Goal: Task Accomplishment & Management: Manage account settings

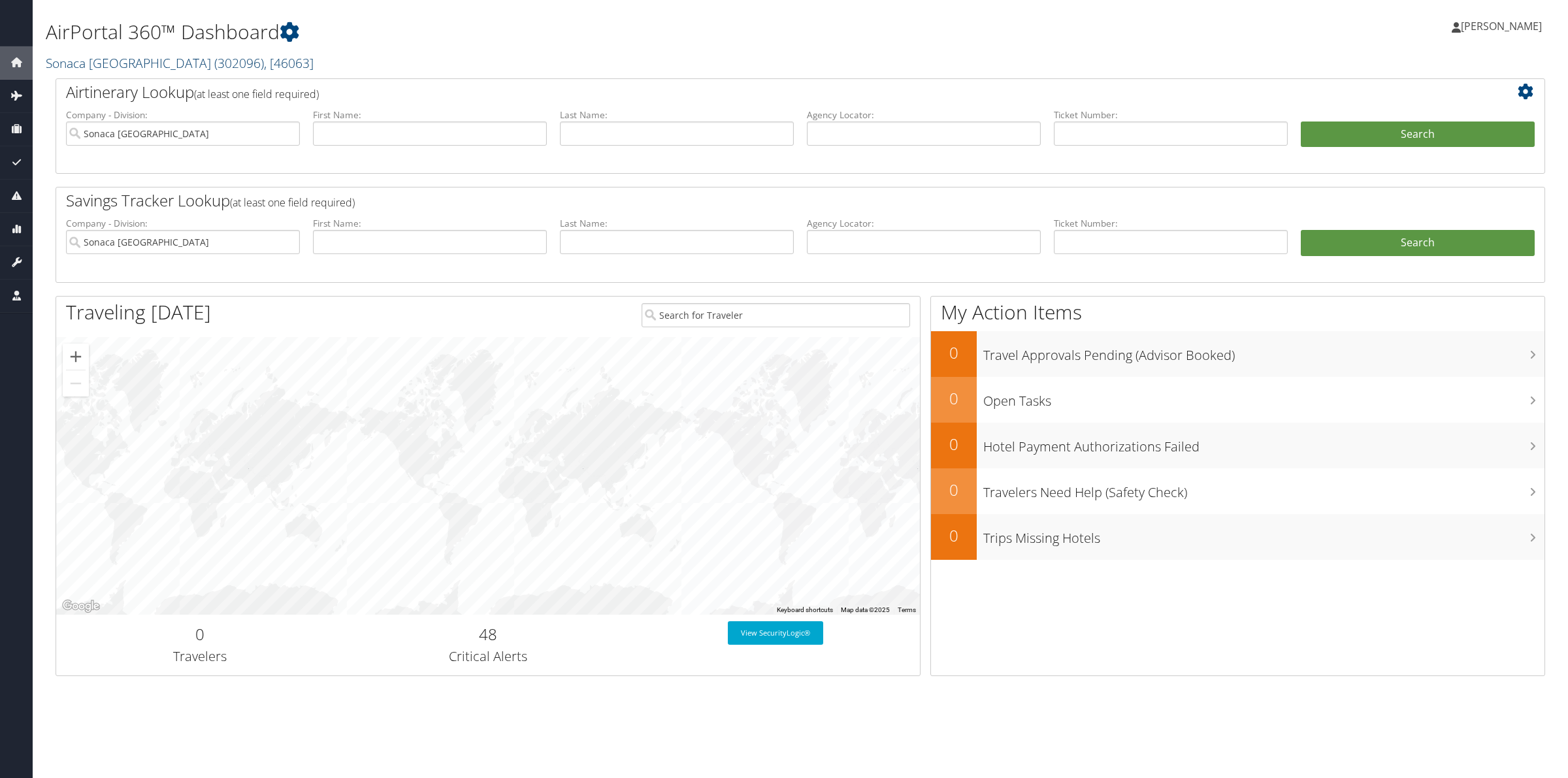
click at [264, 59] on span ", [ 46063 ]" at bounding box center [289, 63] width 50 height 18
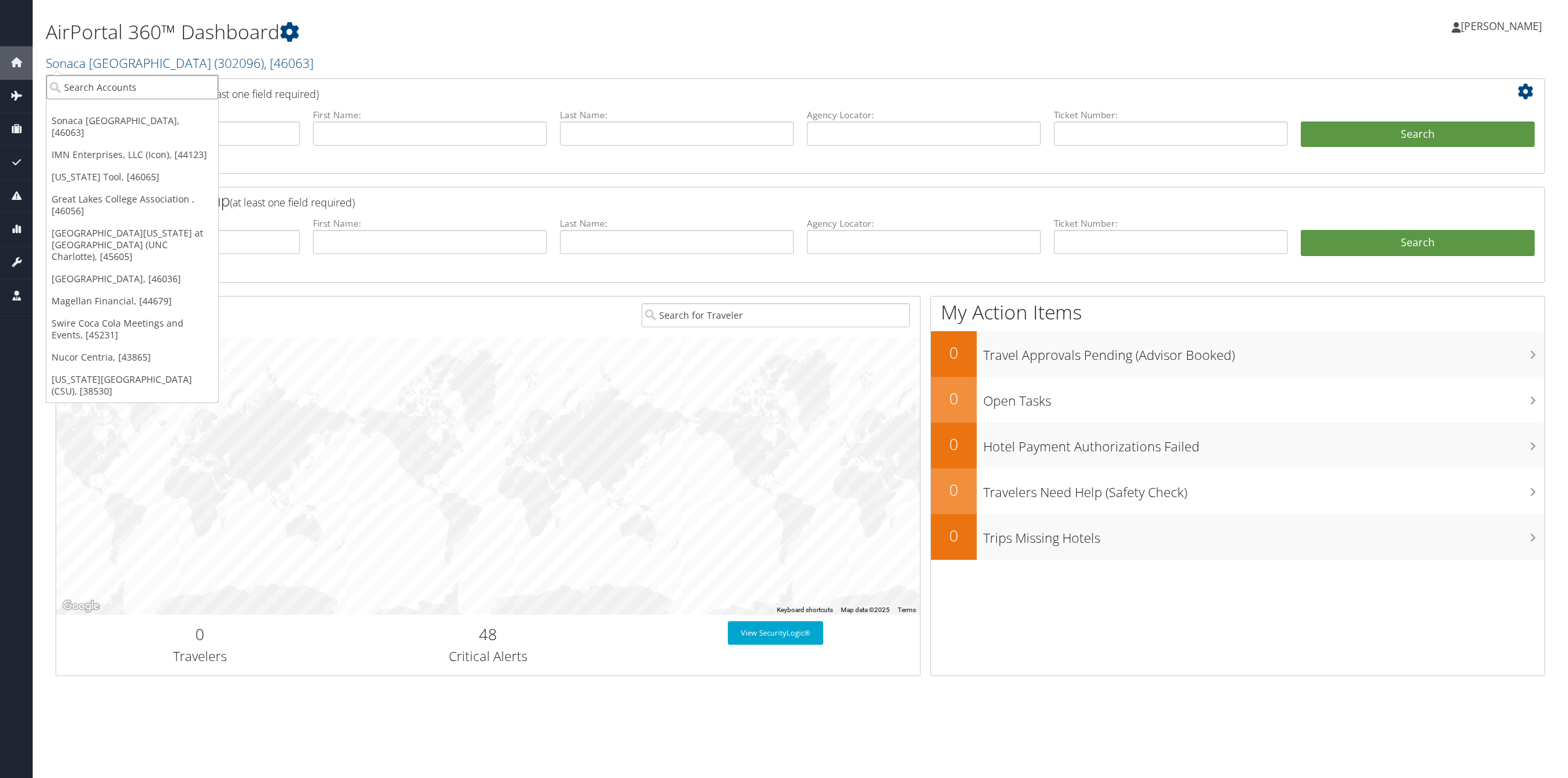
click at [170, 87] on input "search" at bounding box center [132, 87] width 172 height 24
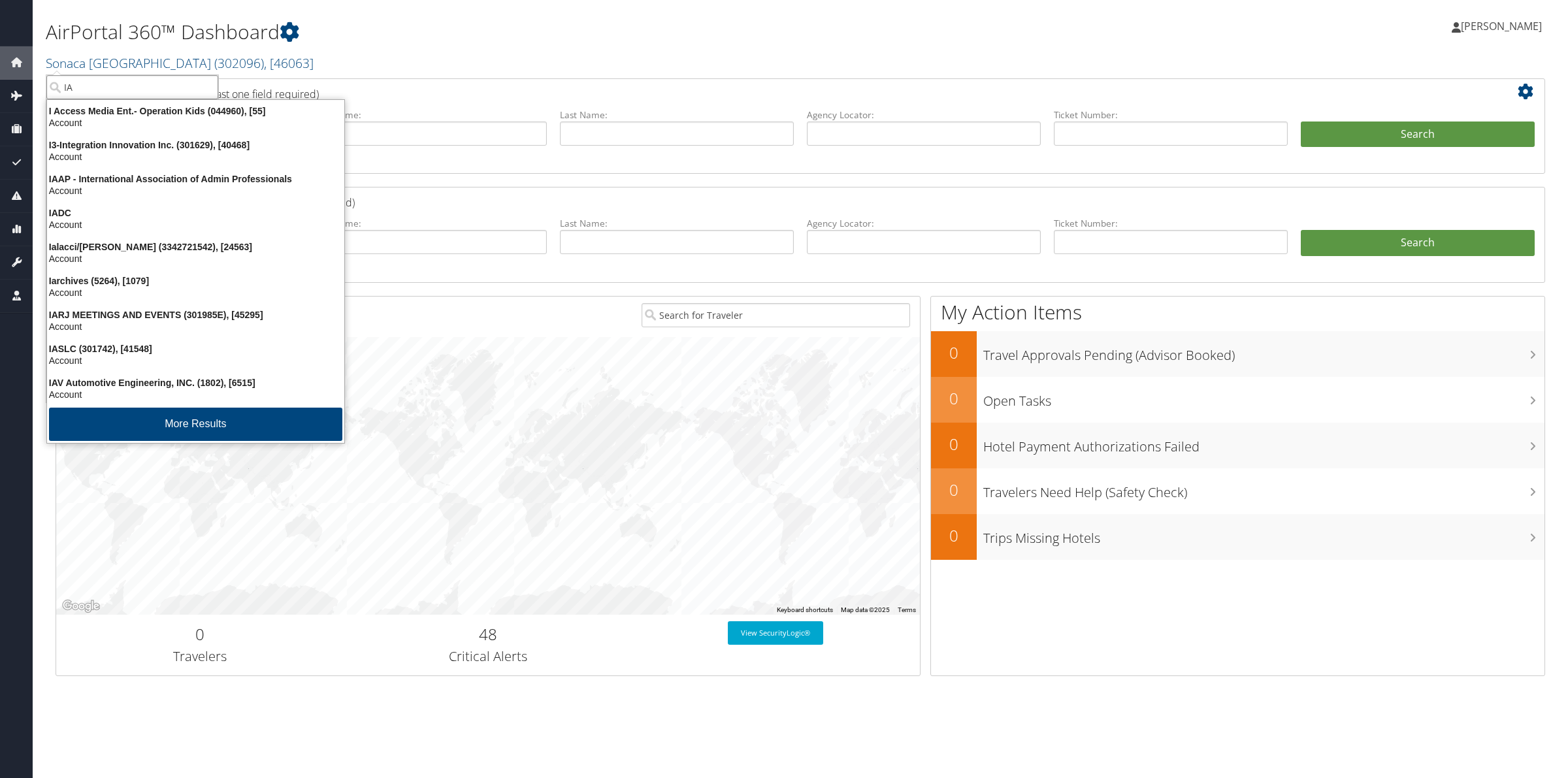
type input "IAV"
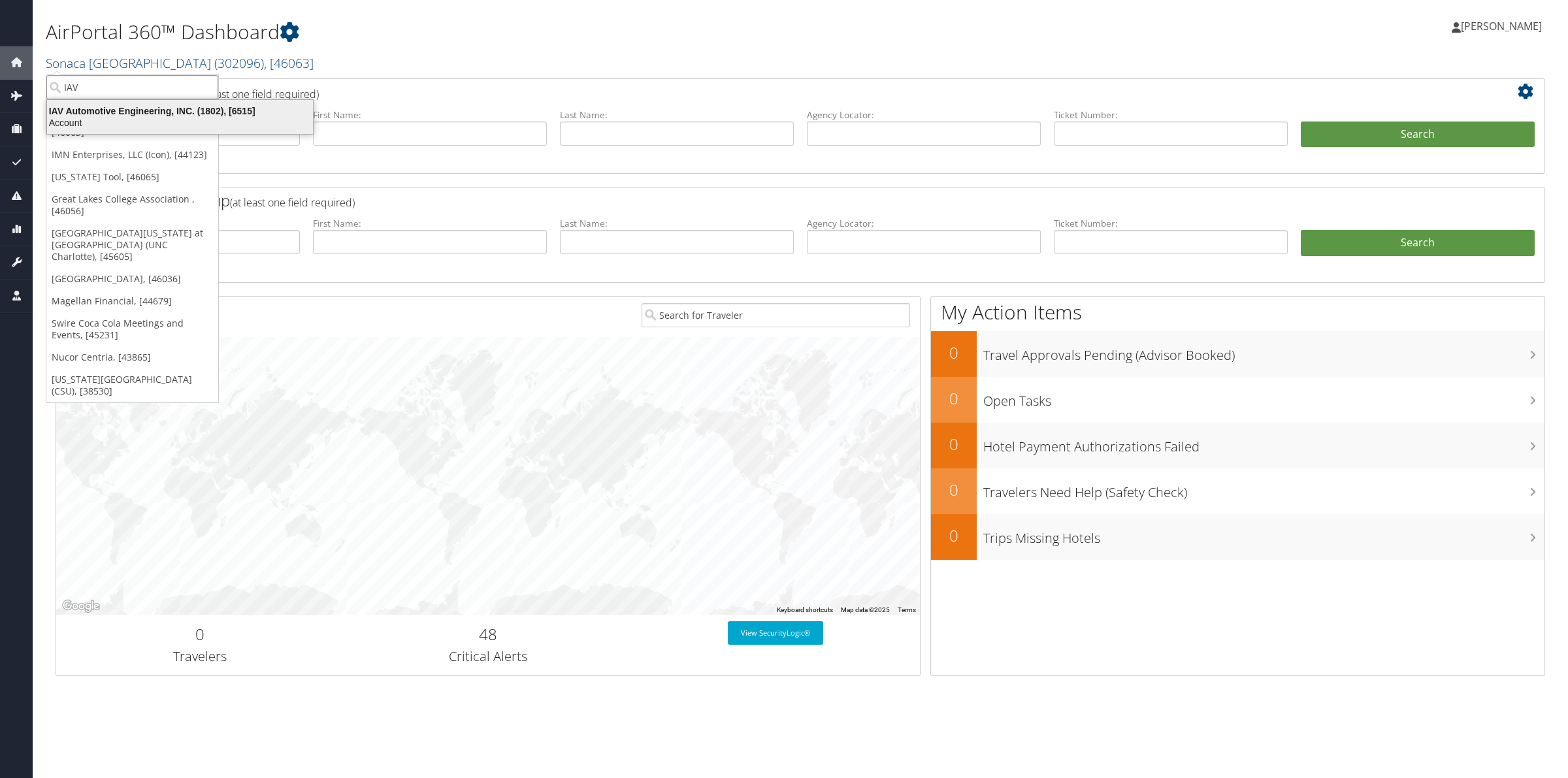
click at [138, 108] on div "IAV Automotive Engineering, INC. (1802), [6515]" at bounding box center [180, 110] width 282 height 12
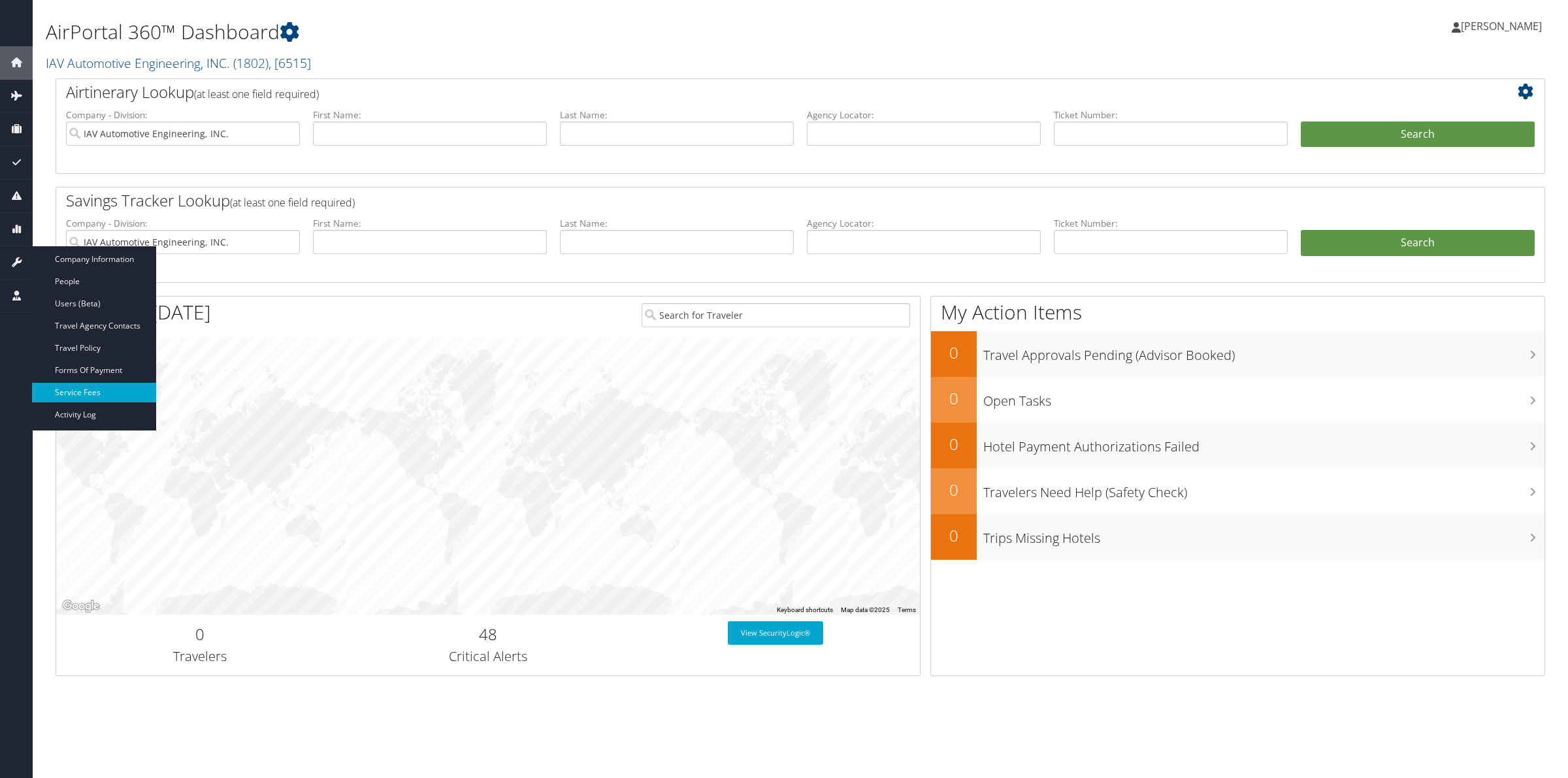
click at [109, 391] on link "Service Fees" at bounding box center [94, 392] width 125 height 19
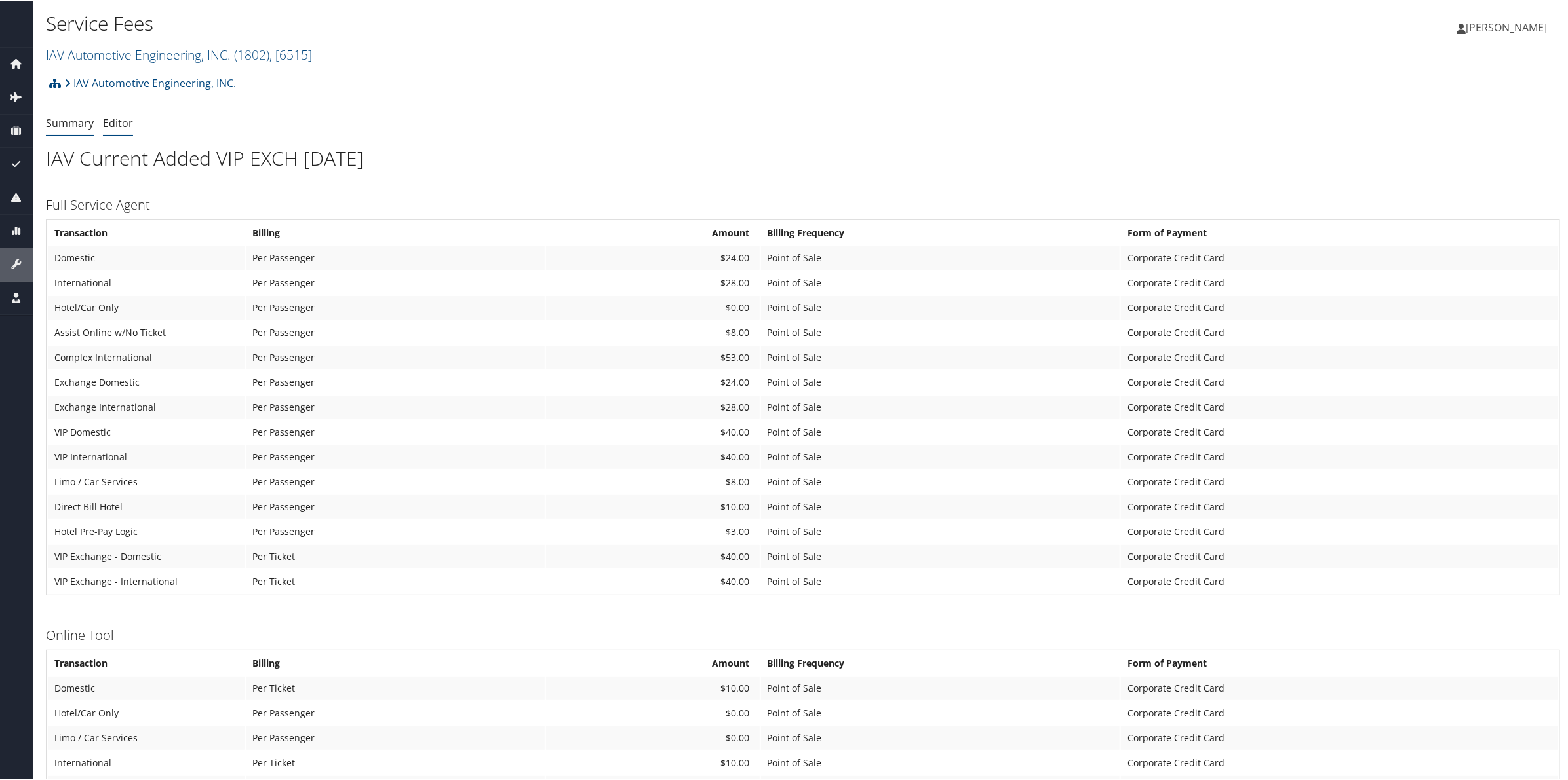
click at [126, 121] on link "Editor" at bounding box center [118, 122] width 30 height 14
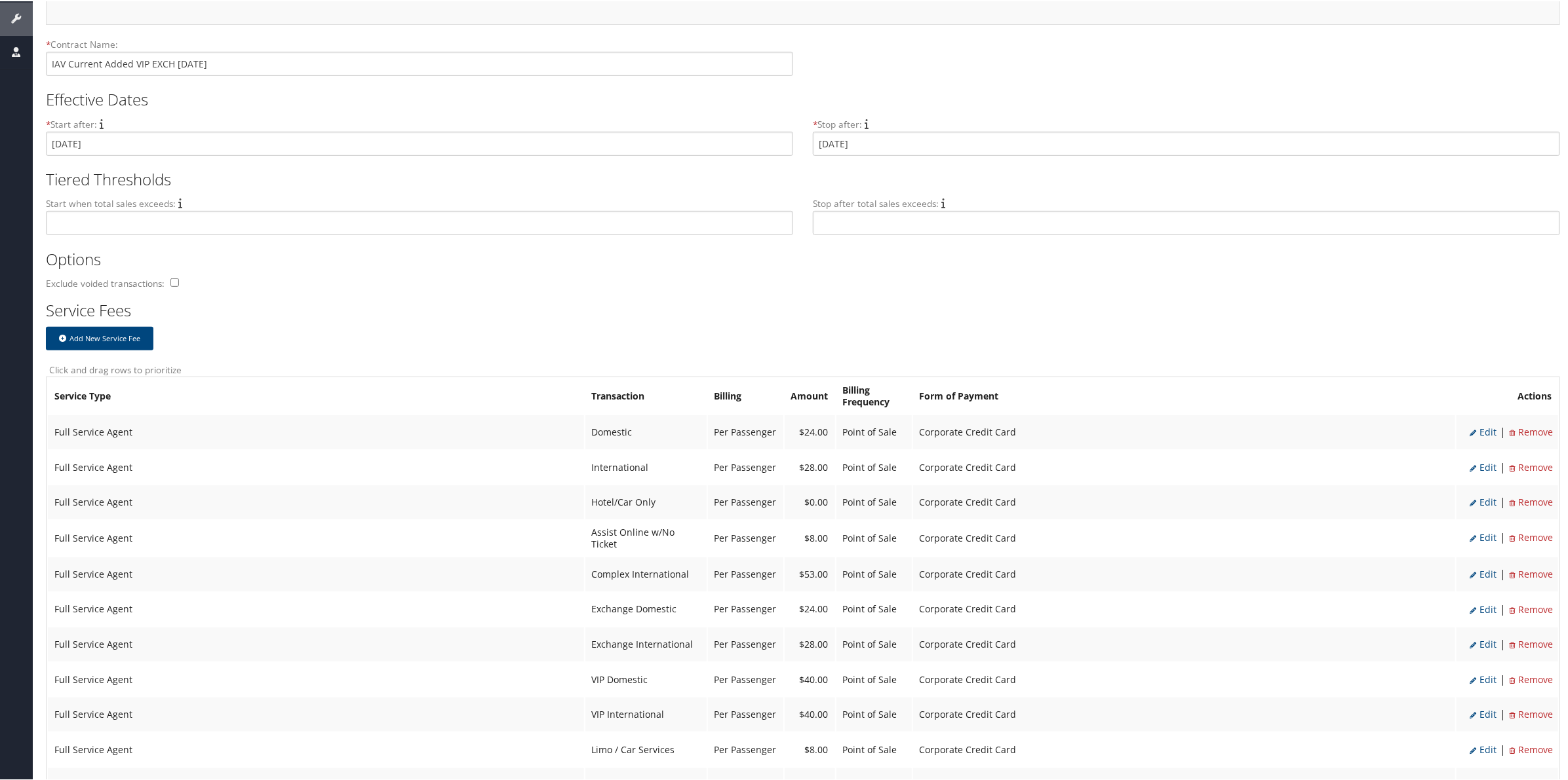
scroll to position [246, 0]
click at [1477, 429] on span "Edit" at bounding box center [1483, 431] width 27 height 12
select select "2"
type input "24.0"
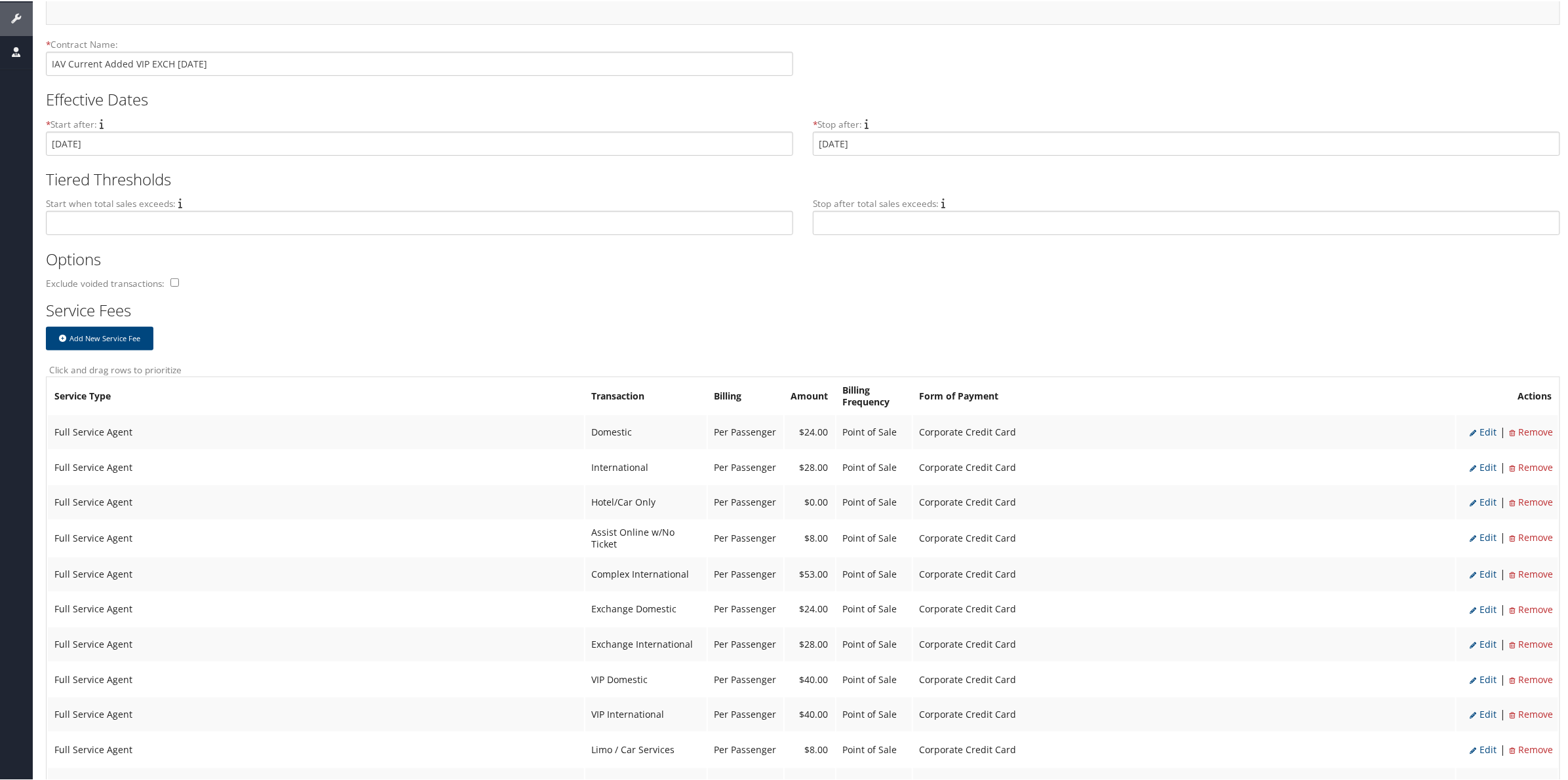
select select "20"
select select "2"
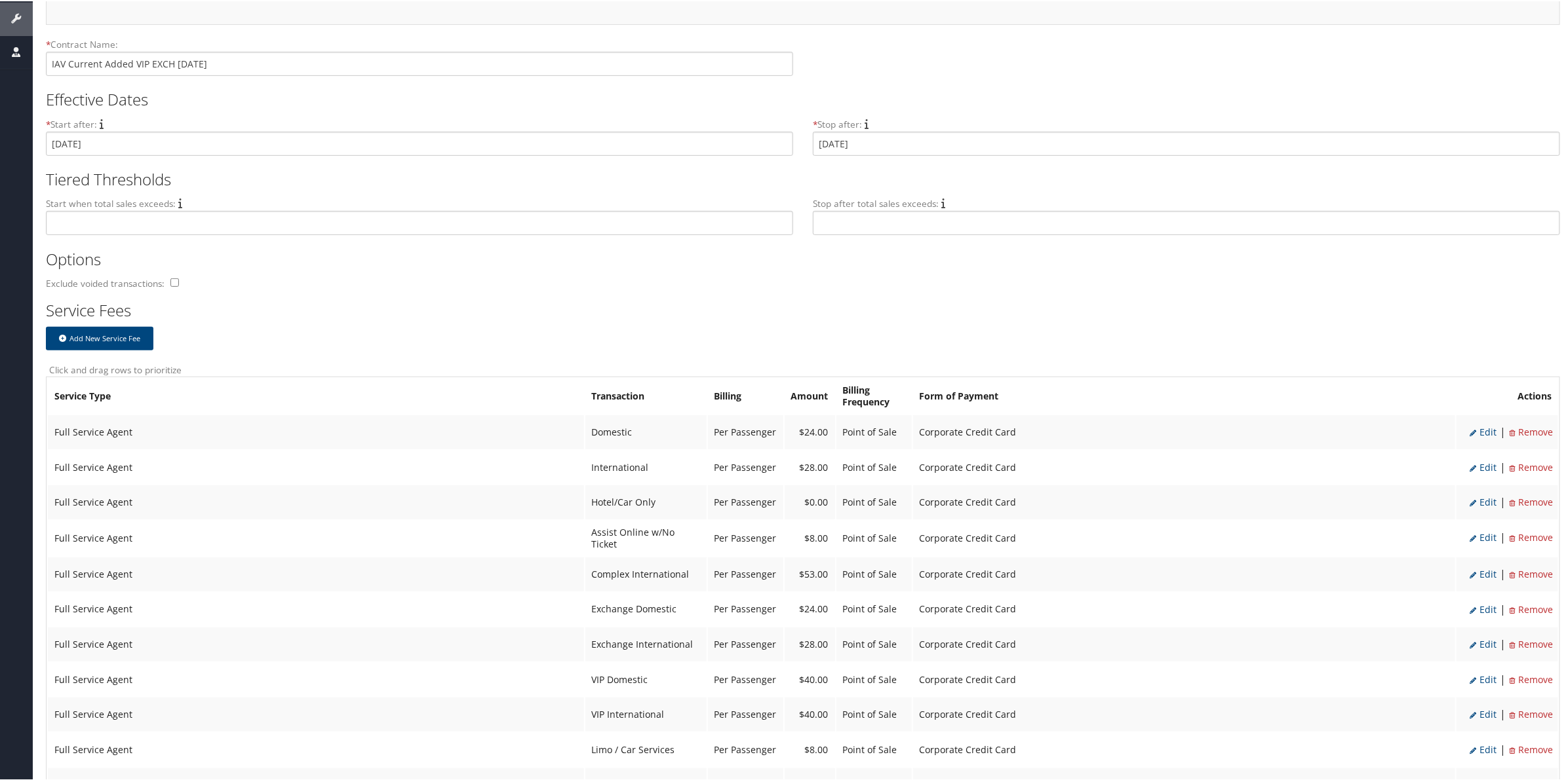
select select "20"
select select "2"
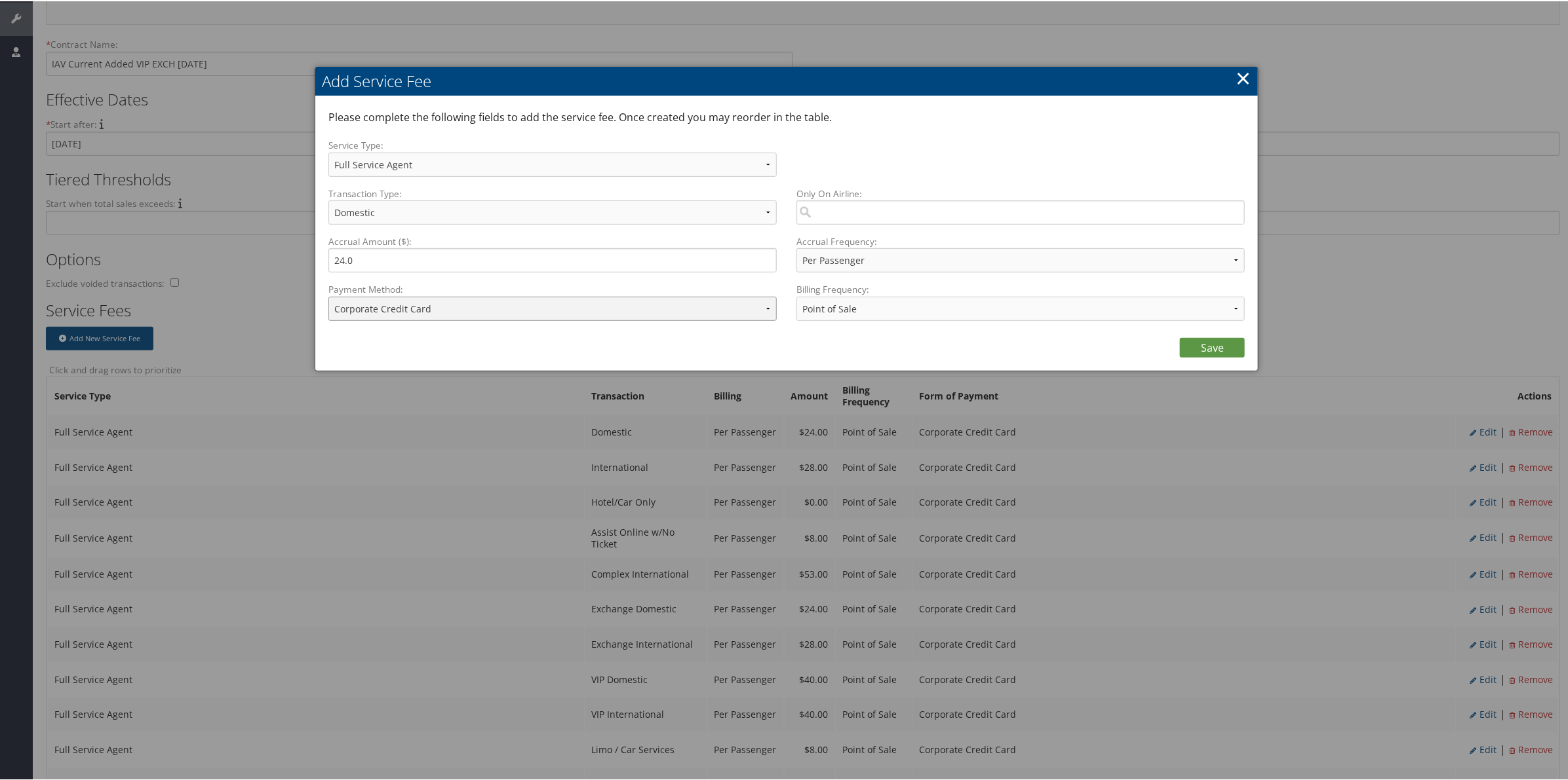
click at [617, 308] on select "ACH Transfer Cash / Check (AR) Corporate Credit Card Ghost Credit Card Hotel Gu…" at bounding box center [553, 307] width 448 height 24
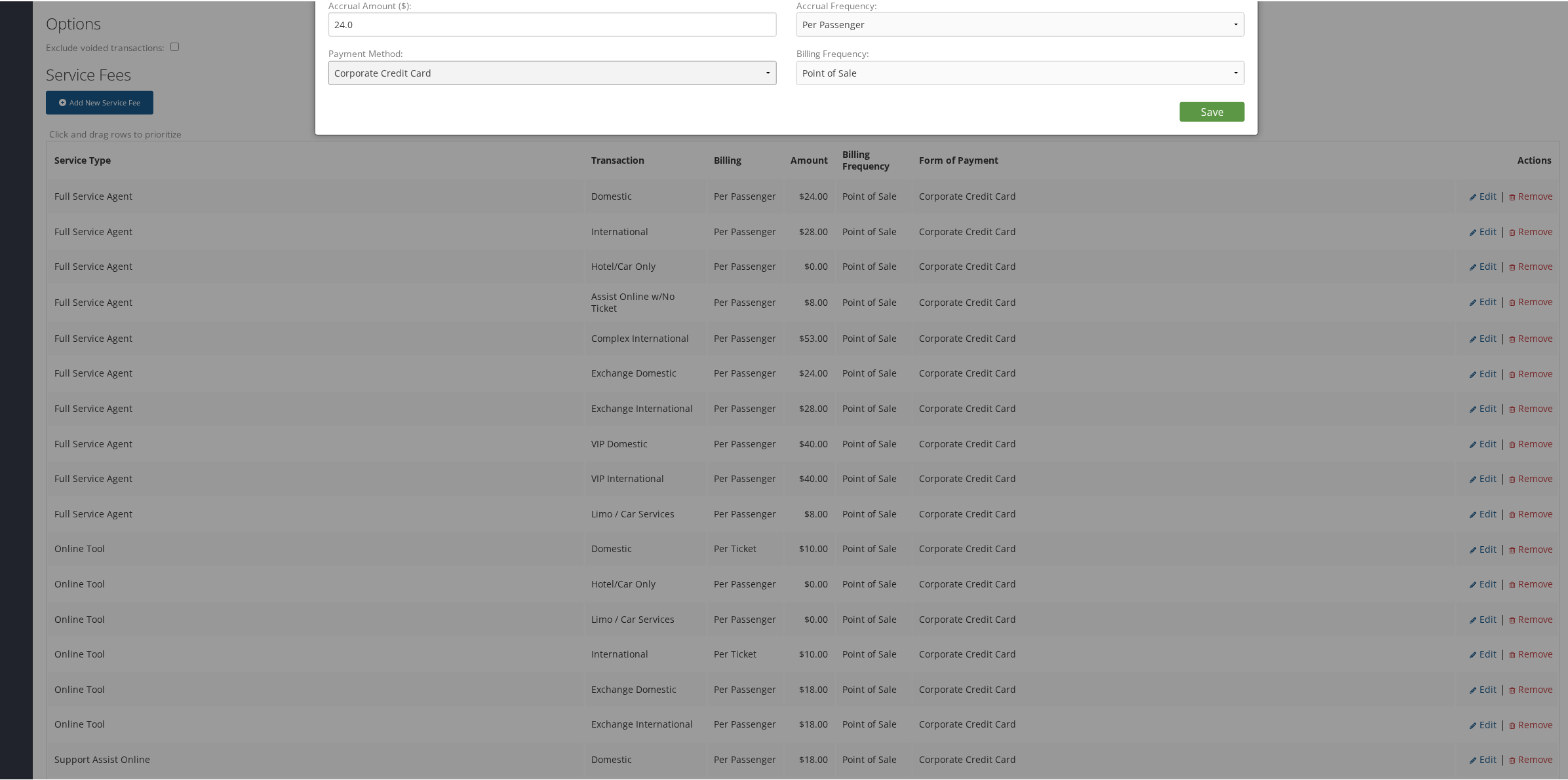
scroll to position [491, 0]
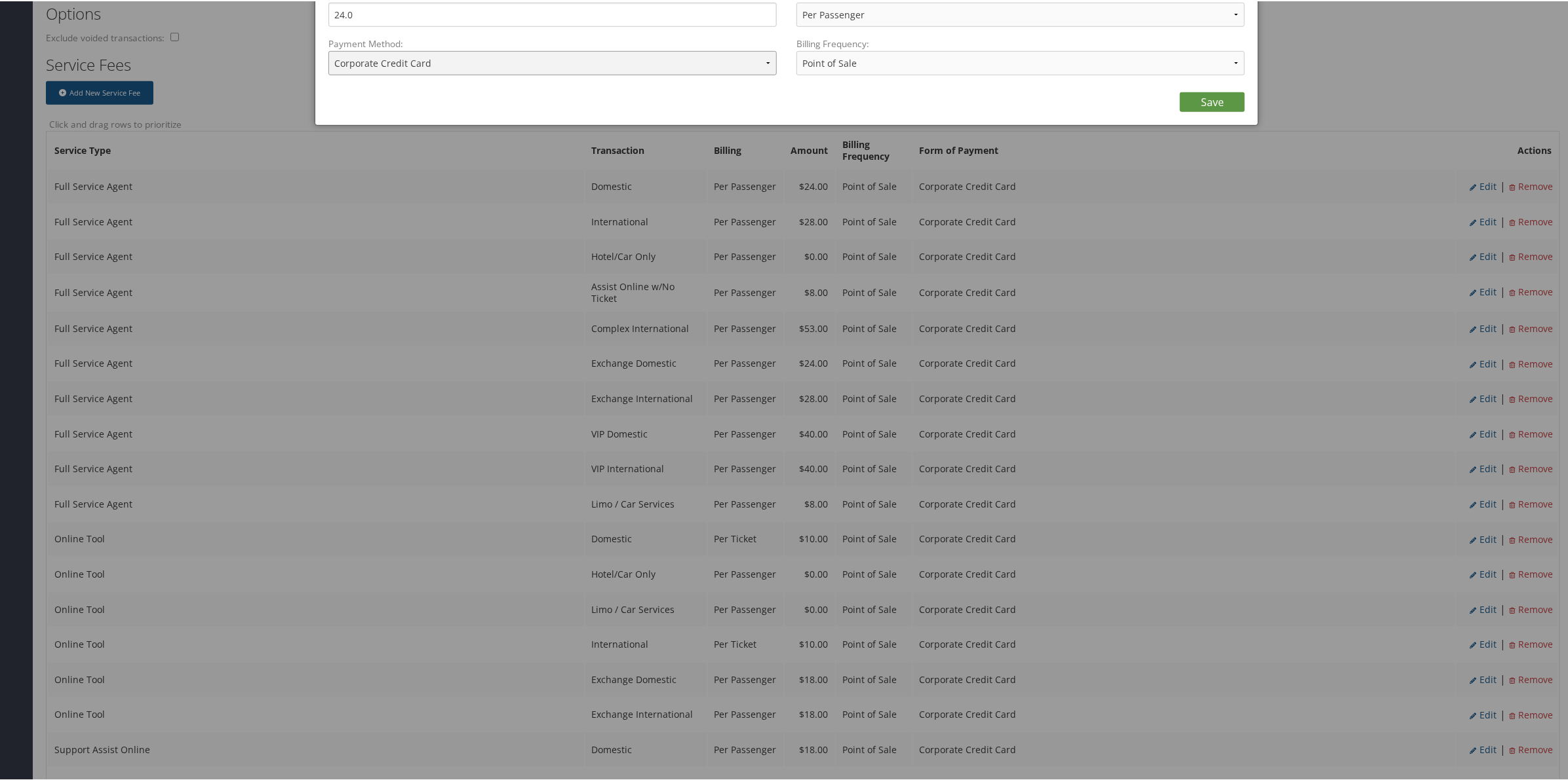
click at [716, 73] on select "ACH Transfer Cash / Check (AR) Corporate Credit Card Ghost Credit Card Hotel Gu…" at bounding box center [553, 62] width 448 height 24
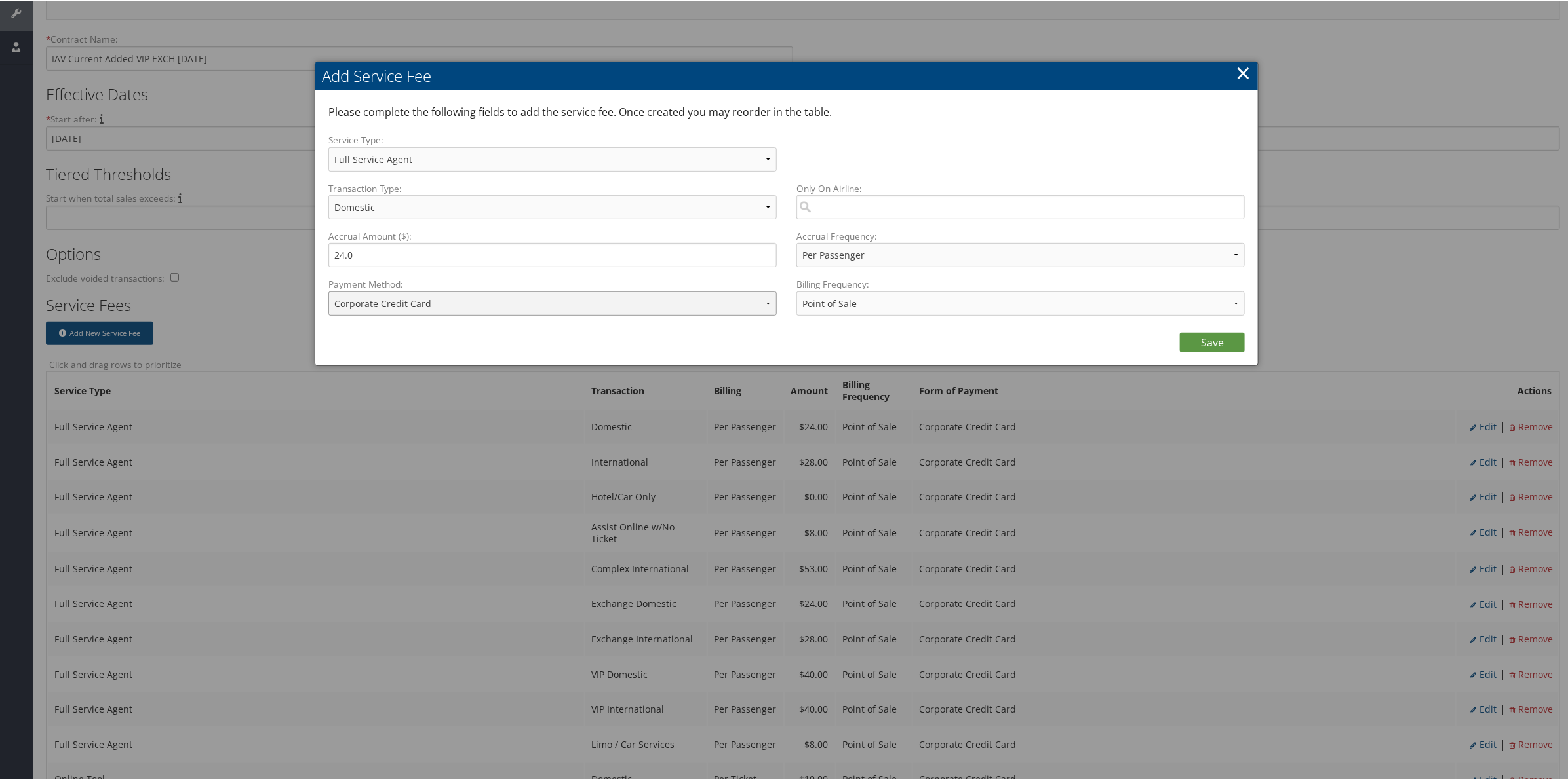
scroll to position [246, 0]
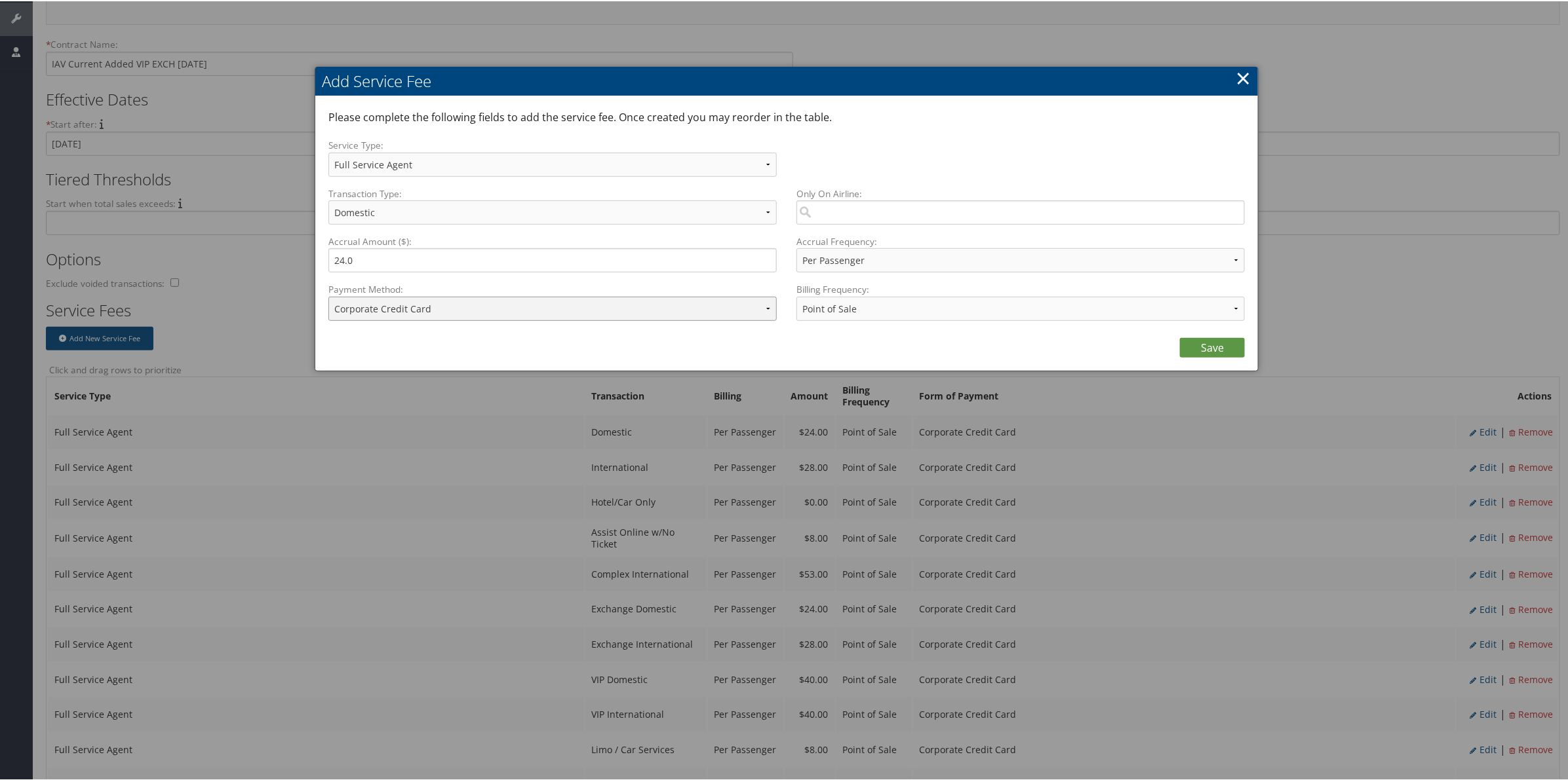
click at [547, 303] on select "ACH Transfer Cash / Check (AR) Corporate Credit Card Ghost Credit Card Hotel Gu…" at bounding box center [553, 307] width 448 height 24
click at [763, 309] on select "ACH Transfer Cash / Check (AR) Corporate Credit Card Ghost Credit Card Hotel Gu…" at bounding box center [553, 307] width 448 height 24
click at [1237, 76] on link "×" at bounding box center [1243, 76] width 15 height 27
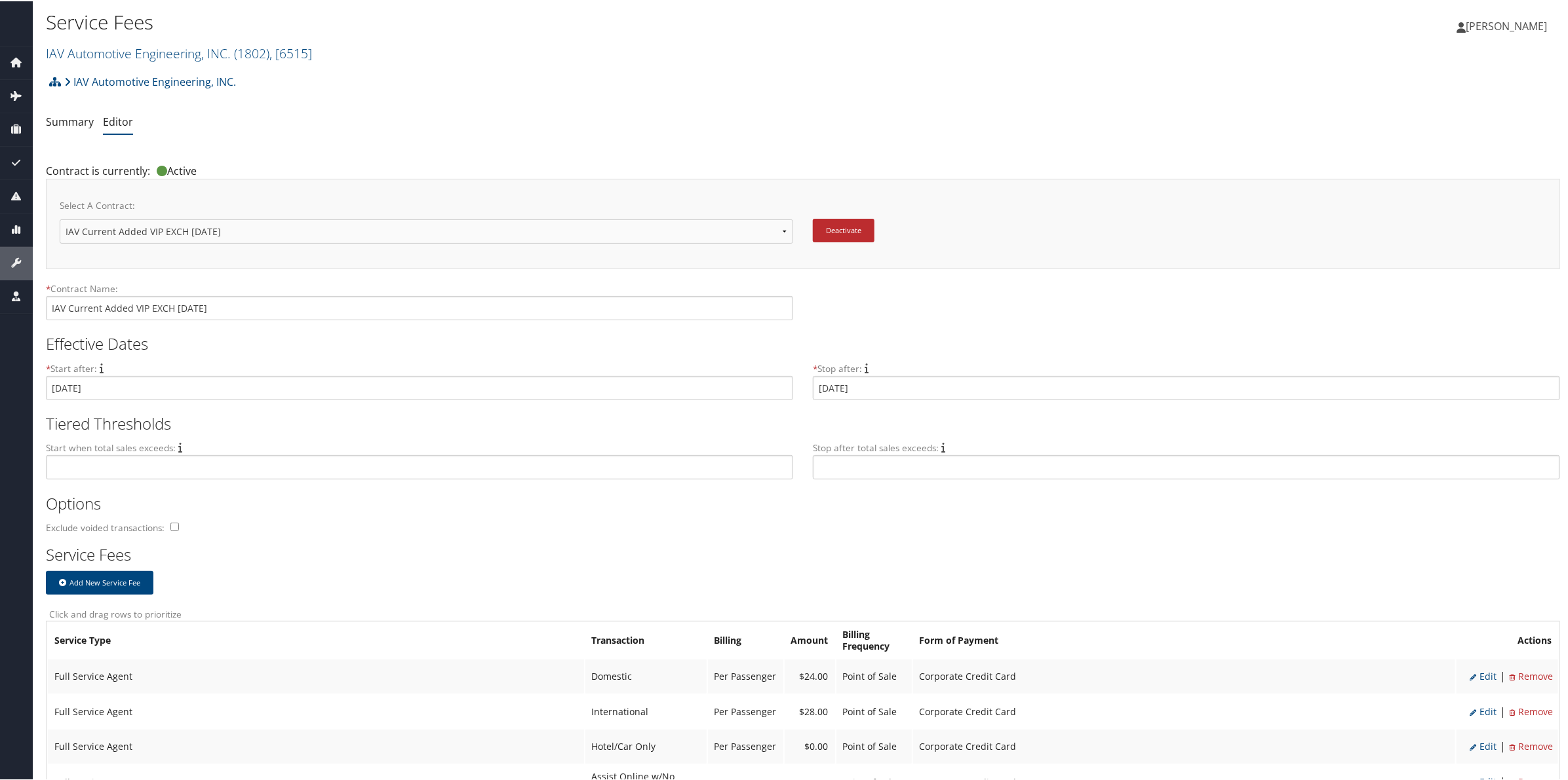
scroll to position [0, 0]
click at [195, 51] on link "IAV Automotive Engineering, INC. ( 1802 ) , [ 6515 ]" at bounding box center [179, 53] width 266 height 18
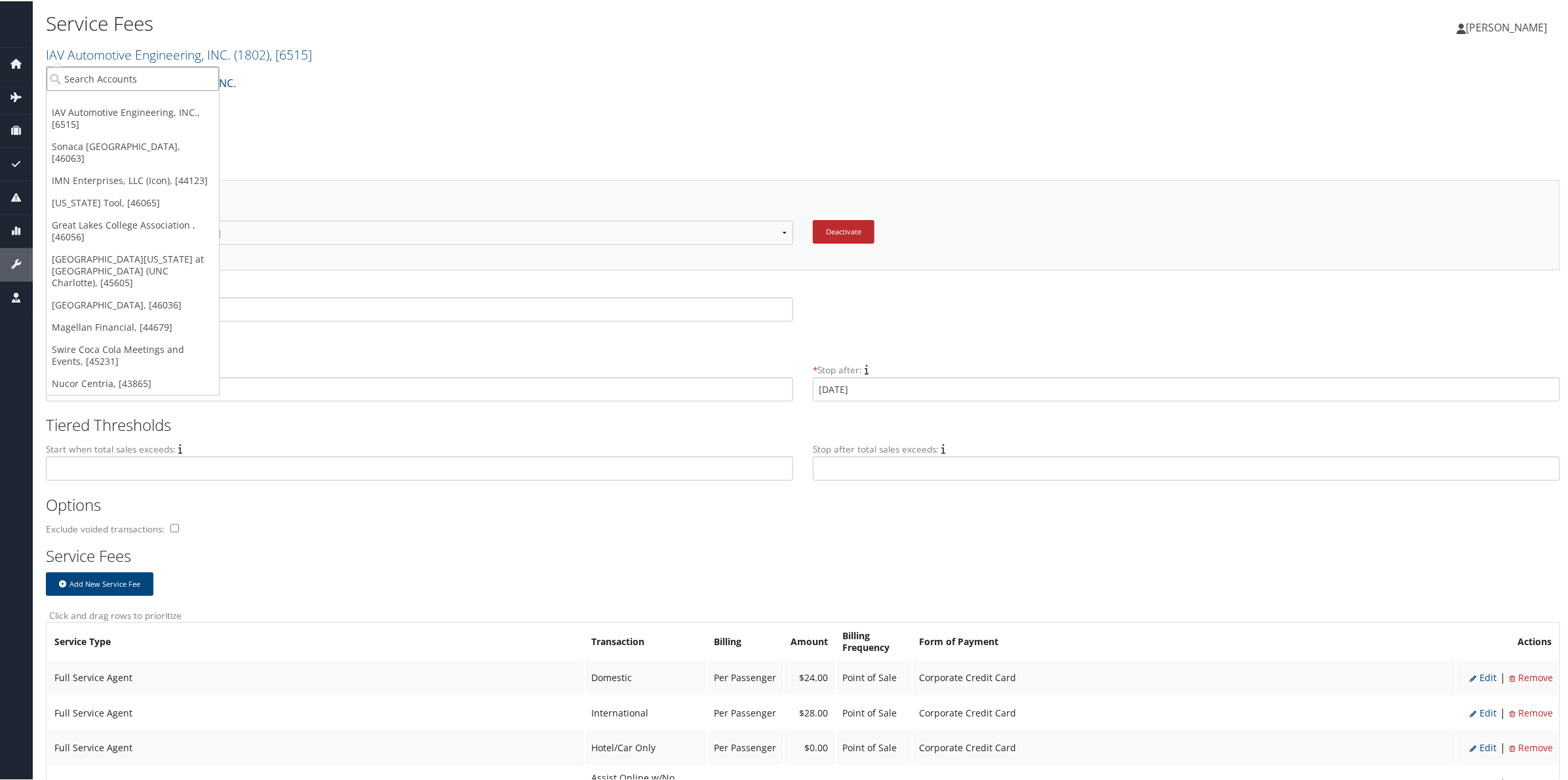
click at [186, 83] on input "search" at bounding box center [133, 77] width 172 height 24
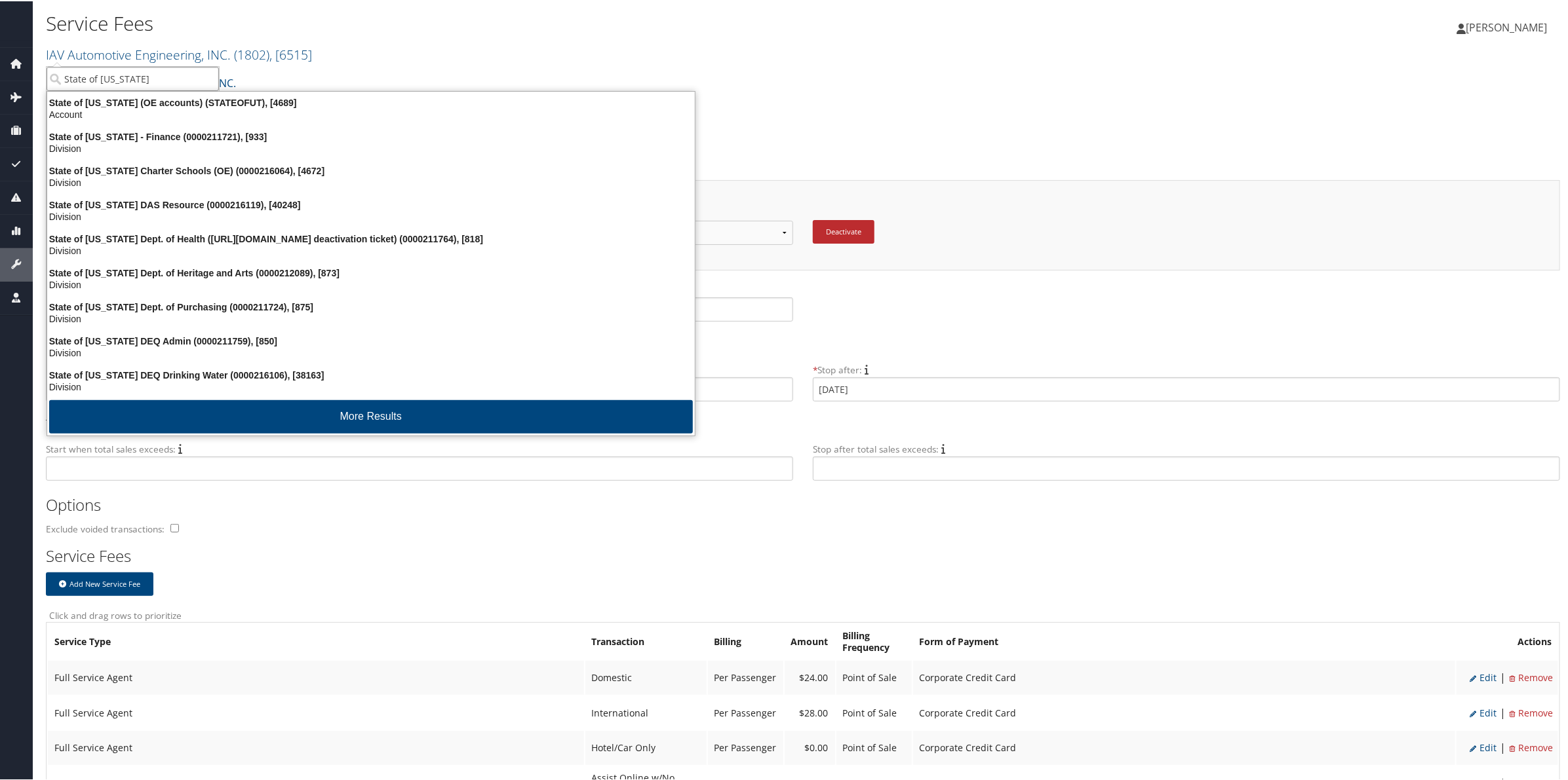
type input "State of Utah"
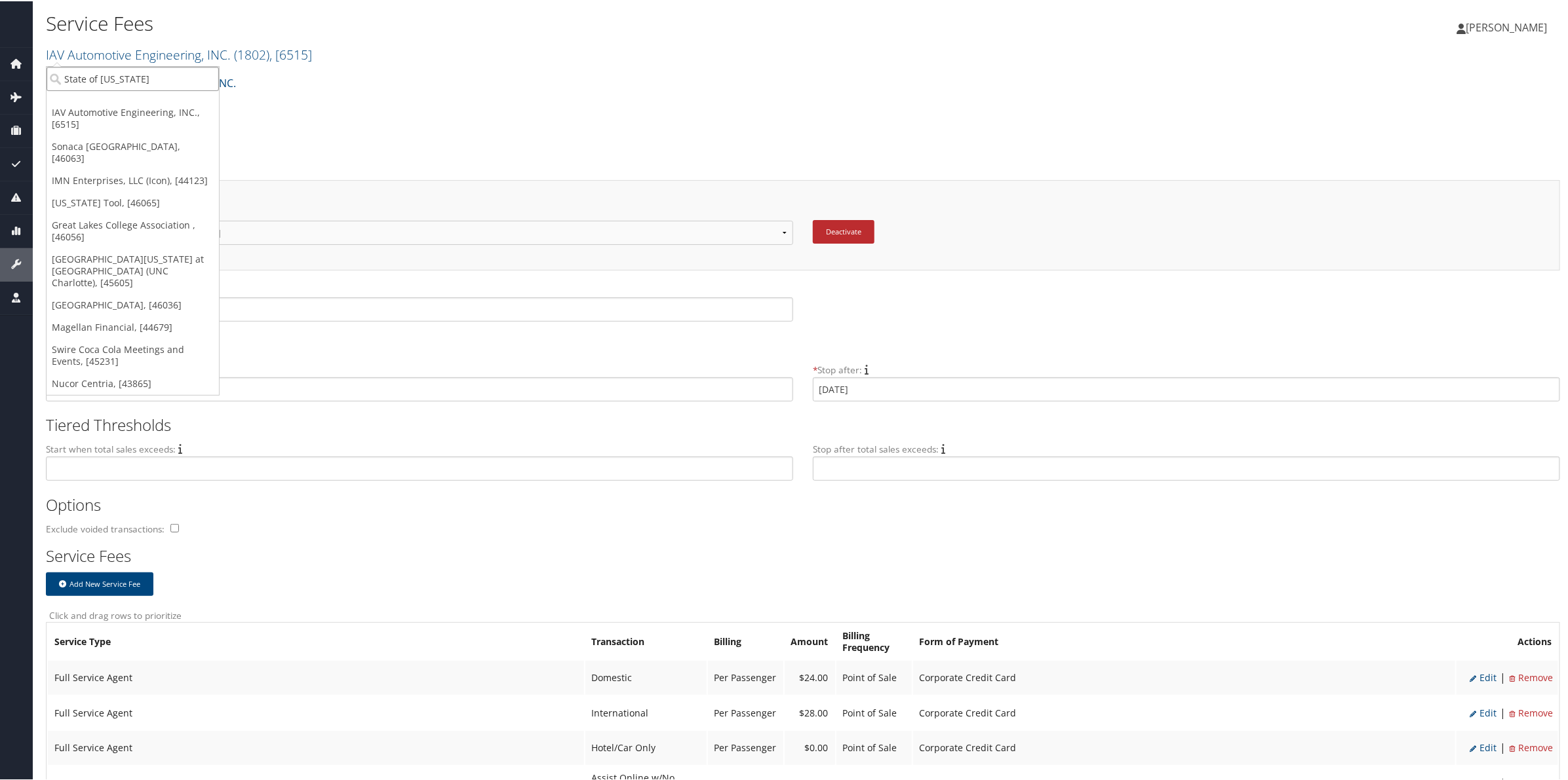
click at [149, 79] on input "State of Utah" at bounding box center [133, 77] width 172 height 24
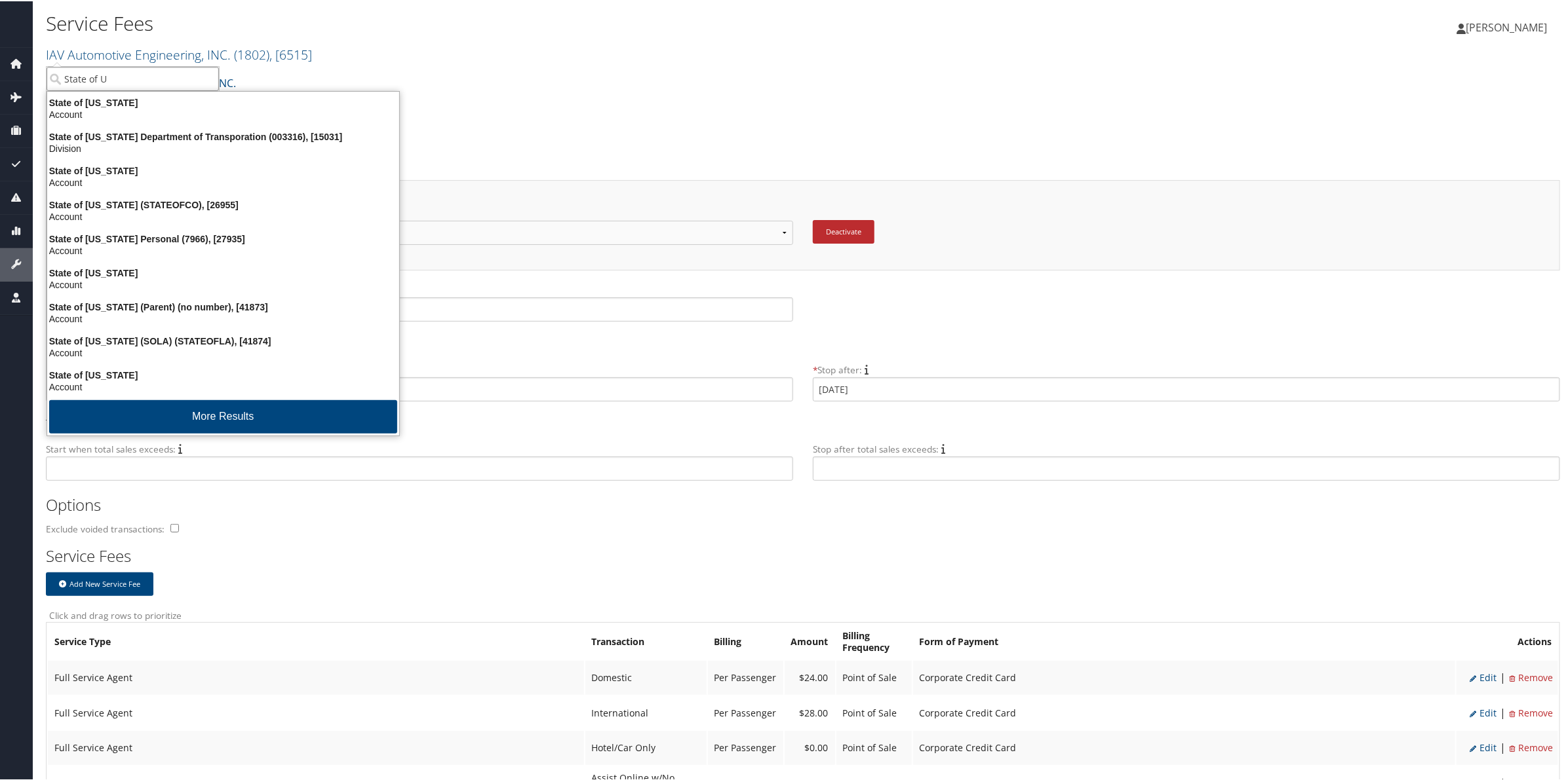
type input "State of UT"
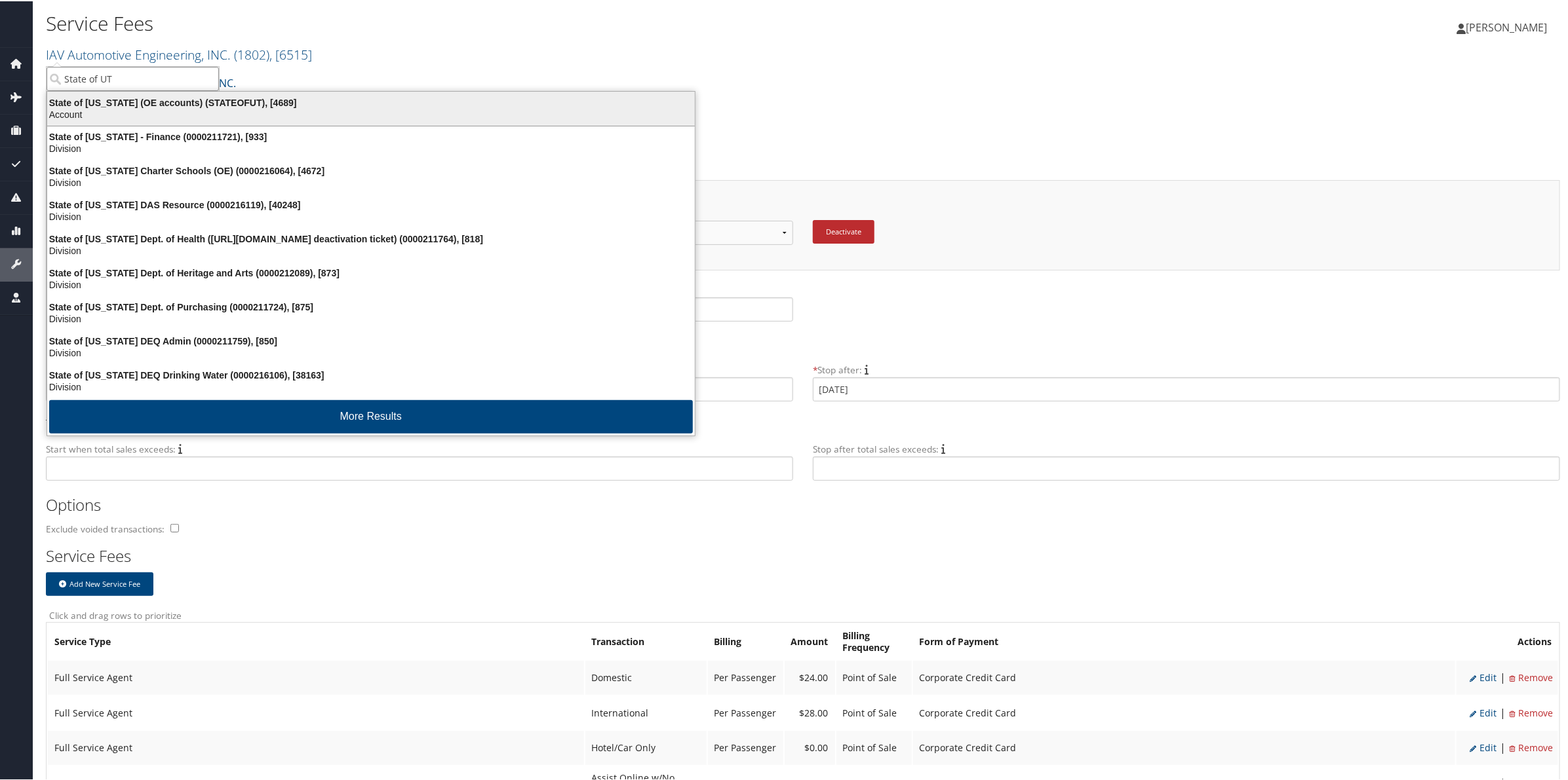
click at [158, 105] on div "State of Utah (OE accounts) (STATEOFUT), [4689]" at bounding box center [371, 101] width 663 height 12
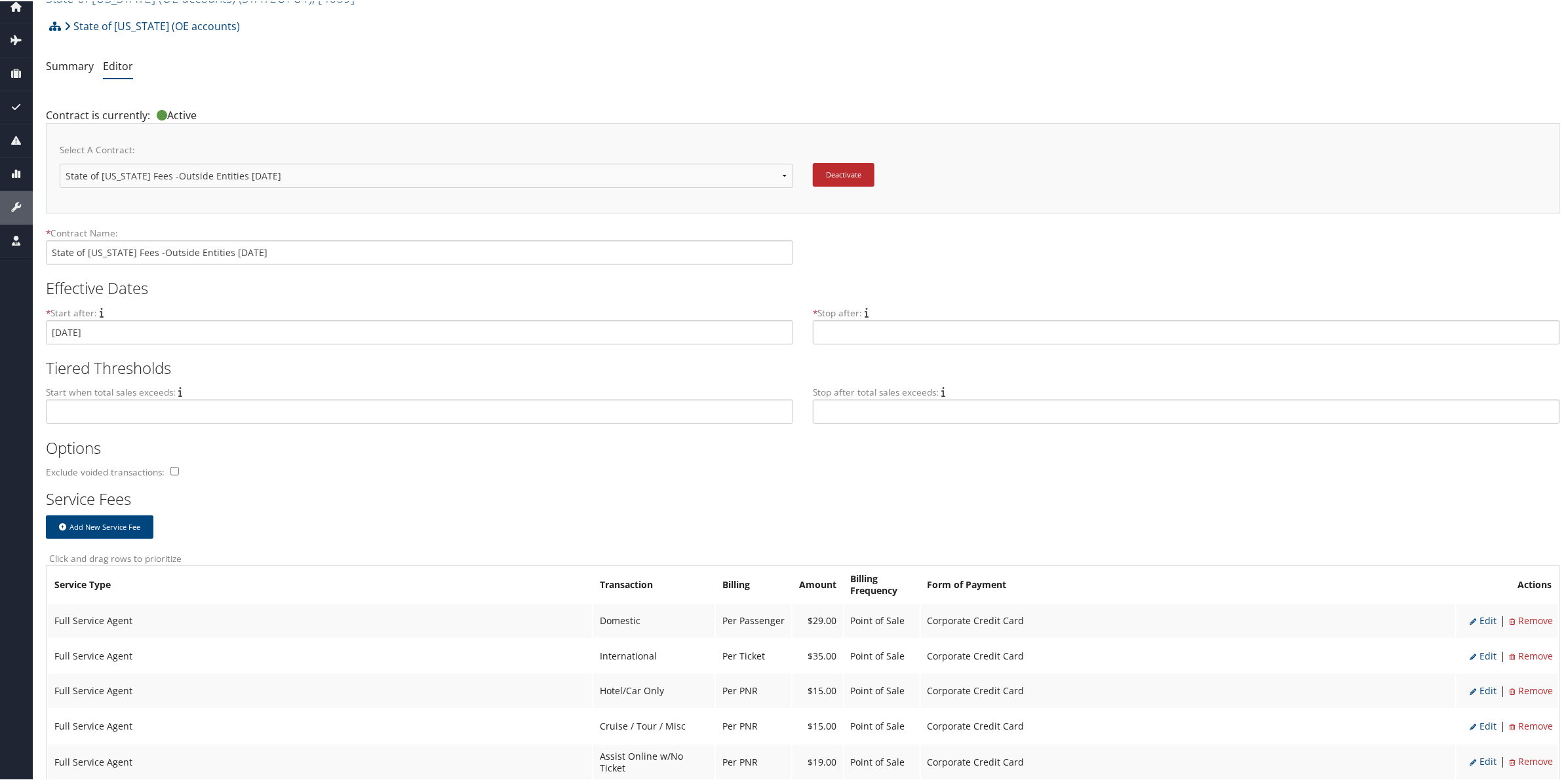
scroll to position [82, 0]
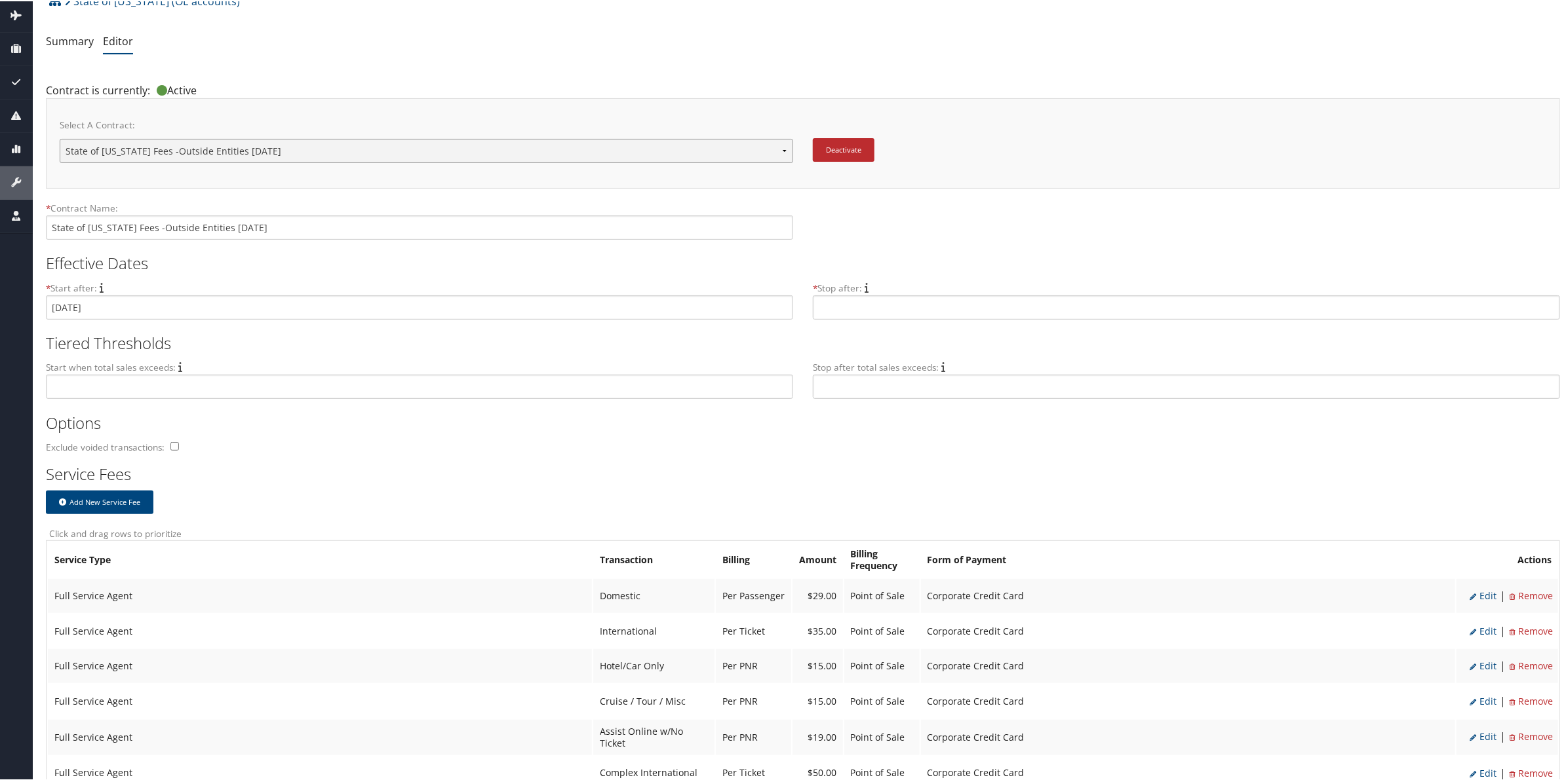
click at [306, 154] on select "State of [US_STATE] Fees 2015 State of [US_STATE] Fees 2020 State of [US_STATE]…" at bounding box center [426, 149] width 734 height 24
select select "23128"
click at [59, 137] on select "State of [US_STATE] Fees 2015 State of [US_STATE] Fees 2020 State of [US_STATE]…" at bounding box center [426, 149] width 734 height 24
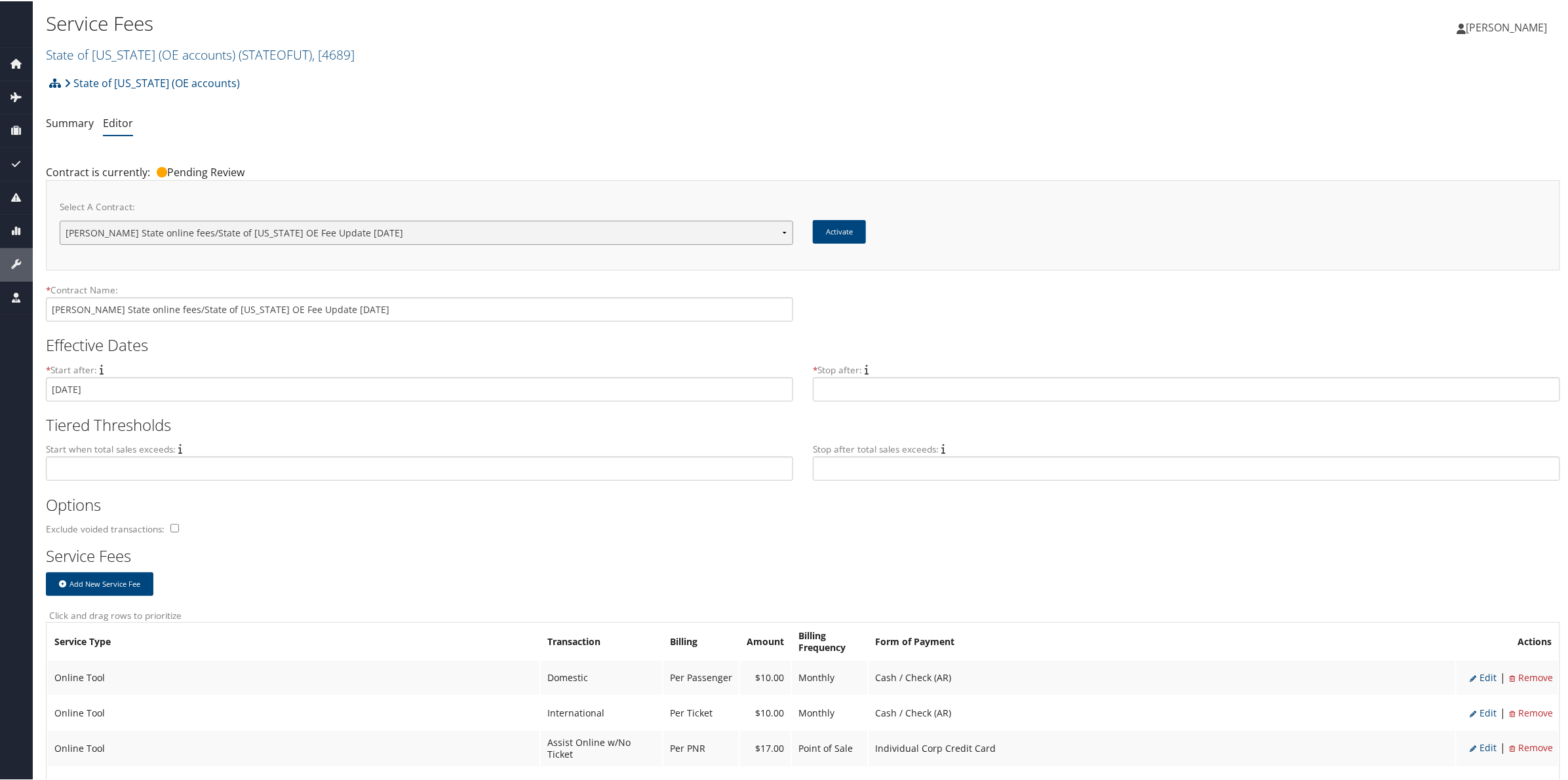
drag, startPoint x: 0, startPoint y: 0, endPoint x: 344, endPoint y: 230, distance: 413.8
click at [344, 230] on select "State of Utah Fees 2015 State of Utah Fees 2020 State of Utah Fees effective 11…" at bounding box center [426, 231] width 734 height 24
select select "23097"
click at [59, 219] on select "State of Utah Fees 2015 State of Utah Fees 2020 State of Utah Fees effective 11…" at bounding box center [426, 231] width 734 height 24
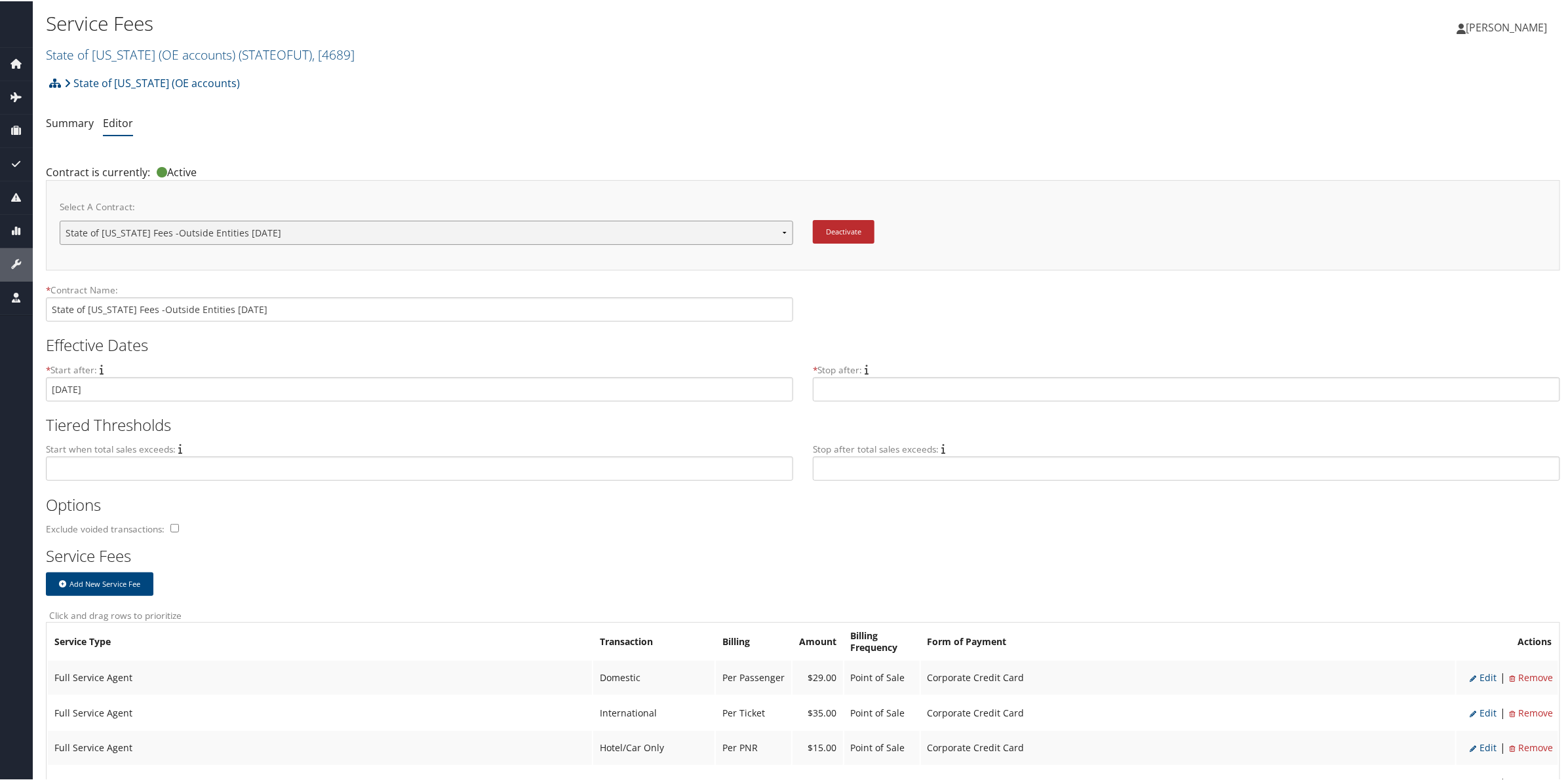
click at [784, 233] on select "State of Utah Fees 2015 State of Utah Fees 2020 State of Utah Fees effective 11…" at bounding box center [426, 231] width 734 height 24
drag, startPoint x: 1279, startPoint y: 80, endPoint x: 1283, endPoint y: 86, distance: 7.2
click at [1279, 80] on div "State of Utah (OE accounts) Account Structure State of Utah (OE accounts) (STAT…" at bounding box center [803, 86] width 1514 height 35
click at [302, 231] on select "State of Utah Fees 2015 State of Utah Fees 2020 State of Utah Fees effective 11…" at bounding box center [426, 231] width 734 height 24
click at [59, 219] on select "State of Utah Fees 2015 State of Utah Fees 2020 State of Utah Fees effective 11…" at bounding box center [426, 231] width 734 height 24
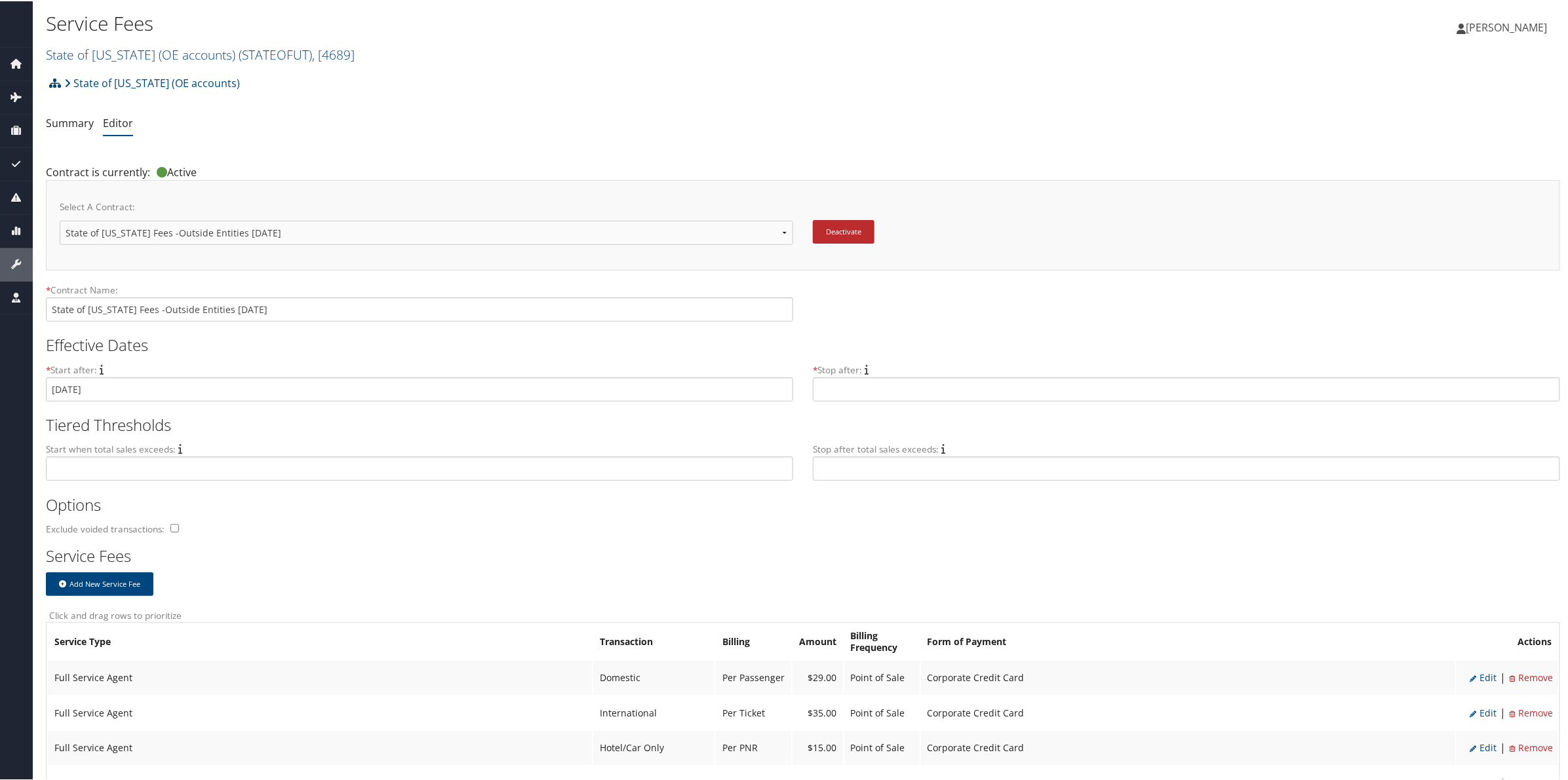
drag, startPoint x: 1442, startPoint y: 165, endPoint x: 1054, endPoint y: 25, distance: 412.5
click at [1436, 162] on div "Contract is currently: Active" at bounding box center [803, 161] width 1514 height 35
click at [108, 47] on link "State of Utah (OE accounts) ( STATEOFUT ) , [ 4689 ]" at bounding box center [201, 53] width 309 height 18
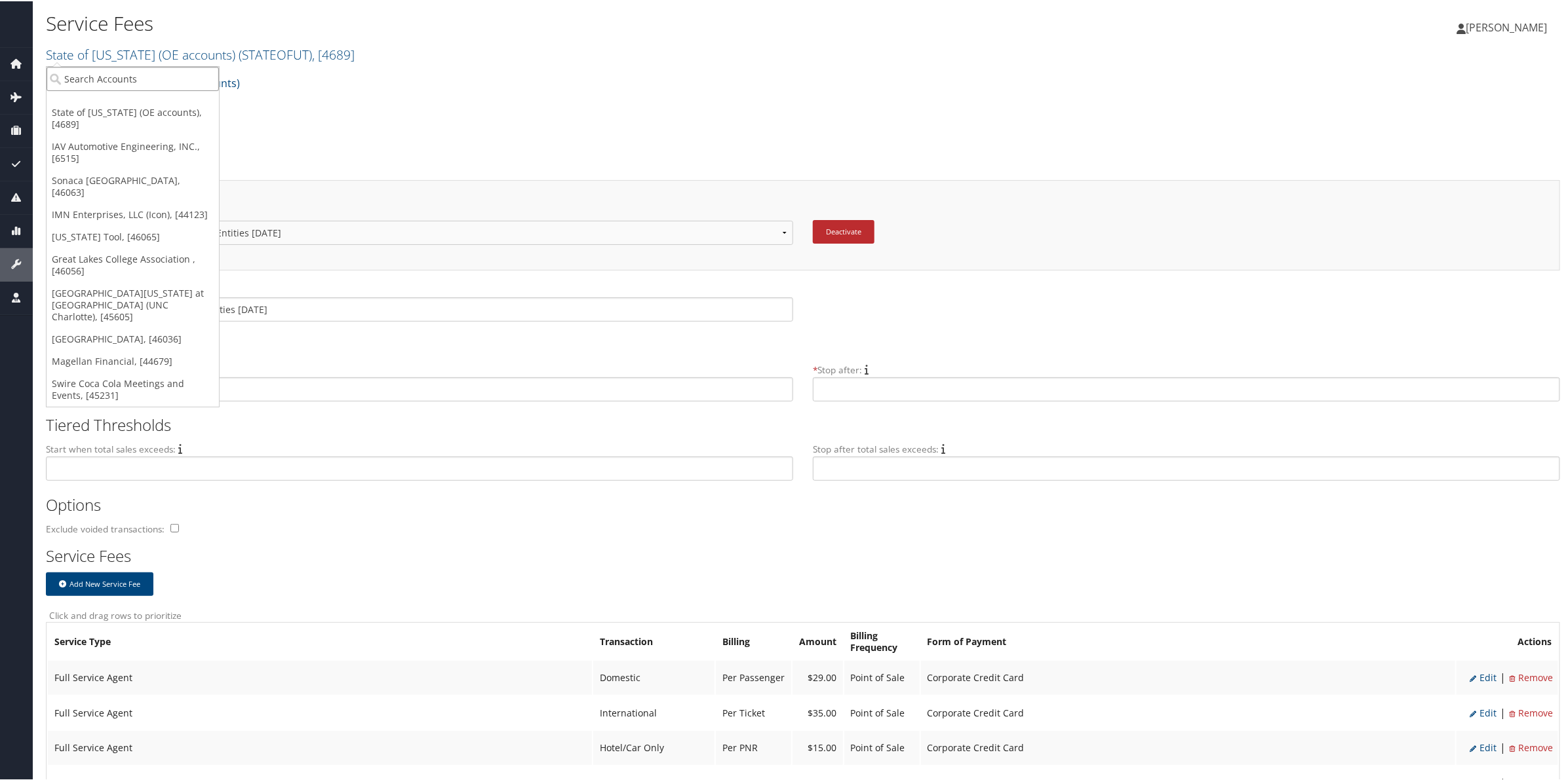
click at [121, 79] on input "search" at bounding box center [133, 77] width 172 height 24
type input "Domo"
click at [110, 100] on div "Domo, Inc. (7411), [5711]" at bounding box center [132, 101] width 187 height 12
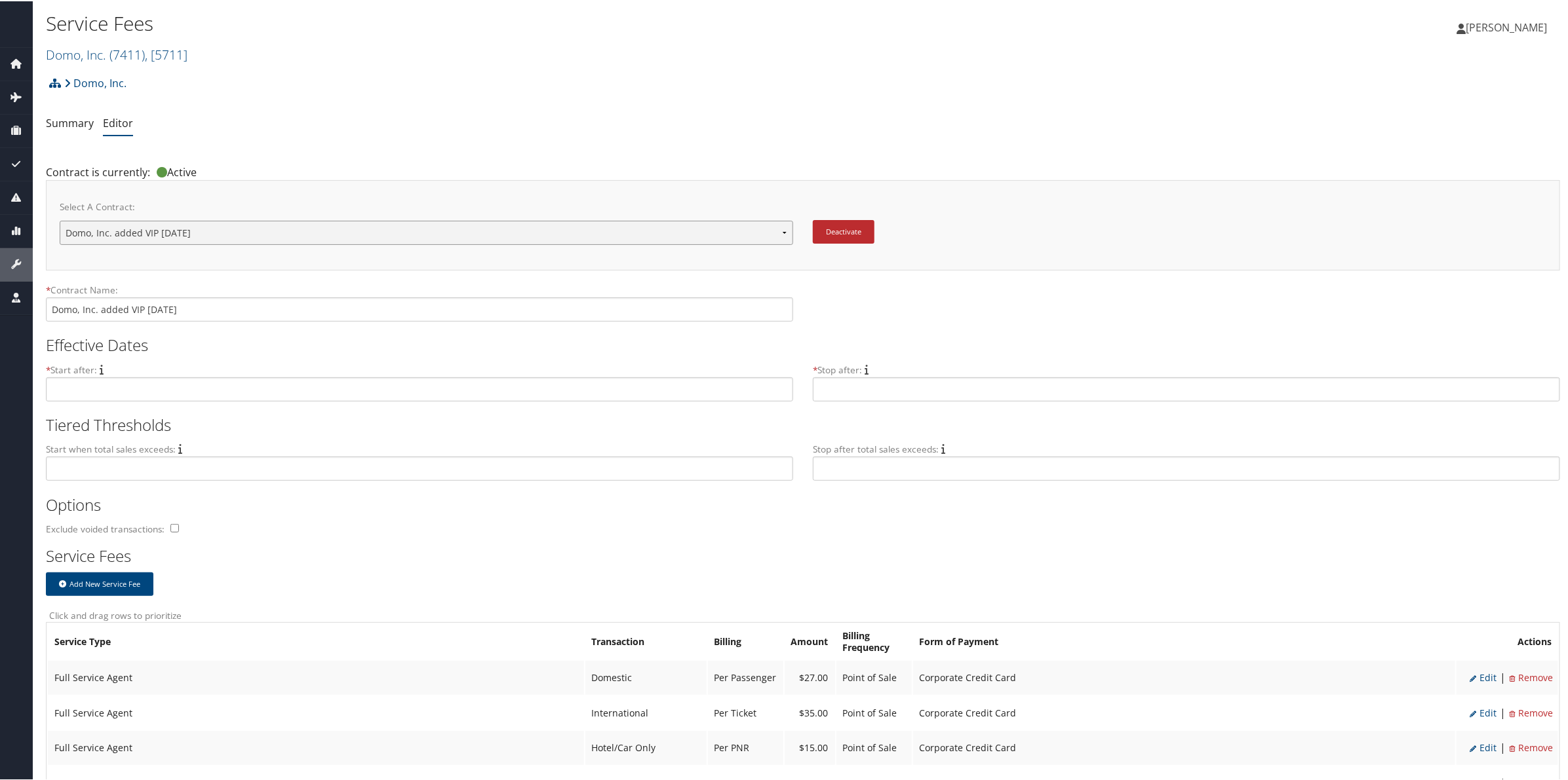
drag, startPoint x: 0, startPoint y: 0, endPoint x: 228, endPoint y: 236, distance: 328.1
click at [228, 236] on select "Domo, Inc. - as of 9/1/2011 Domo, Inc. added VIP 8/27/25 New Contract..." at bounding box center [426, 231] width 734 height 24
click at [137, 53] on span "( 7411 )" at bounding box center [126, 53] width 35 height 18
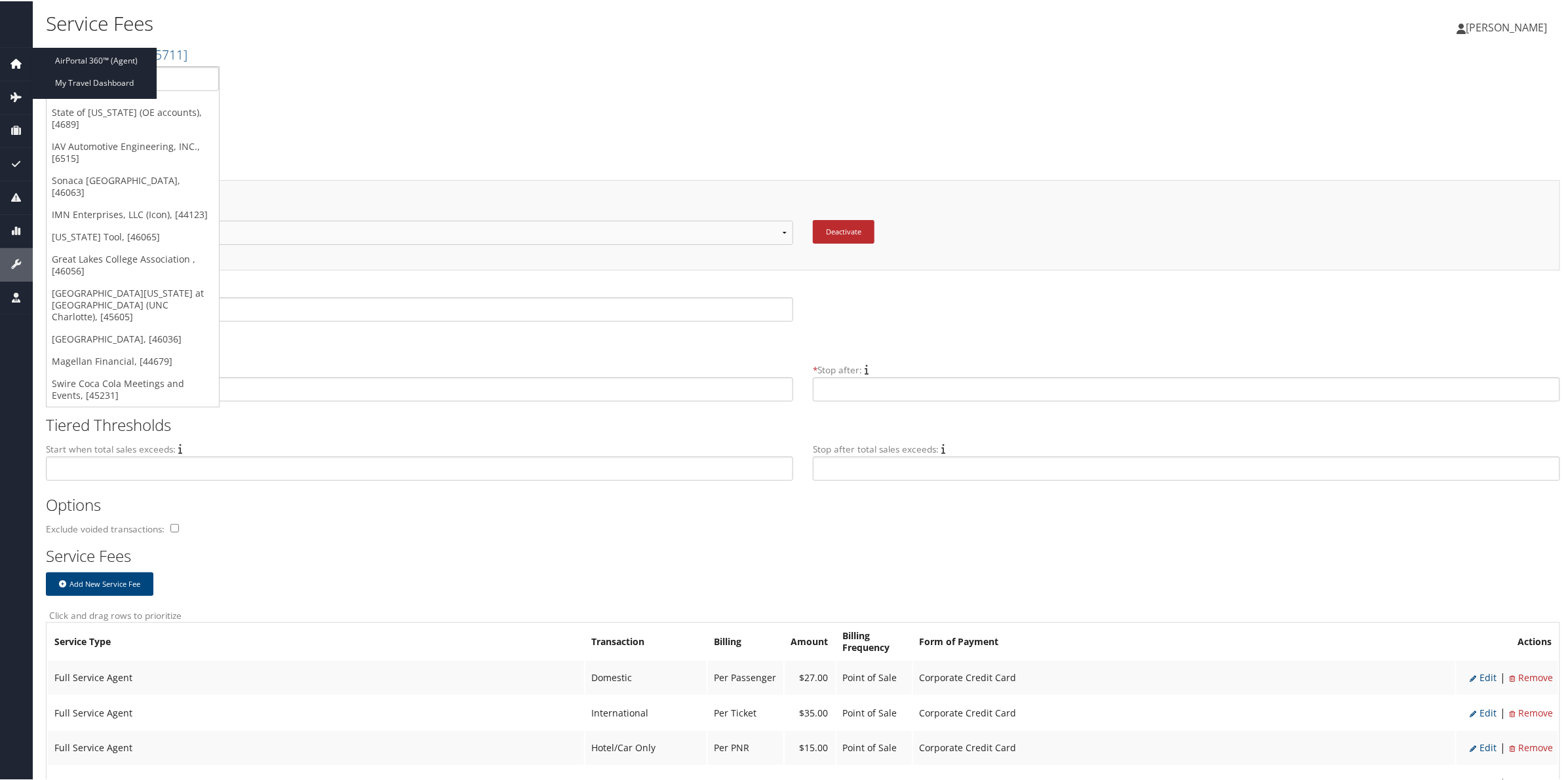
click at [19, 61] on icon at bounding box center [16, 62] width 20 height 20
click at [20, 57] on icon at bounding box center [16, 62] width 20 height 20
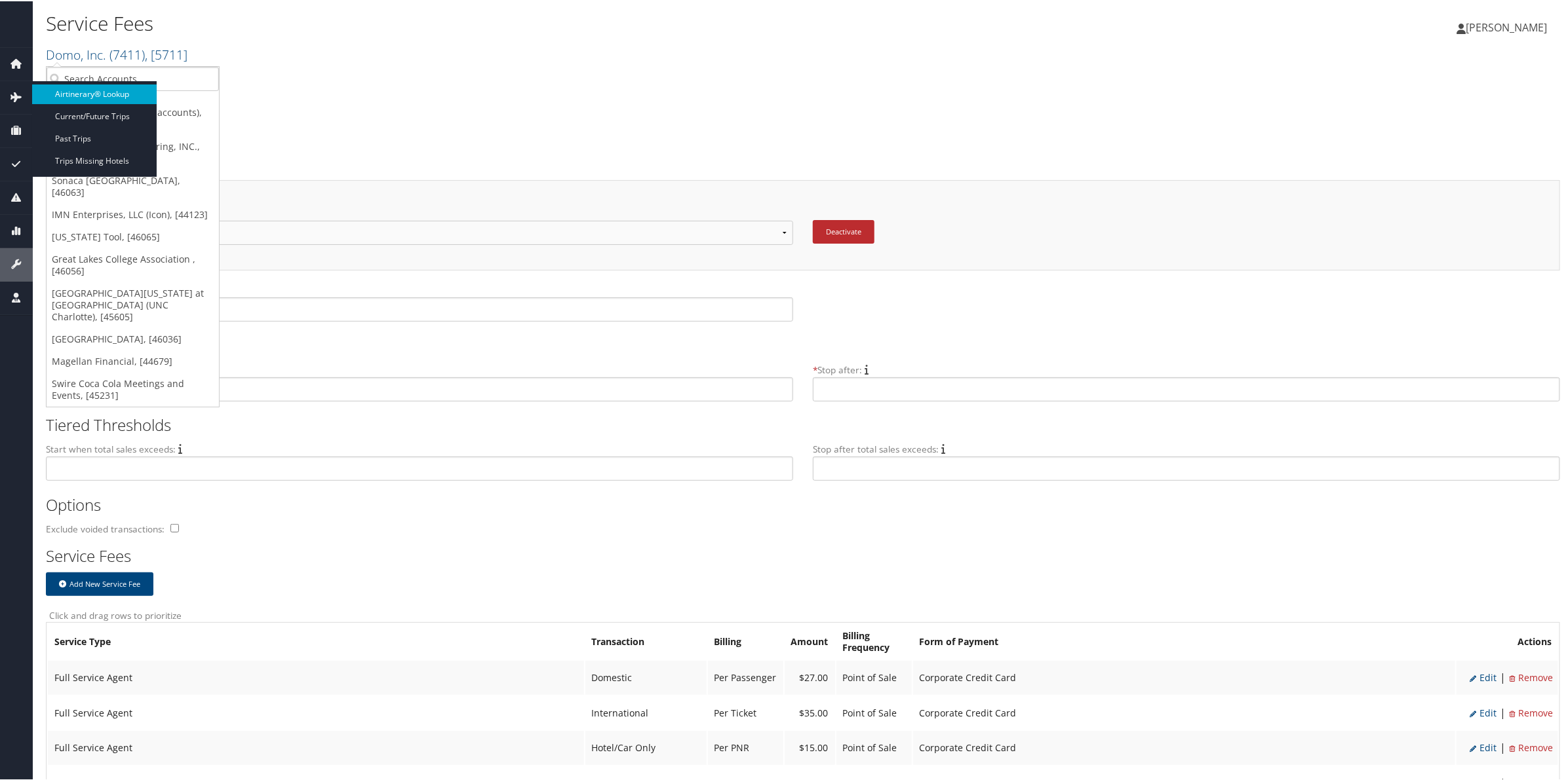
click at [80, 100] on link "Airtinerary® Lookup" at bounding box center [94, 93] width 125 height 20
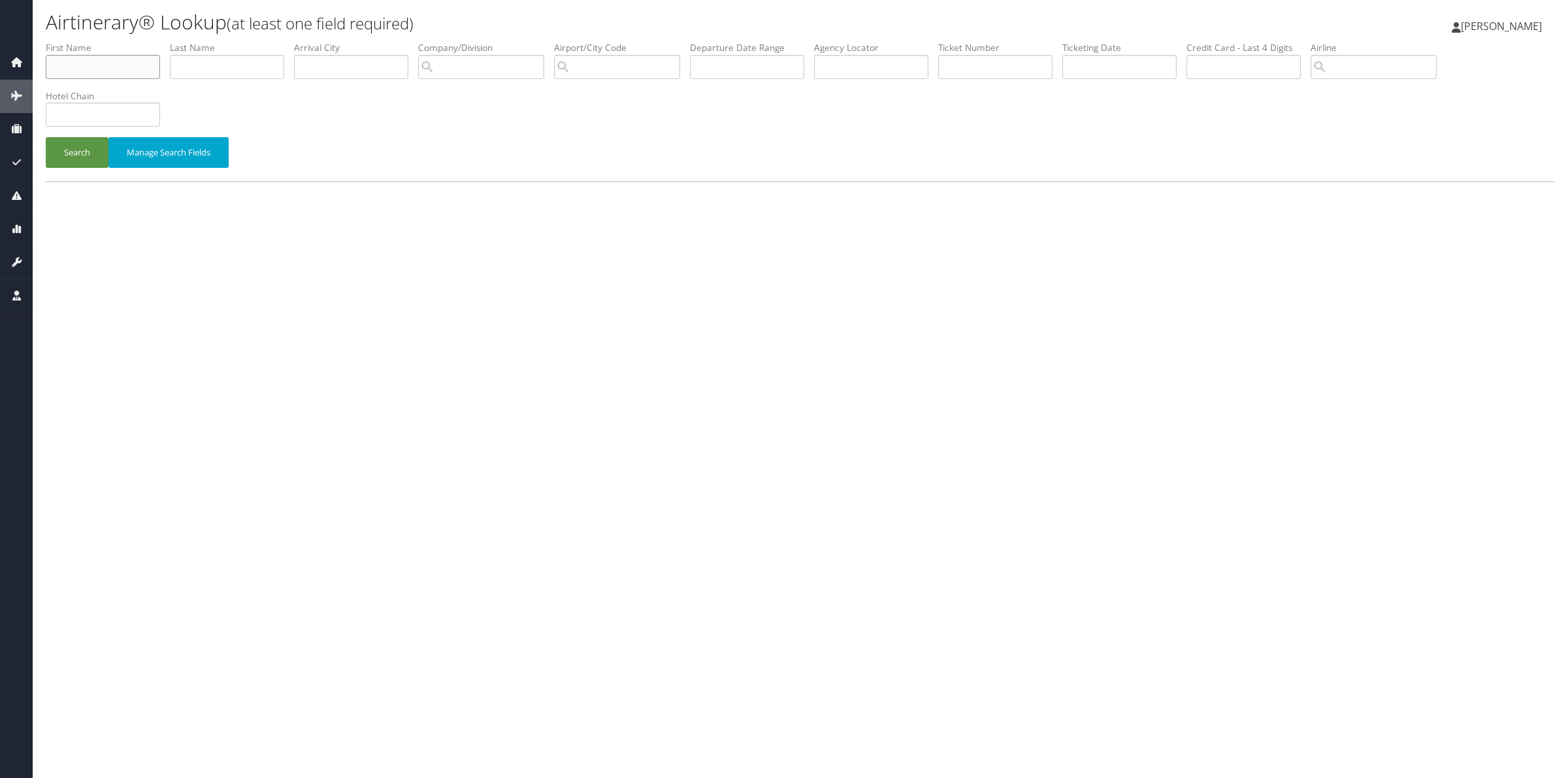
click at [71, 68] on input "text" at bounding box center [103, 67] width 114 height 24
type input "Rowena"
type input "Leonera"
click at [46, 137] on button "Search" at bounding box center [77, 152] width 63 height 30
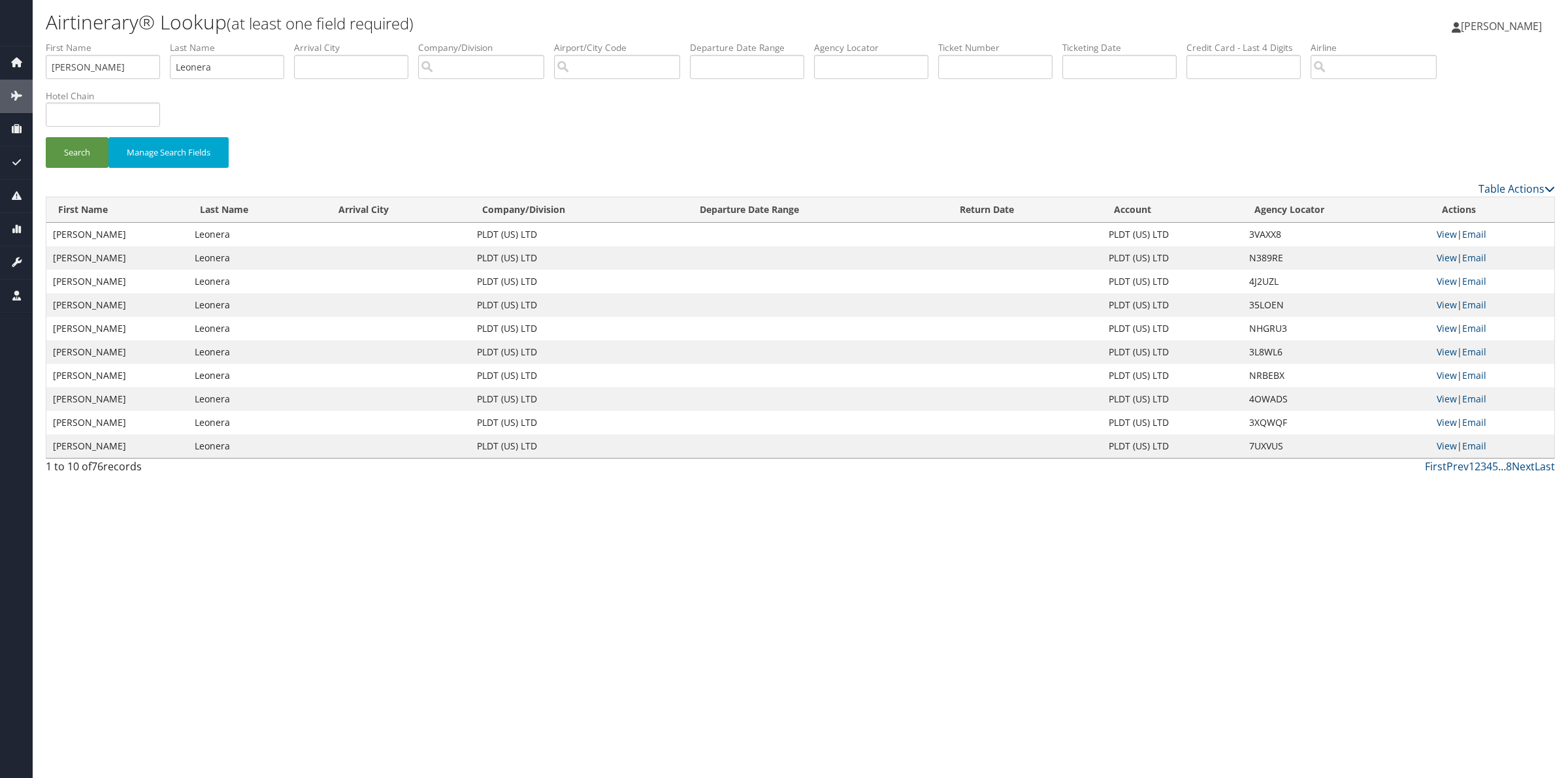
click at [210, 239] on td "Leonera" at bounding box center [258, 234] width 139 height 23
click at [1448, 239] on link "View" at bounding box center [1447, 234] width 20 height 12
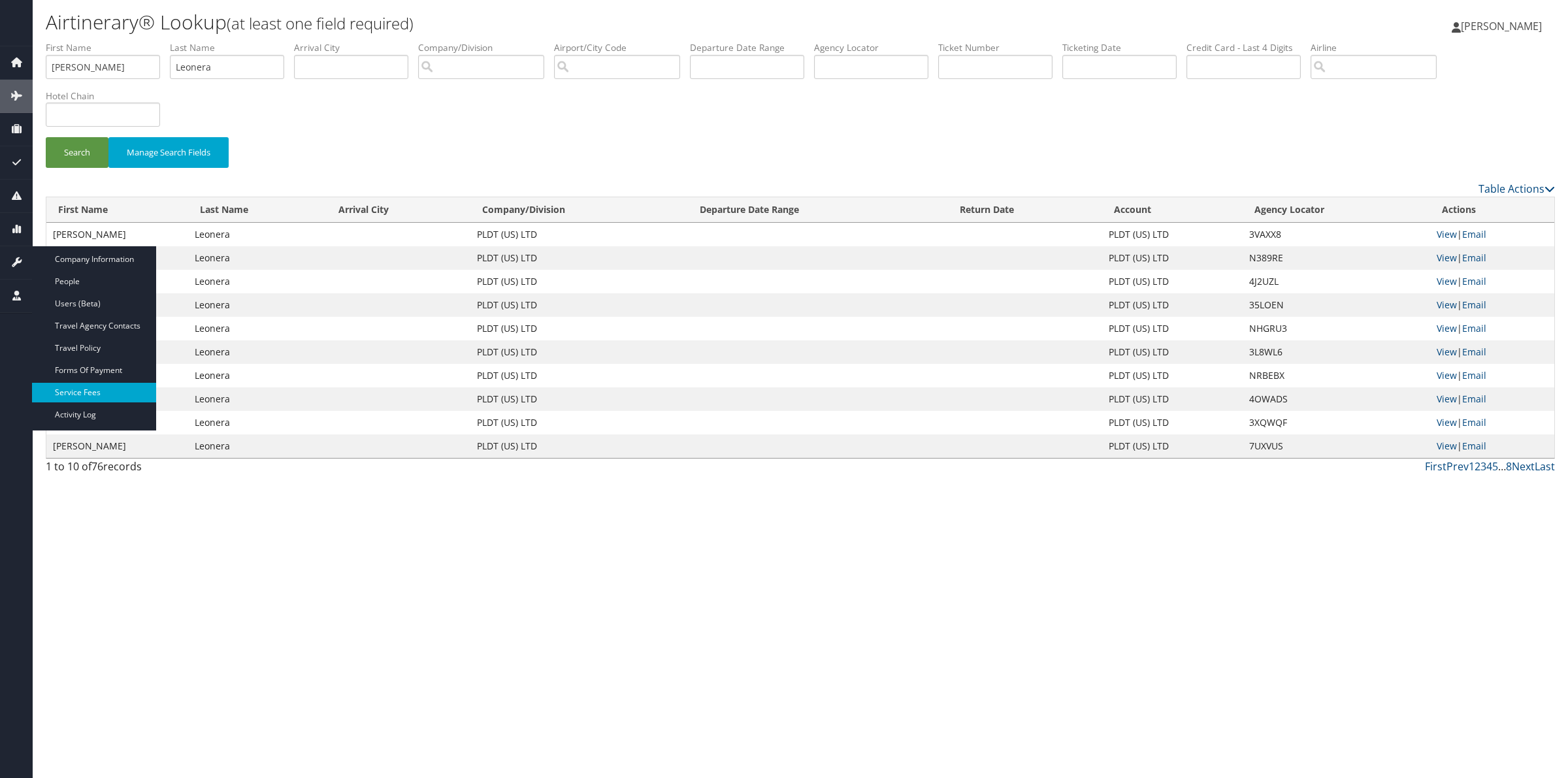
click at [100, 386] on link "Service Fees" at bounding box center [94, 392] width 125 height 19
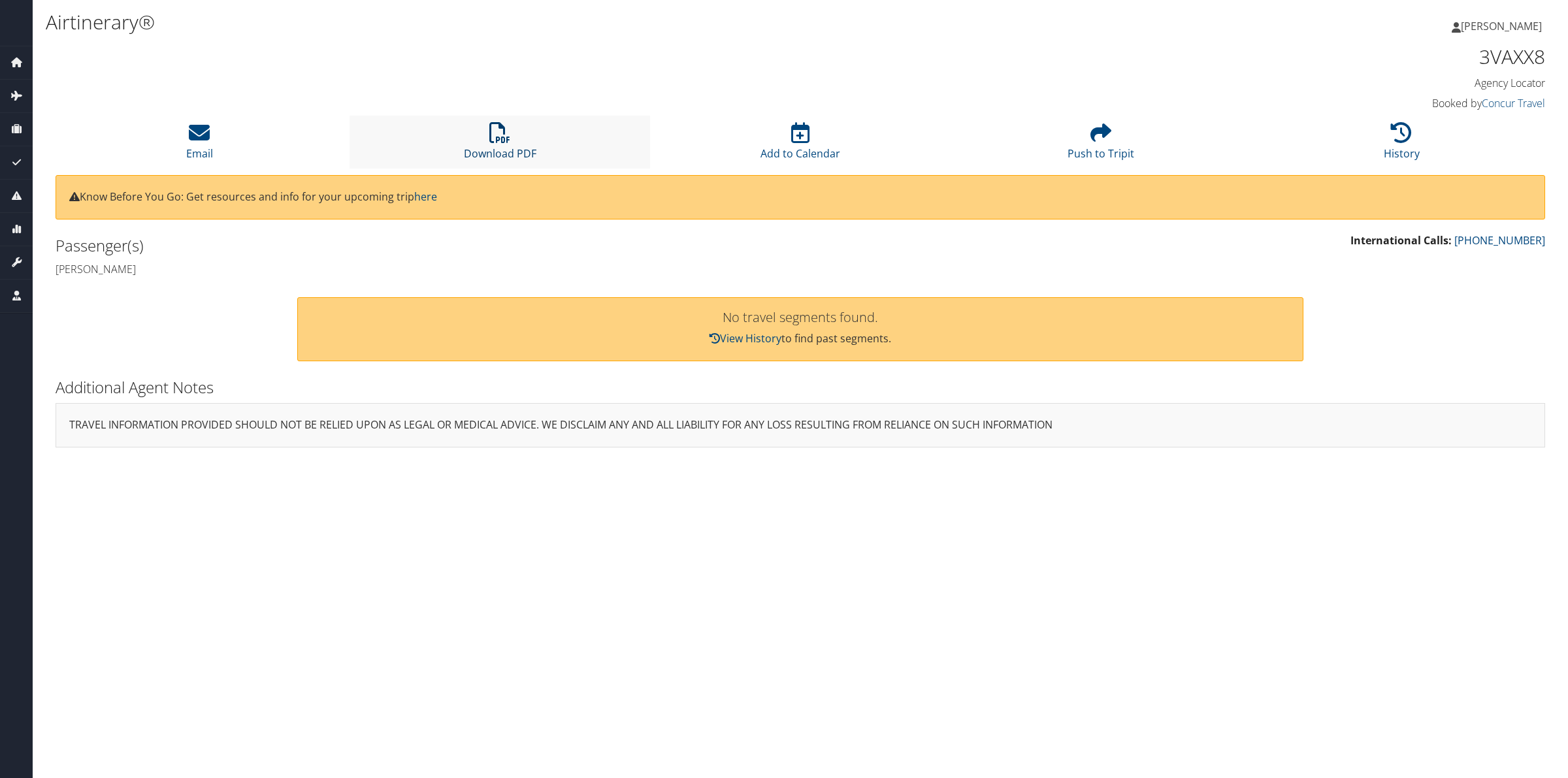
click at [507, 145] on link "Download PDF" at bounding box center [500, 145] width 72 height 31
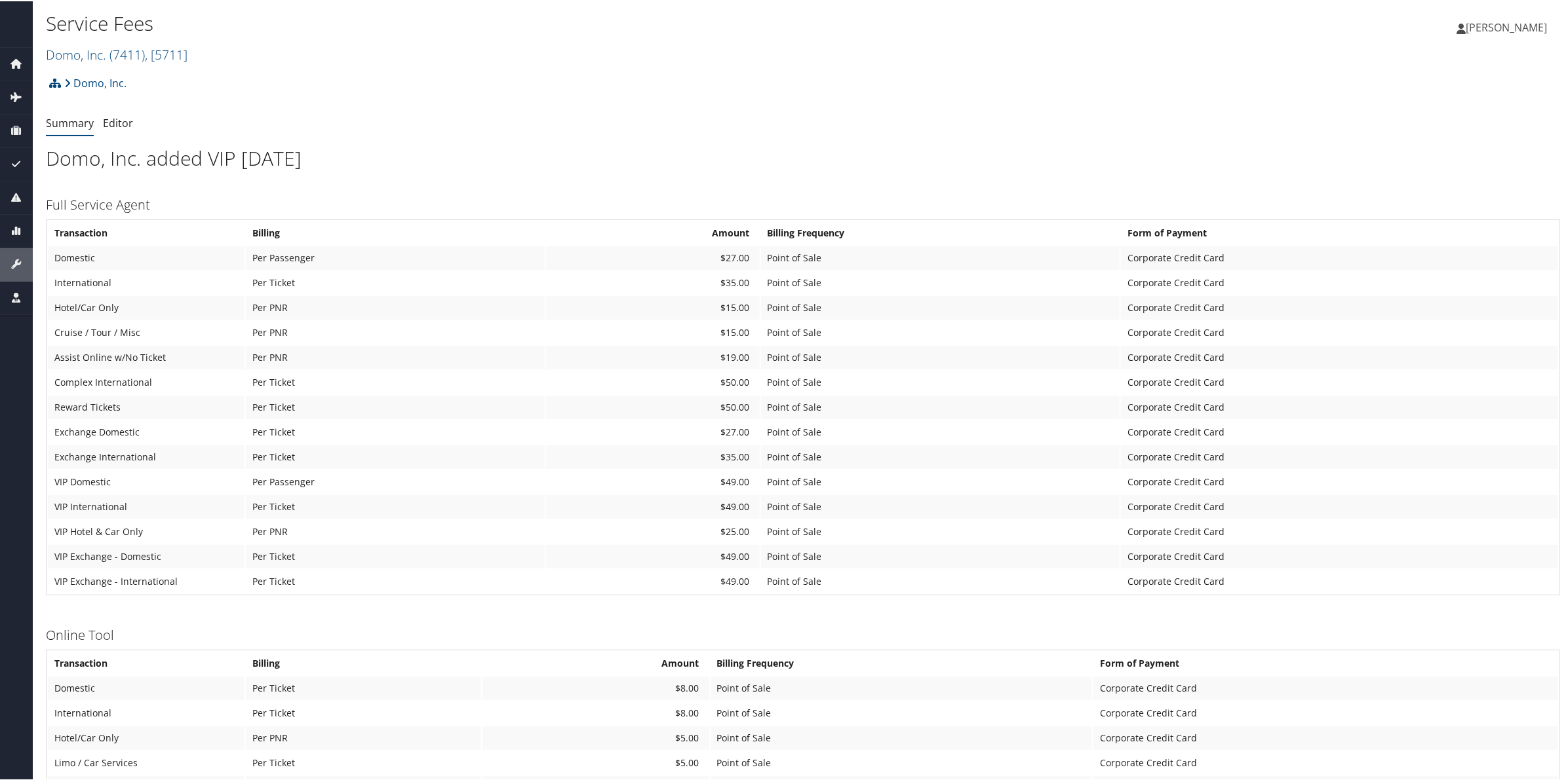
click at [149, 161] on h1 "Domo, Inc. added VIP 8/27/25" at bounding box center [803, 157] width 1514 height 27
click at [152, 156] on h1 "Domo, Inc. added VIP 8/27/25" at bounding box center [803, 157] width 1514 height 27
click at [125, 47] on span "( 7411 )" at bounding box center [126, 53] width 35 height 18
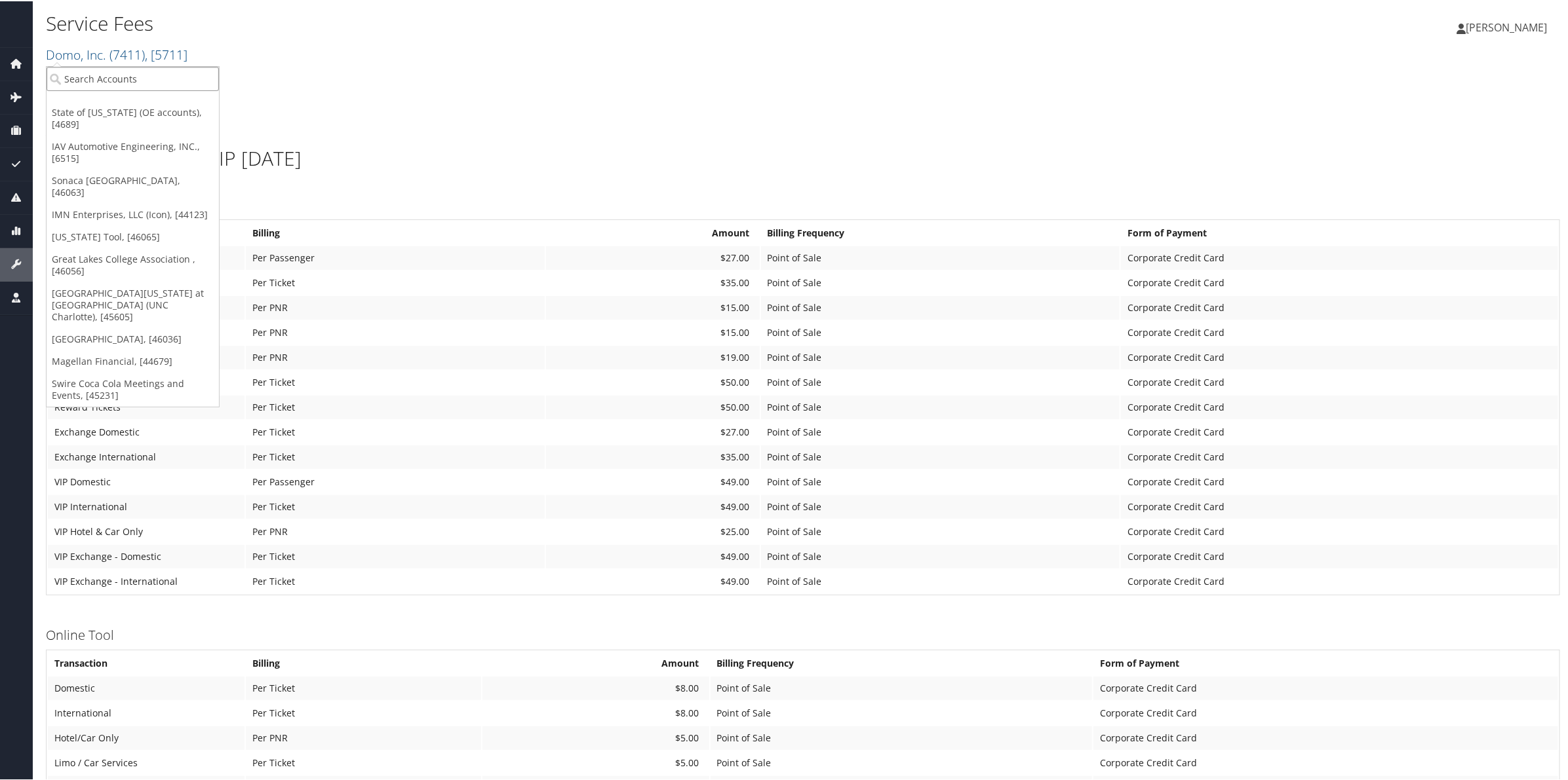
click at [129, 76] on input "search" at bounding box center [133, 77] width 172 height 24
type input "PLD"
click at [137, 103] on div "PLDT (US) LTD (301619), [40340]" at bounding box center [140, 101] width 202 height 12
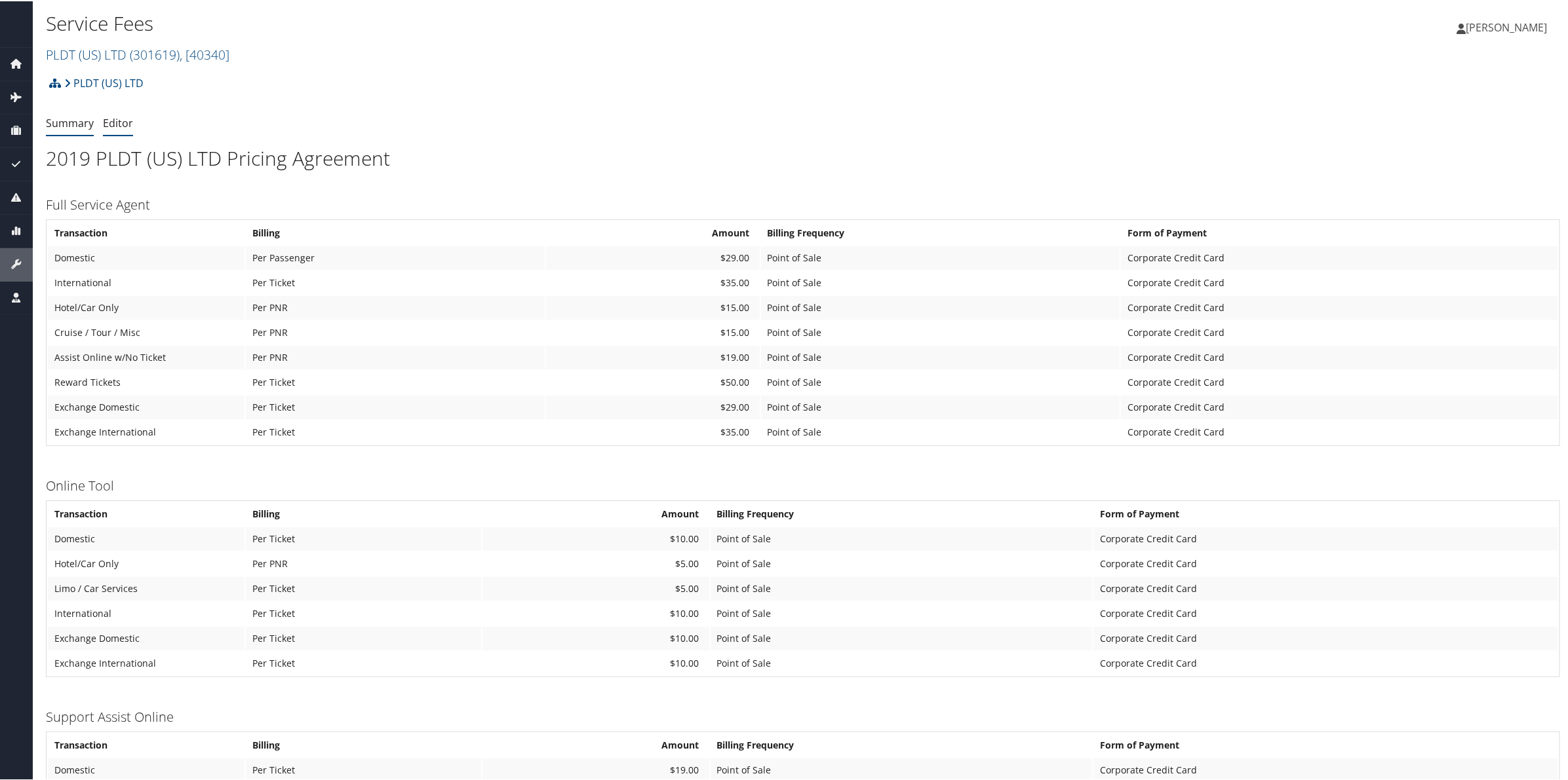
click at [126, 125] on link "Editor" at bounding box center [118, 122] width 30 height 14
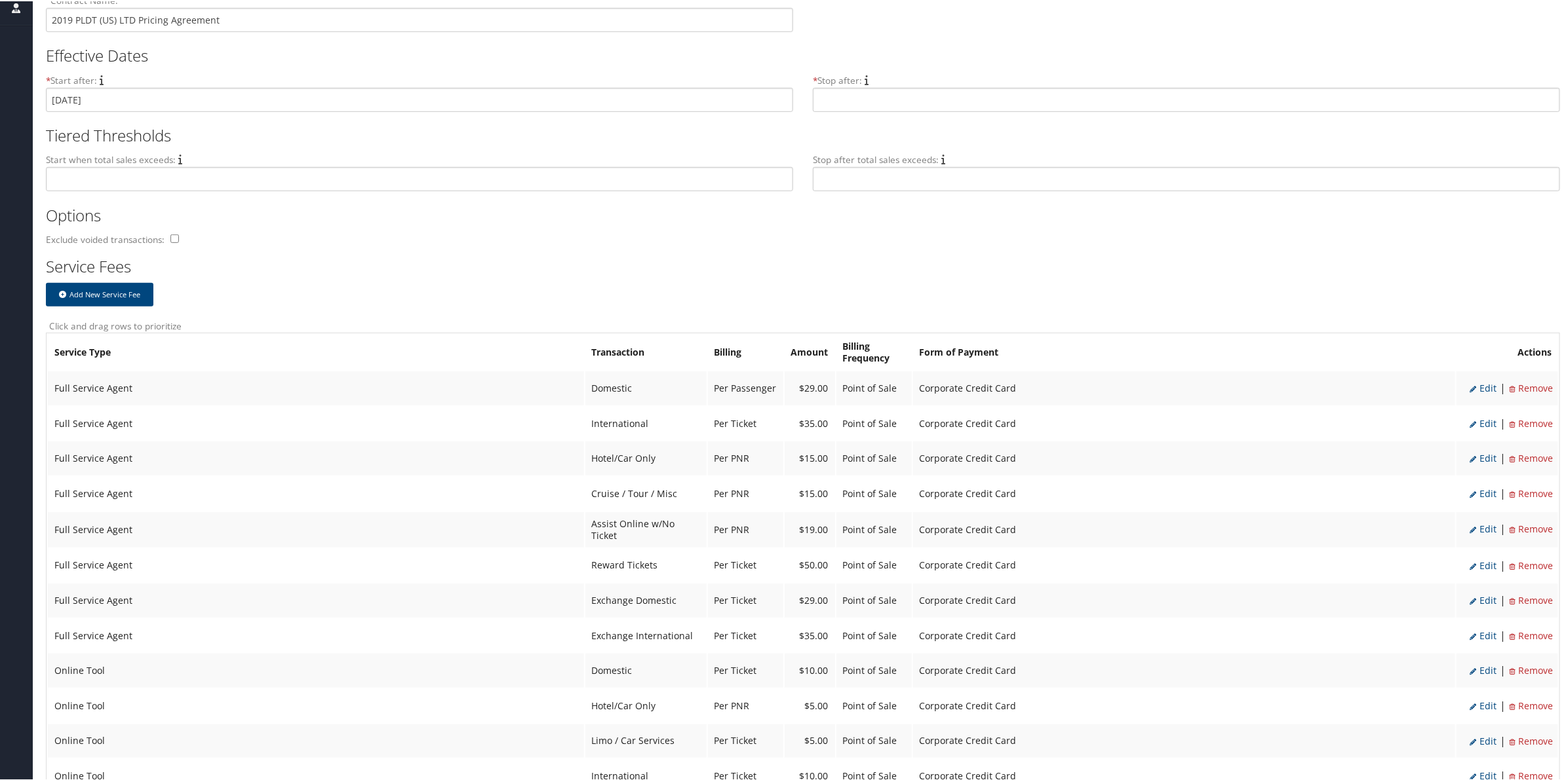
scroll to position [328, 0]
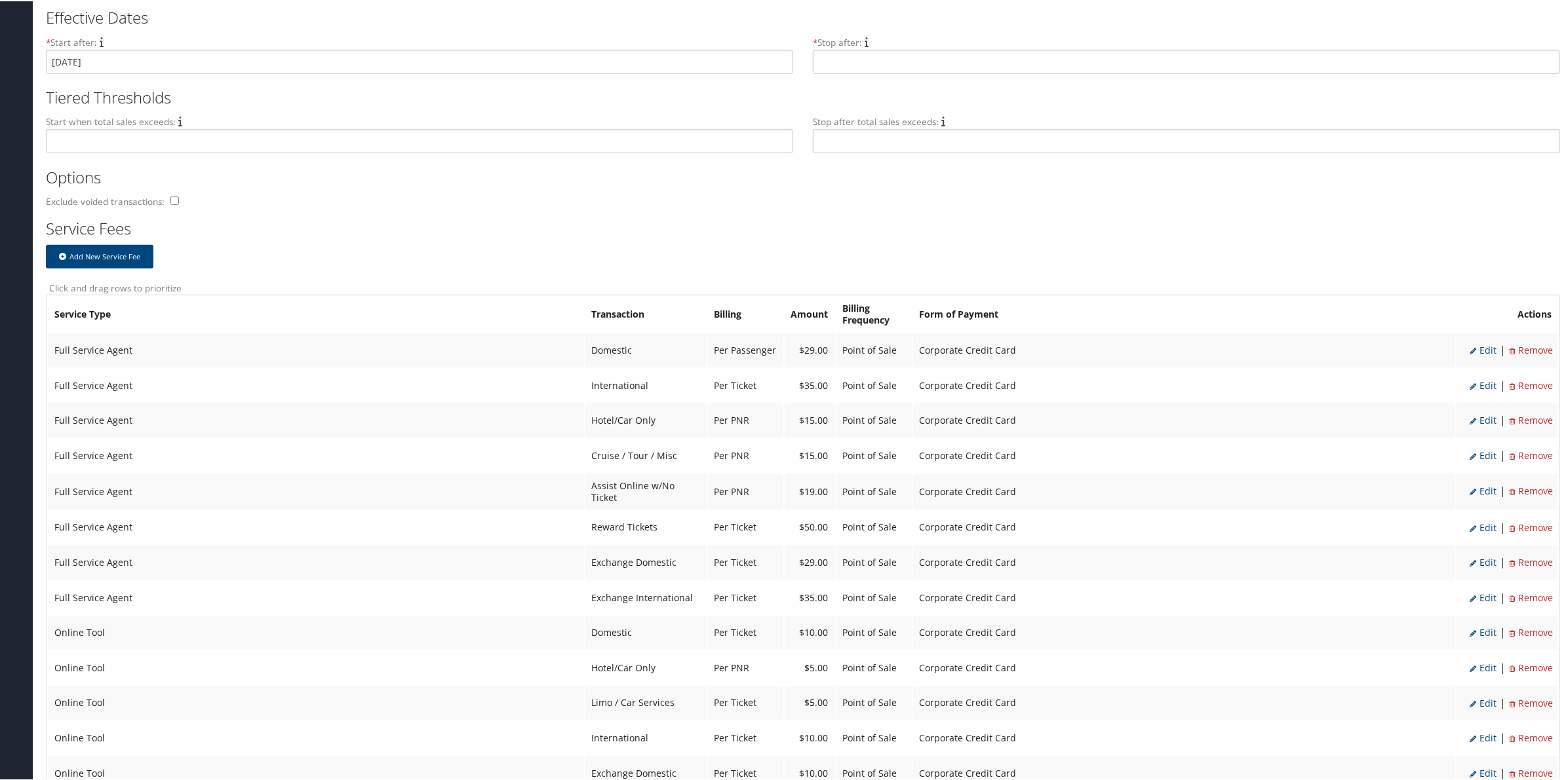
click at [1488, 346] on span "Edit" at bounding box center [1483, 349] width 27 height 12
select select "2"
type input "29.0"
select select "20"
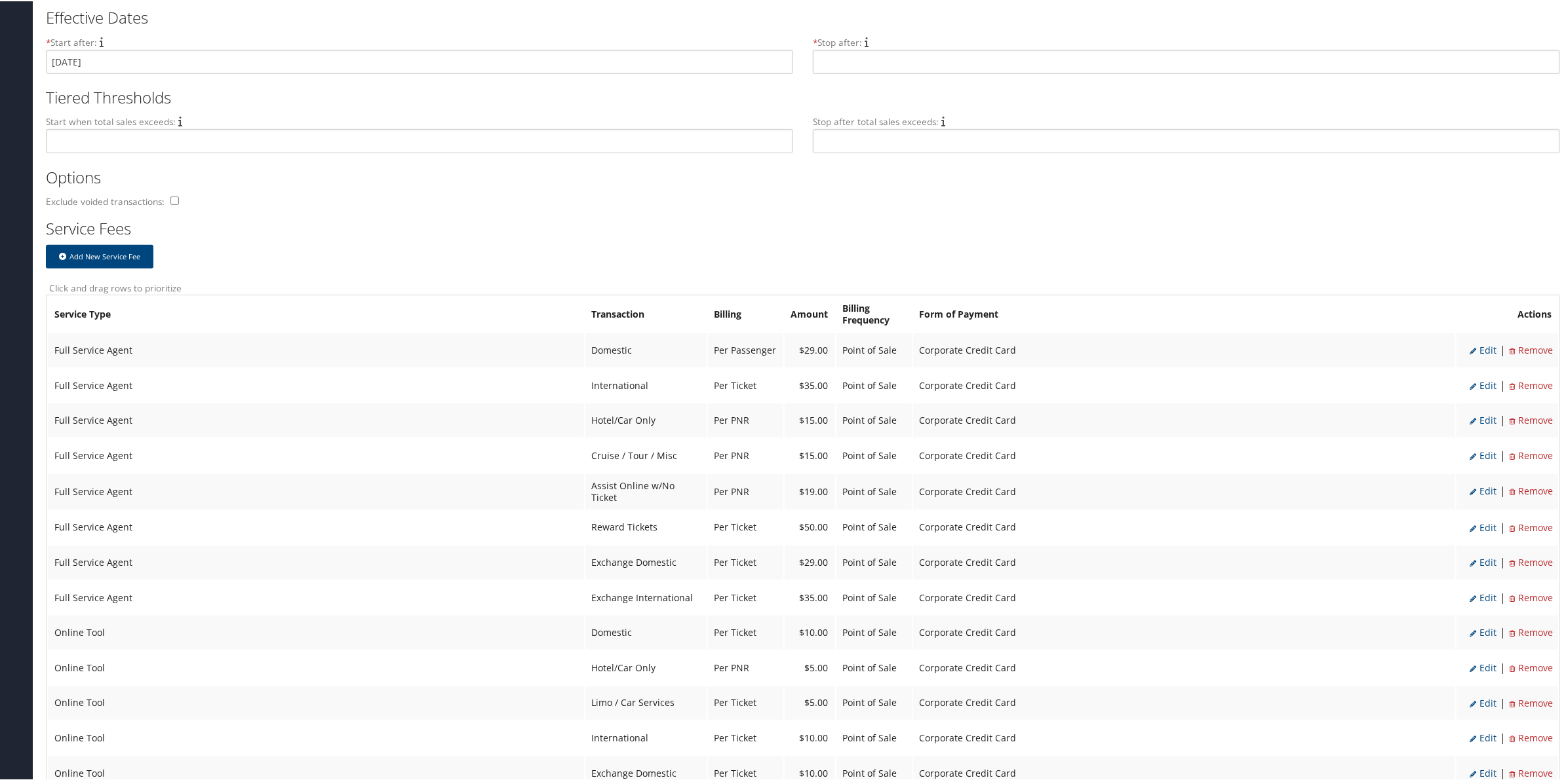
select select "2"
select select "20"
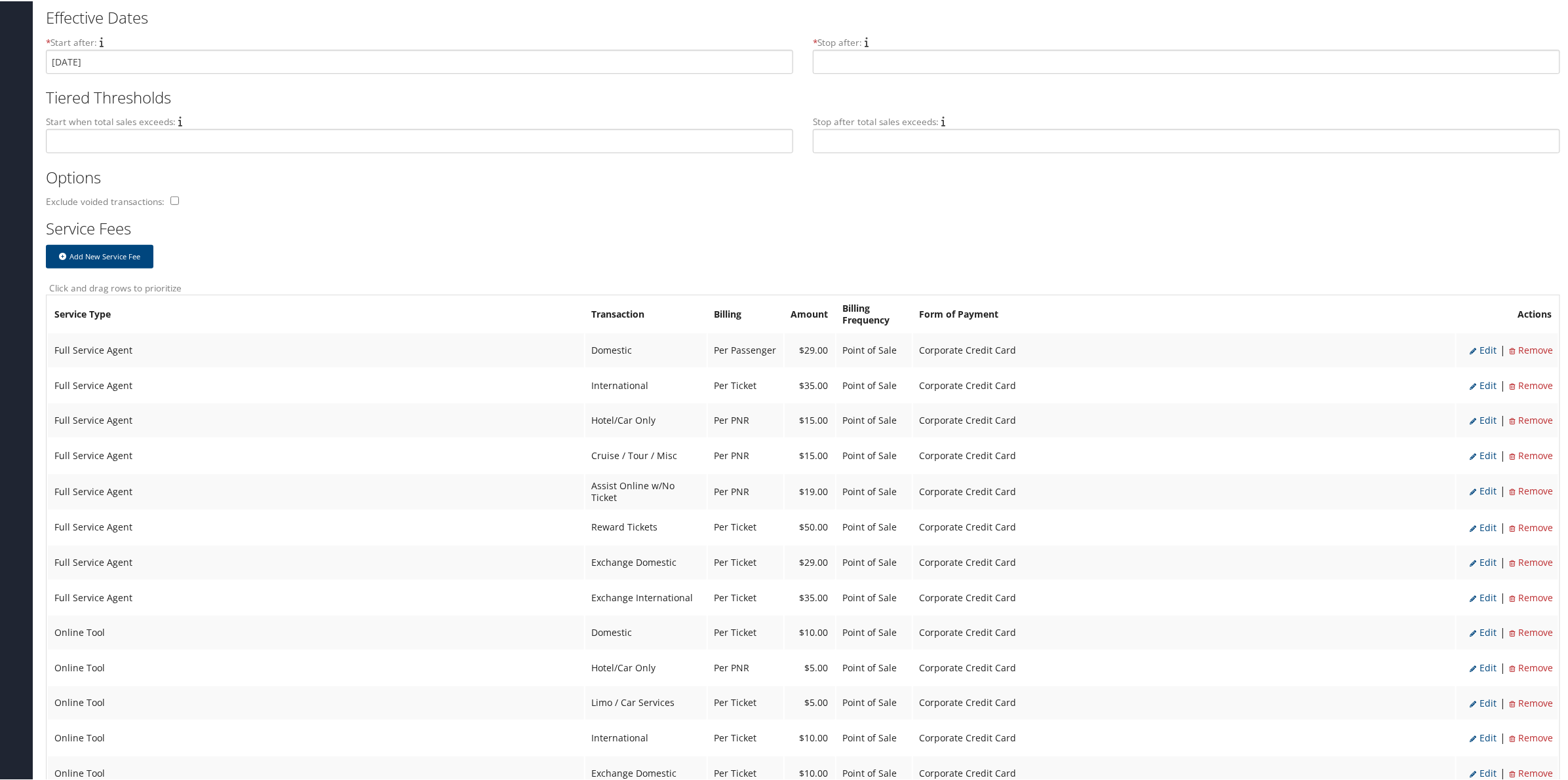
select select "2"
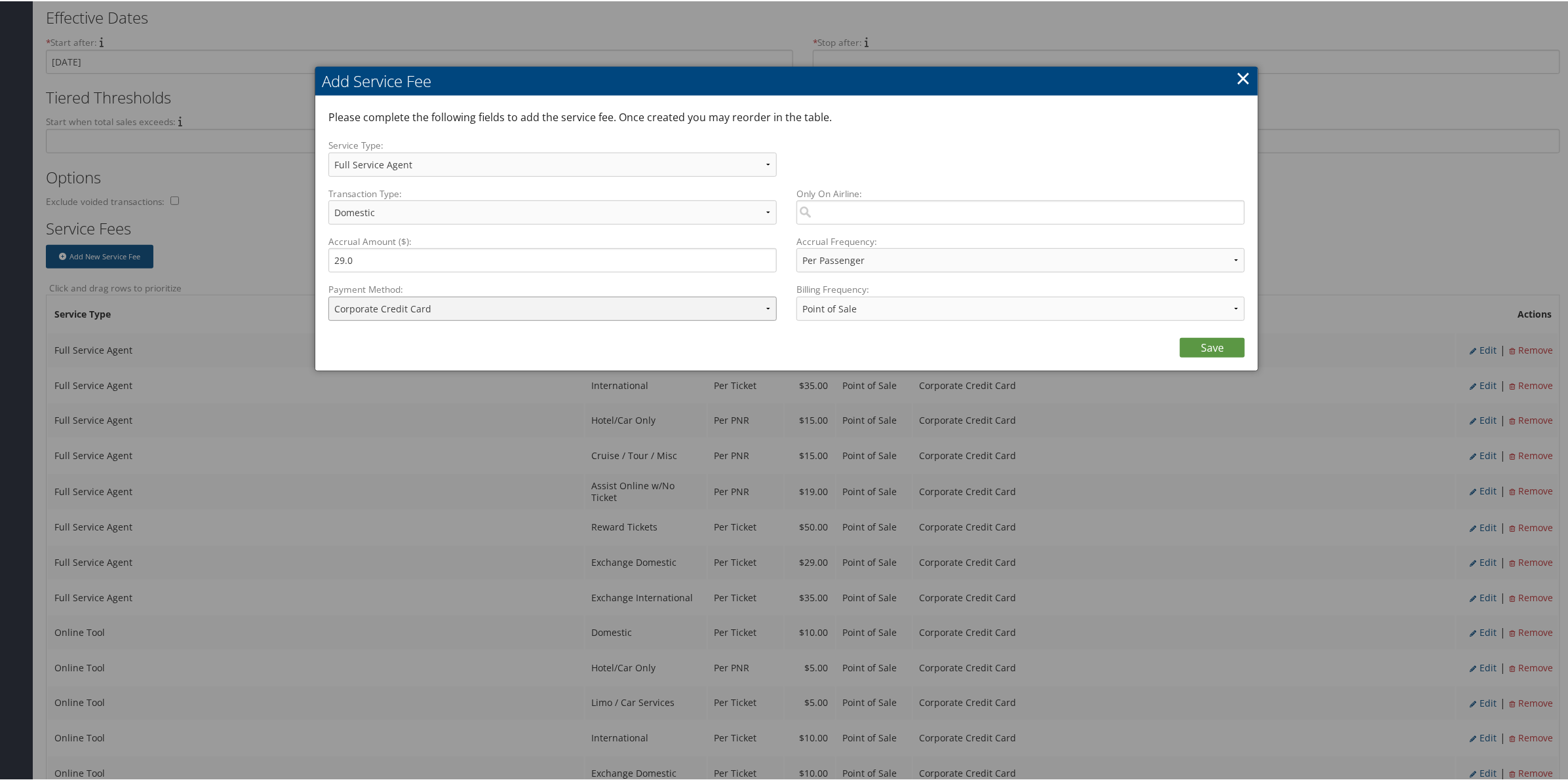
click at [415, 312] on select "ACH Transfer Cash / Check (AR) Corporate Credit Card Ghost Credit Card Hotel Gu…" at bounding box center [553, 307] width 448 height 24
select select "15_900"
click at [329, 296] on select "ACH Transfer Cash / Check (AR) Corporate Credit Card Ghost Credit Card Hotel Gu…" at bounding box center [553, 307] width 448 height 24
click at [1216, 342] on link "Save" at bounding box center [1212, 346] width 65 height 20
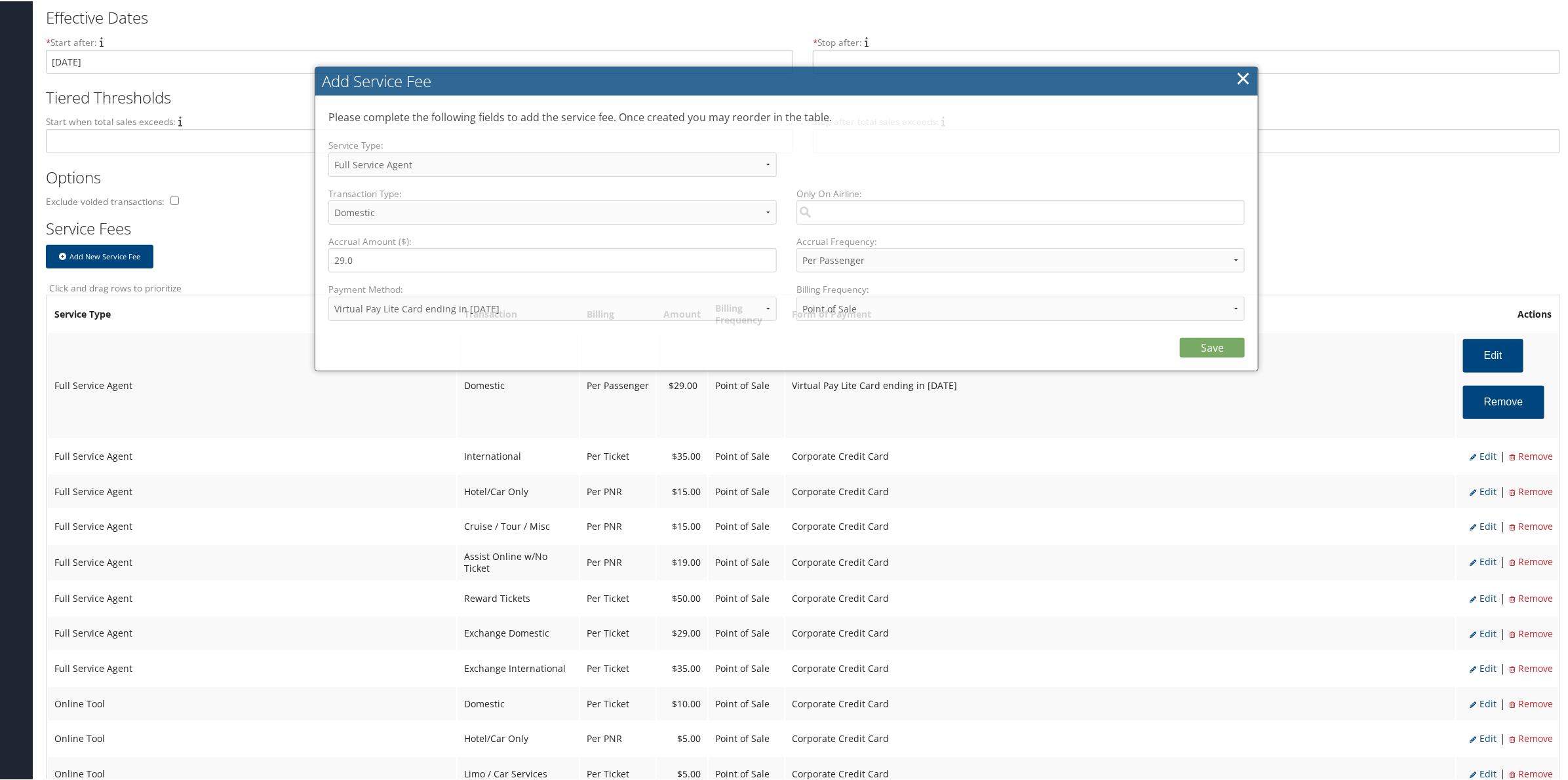
select select "2"
select select "20"
select select "15_900"
select select "2"
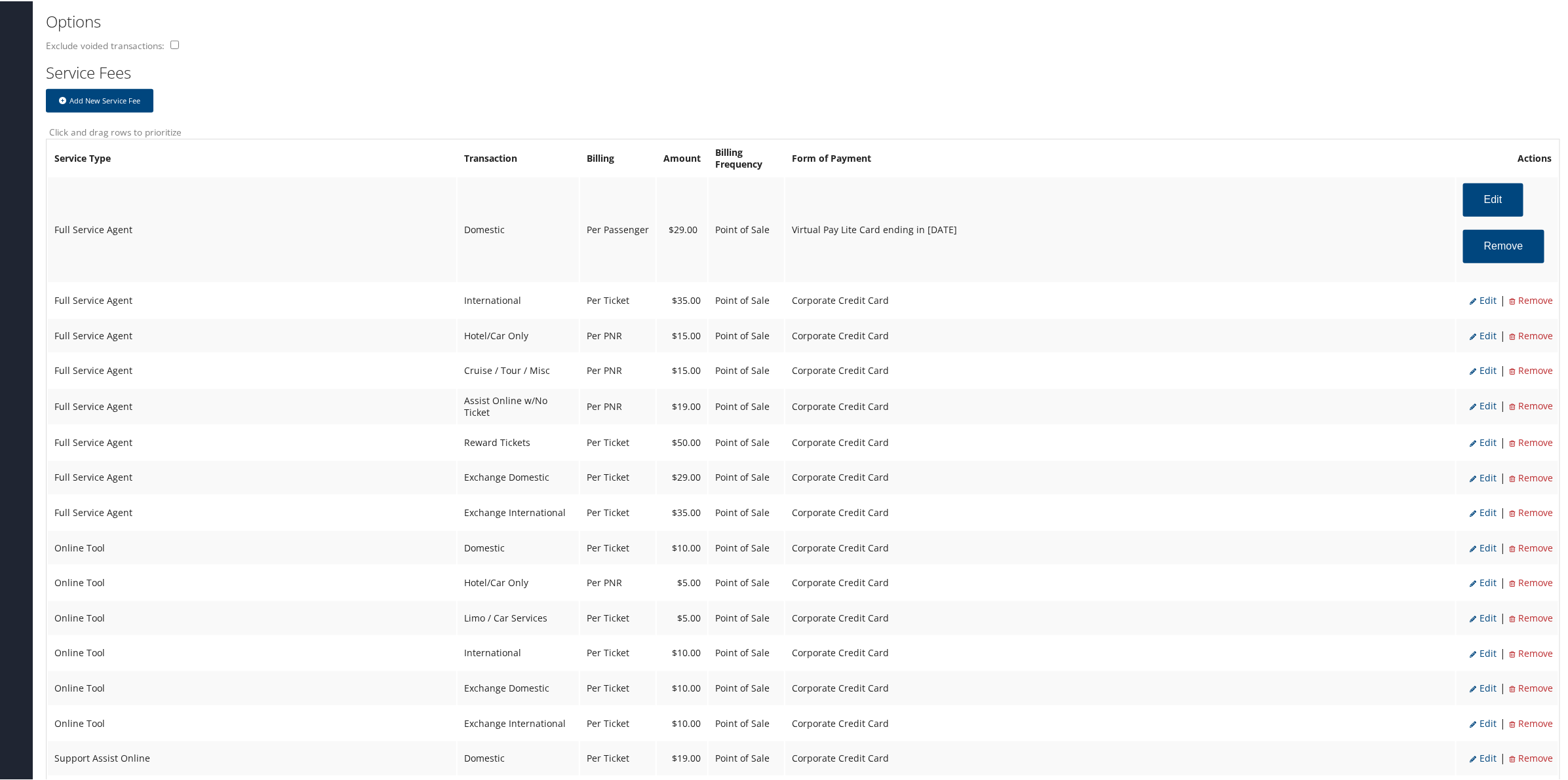
scroll to position [491, 0]
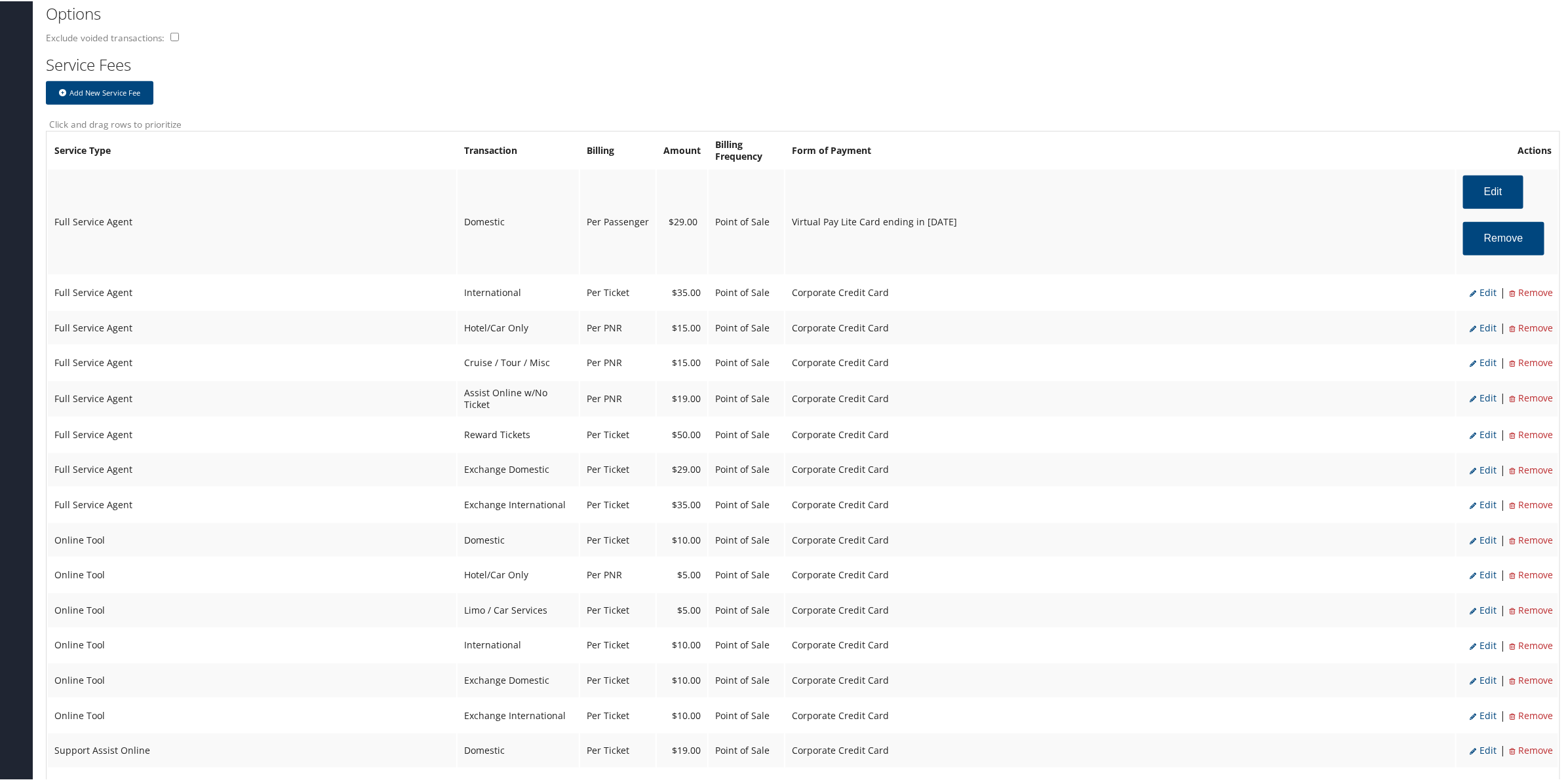
click at [1478, 288] on span "Edit" at bounding box center [1483, 291] width 27 height 12
select select "14"
type input "35.0"
select select "4"
select select "2"
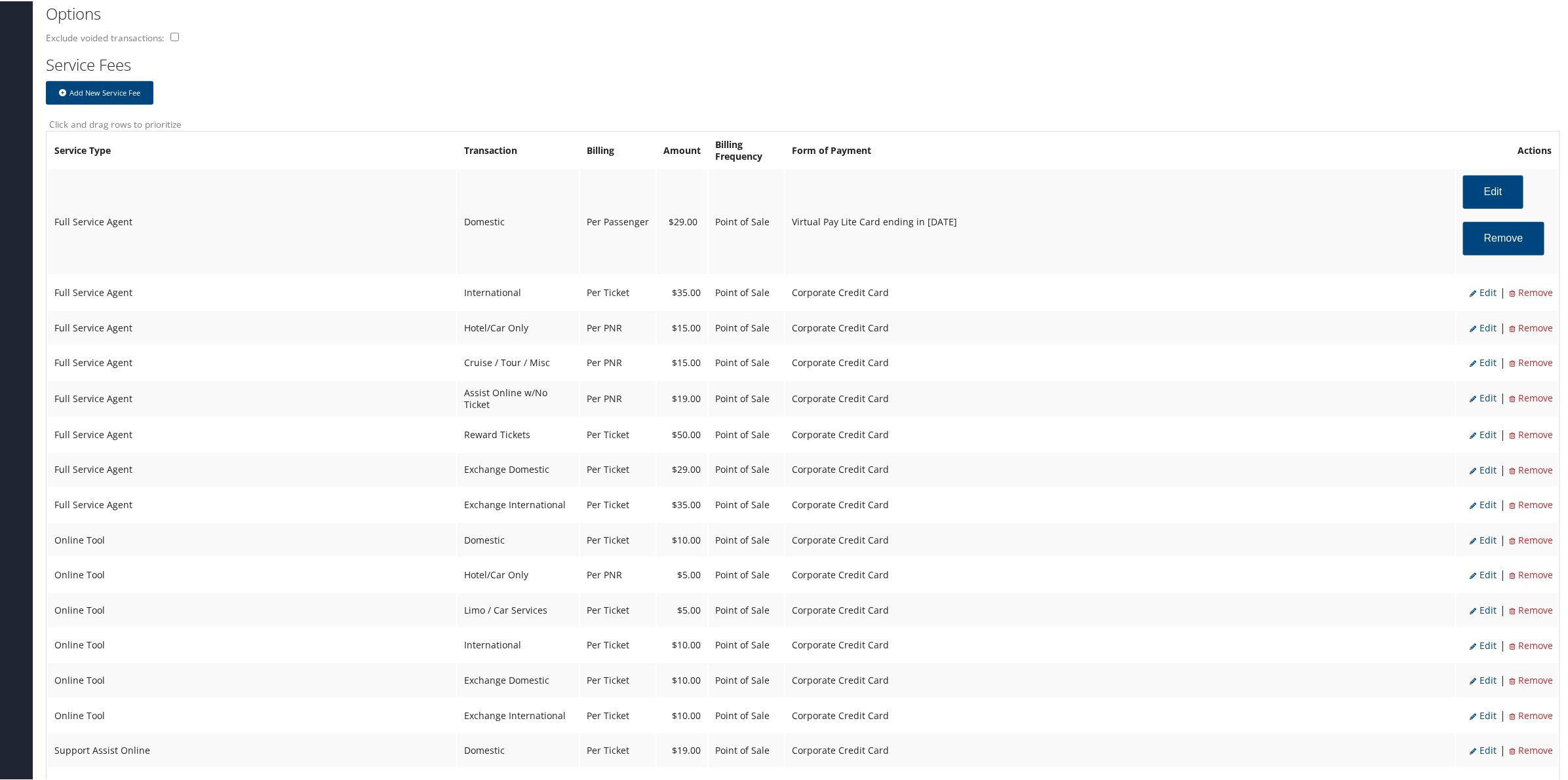
select select "2"
select select "14"
select select "4"
select select "2"
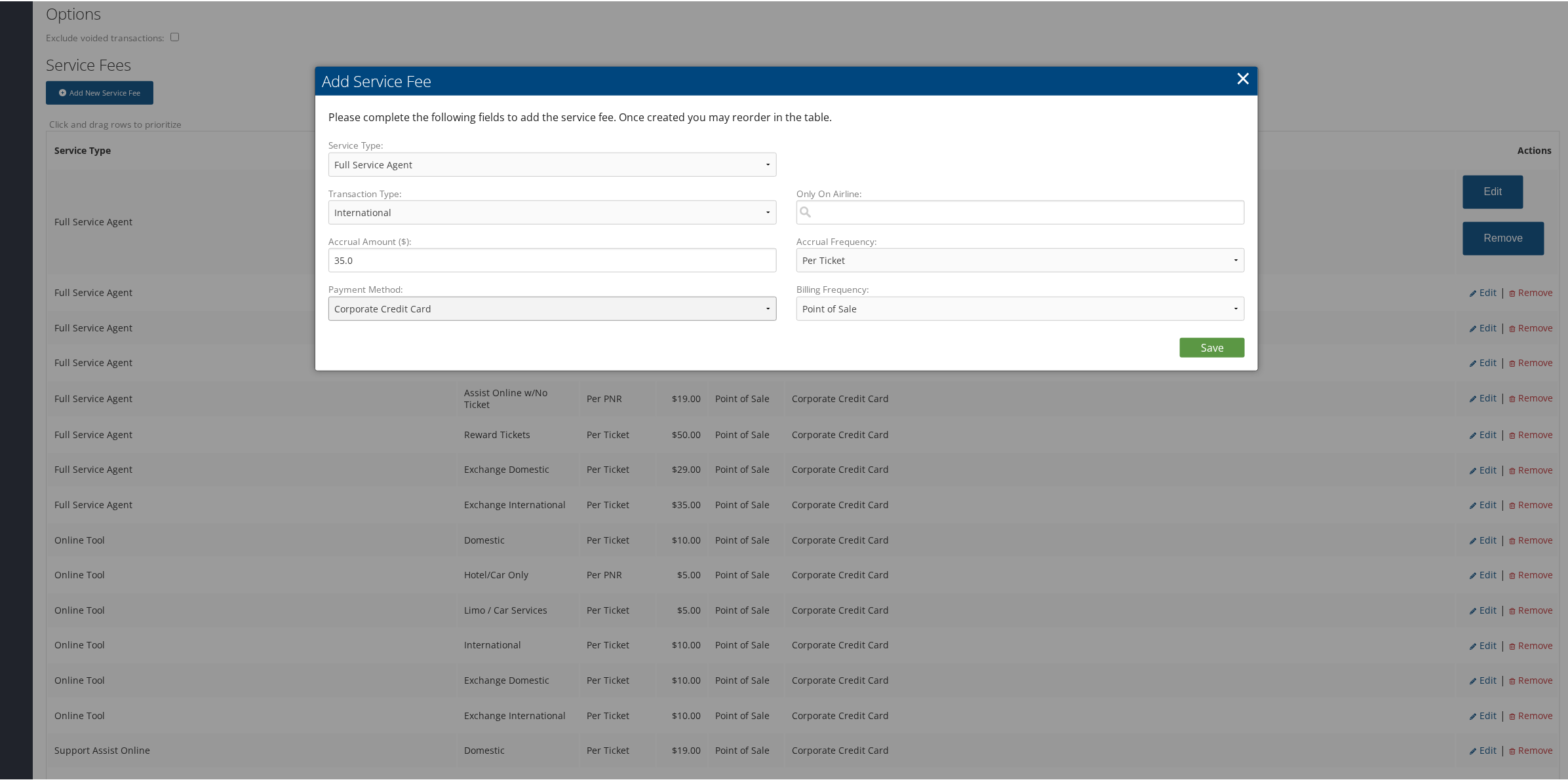
click at [660, 298] on select "ACH Transfer Cash / Check (AR) Corporate Credit Card Ghost Credit Card Hotel Gu…" at bounding box center [553, 307] width 448 height 24
select select "15_900"
click at [329, 296] on select "ACH Transfer Cash / Check (AR) Corporate Credit Card Ghost Credit Card Hotel Gu…" at bounding box center [553, 307] width 448 height 24
click at [1211, 342] on link "Save" at bounding box center [1212, 346] width 65 height 20
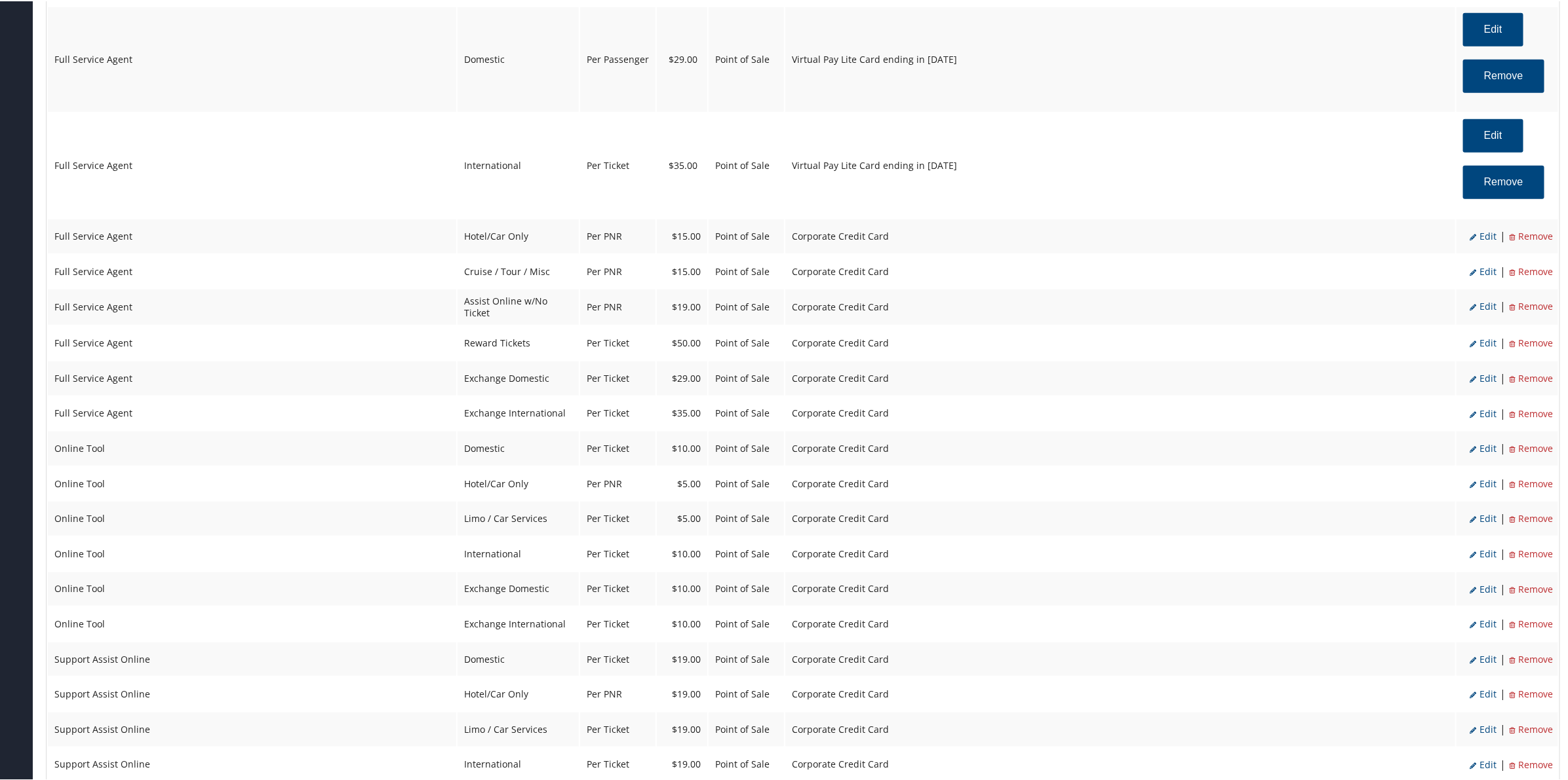
scroll to position [655, 0]
click at [1483, 233] on span "Edit" at bounding box center [1483, 233] width 27 height 12
select select "6"
type input "15.0"
select select "2"
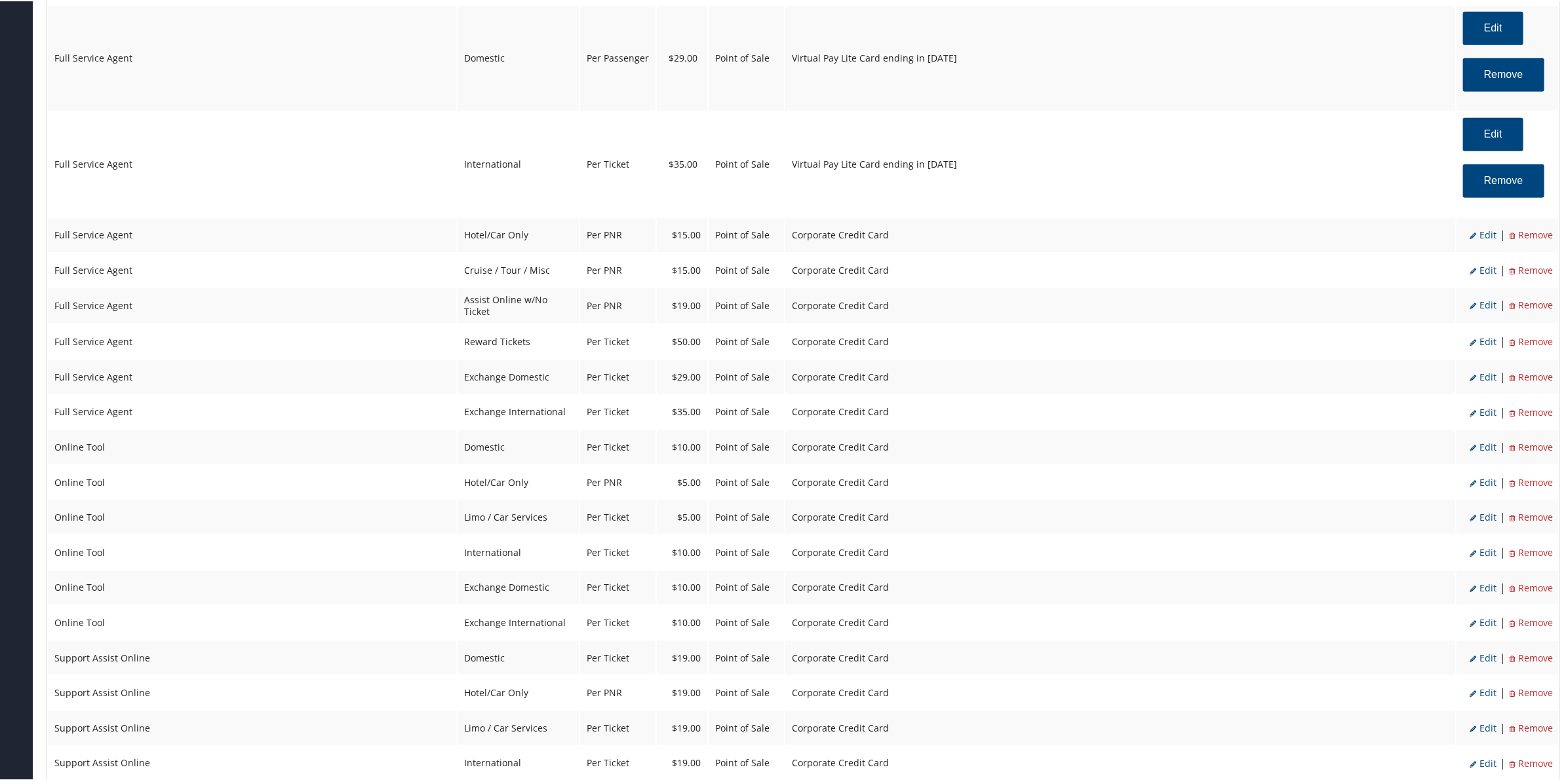
select select "2"
select select "6"
select select "2"
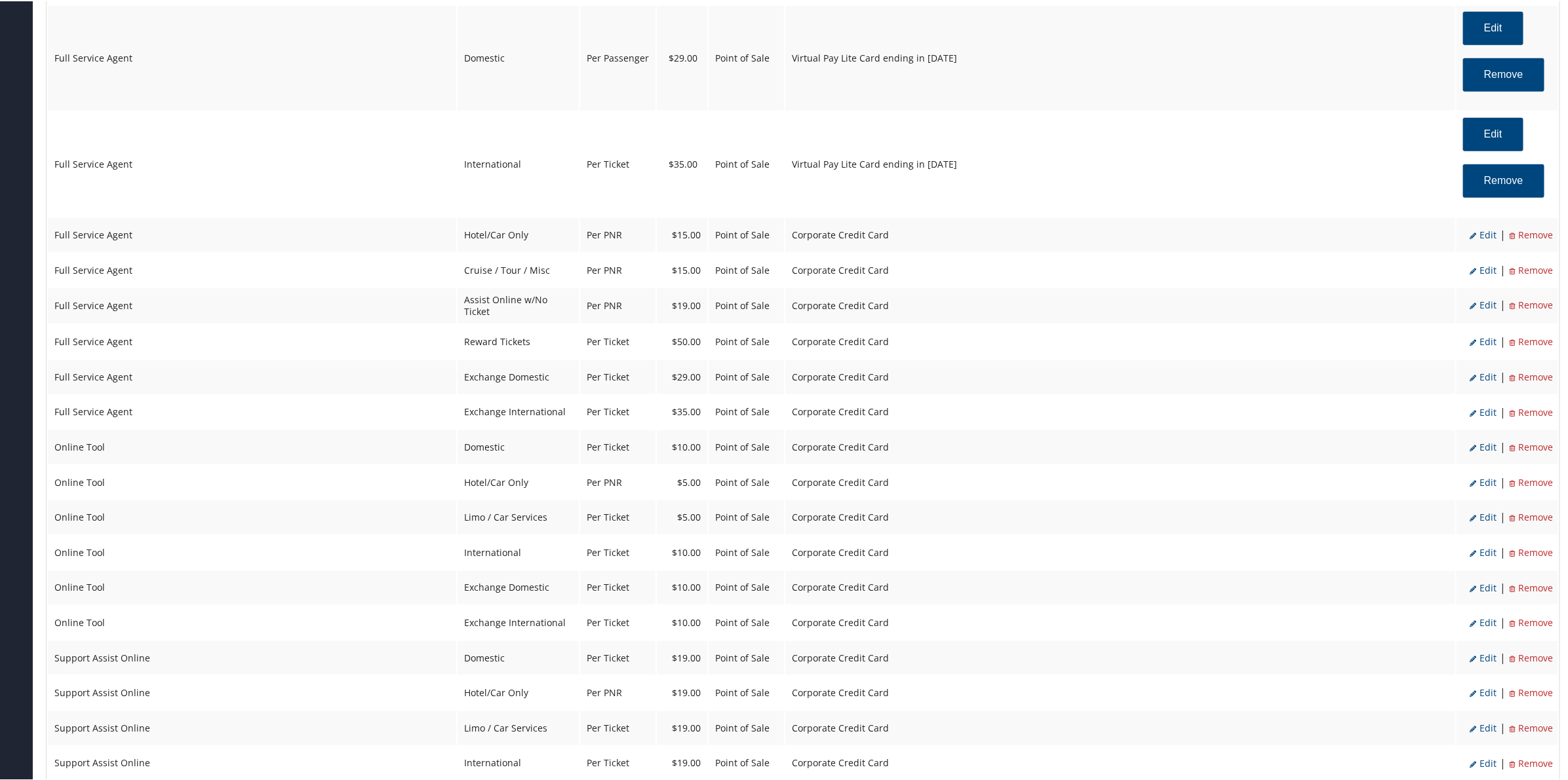
select select "2"
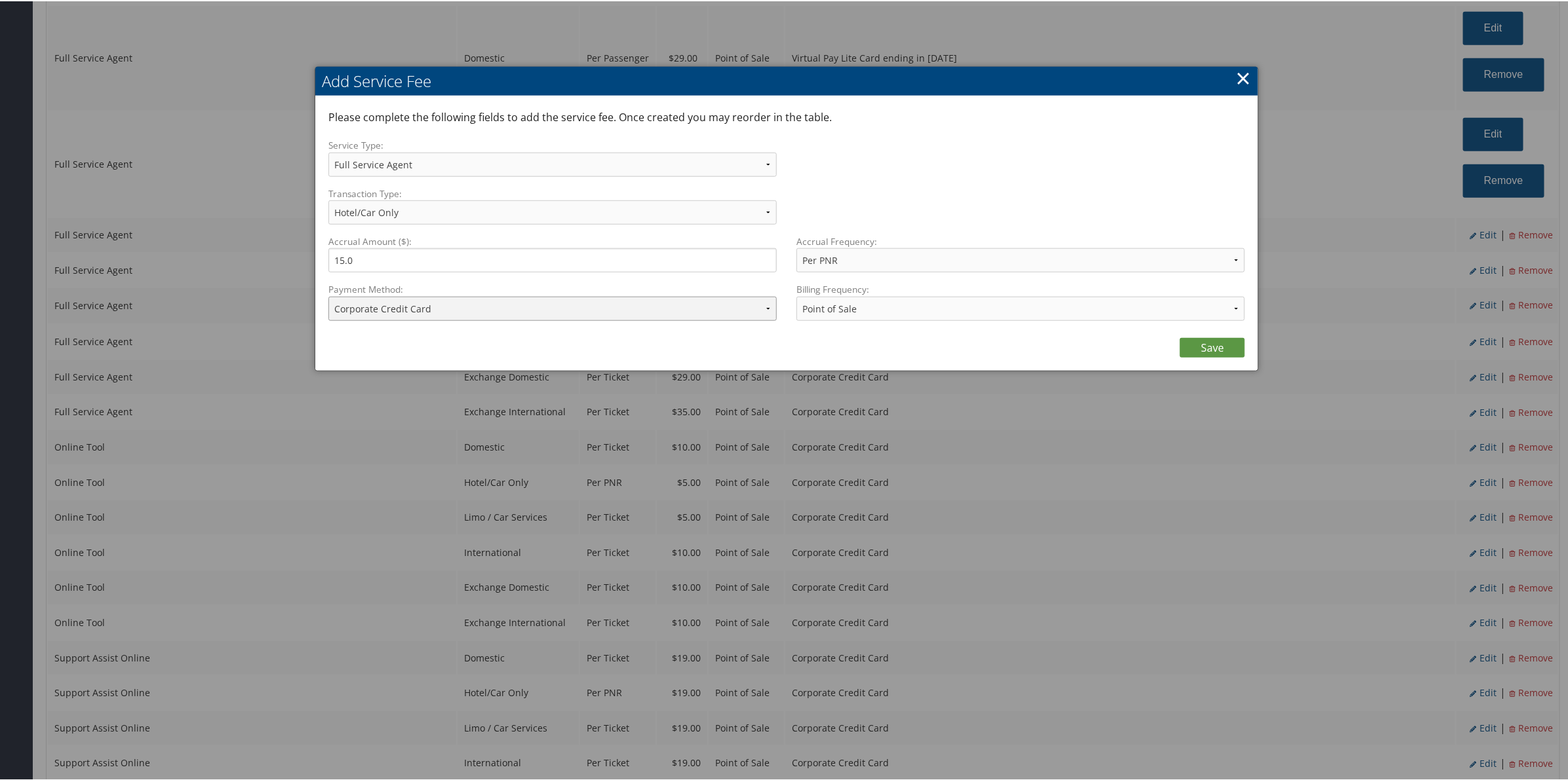
click at [599, 312] on select "ACH Transfer Cash / Check (AR) Corporate Credit Card Ghost Credit Card Hotel Gu…" at bounding box center [553, 307] width 448 height 24
select select "15_900"
click at [329, 296] on select "ACH Transfer Cash / Check (AR) Corporate Credit Card Ghost Credit Card Hotel Gu…" at bounding box center [553, 307] width 448 height 24
click at [1207, 351] on link "Save" at bounding box center [1212, 346] width 65 height 20
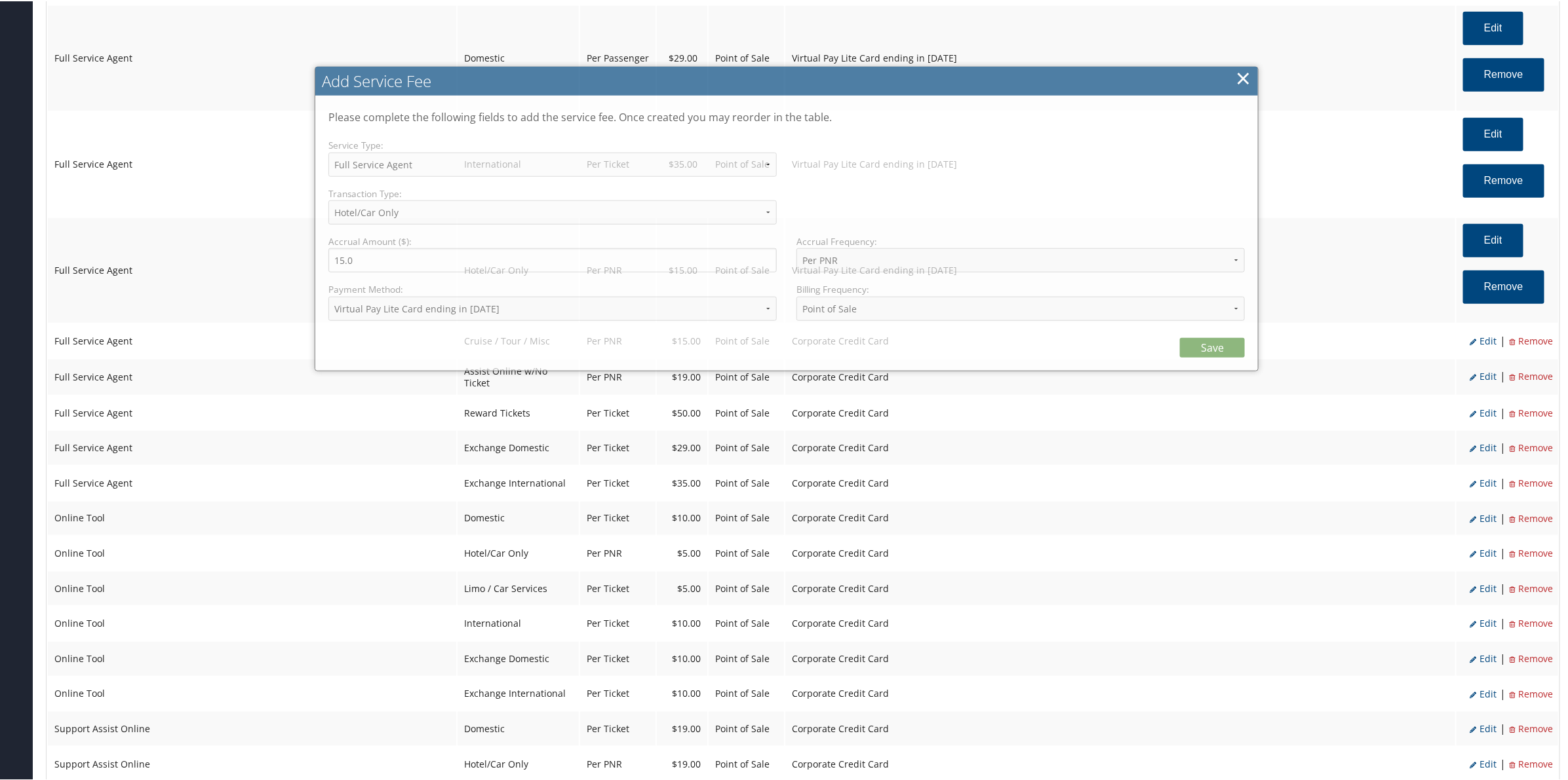
select select "2"
select select "6"
select select "2"
select select "15_900"
select select "2"
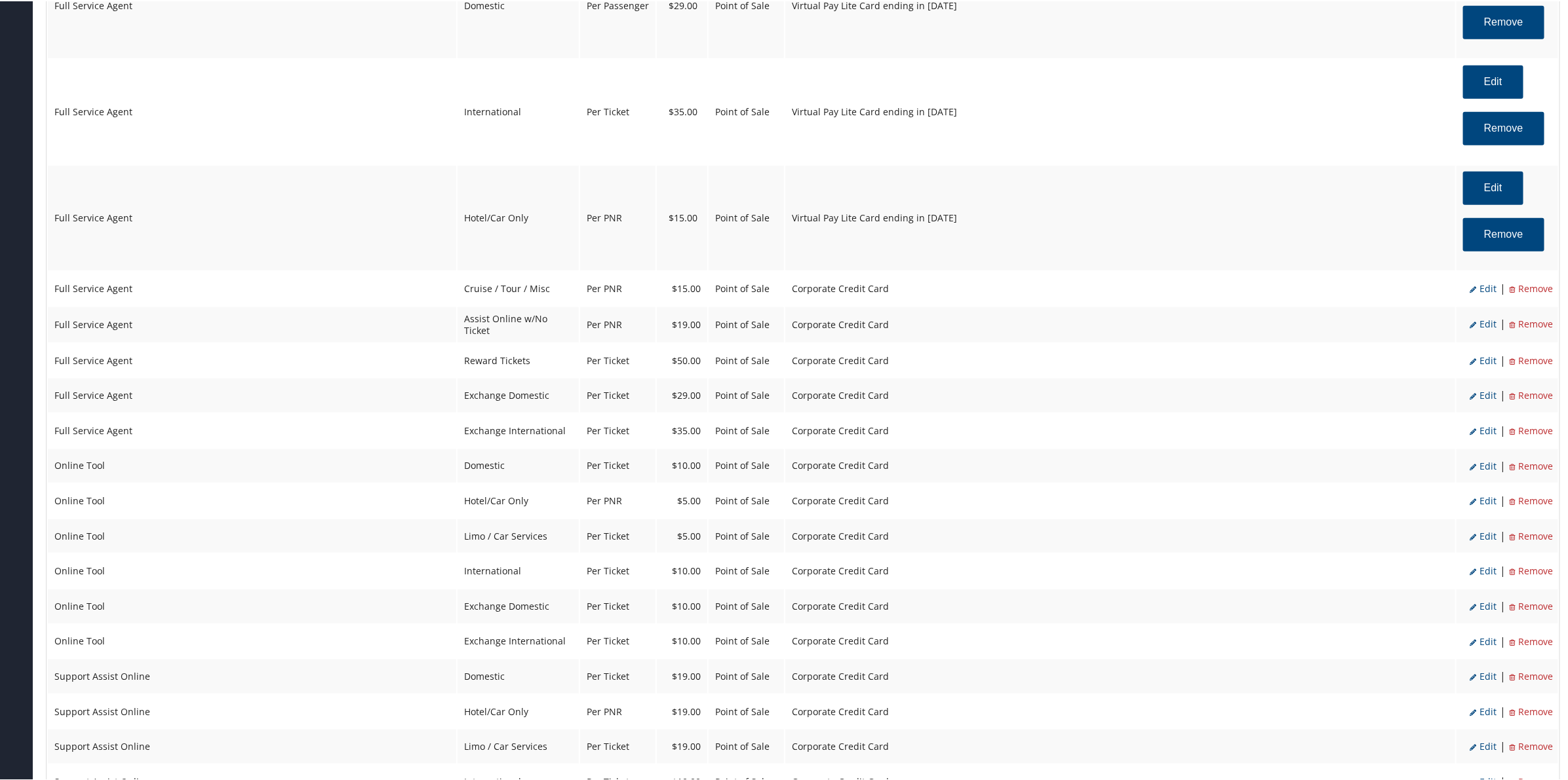
scroll to position [737, 0]
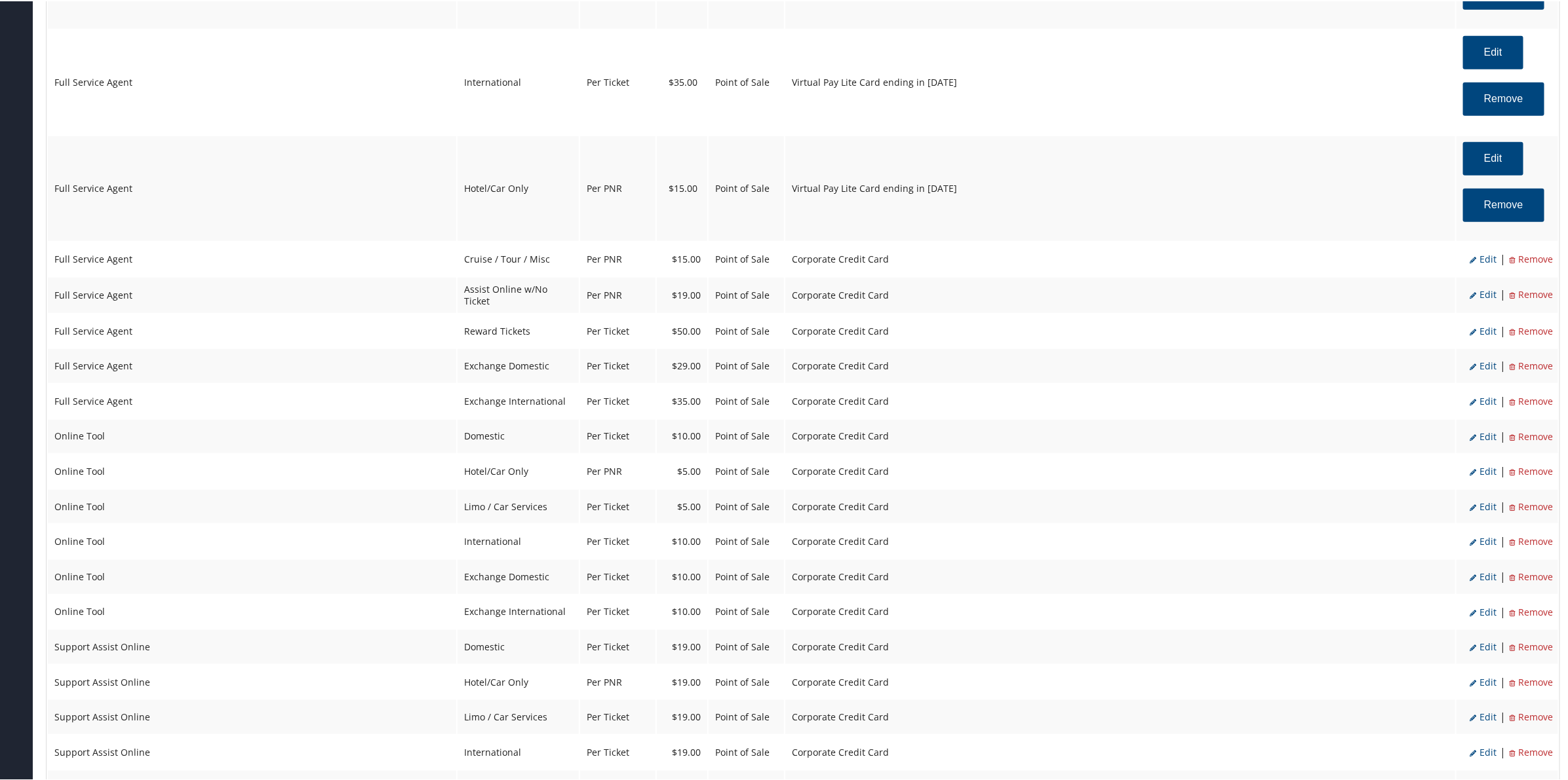
click at [1478, 265] on li "Edit" at bounding box center [1483, 258] width 27 height 17
select select "12"
select select "2"
select select "12"
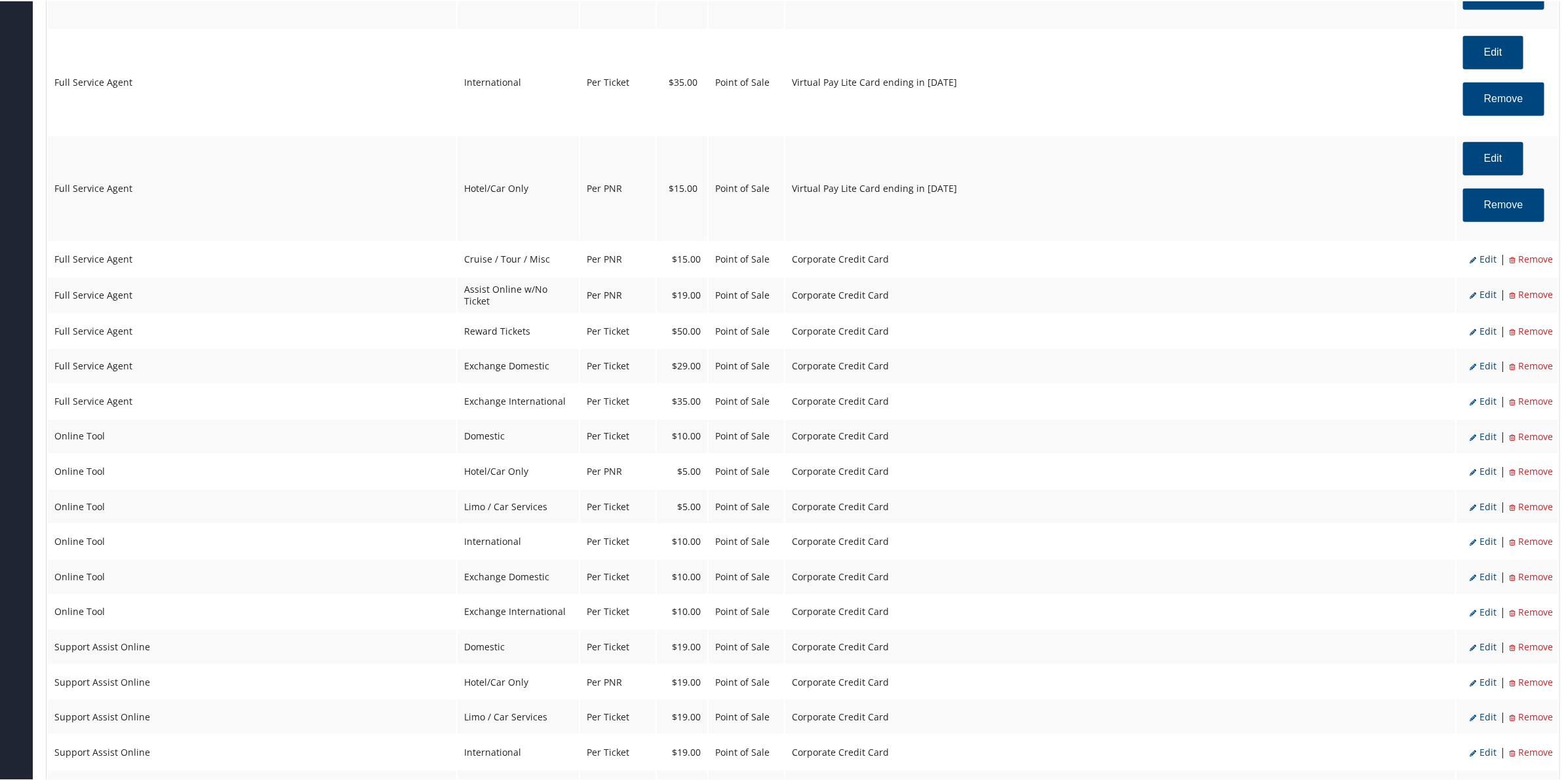
select select "2"
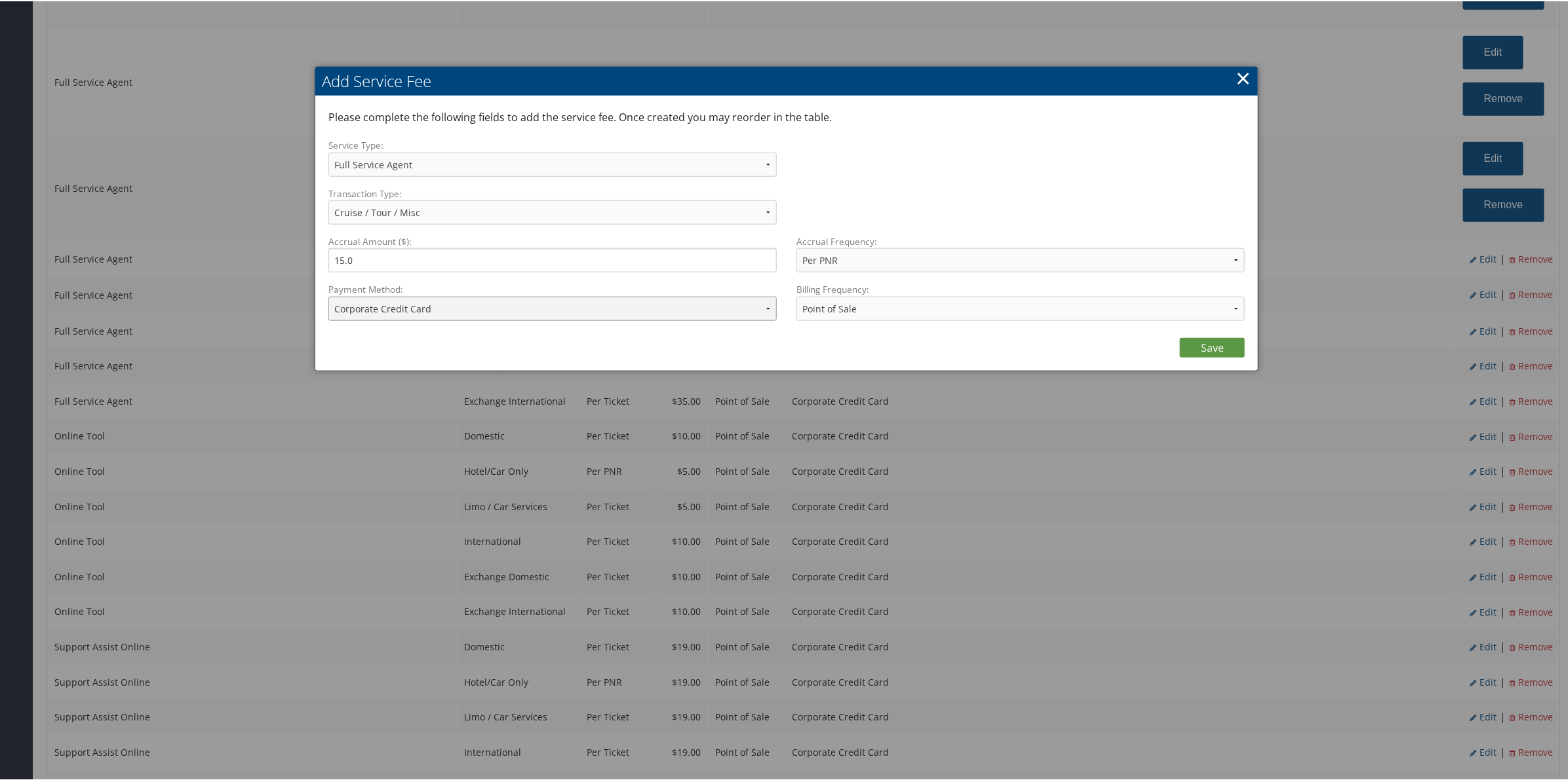
click at [606, 309] on select "ACH Transfer Cash / Check (AR) Corporate Credit Card Ghost Credit Card Hotel Gu…" at bounding box center [553, 307] width 448 height 24
select select "15_900"
click at [329, 296] on select "ACH Transfer Cash / Check (AR) Corporate Credit Card Ghost Credit Card Hotel Gu…" at bounding box center [553, 307] width 448 height 24
click at [1211, 349] on link "Save" at bounding box center [1212, 346] width 65 height 20
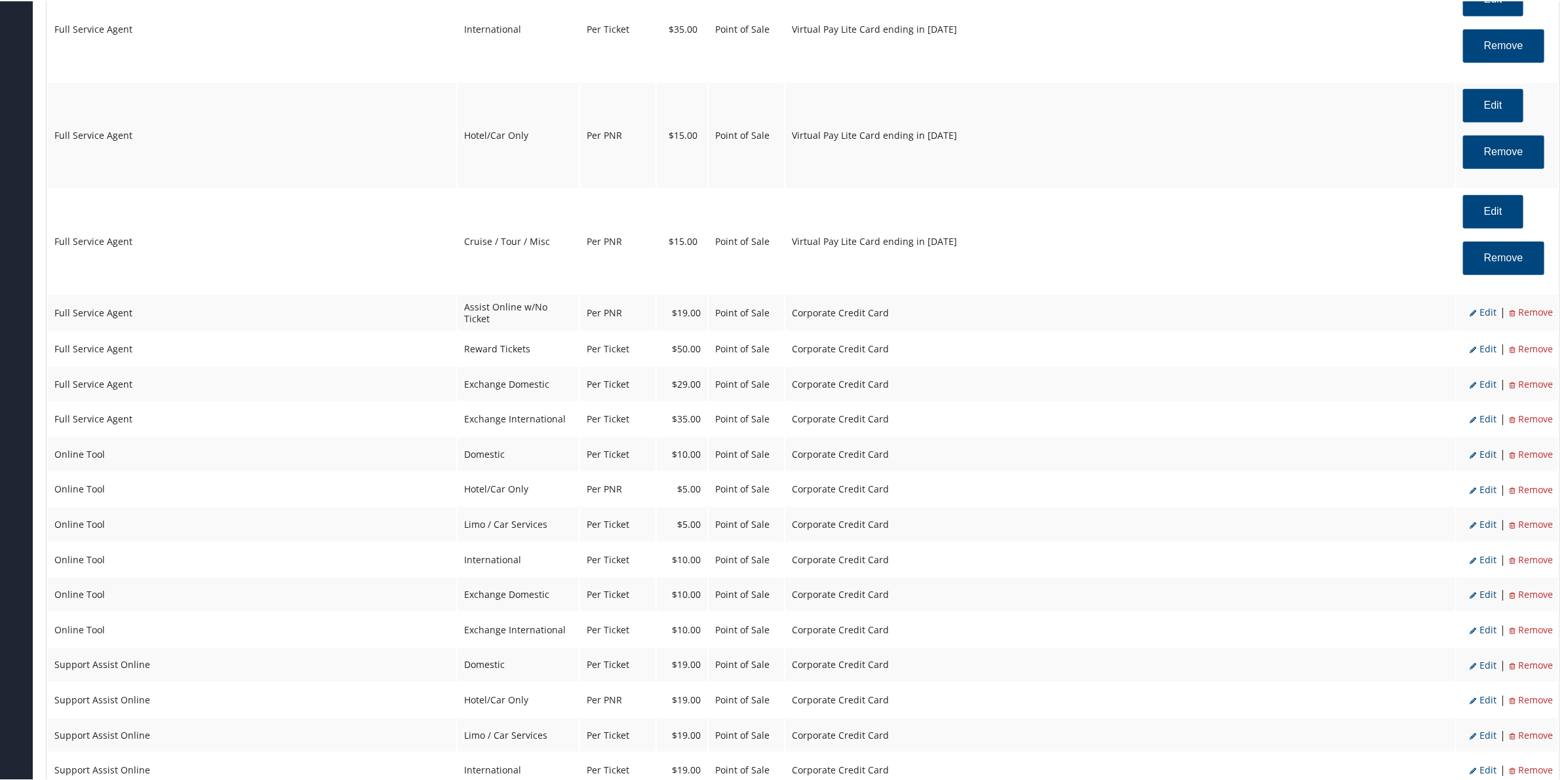
scroll to position [819, 0]
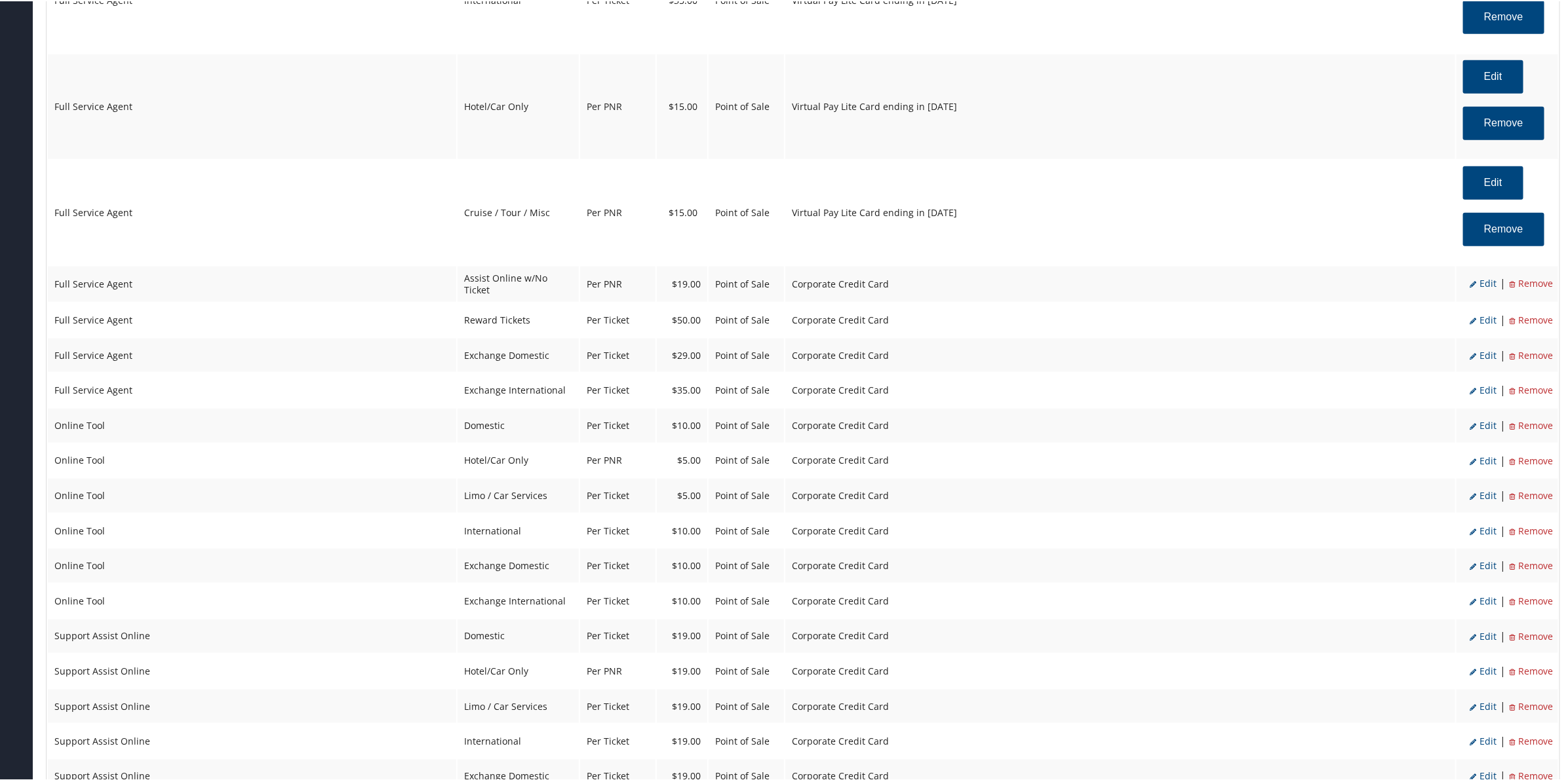
click at [1476, 282] on span "Edit" at bounding box center [1483, 282] width 27 height 12
select select "2"
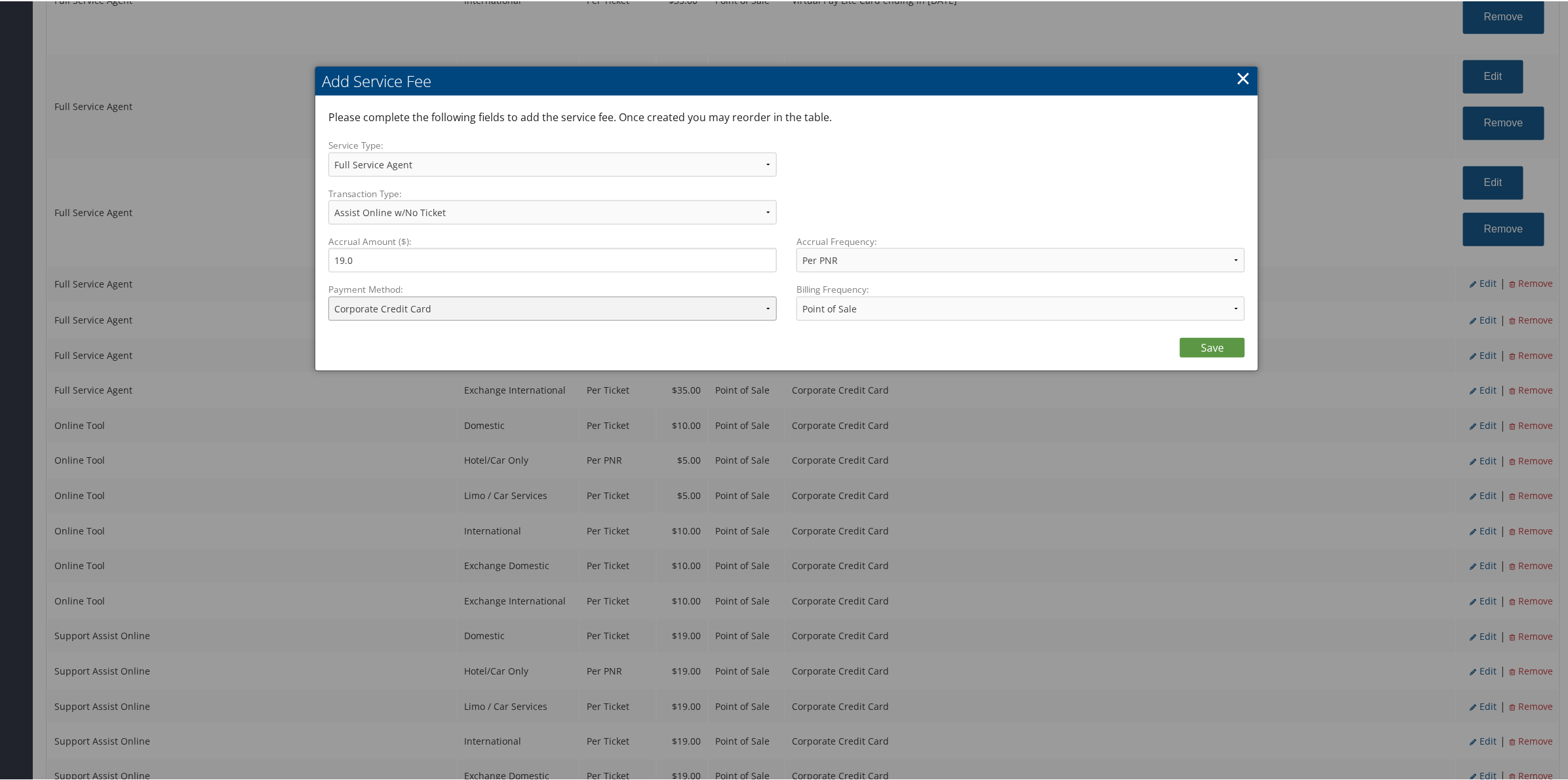
drag, startPoint x: 553, startPoint y: 308, endPoint x: 558, endPoint y: 314, distance: 7.8
click at [553, 309] on select "ACH Transfer Cash / Check (AR) Corporate Credit Card Ghost Credit Card Hotel Gu…" at bounding box center [553, 307] width 448 height 24
select select "15_900"
click at [329, 296] on select "ACH Transfer Cash / Check (AR) Corporate Credit Card Ghost Credit Card Hotel Gu…" at bounding box center [553, 307] width 448 height 24
click at [1186, 342] on link "Save" at bounding box center [1212, 346] width 65 height 20
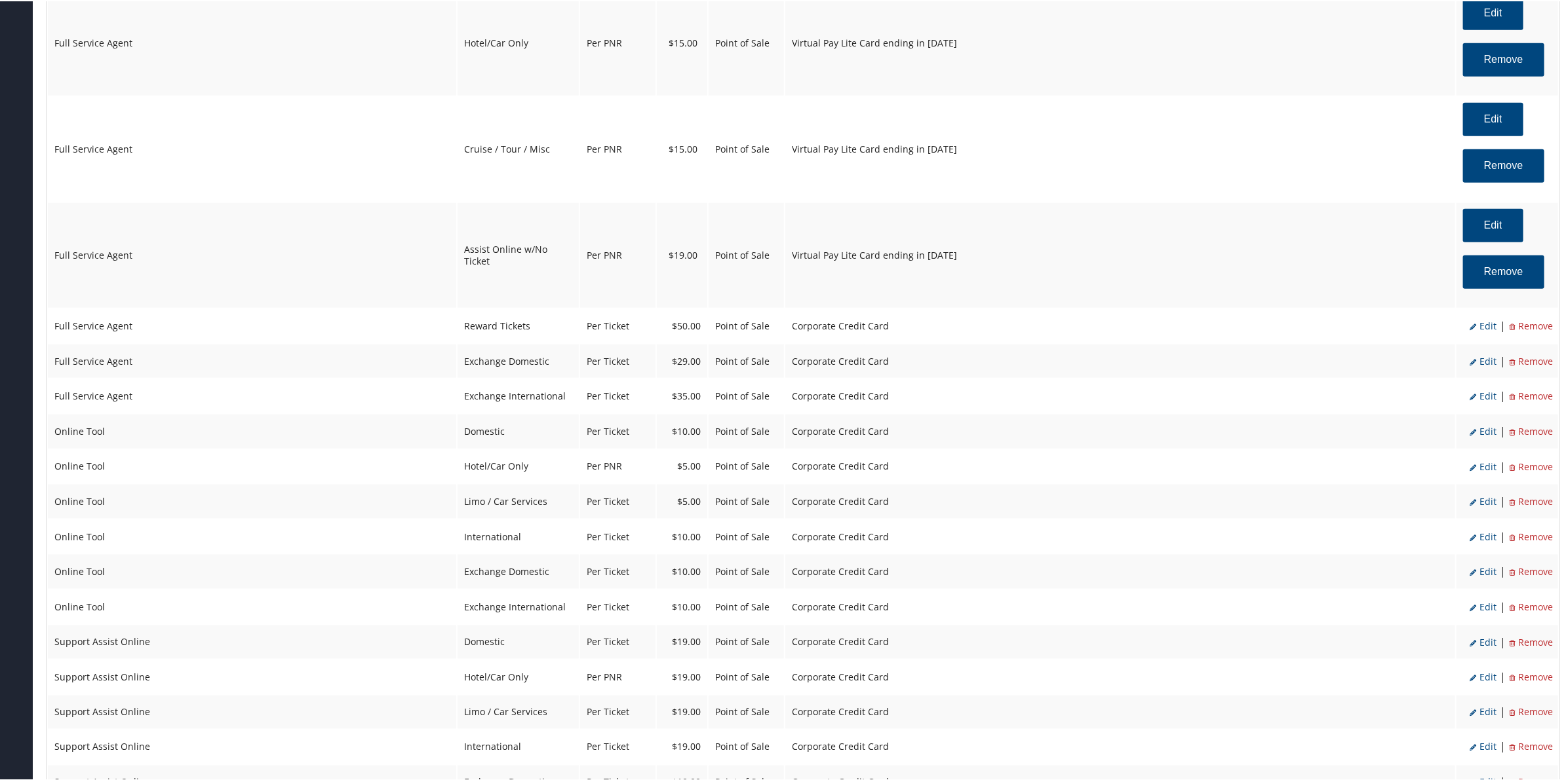
scroll to position [901, 0]
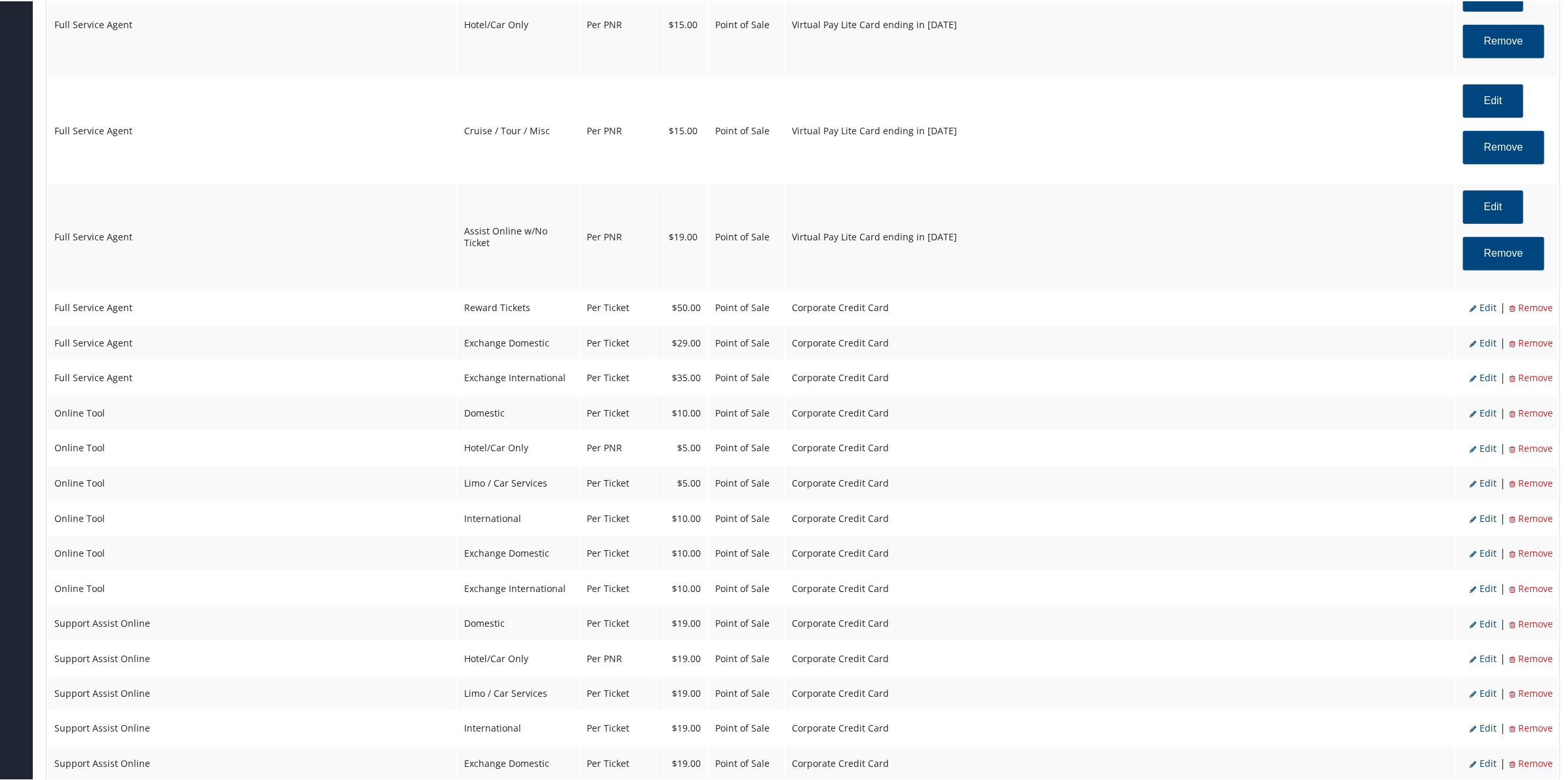
click at [1487, 303] on span "Edit" at bounding box center [1483, 307] width 27 height 12
select select "16"
type input "50.0"
select select "4"
select select "2"
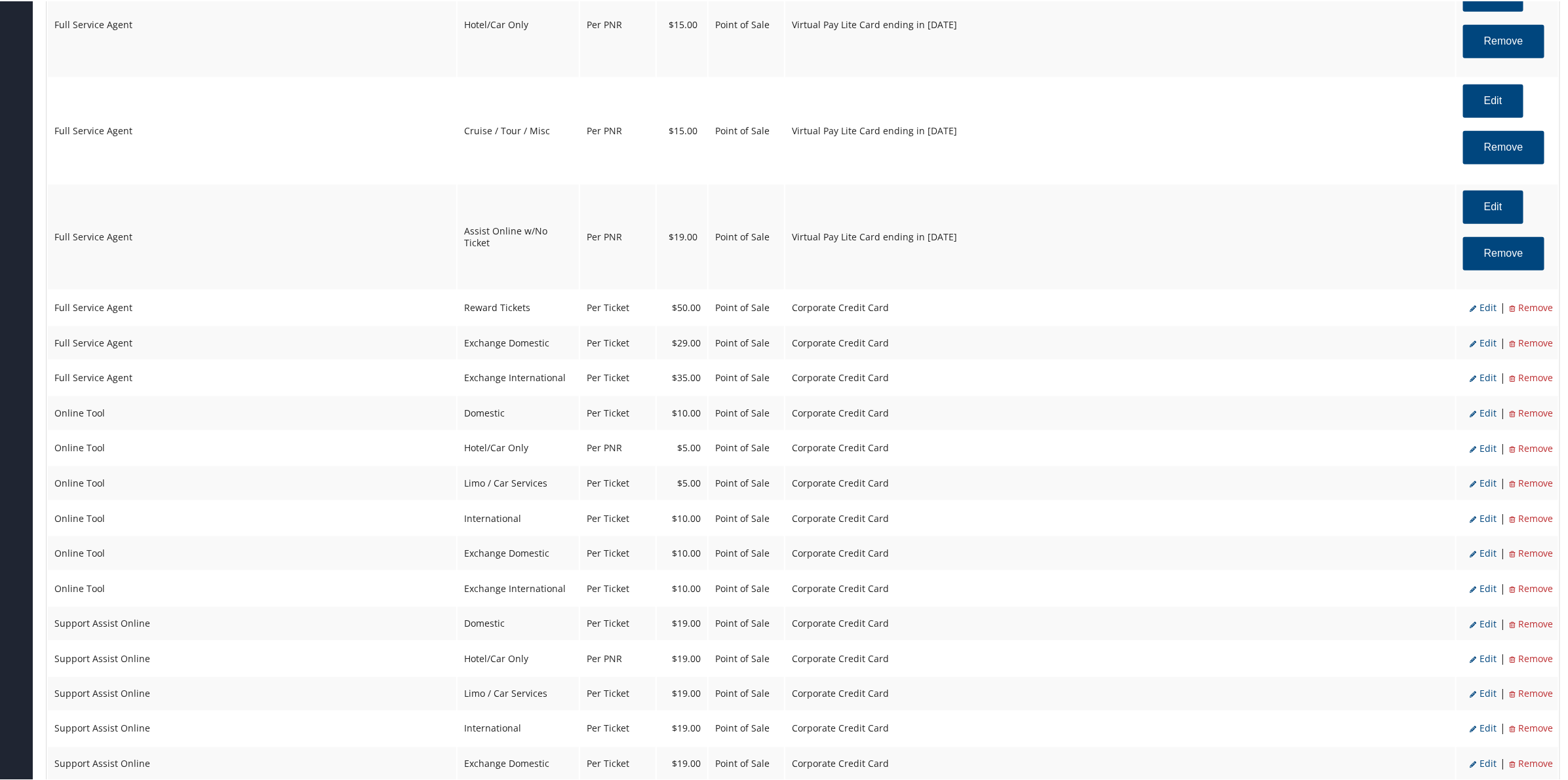
select select "2"
select select "16"
select select "4"
select select "2"
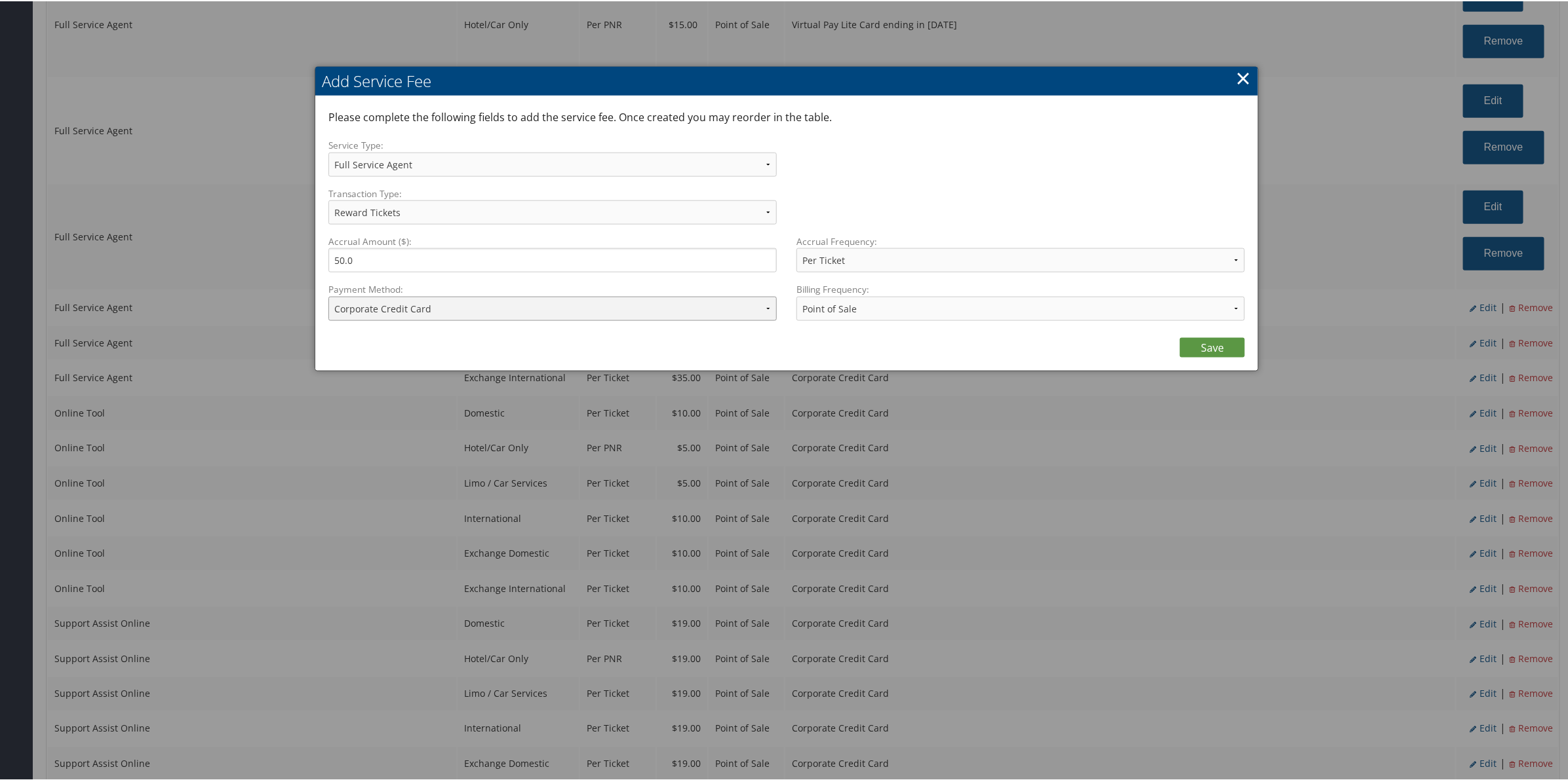
click at [584, 309] on select "ACH Transfer Cash / Check (AR) Corporate Credit Card Ghost Credit Card Hotel Gu…" at bounding box center [553, 307] width 448 height 24
select select "15_900"
click at [329, 296] on select "ACH Transfer Cash / Check (AR) Corporate Credit Card Ghost Credit Card Hotel Gu…" at bounding box center [553, 307] width 448 height 24
click at [1204, 341] on link "Save" at bounding box center [1212, 346] width 65 height 20
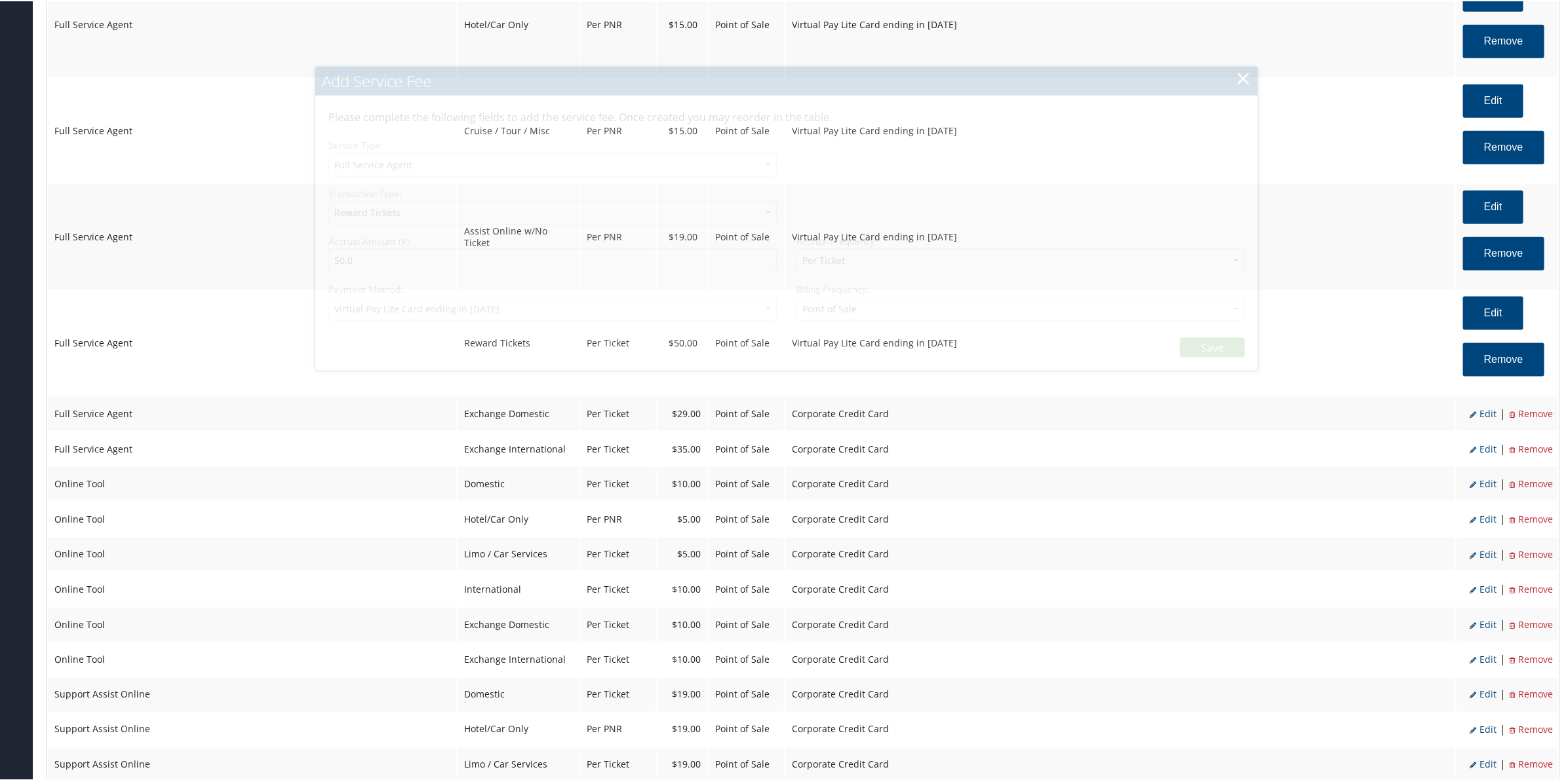
select select "2"
select select "16"
select select "4"
select select "15_900"
select select "2"
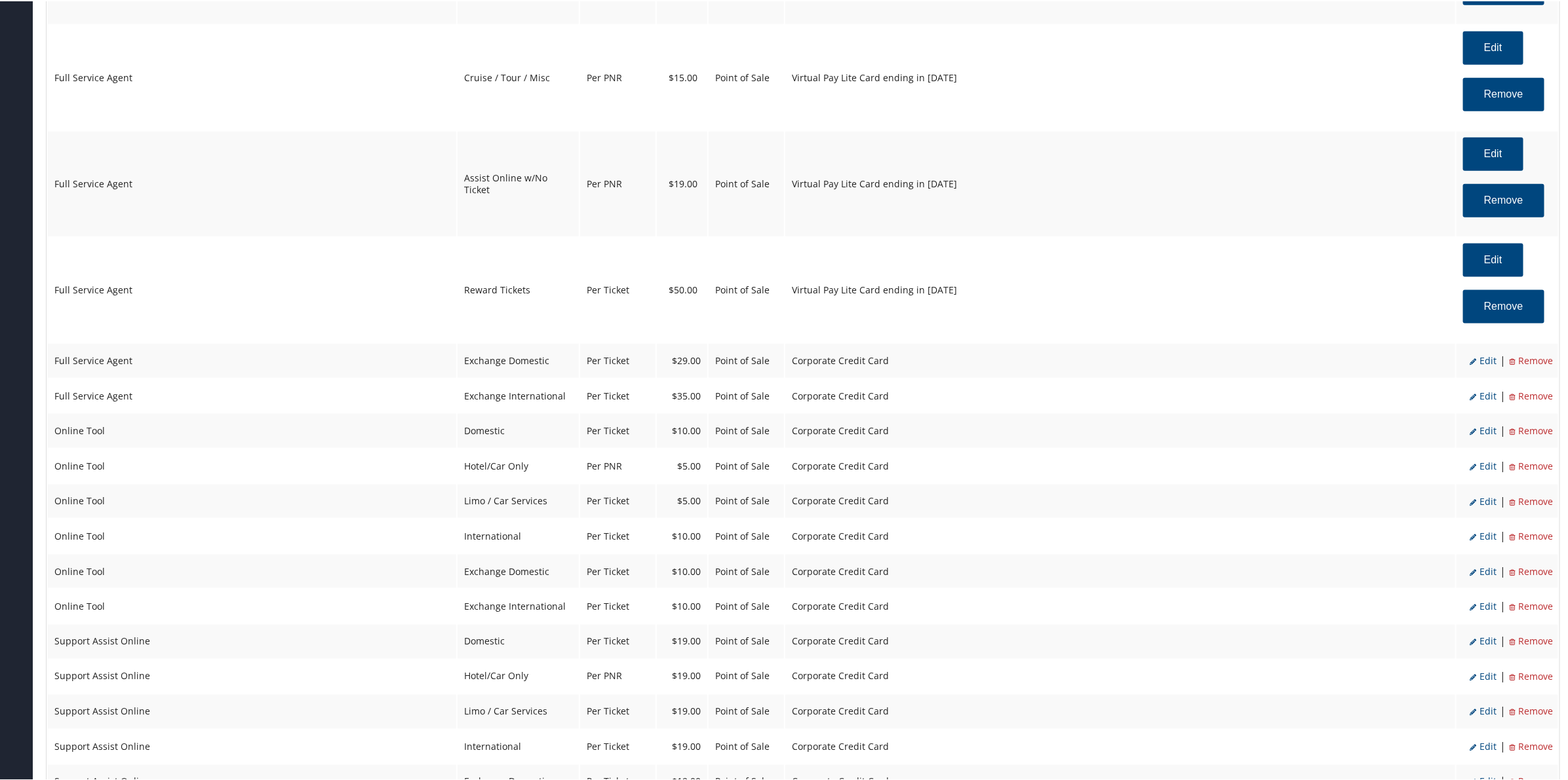
scroll to position [983, 0]
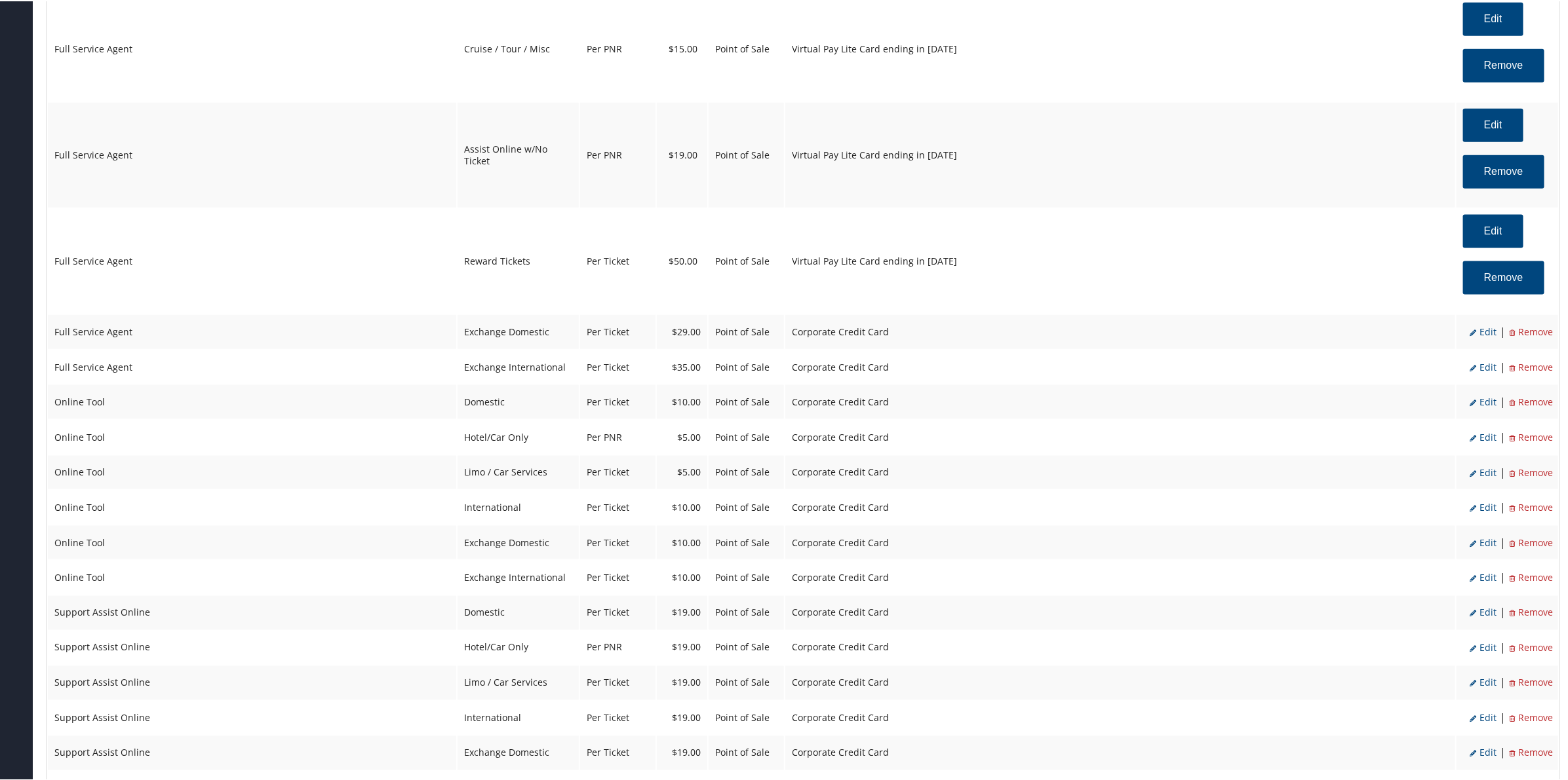
click at [1484, 331] on span "Edit" at bounding box center [1483, 331] width 27 height 12
select select "24"
type input "29.0"
select select "2"
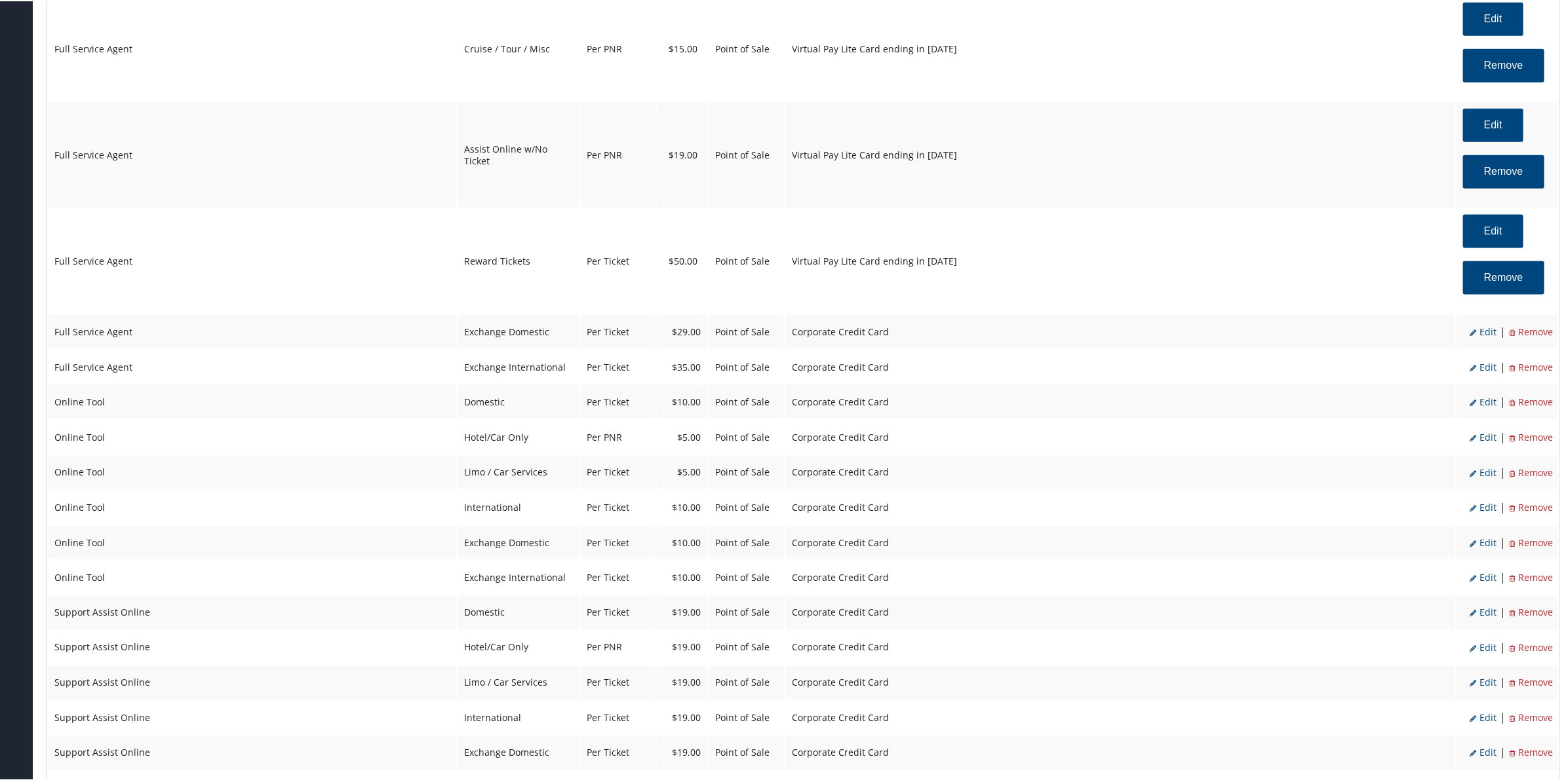
select select "24"
select select "4"
select select "2"
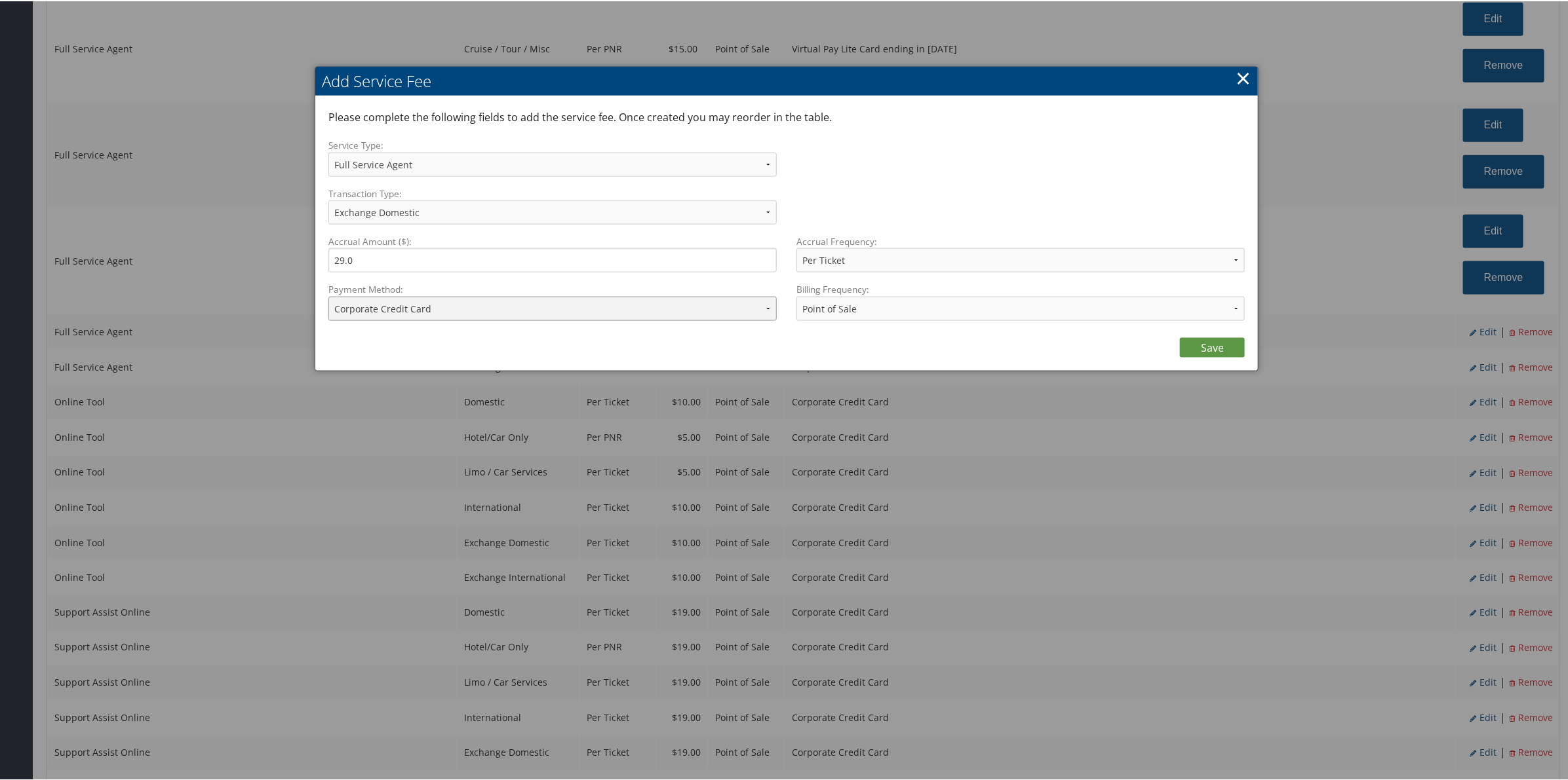
click at [664, 308] on select "ACH Transfer Cash / Check (AR) Corporate Credit Card Ghost Credit Card Hotel Gu…" at bounding box center [553, 307] width 448 height 24
select select "15_900"
click at [329, 296] on select "ACH Transfer Cash / Check (AR) Corporate Credit Card Ghost Credit Card Hotel Gu…" at bounding box center [553, 307] width 448 height 24
click at [1217, 350] on link "Save" at bounding box center [1212, 346] width 65 height 20
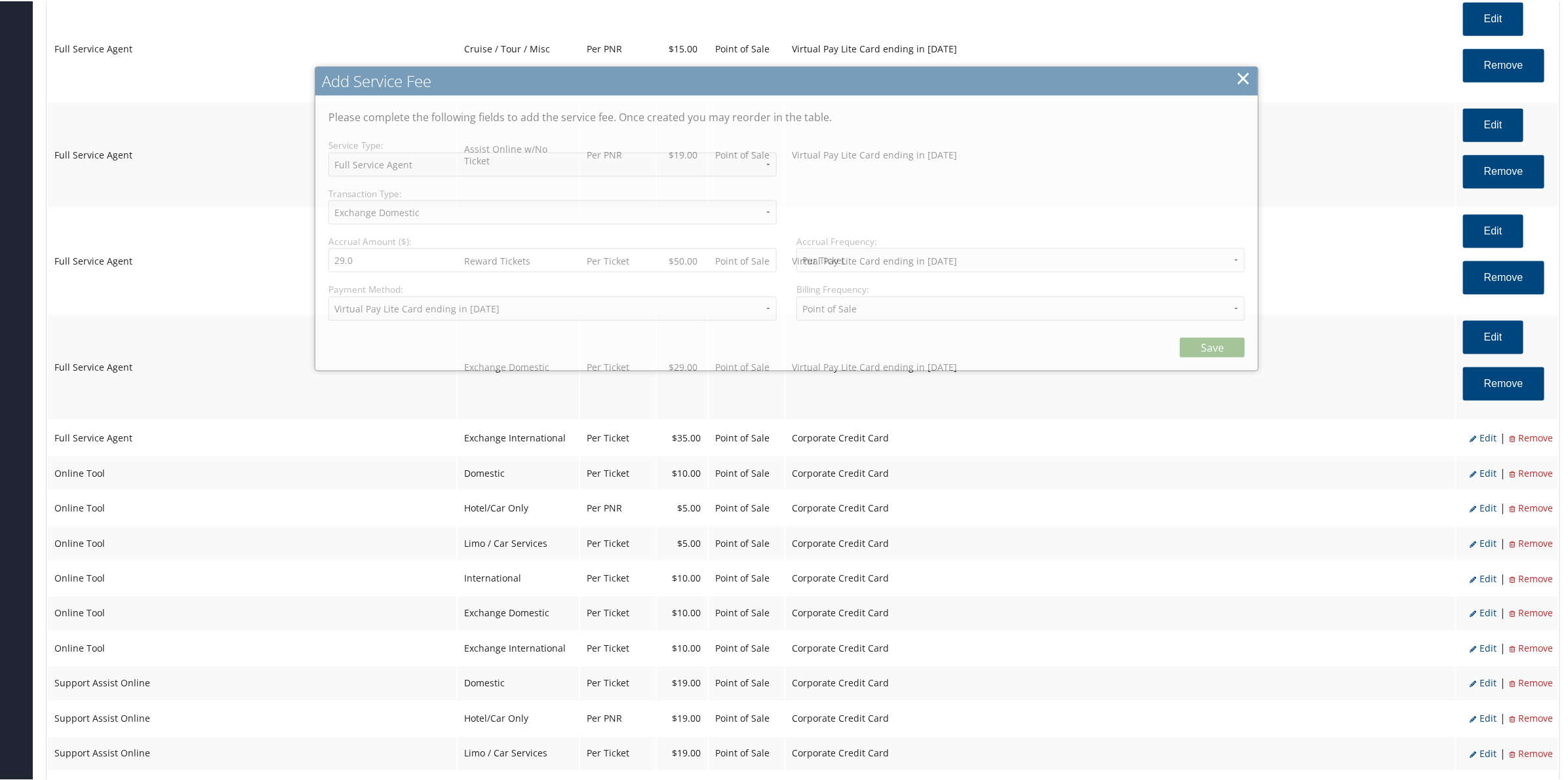
select select "2"
select select "24"
select select "4"
select select "15_900"
select select "2"
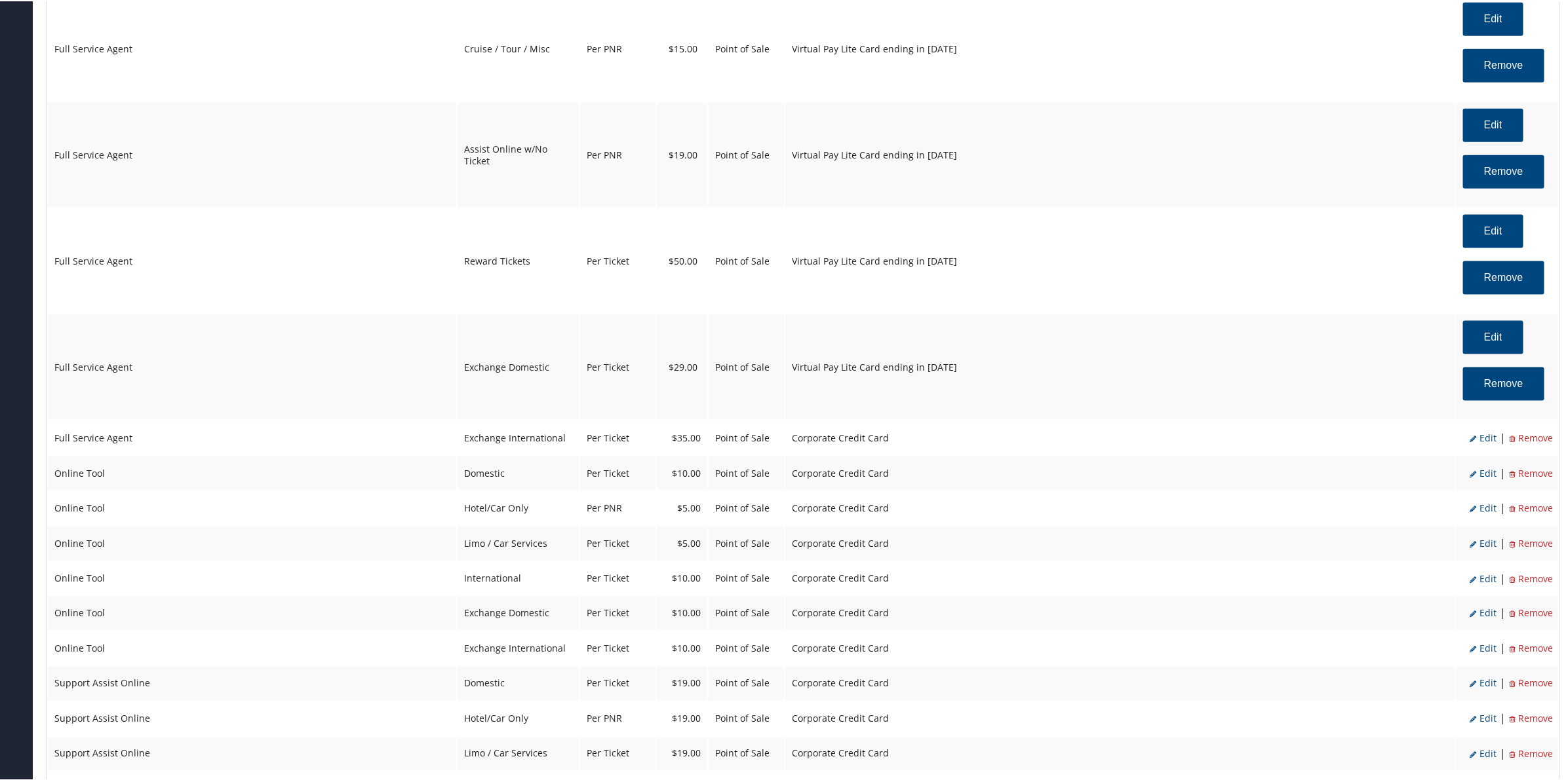
scroll to position [1065, 0]
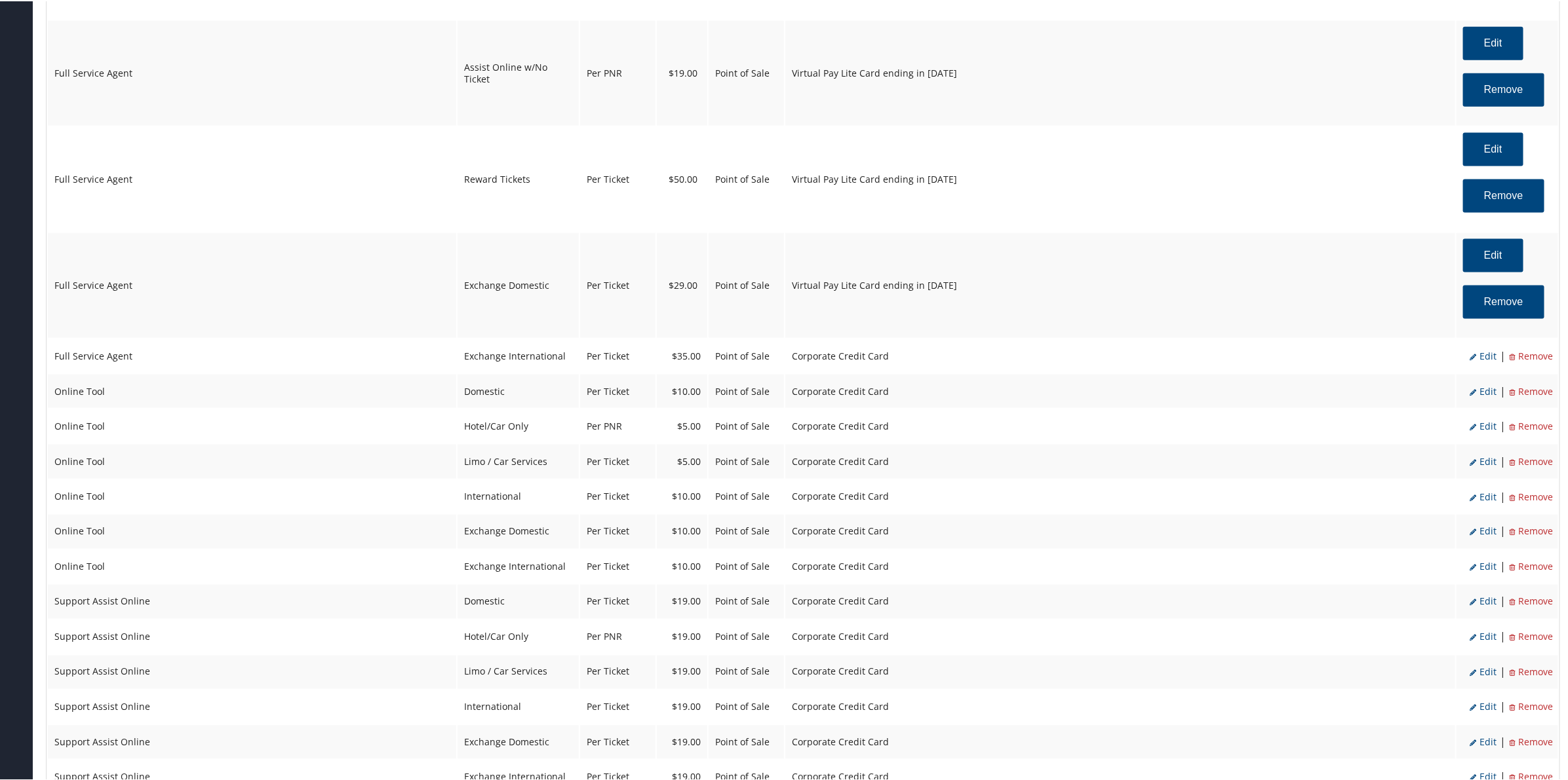
click at [1481, 354] on span "Edit" at bounding box center [1483, 355] width 27 height 12
select select "25"
type input "35.0"
select select "2"
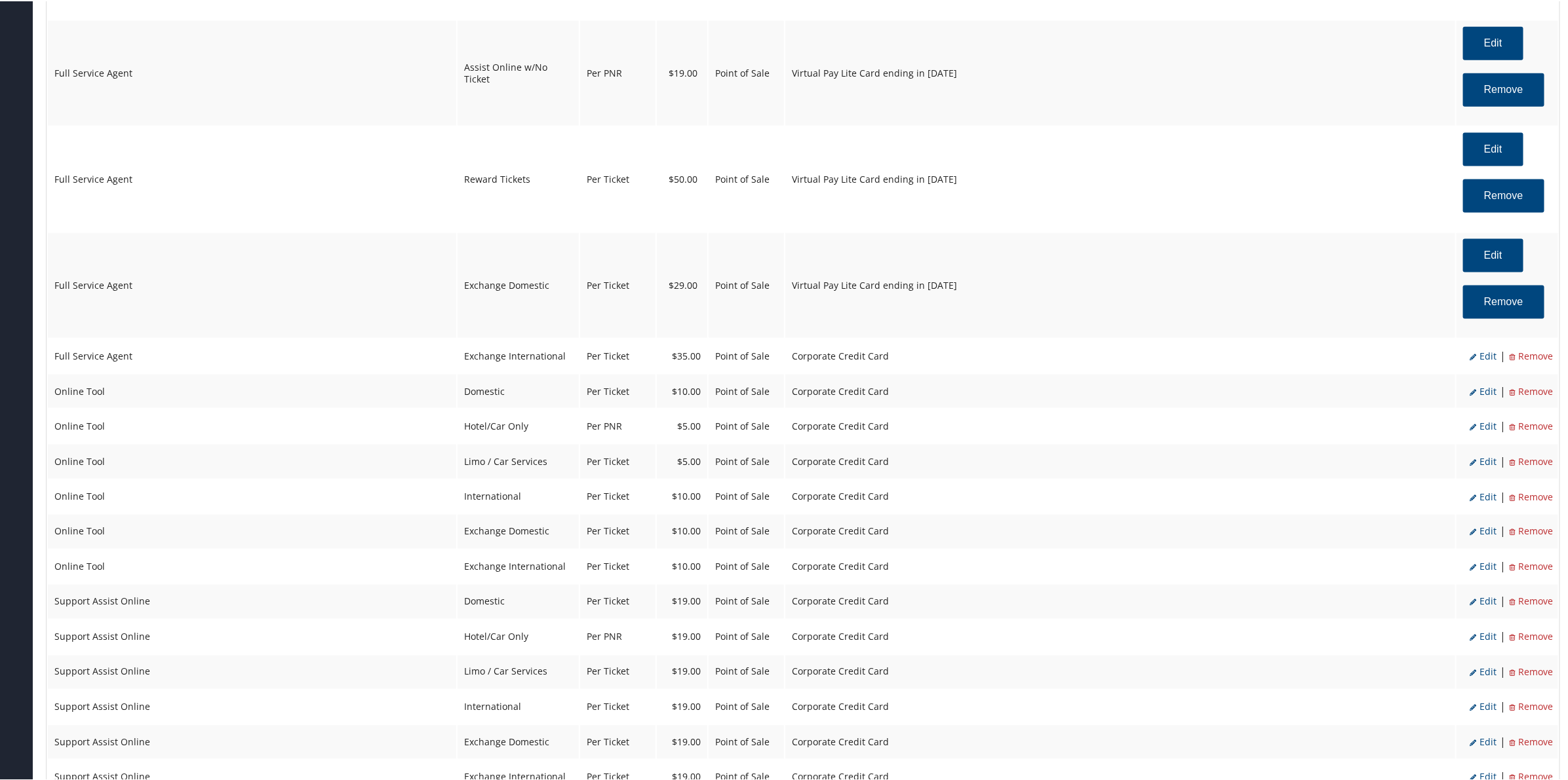
select select "25"
select select "4"
select select "2"
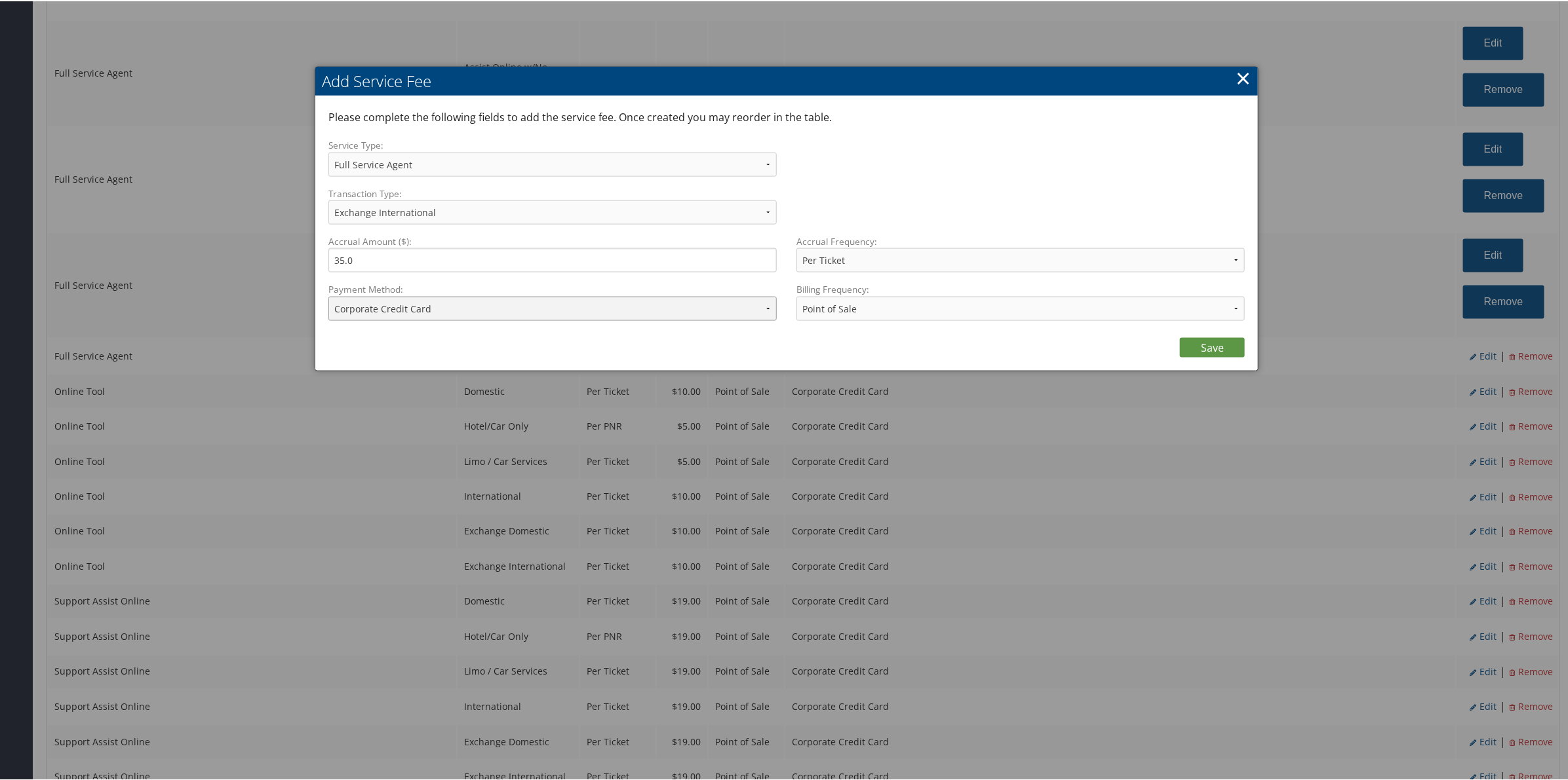
click at [614, 309] on select "ACH Transfer Cash / Check (AR) Corporate Credit Card Ghost Credit Card Hotel Gu…" at bounding box center [553, 307] width 448 height 24
select select "15_900"
click at [329, 296] on select "ACH Transfer Cash / Check (AR) Corporate Credit Card Ghost Credit Card Hotel Gu…" at bounding box center [553, 307] width 448 height 24
click at [1196, 357] on div "Please complete the following fields to add the service fee. Once created you m…" at bounding box center [787, 232] width 943 height 275
click at [1201, 349] on link "Save" at bounding box center [1212, 346] width 65 height 20
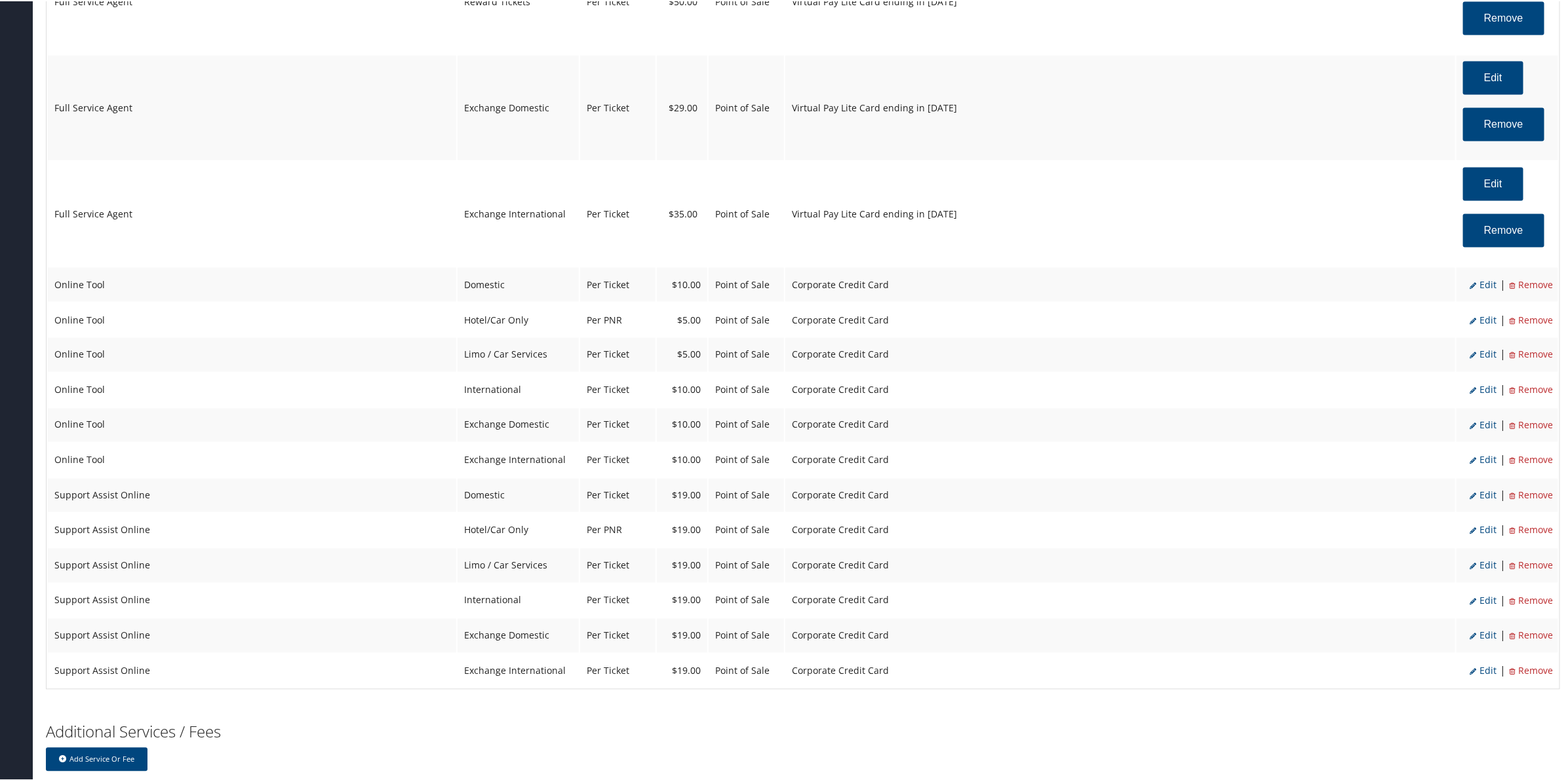
scroll to position [1377, 0]
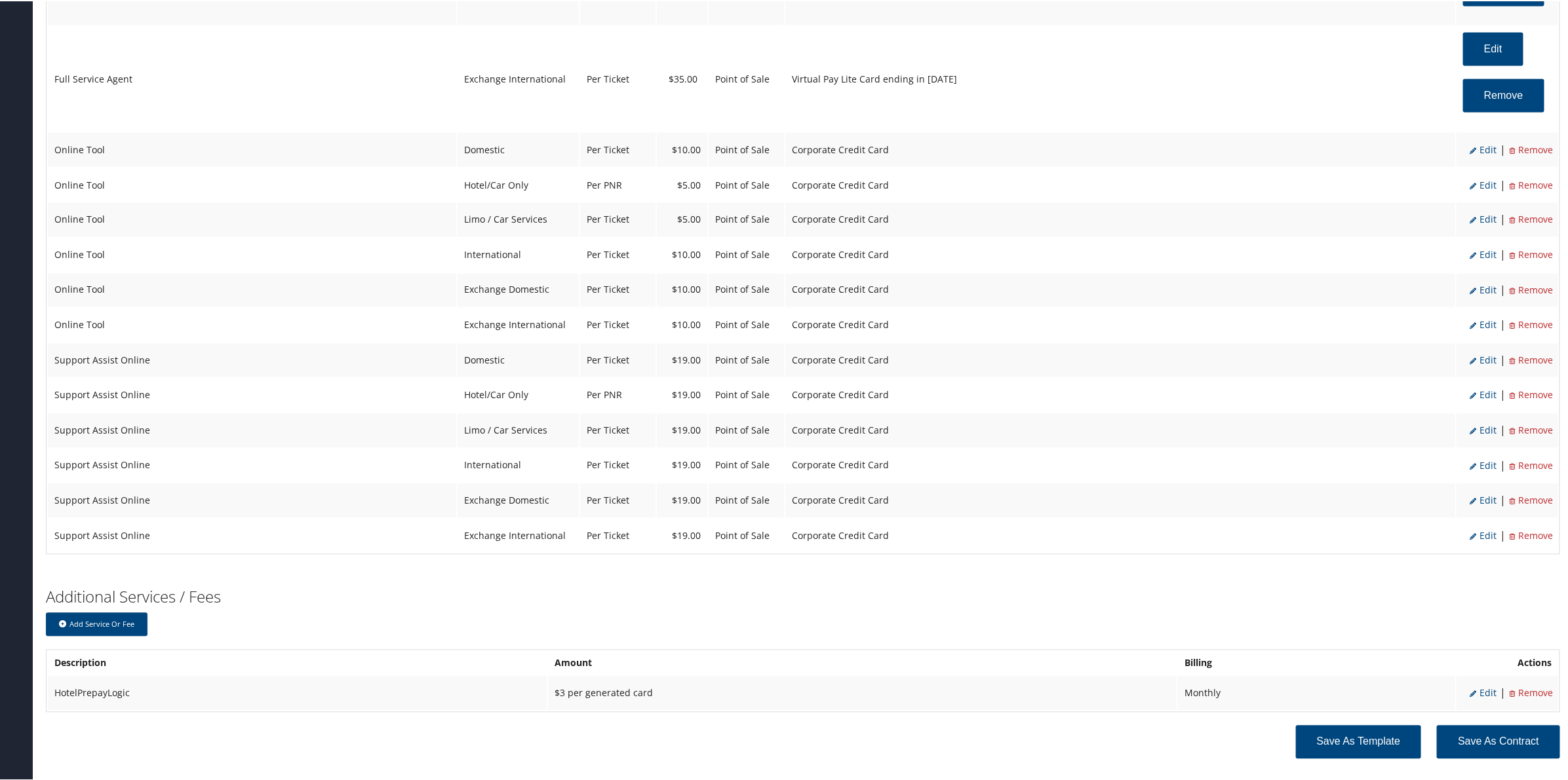
click at [1480, 147] on span "Edit" at bounding box center [1483, 148] width 27 height 12
select select "6"
select select "2"
type input "10.0"
select select "2"
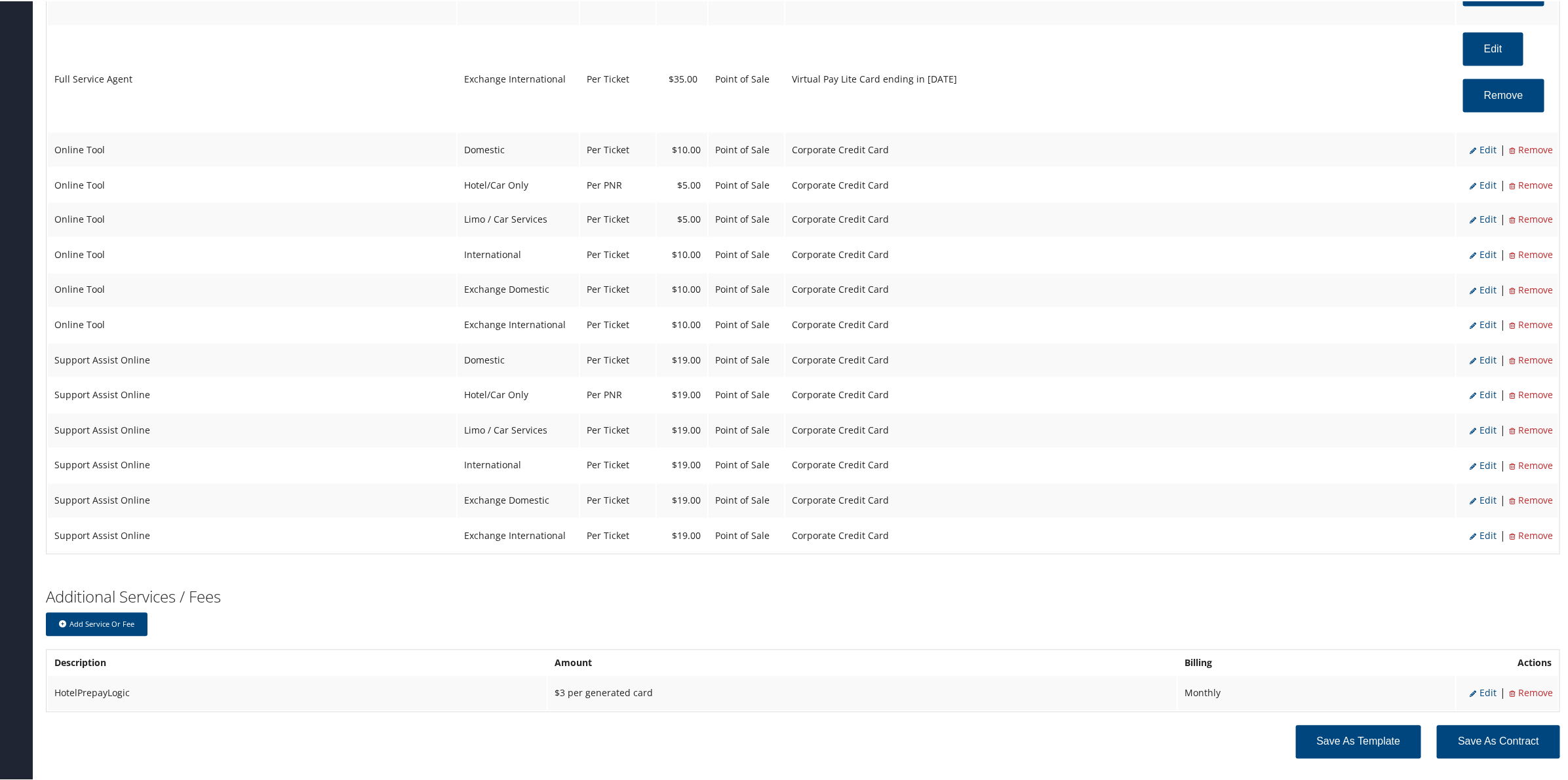
select select "6"
select select "2"
select select "4"
select select "2"
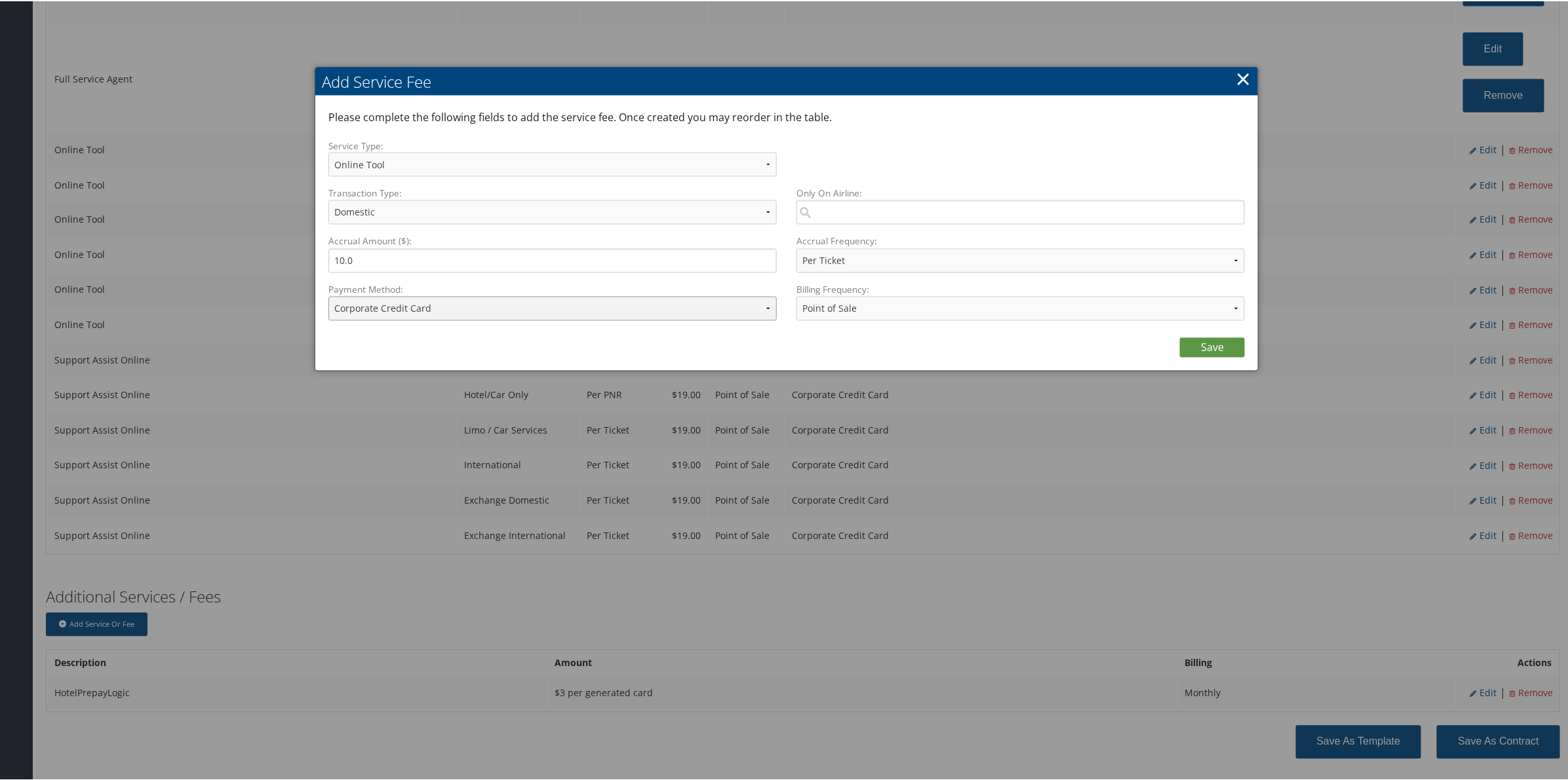
drag, startPoint x: 607, startPoint y: 307, endPoint x: 610, endPoint y: 316, distance: 9.5
click at [607, 307] on select "ACH Transfer Cash / Check (AR) Corporate Credit Card Ghost Credit Card Hotel Gu…" at bounding box center [553, 307] width 448 height 24
select select "15_900"
click at [329, 296] on select "ACH Transfer Cash / Check (AR) Corporate Credit Card Ghost Credit Card Hotel Gu…" at bounding box center [553, 307] width 448 height 24
click at [1223, 348] on link "Save" at bounding box center [1212, 346] width 65 height 20
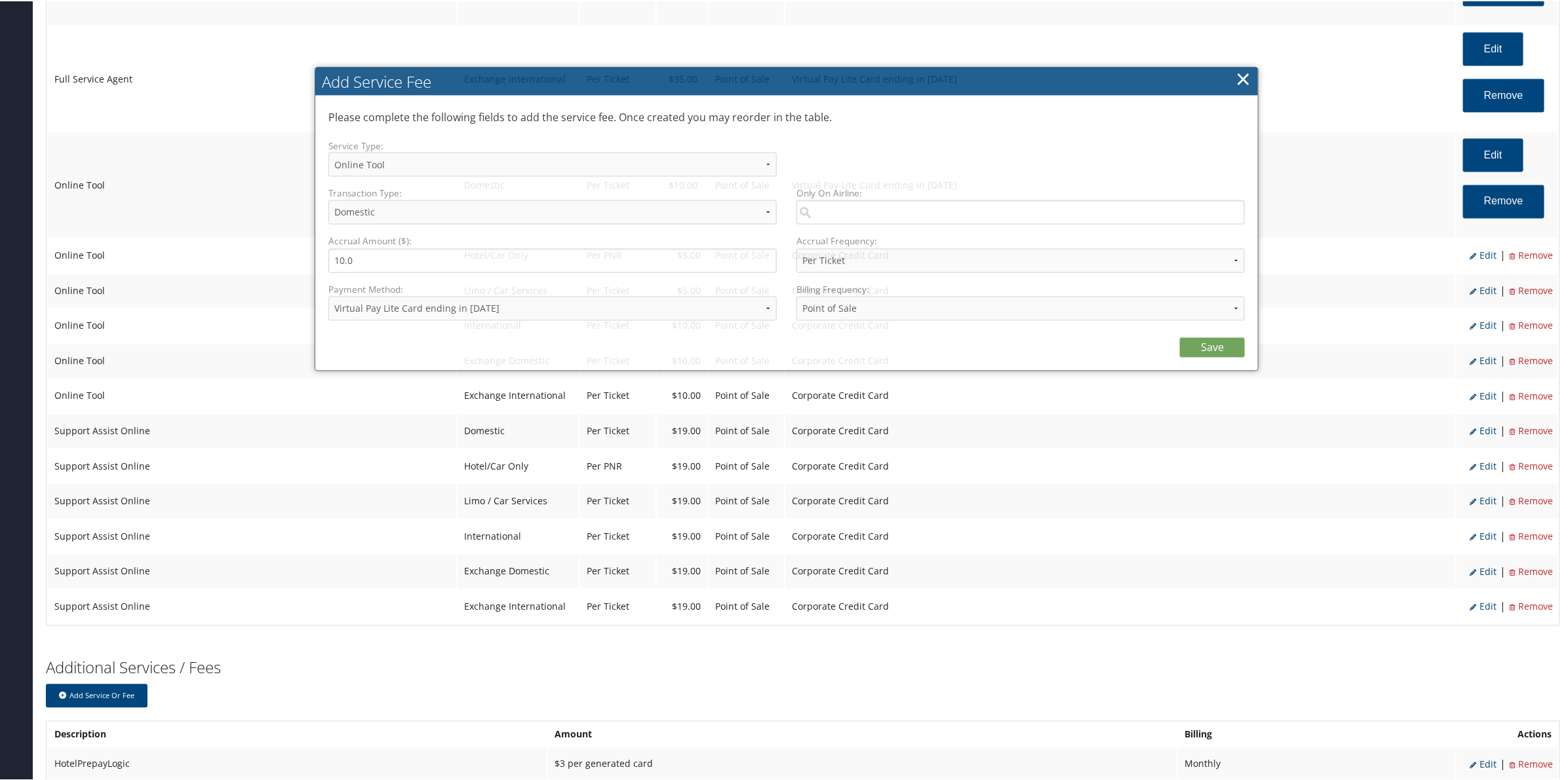
select select "6"
select select "2"
select select "4"
select select "15_900"
select select "2"
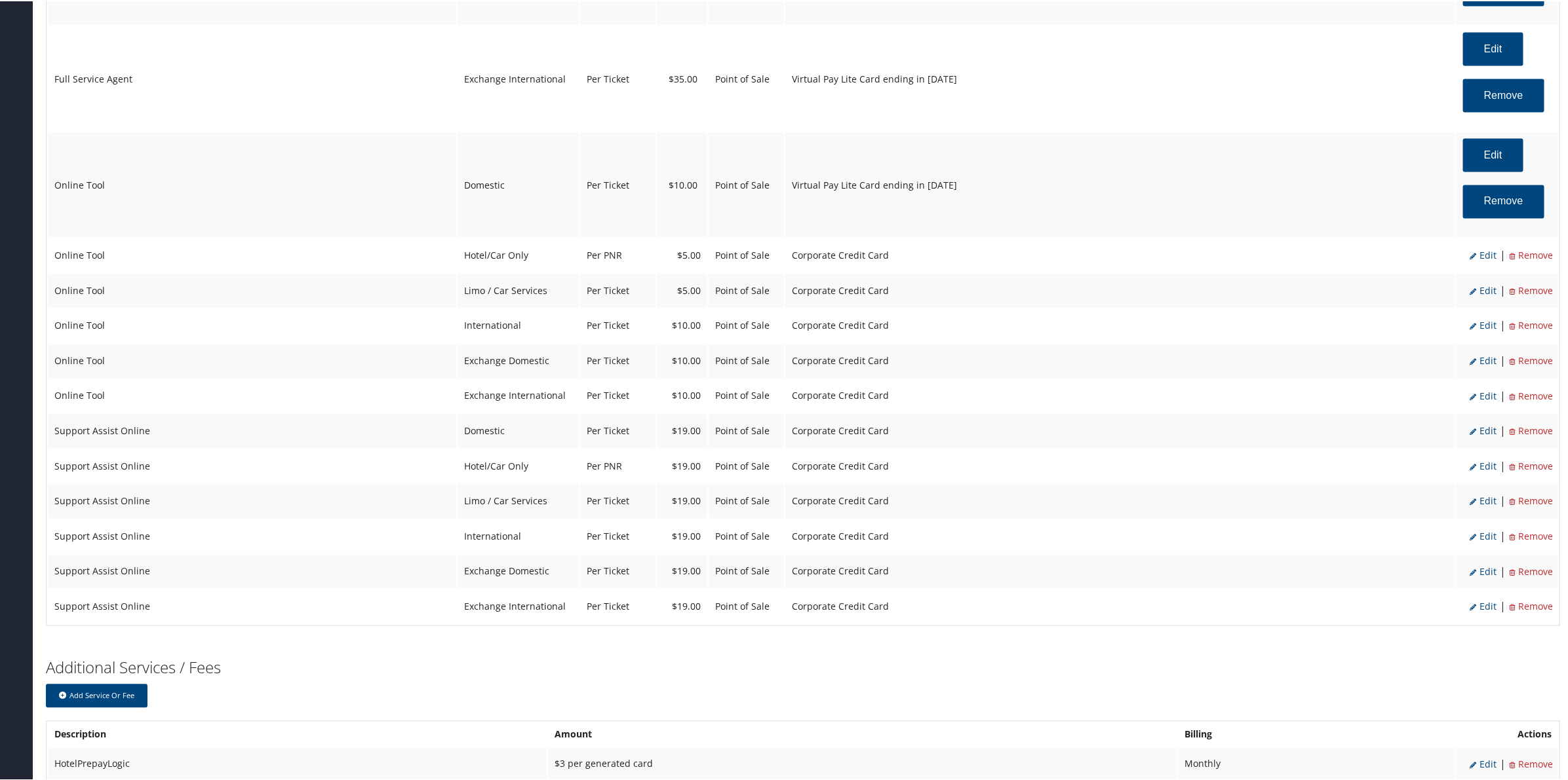
click at [1487, 256] on span "Edit" at bounding box center [1483, 254] width 27 height 12
select select "6"
type input "5.0"
select select "2"
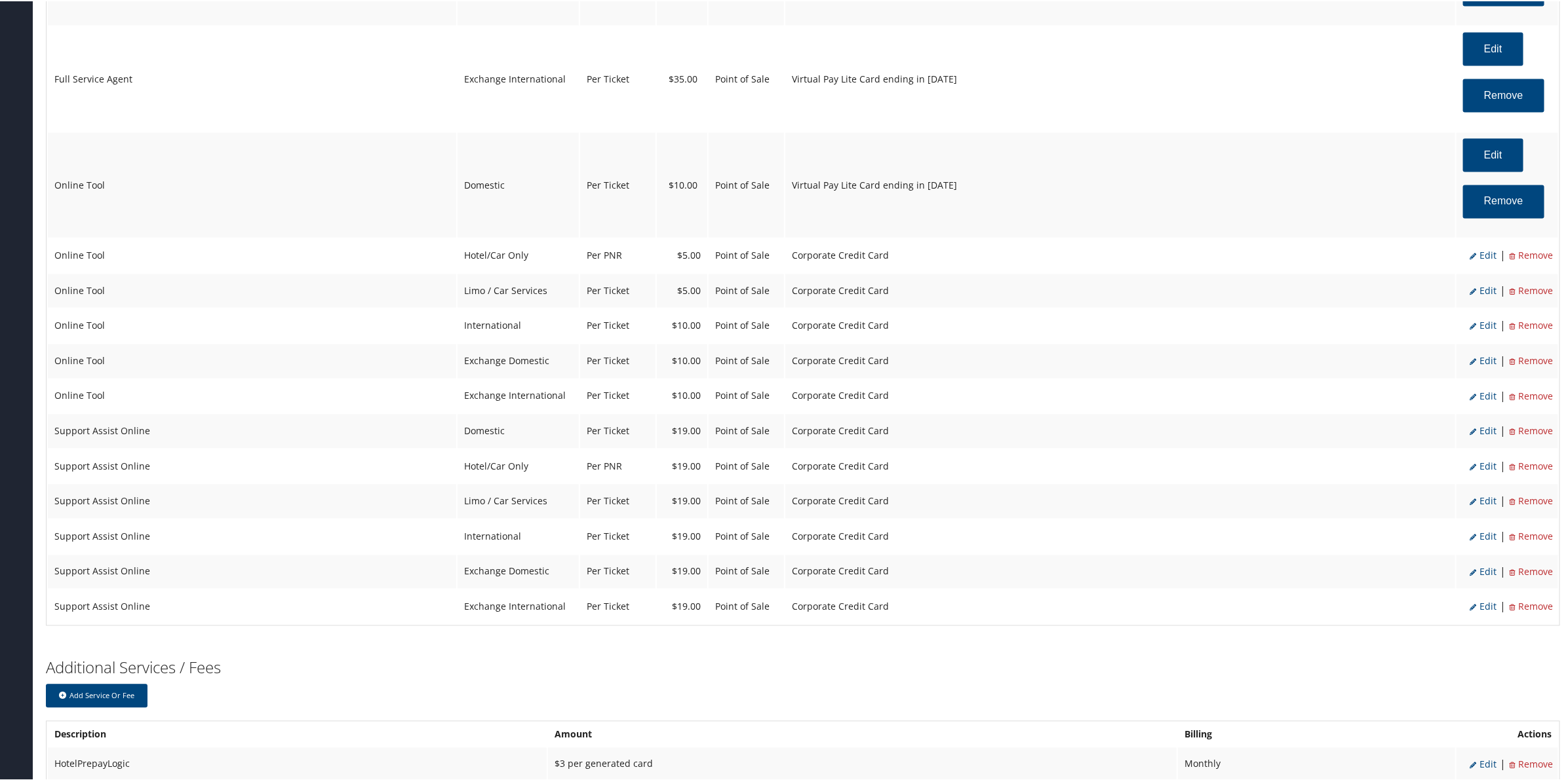
select select "6"
select select "2"
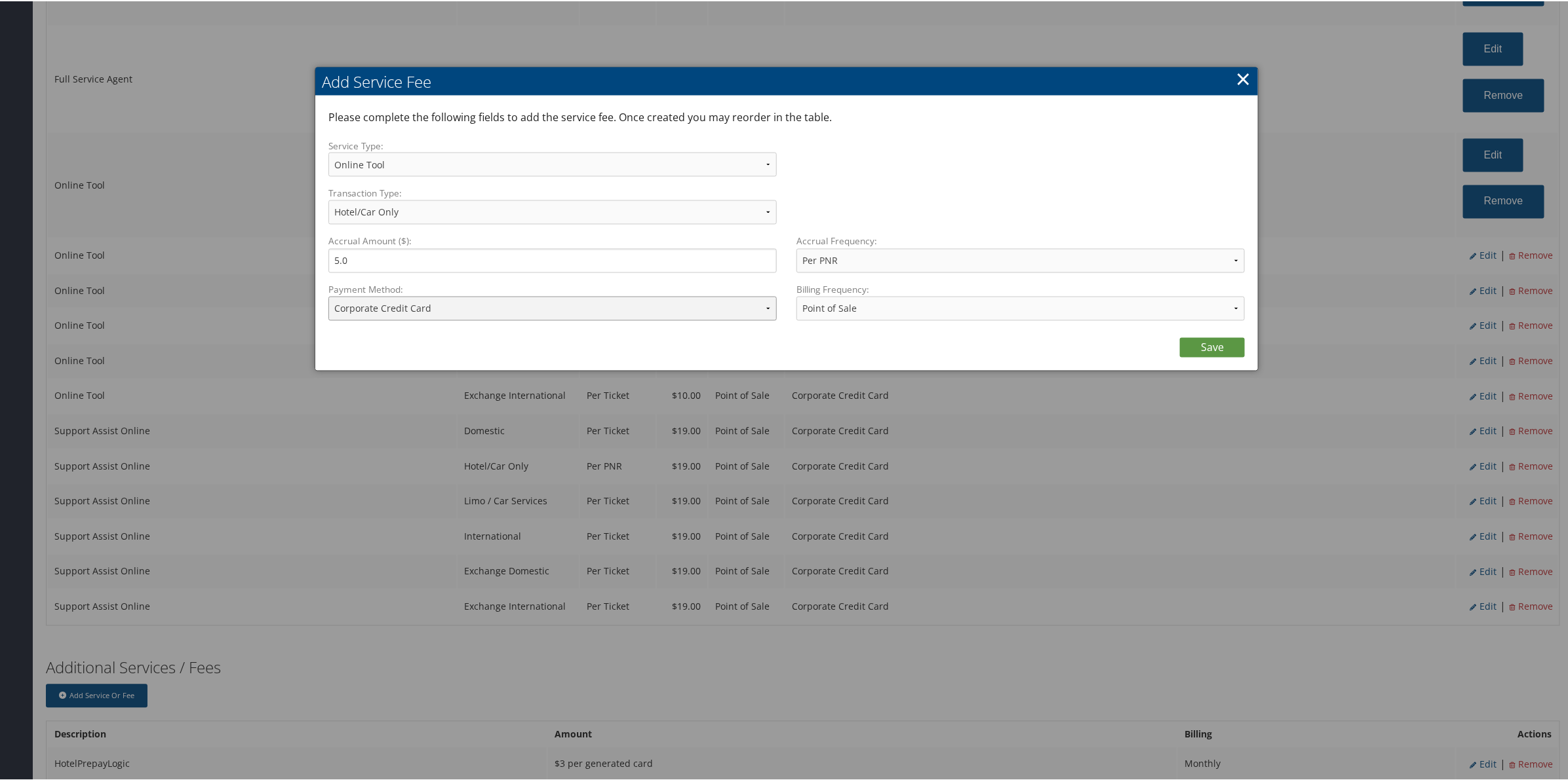
drag, startPoint x: 506, startPoint y: 300, endPoint x: 517, endPoint y: 314, distance: 17.8
click at [506, 300] on select "ACH Transfer Cash / Check (AR) Corporate Credit Card Ghost Credit Card Hotel Gu…" at bounding box center [553, 307] width 448 height 24
select select "15_900"
click at [329, 296] on select "ACH Transfer Cash / Check (AR) Corporate Credit Card Ghost Credit Card Hotel Gu…" at bounding box center [553, 307] width 448 height 24
click at [1210, 342] on link "Save" at bounding box center [1212, 346] width 65 height 20
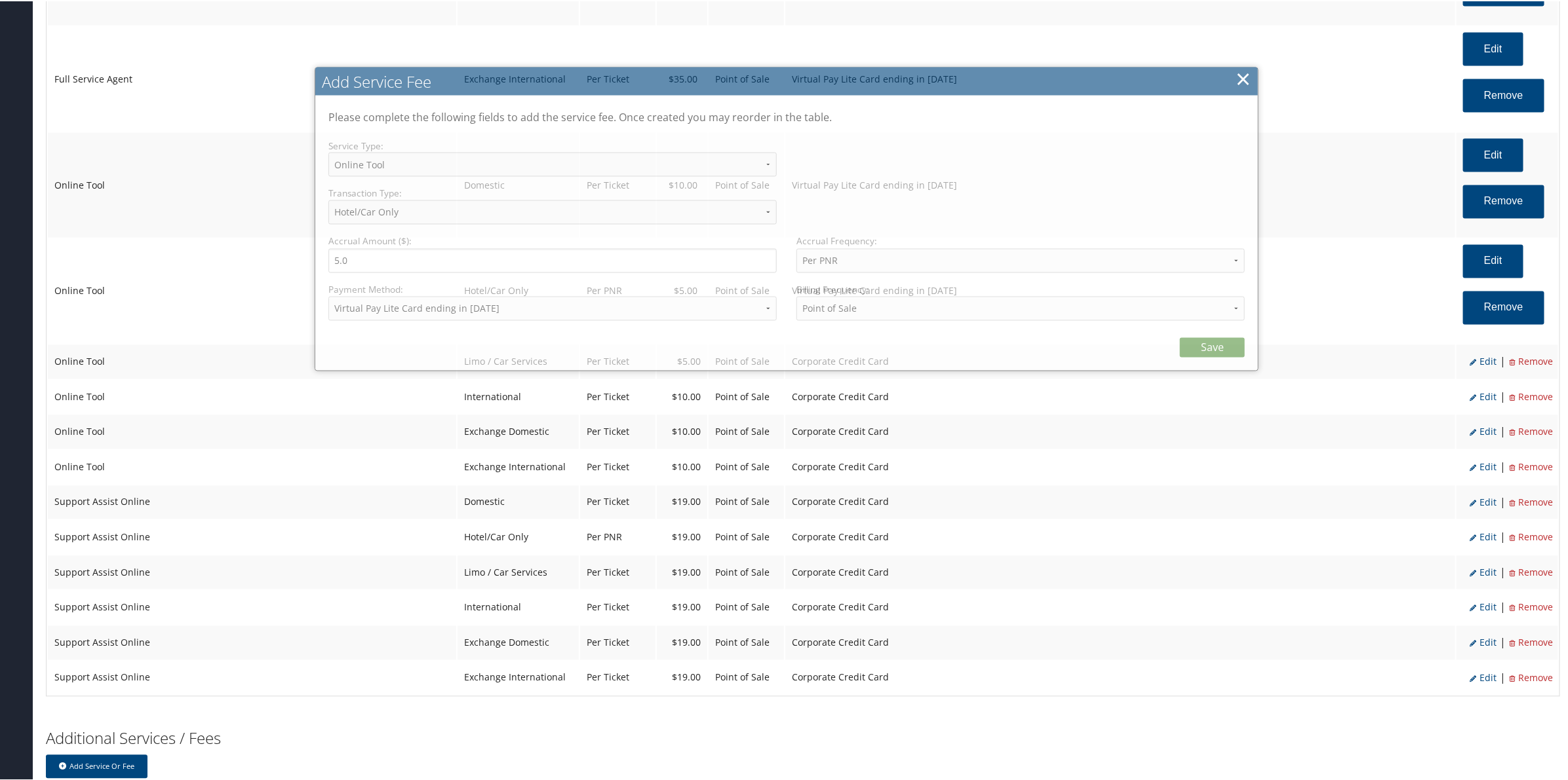
select select "6"
select select "2"
select select "15_900"
select select "2"
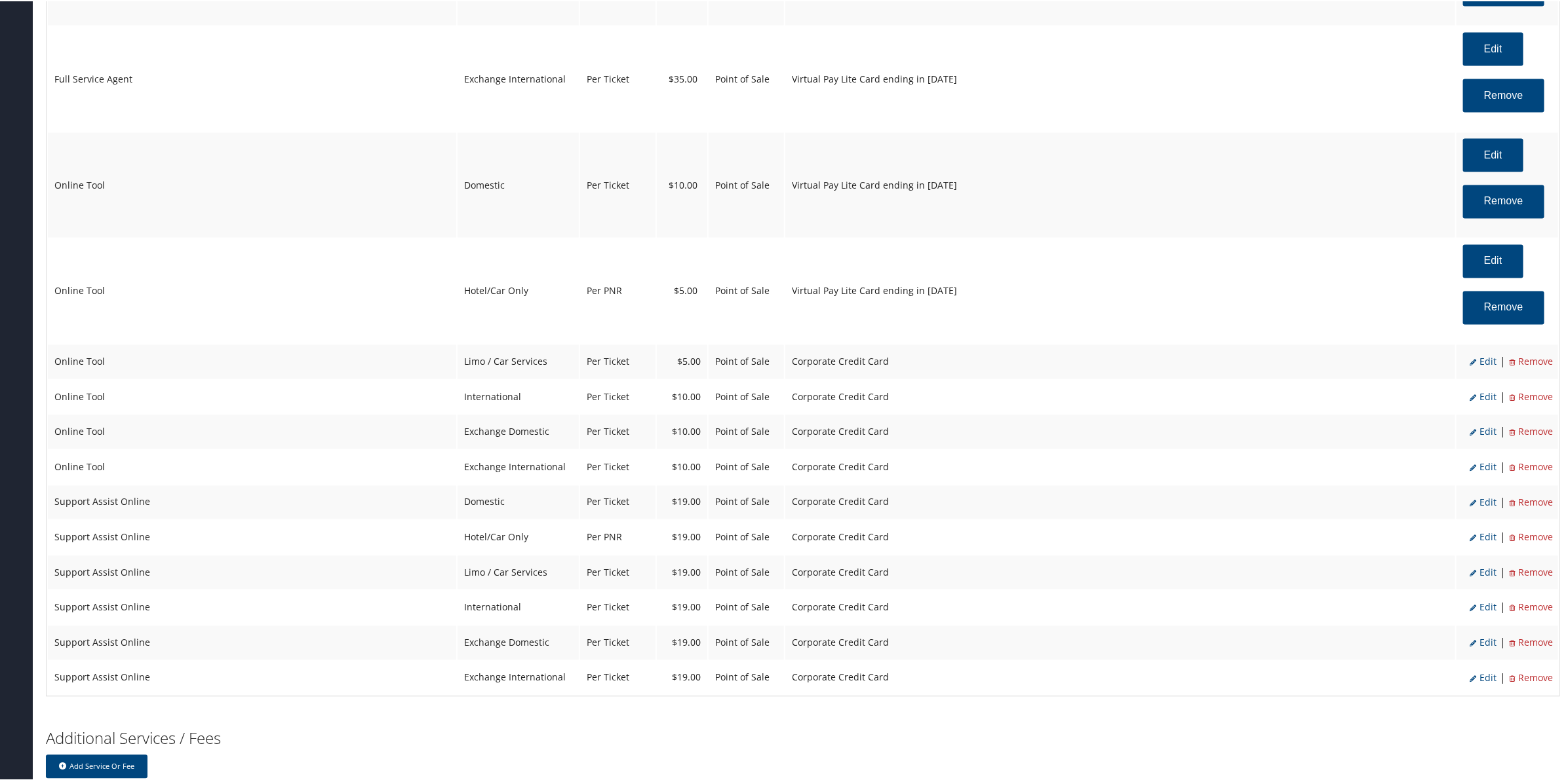
click at [1475, 362] on span "Edit" at bounding box center [1483, 360] width 27 height 12
select select "26"
select select "4"
select select "2"
select select "6"
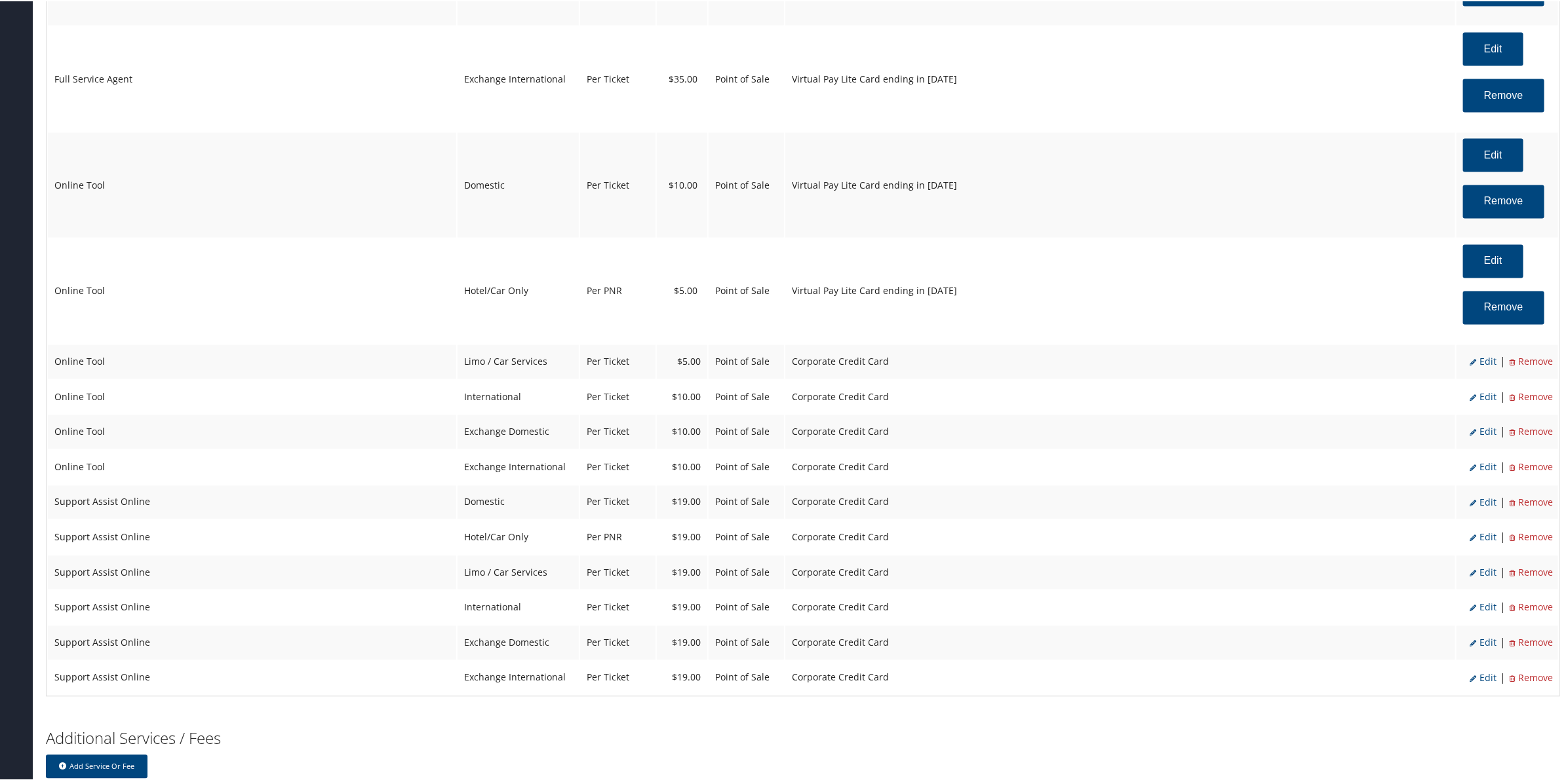
select select "26"
select select "4"
select select "2"
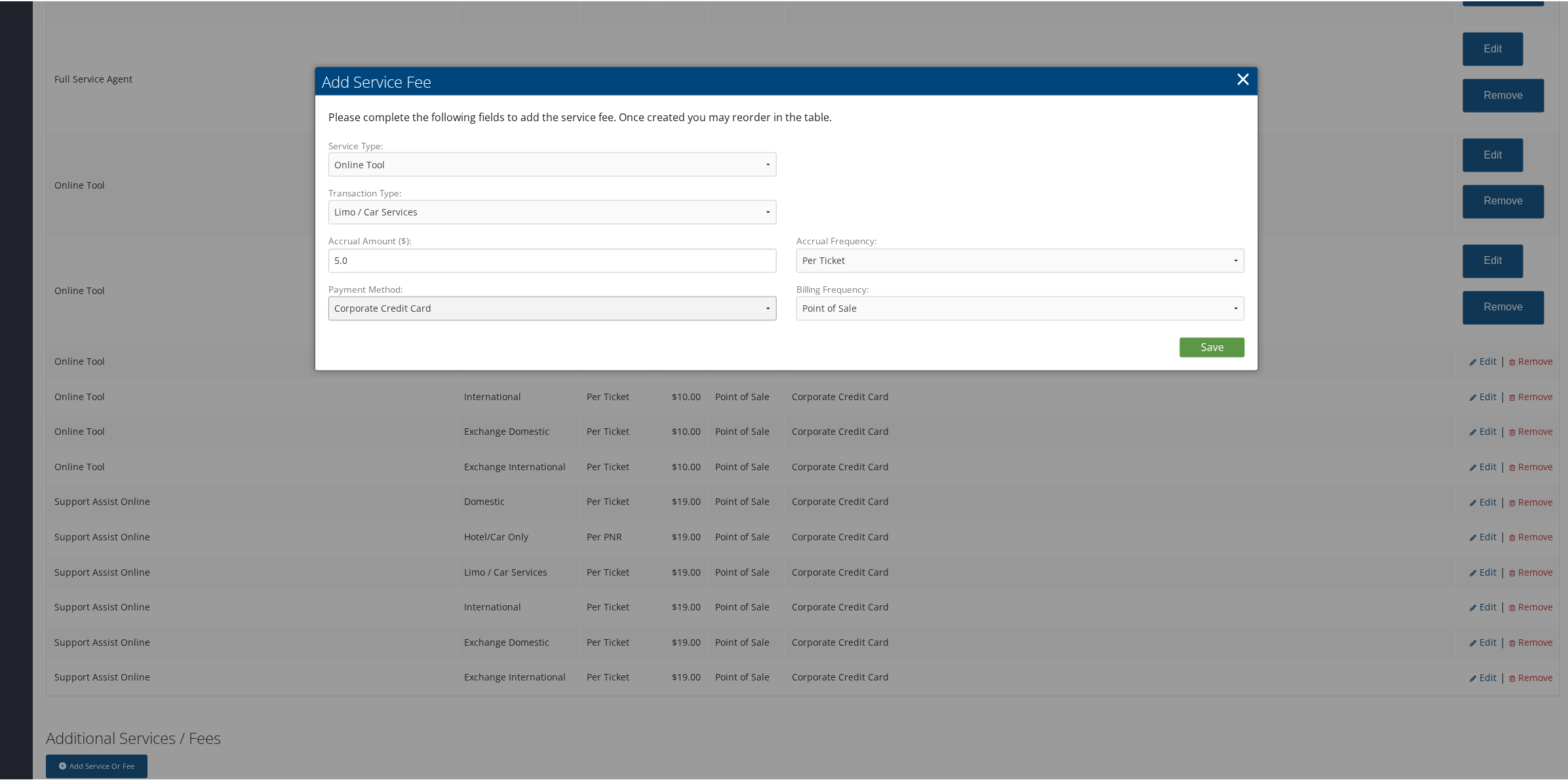
click at [420, 310] on select "ACH Transfer Cash / Check (AR) Corporate Credit Card Ghost Credit Card Hotel Gu…" at bounding box center [553, 307] width 448 height 24
select select "15_900"
click at [329, 296] on select "ACH Transfer Cash / Check (AR) Corporate Credit Card Ghost Credit Card Hotel Gu…" at bounding box center [553, 307] width 448 height 24
click at [1182, 341] on link "Save" at bounding box center [1212, 346] width 65 height 20
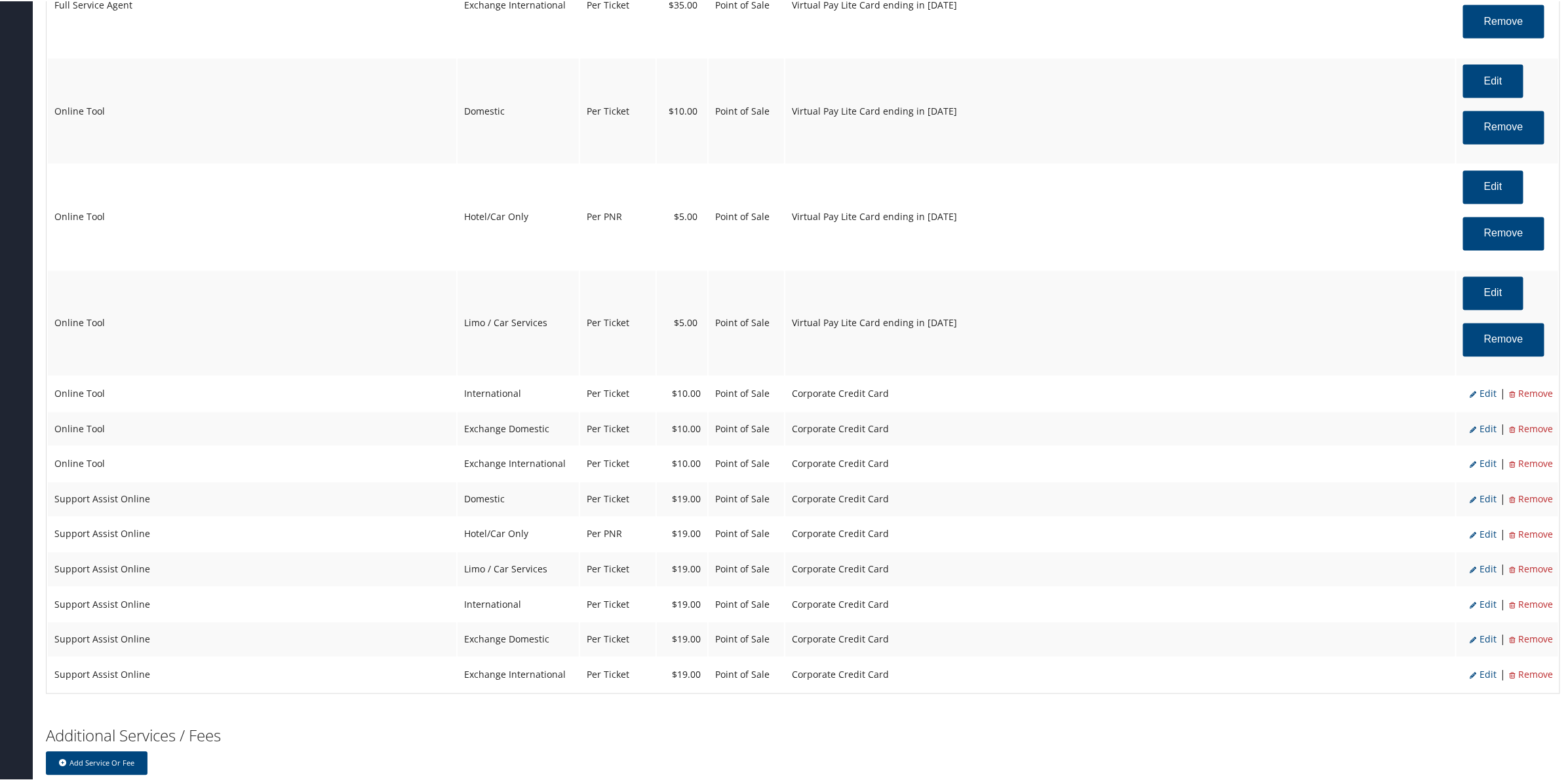
scroll to position [1540, 0]
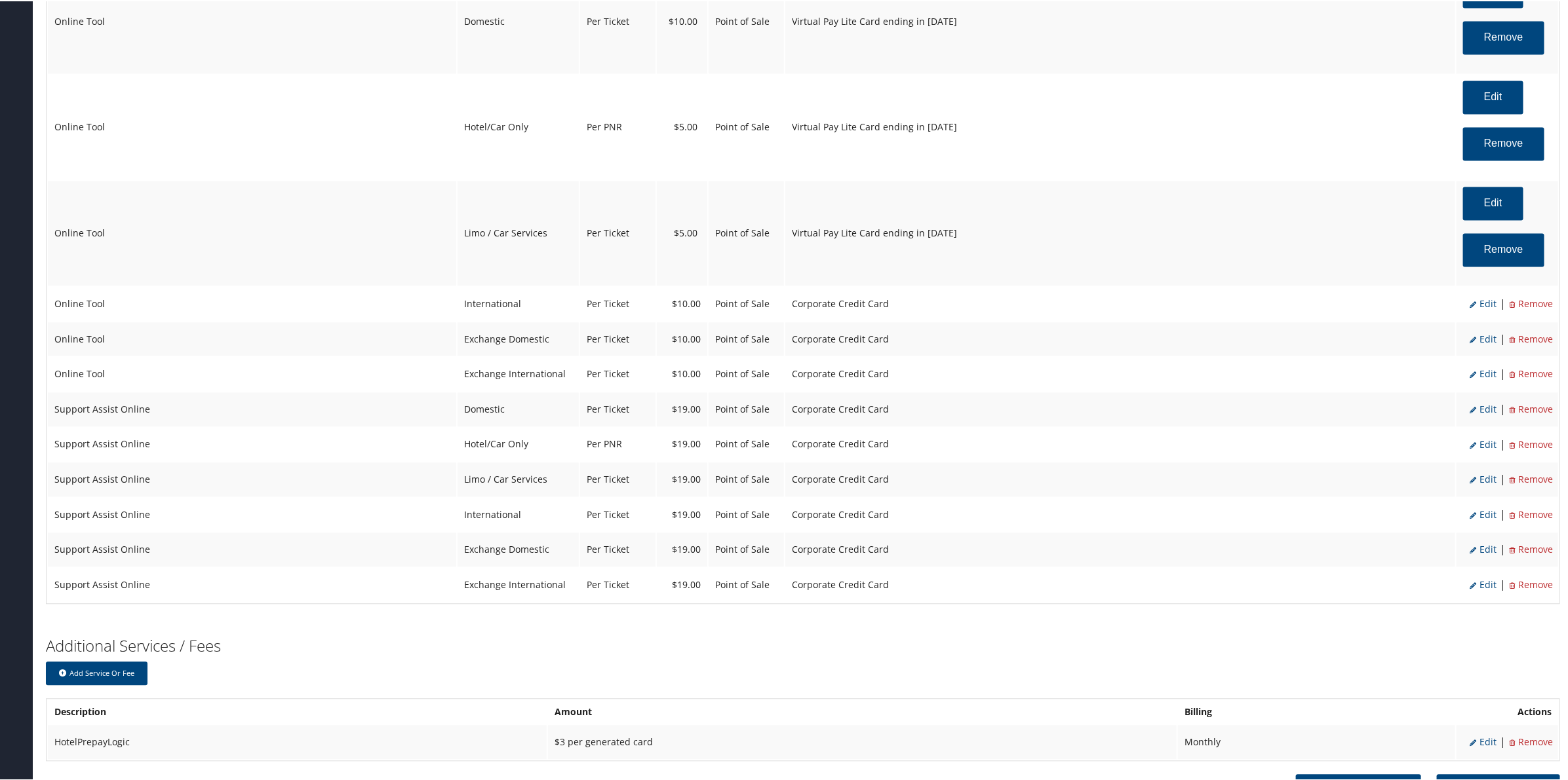
click at [1479, 300] on span "Edit" at bounding box center [1483, 303] width 27 height 12
select select "6"
select select "14"
select select "4"
select select "2"
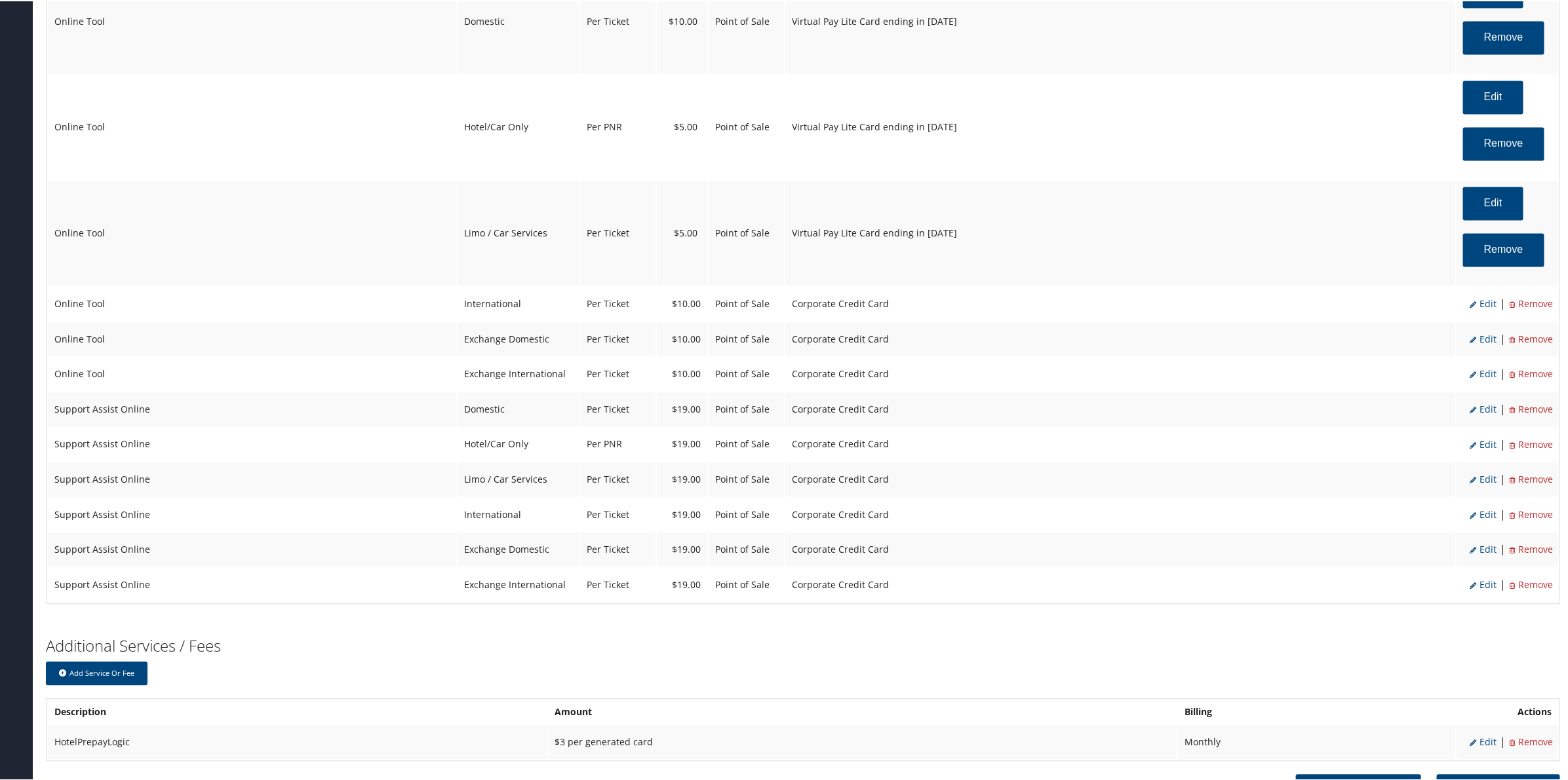
select select "2"
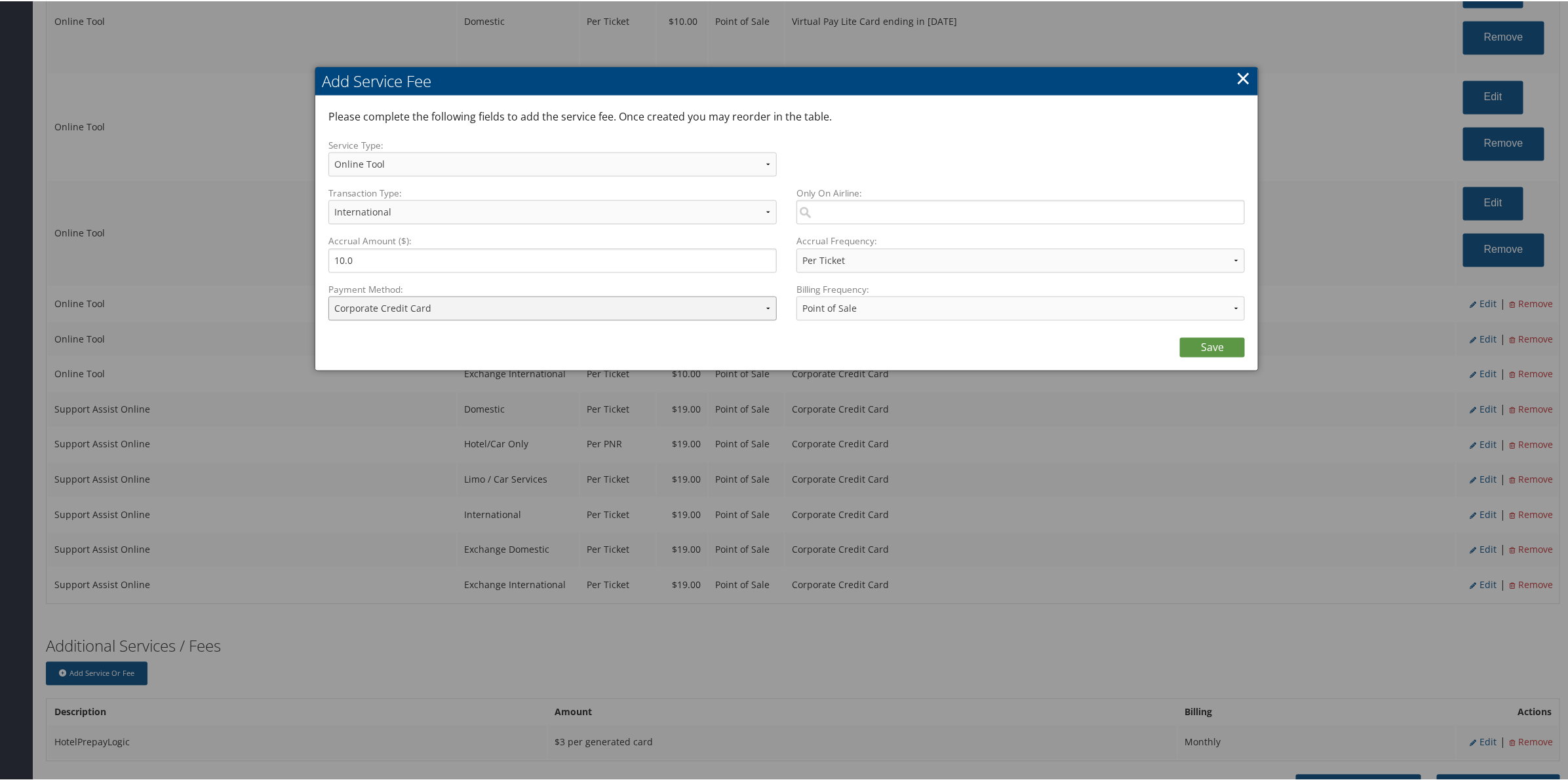
drag, startPoint x: 467, startPoint y: 299, endPoint x: 472, endPoint y: 306, distance: 8.6
click at [467, 300] on select "ACH Transfer Cash / Check (AR) Corporate Credit Card Ghost Credit Card Hotel Gu…" at bounding box center [553, 307] width 448 height 24
select select "15_900"
click at [329, 296] on select "ACH Transfer Cash / Check (AR) Corporate Credit Card Ghost Credit Card Hotel Gu…" at bounding box center [553, 307] width 448 height 24
click at [1221, 342] on link "Save" at bounding box center [1212, 346] width 65 height 20
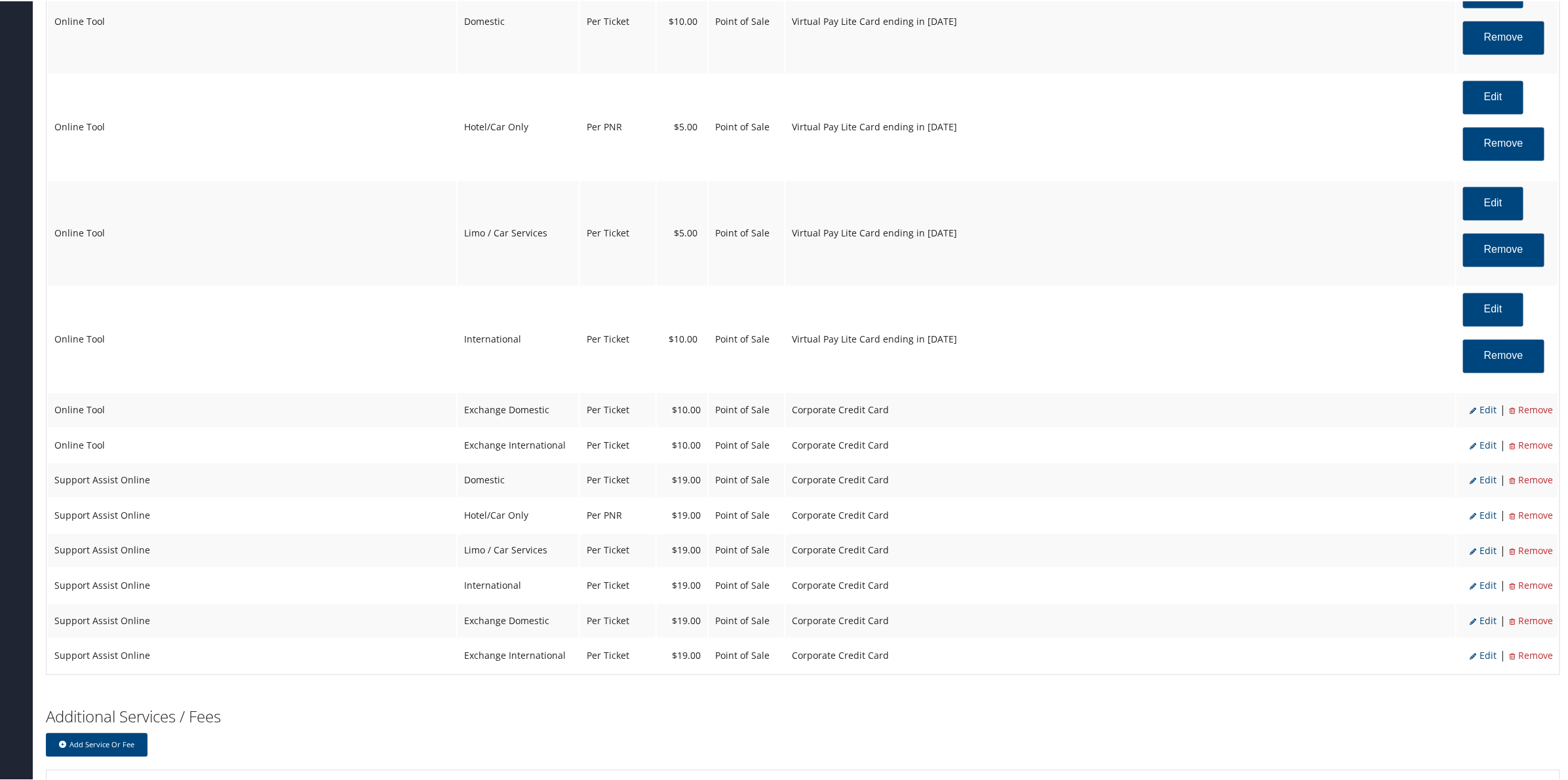
click at [1484, 415] on span "Edit" at bounding box center [1483, 409] width 27 height 12
select select "6"
select select "24"
select select "4"
select select "2"
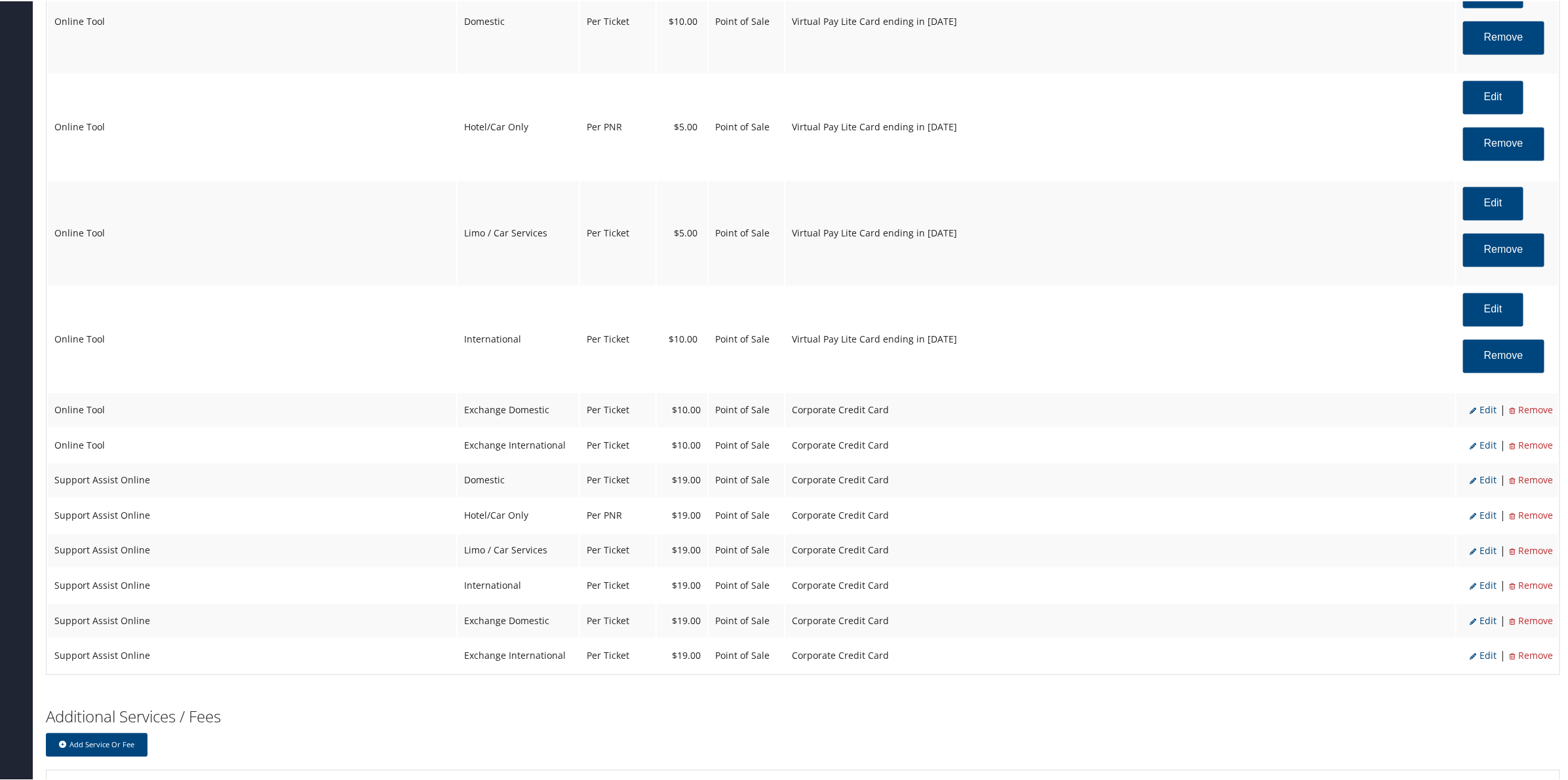
select select "2"
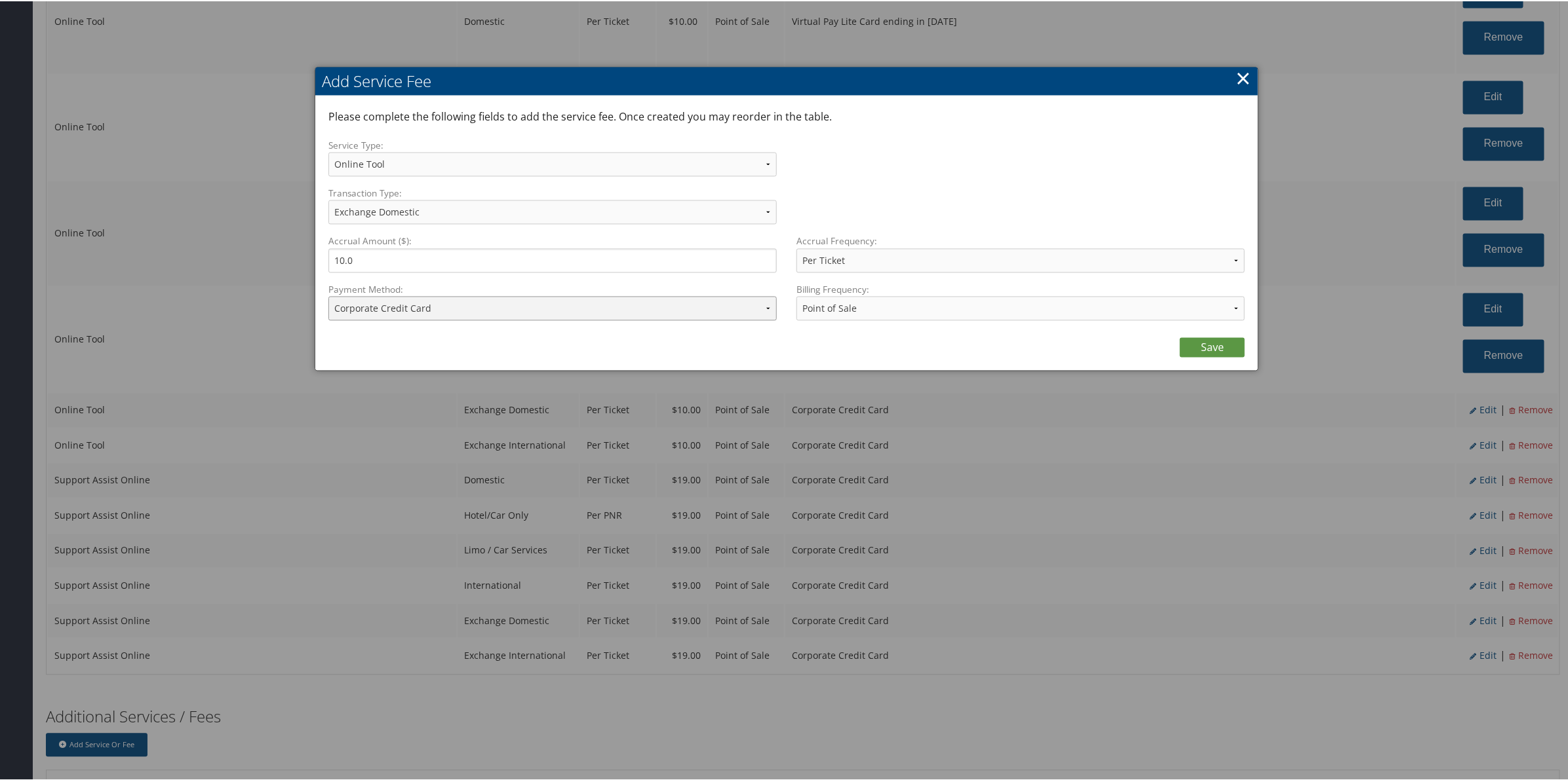
click at [514, 303] on select "ACH Transfer Cash / Check (AR) Corporate Credit Card Ghost Credit Card Hotel Gu…" at bounding box center [553, 307] width 448 height 24
select select "15_900"
click at [329, 296] on select "ACH Transfer Cash / Check (AR) Corporate Credit Card Ghost Credit Card Hotel Gu…" at bounding box center [553, 307] width 448 height 24
click at [1196, 335] on div "Save" at bounding box center [787, 343] width 916 height 27
click at [1200, 342] on link "Save" at bounding box center [1212, 346] width 65 height 20
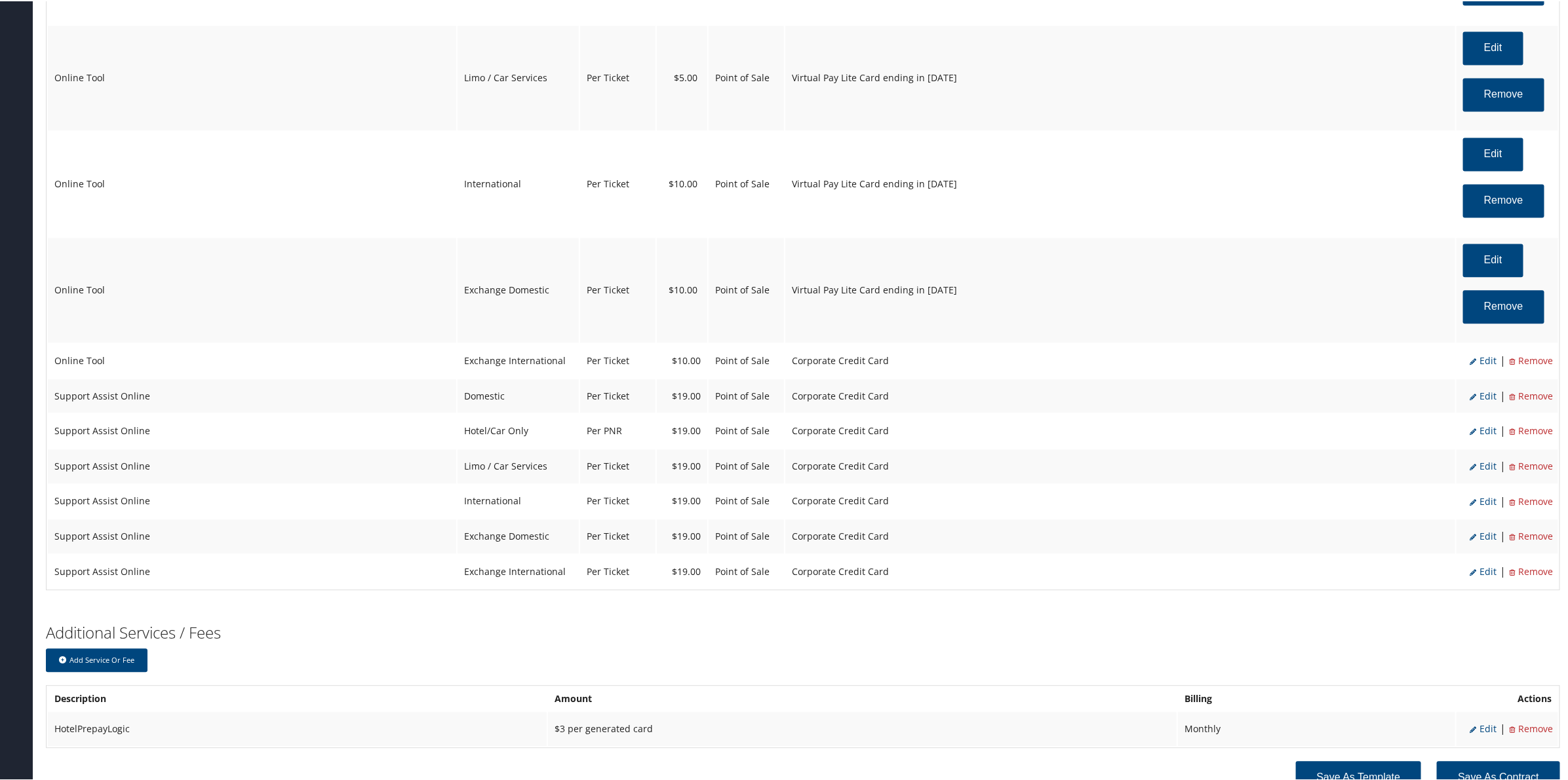
scroll to position [1704, 0]
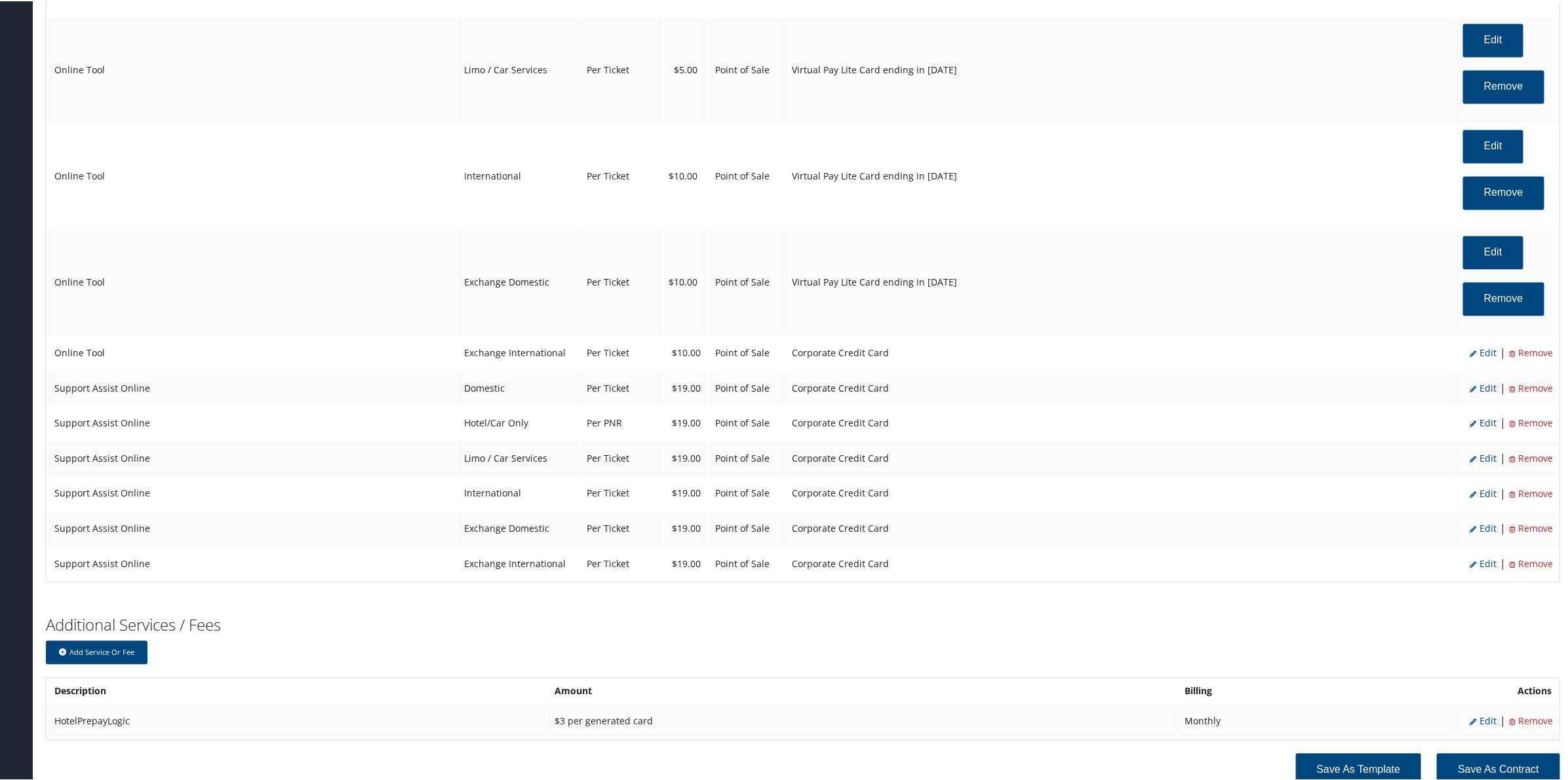
click at [1478, 353] on span "Edit" at bounding box center [1483, 352] width 27 height 12
select select "25"
select select "2"
select select "6"
select select "25"
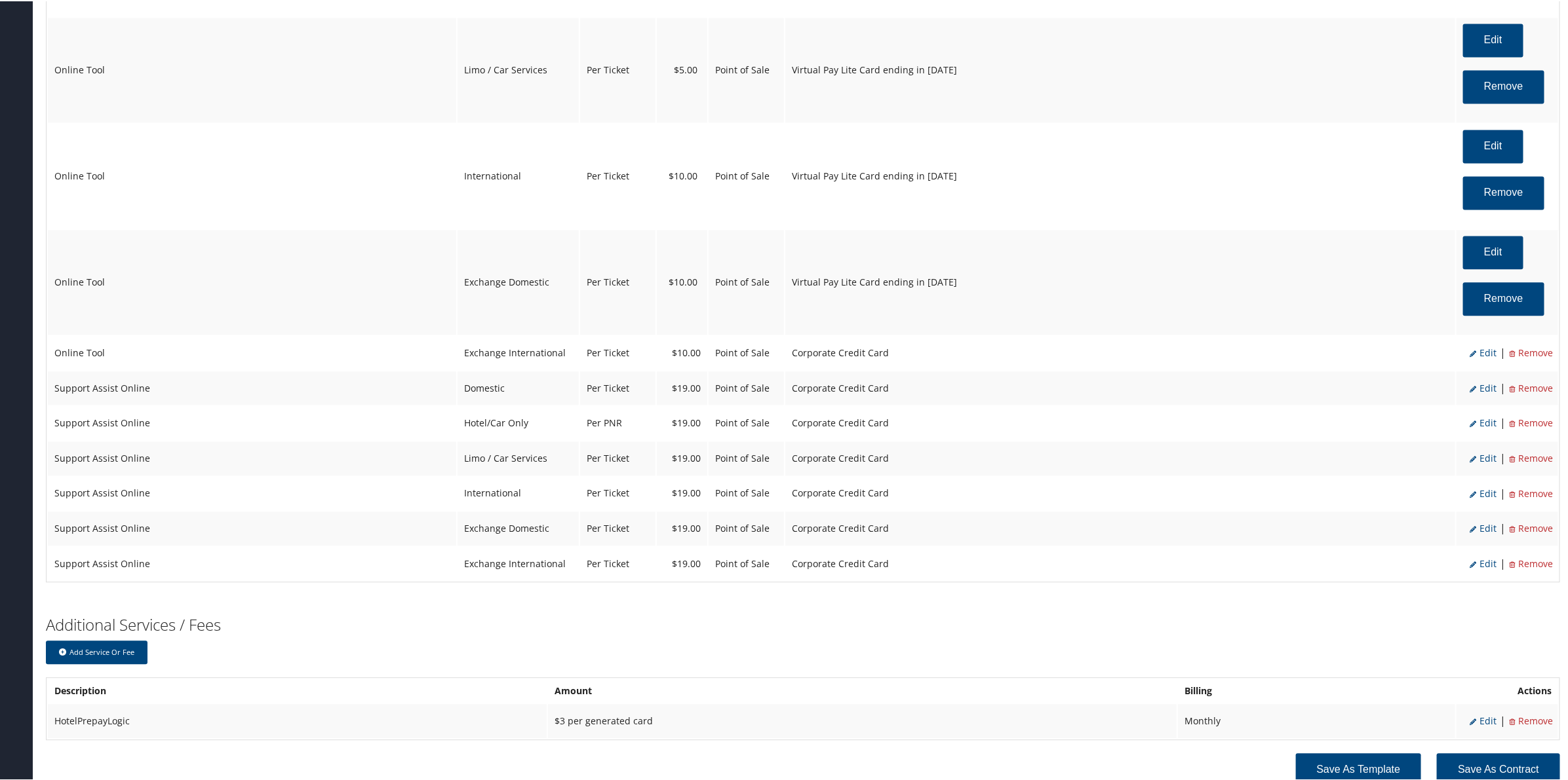
select select "4"
select select "2"
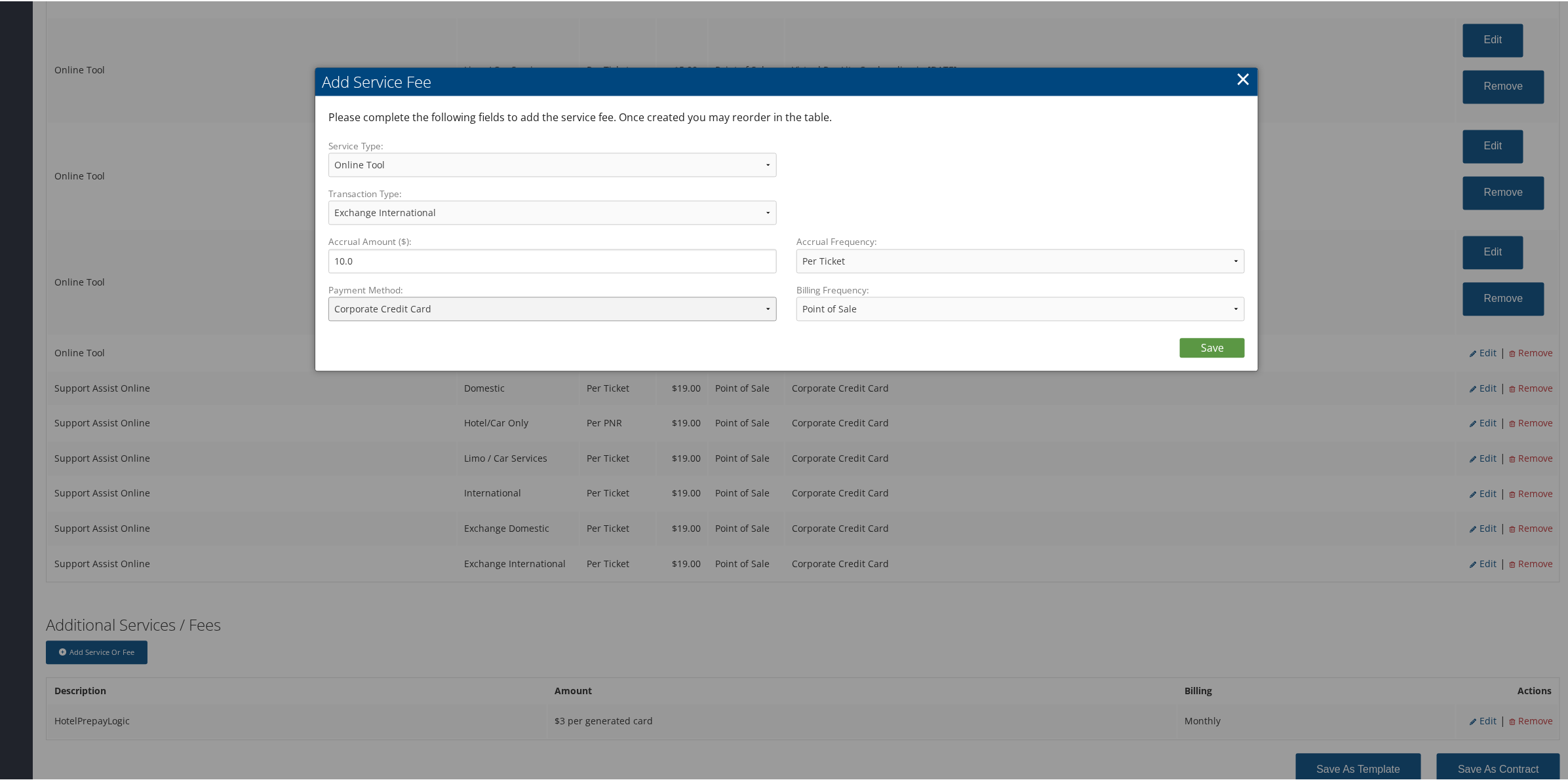
click at [519, 309] on select "ACH Transfer Cash / Check (AR) Corporate Credit Card Ghost Credit Card Hotel Gu…" at bounding box center [553, 307] width 448 height 24
select select "15_900"
click at [329, 296] on select "ACH Transfer Cash / Check (AR) Corporate Credit Card Ghost Credit Card Hotel Gu…" at bounding box center [553, 307] width 448 height 24
click at [1211, 347] on link "Save" at bounding box center [1212, 346] width 65 height 20
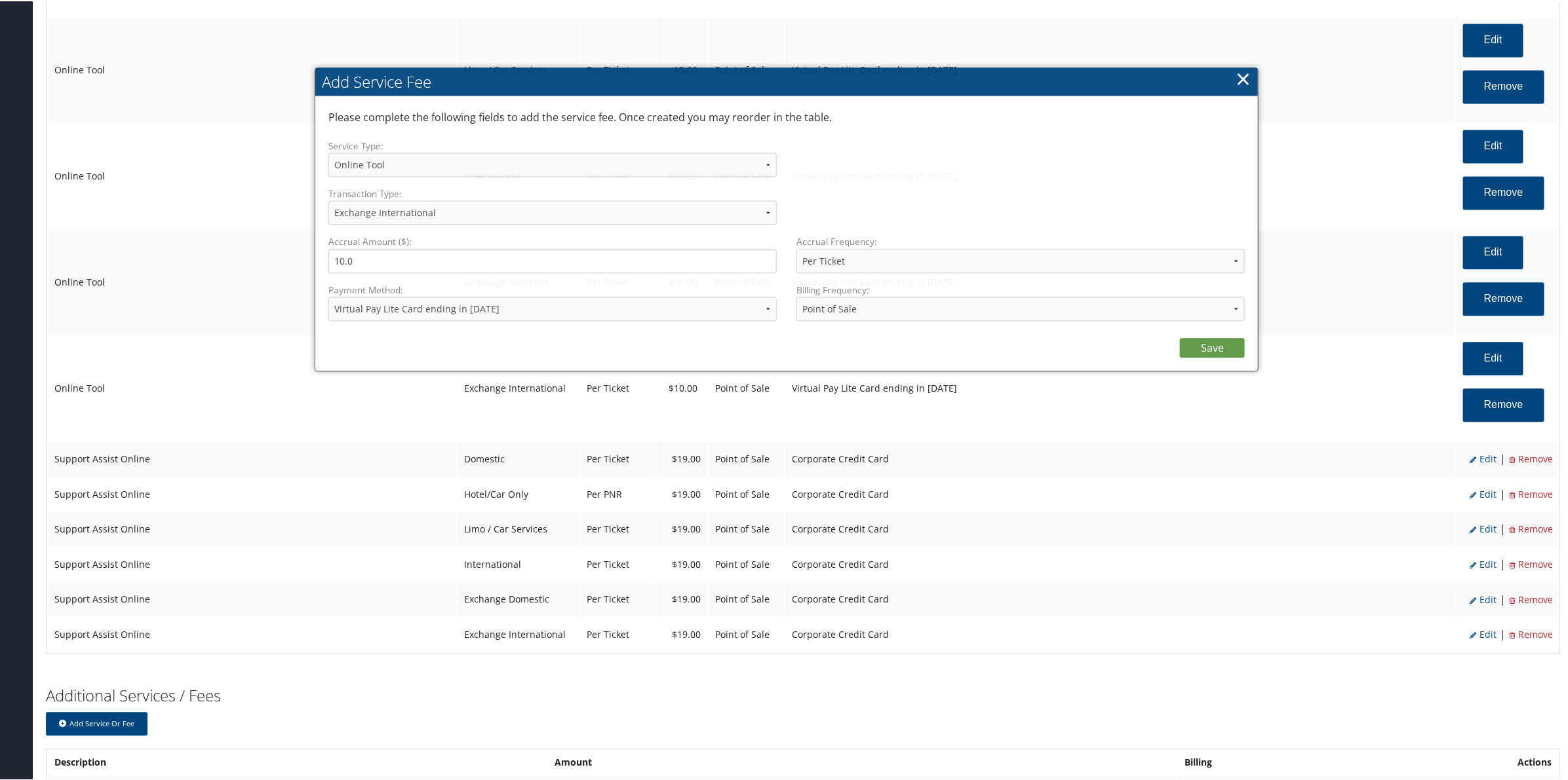
select select "6"
select select "25"
select select "4"
select select "15_900"
select select "2"
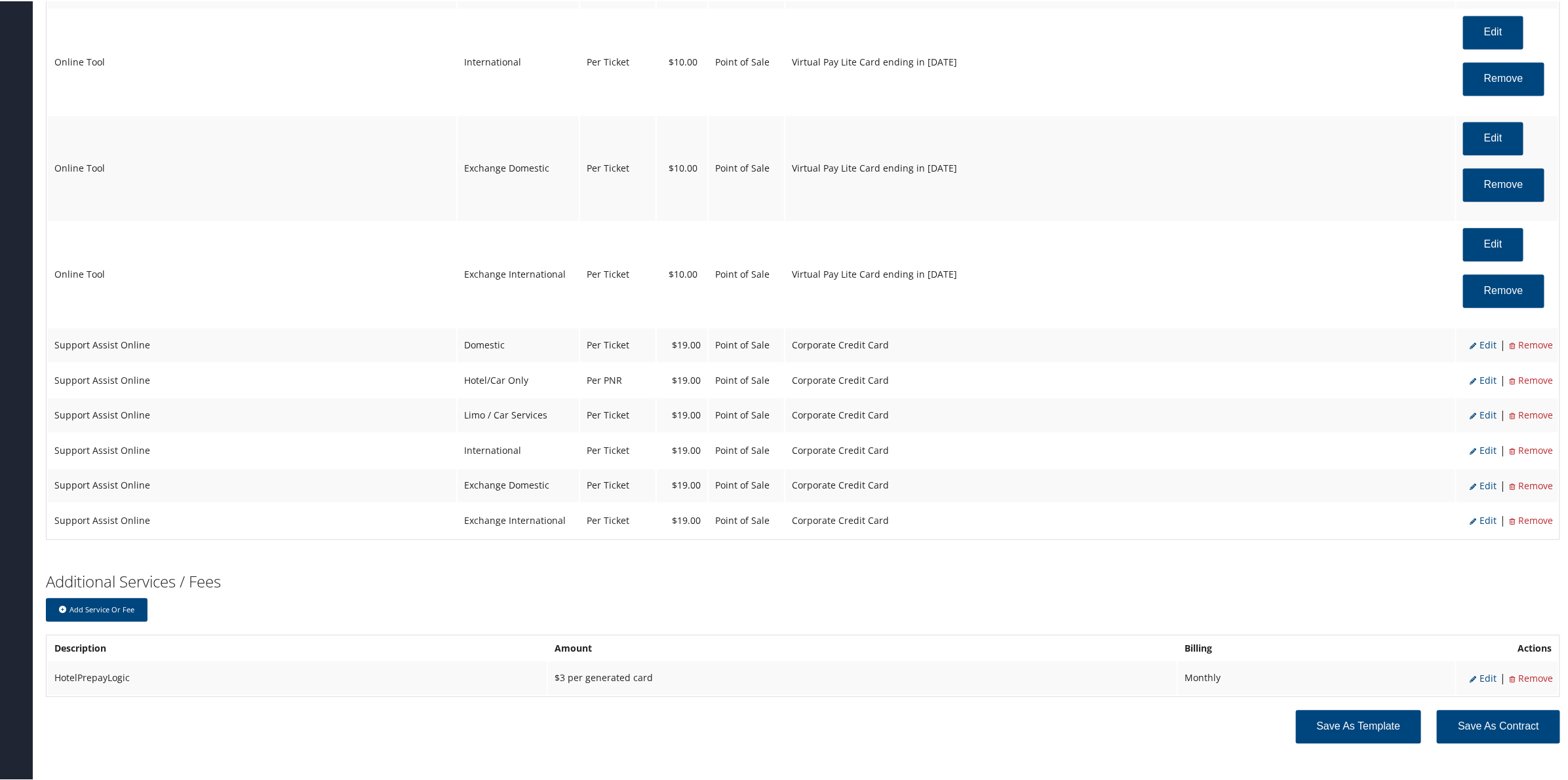
scroll to position [1820, 0]
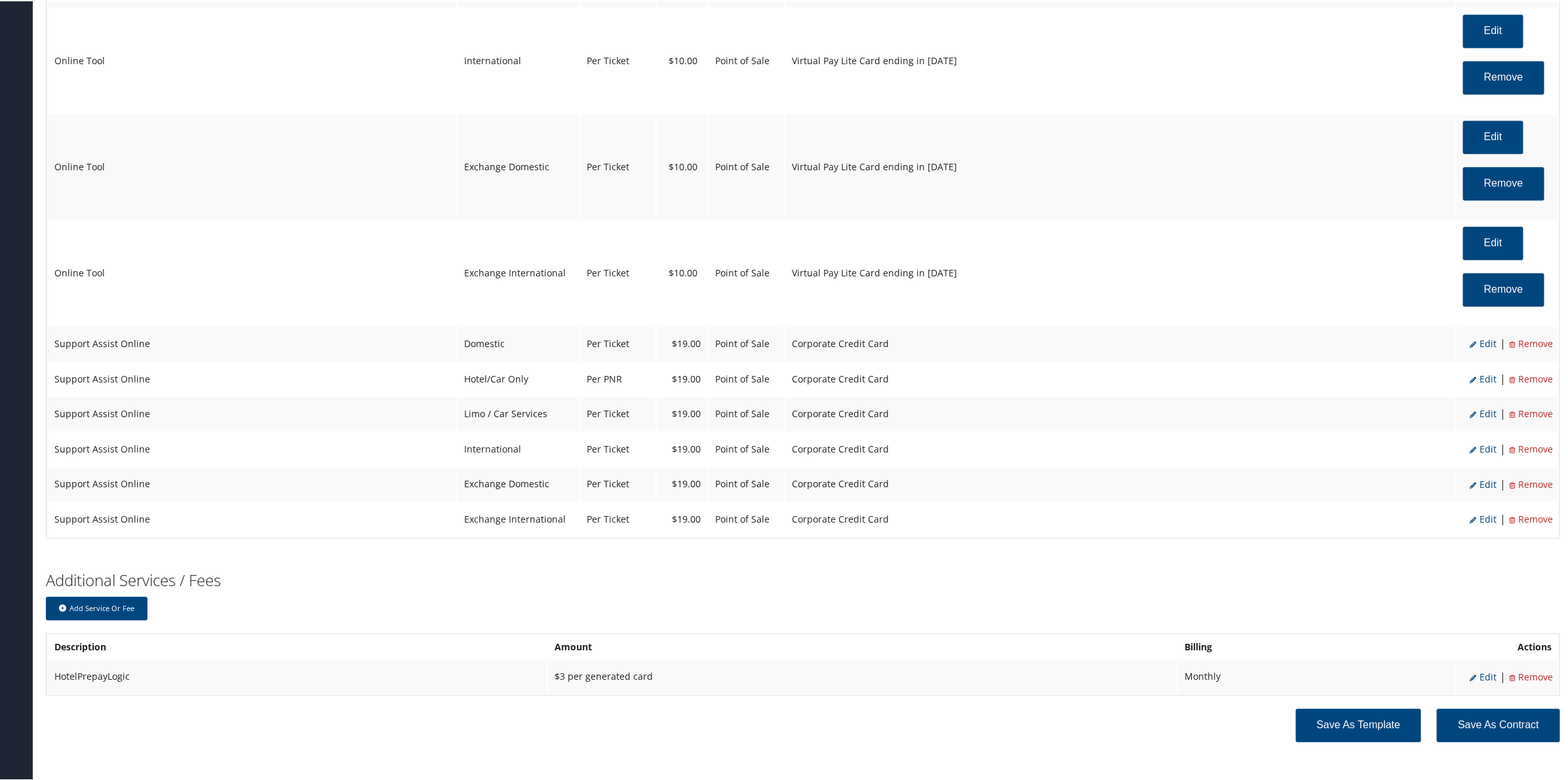
click at [1483, 346] on span "Edit" at bounding box center [1483, 342] width 27 height 12
select select "12"
select select "2"
type input "19.0"
select select "2"
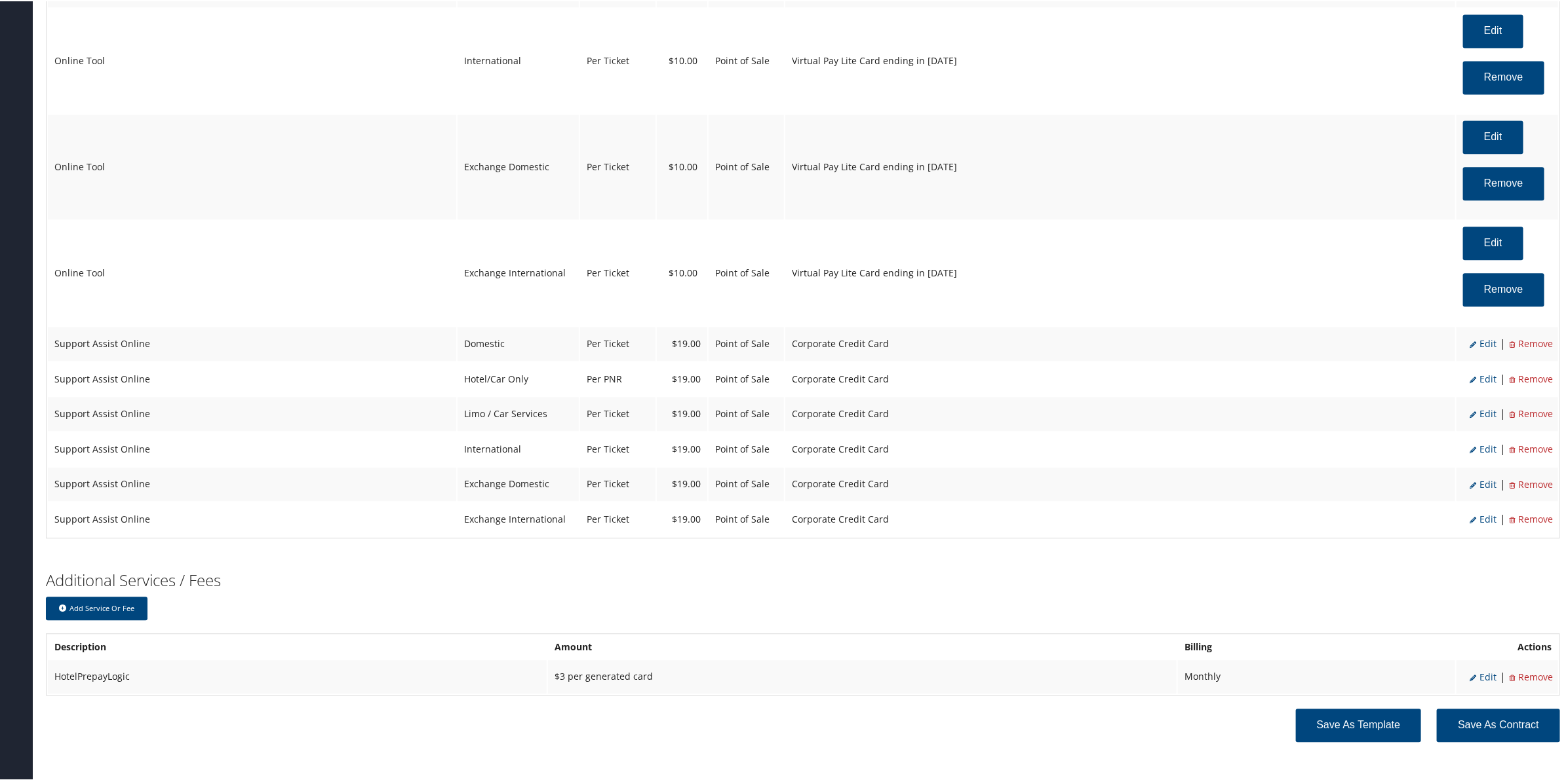
select select "12"
select select "2"
select select "4"
select select "2"
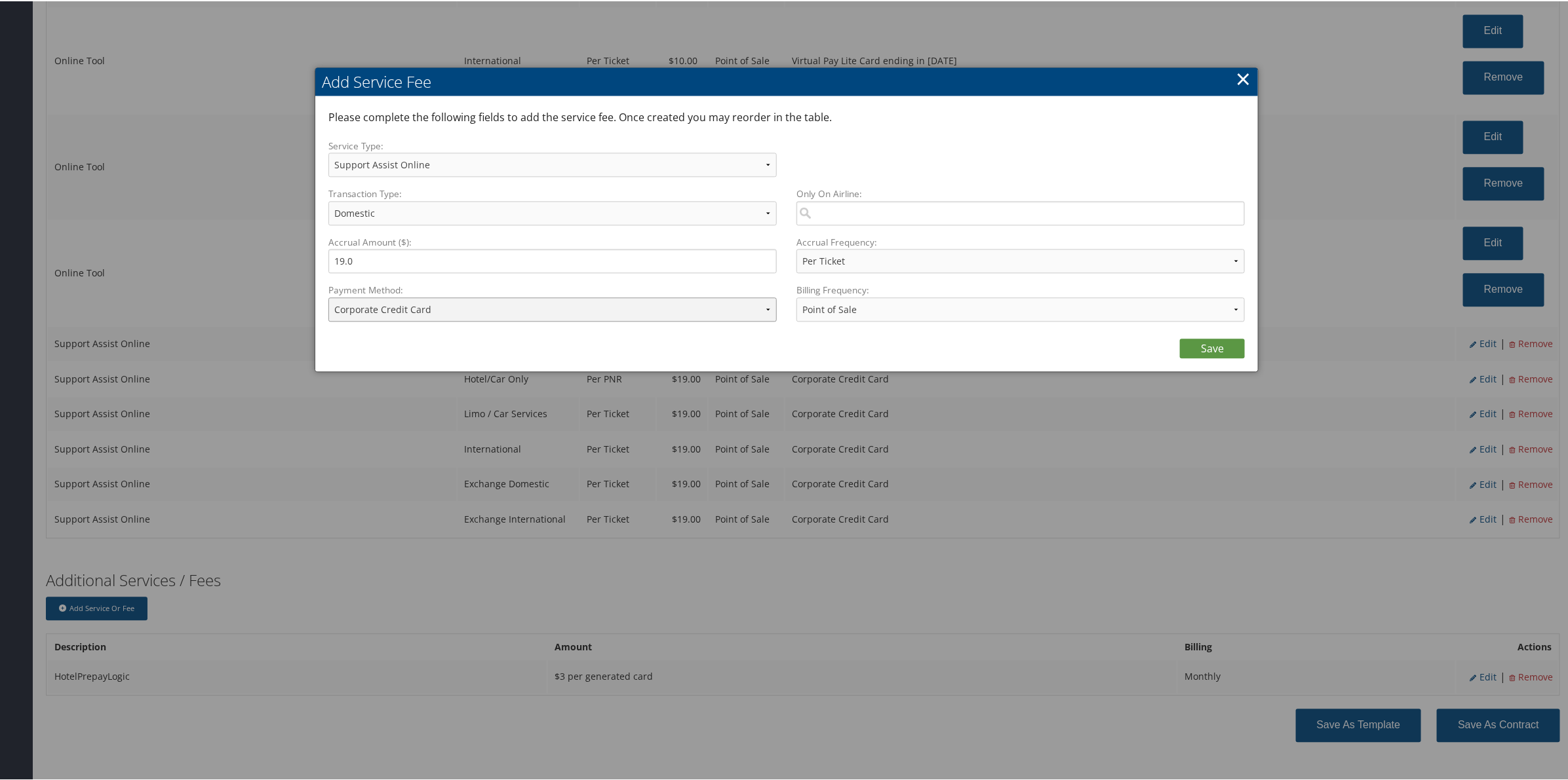
drag, startPoint x: 598, startPoint y: 302, endPoint x: 606, endPoint y: 315, distance: 15.3
click at [600, 304] on select "ACH Transfer Cash / Check (AR) Corporate Credit Card Ghost Credit Card Hotel Gu…" at bounding box center [553, 308] width 448 height 24
select select "15_900"
click at [329, 296] on select "ACH Transfer Cash / Check (AR) Corporate Credit Card Ghost Credit Card Hotel Gu…" at bounding box center [553, 308] width 448 height 24
click at [1225, 348] on link "Save" at bounding box center [1212, 346] width 65 height 20
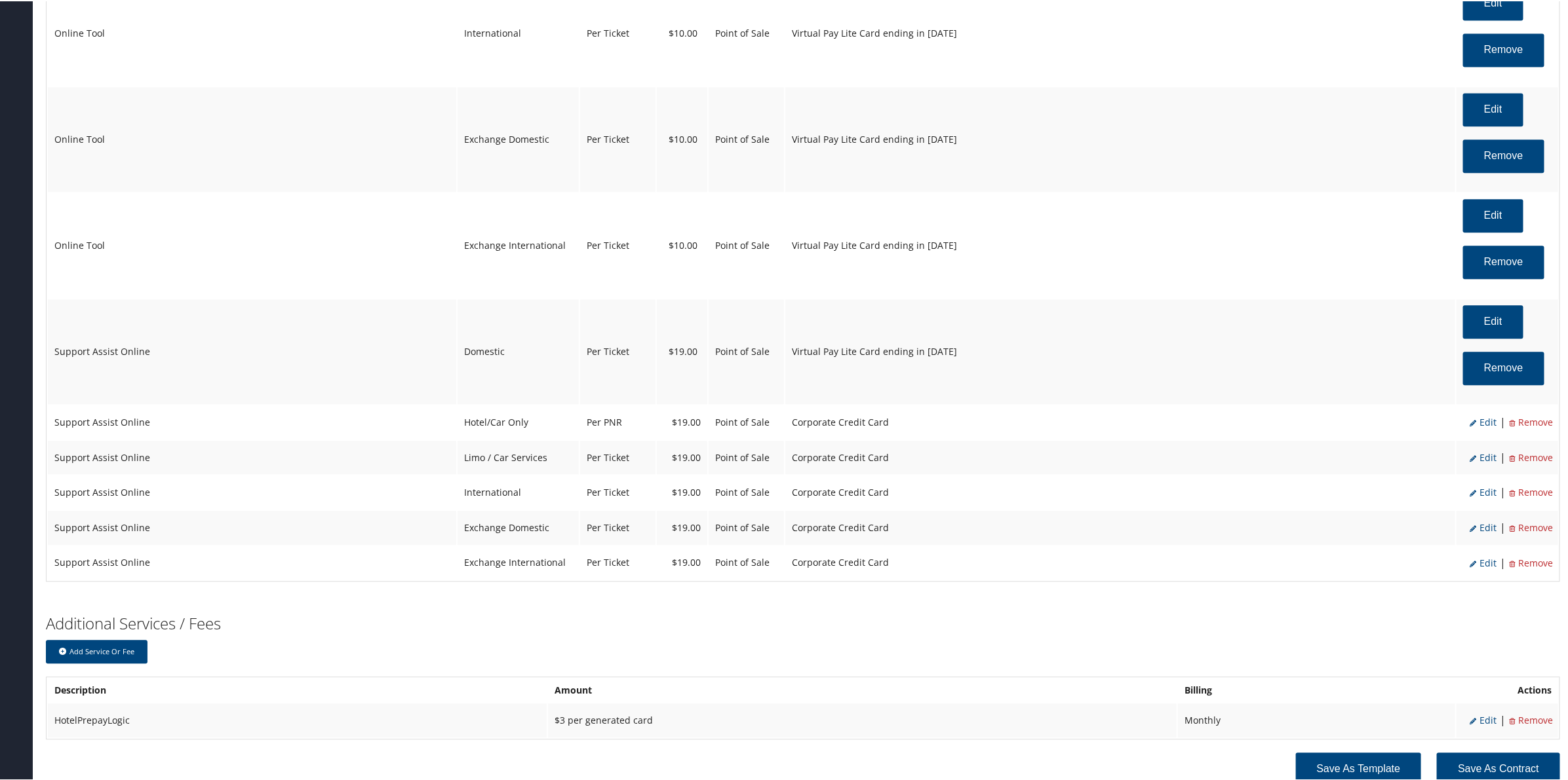
scroll to position [1895, 0]
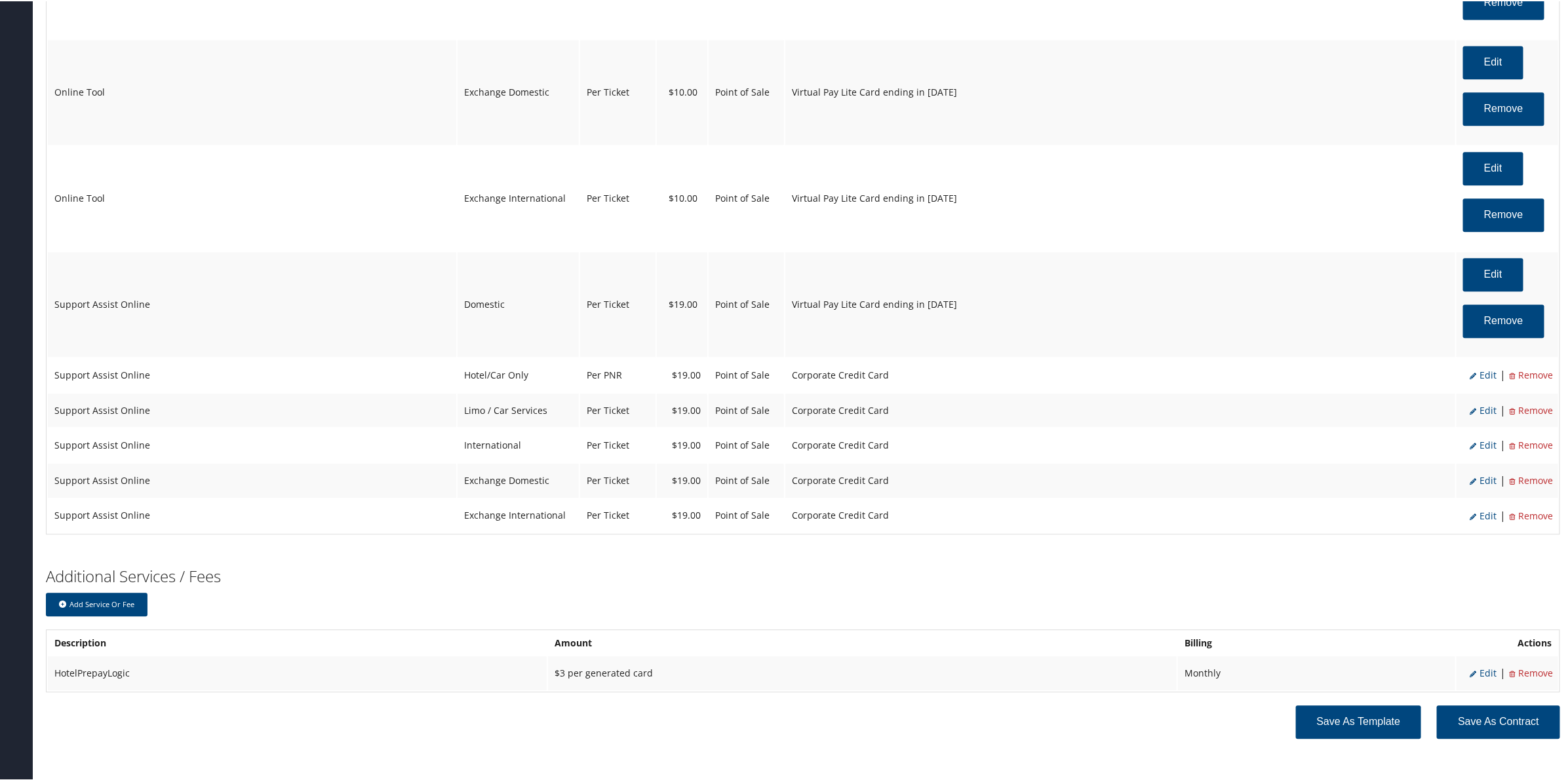
click at [1479, 377] on span "Edit" at bounding box center [1483, 374] width 27 height 12
select select "12"
select select "6"
select select "2"
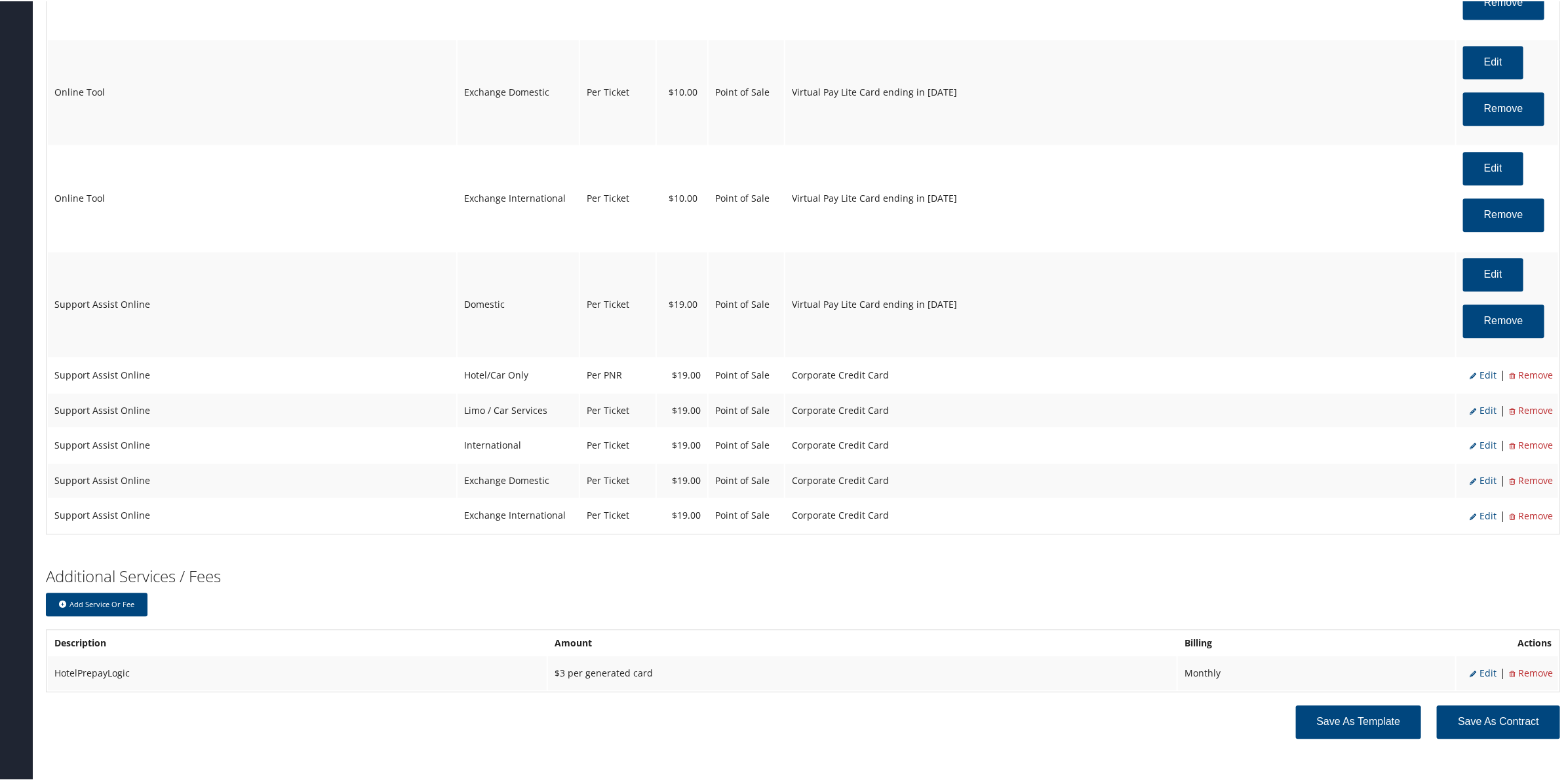
select select "2"
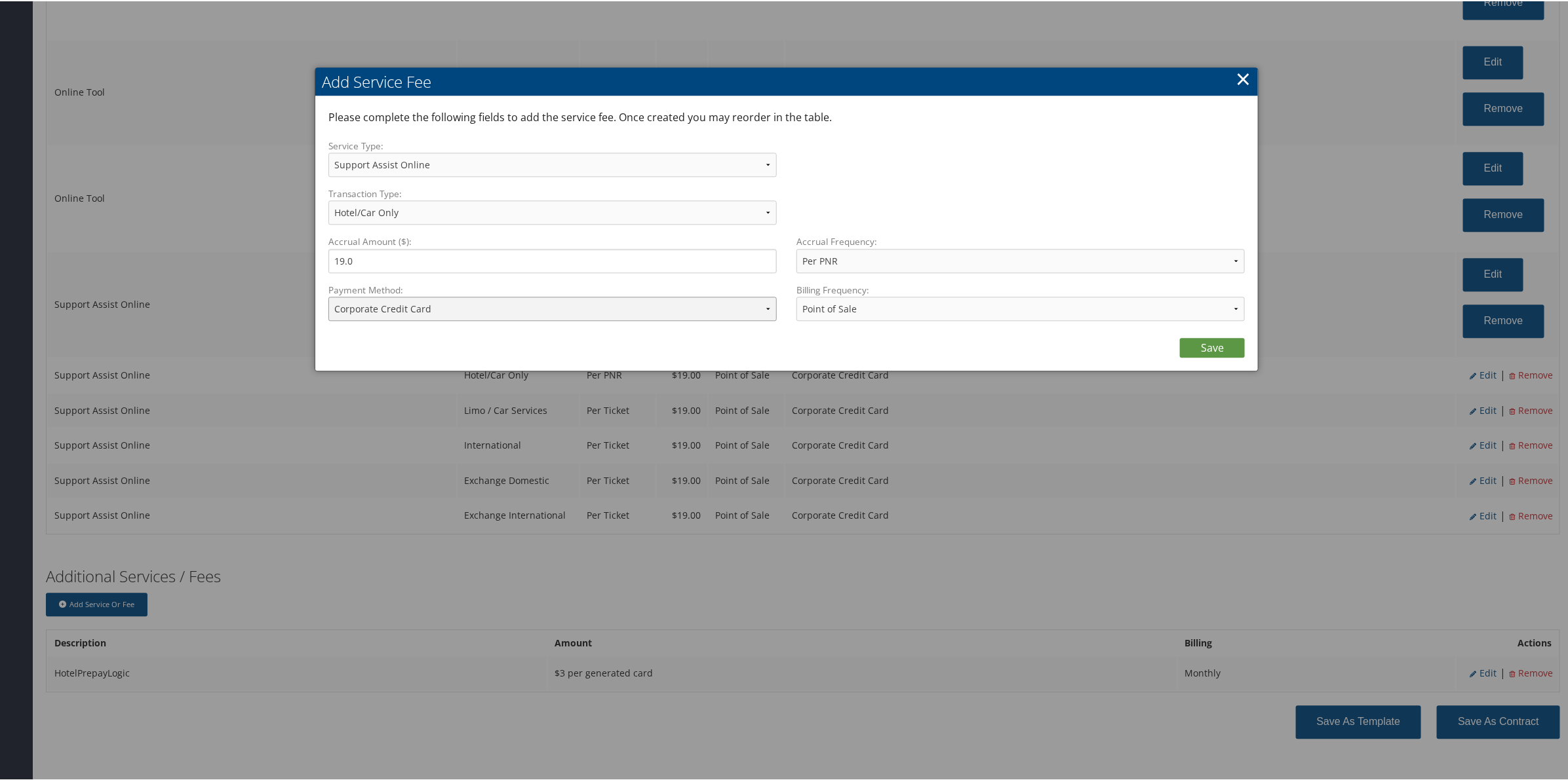
click at [626, 301] on select "ACH Transfer Cash / Check (AR) Corporate Credit Card Ghost Credit Card Hotel Gu…" at bounding box center [553, 307] width 448 height 24
select select "15_900"
click at [329, 296] on select "ACH Transfer Cash / Check (AR) Corporate Credit Card Ghost Credit Card Hotel Gu…" at bounding box center [553, 307] width 448 height 24
click at [1213, 348] on link "Save" at bounding box center [1212, 346] width 65 height 20
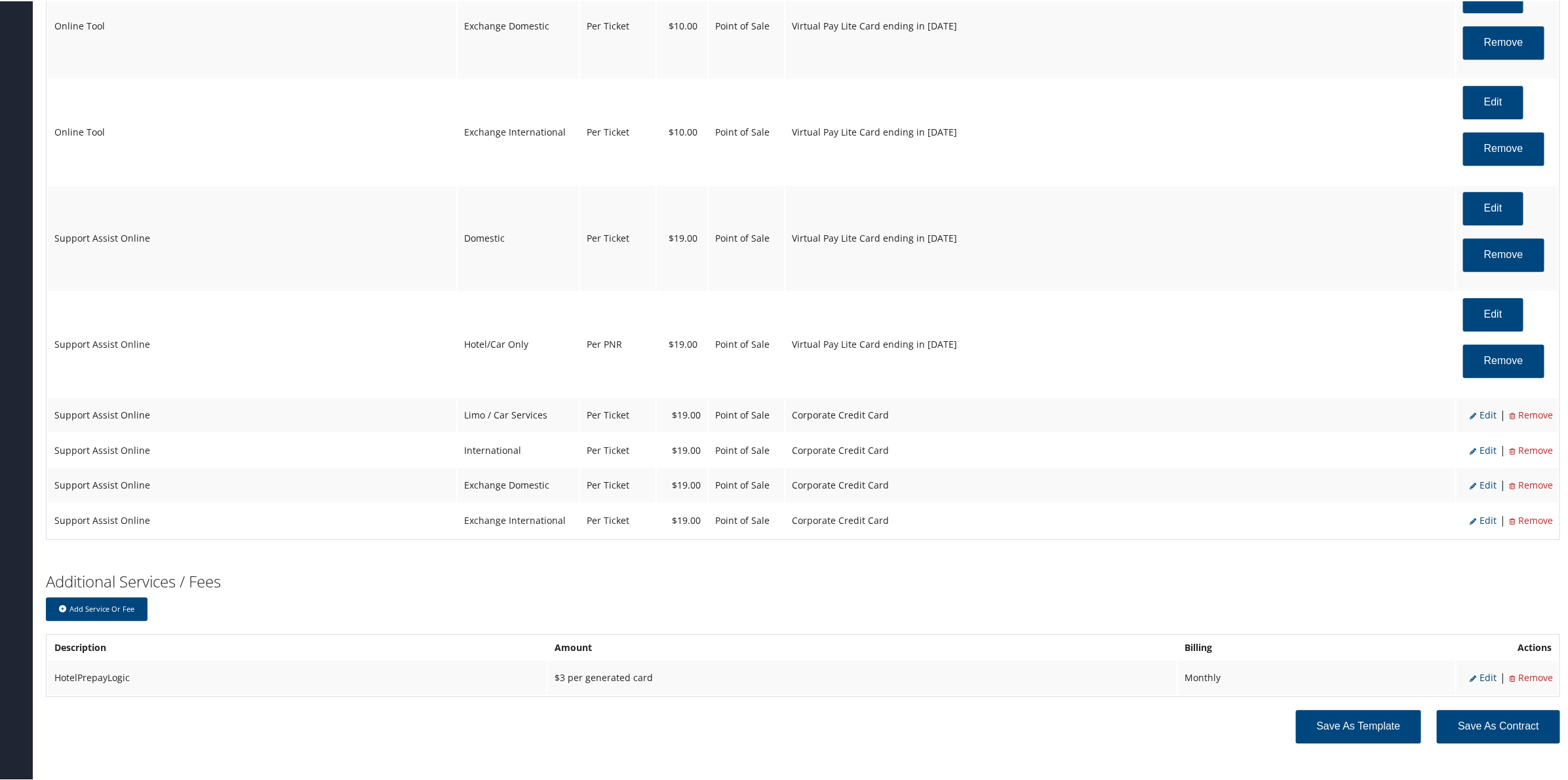
scroll to position [1969, 0]
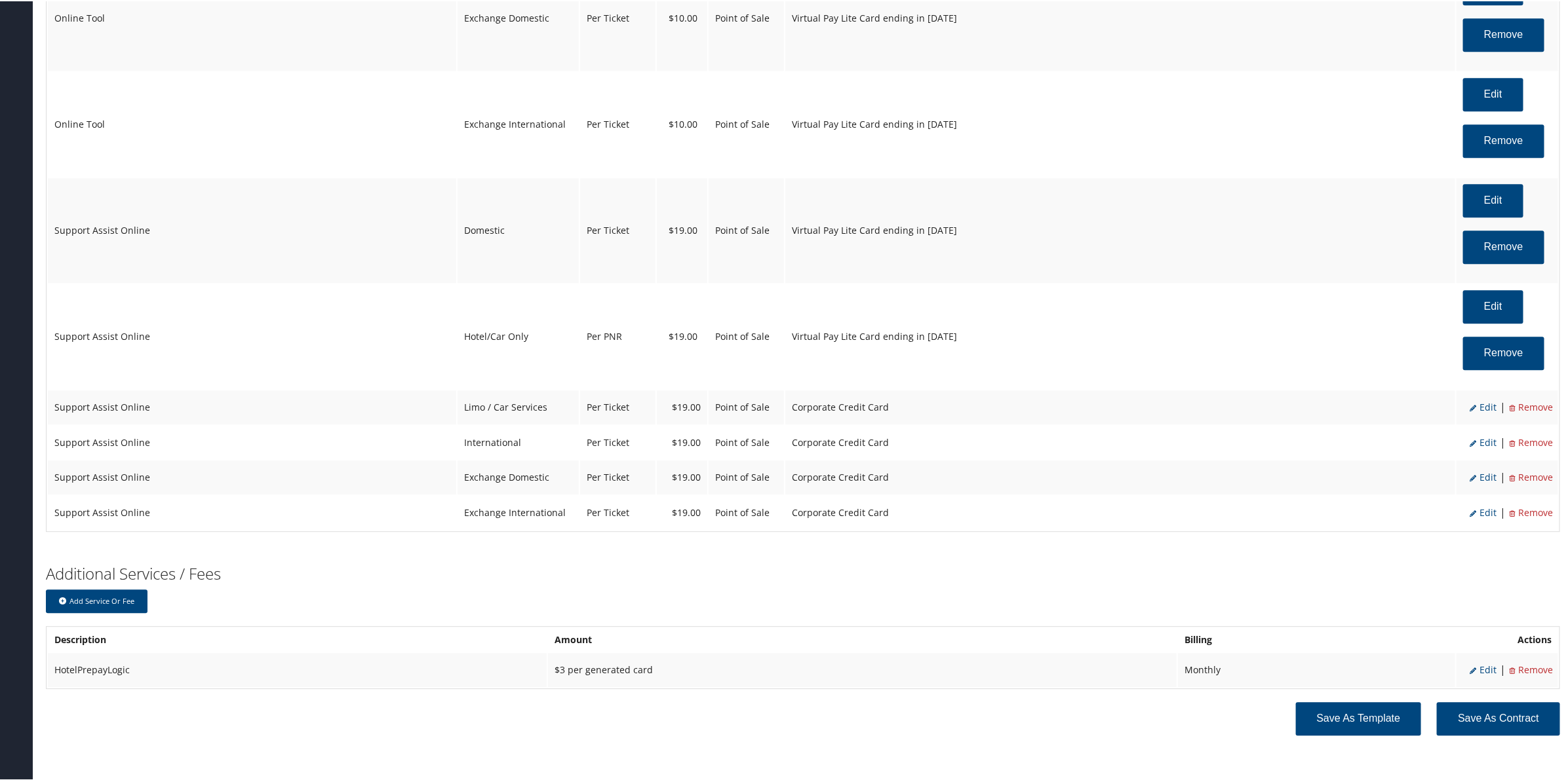
click at [1478, 411] on span "Edit" at bounding box center [1483, 406] width 27 height 12
select select "26"
select select "4"
select select "2"
select select "12"
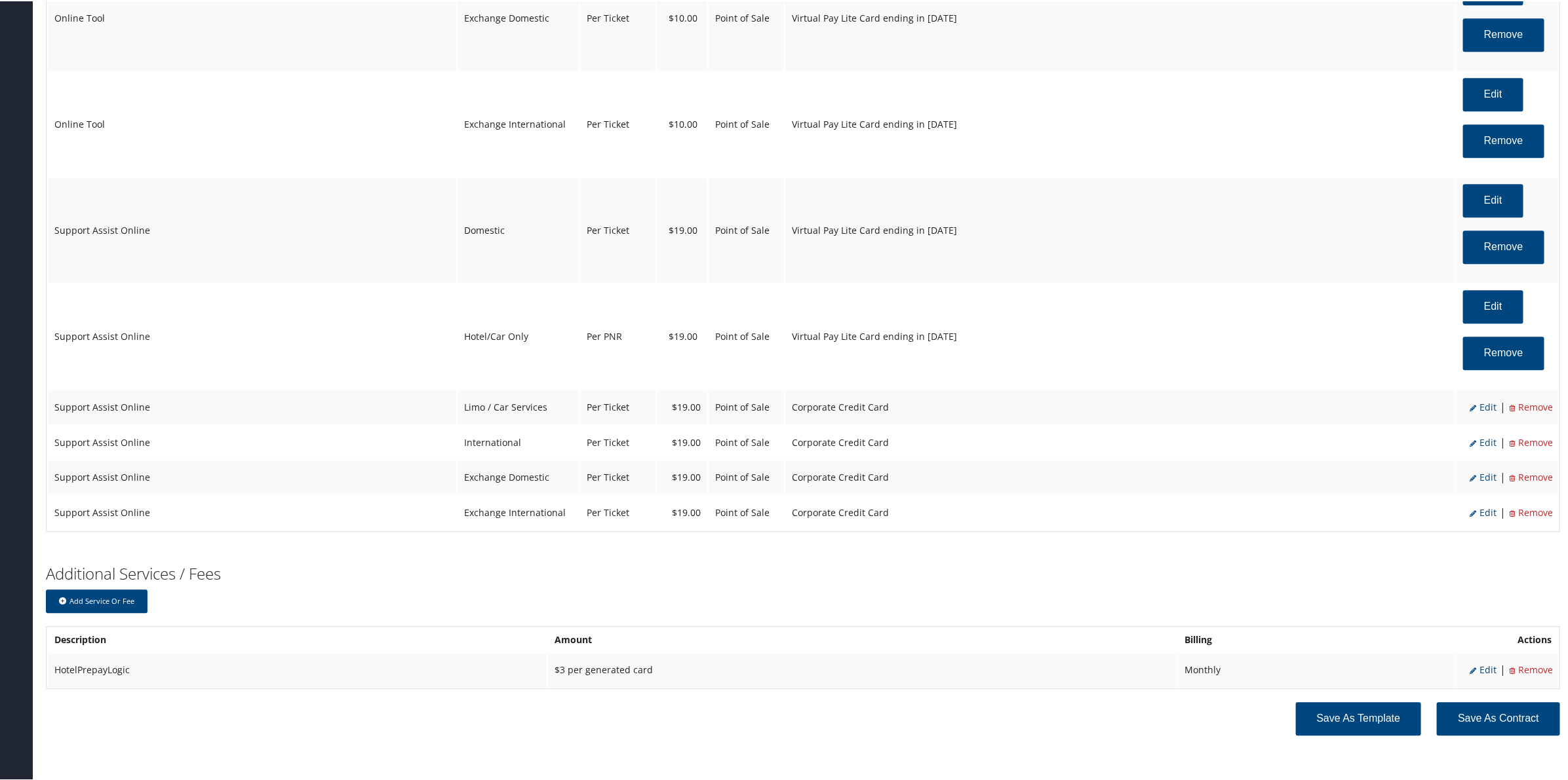
select select "26"
select select "4"
select select "2"
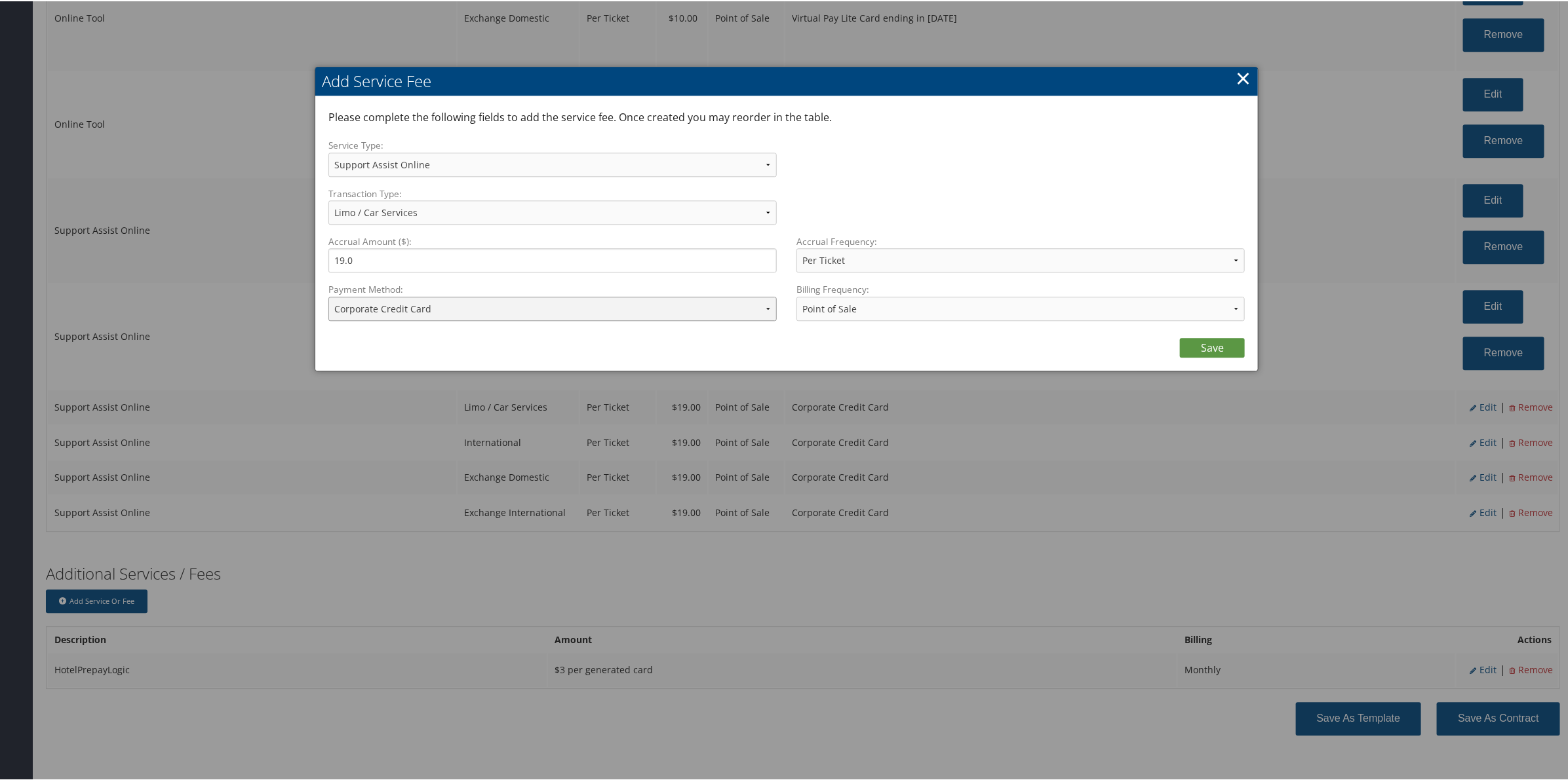
drag, startPoint x: 460, startPoint y: 310, endPoint x: 464, endPoint y: 317, distance: 8.1
click at [460, 313] on select "ACH Transfer Cash / Check (AR) Corporate Credit Card Ghost Credit Card Hotel Gu…" at bounding box center [553, 307] width 448 height 24
select select "15_900"
click at [329, 296] on select "ACH Transfer Cash / Check (AR) Corporate Credit Card Ghost Credit Card Hotel Gu…" at bounding box center [553, 307] width 448 height 24
click at [1214, 350] on link "Save" at bounding box center [1212, 346] width 65 height 20
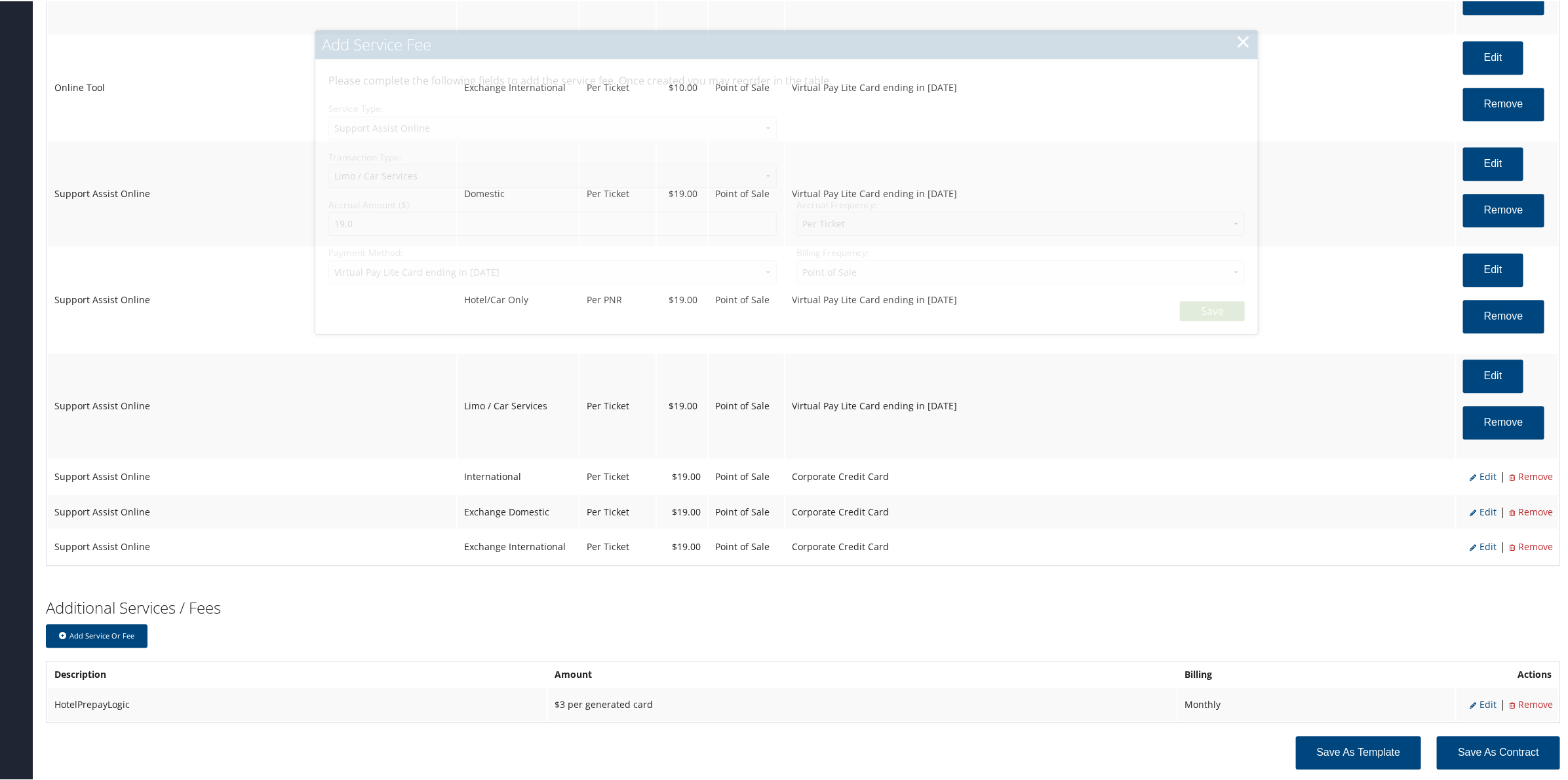
scroll to position [2042, 0]
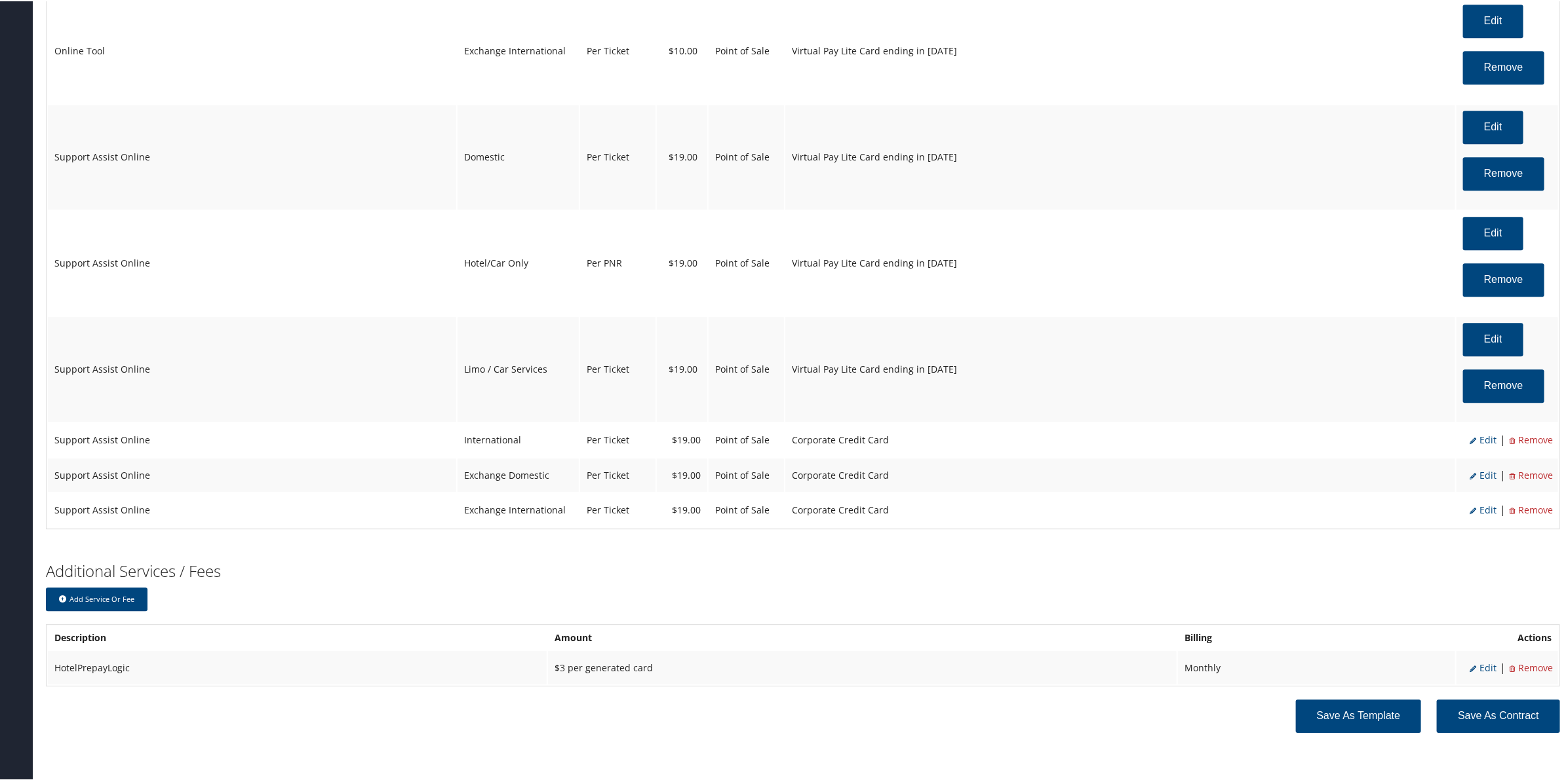
click at [1480, 440] on span "Edit" at bounding box center [1483, 438] width 27 height 12
select select "12"
select select "14"
select select "4"
select select "2"
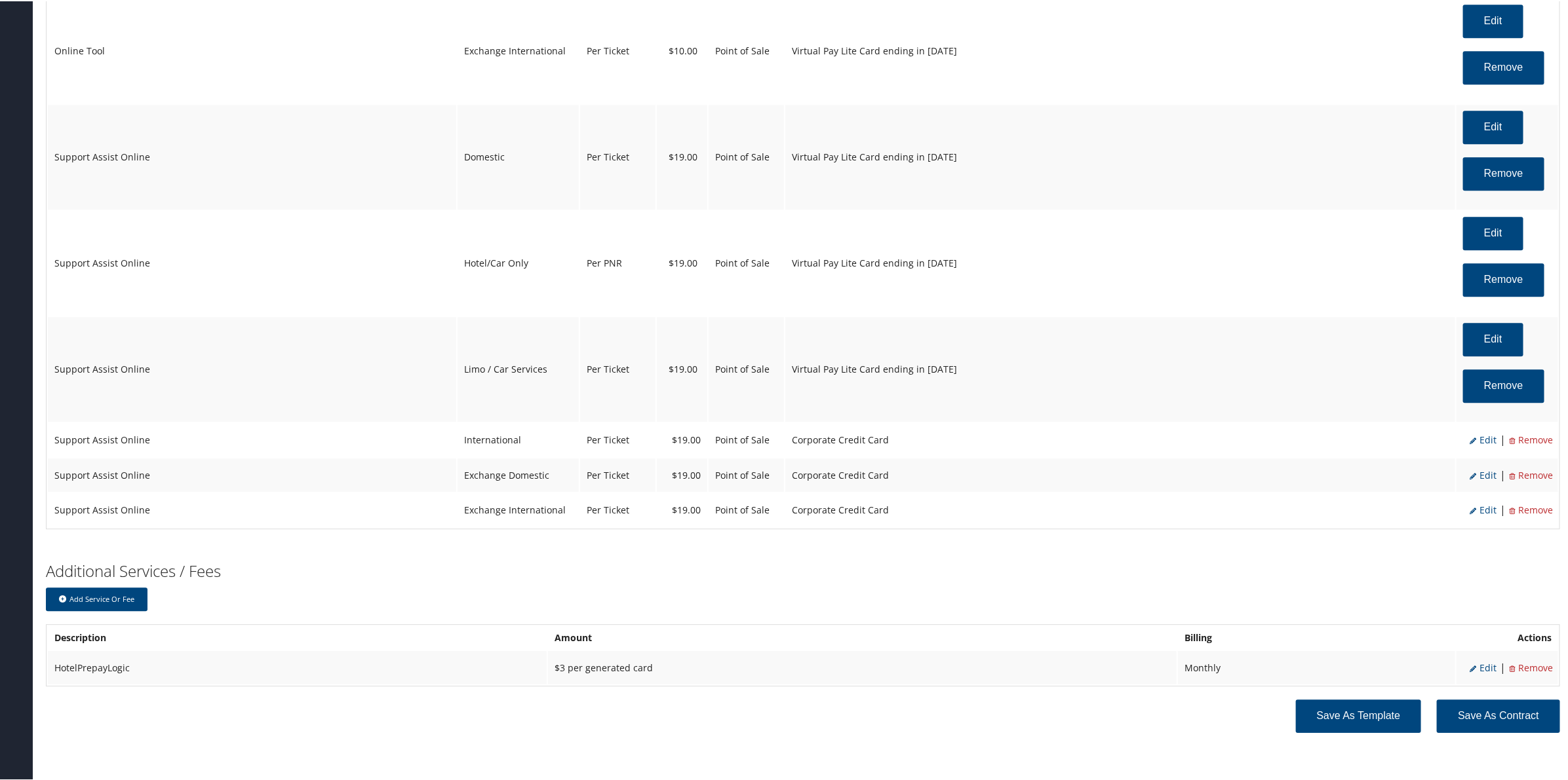
select select "2"
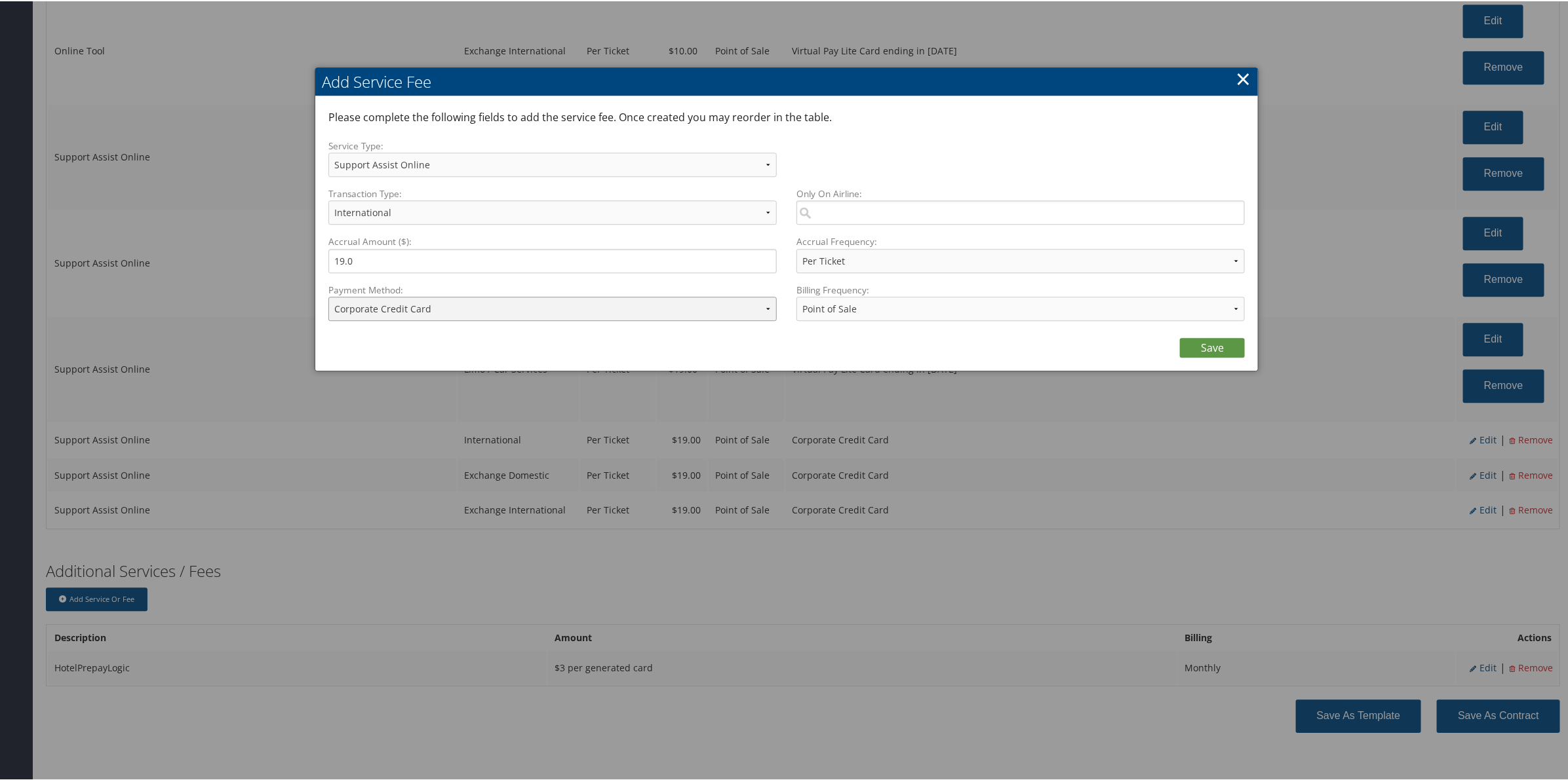
click at [574, 304] on select "ACH Transfer Cash / Check (AR) Corporate Credit Card Ghost Credit Card Hotel Gu…" at bounding box center [553, 307] width 448 height 24
select select "15_900"
click at [329, 296] on select "ACH Transfer Cash / Check (AR) Corporate Credit Card Ghost Credit Card Hotel Gu…" at bounding box center [553, 307] width 448 height 24
click at [1211, 349] on link "Save" at bounding box center [1212, 346] width 65 height 20
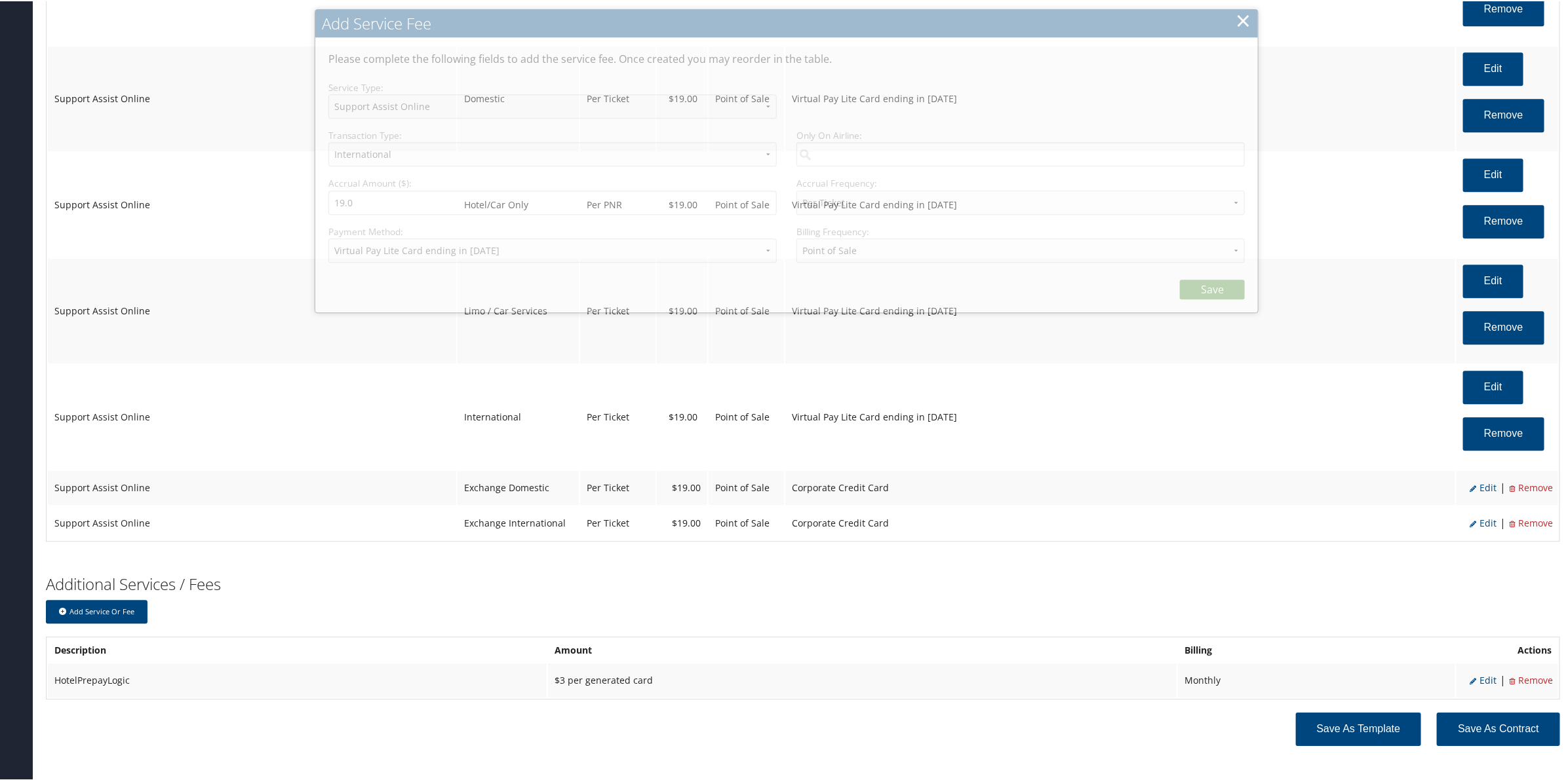
scroll to position [2116, 0]
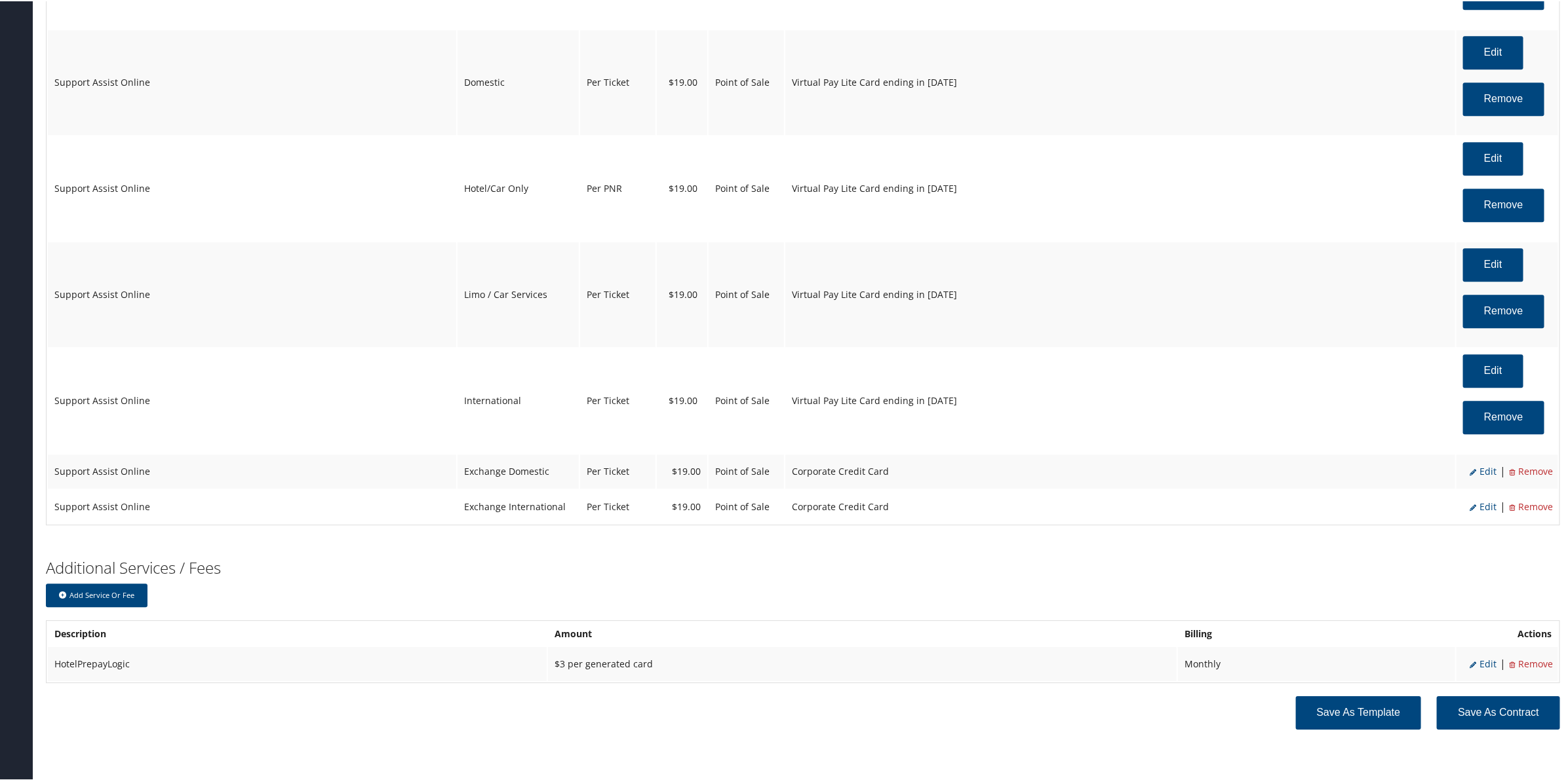
click at [1482, 475] on span "Edit" at bounding box center [1483, 470] width 27 height 12
select select "12"
select select "24"
select select "4"
select select "2"
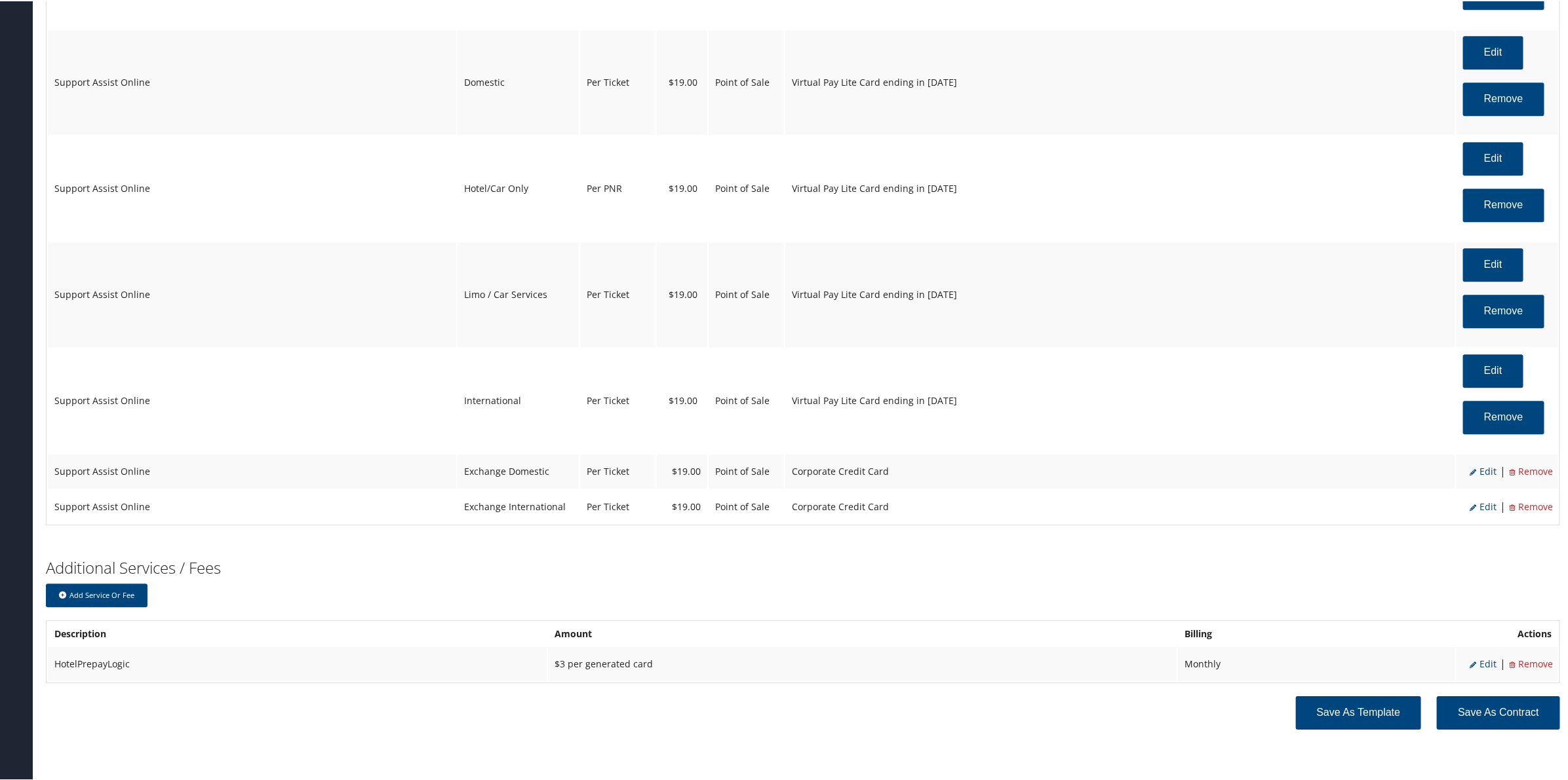
select select "2"
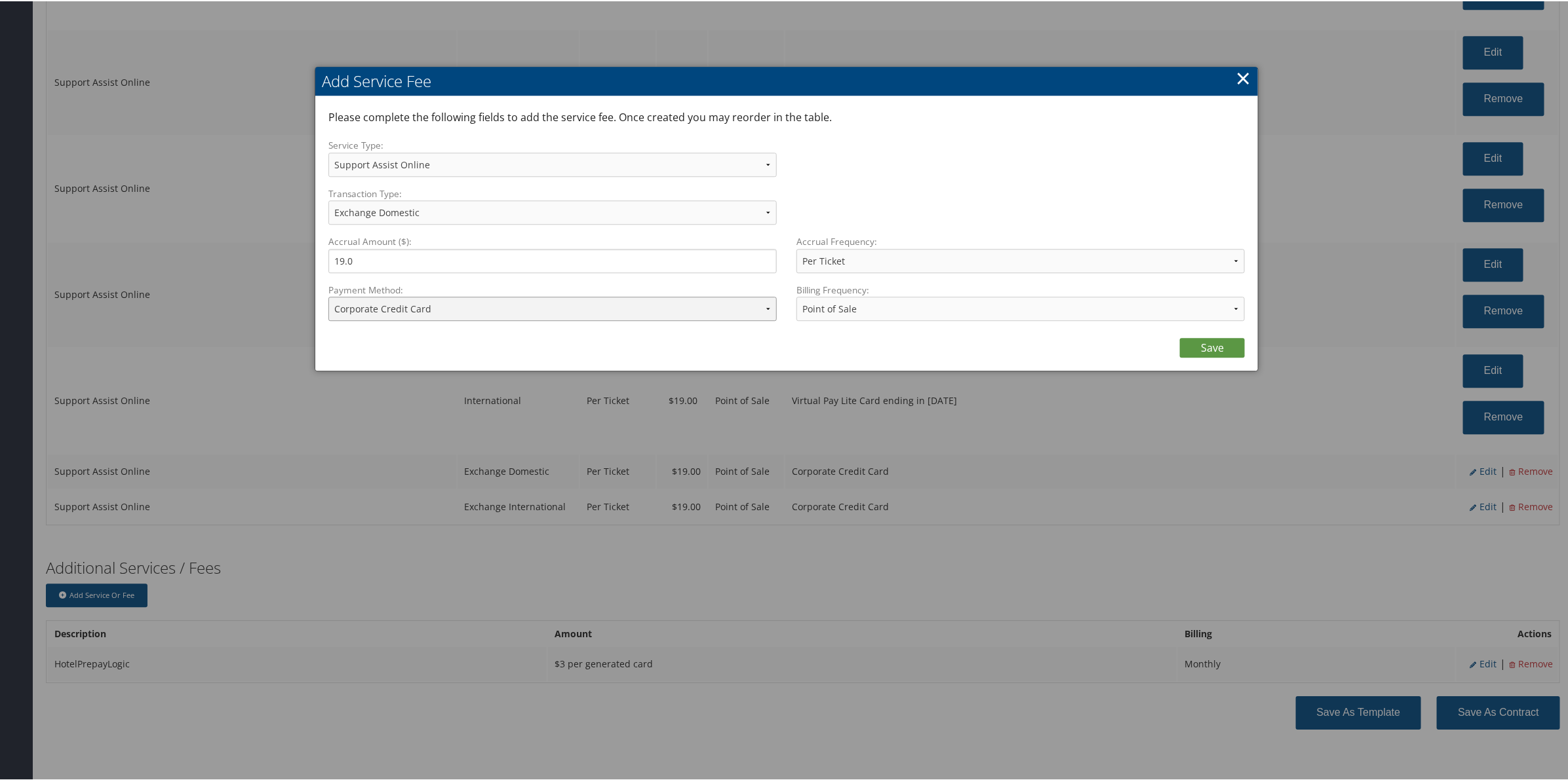
click at [533, 304] on select "ACH Transfer Cash / Check (AR) Corporate Credit Card Ghost Credit Card Hotel Gu…" at bounding box center [553, 307] width 448 height 24
select select "15_900"
click at [329, 296] on select "ACH Transfer Cash / Check (AR) Corporate Credit Card Ghost Credit Card Hotel Gu…" at bounding box center [553, 307] width 448 height 24
click at [1207, 342] on link "Save" at bounding box center [1212, 346] width 65 height 20
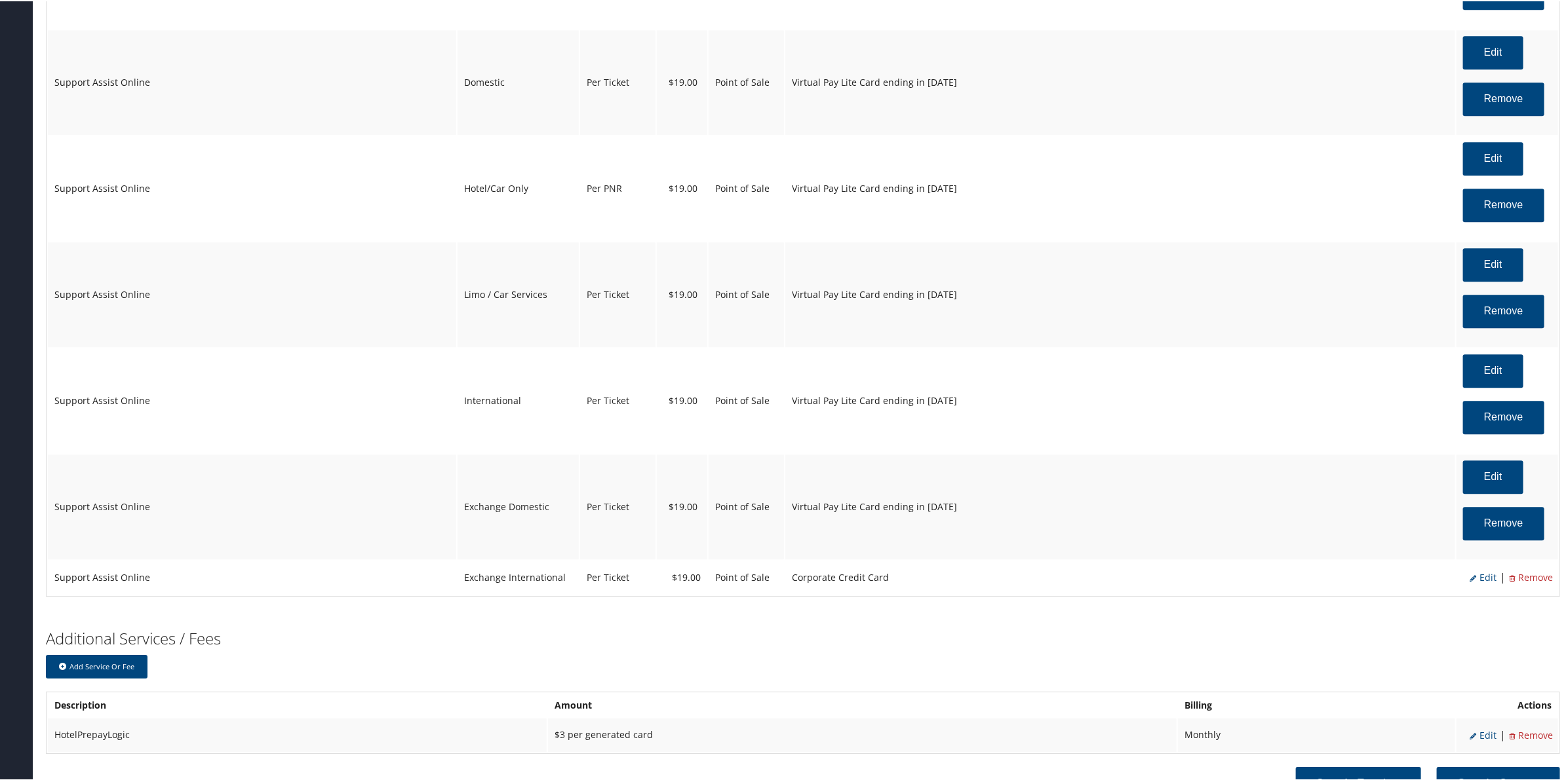
click at [1482, 583] on span "Edit" at bounding box center [1483, 576] width 27 height 12
select select "12"
select select "25"
select select "4"
select select "2"
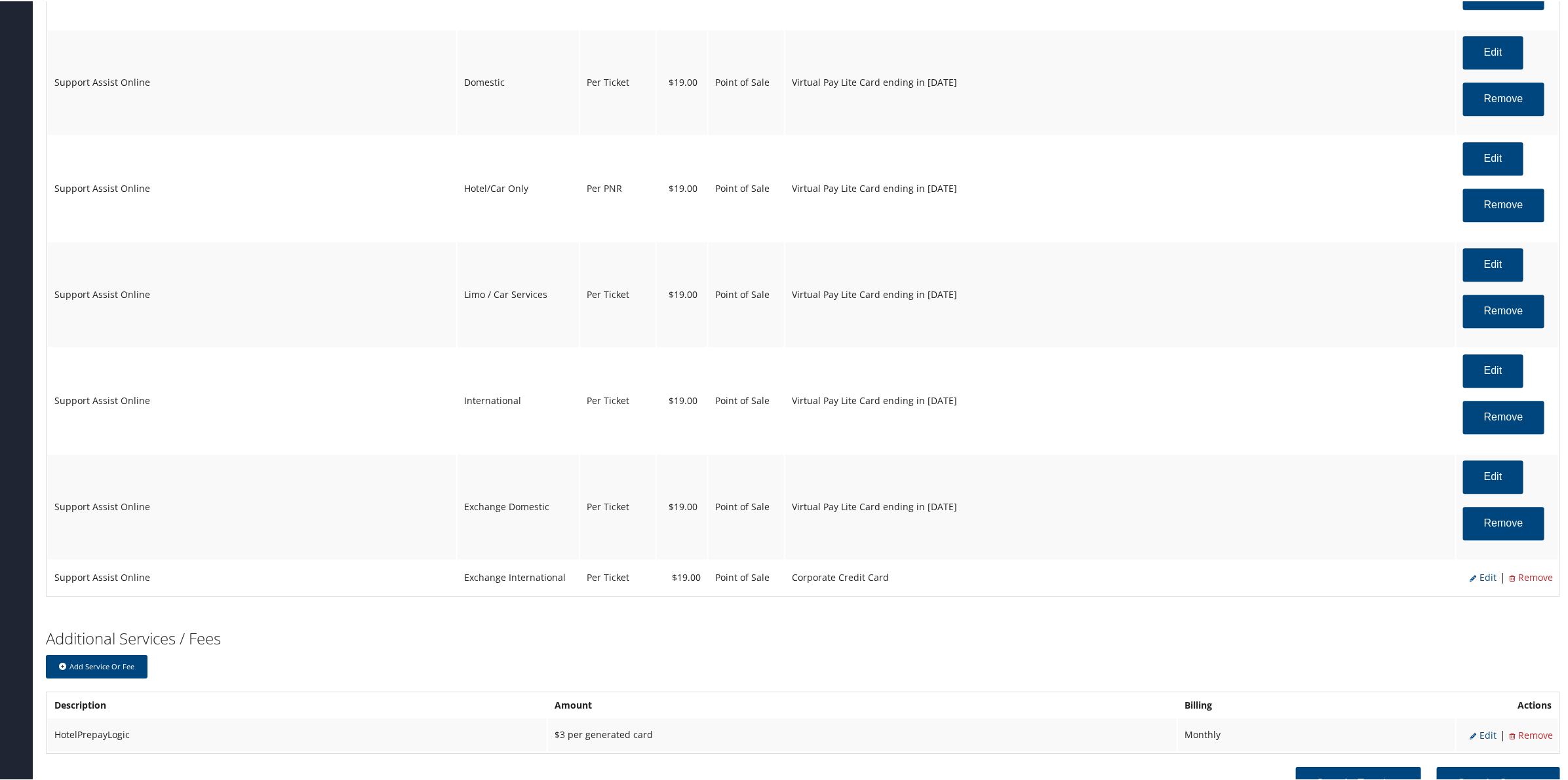
select select "2"
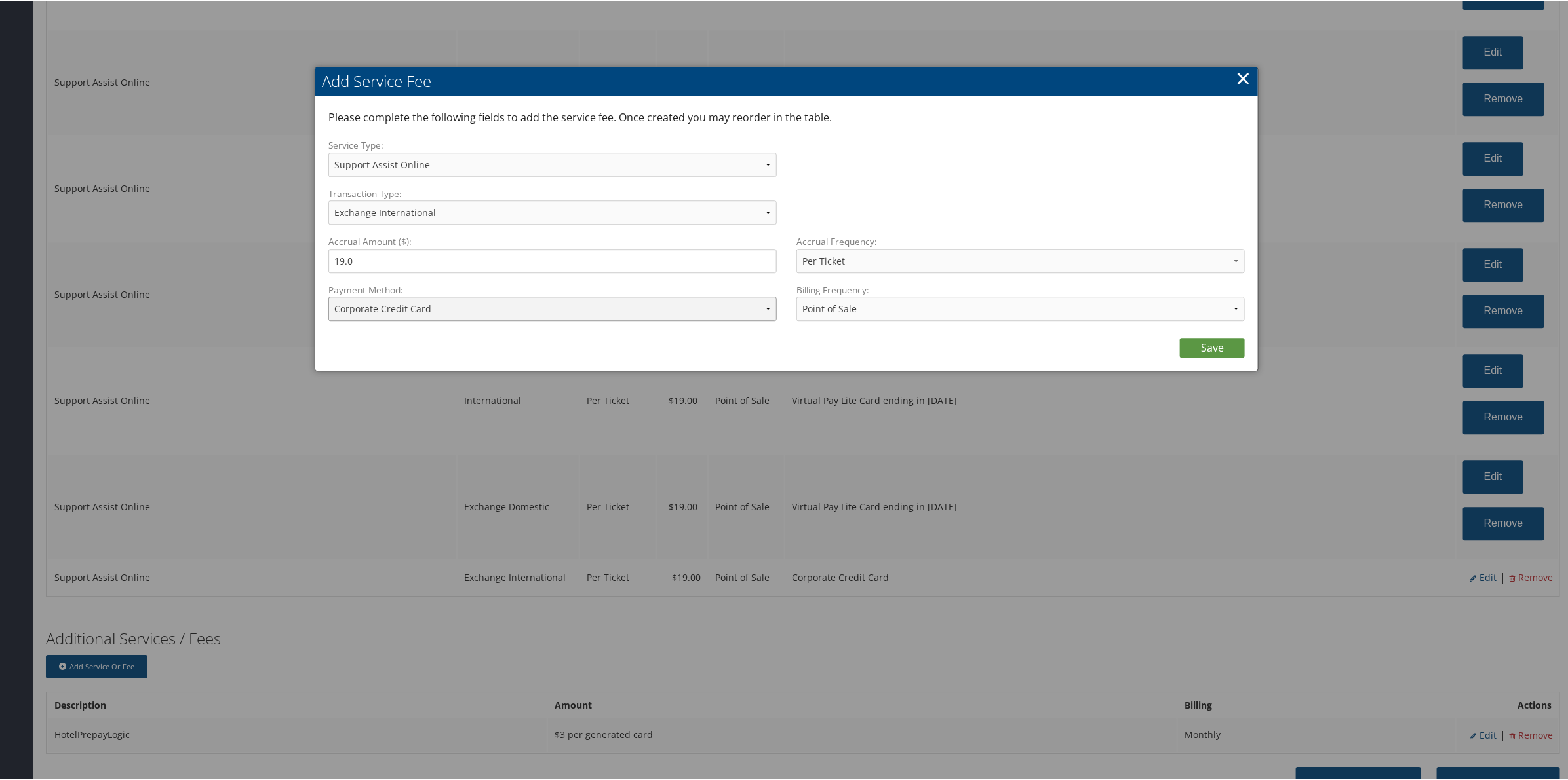
drag, startPoint x: 444, startPoint y: 308, endPoint x: 460, endPoint y: 318, distance: 18.9
click at [444, 308] on select "ACH Transfer Cash / Check (AR) Corporate Credit Card Ghost Credit Card Hotel Gu…" at bounding box center [553, 307] width 448 height 24
select select "15_900"
click at [329, 296] on select "ACH Transfer Cash / Check (AR) Corporate Credit Card Ghost Credit Card Hotel Gu…" at bounding box center [553, 307] width 448 height 24
click at [1210, 344] on link "Save" at bounding box center [1212, 346] width 65 height 20
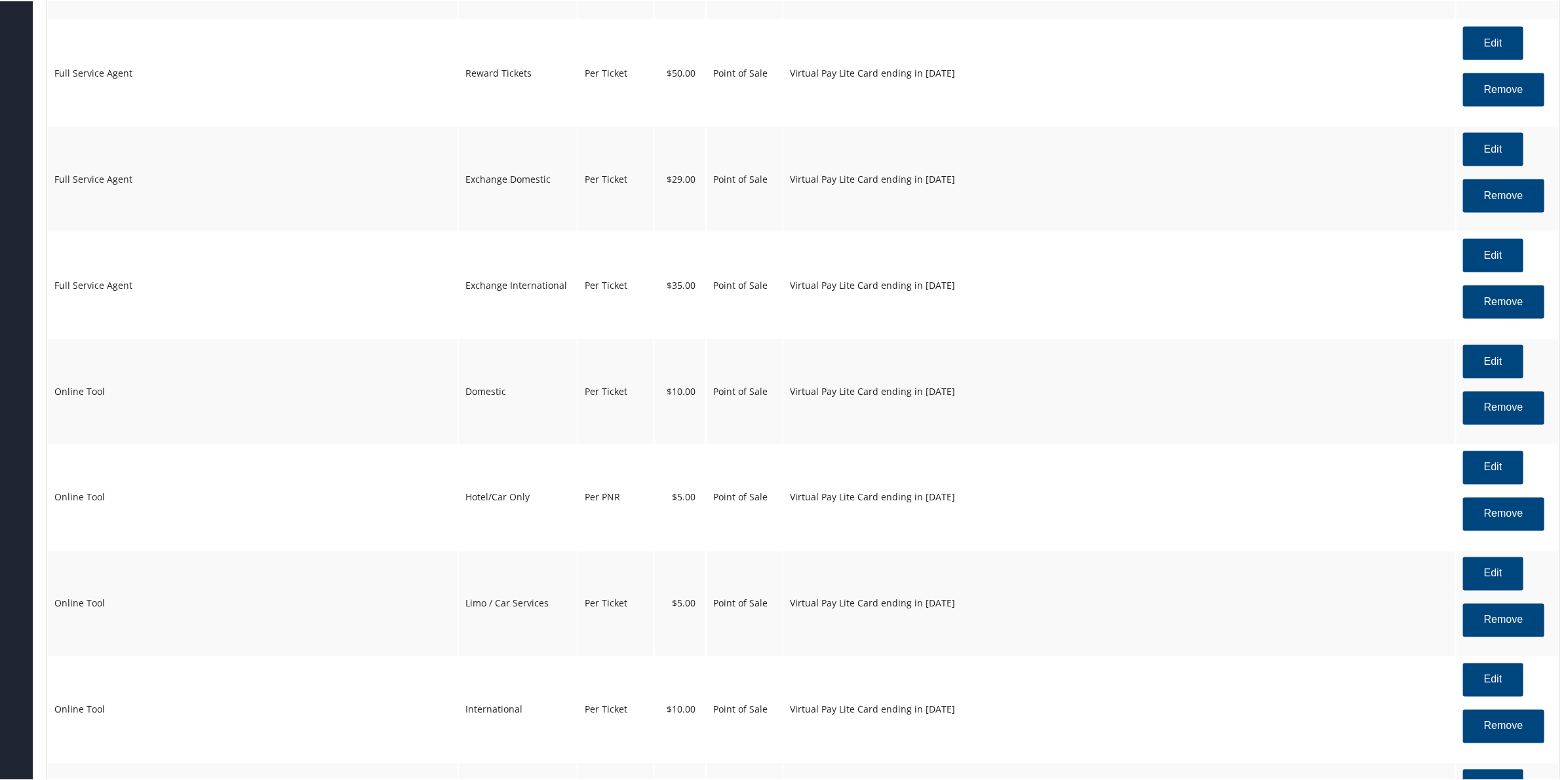
scroll to position [1200, 0]
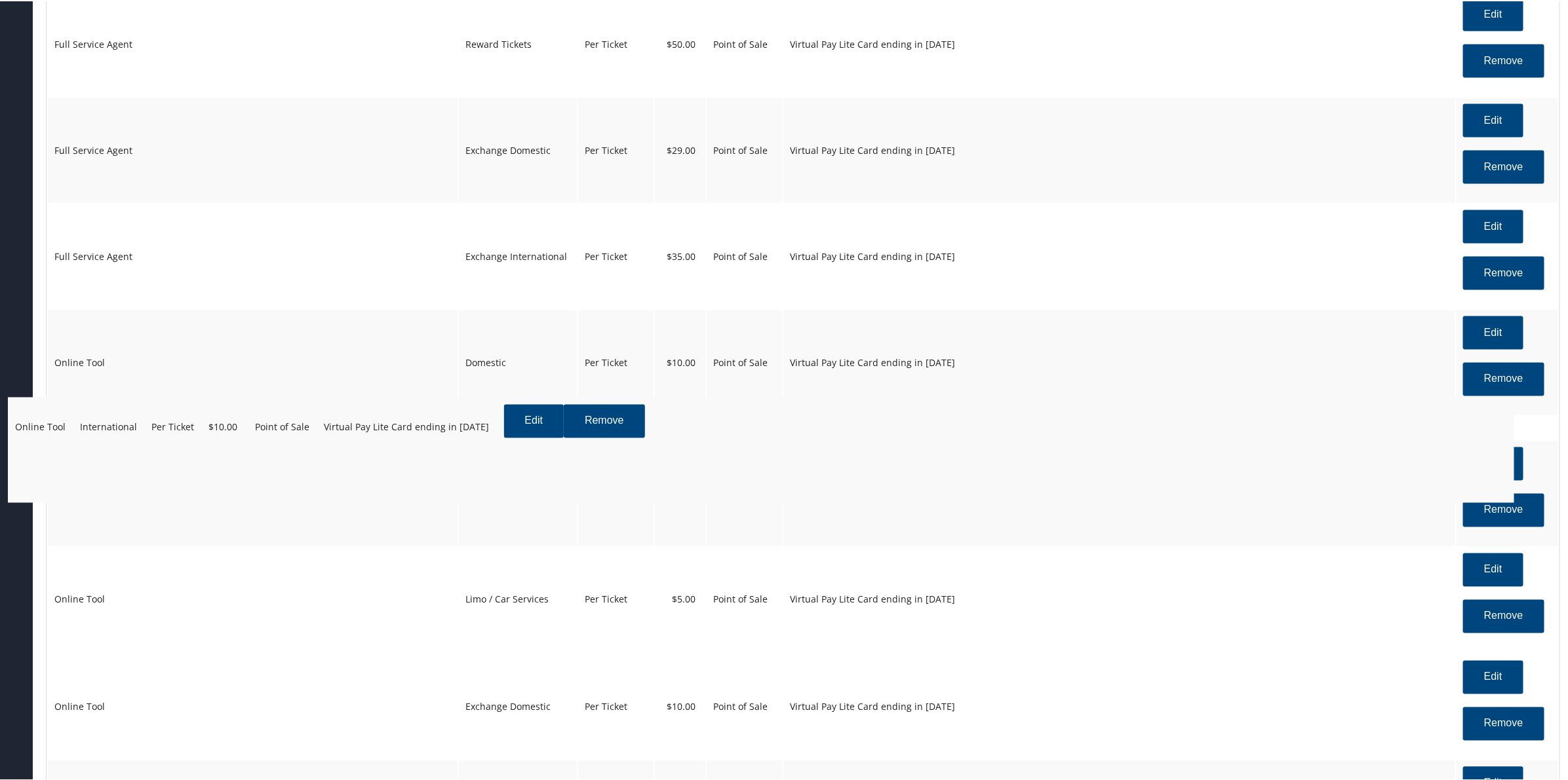
drag, startPoint x: 523, startPoint y: 685, endPoint x: 483, endPoint y: 449, distance: 239.4
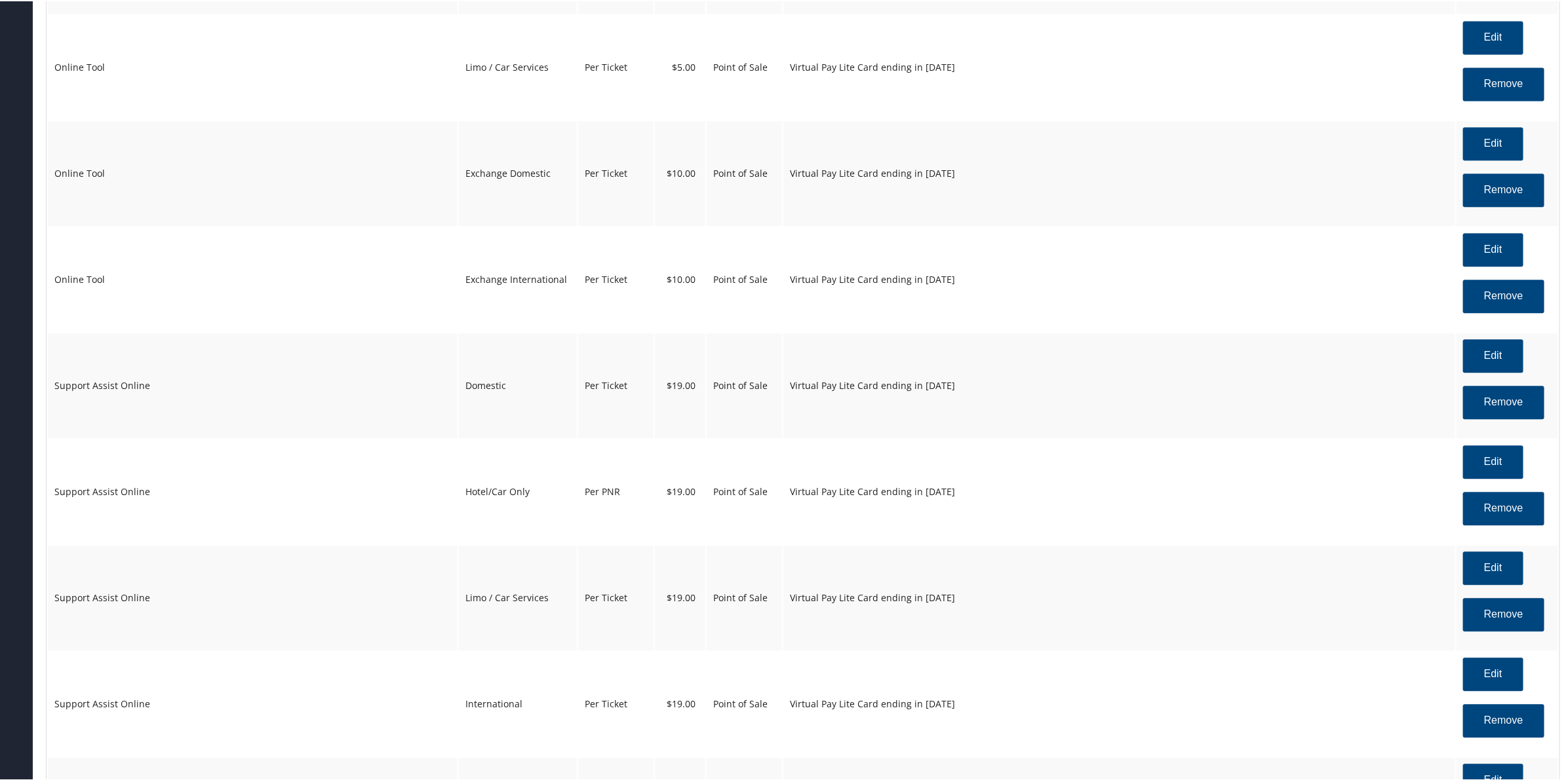
scroll to position [1854, 0]
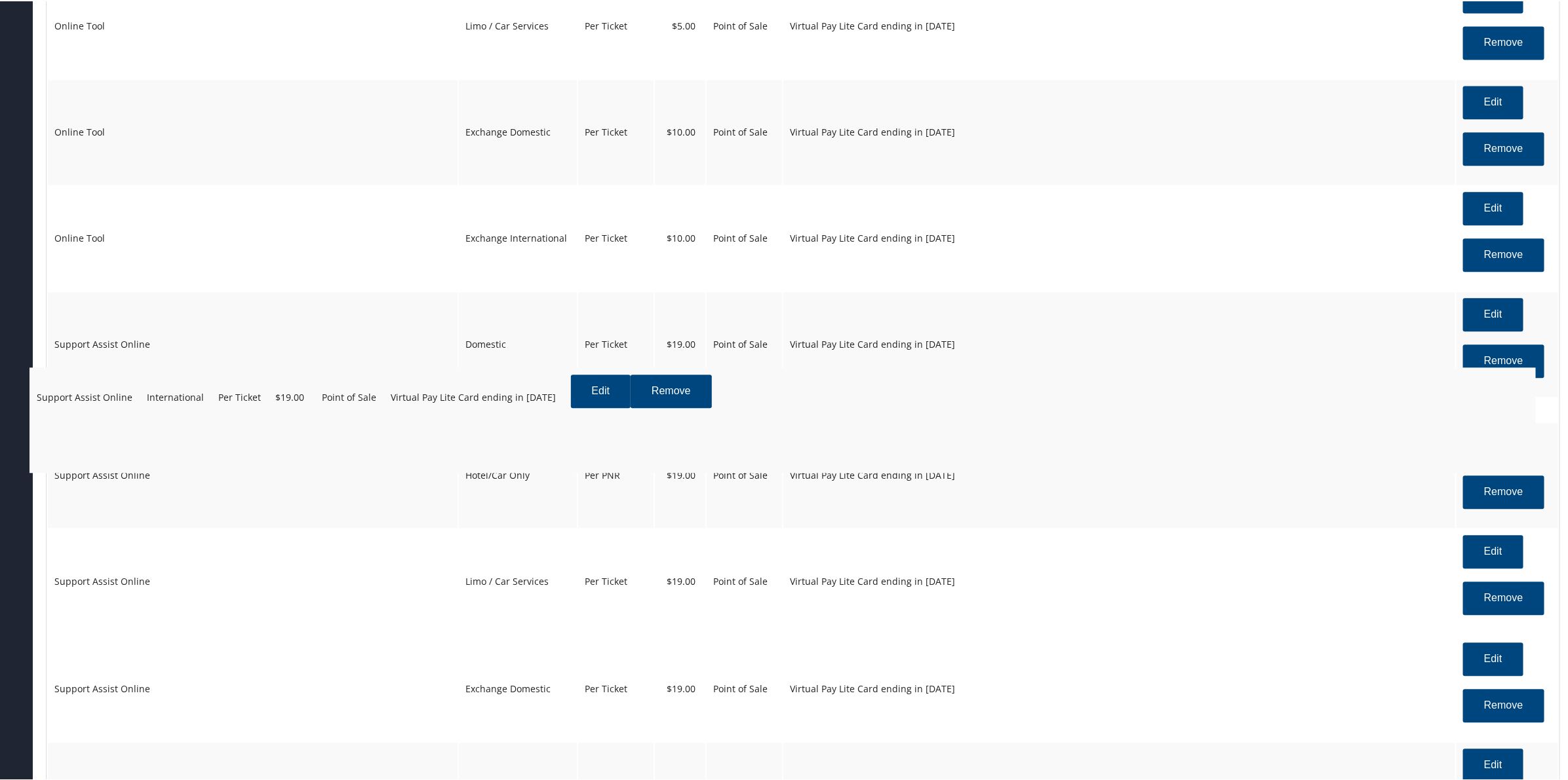
drag, startPoint x: 498, startPoint y: 669, endPoint x: 480, endPoint y: 419, distance: 250.6
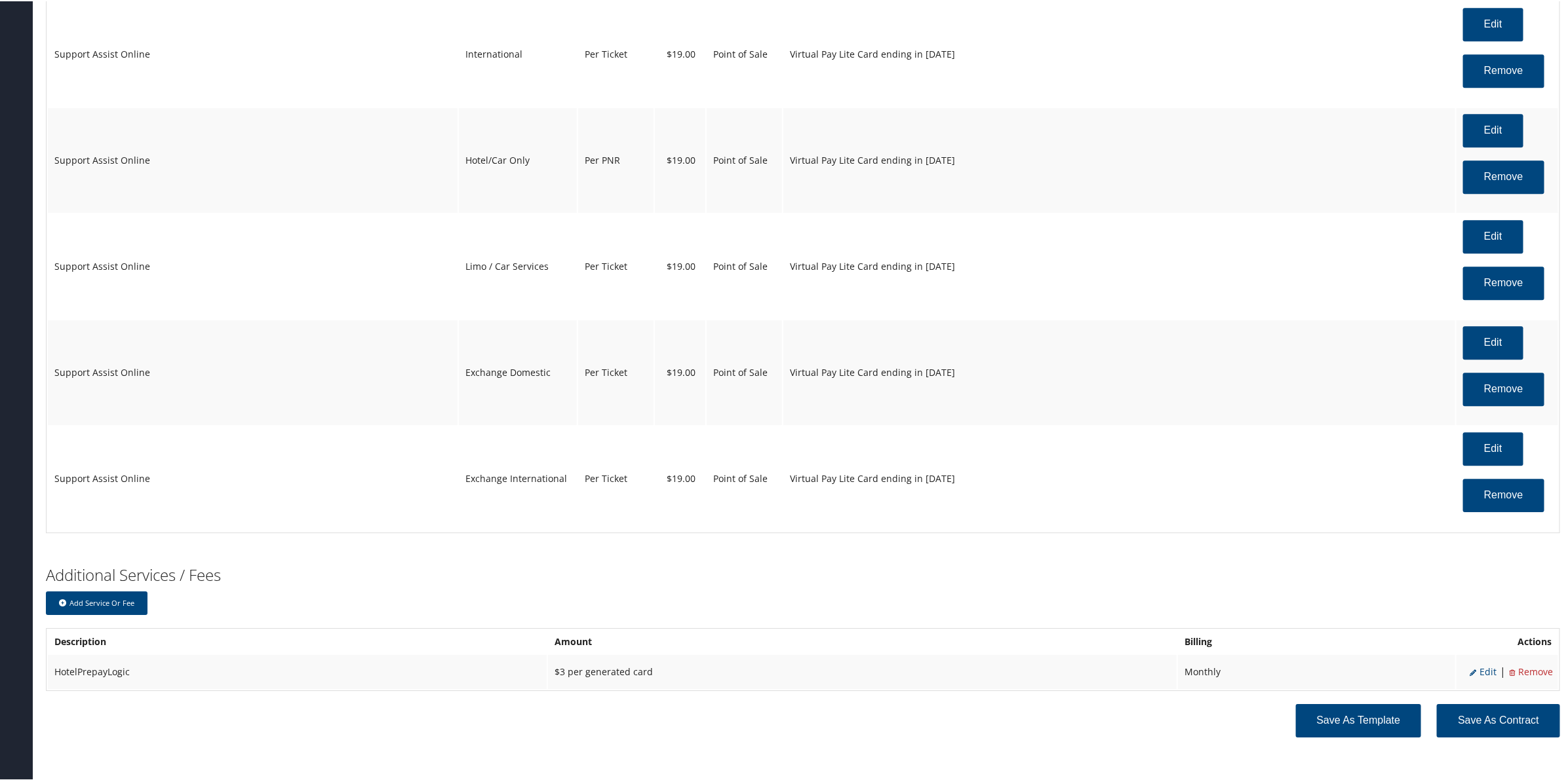
scroll to position [2264, 0]
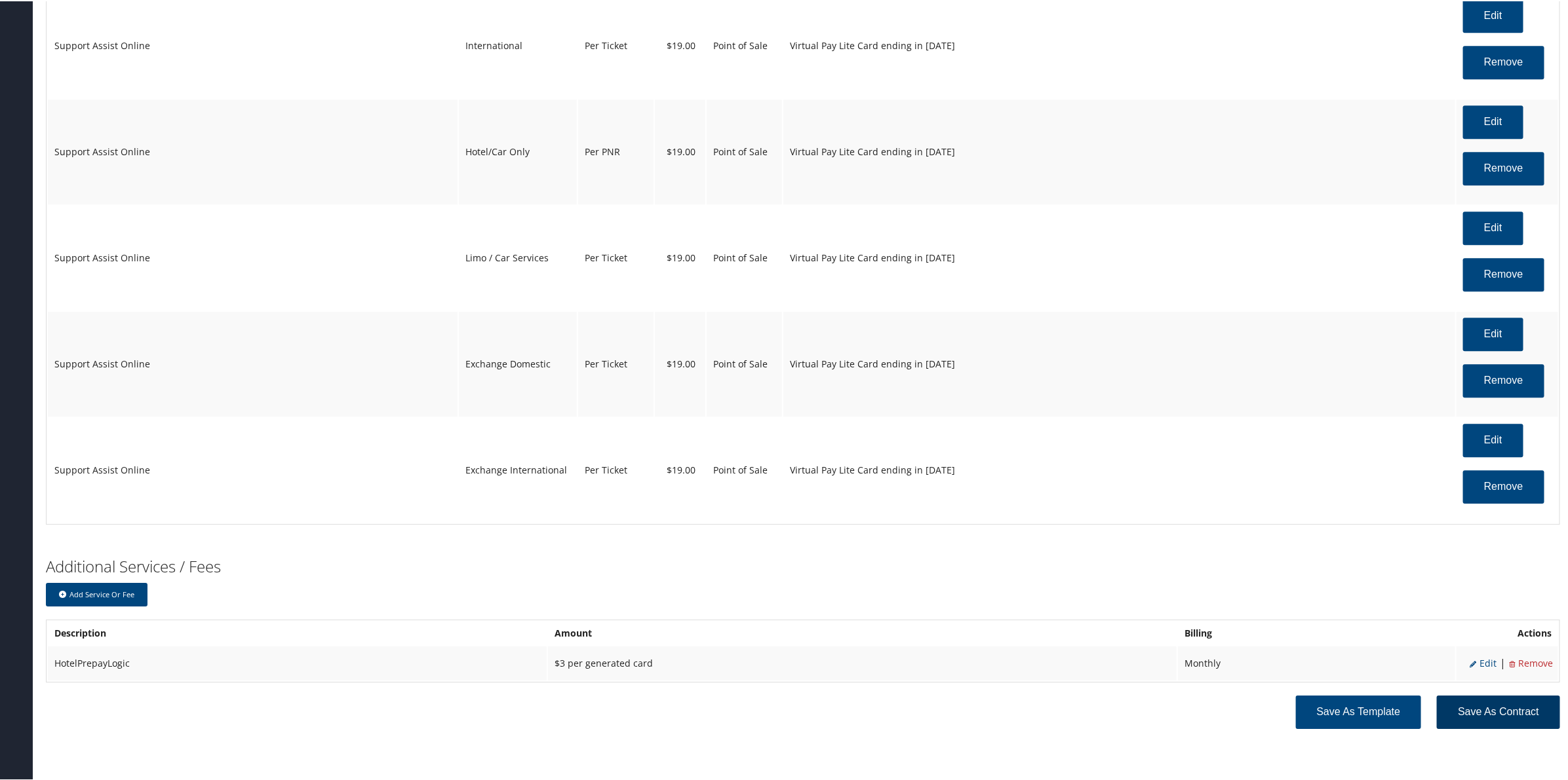
click at [1487, 715] on button "Save as Contract" at bounding box center [1499, 711] width 123 height 34
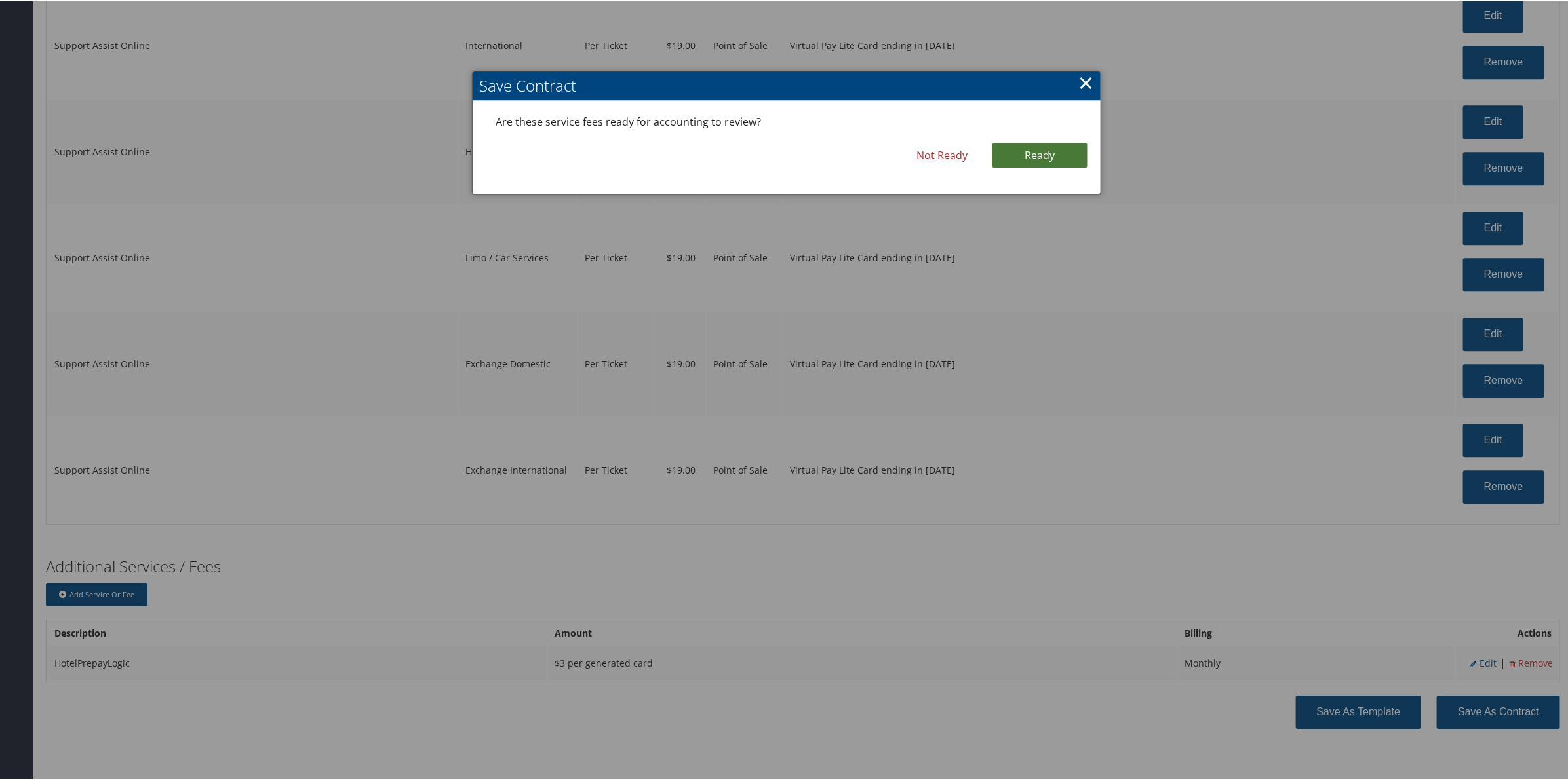
click at [1022, 145] on link "Ready" at bounding box center [1040, 154] width 95 height 25
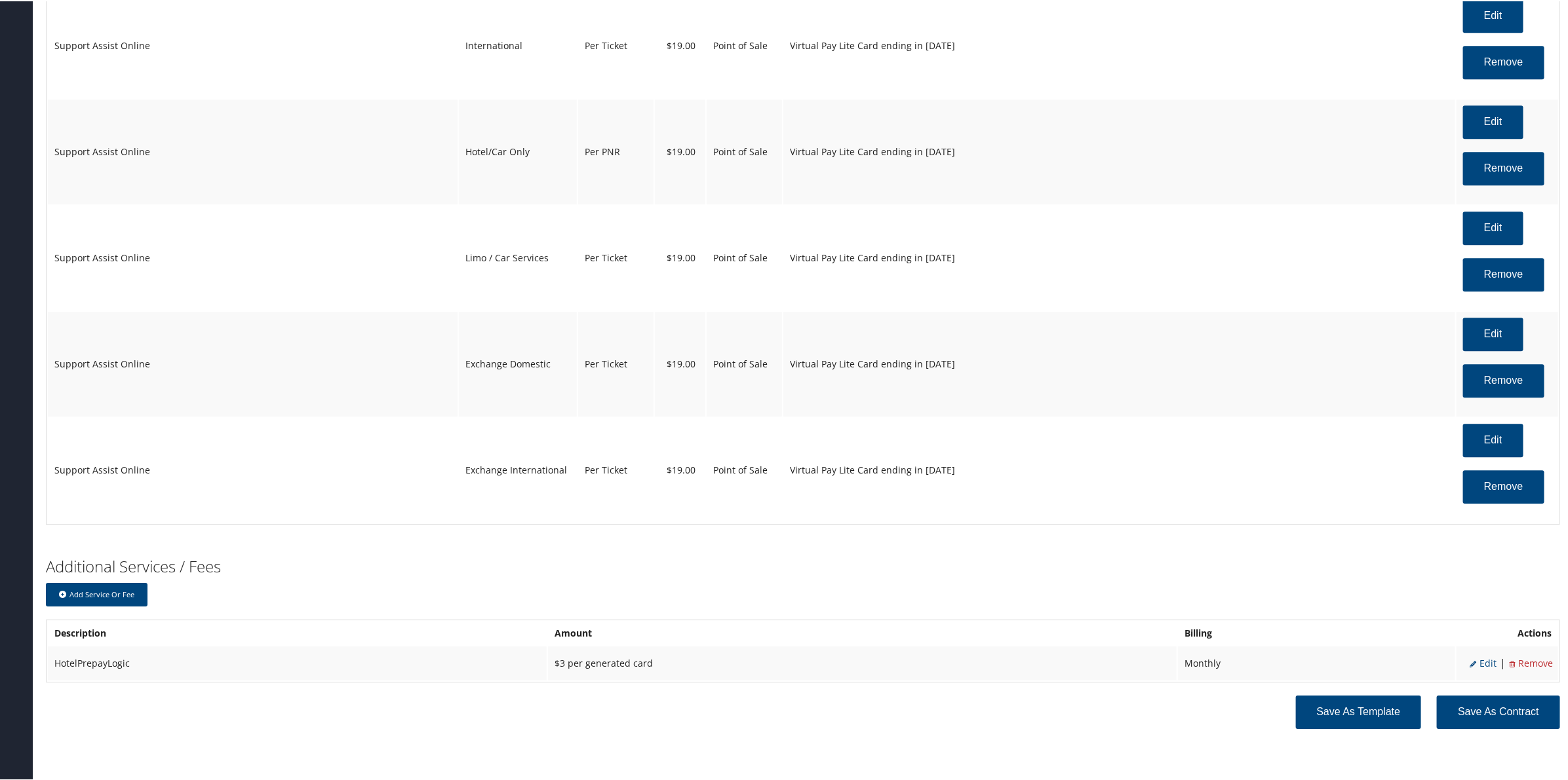
scroll to position [2306, 0]
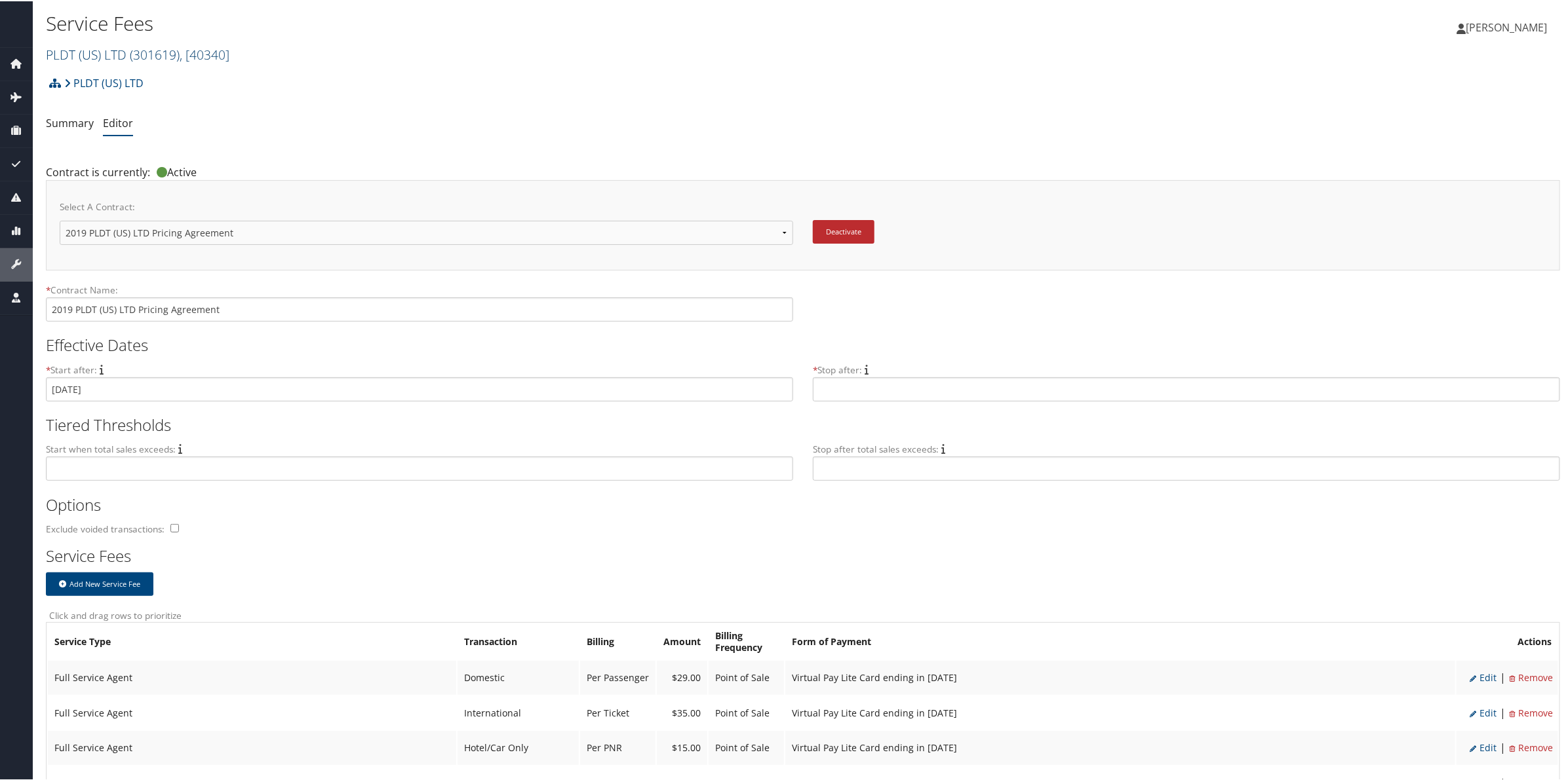
click at [178, 55] on span "( 301619 )" at bounding box center [155, 53] width 50 height 18
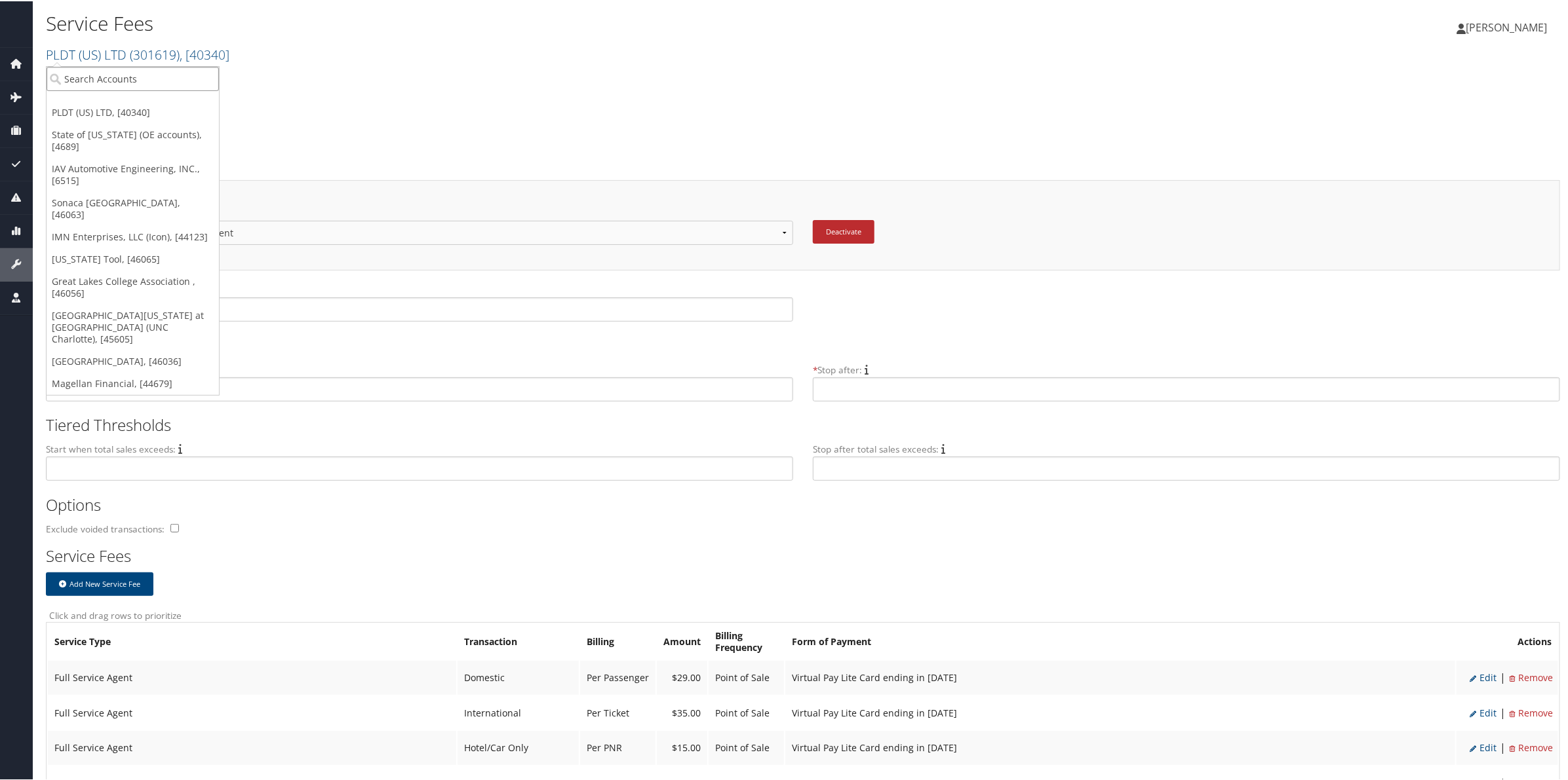
click at [149, 79] on input "search" at bounding box center [133, 77] width 172 height 24
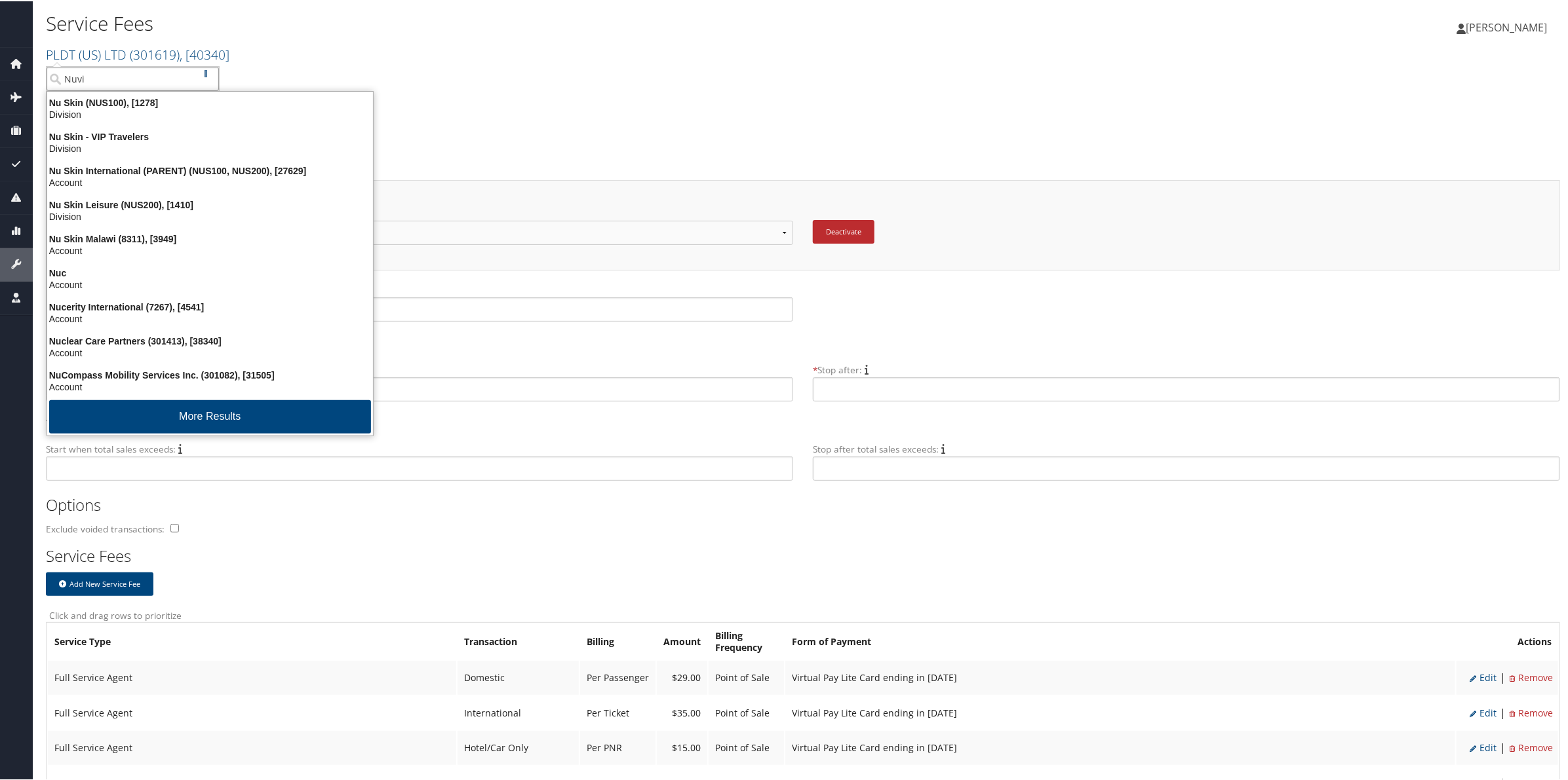
type input "[PERSON_NAME]"
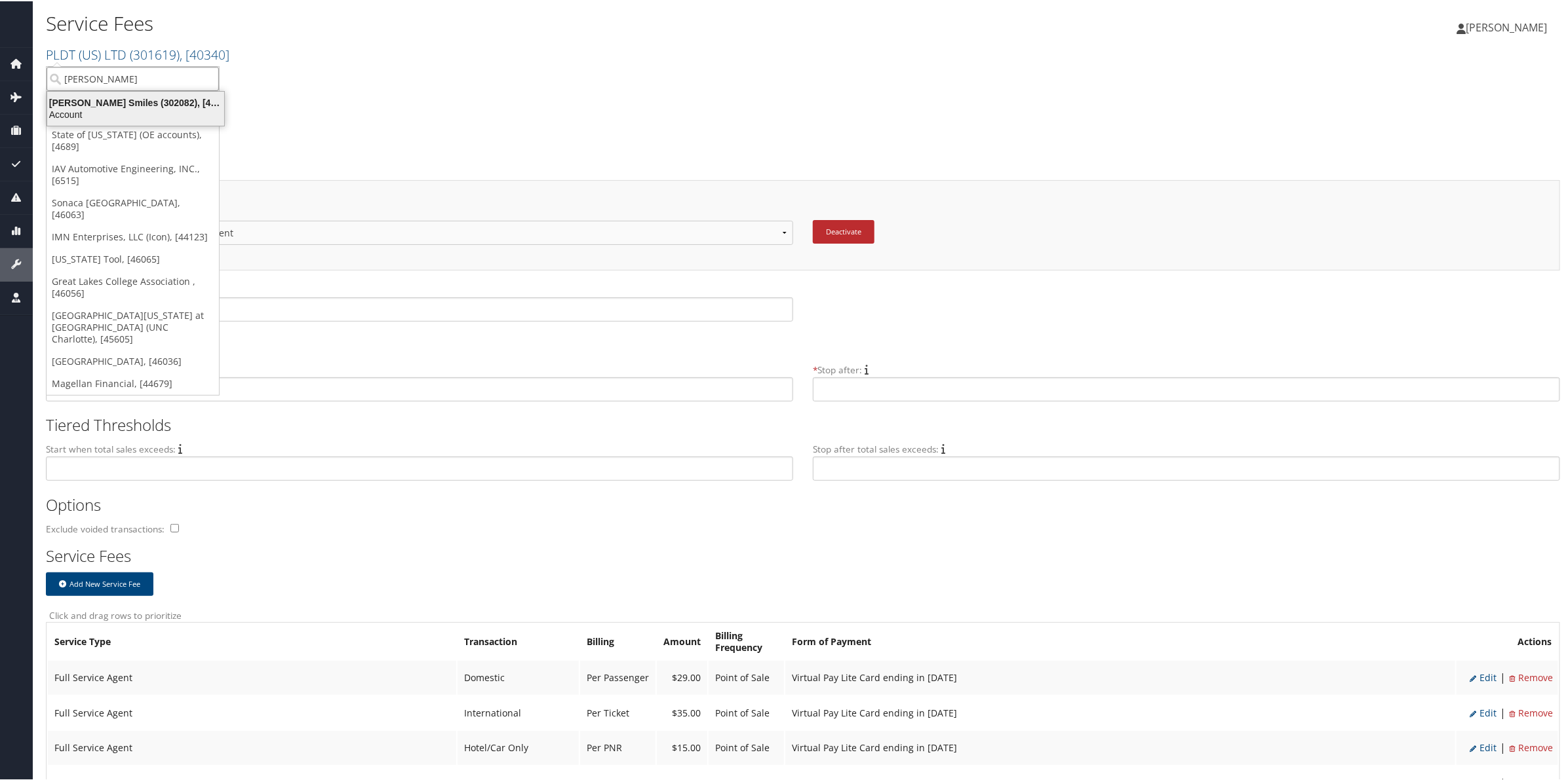
click at [153, 100] on div "[PERSON_NAME] Smiles (302082), [46000]" at bounding box center [135, 101] width 193 height 12
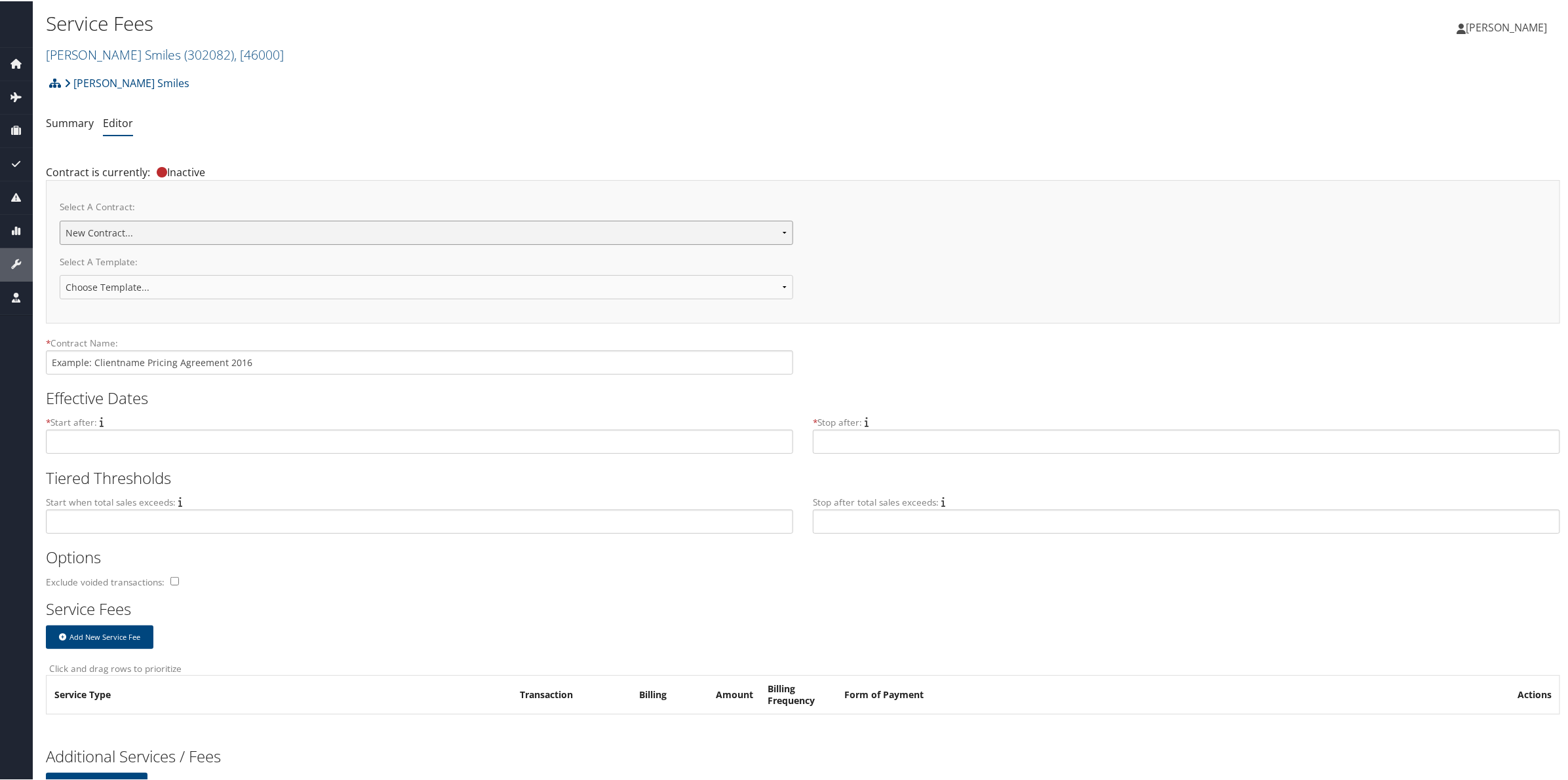
click at [151, 231] on select "Setline Health Nuvia Smiles New Contract..." at bounding box center [426, 231] width 734 height 24
select select "23118"
click at [59, 219] on select "Setline Health Nuvia Smiles New Contract..." at bounding box center [426, 231] width 734 height 24
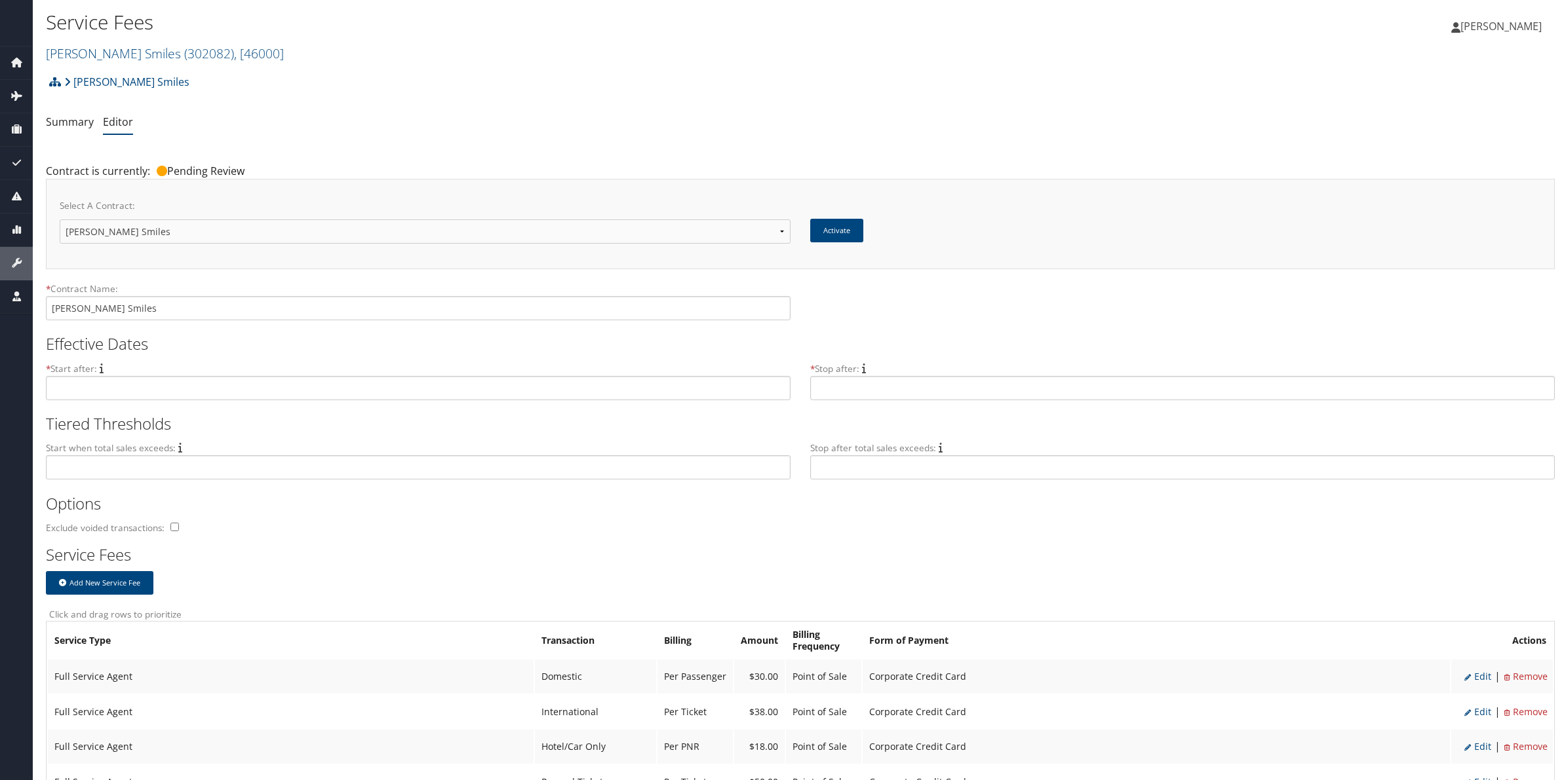
scroll to position [410, 0]
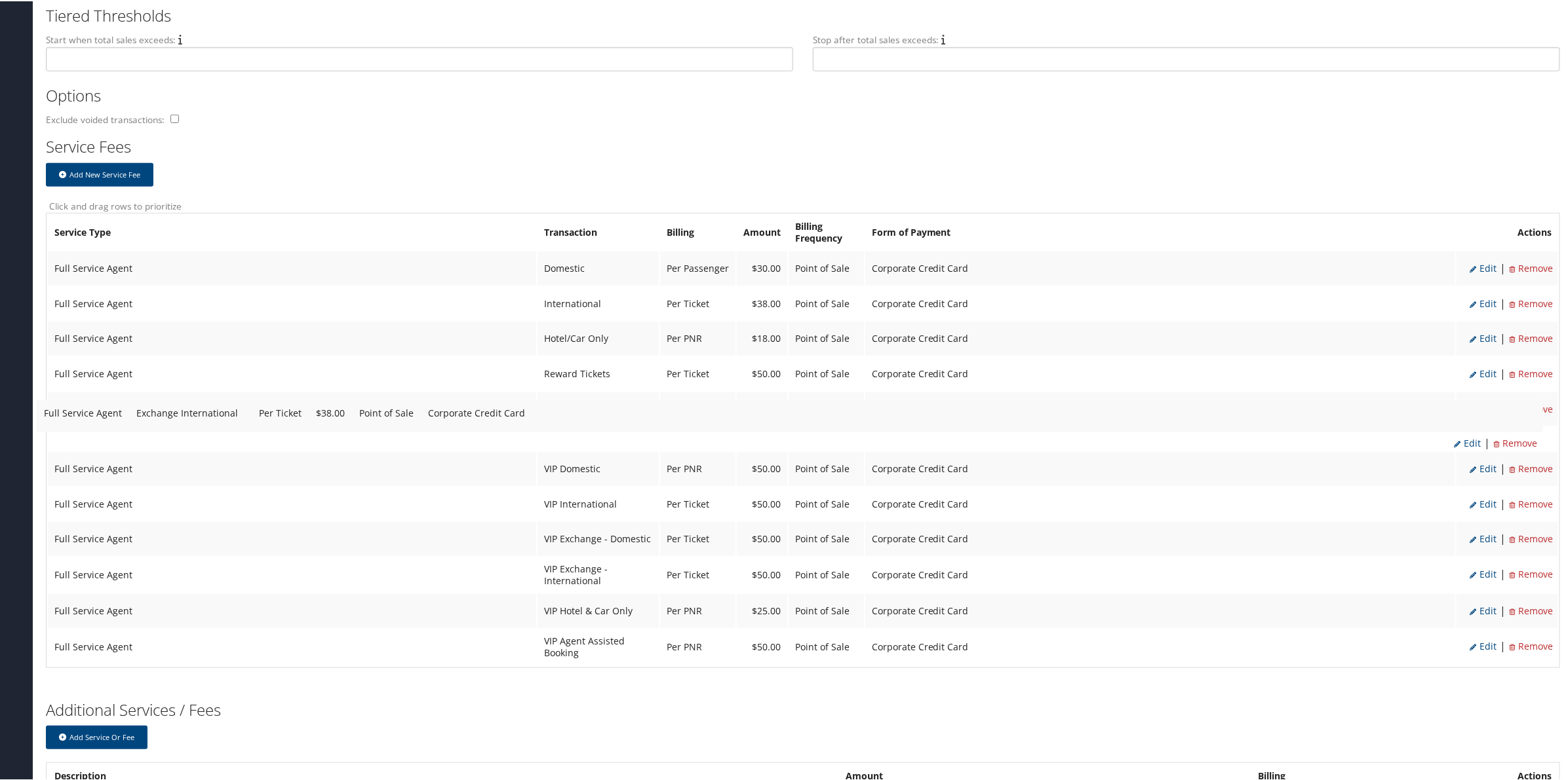
drag, startPoint x: 604, startPoint y: 636, endPoint x: 593, endPoint y: 419, distance: 217.3
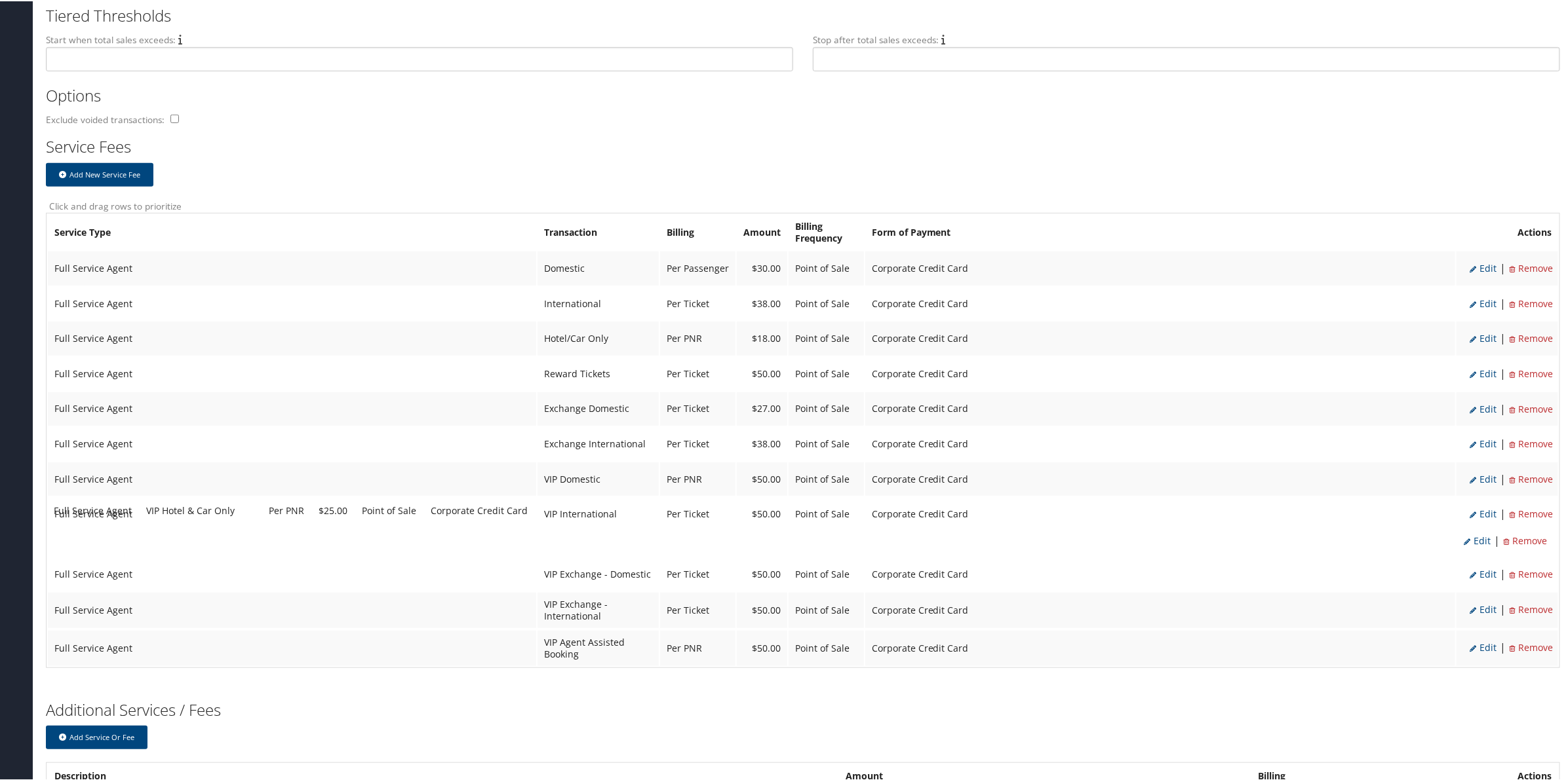
drag, startPoint x: 587, startPoint y: 597, endPoint x: 585, endPoint y: 514, distance: 83.0
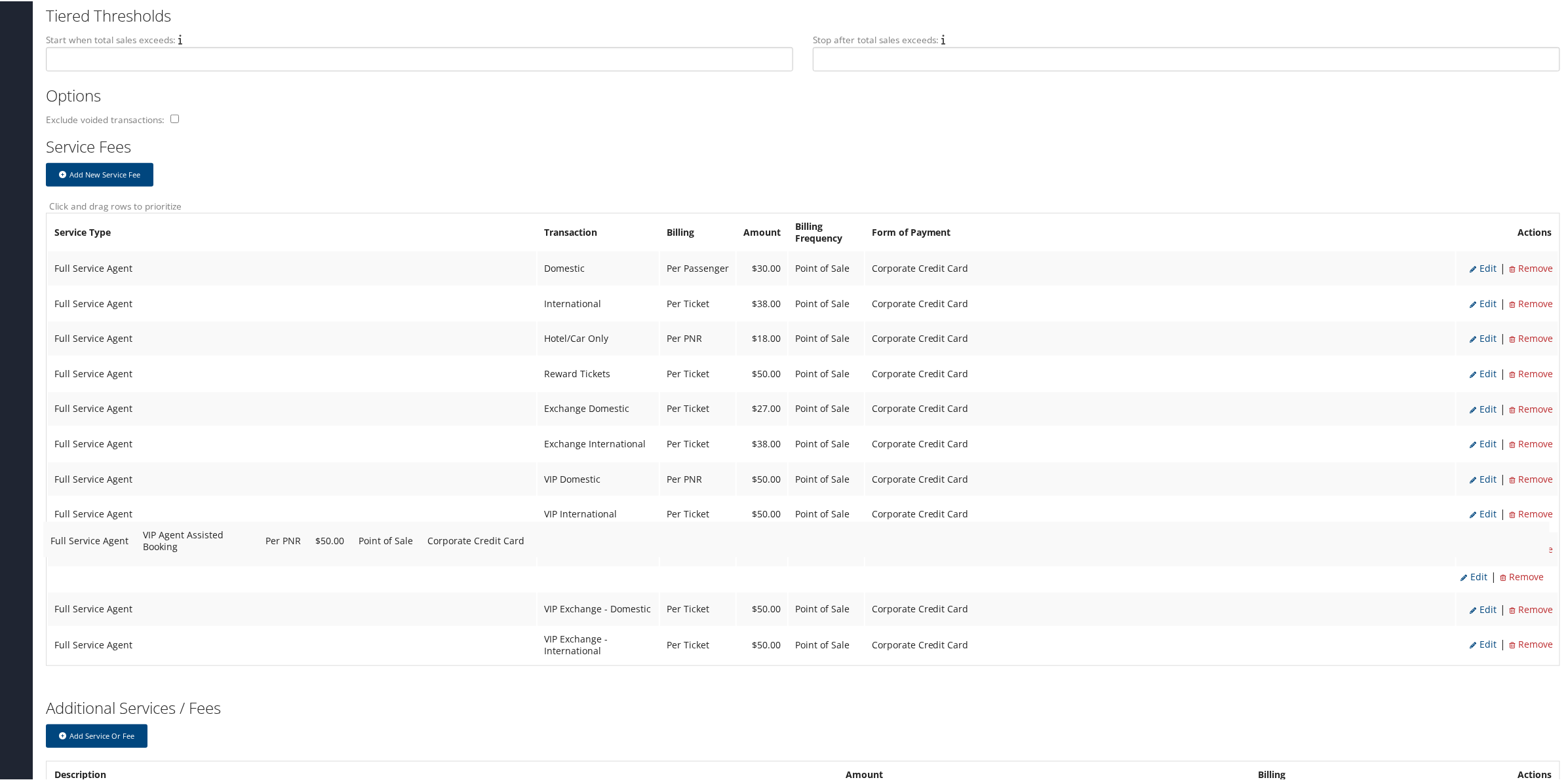
drag, startPoint x: 587, startPoint y: 627, endPoint x: 582, endPoint y: 536, distance: 91.1
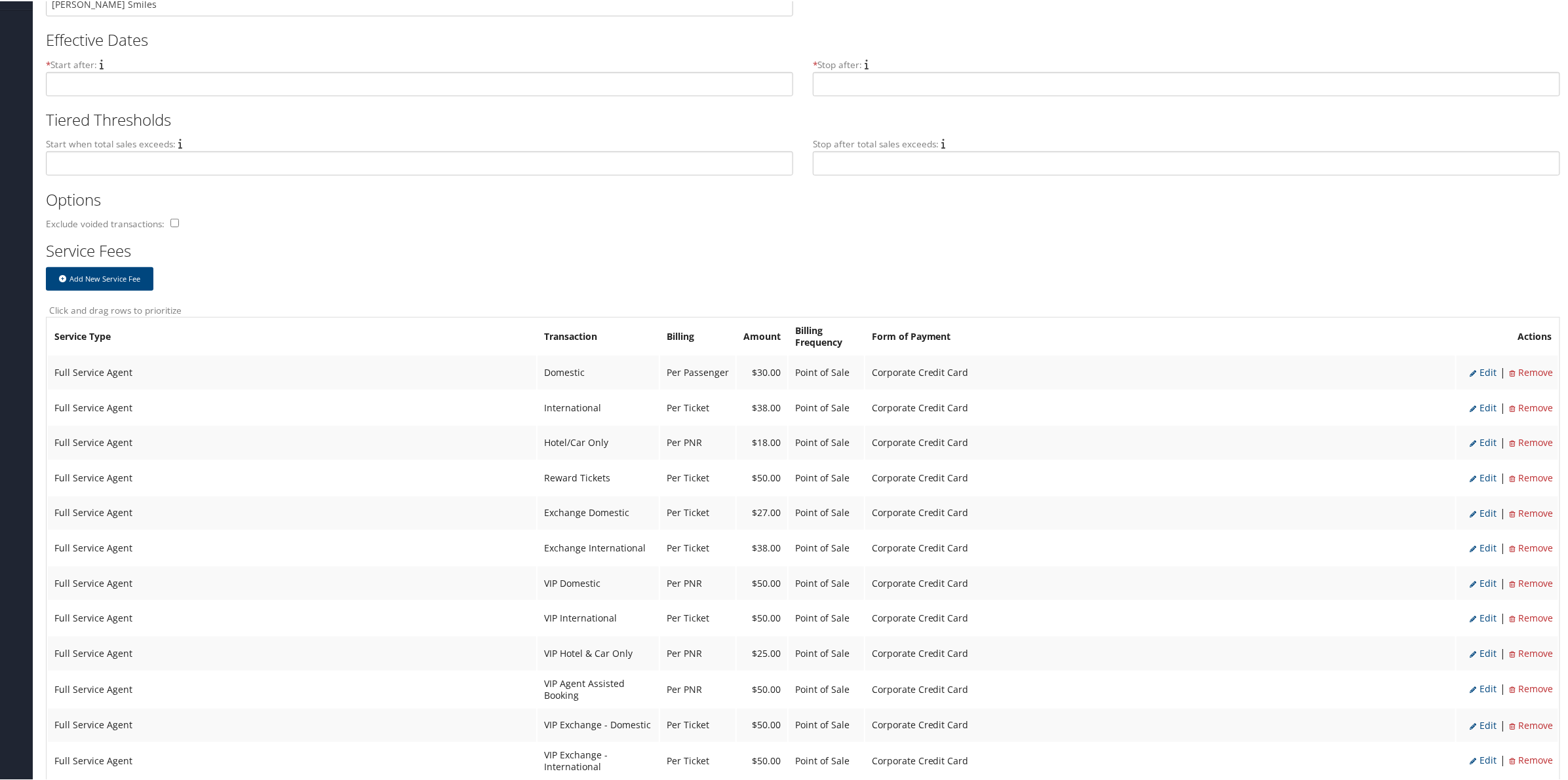
scroll to position [597, 0]
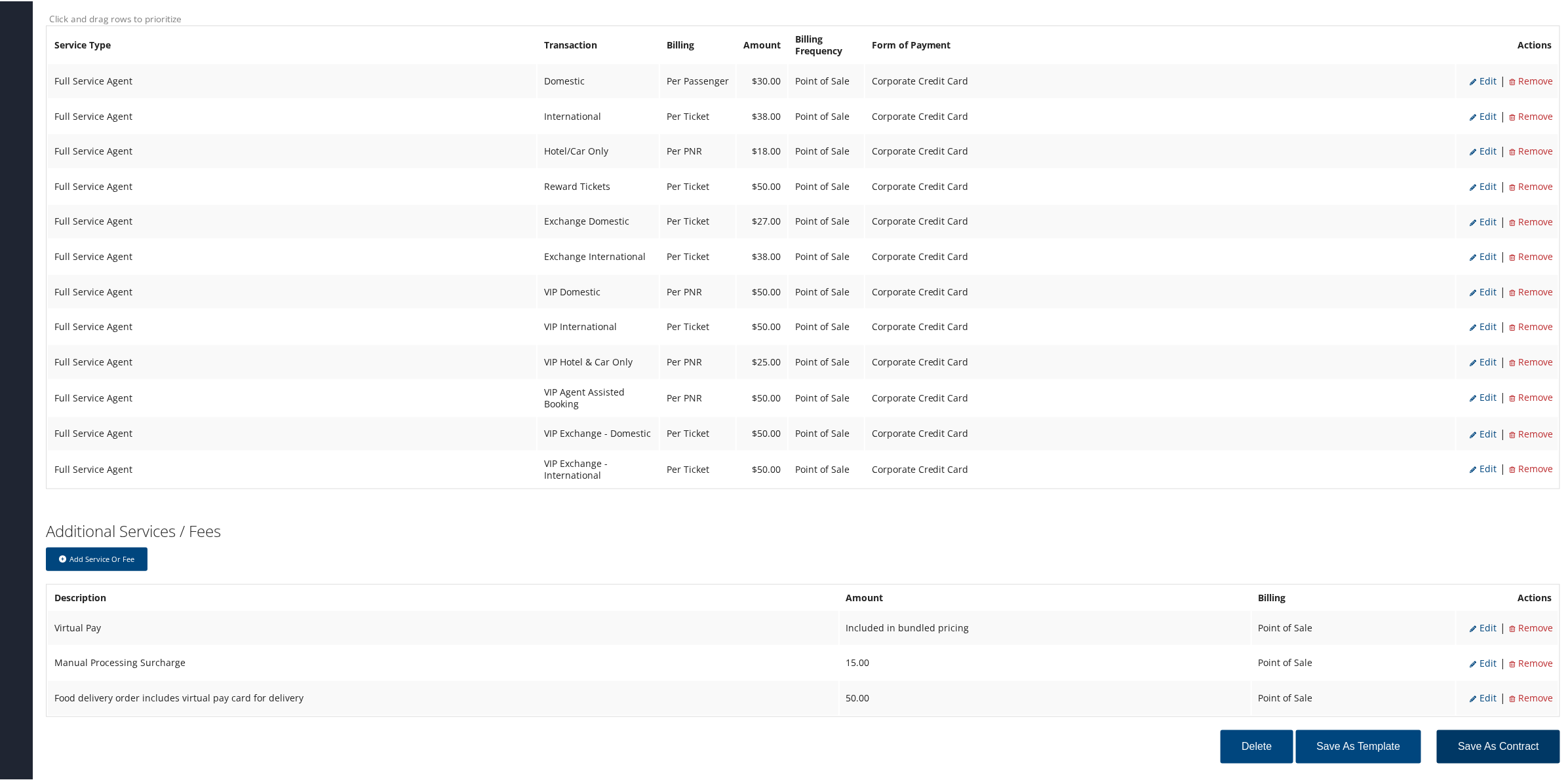
drag, startPoint x: 1483, startPoint y: 714, endPoint x: 1476, endPoint y: 714, distance: 7.0
click at [1476, 729] on button "Save as Contract" at bounding box center [1499, 746] width 123 height 34
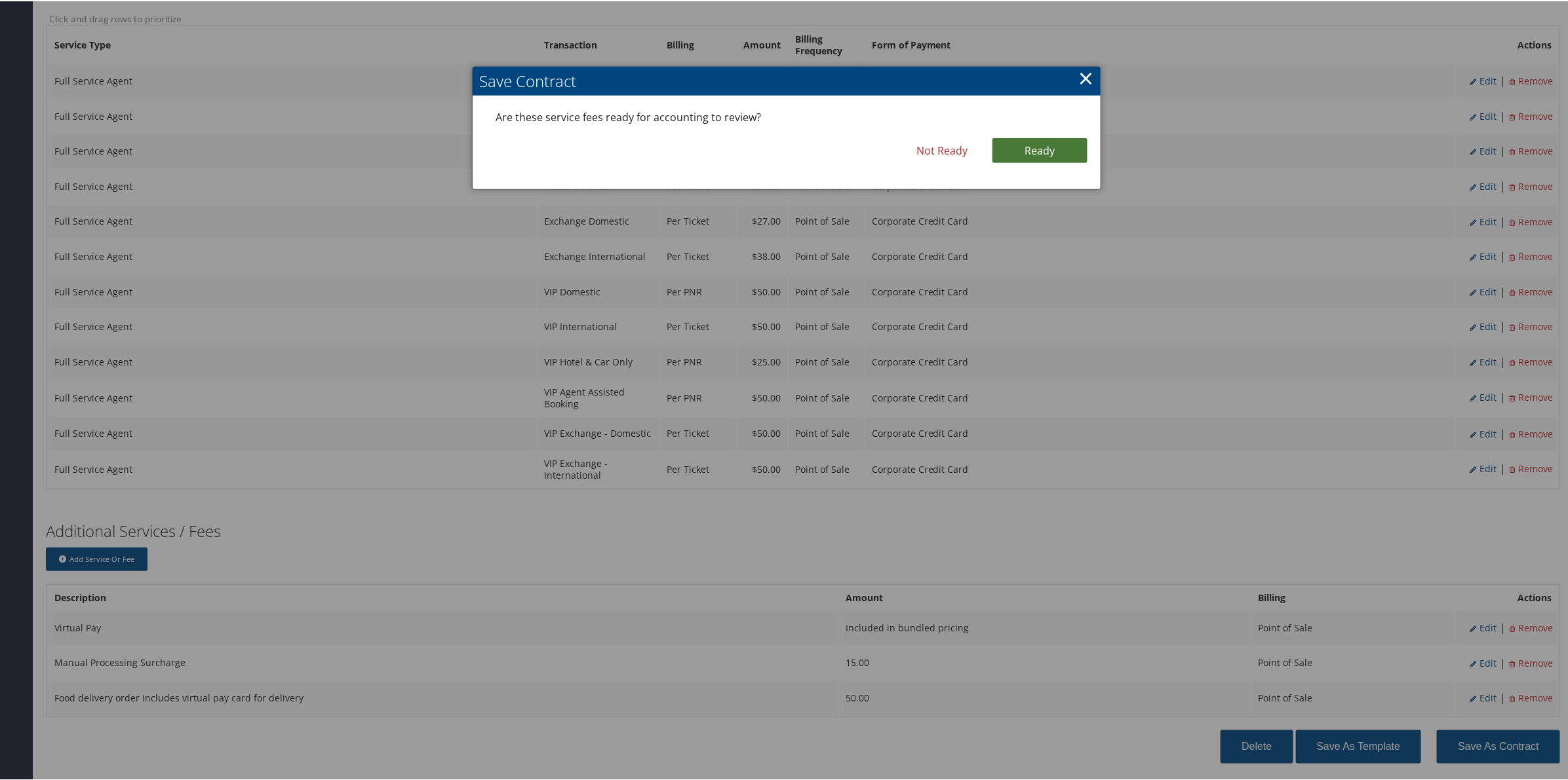
click at [1024, 139] on link "Ready" at bounding box center [1040, 150] width 95 height 25
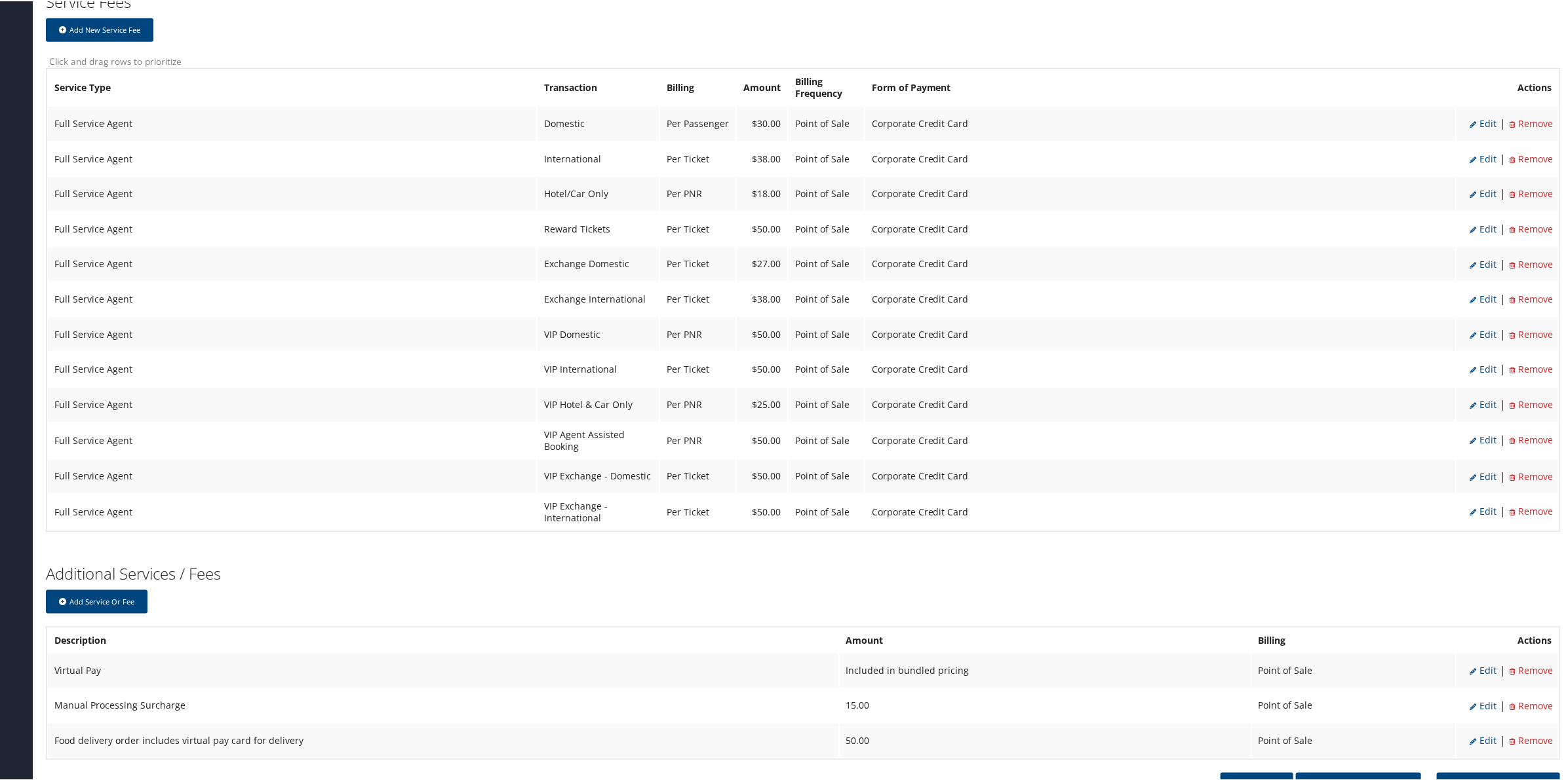
scroll to position [640, 0]
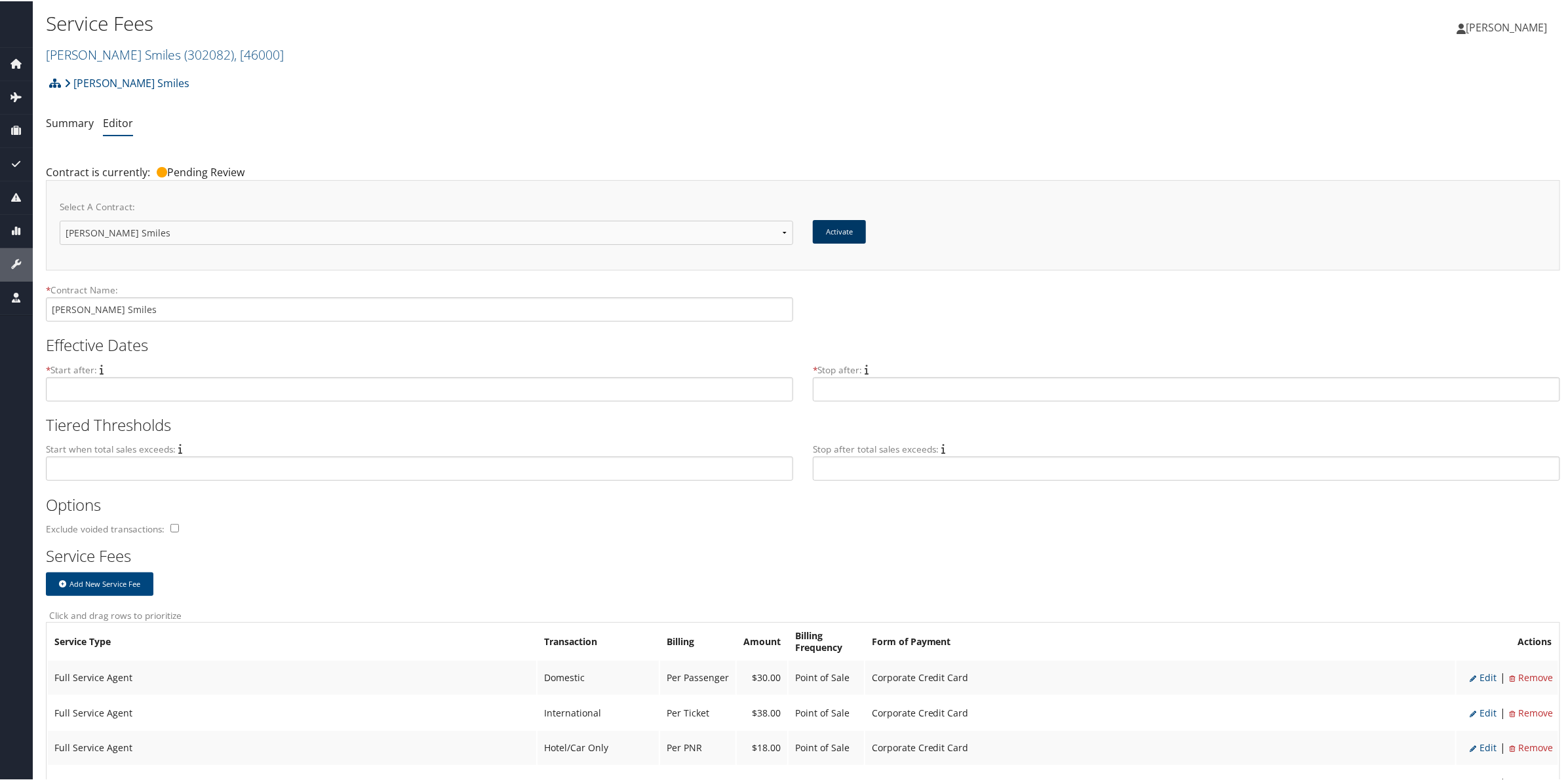
click at [837, 231] on button "Activate" at bounding box center [839, 230] width 53 height 23
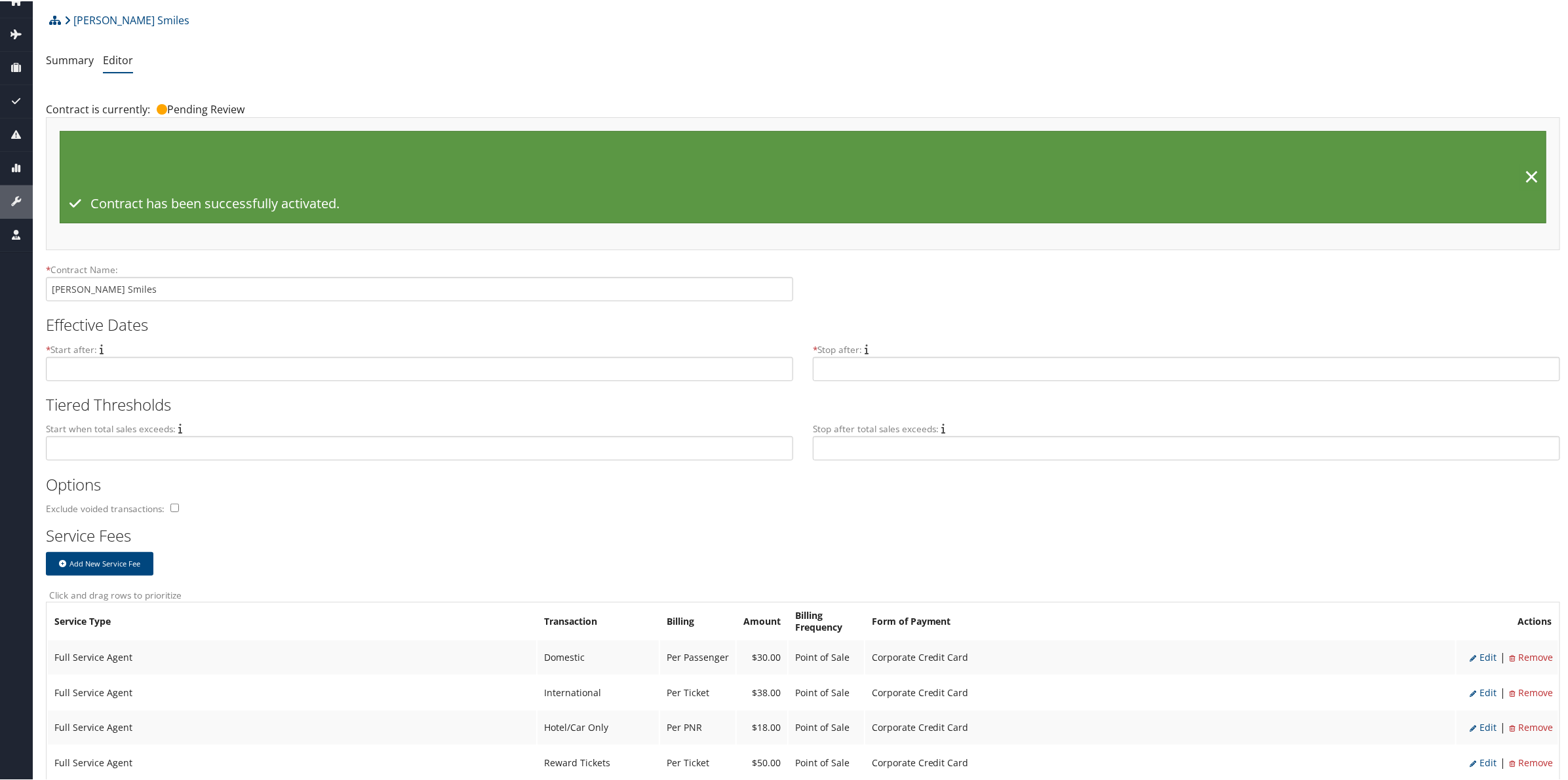
scroll to position [82, 0]
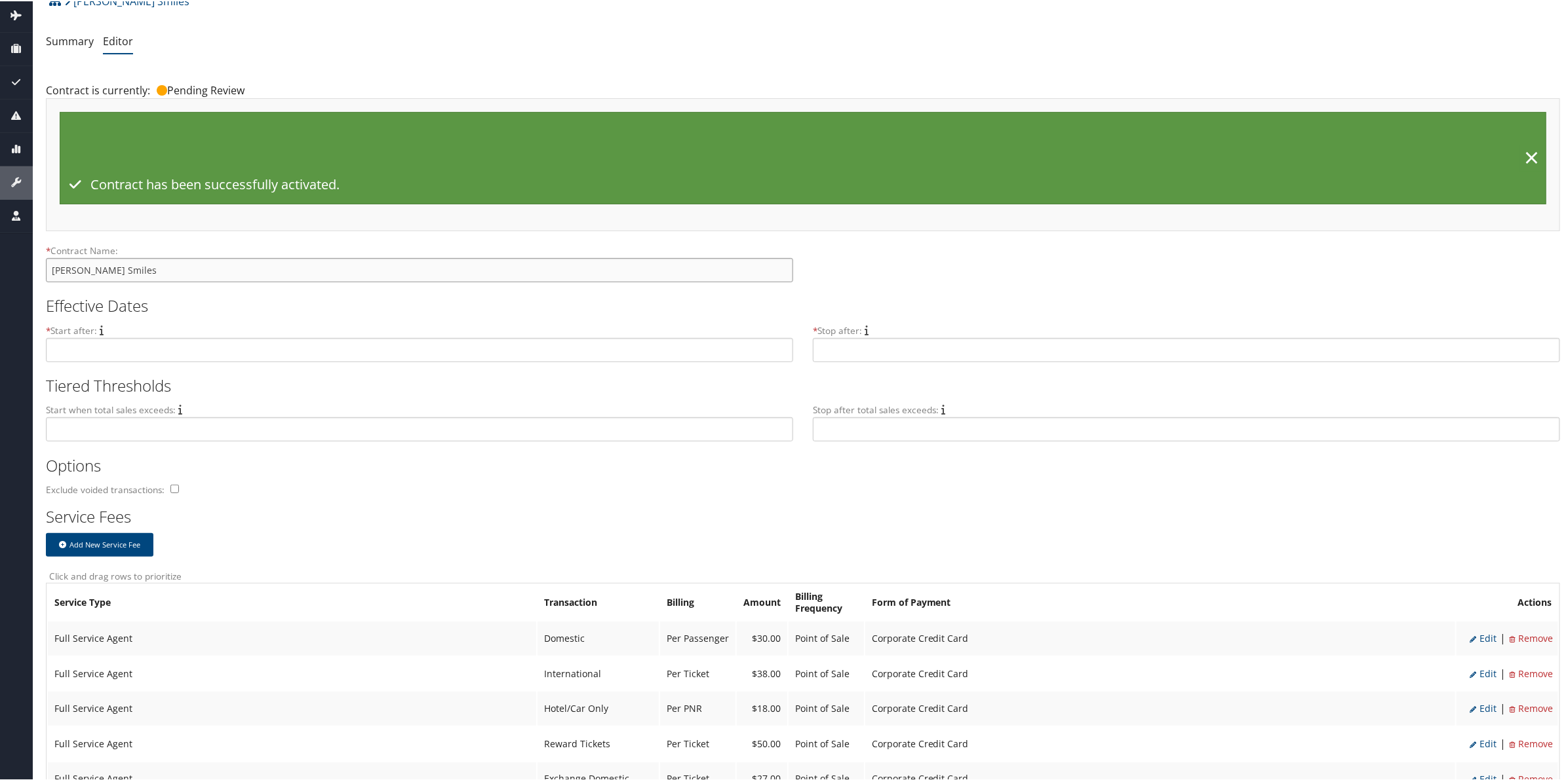
click at [293, 270] on input "[PERSON_NAME] Smiles" at bounding box center [419, 268] width 747 height 24
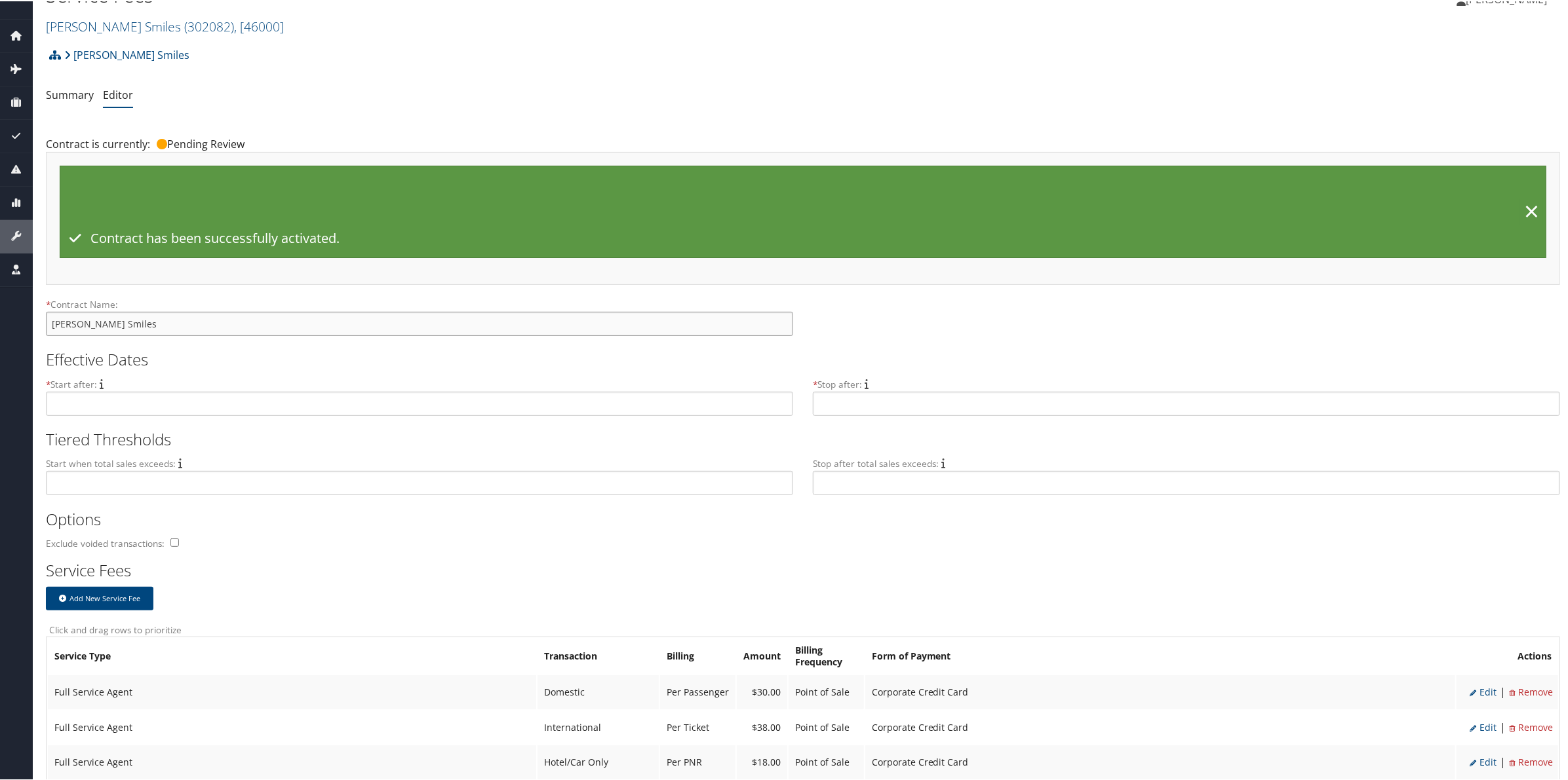
scroll to position [0, 0]
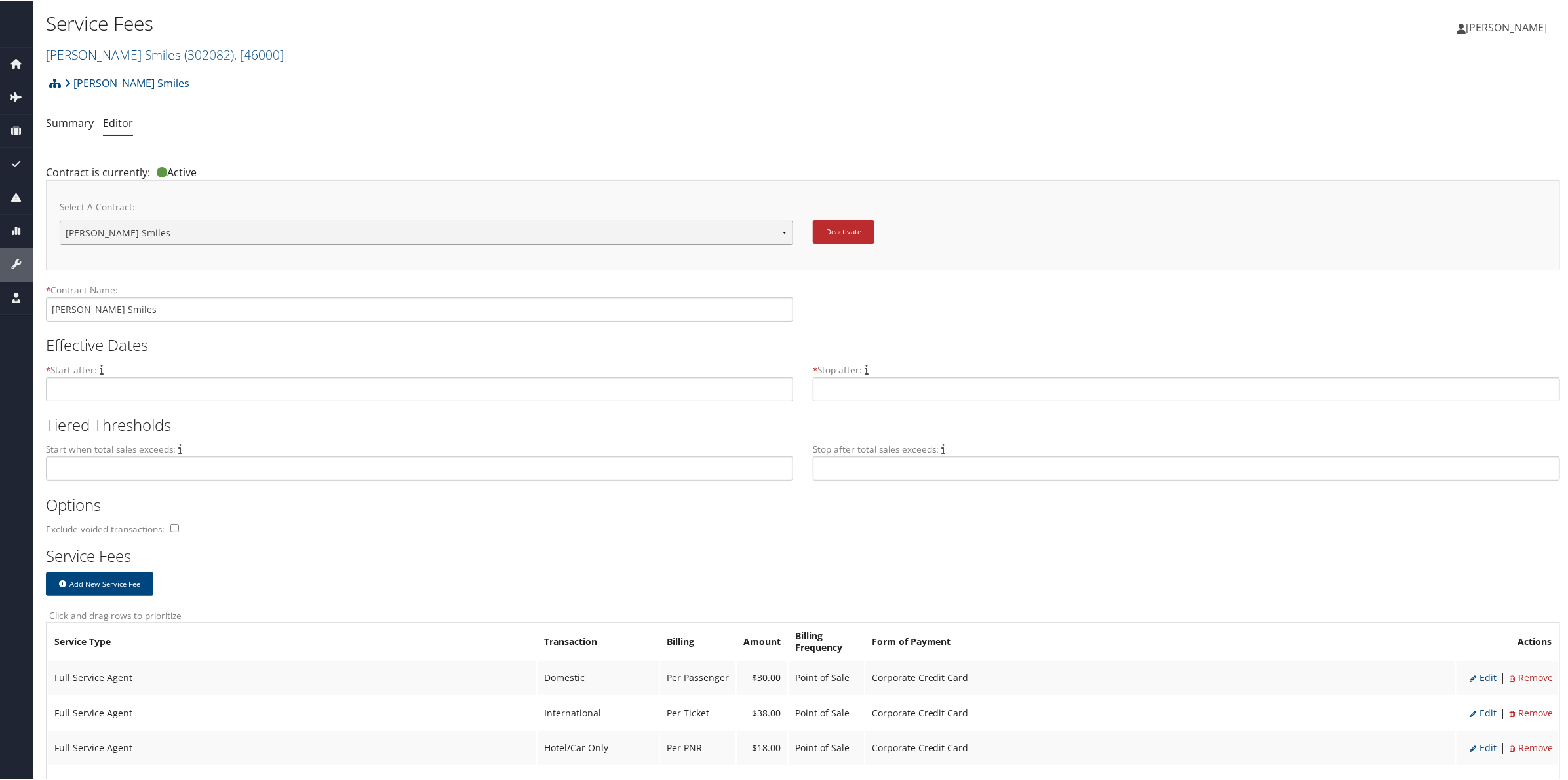
click at [389, 234] on select "Setline Health [PERSON_NAME] Smiles New Contract..." at bounding box center [426, 231] width 734 height 24
click at [378, 239] on select "Setline Health [PERSON_NAME] Smiles New Contract..." at bounding box center [426, 231] width 734 height 24
click at [389, 229] on select "Setline Health Nuvia Smiles New Contract..." at bounding box center [426, 231] width 734 height 24
select select "23081"
click at [59, 219] on select "Setline Health Nuvia Smiles New Contract..." at bounding box center [426, 231] width 734 height 24
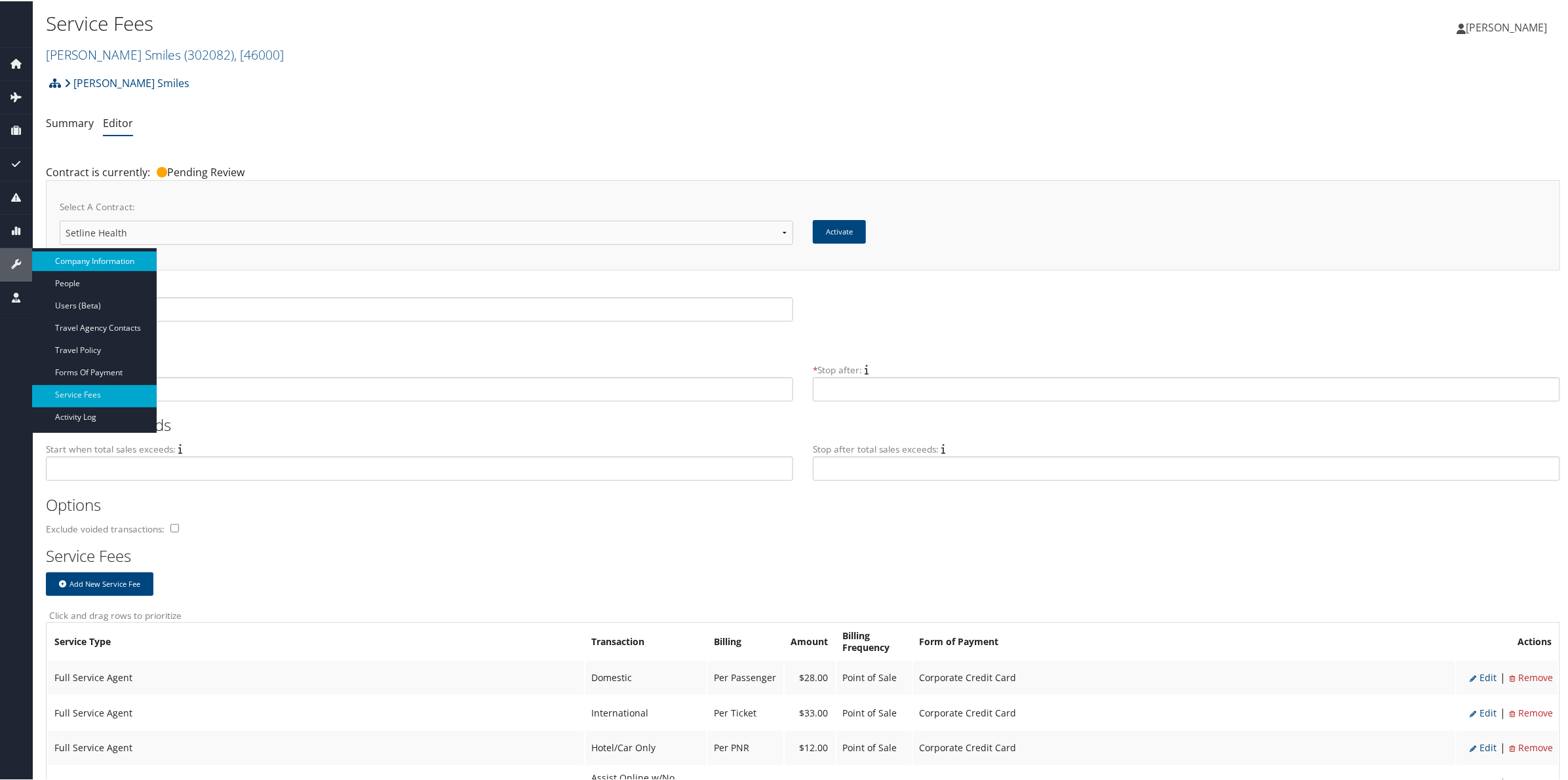
click at [107, 259] on link "Company Information" at bounding box center [94, 260] width 125 height 20
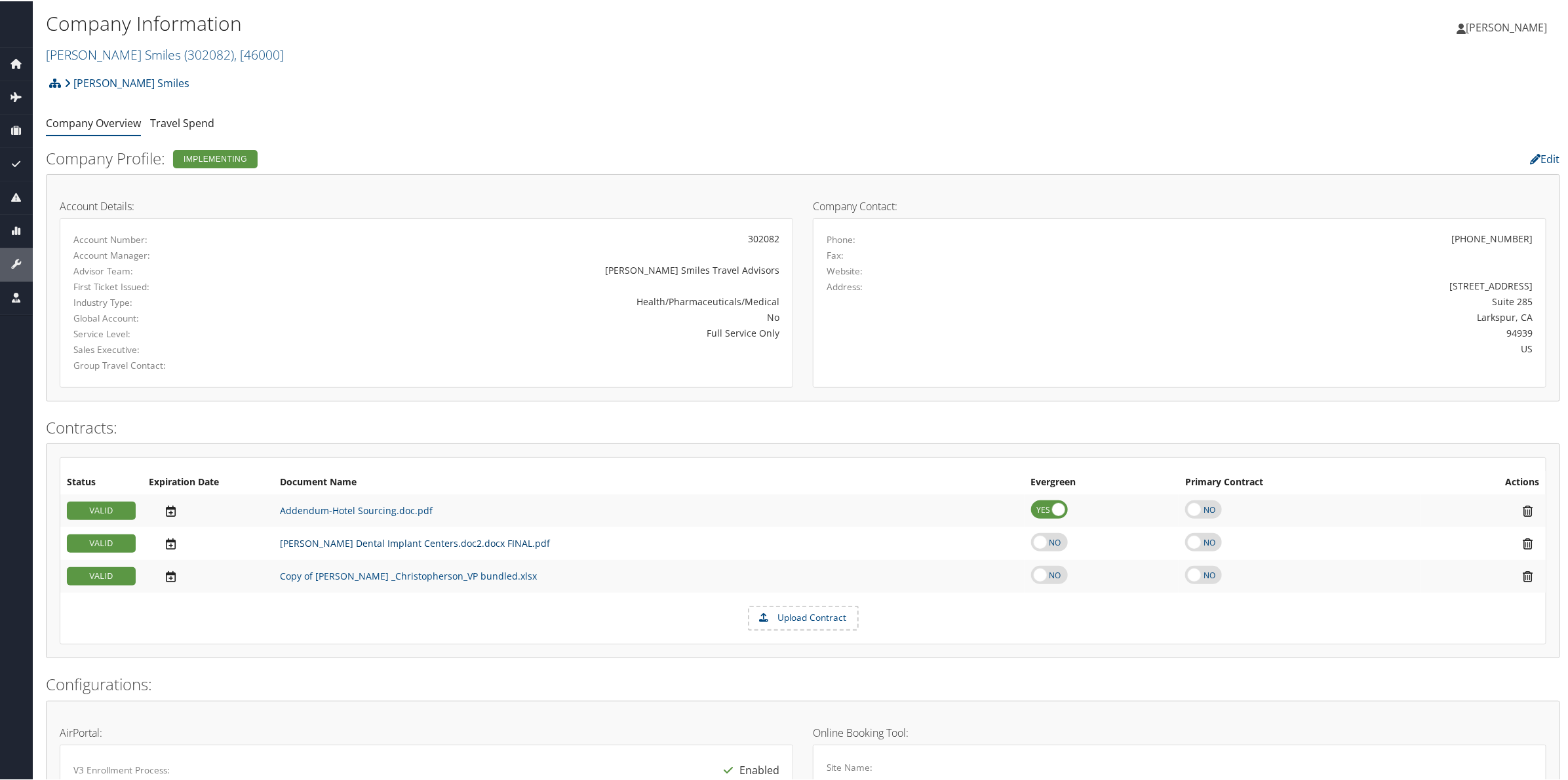
click at [364, 544] on link "[PERSON_NAME] Dental Implant Centers.doc2.docx FINAL.pdf" at bounding box center [415, 542] width 270 height 12
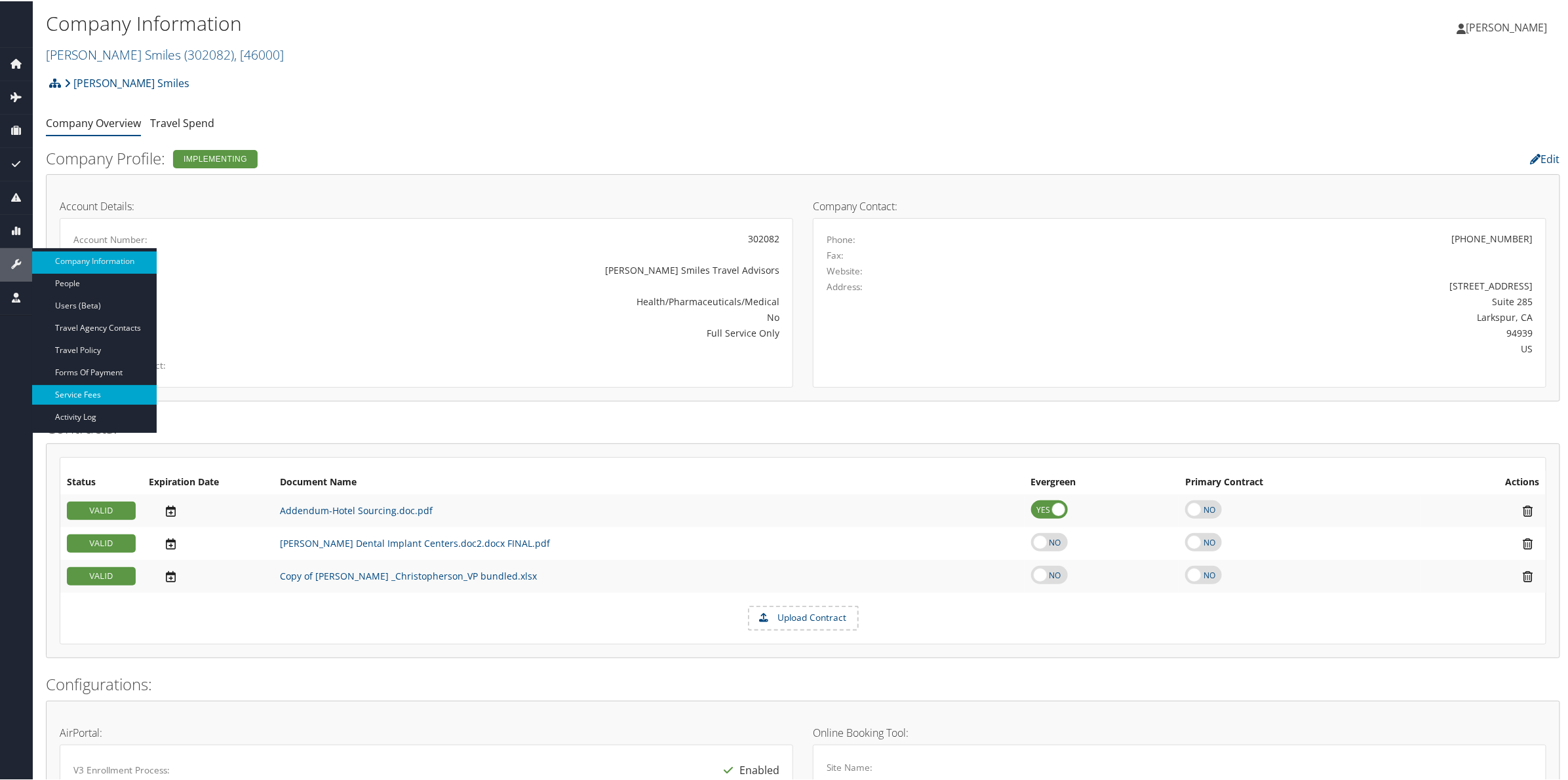
click at [116, 391] on link "Service Fees" at bounding box center [94, 393] width 125 height 20
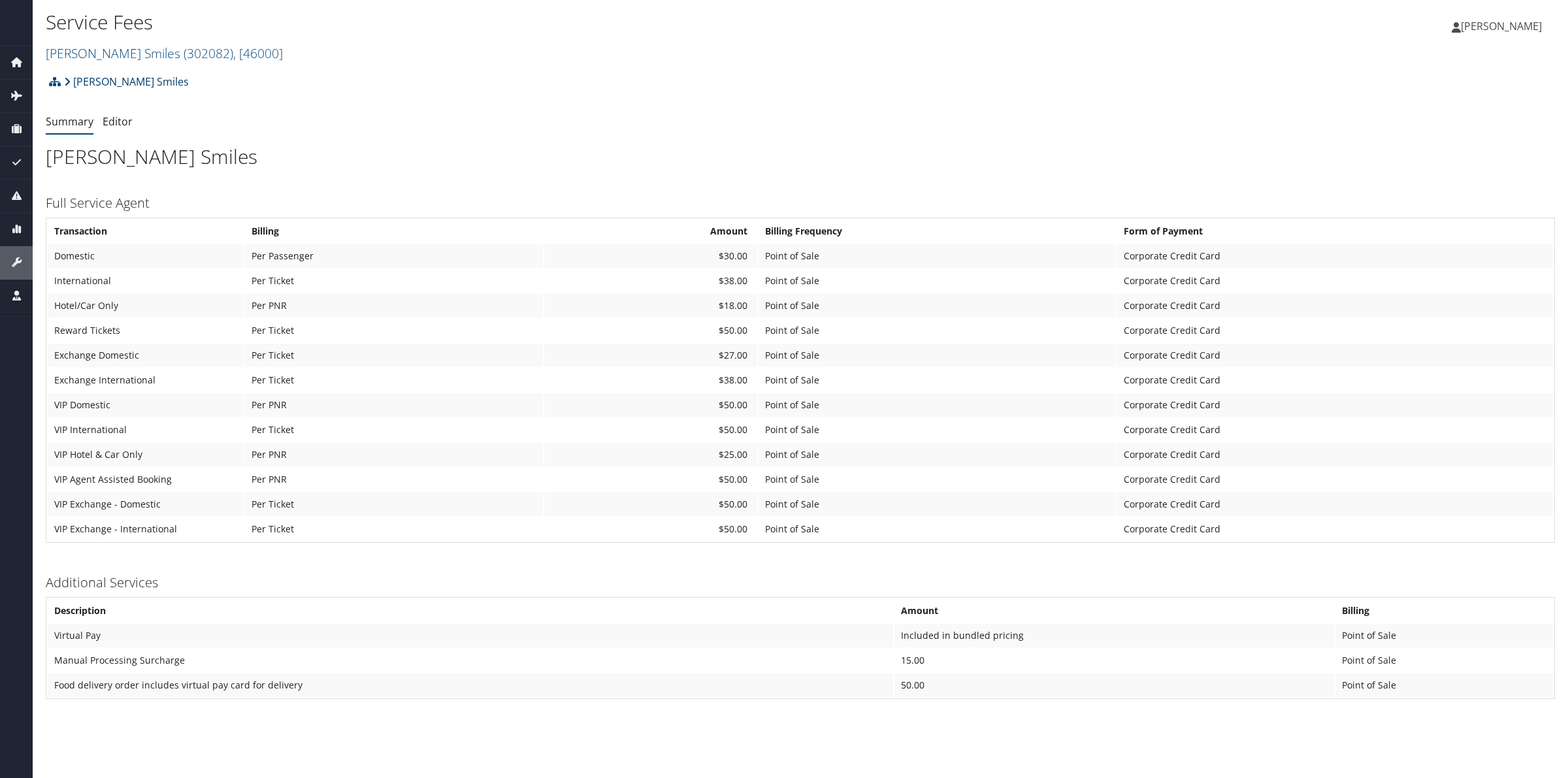
click at [125, 79] on link "[PERSON_NAME] Smiles" at bounding box center [126, 82] width 125 height 26
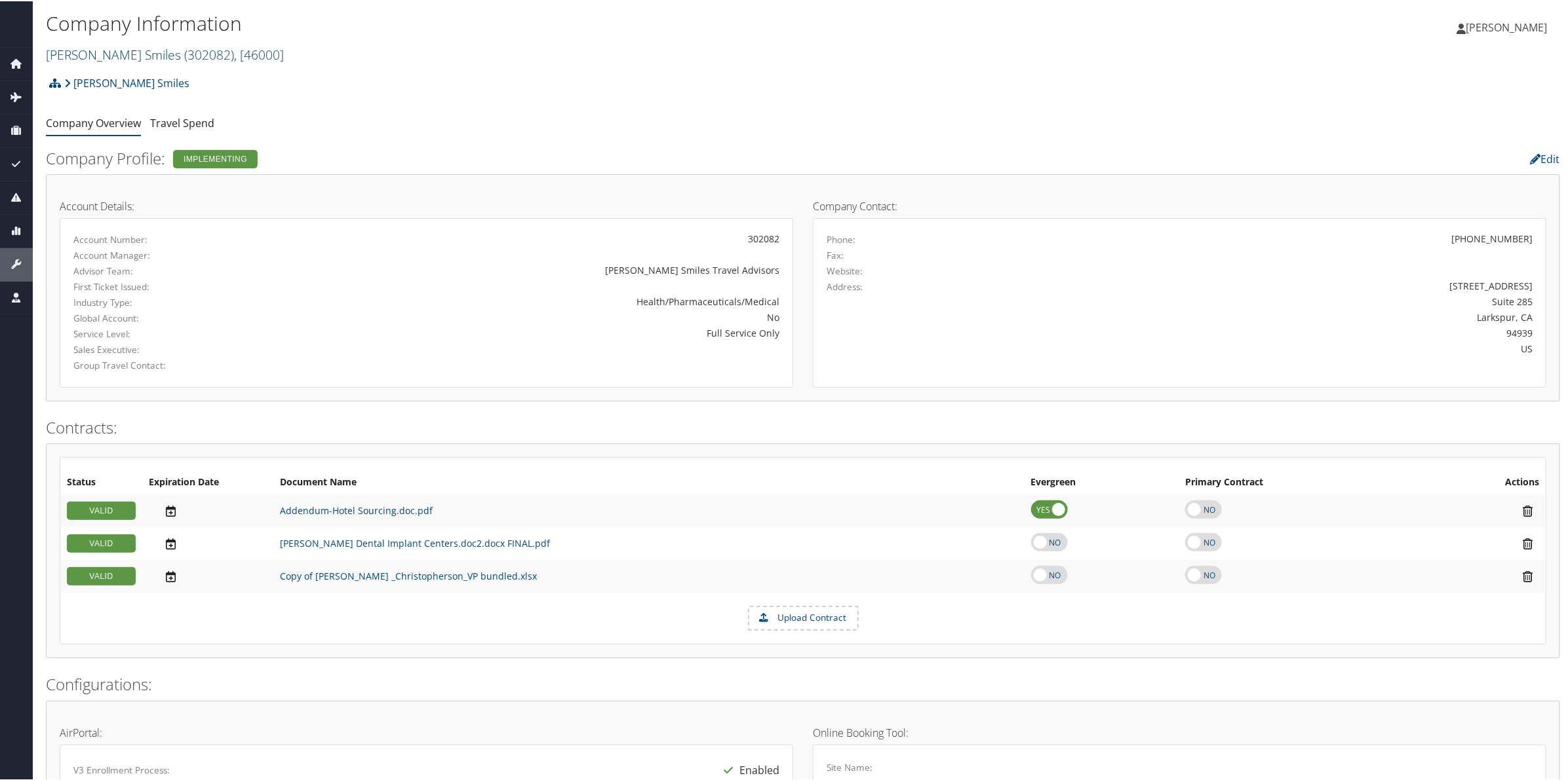
click at [184, 55] on span "( 302082 )" at bounding box center [209, 53] width 50 height 18
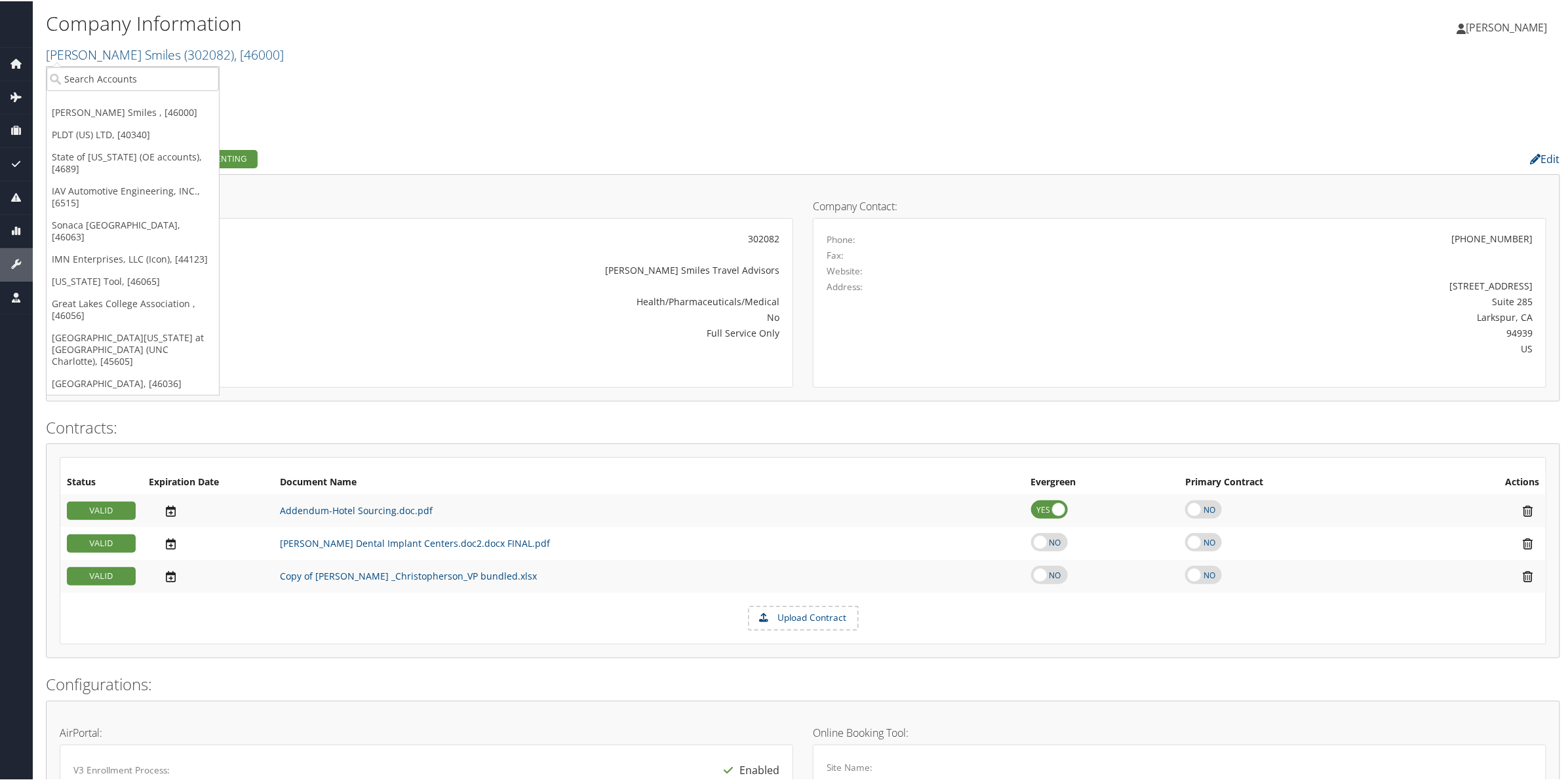
click at [404, 77] on div "[PERSON_NAME] Smiles Account Structure [PERSON_NAME] Smiles (302082) IMPLEMENTI…" at bounding box center [803, 86] width 1514 height 35
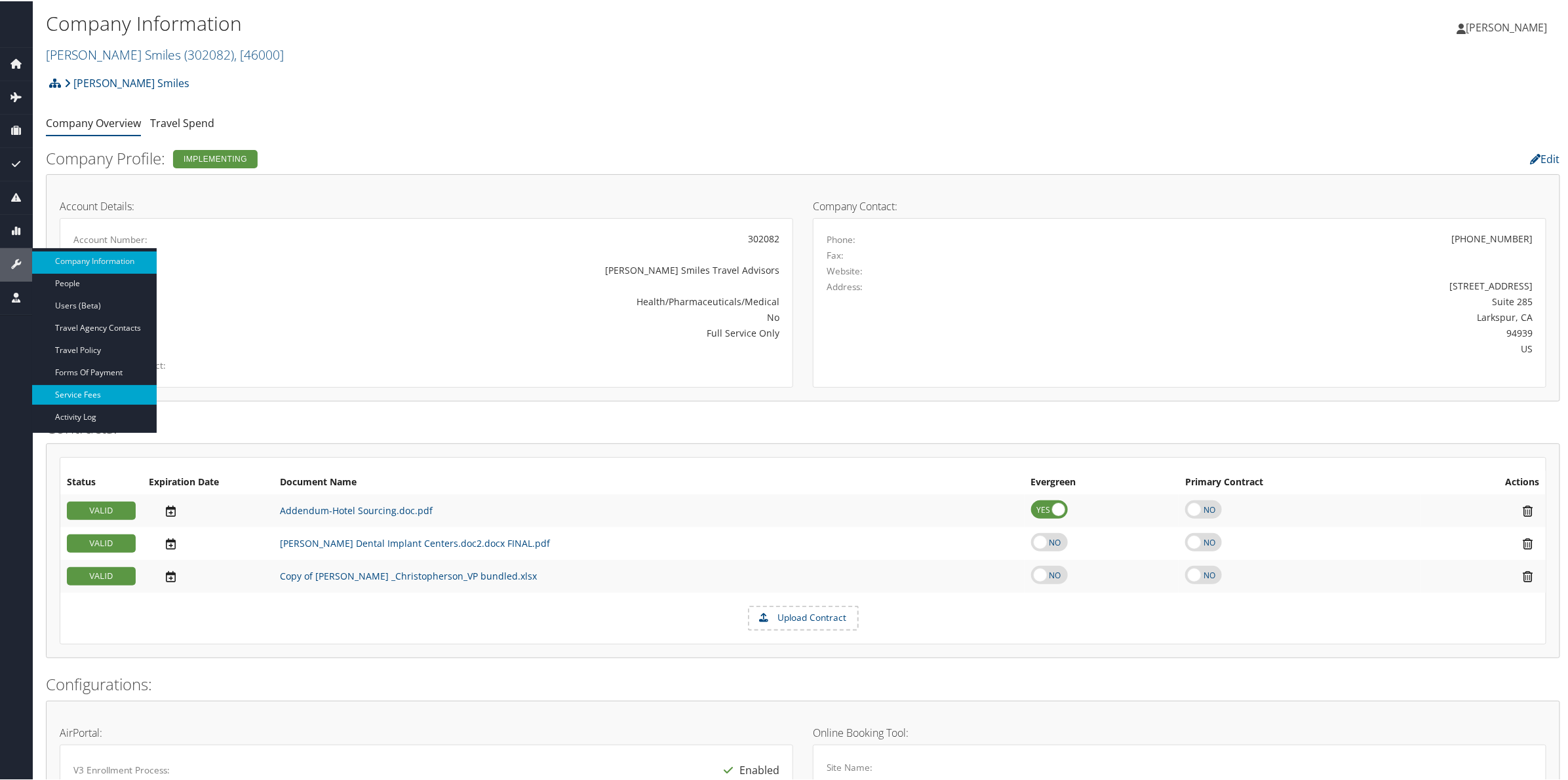
click at [112, 398] on link "Service Fees" at bounding box center [94, 393] width 125 height 20
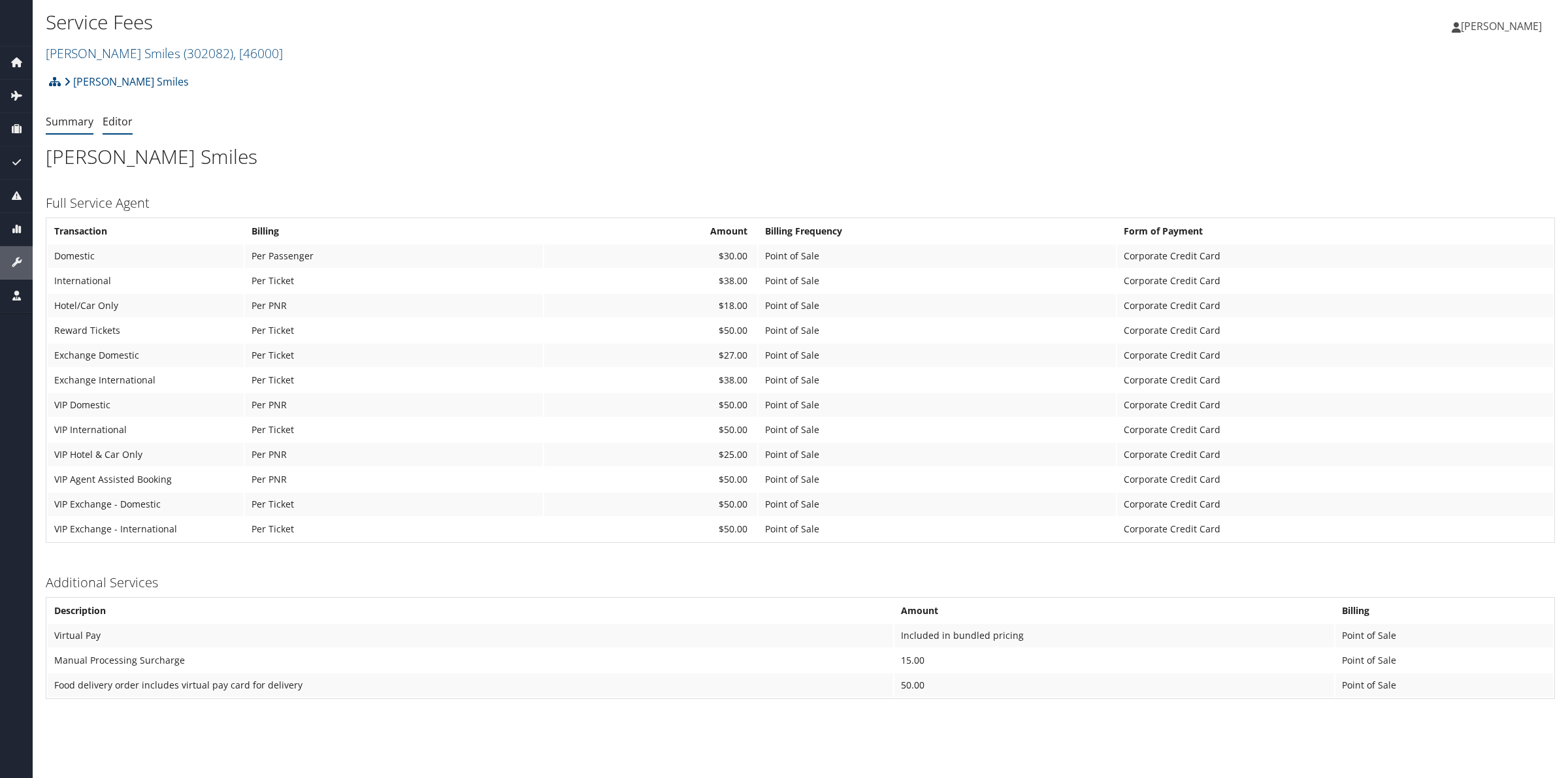
click at [118, 120] on link "Editor" at bounding box center [118, 121] width 30 height 14
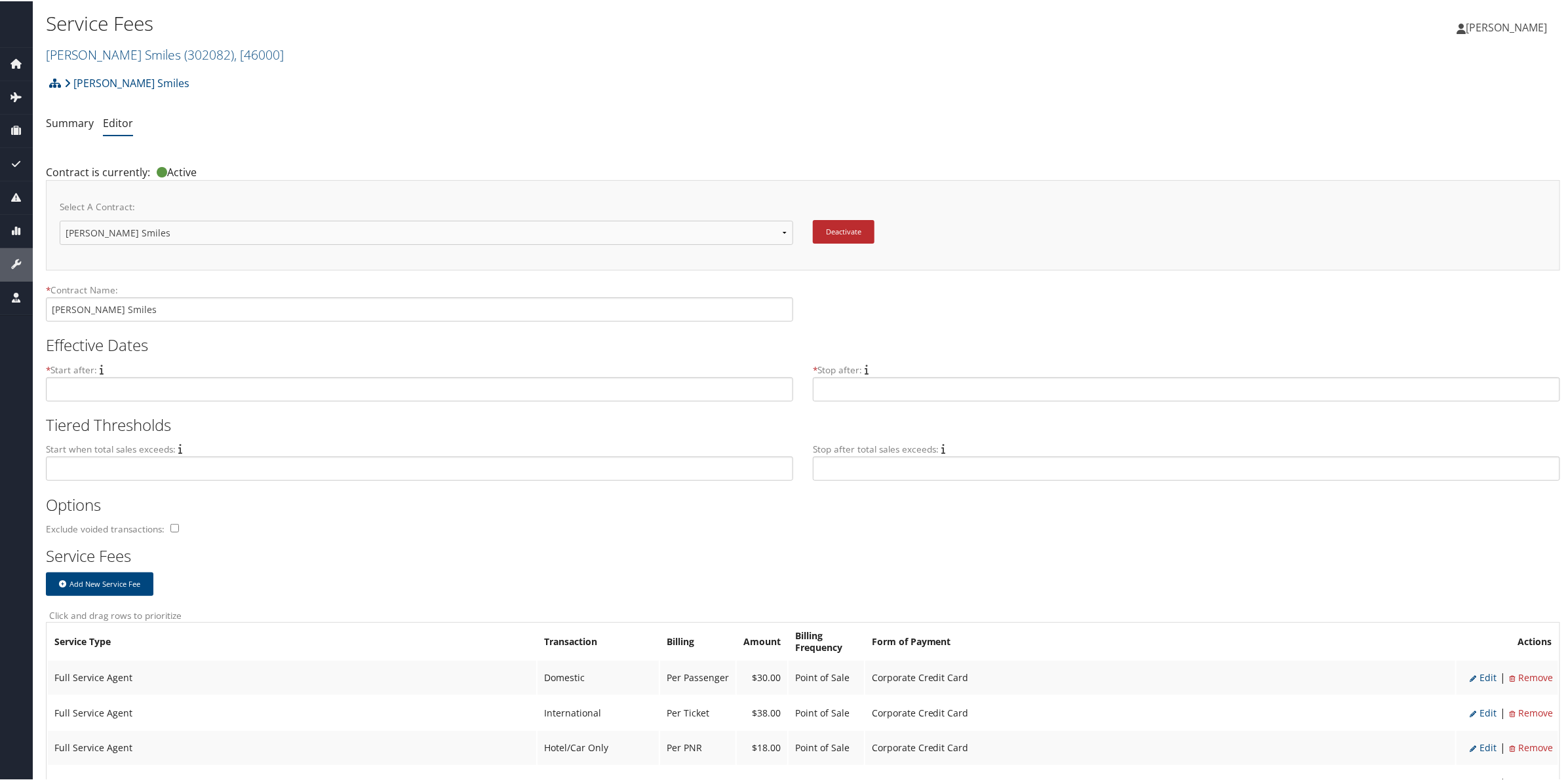
click at [158, 234] on select "Setline Health [PERSON_NAME] Smiles New Contract..." at bounding box center [426, 231] width 734 height 24
select select "23081"
click at [59, 219] on select "Setline Health [PERSON_NAME] Smiles New Contract..." at bounding box center [426, 231] width 734 height 24
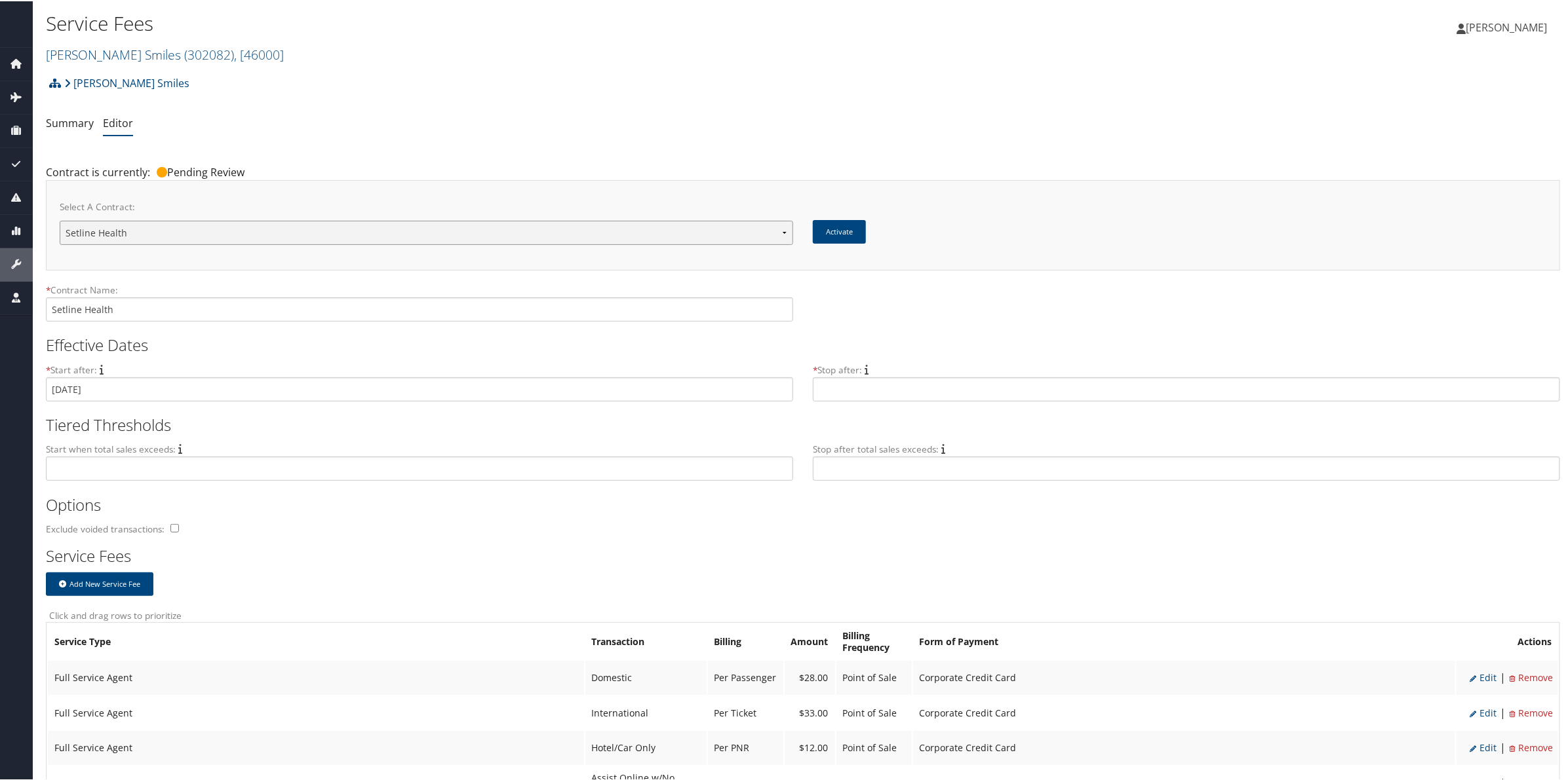
click at [120, 227] on select "Setline Health [PERSON_NAME] Smiles New Contract..." at bounding box center [426, 231] width 734 height 24
select select "23118"
click at [59, 219] on select "Setline Health Nuvia Smiles New Contract..." at bounding box center [426, 231] width 734 height 24
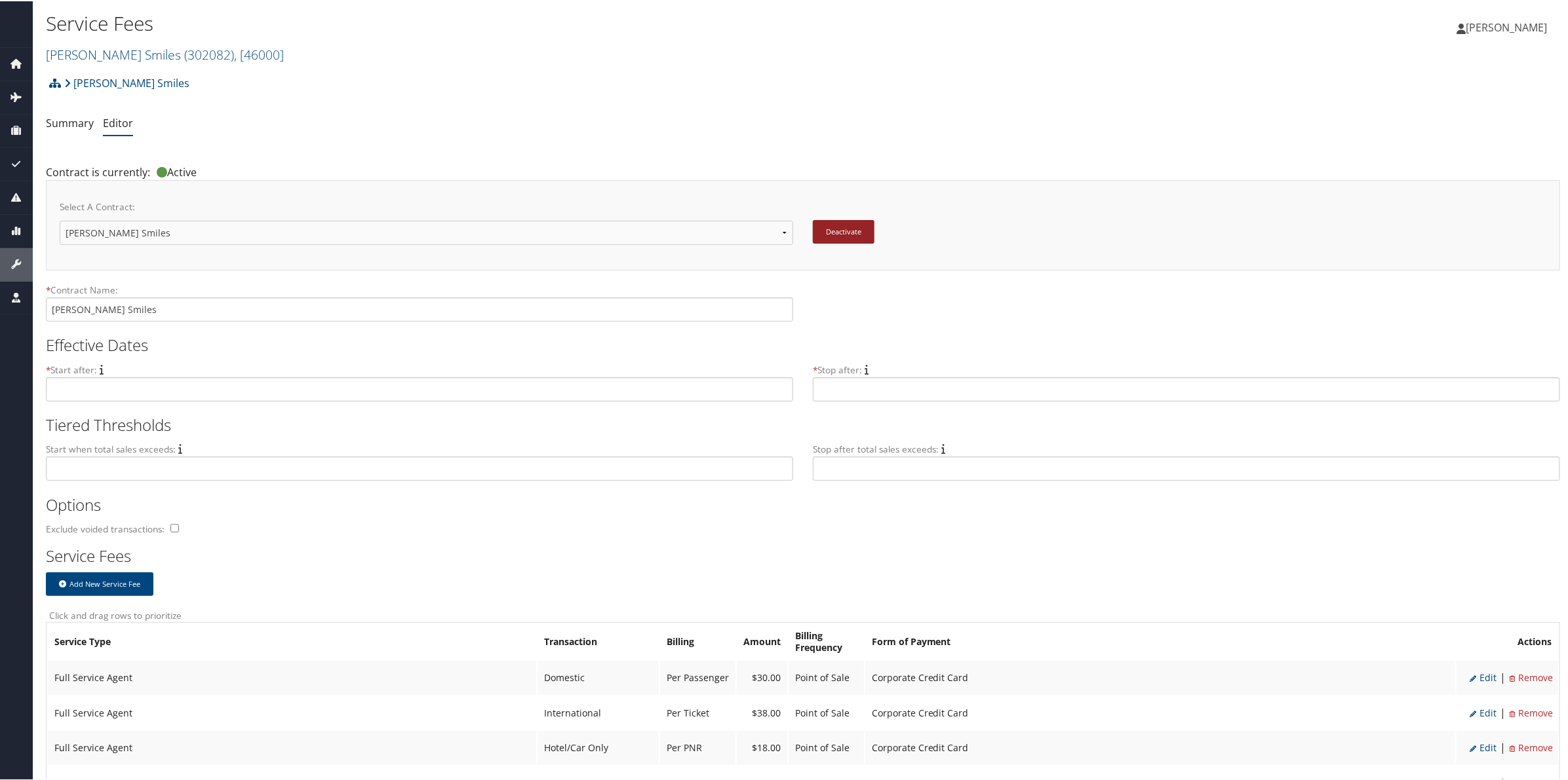
click at [827, 228] on button "Deactivate" at bounding box center [843, 230] width 62 height 23
click at [785, 231] on select "Setline Health [PERSON_NAME] Smiles New Contract..." at bounding box center [426, 231] width 734 height 24
click at [782, 238] on select "Setline Health [PERSON_NAME] Smiles New Contract..." at bounding box center [426, 231] width 734 height 24
select select "new"
click at [59, 219] on select "Setline Health [PERSON_NAME] Smiles New Contract..." at bounding box center [426, 231] width 734 height 24
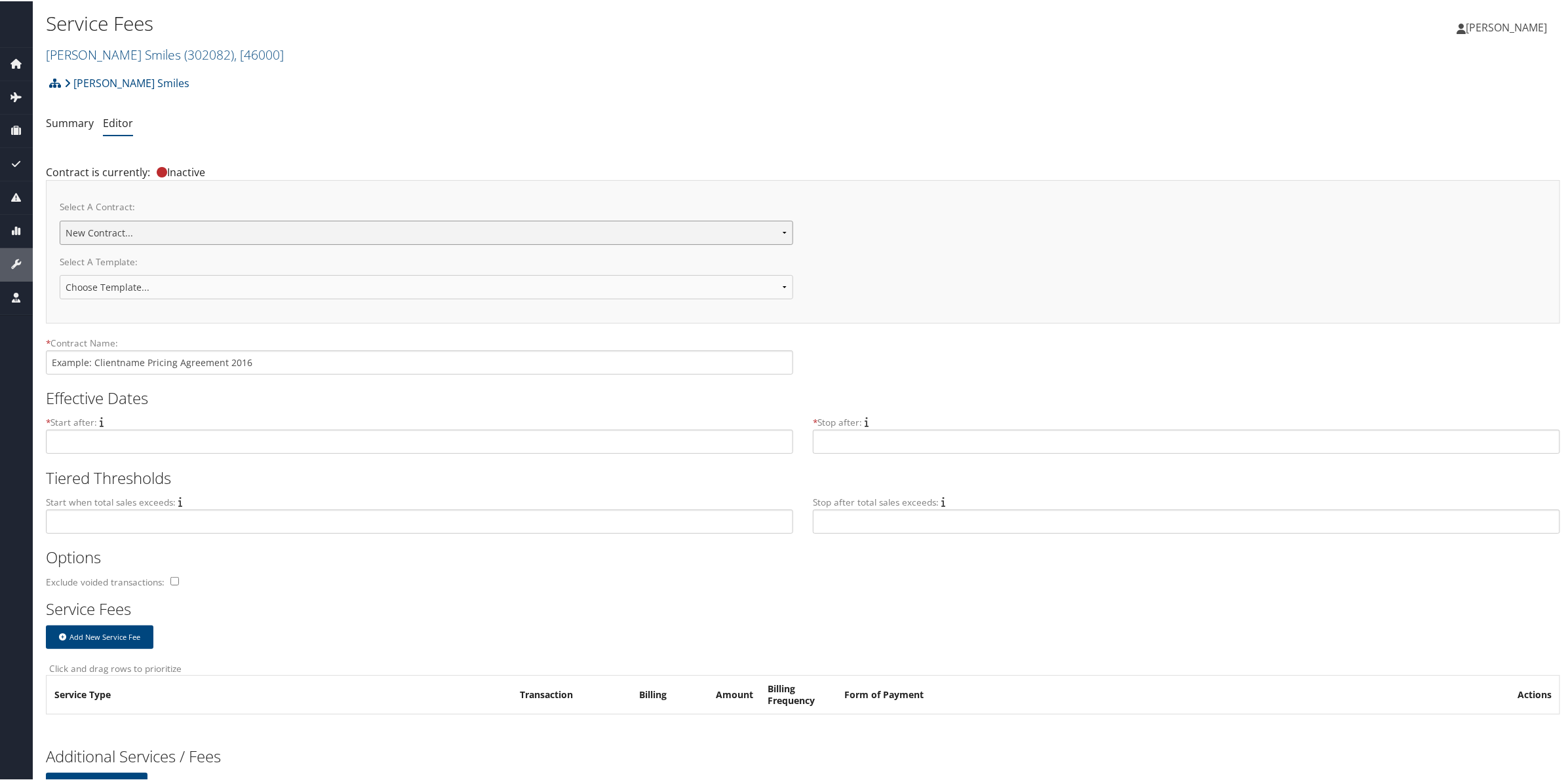
click at [780, 228] on select "Setline Health [PERSON_NAME] Smiles New Contract..." at bounding box center [426, 231] width 734 height 24
click at [779, 231] on select "Setline Health [PERSON_NAME] Smiles New Contract..." at bounding box center [426, 231] width 734 height 24
click at [184, 49] on span "( 302082 )" at bounding box center [209, 53] width 50 height 18
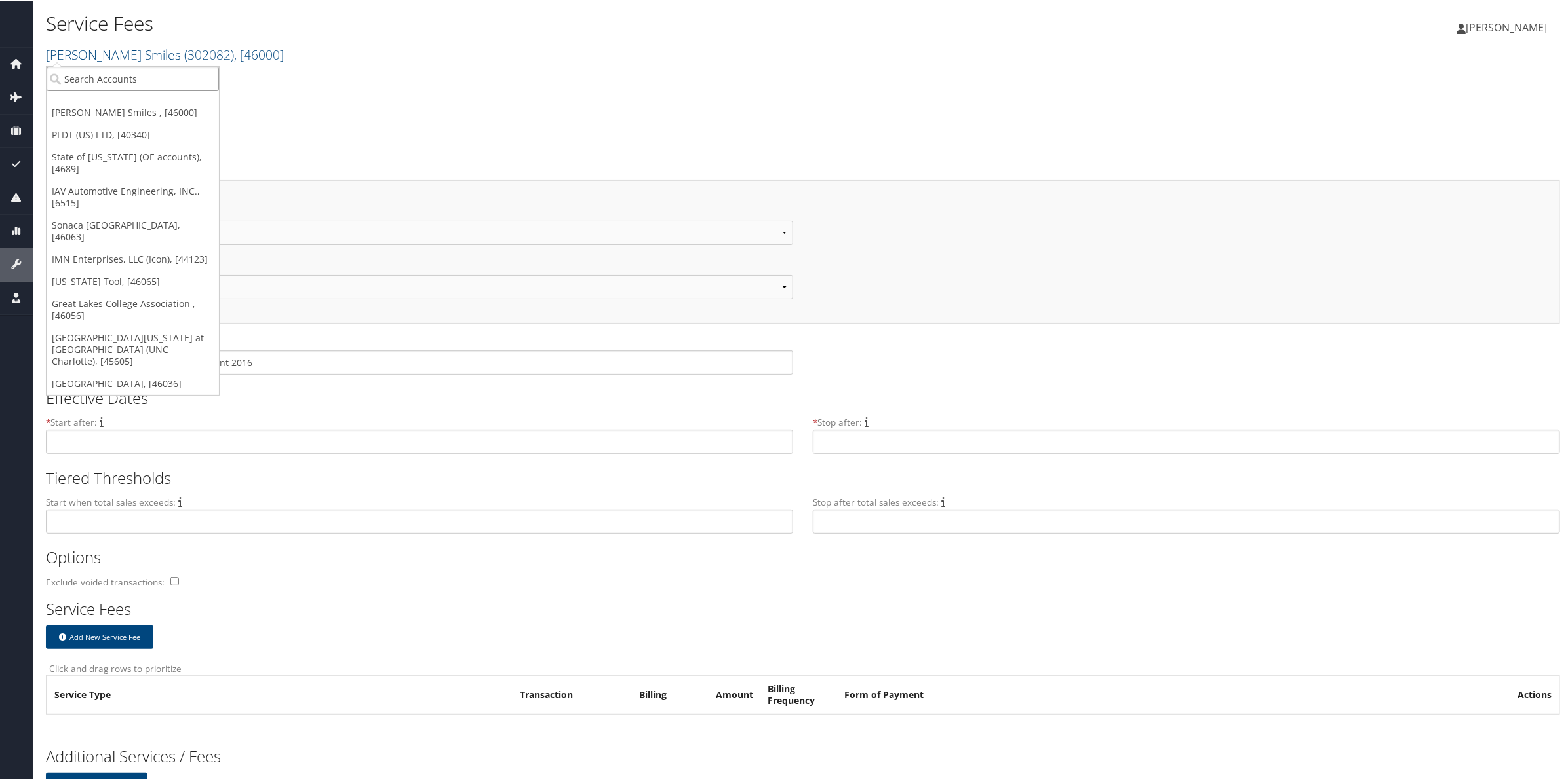
click at [165, 76] on input "search" at bounding box center [133, 77] width 172 height 24
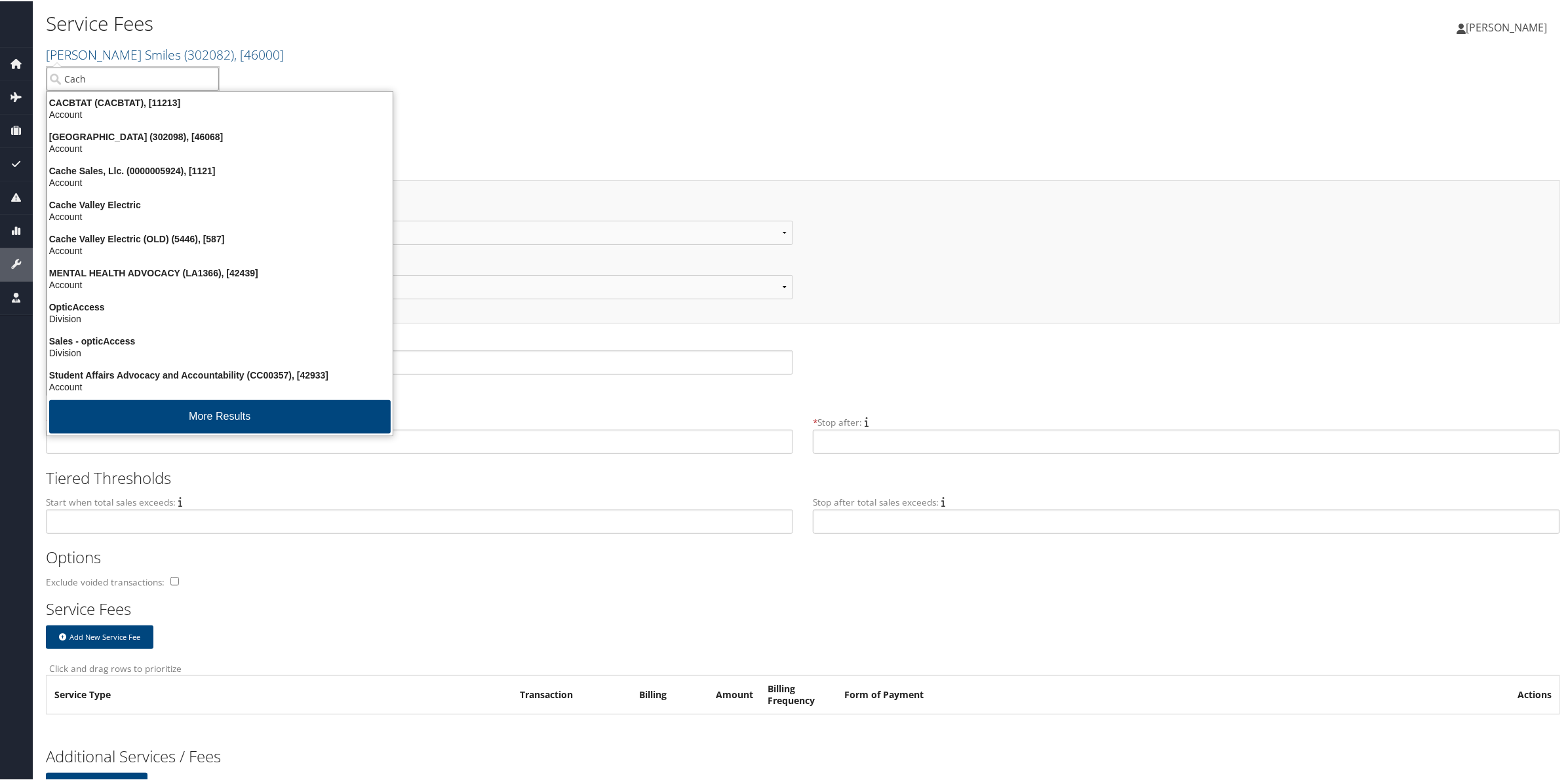
type input "Cache"
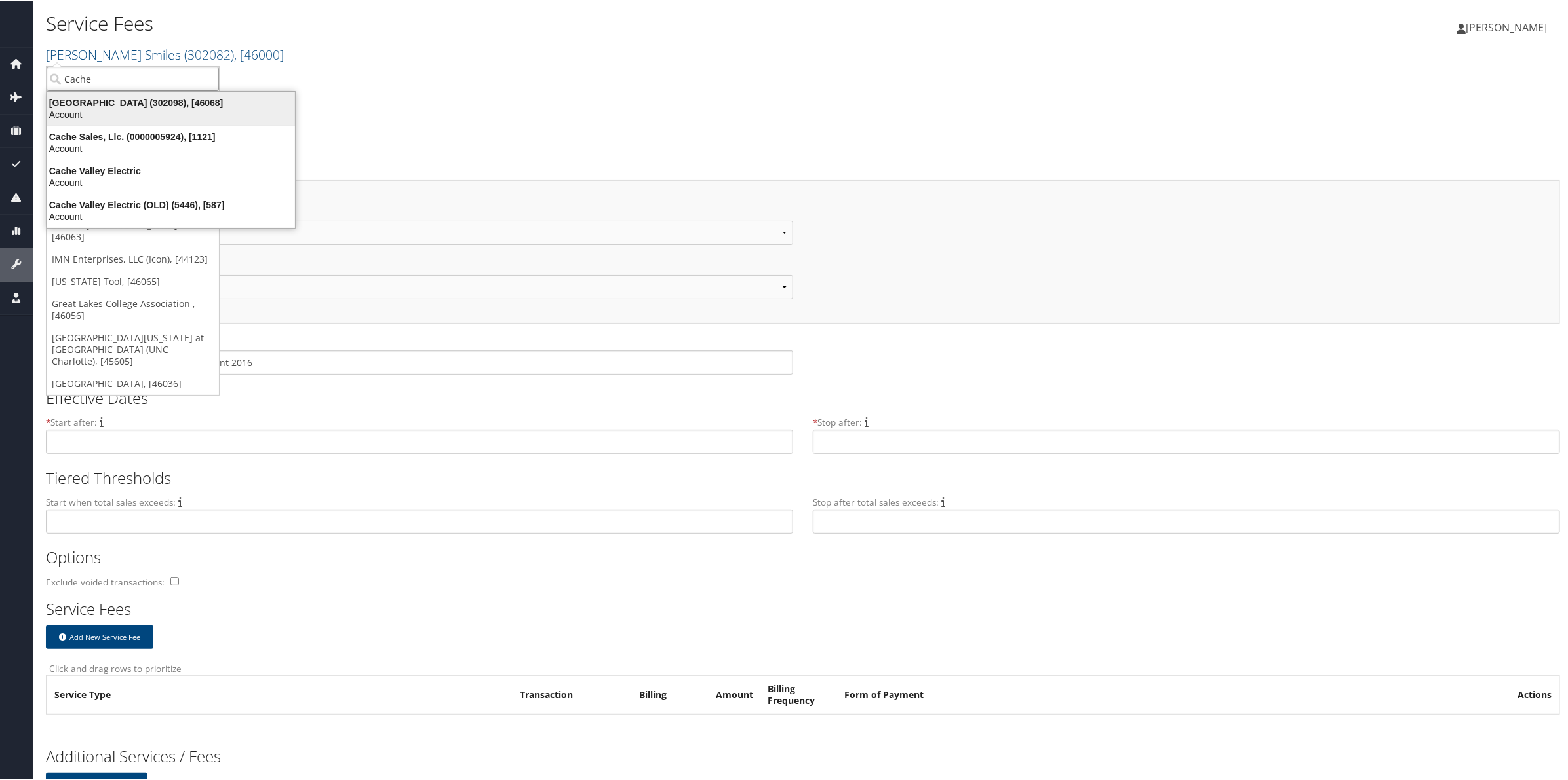
click at [185, 112] on div "Account" at bounding box center [171, 113] width 264 height 12
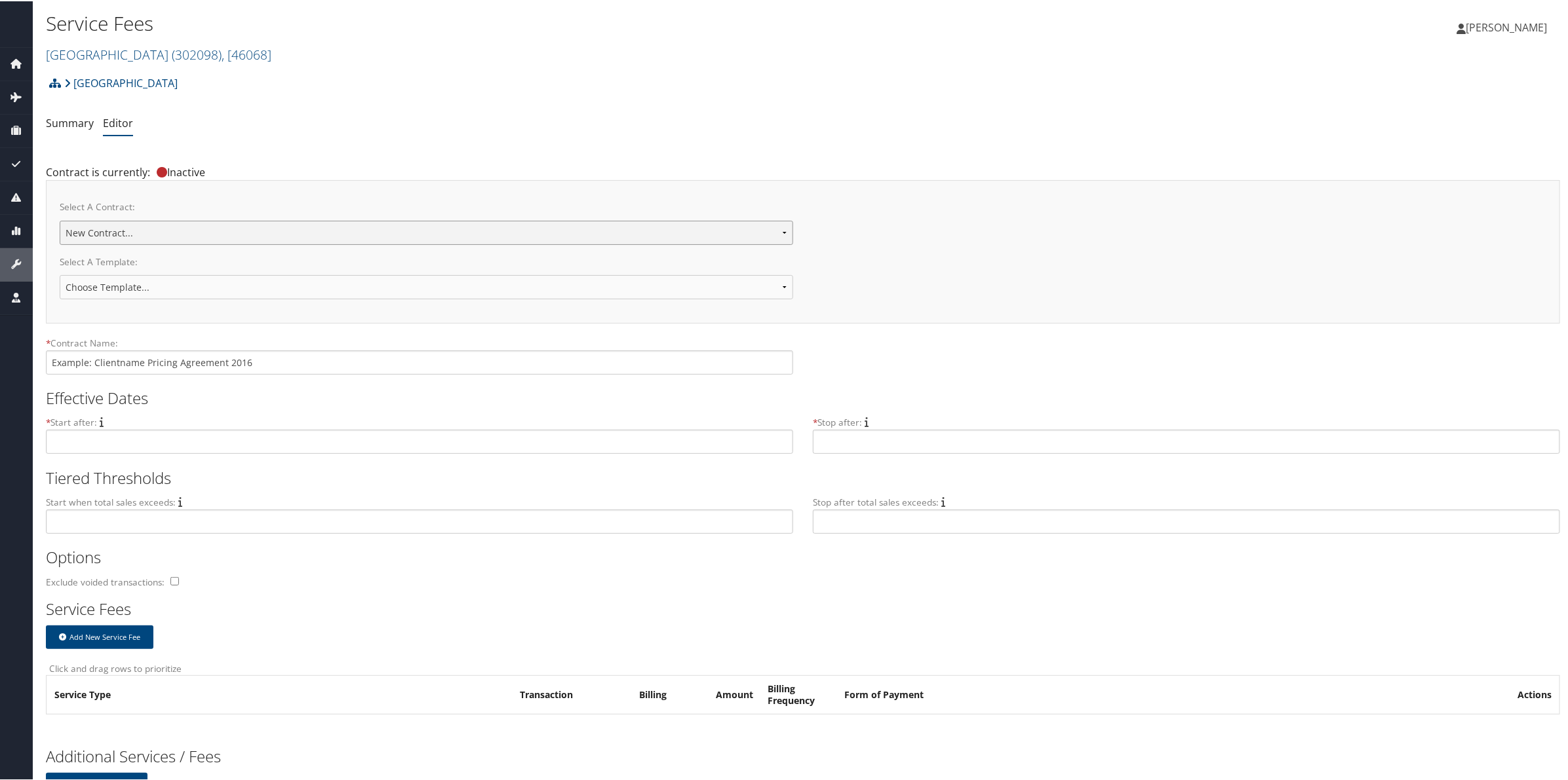
click at [233, 233] on select "Cache Creek New Contract..." at bounding box center [426, 231] width 734 height 24
select select "23130"
click at [59, 219] on select "Cache Creek New Contract..." at bounding box center [426, 231] width 734 height 24
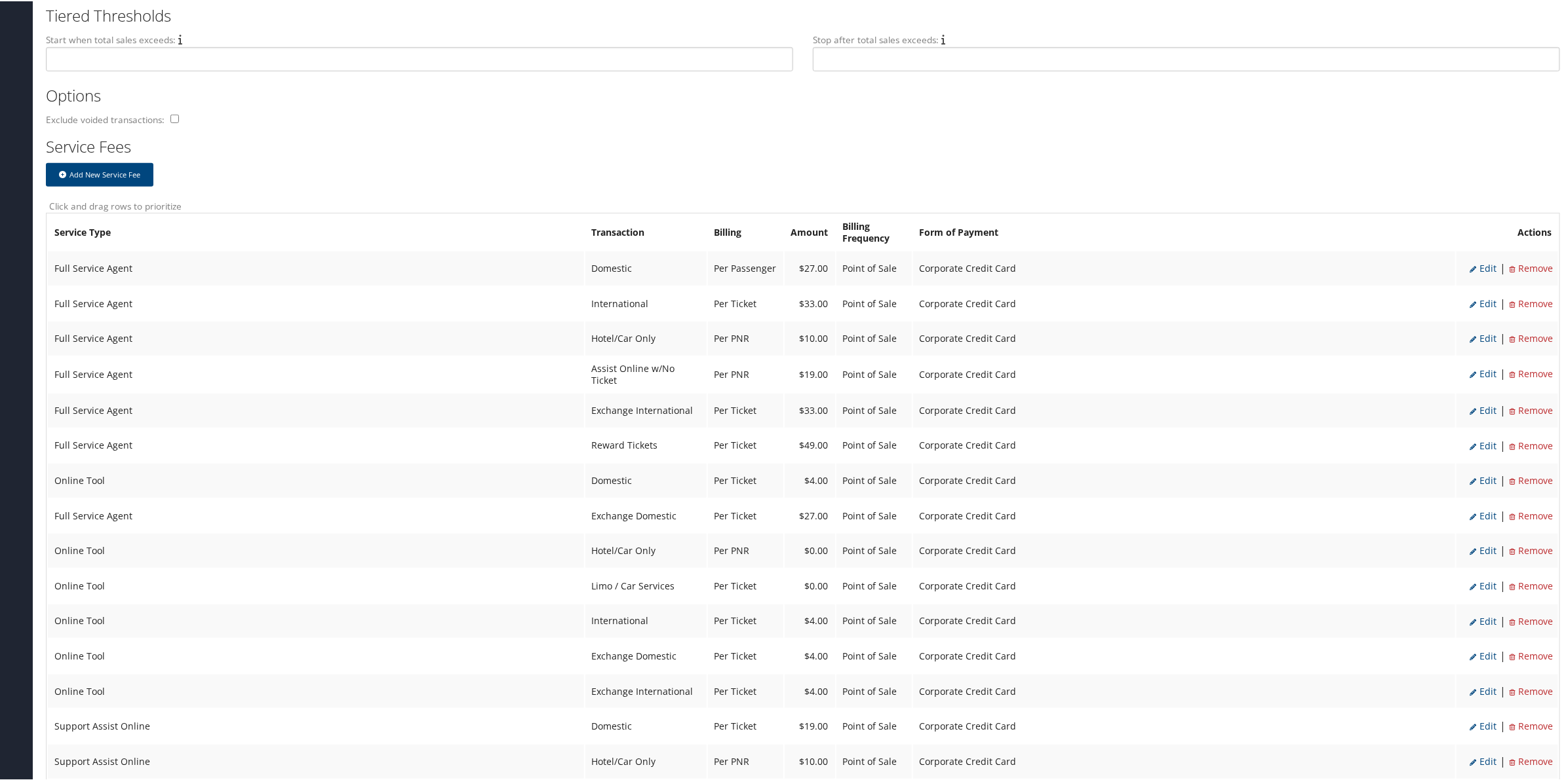
scroll to position [491, 0]
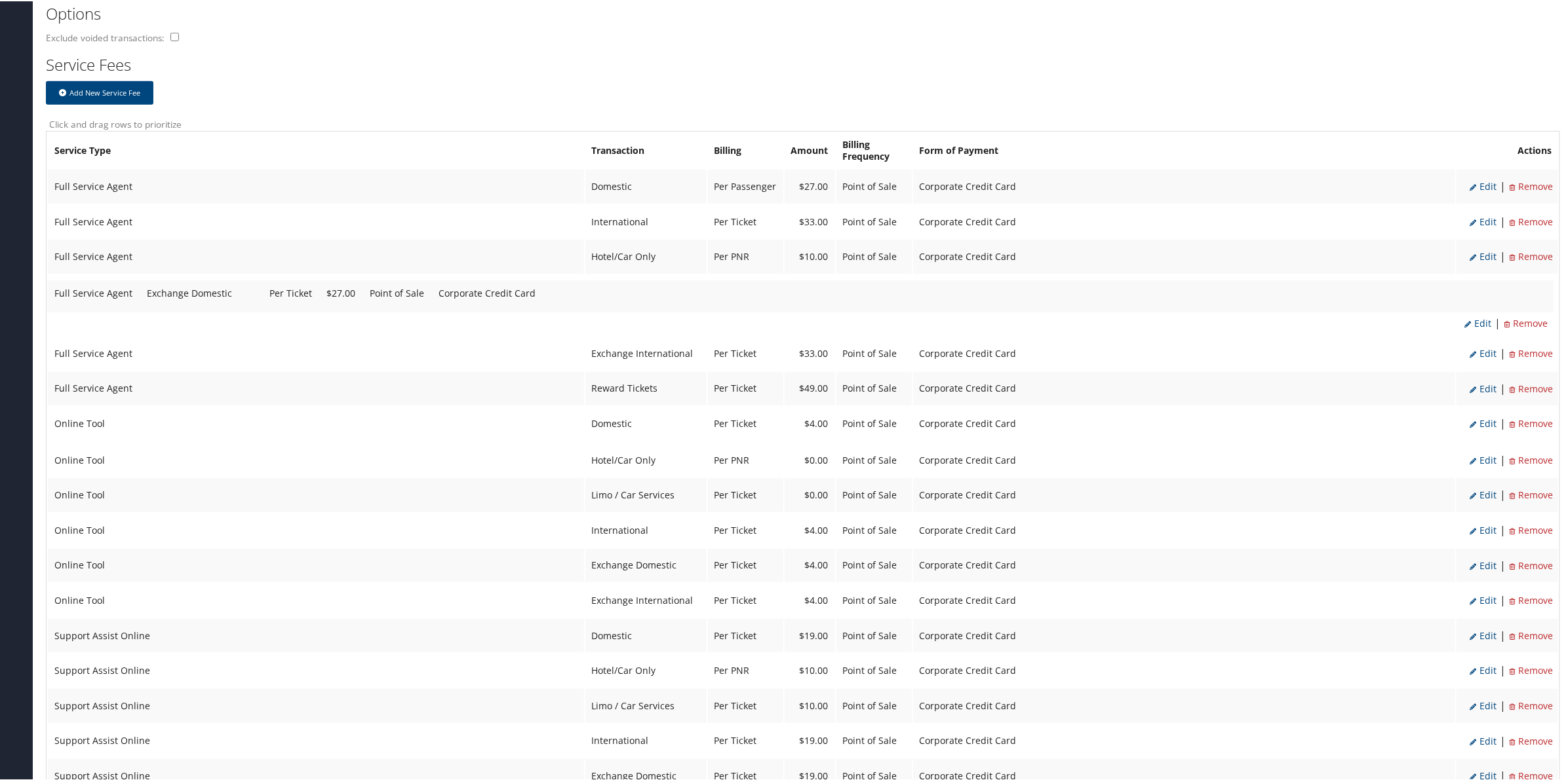
drag, startPoint x: 345, startPoint y: 410, endPoint x: 344, endPoint y: 292, distance: 118.0
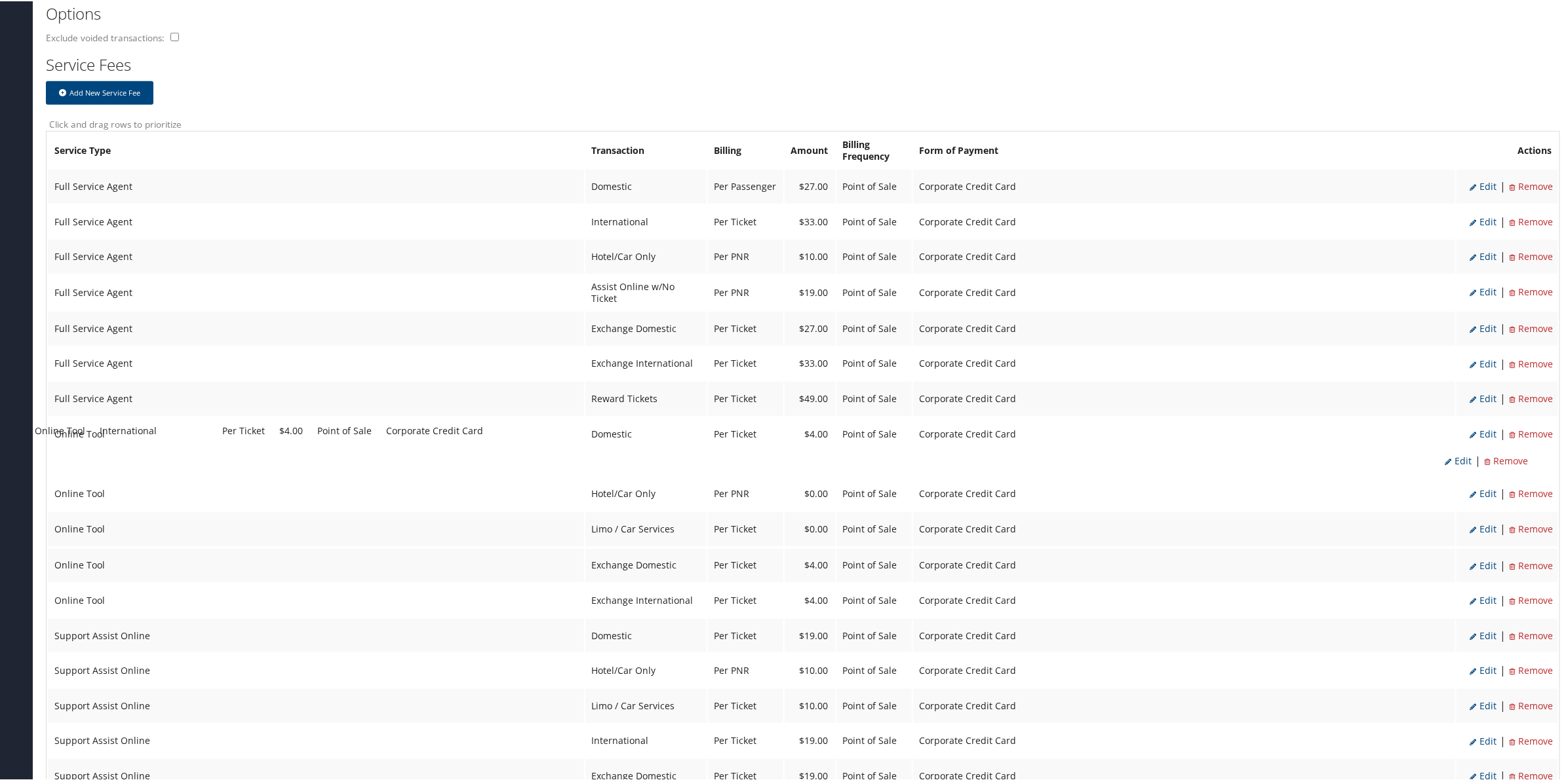
drag, startPoint x: 634, startPoint y: 513, endPoint x: 615, endPoint y: 431, distance: 84.2
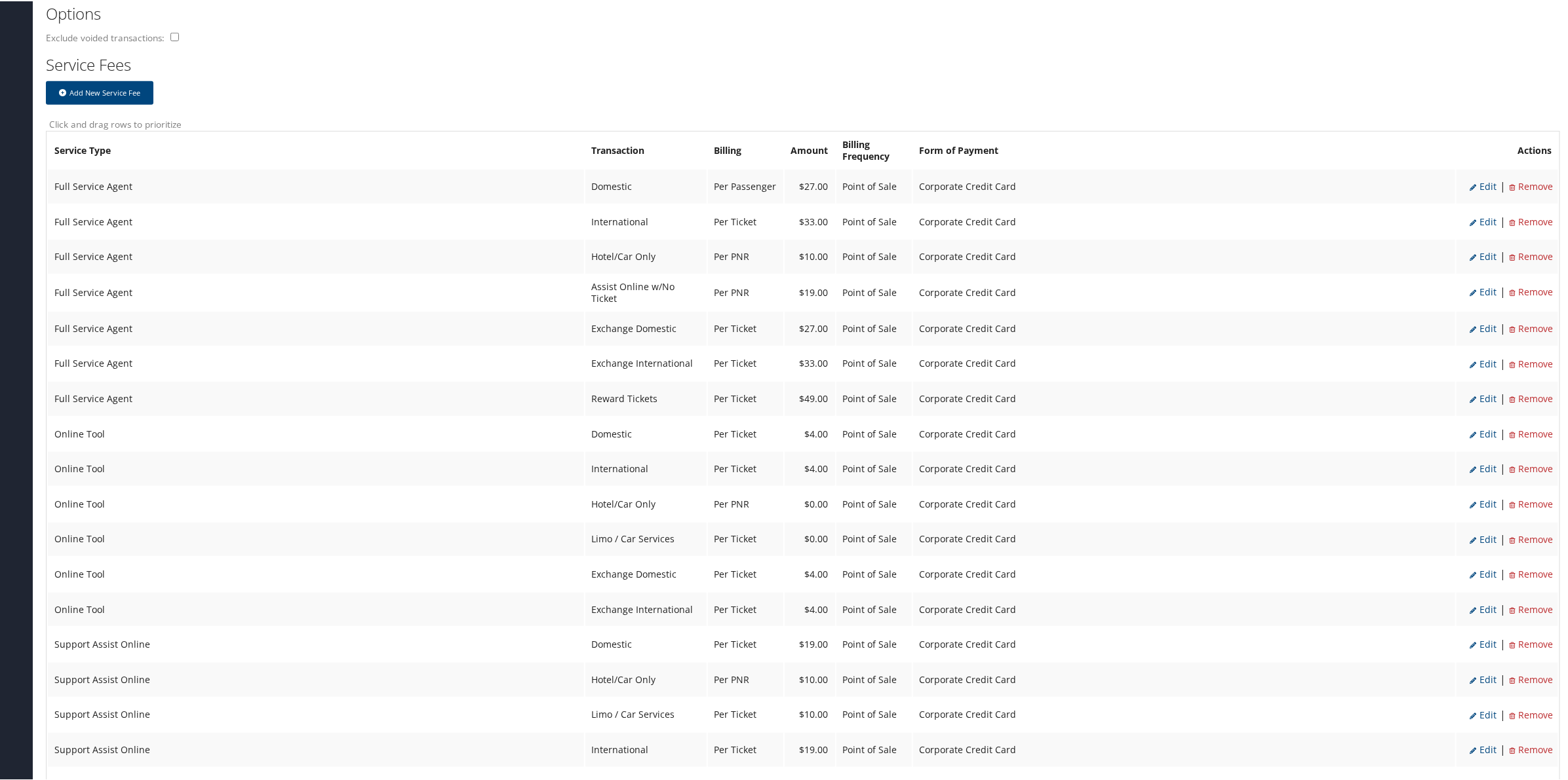
scroll to position [573, 0]
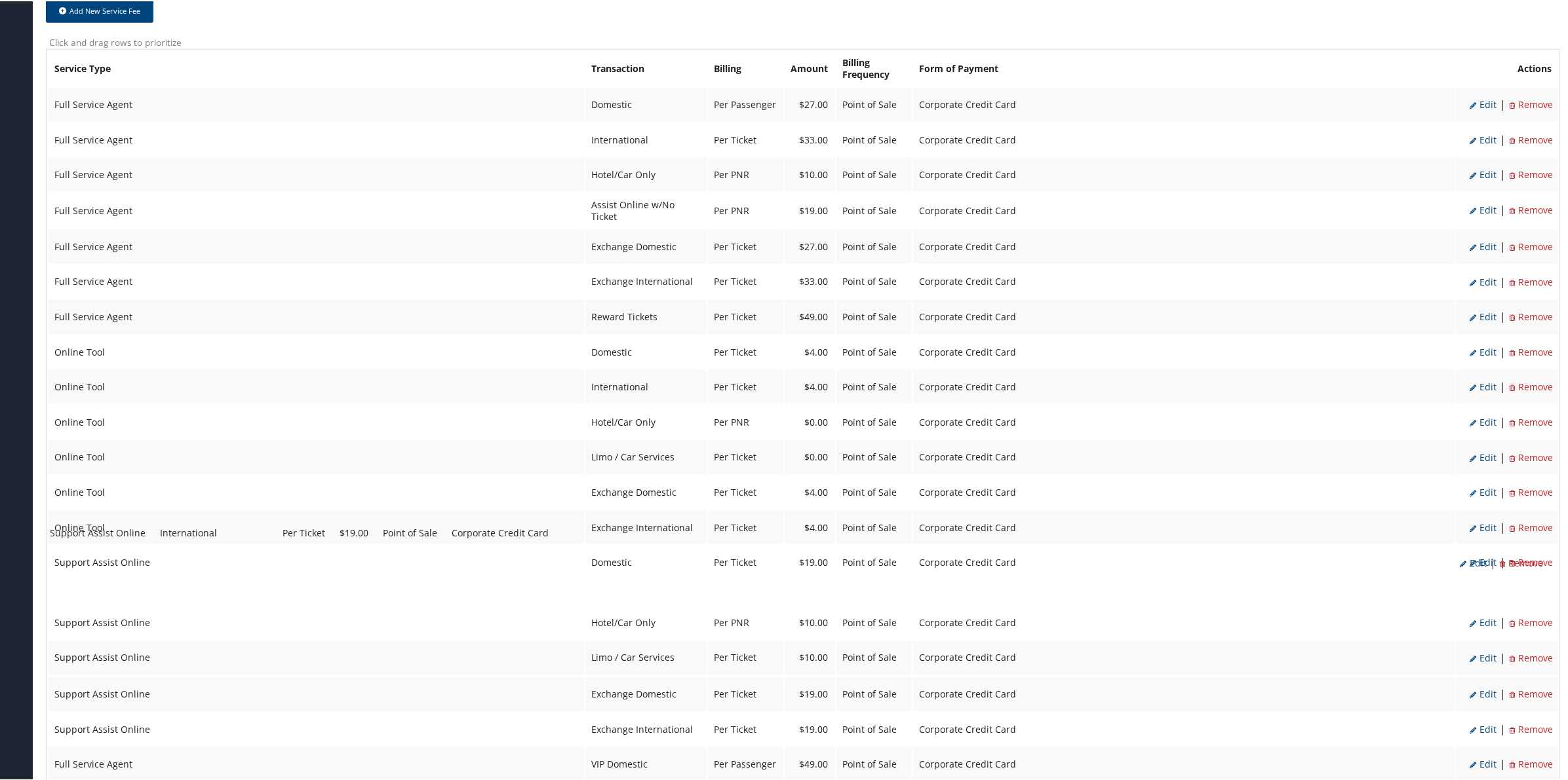
drag, startPoint x: 628, startPoint y: 629, endPoint x: 624, endPoint y: 544, distance: 85.1
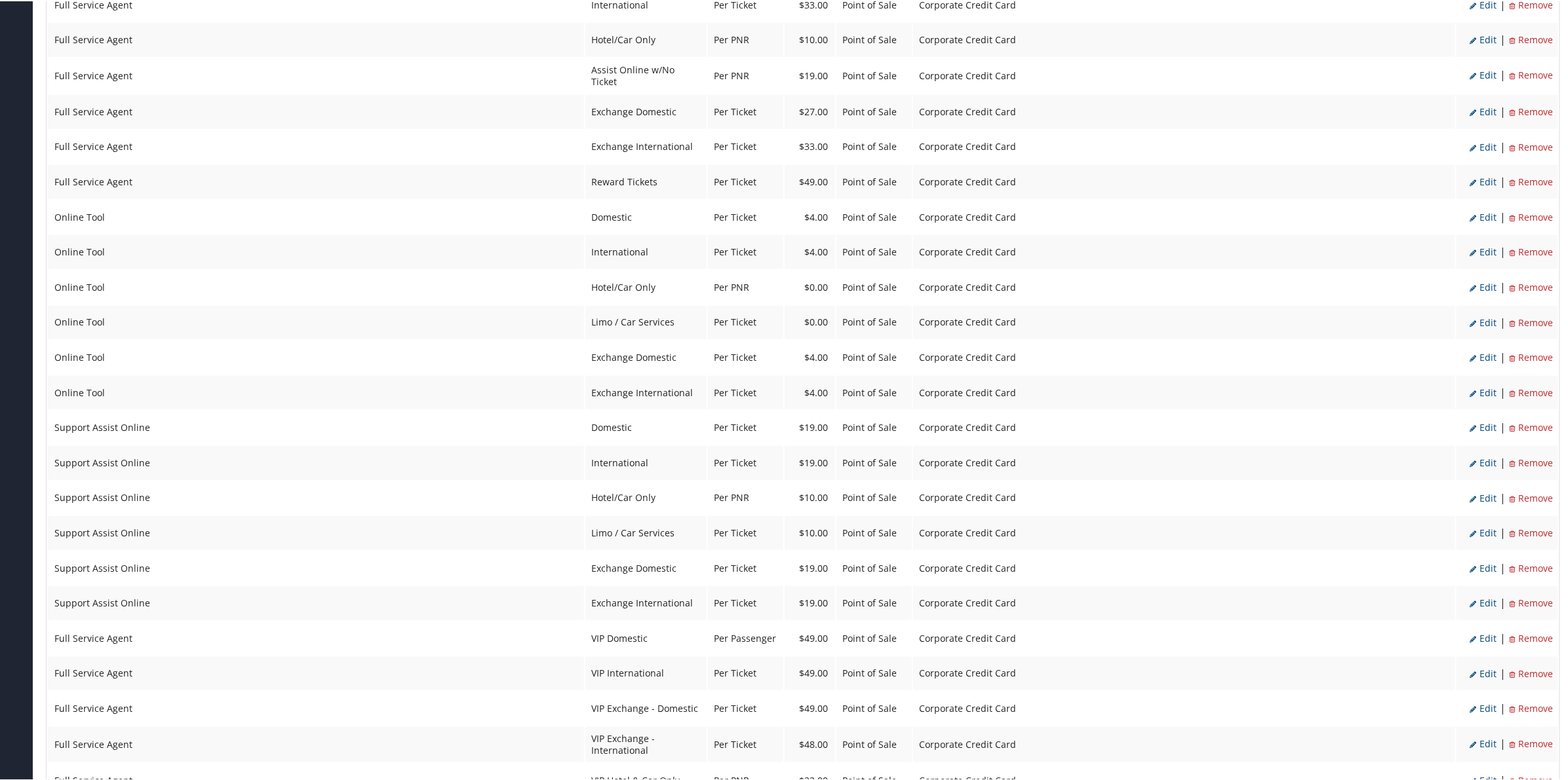
scroll to position [737, 0]
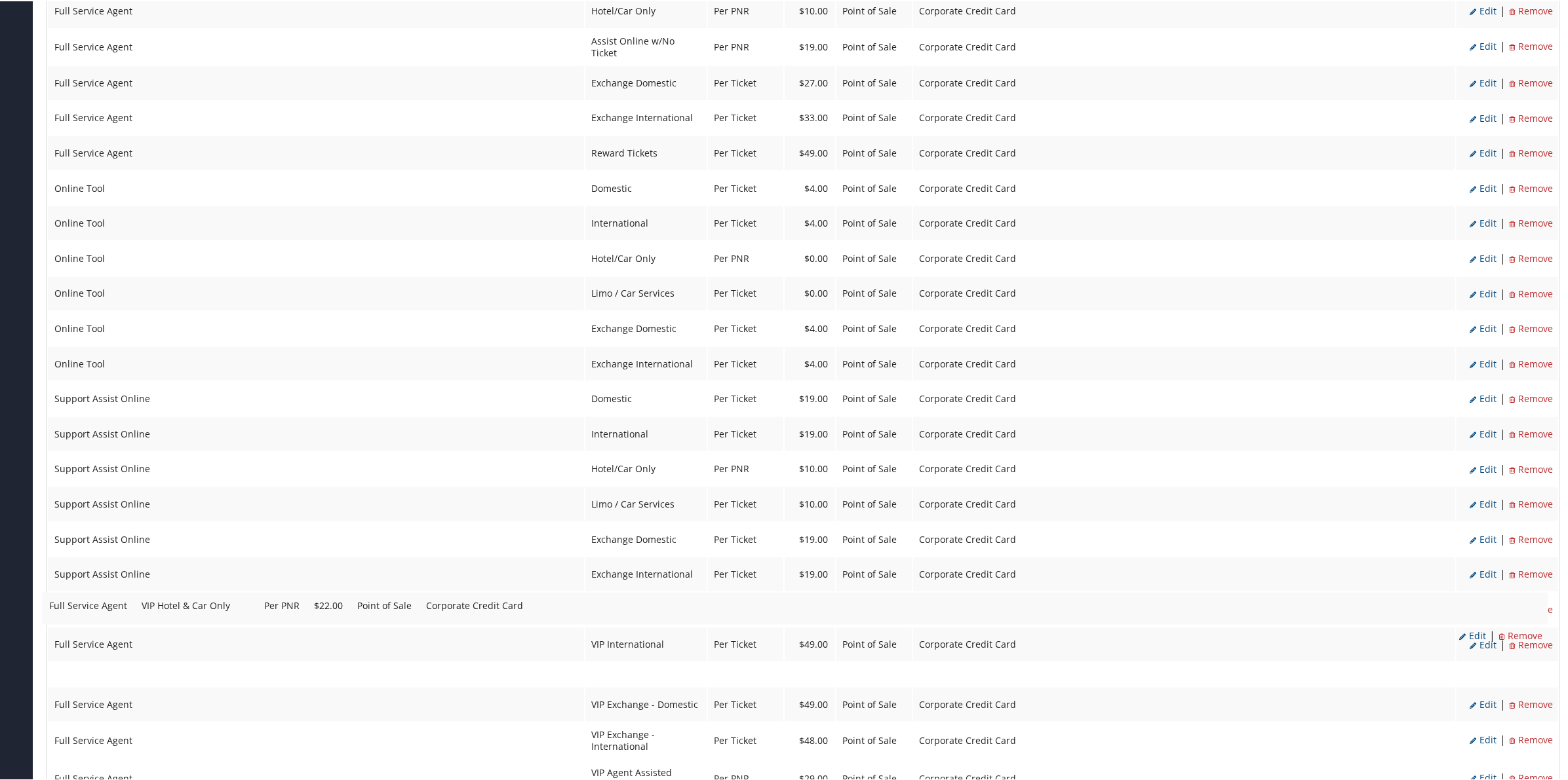
drag, startPoint x: 656, startPoint y: 695, endPoint x: 650, endPoint y: 611, distance: 84.2
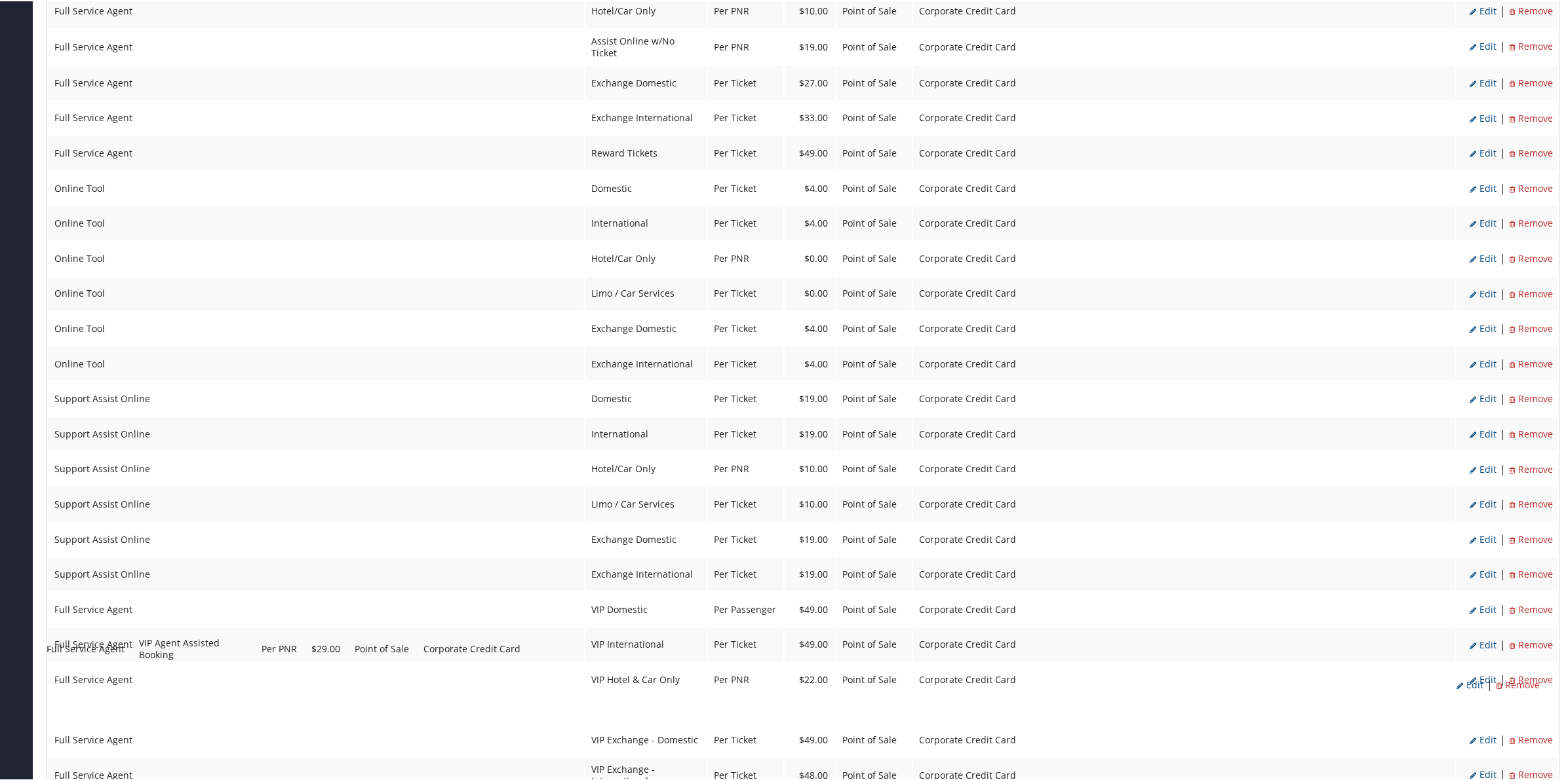
drag, startPoint x: 644, startPoint y: 722, endPoint x: 636, endPoint y: 642, distance: 80.4
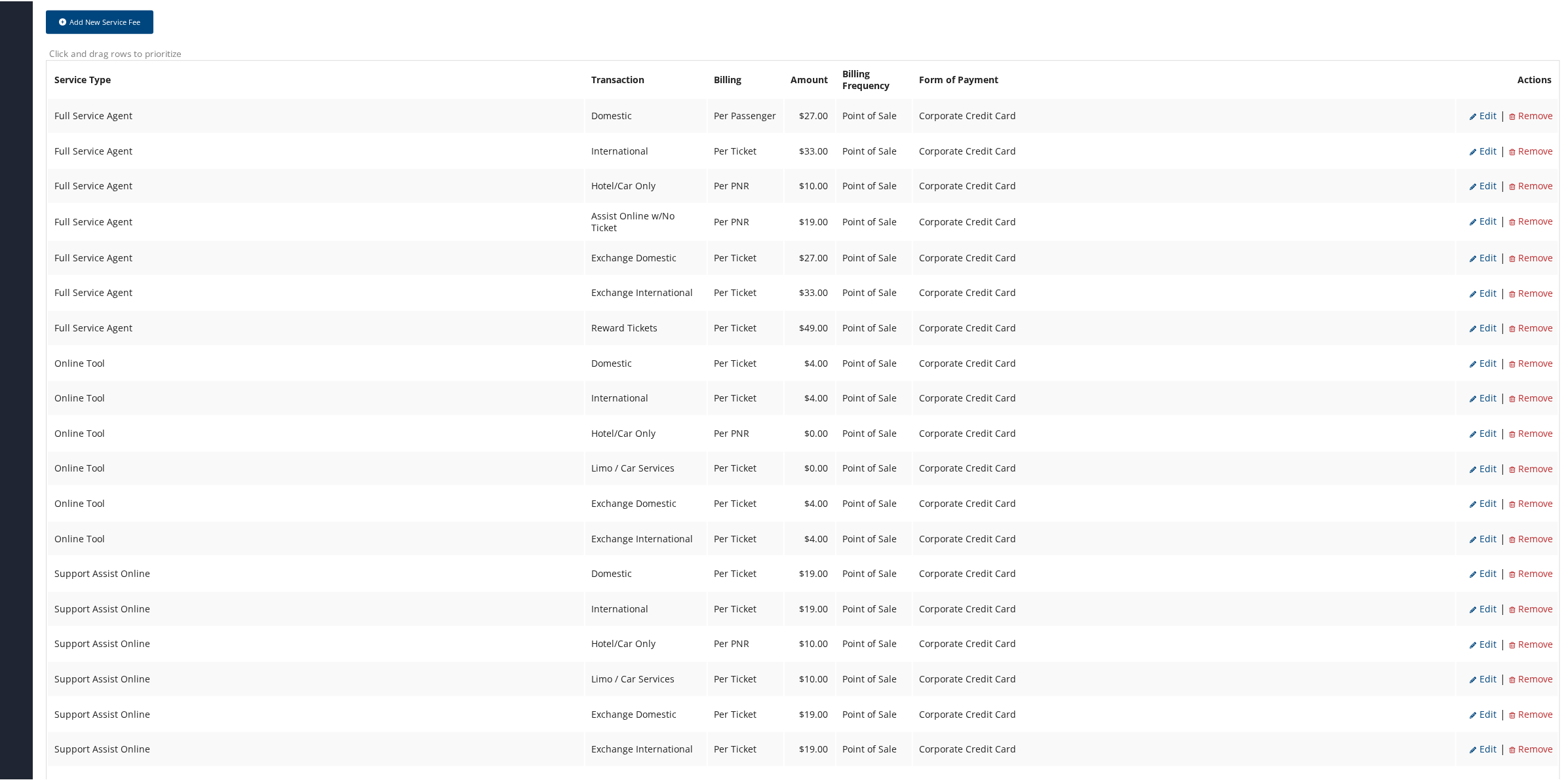
scroll to position [491, 0]
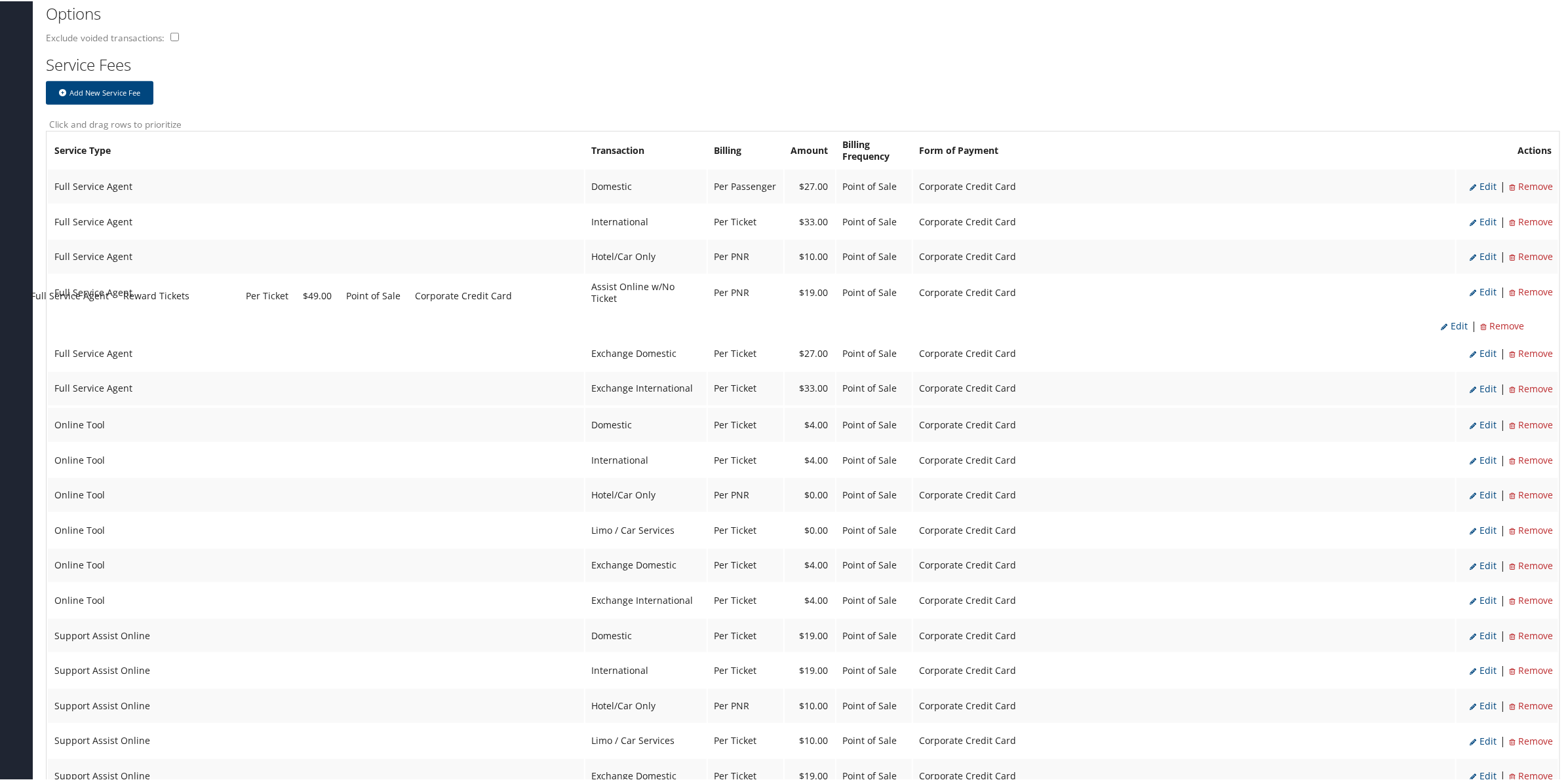
drag, startPoint x: 632, startPoint y: 385, endPoint x: 608, endPoint y: 303, distance: 85.4
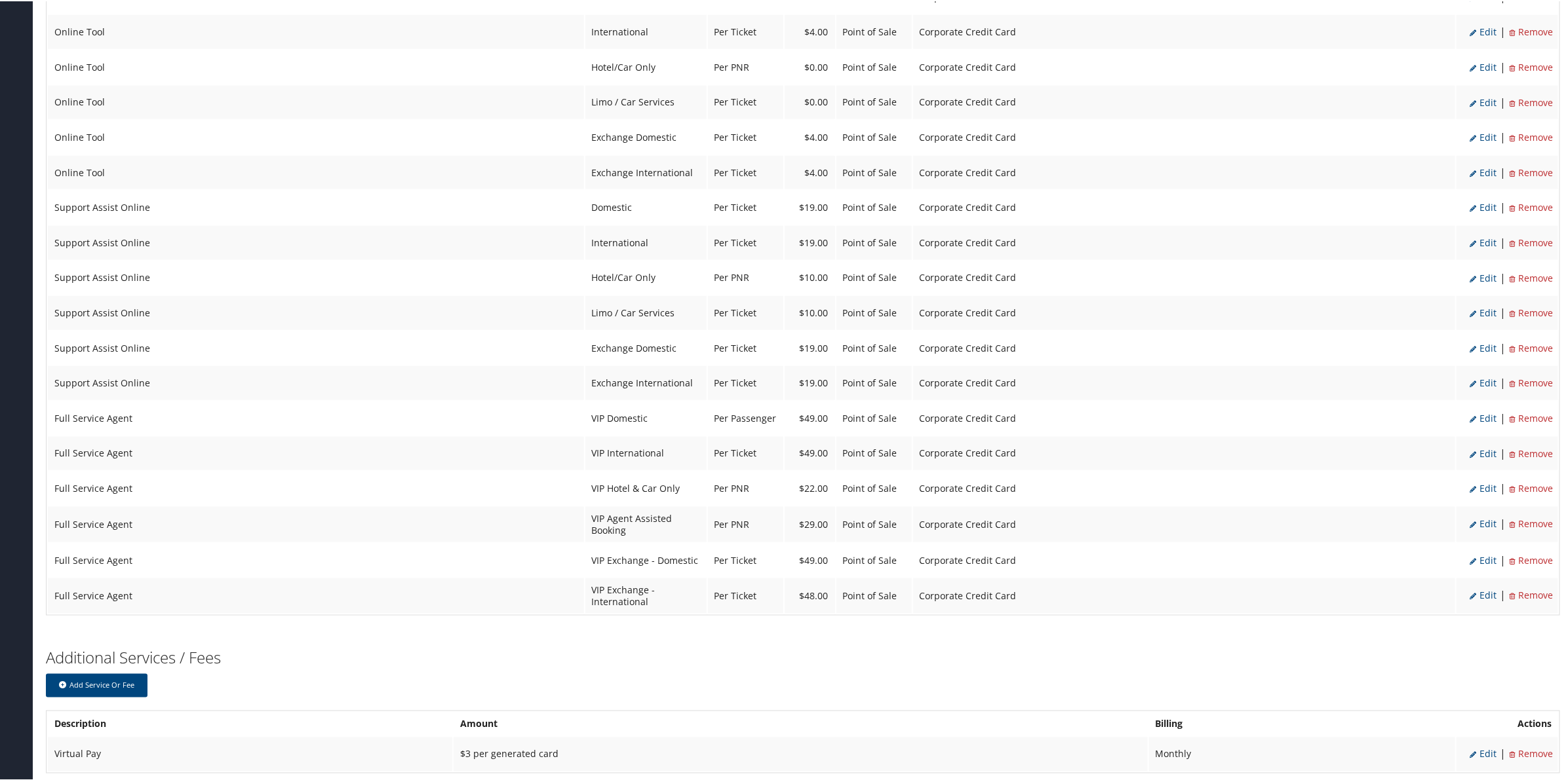
scroll to position [955, 0]
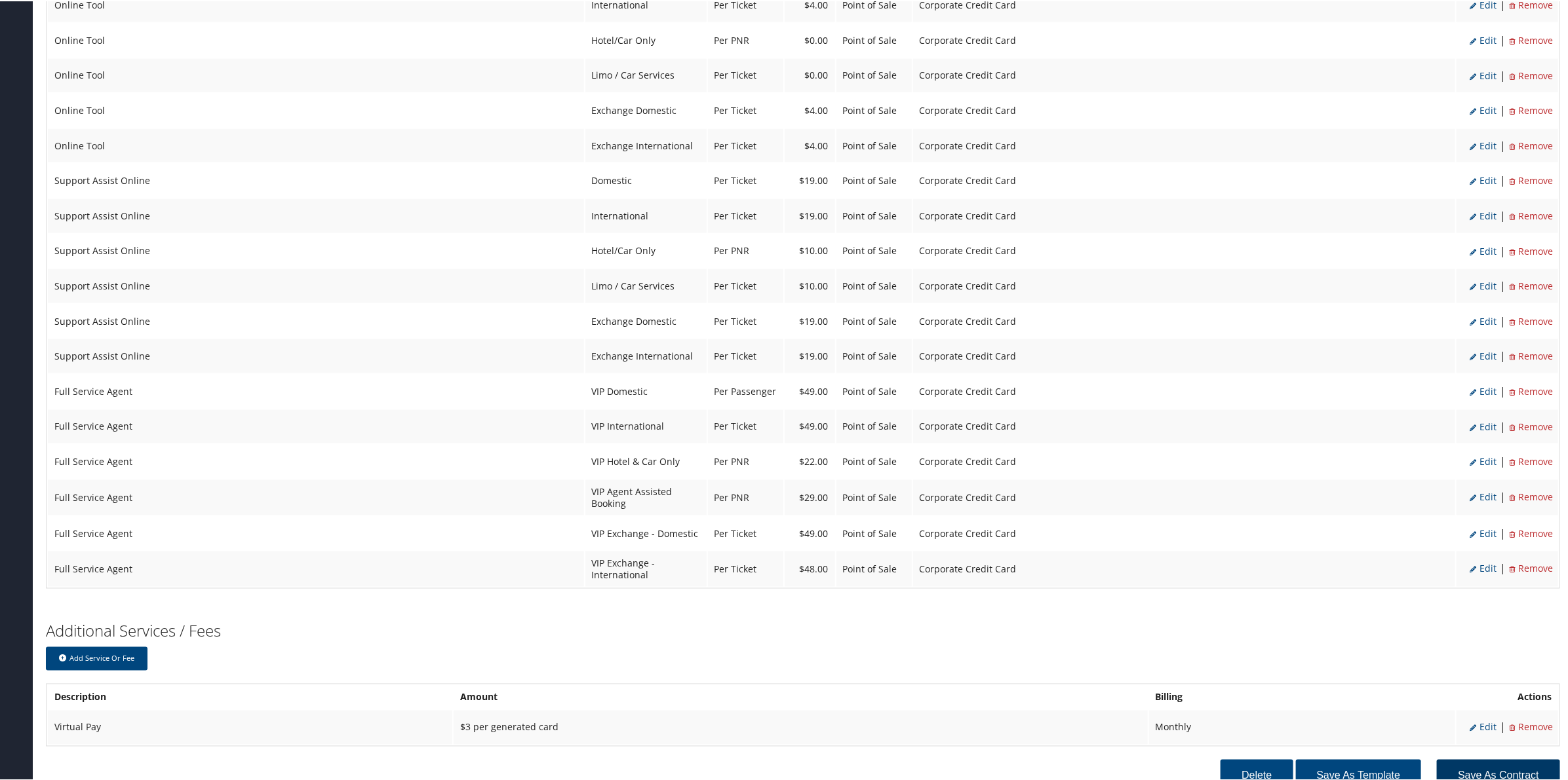
click at [1485, 758] on button "Save as Contract" at bounding box center [1499, 775] width 123 height 34
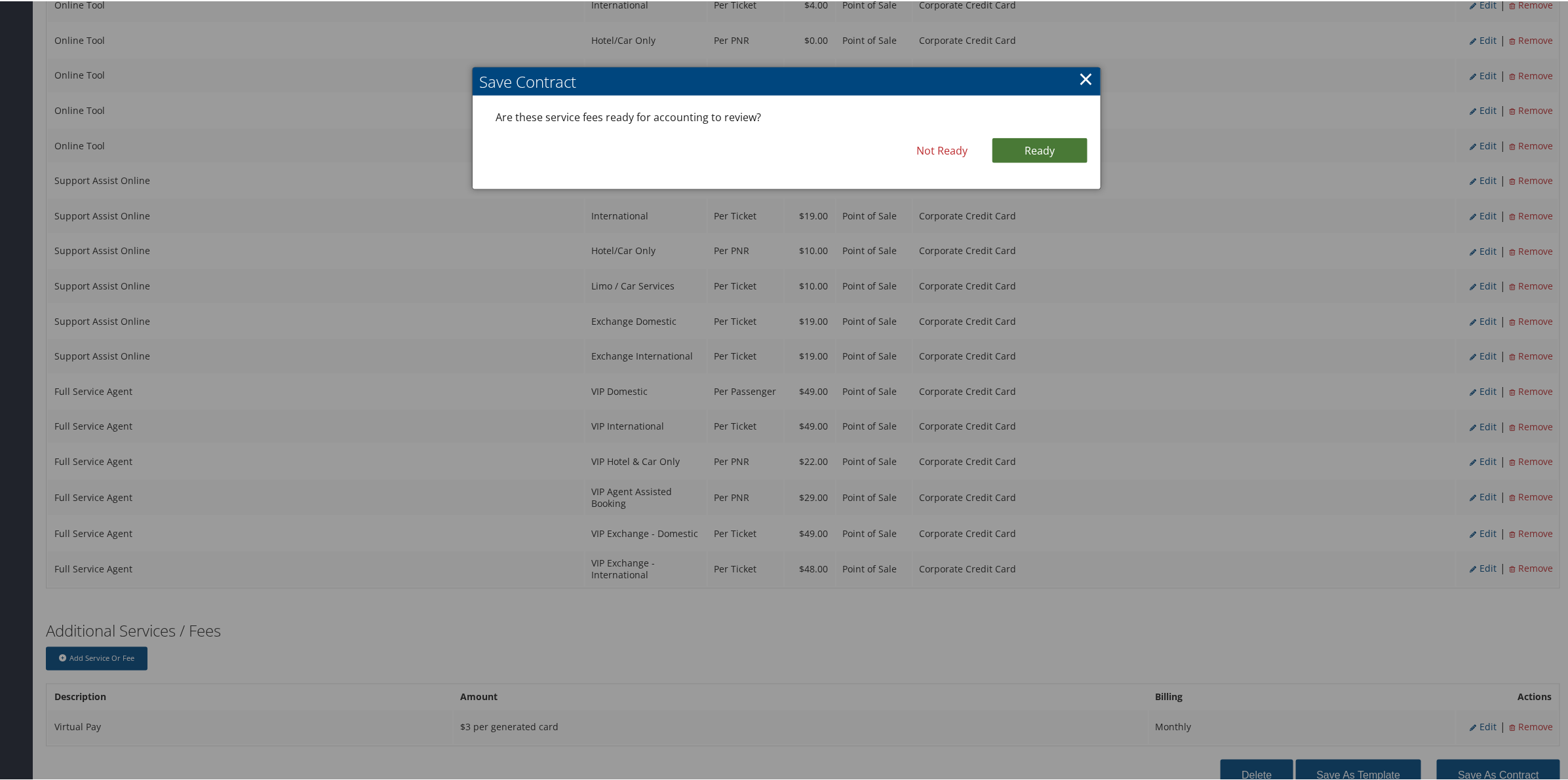
click at [1019, 145] on link "Ready" at bounding box center [1040, 150] width 95 height 25
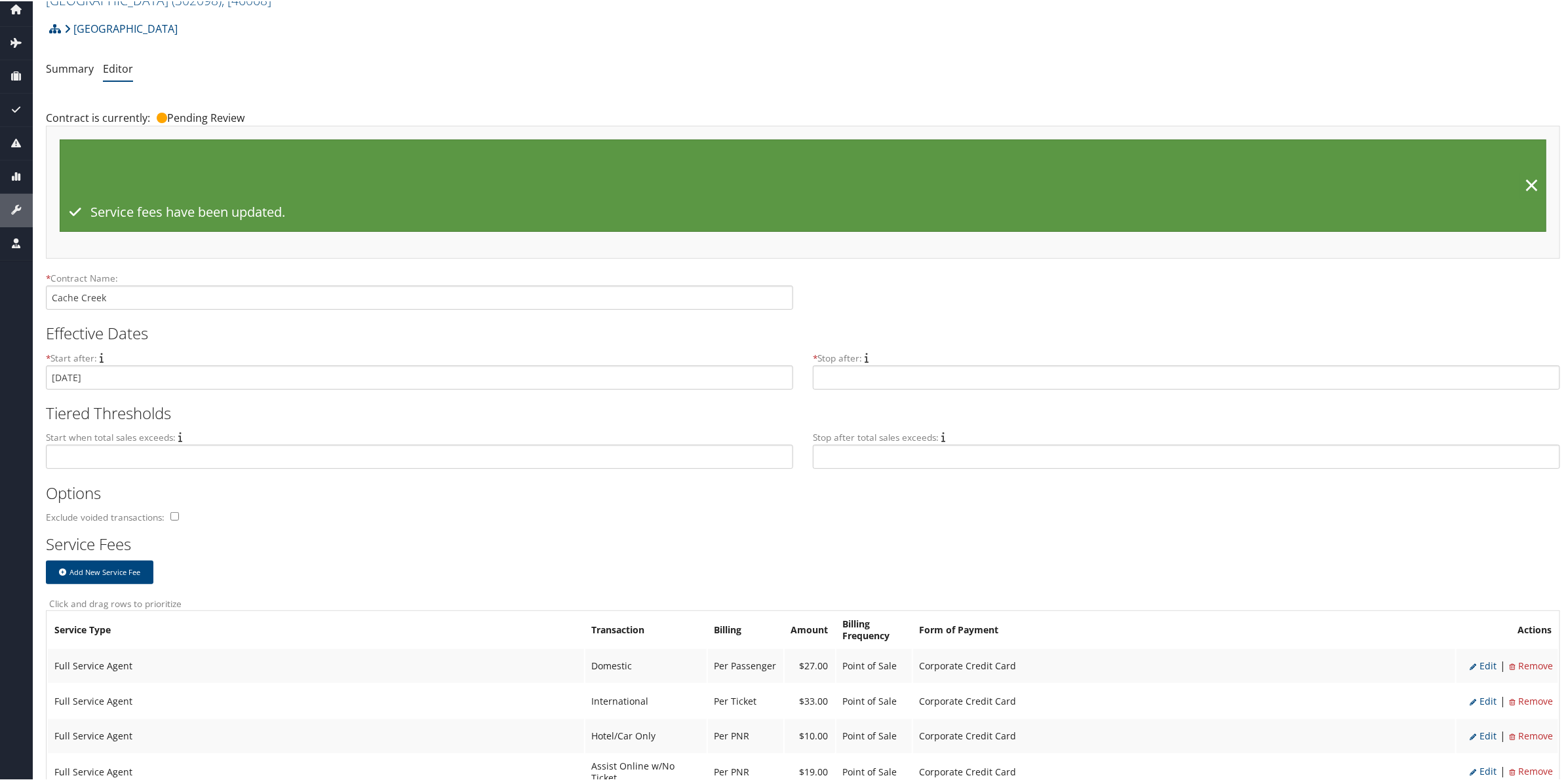
scroll to position [20, 0]
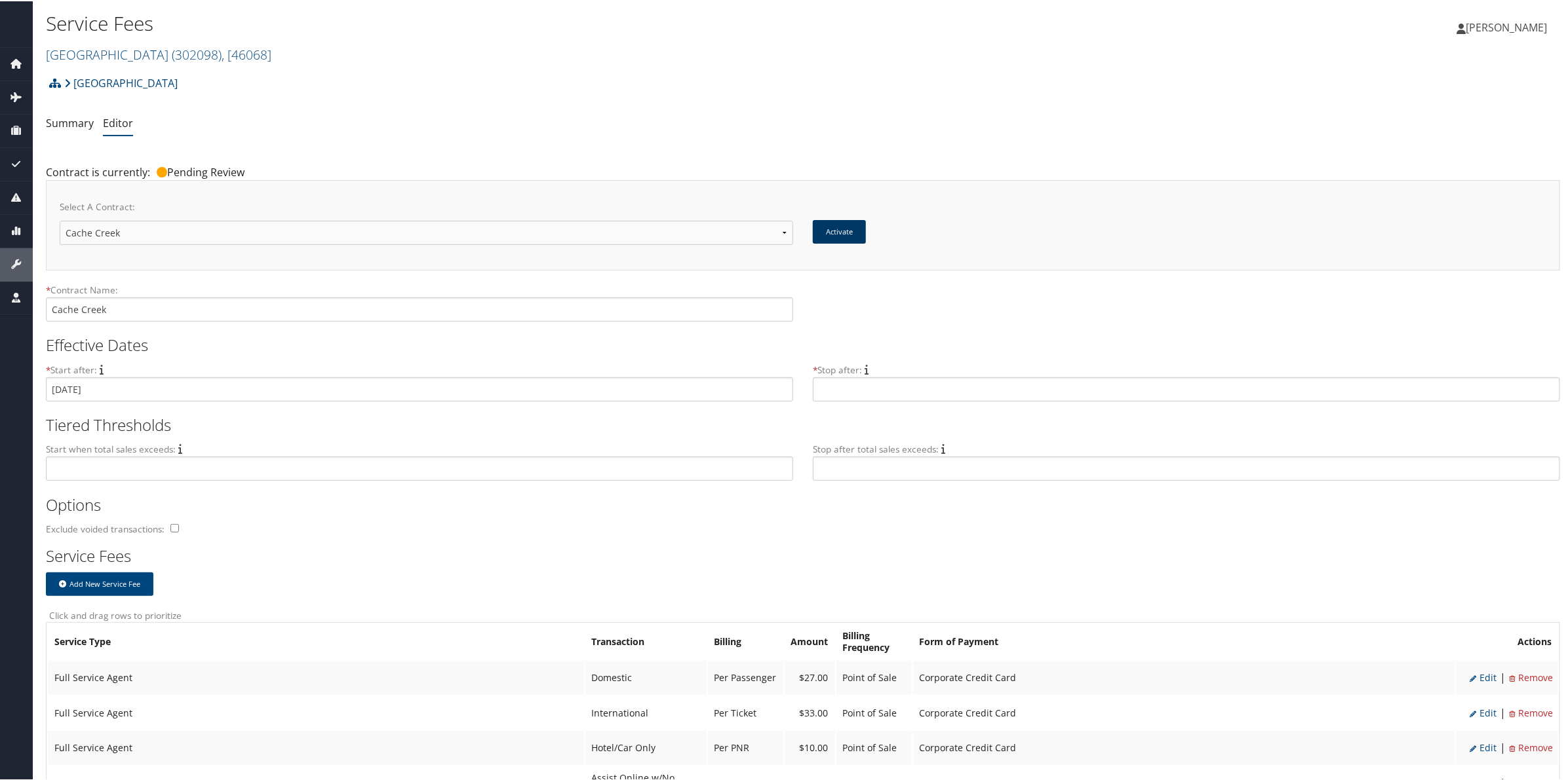
click at [831, 228] on button "Activate" at bounding box center [839, 230] width 53 height 23
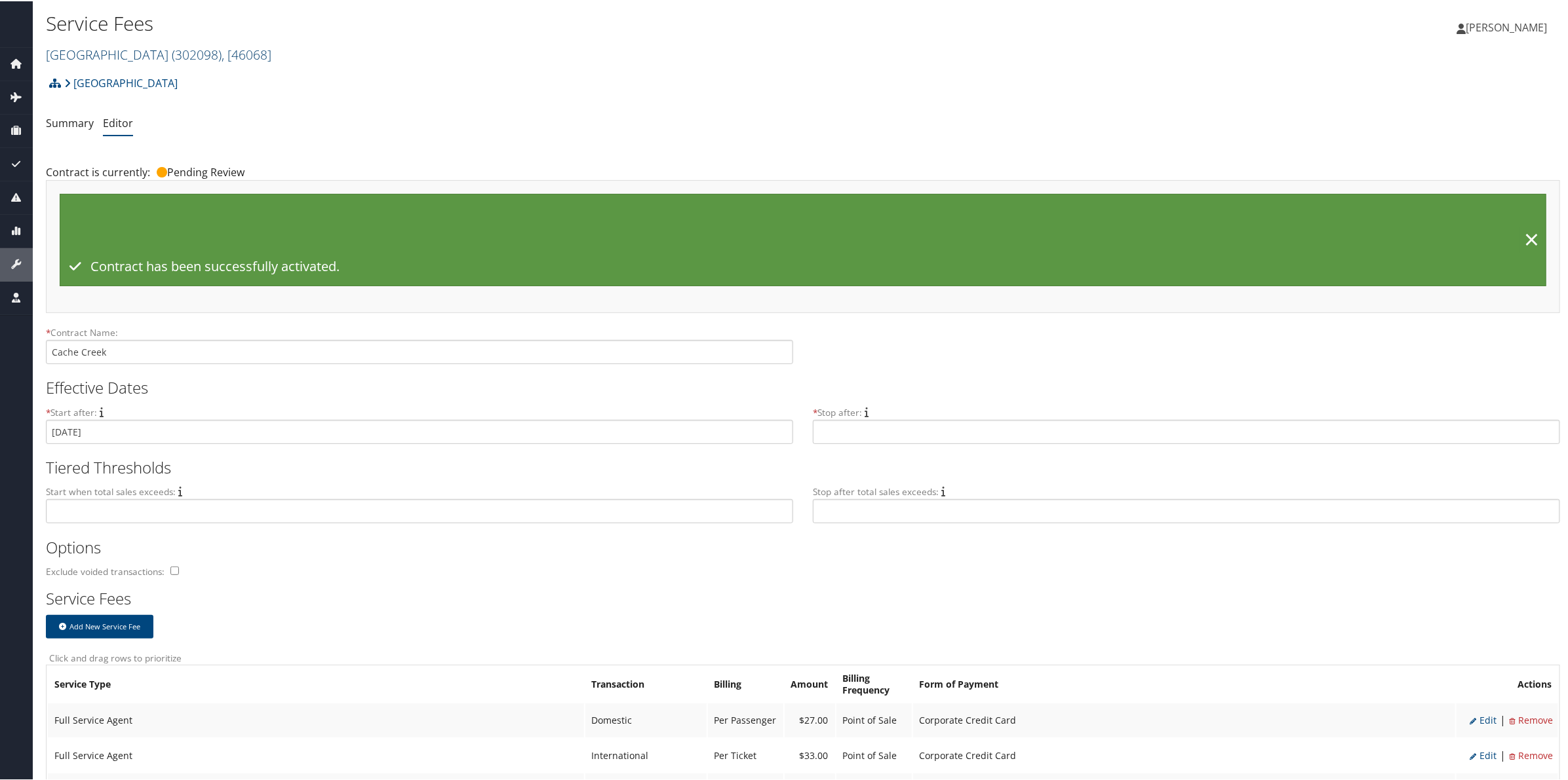
click at [167, 53] on link "[GEOGRAPHIC_DATA] ( 302098 ) , [ 46068 ]" at bounding box center [158, 53] width 226 height 18
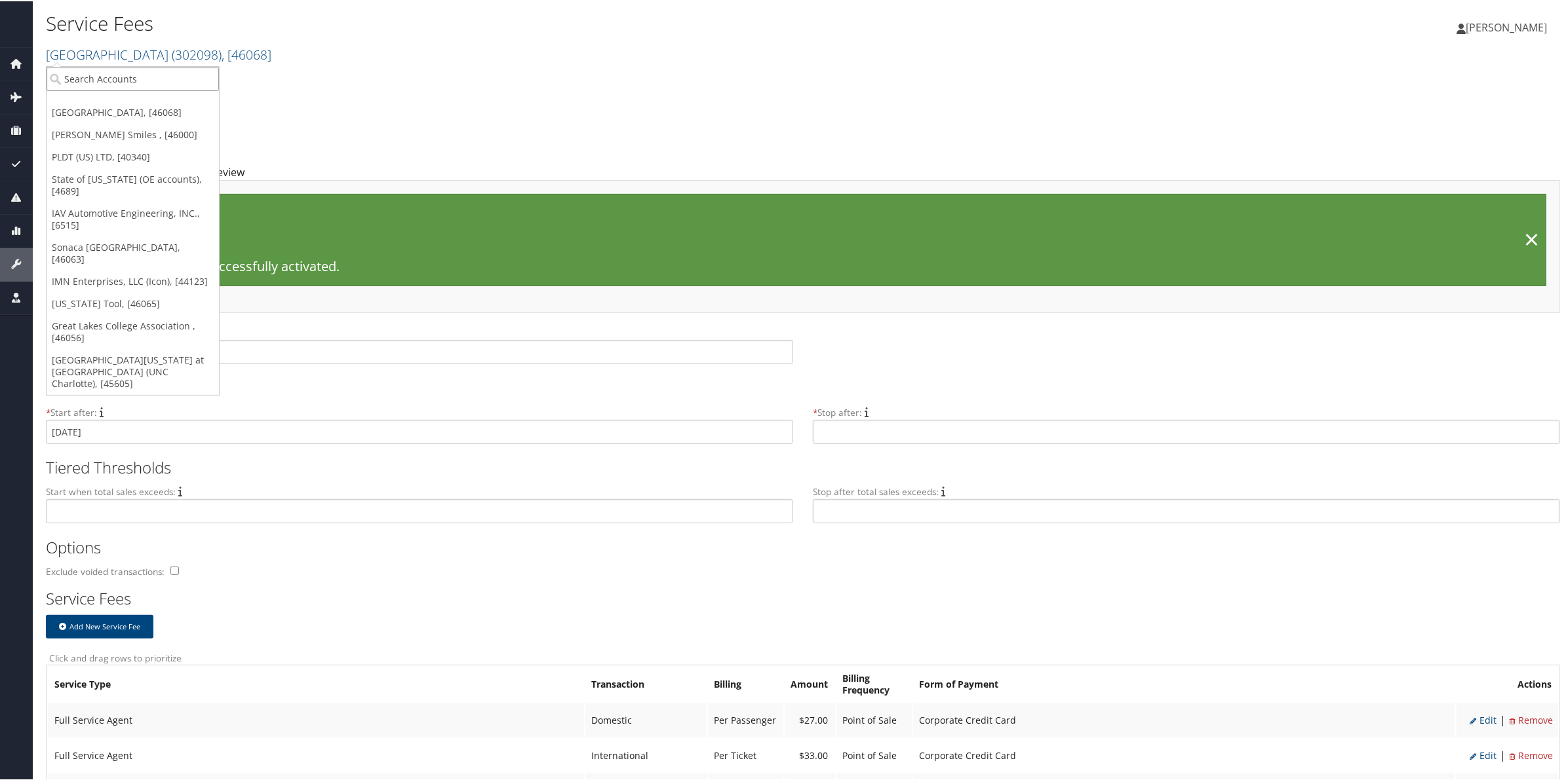
click at [103, 82] on input "search" at bounding box center [133, 77] width 172 height 24
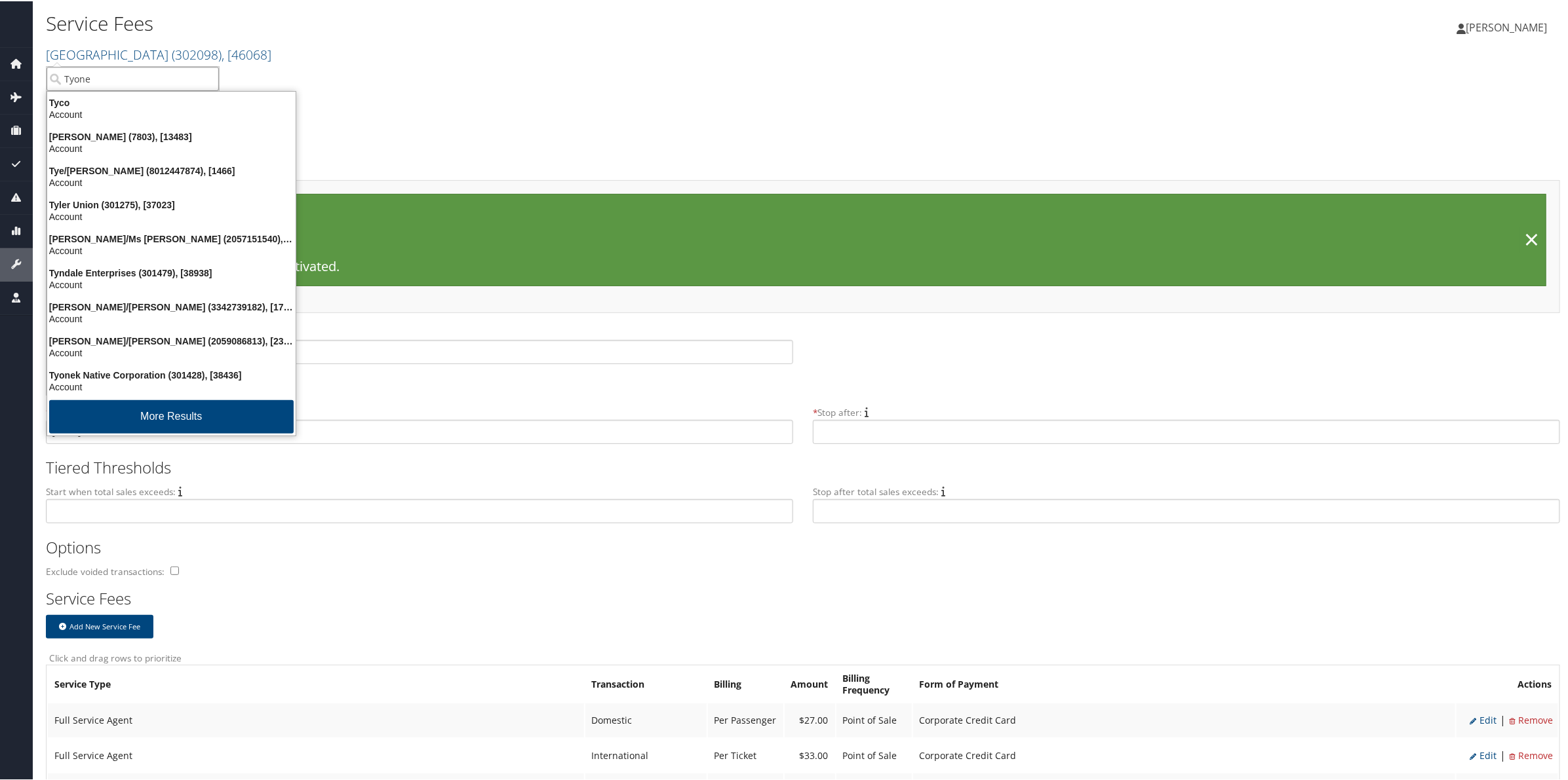
type input "Tyonek"
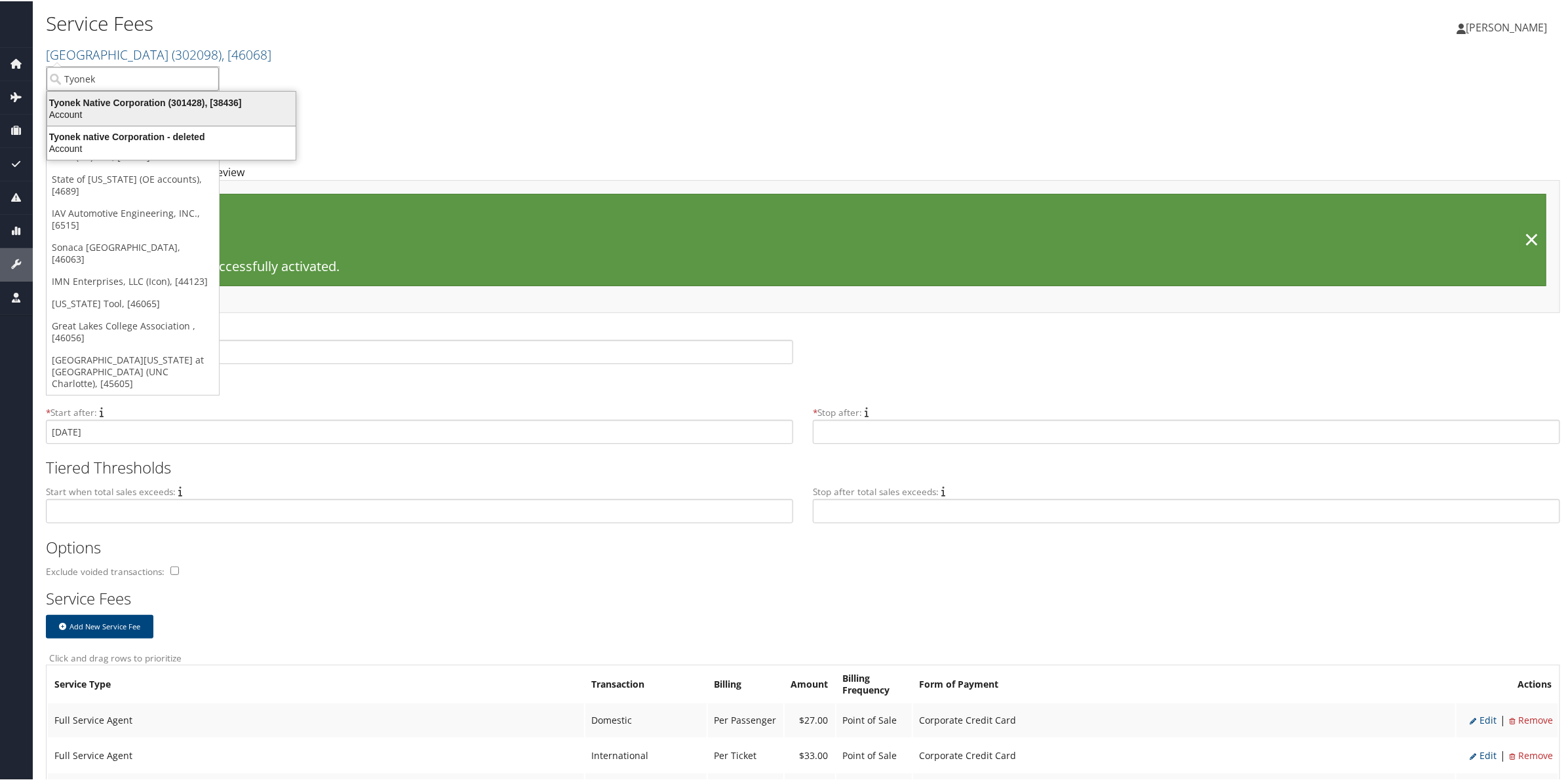
click at [112, 105] on div "Tyonek Native Corporation (301428), [38436]" at bounding box center [171, 101] width 264 height 12
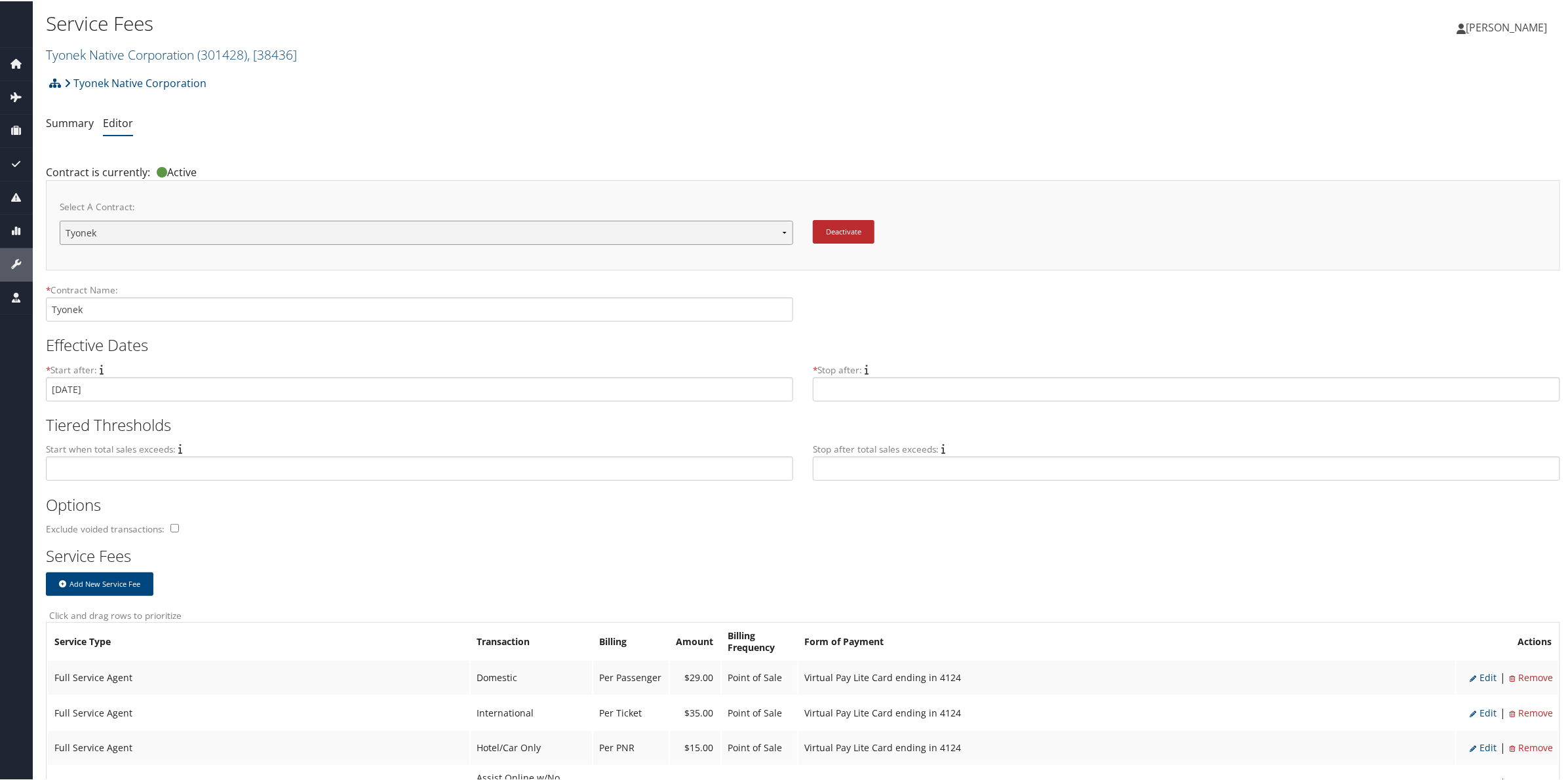
click at [320, 227] on select "Tyonek New Contract..." at bounding box center [426, 231] width 734 height 24
click at [158, 50] on link "Tyonek Native Corporation ( 301428 ) , [ 38436 ]" at bounding box center [172, 53] width 251 height 18
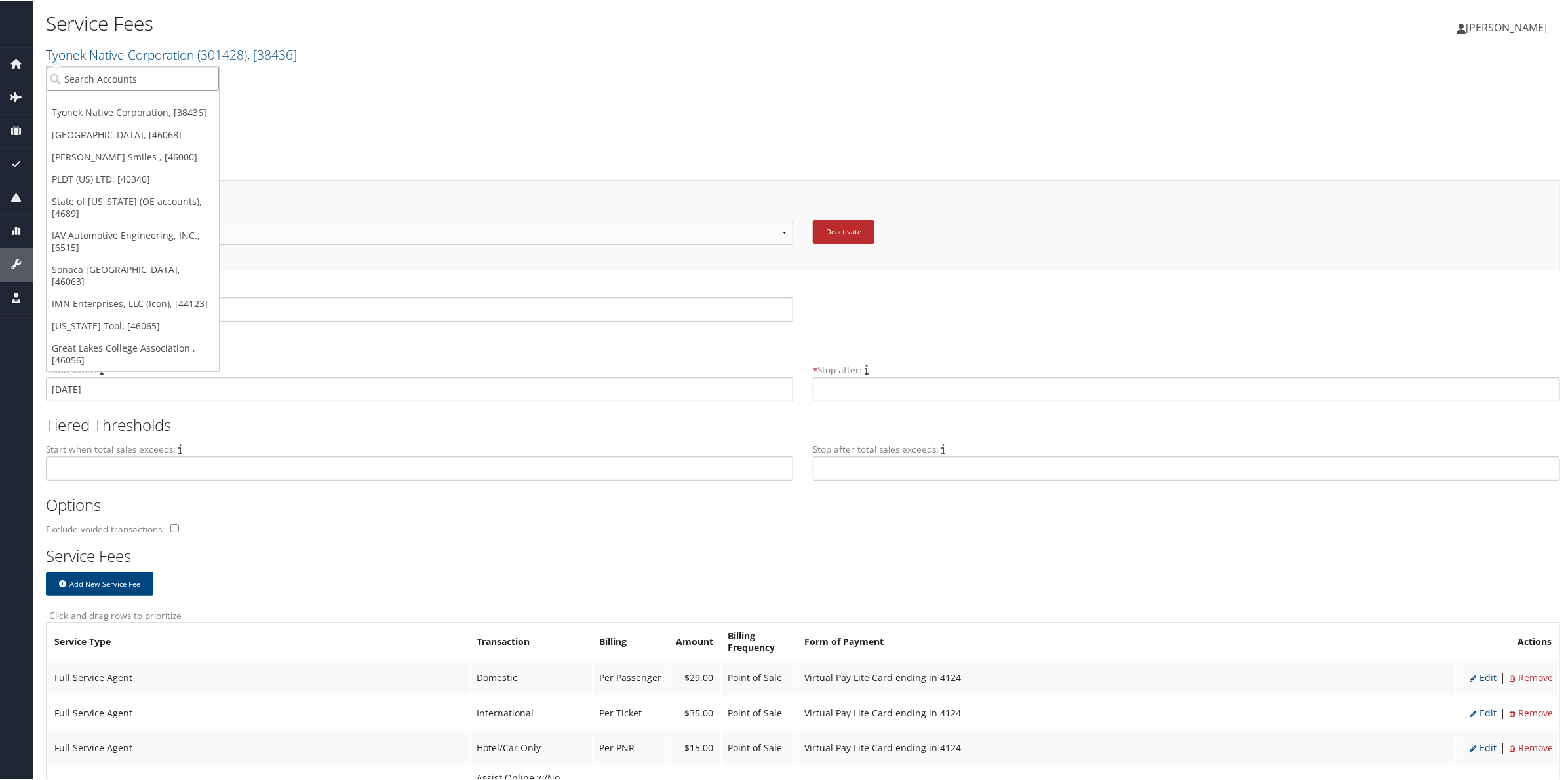
click at [169, 76] on input "search" at bounding box center [133, 77] width 172 height 24
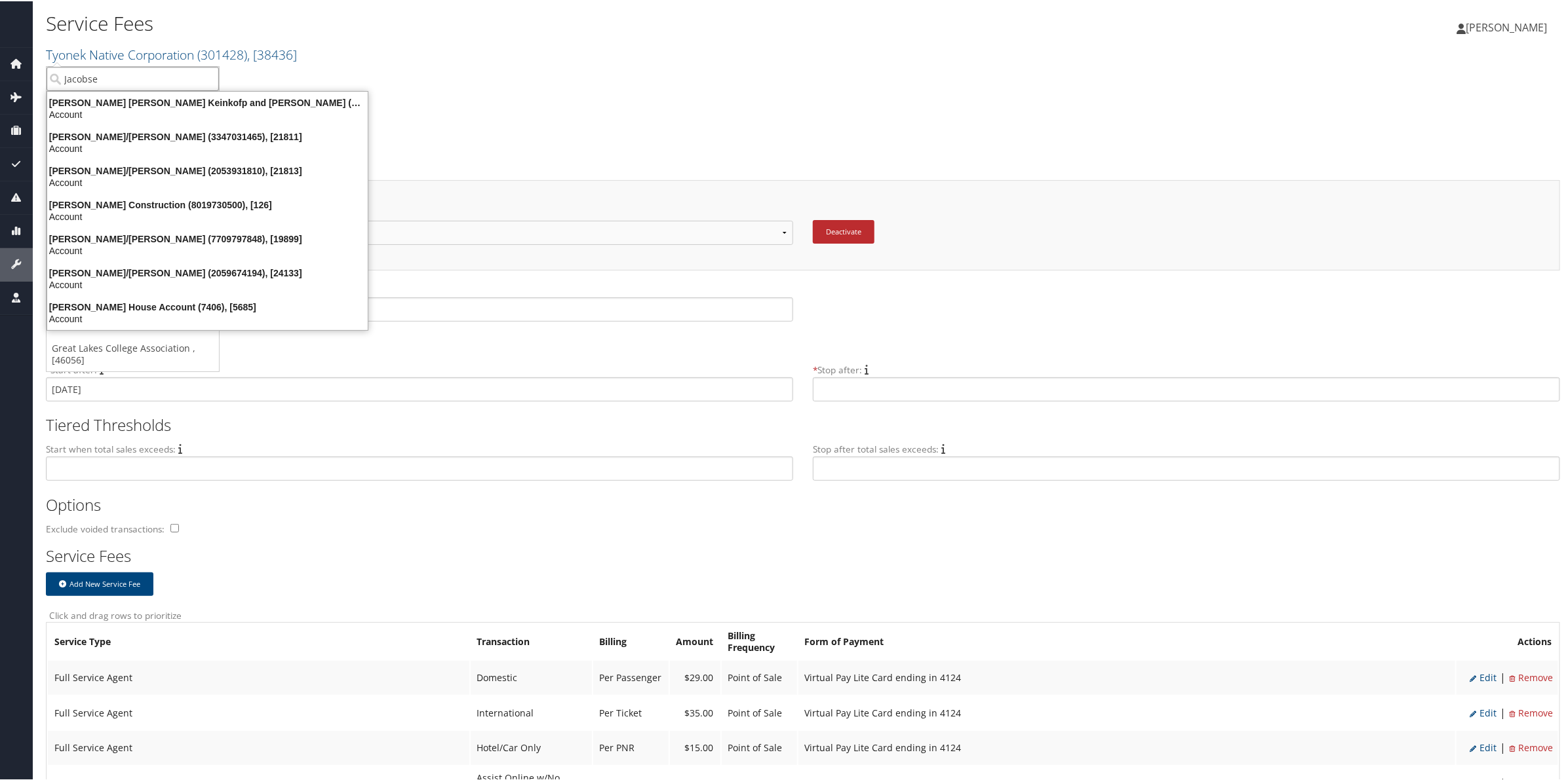
type input "Jacobsen"
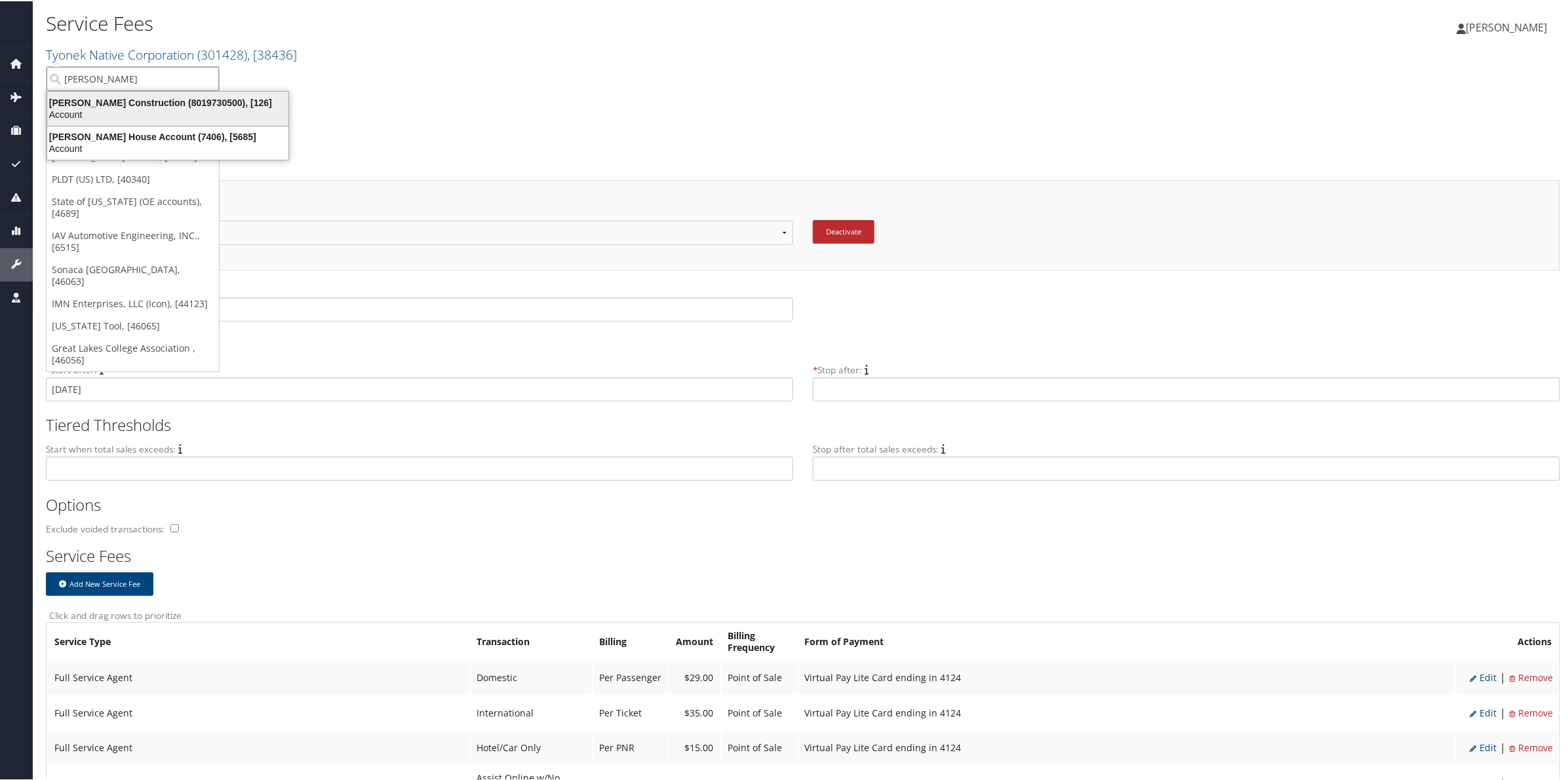
click at [182, 109] on div "Account" at bounding box center [167, 113] width 257 height 12
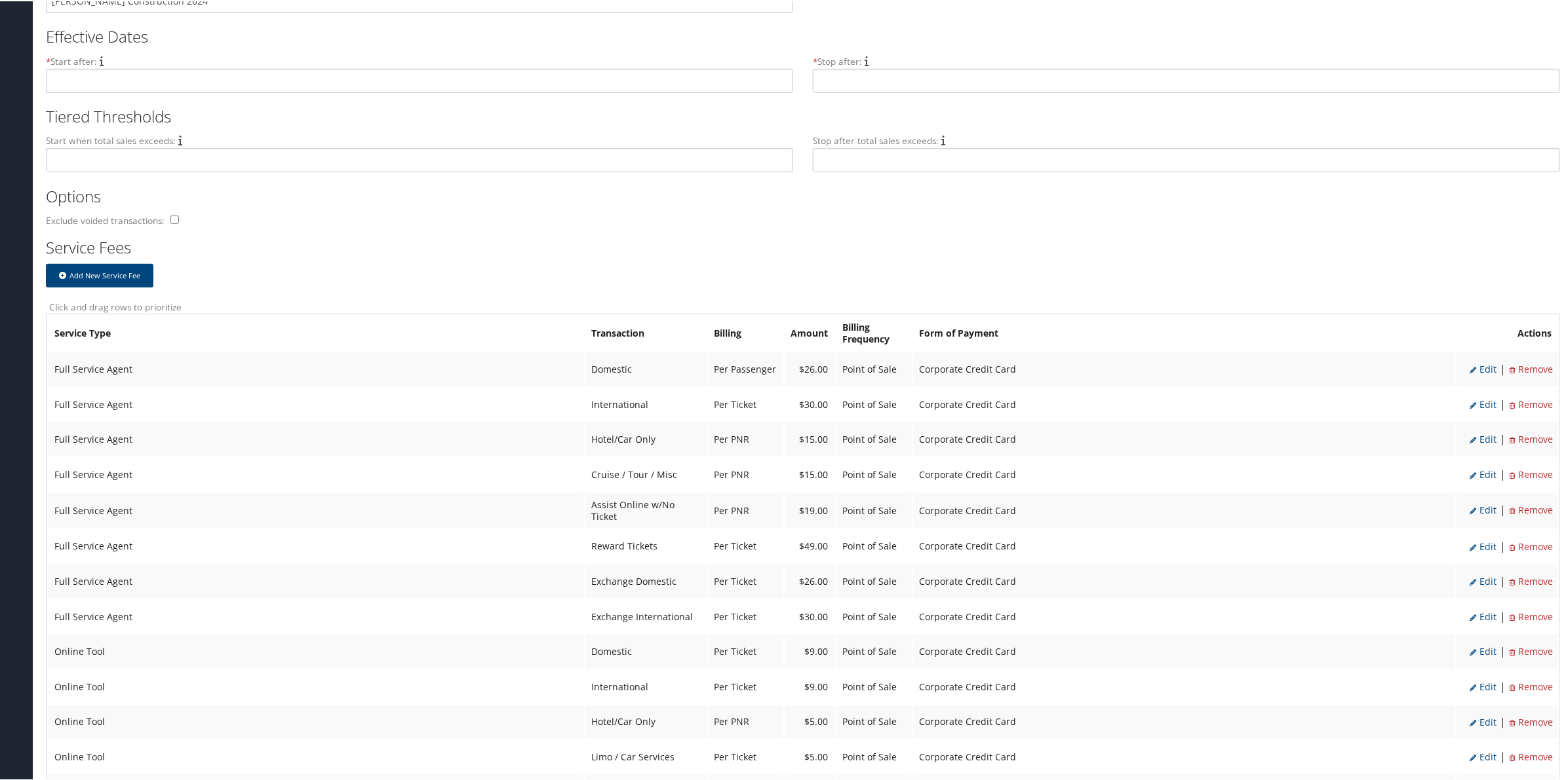
scroll to position [328, 0]
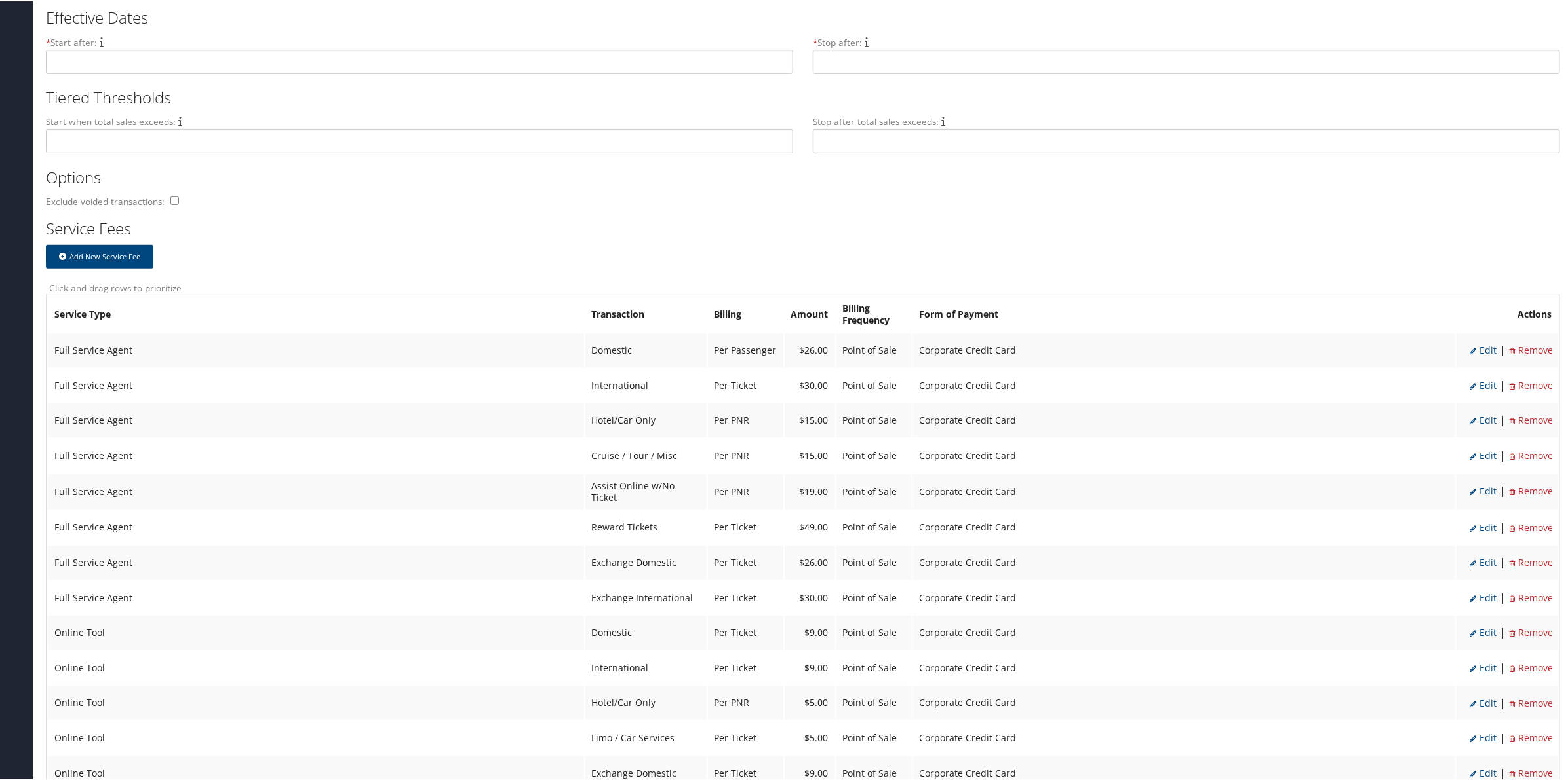
click at [1483, 347] on span "Edit" at bounding box center [1483, 349] width 27 height 12
select select "2"
type input "26.0"
select select "20"
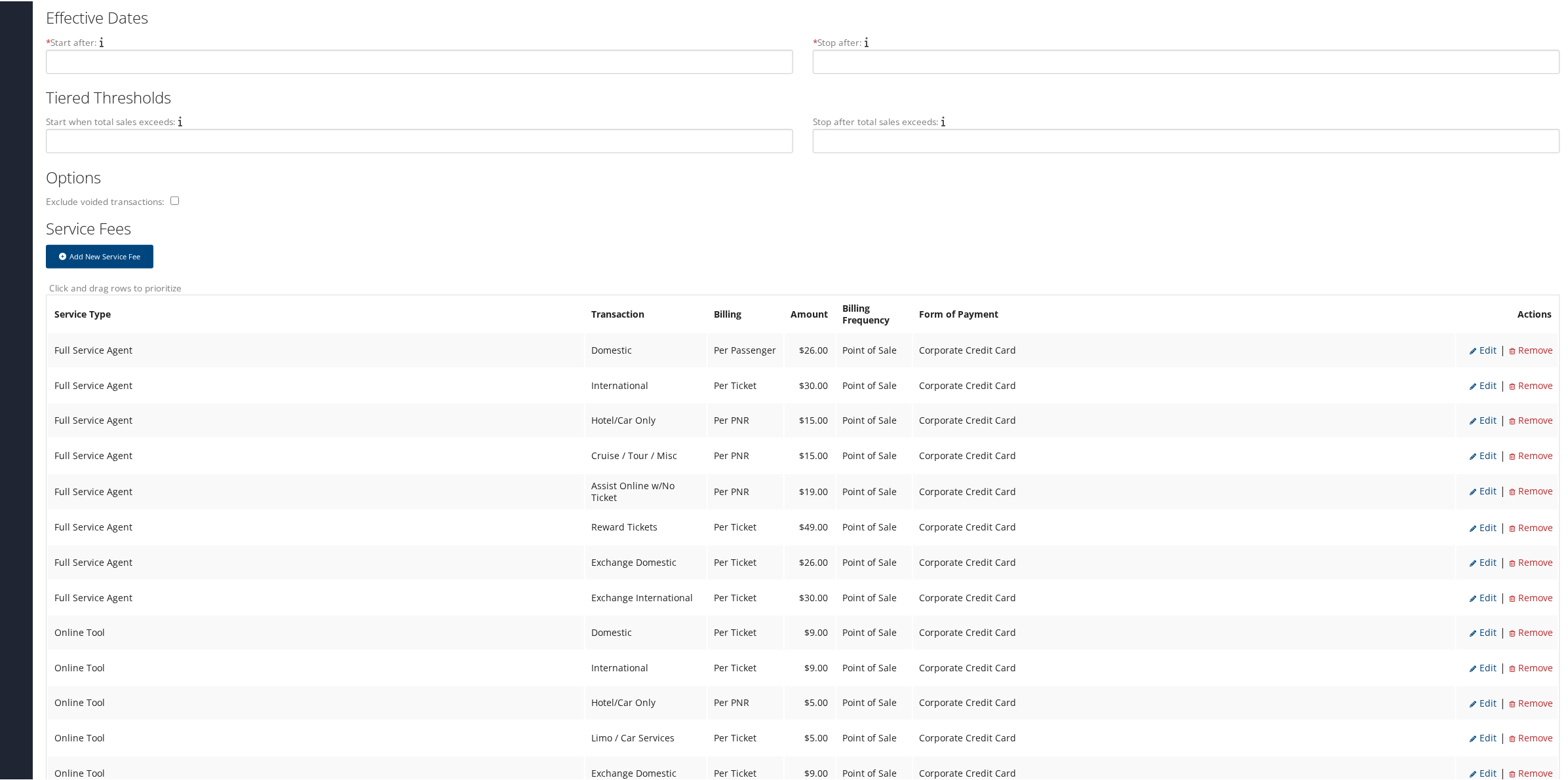
select select "2"
select select "20"
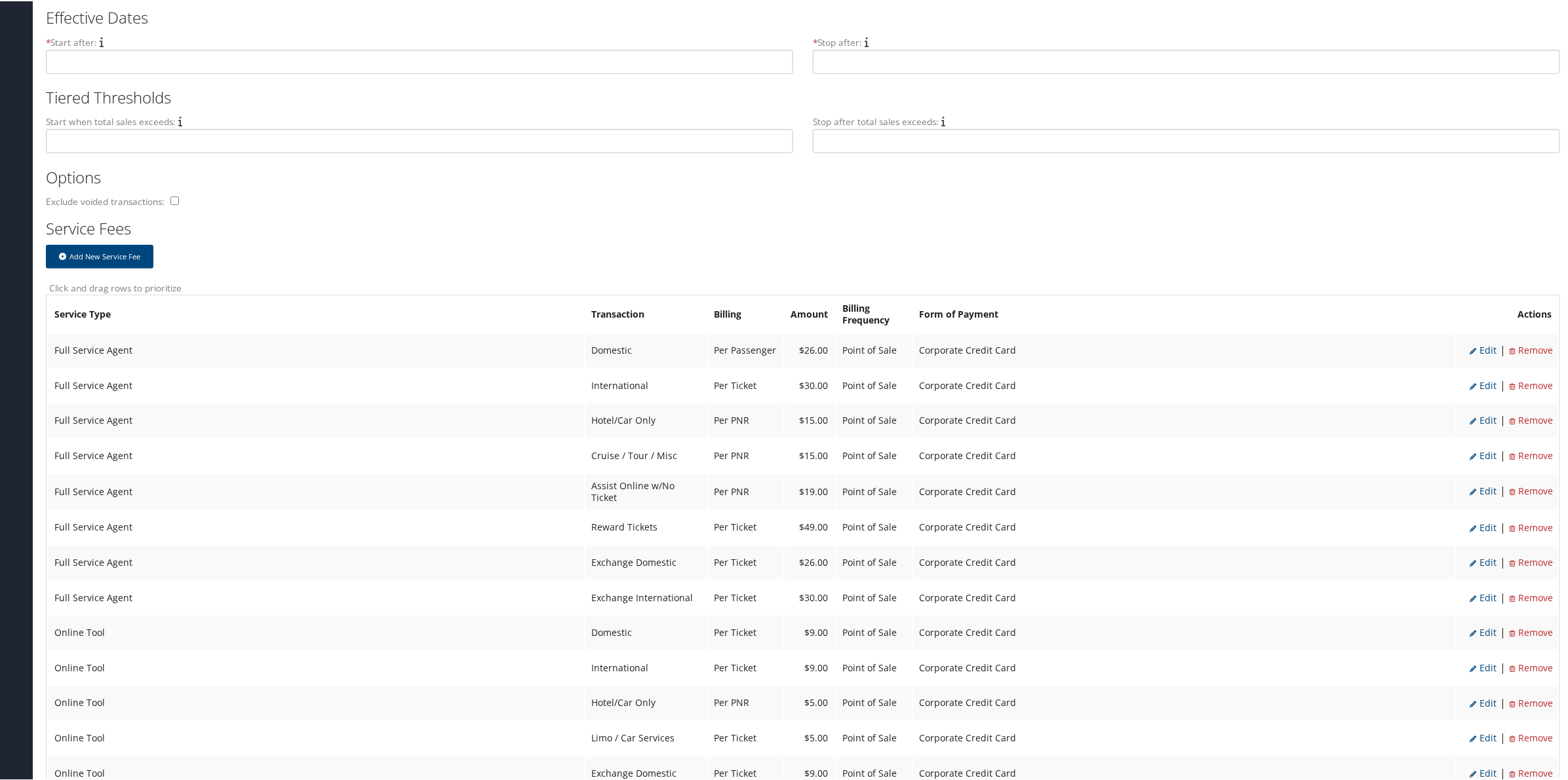
select select "2"
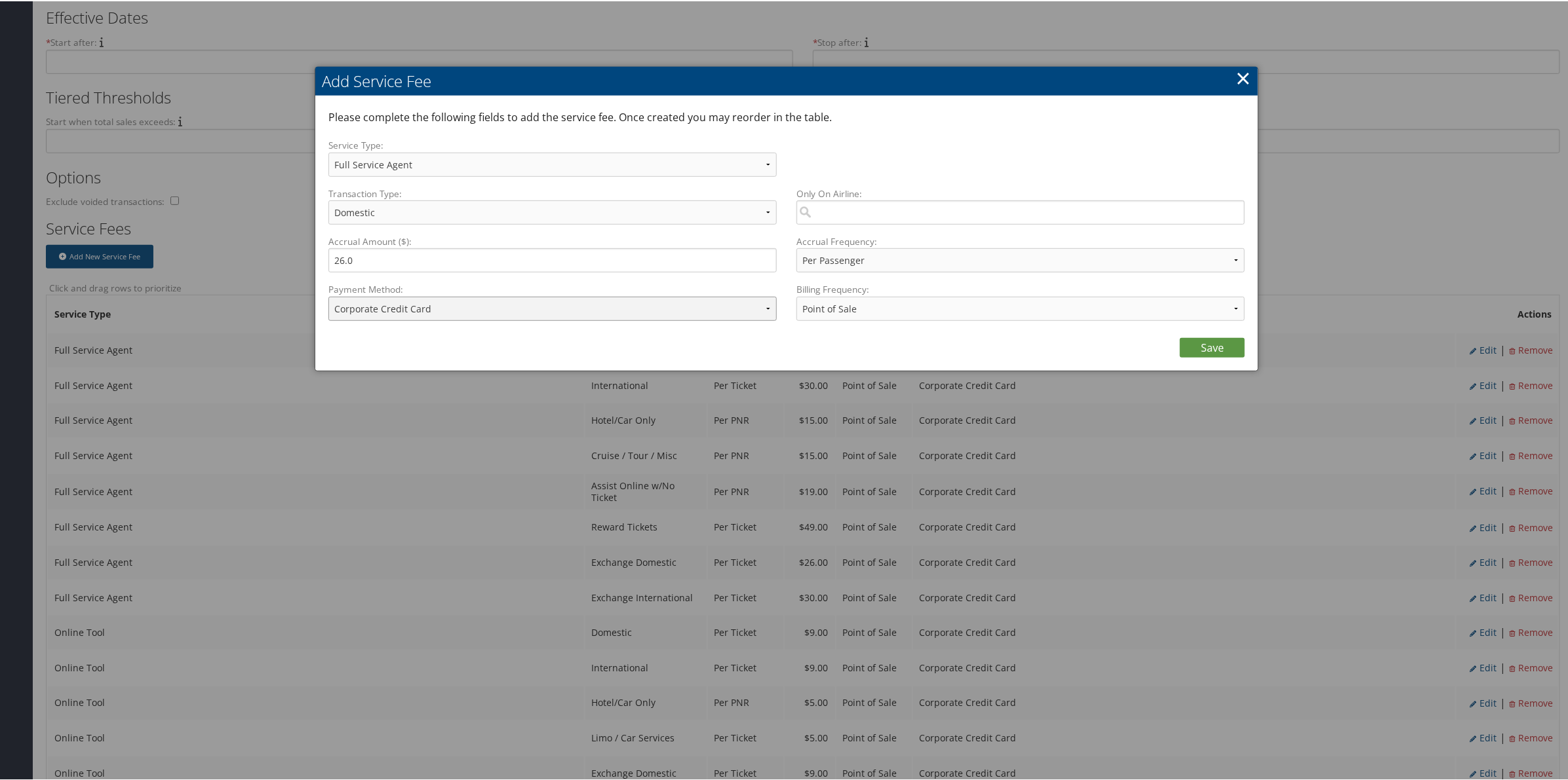
click at [567, 305] on select "ACH Transfer Cash / Check (AR) Corporate Credit Card Ghost Credit Card Hotel Gu…" at bounding box center [553, 307] width 448 height 24
select select "2_1206"
click at [329, 296] on select "ACH Transfer Cash / Check (AR) Corporate Credit Card Ghost Credit Card Hotel Gu…" at bounding box center [553, 307] width 448 height 24
click at [1239, 82] on link "×" at bounding box center [1243, 76] width 15 height 27
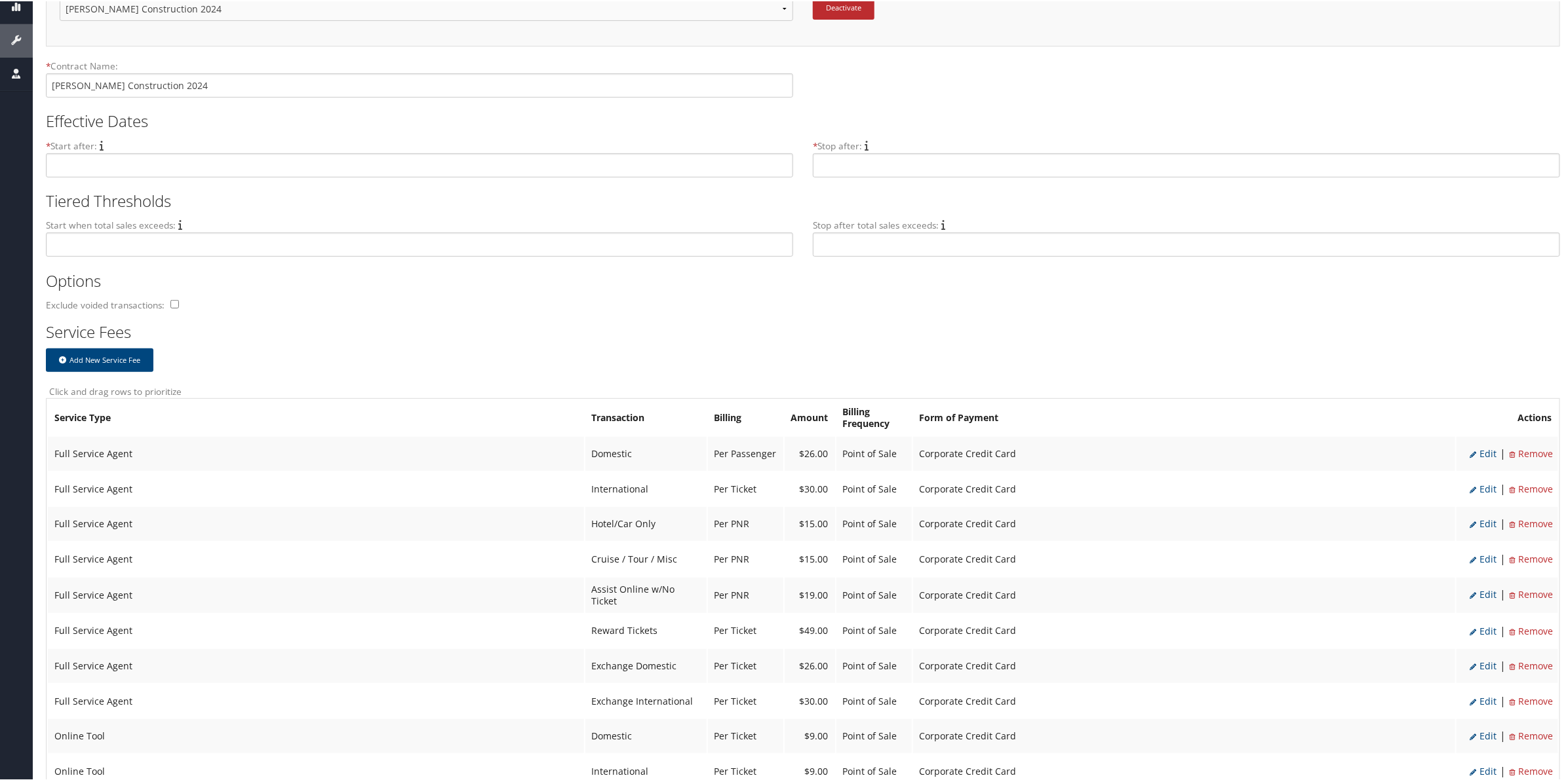
scroll to position [0, 0]
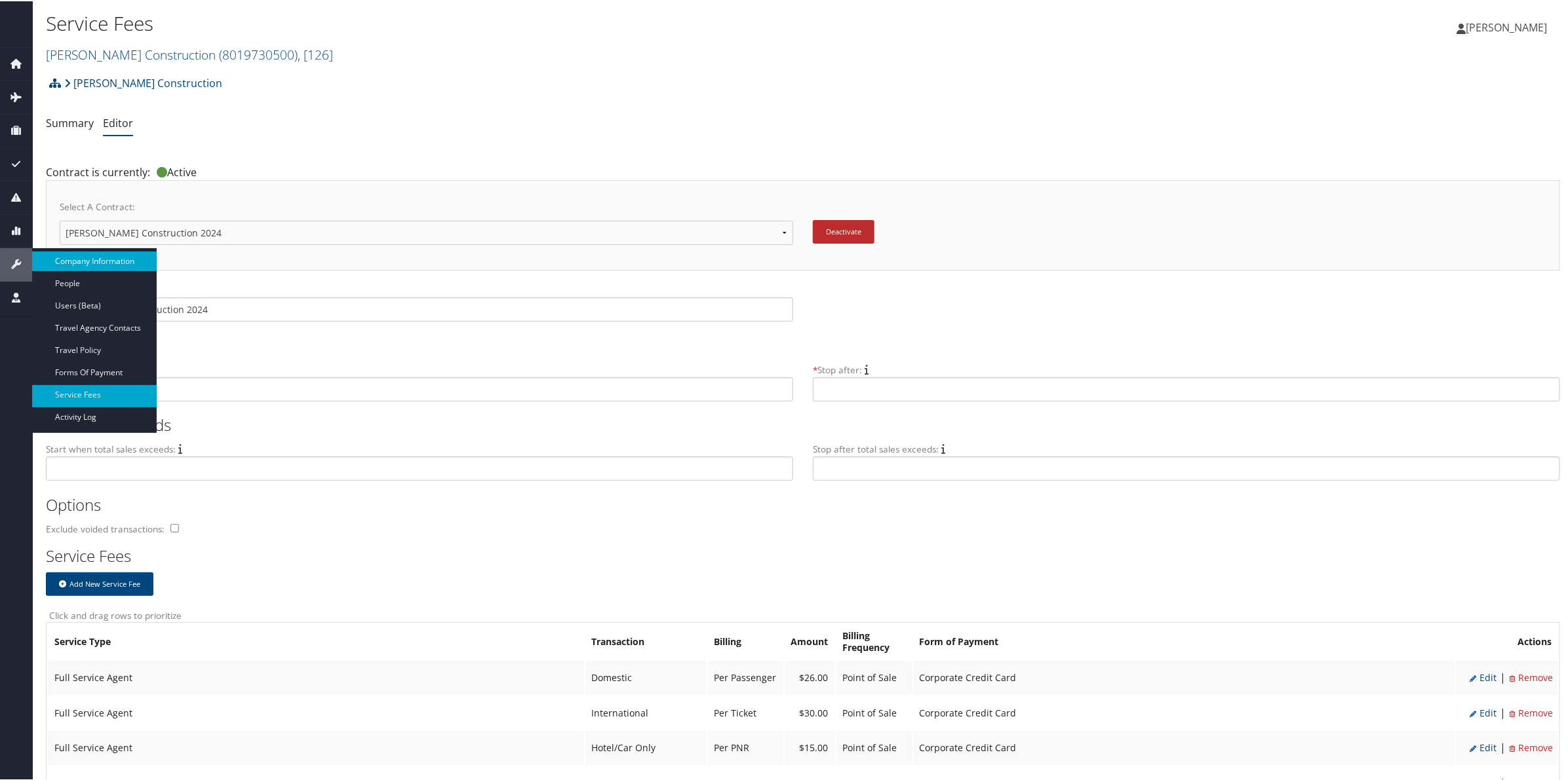
click at [85, 256] on link "Company Information" at bounding box center [94, 260] width 125 height 20
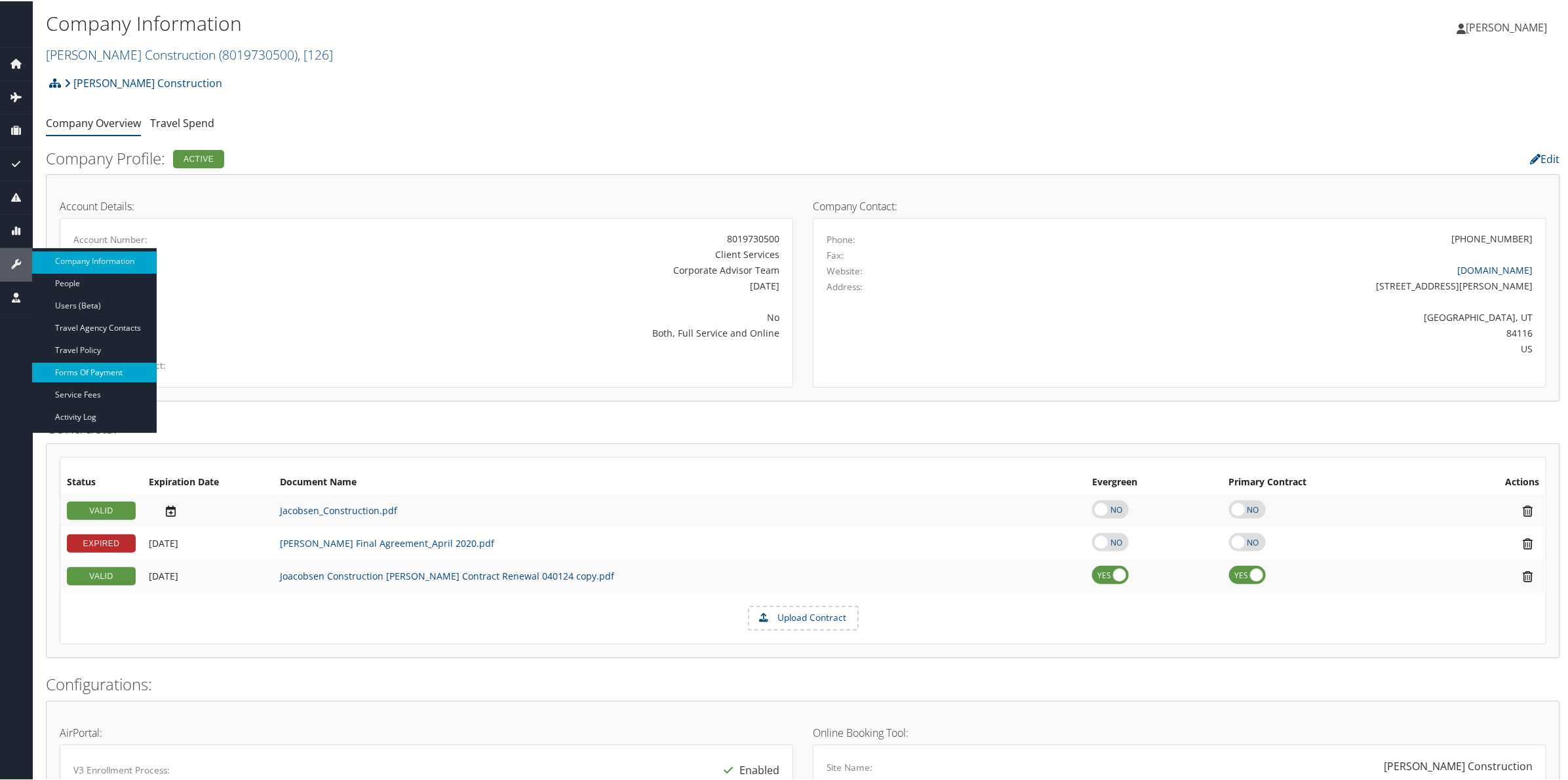
click at [118, 374] on link "Forms Of Payment" at bounding box center [94, 371] width 125 height 20
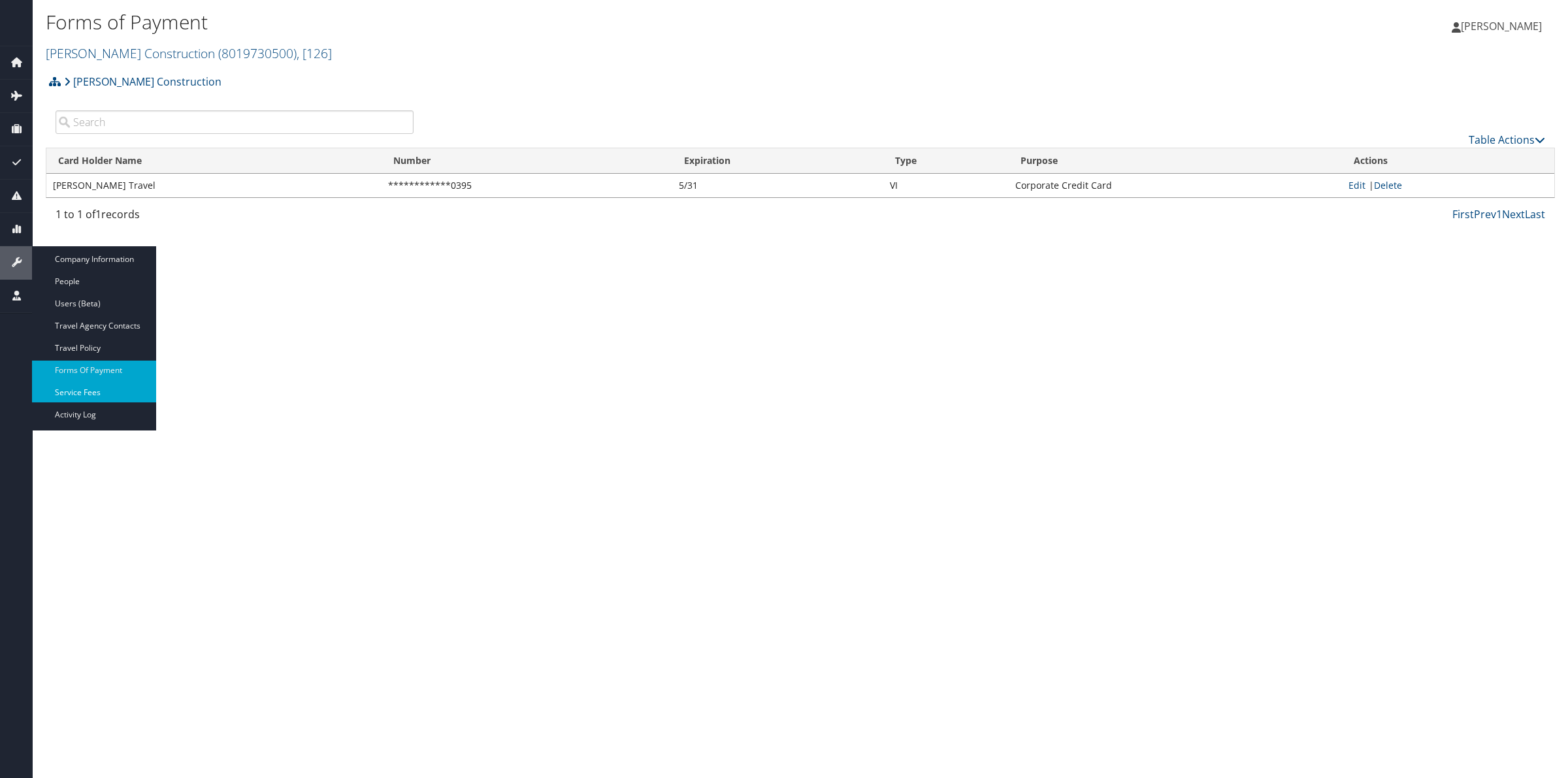
click at [74, 394] on link "Service Fees" at bounding box center [94, 392] width 125 height 19
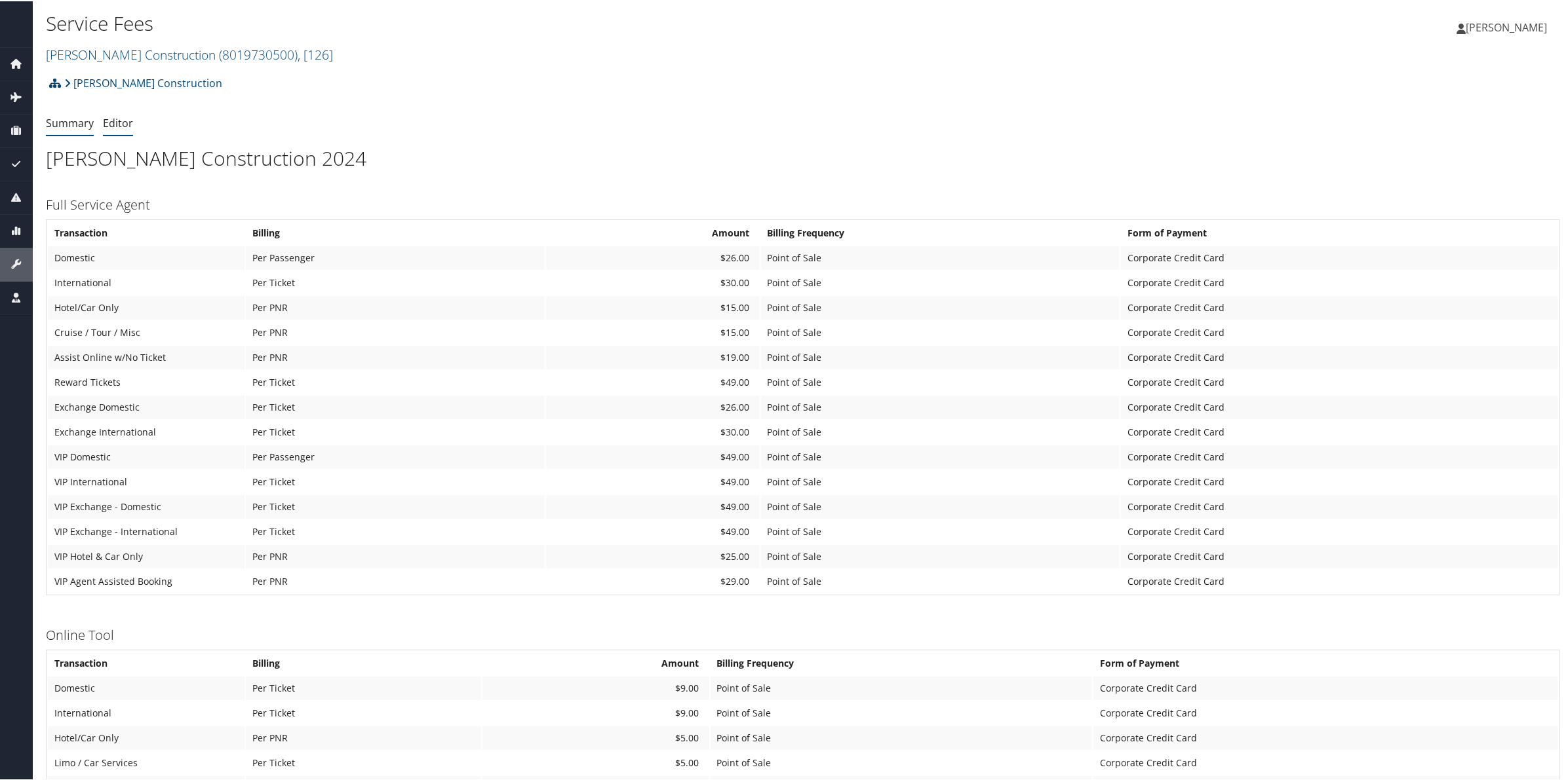
click at [119, 122] on link "Editor" at bounding box center [118, 122] width 30 height 14
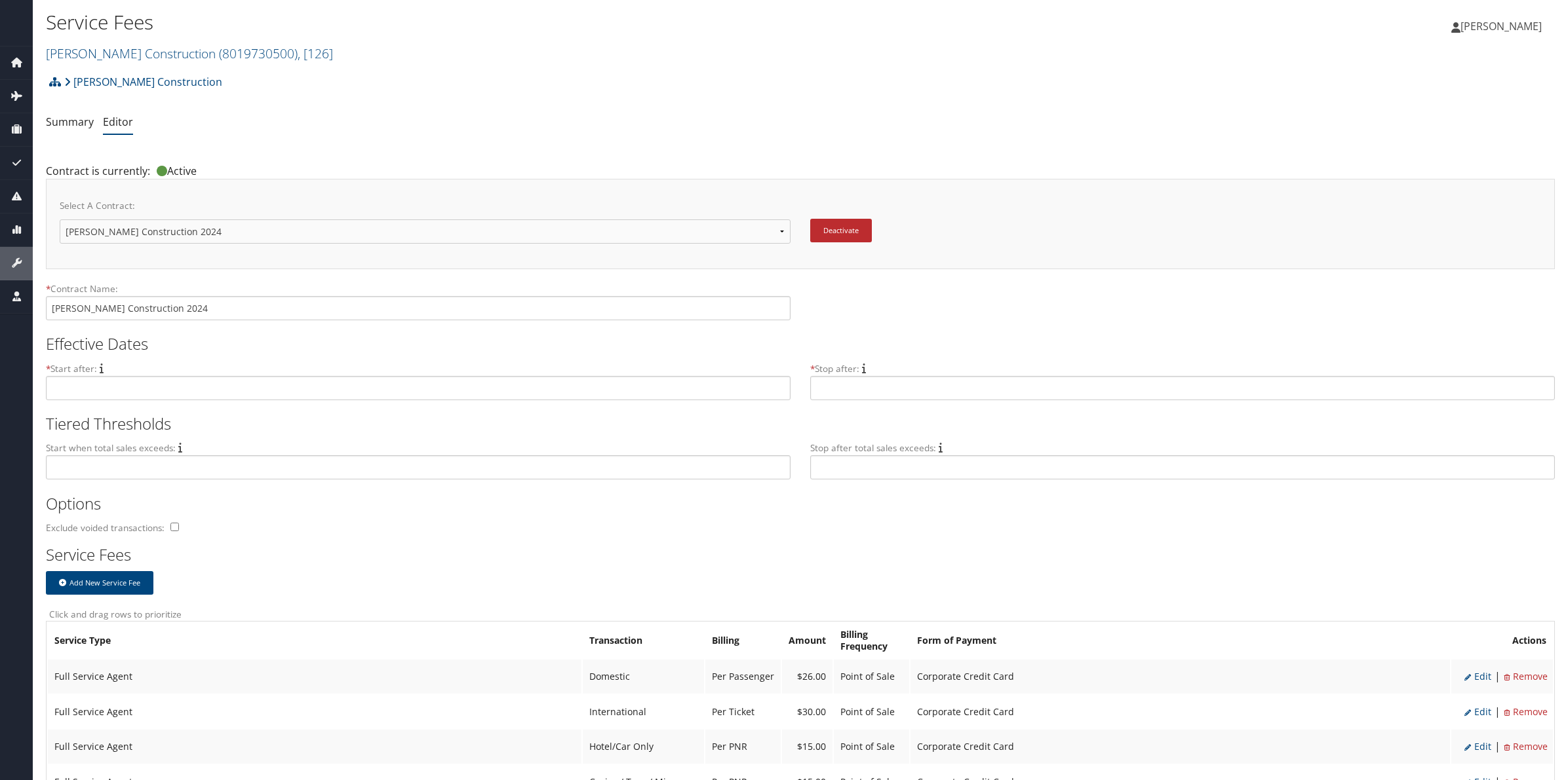
scroll to position [525, 0]
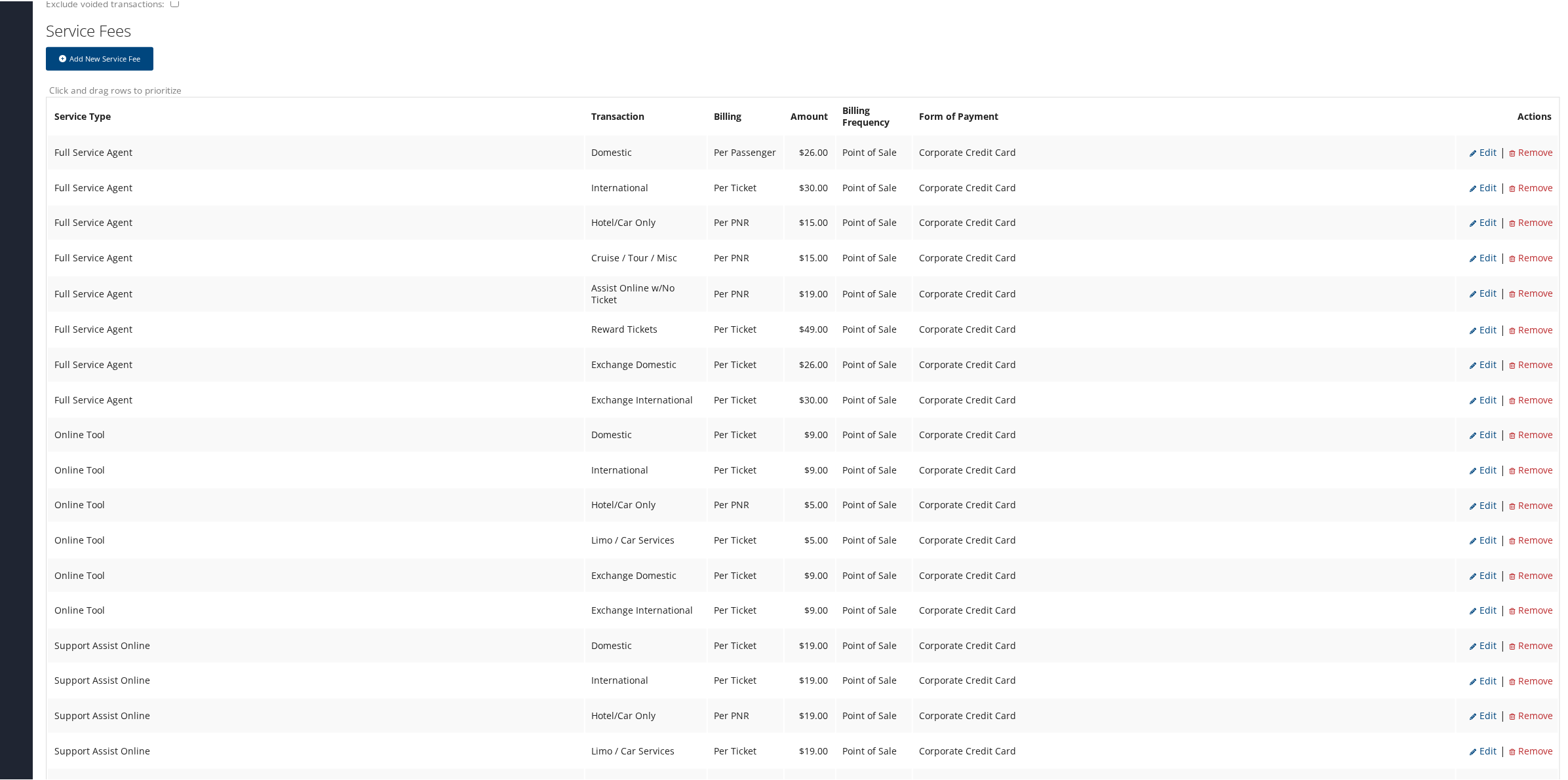
click at [1479, 151] on span "Edit" at bounding box center [1483, 151] width 27 height 12
select select "2"
select select "20"
select select "2"
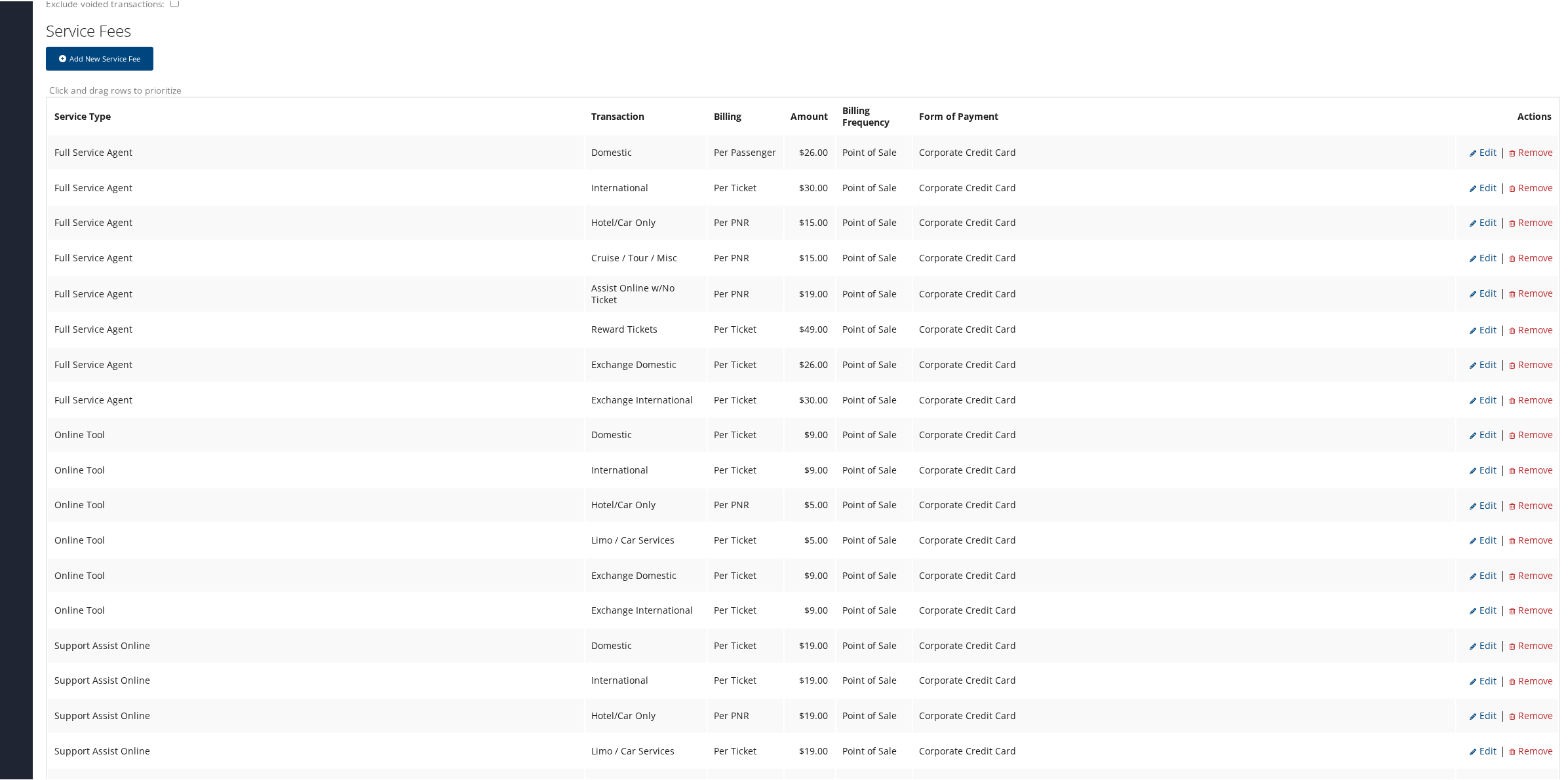
select select "2"
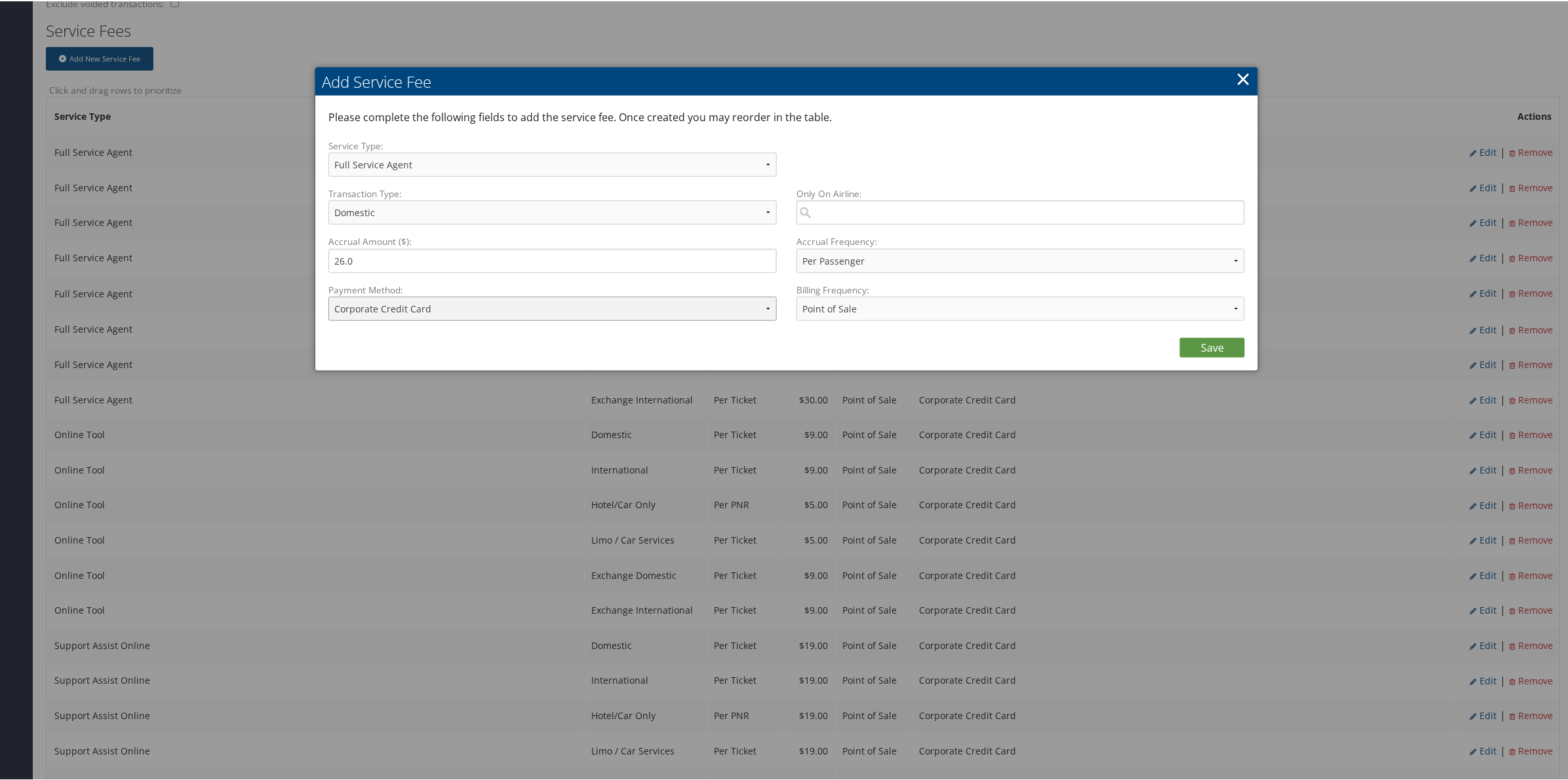
click at [585, 303] on select "ACH Transfer Cash / Check (AR) Corporate Credit Card Ghost Credit Card Hotel Gu…" at bounding box center [553, 307] width 448 height 24
select select "2_1206"
click at [329, 296] on select "ACH Transfer Cash / Check (AR) Corporate Credit Card Ghost Credit Card Hotel Gu…" at bounding box center [553, 307] width 448 height 24
click at [1211, 344] on link "Save" at bounding box center [1212, 346] width 65 height 20
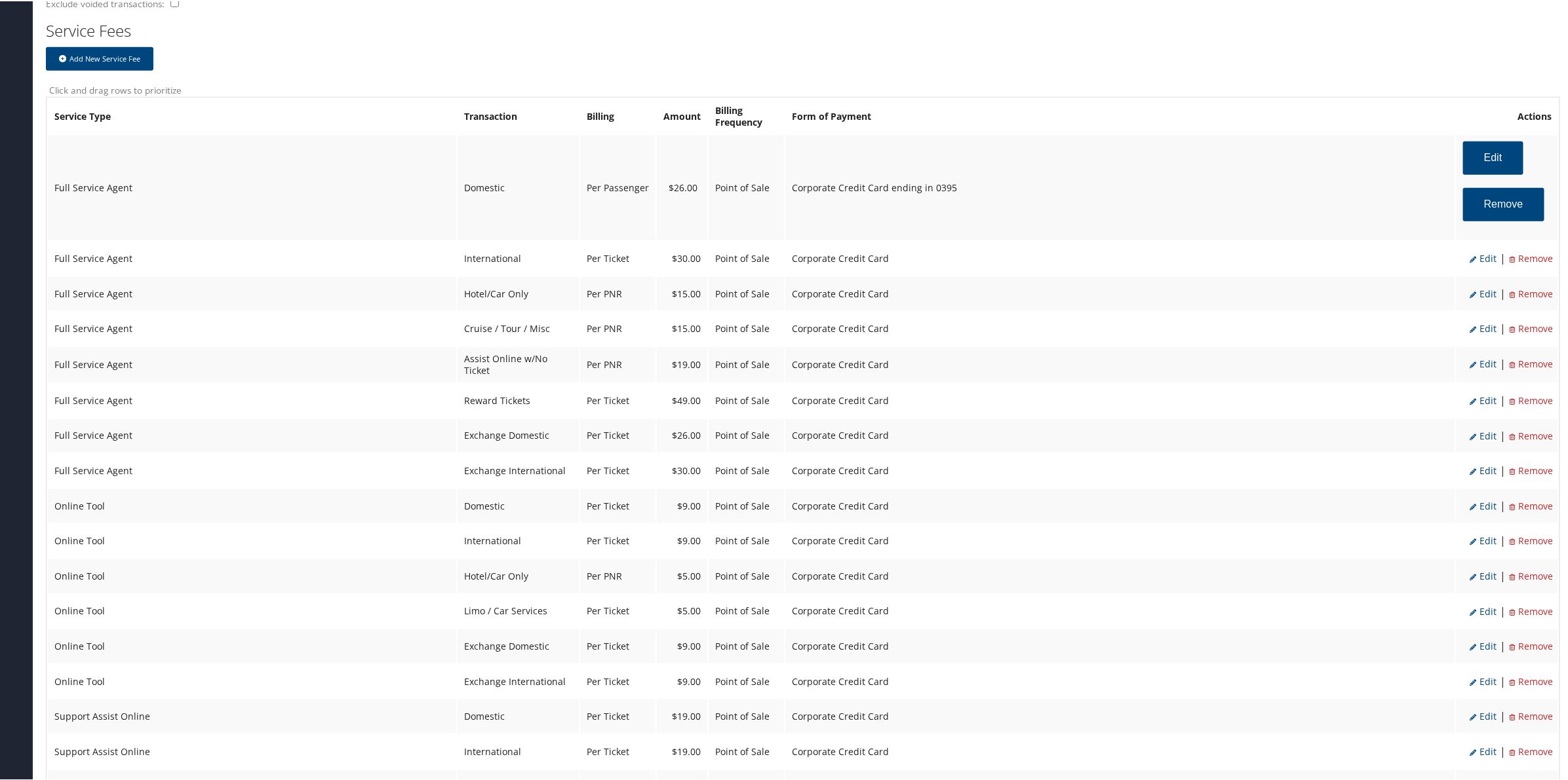
click at [1490, 254] on ul "Edit | Remove" at bounding box center [1510, 257] width 80 height 23
click at [1486, 256] on span "Edit" at bounding box center [1483, 257] width 27 height 12
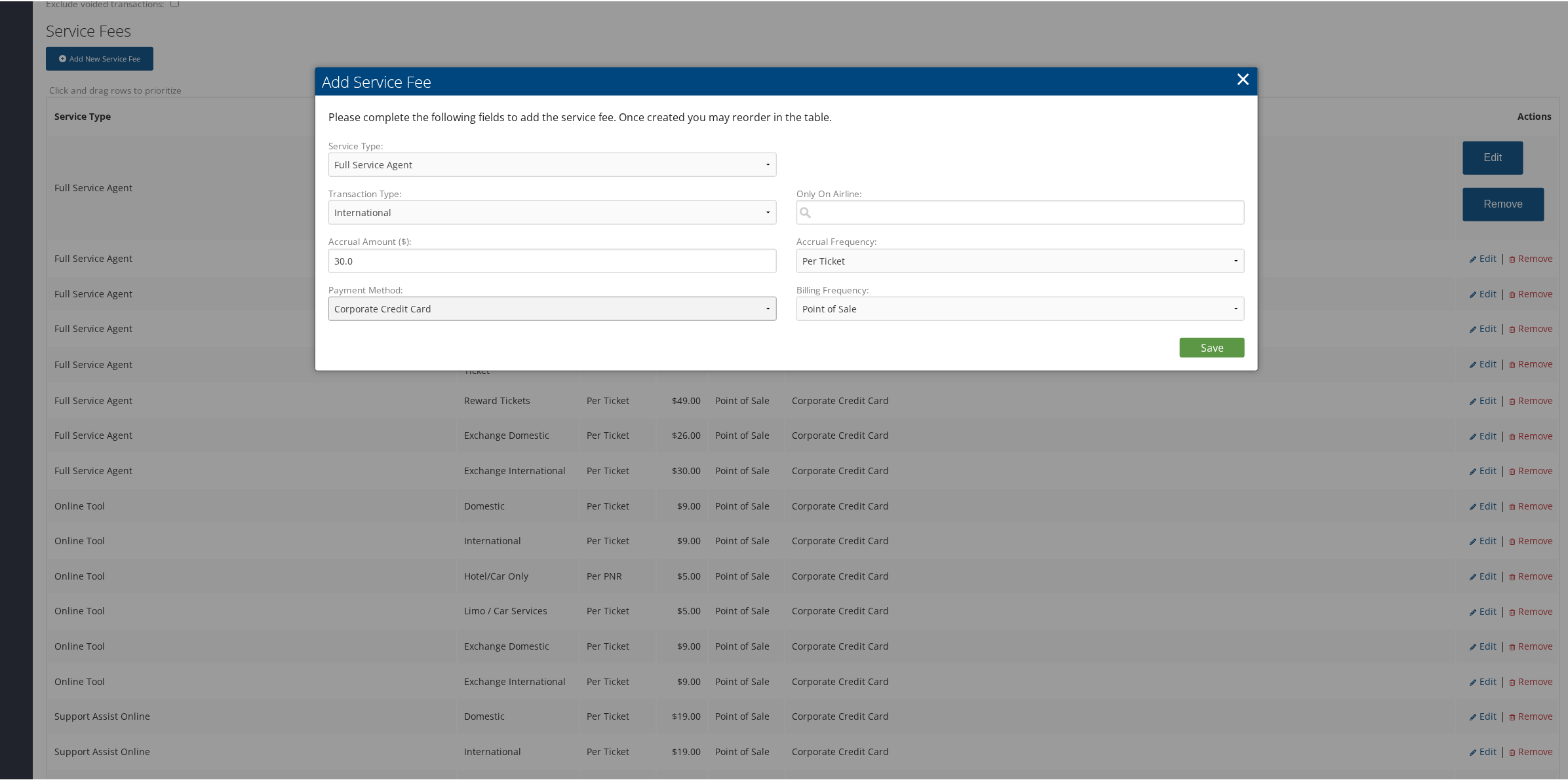
click at [519, 301] on select "ACH Transfer Cash / Check (AR) Corporate Credit Card Ghost Credit Card Hotel Gu…" at bounding box center [553, 307] width 448 height 24
select select "2_1206"
click at [329, 296] on select "ACH Transfer Cash / Check (AR) Corporate Credit Card Ghost Credit Card Hotel Gu…" at bounding box center [553, 307] width 448 height 24
click at [1213, 347] on link "Save" at bounding box center [1212, 346] width 65 height 20
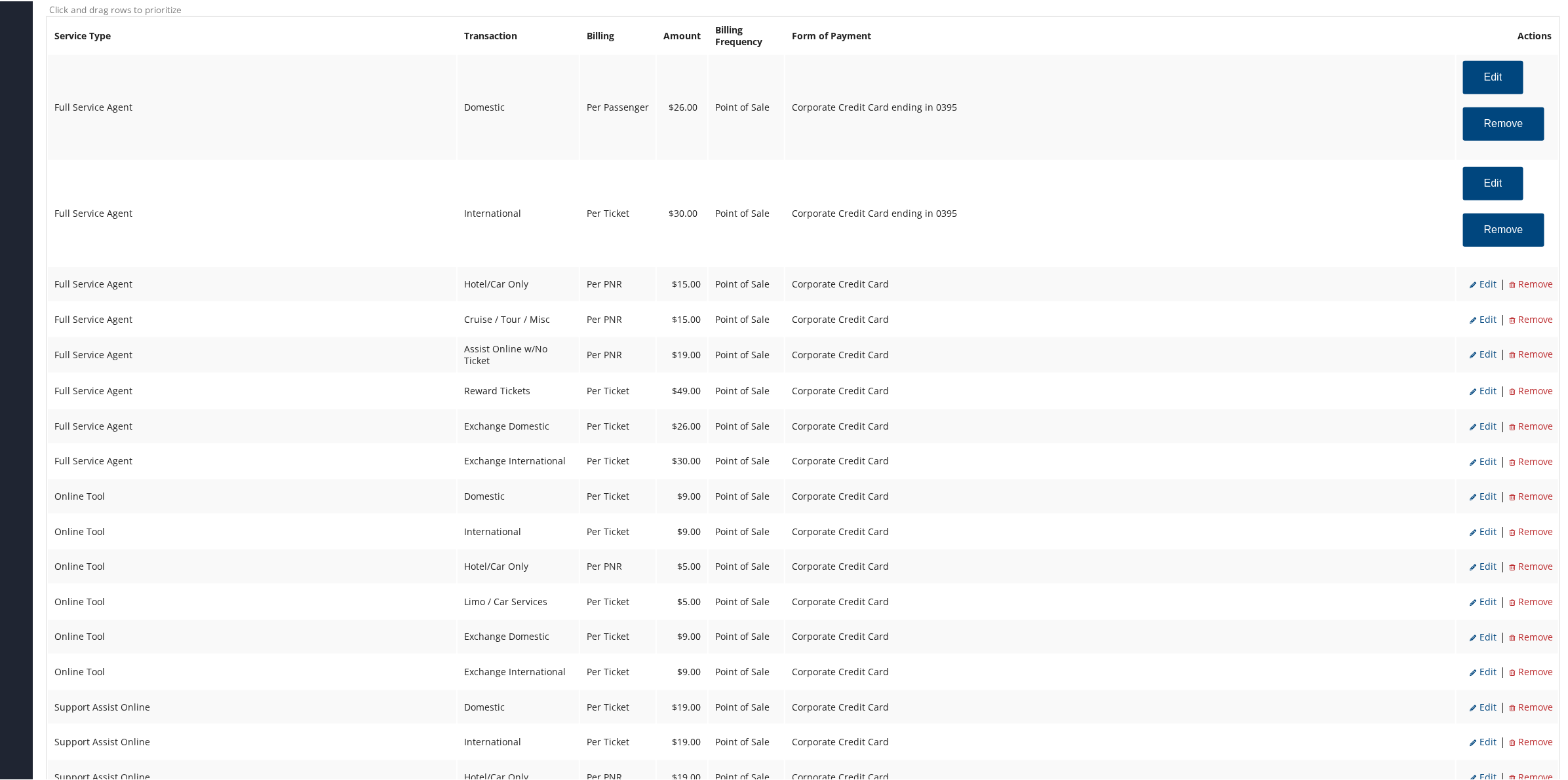
scroll to position [689, 0]
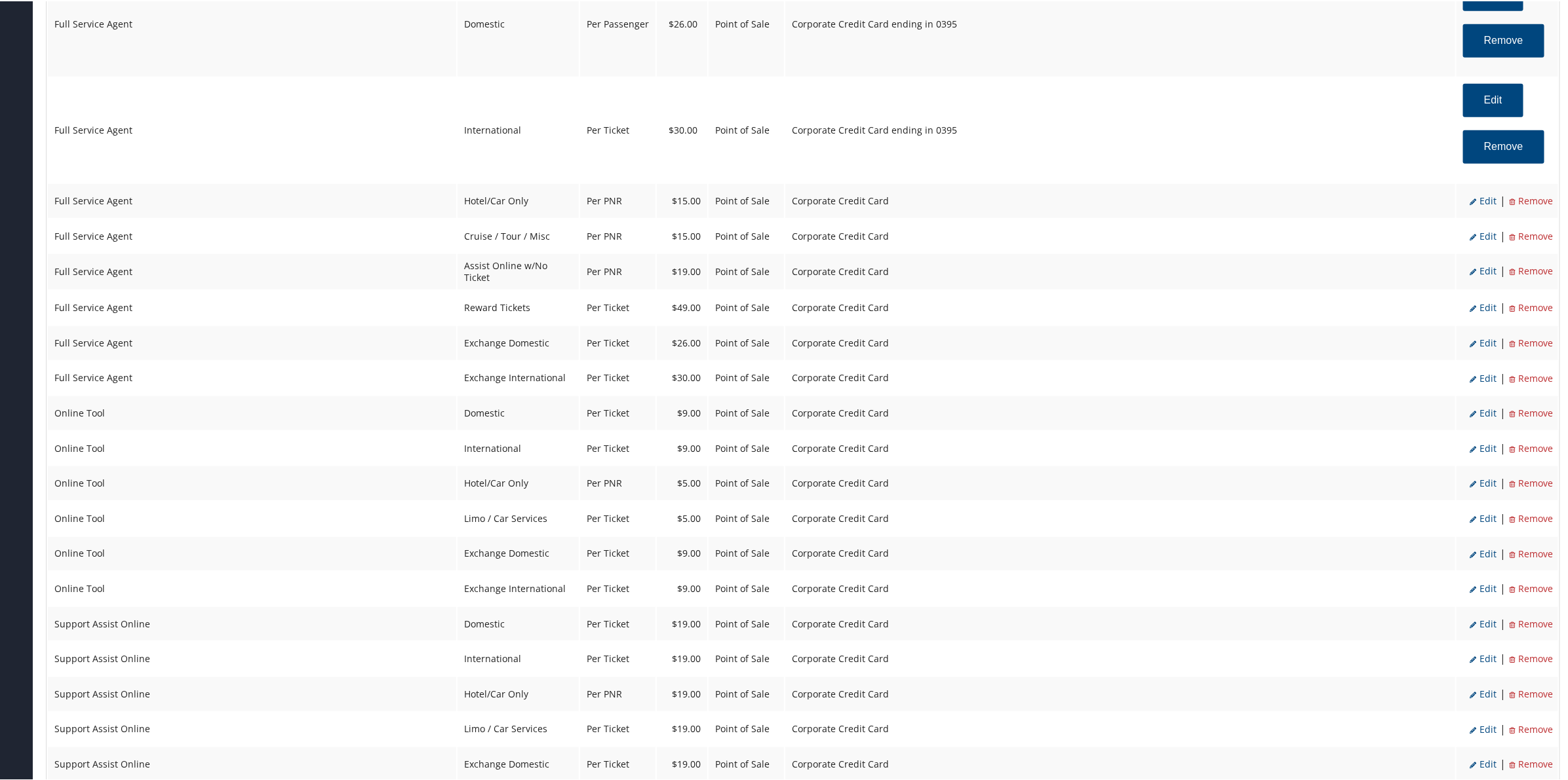
click at [1486, 204] on li "Edit" at bounding box center [1483, 200] width 27 height 17
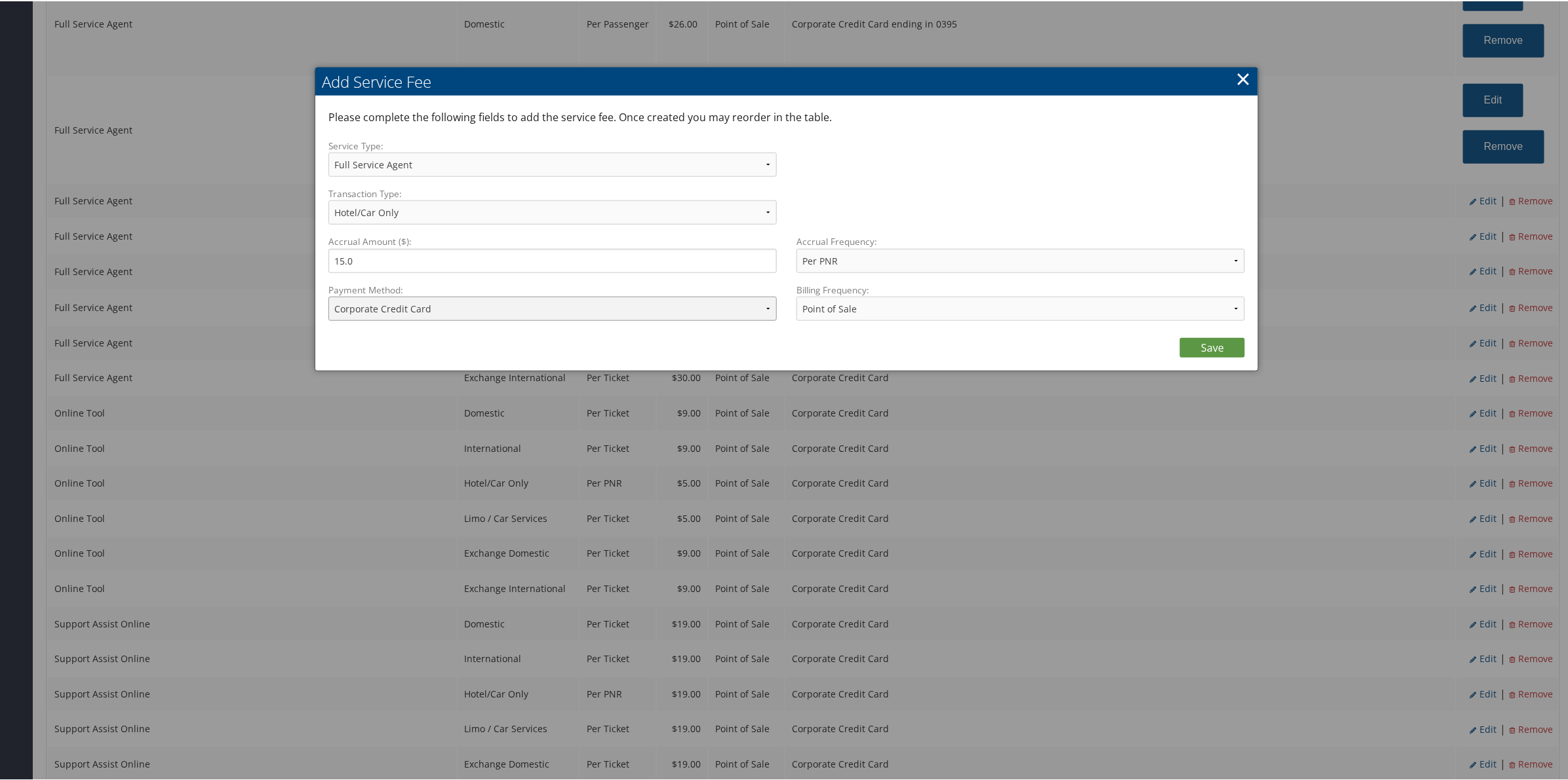
click at [489, 317] on select "ACH Transfer Cash / Check (AR) Corporate Credit Card Ghost Credit Card Hotel Gu…" at bounding box center [553, 307] width 448 height 24
select select "2_1206"
click at [329, 296] on select "ACH Transfer Cash / Check (AR) Corporate Credit Card Ghost Credit Card Hotel Gu…" at bounding box center [553, 307] width 448 height 24
click at [1210, 337] on link "Save" at bounding box center [1212, 346] width 65 height 20
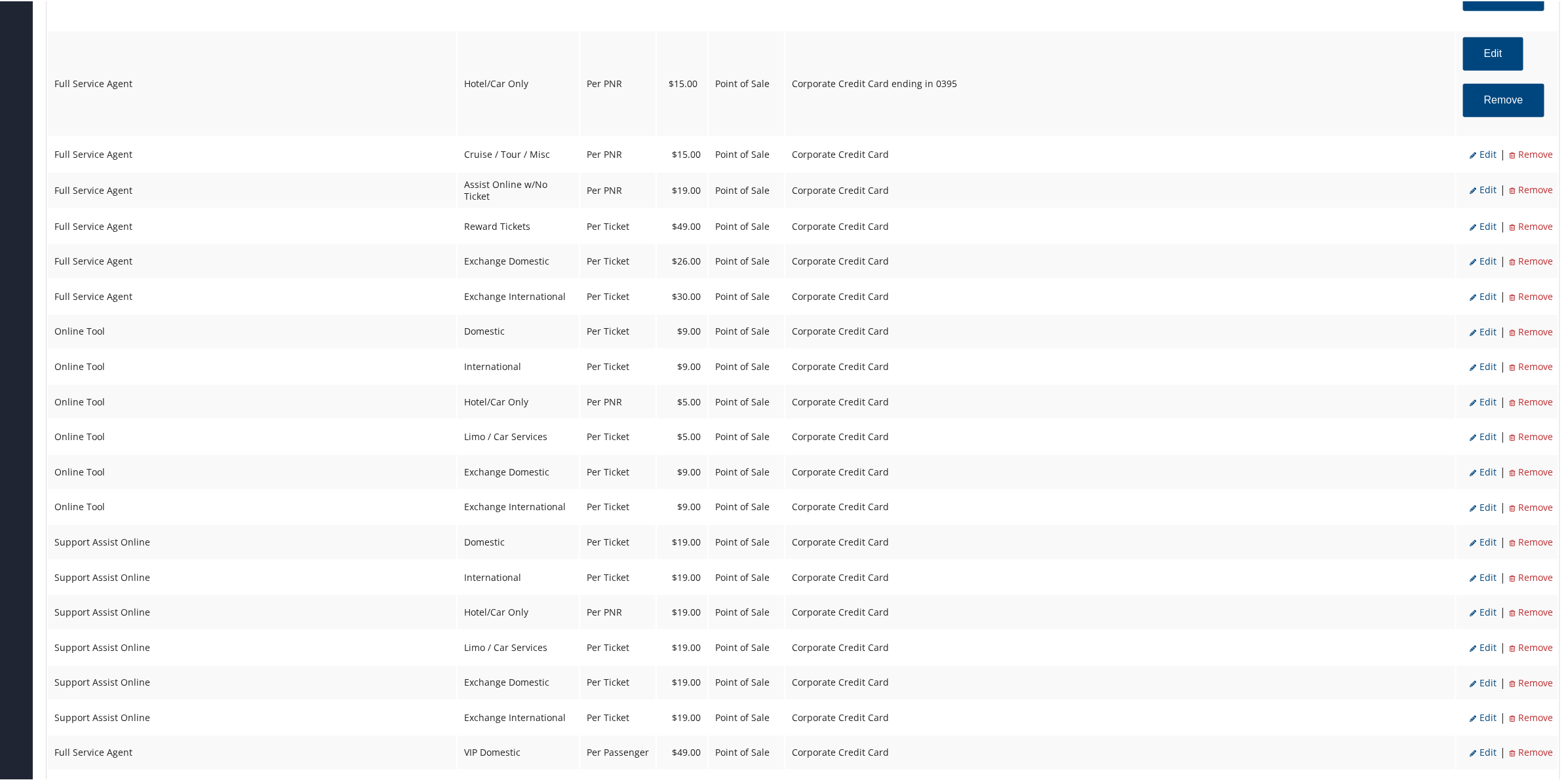
scroll to position [853, 0]
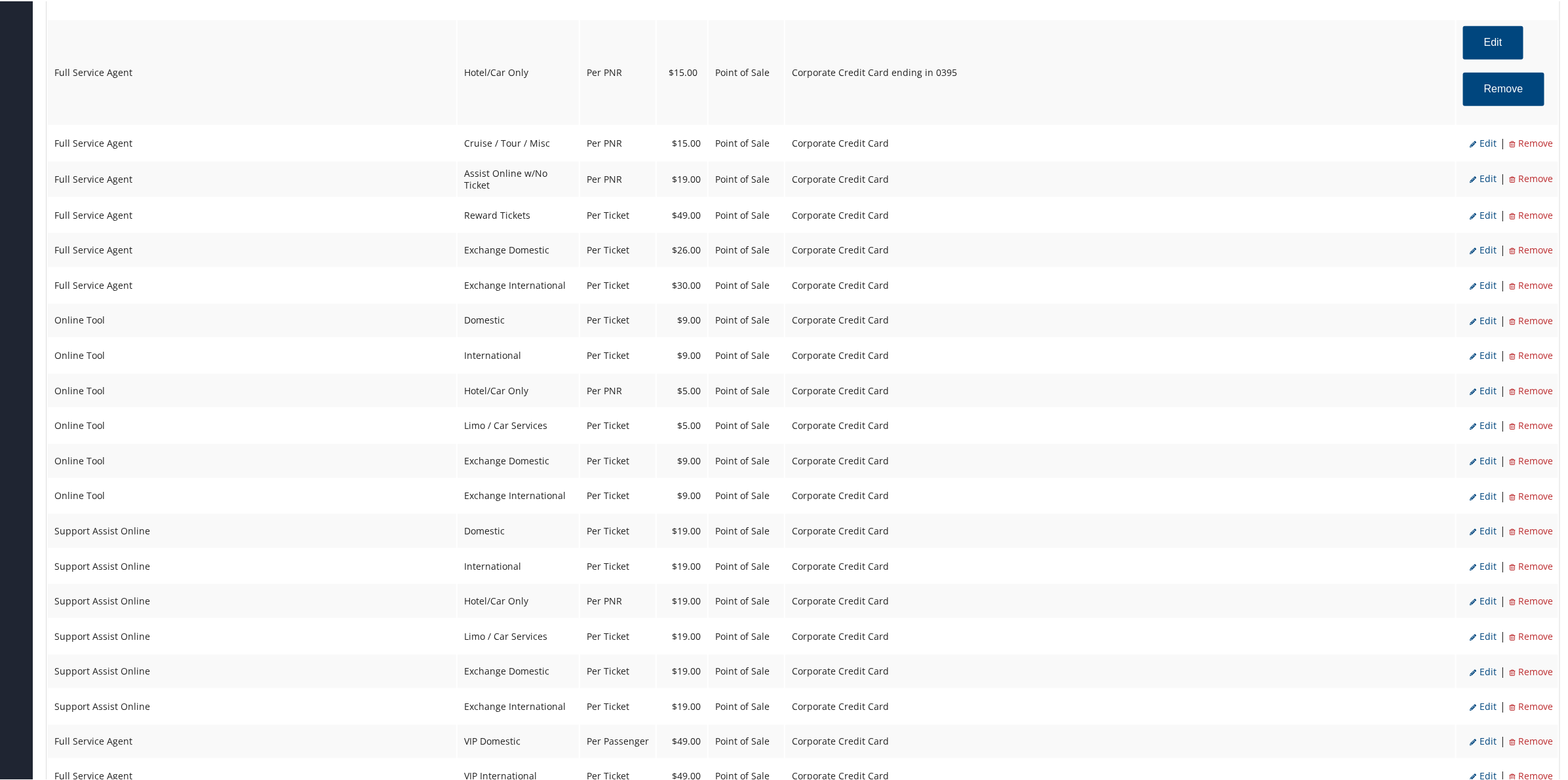
click at [1483, 140] on span "Edit" at bounding box center [1483, 142] width 27 height 12
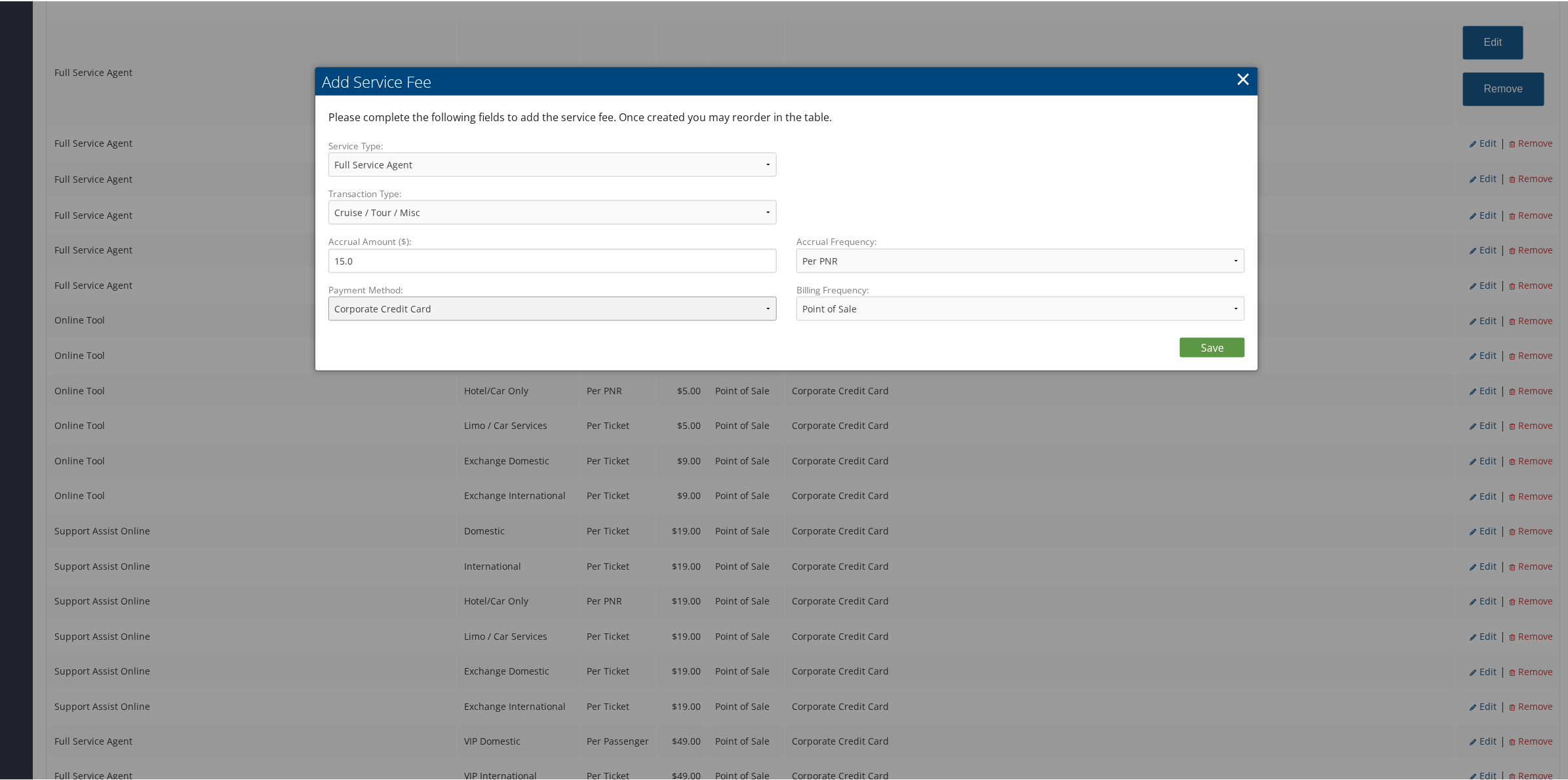
drag, startPoint x: 483, startPoint y: 309, endPoint x: 480, endPoint y: 317, distance: 8.5
click at [483, 309] on select "ACH Transfer Cash / Check (AR) Corporate Credit Card Ghost Credit Card Hotel Gu…" at bounding box center [553, 307] width 448 height 24
select select "2_1206"
click at [329, 296] on select "ACH Transfer Cash / Check (AR) Corporate Credit Card Ghost Credit Card Hotel Gu…" at bounding box center [553, 307] width 448 height 24
click at [1221, 353] on link "Save" at bounding box center [1212, 346] width 65 height 20
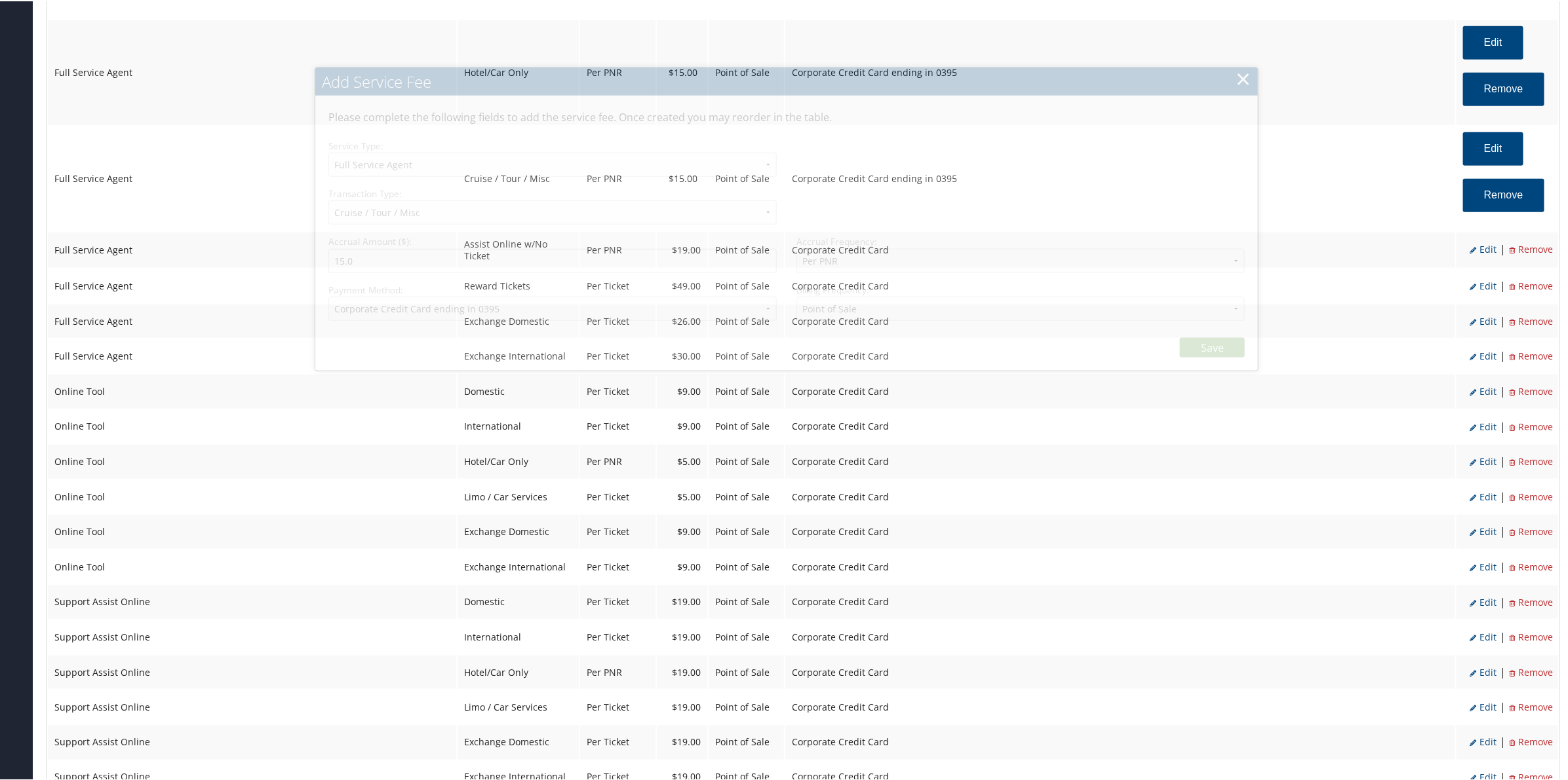
select select "2"
select select "12"
select select "2"
select select "2_1206"
select select "2"
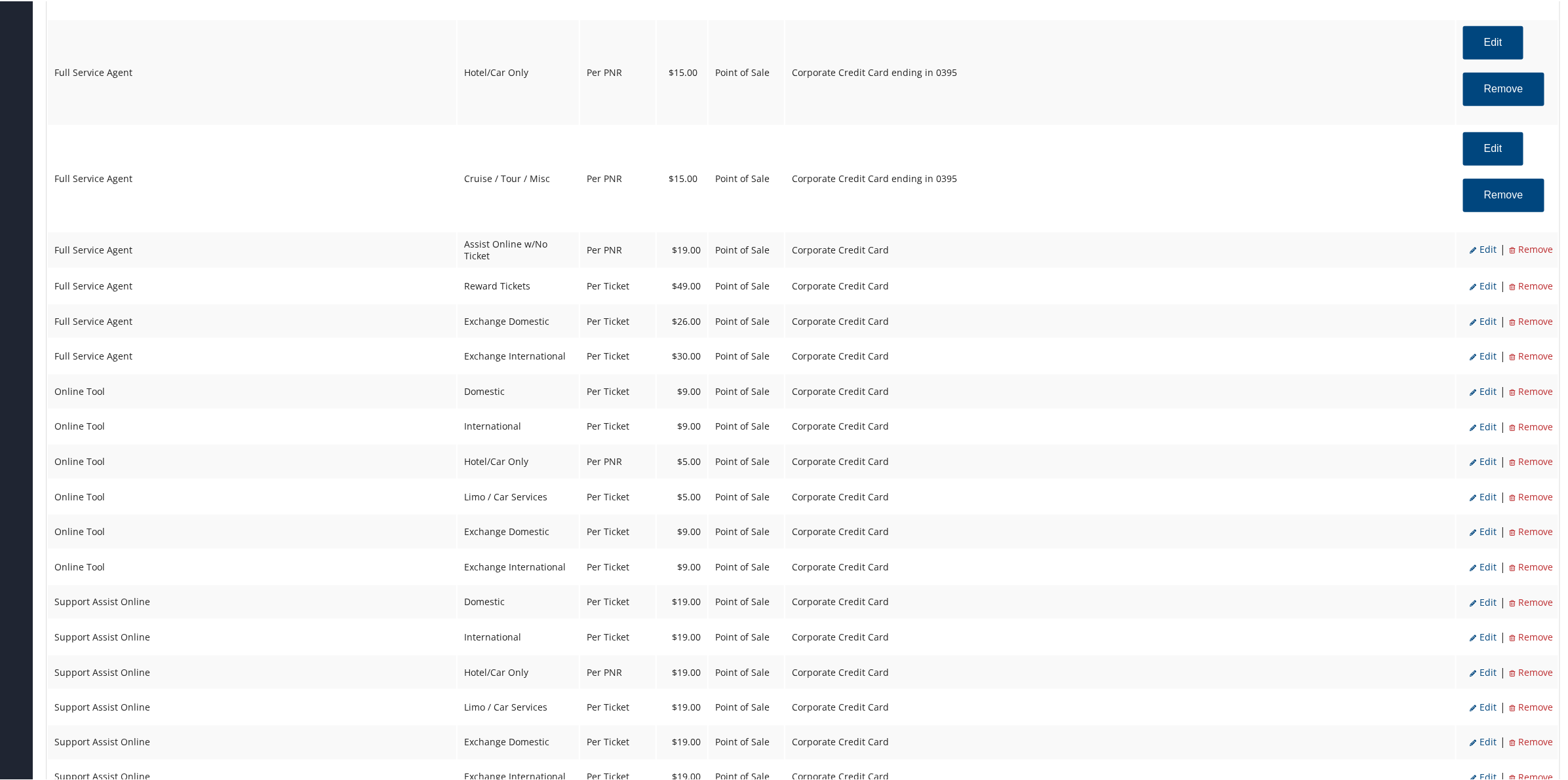
click at [1480, 251] on span "Edit" at bounding box center [1483, 248] width 27 height 12
select select "22"
type input "19.0"
select select "2"
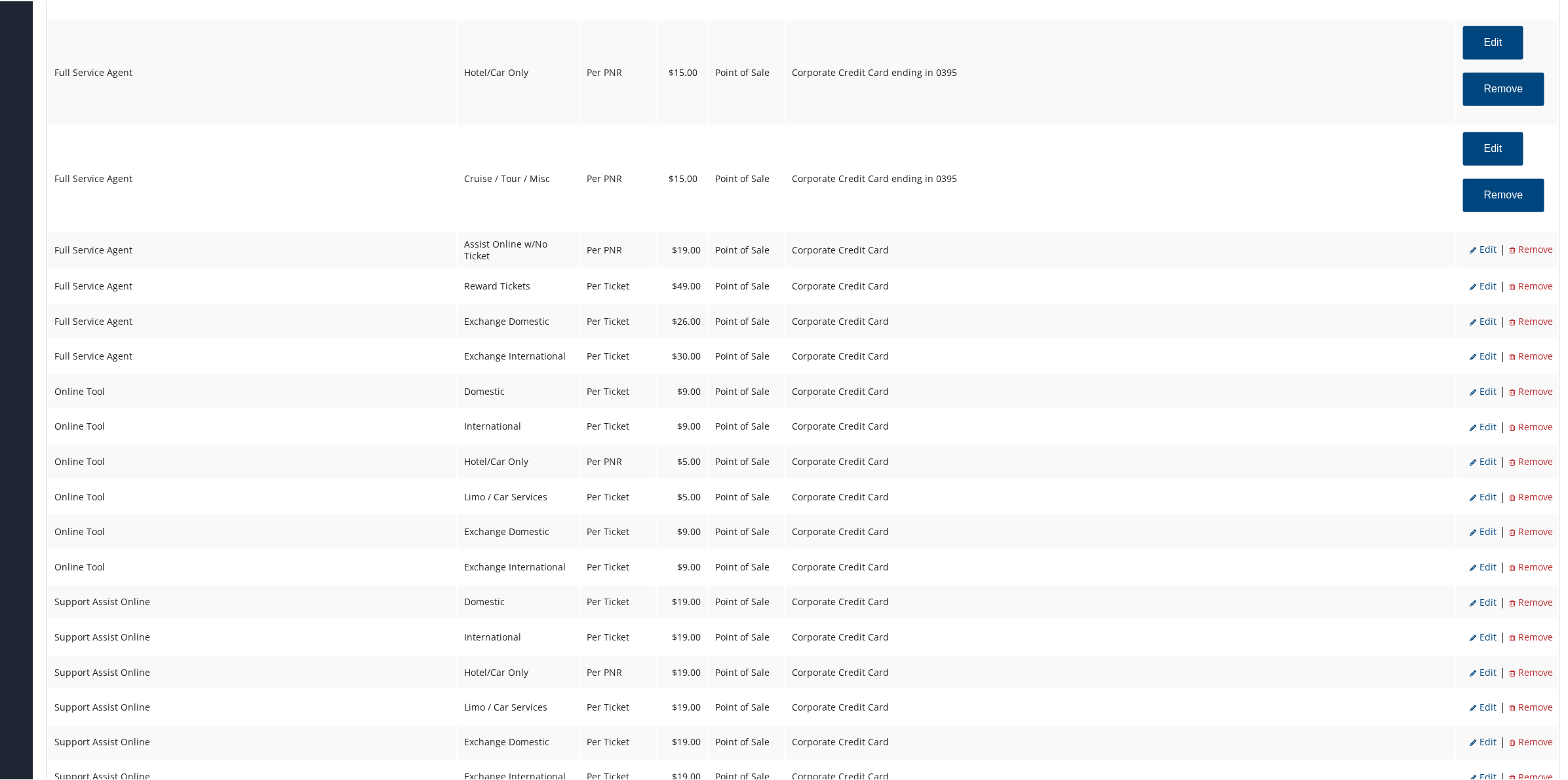
select select "2"
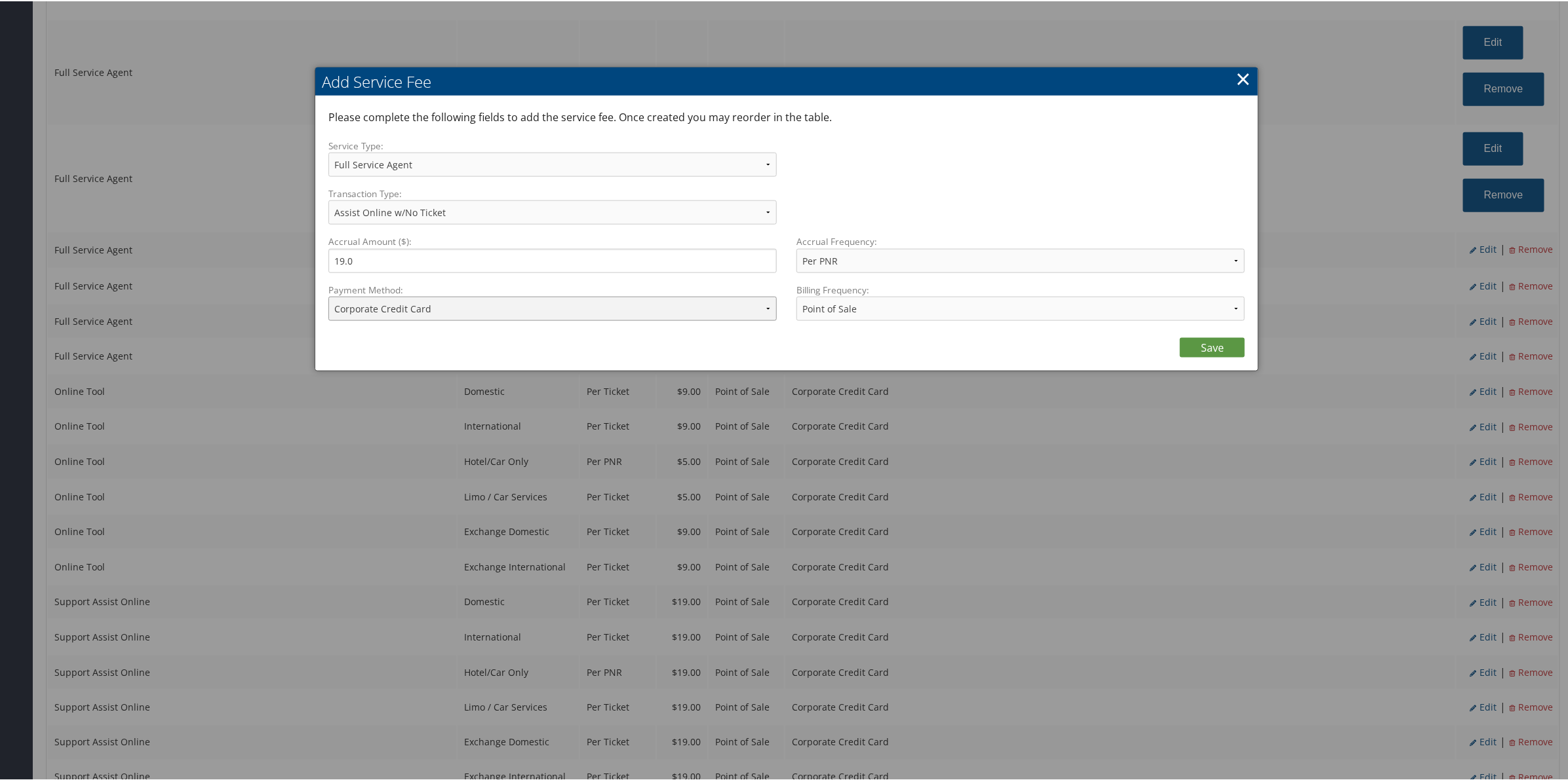
click at [407, 313] on select "ACH Transfer Cash / Check (AR) Corporate Credit Card Ghost Credit Card Hotel Gu…" at bounding box center [553, 307] width 448 height 24
select select "2_1206"
click at [329, 296] on select "ACH Transfer Cash / Check (AR) Corporate Credit Card Ghost Credit Card Hotel Gu…" at bounding box center [553, 307] width 448 height 24
click at [1193, 348] on link "Save" at bounding box center [1212, 346] width 65 height 20
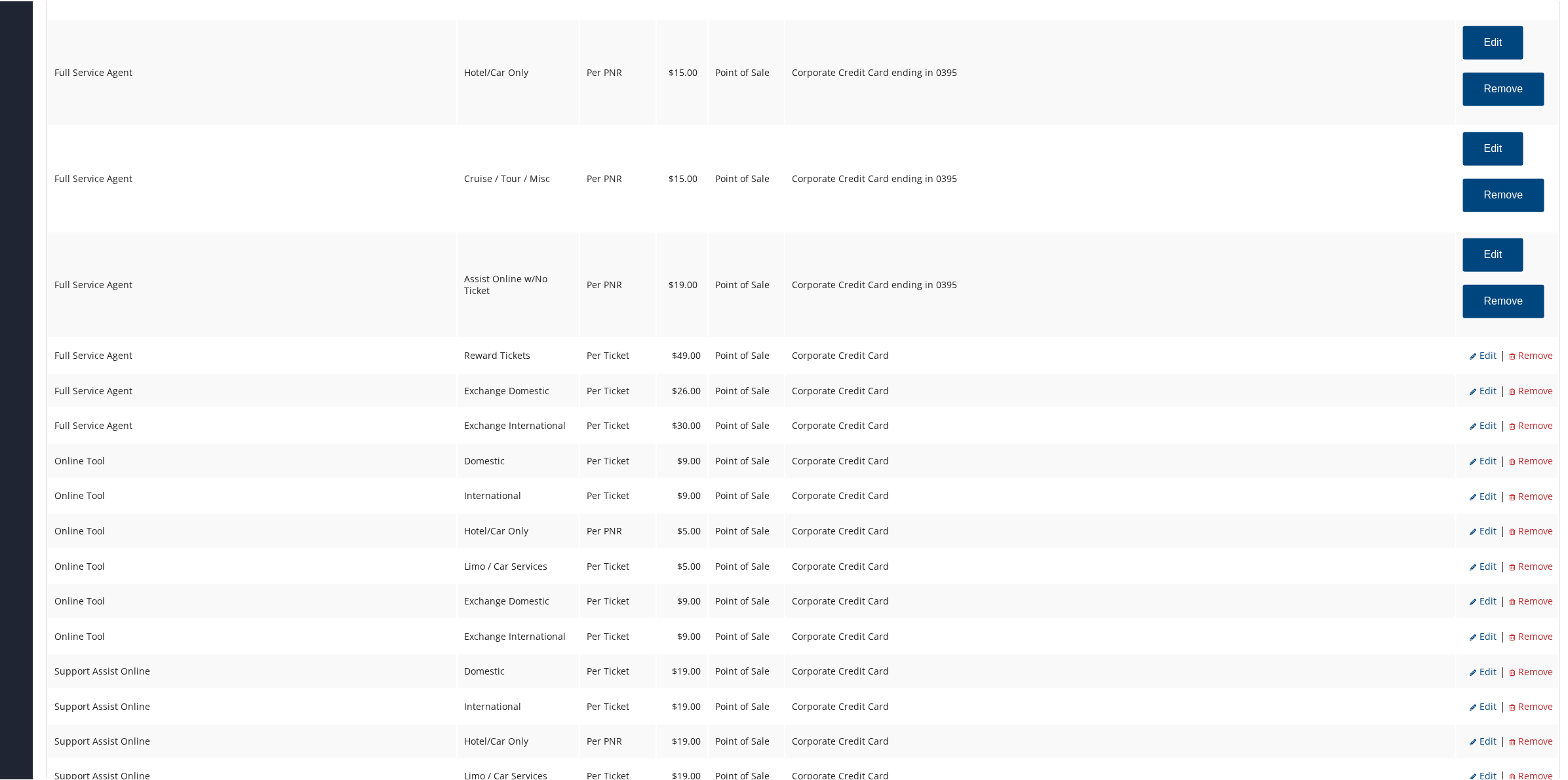
click at [1479, 361] on li "Edit" at bounding box center [1483, 354] width 27 height 17
select select "2"
select select "16"
select select "4"
select select "2"
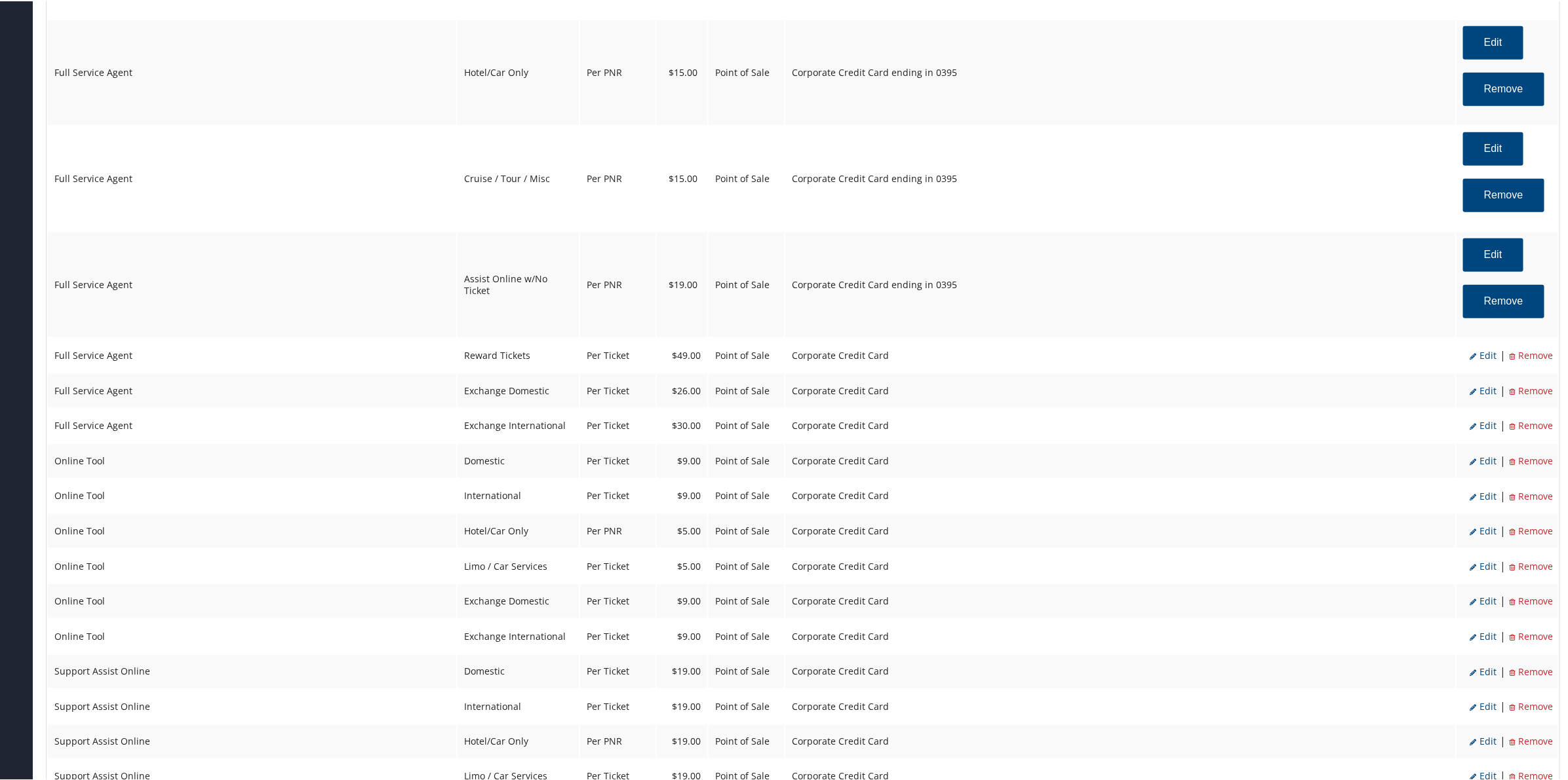
select select "2"
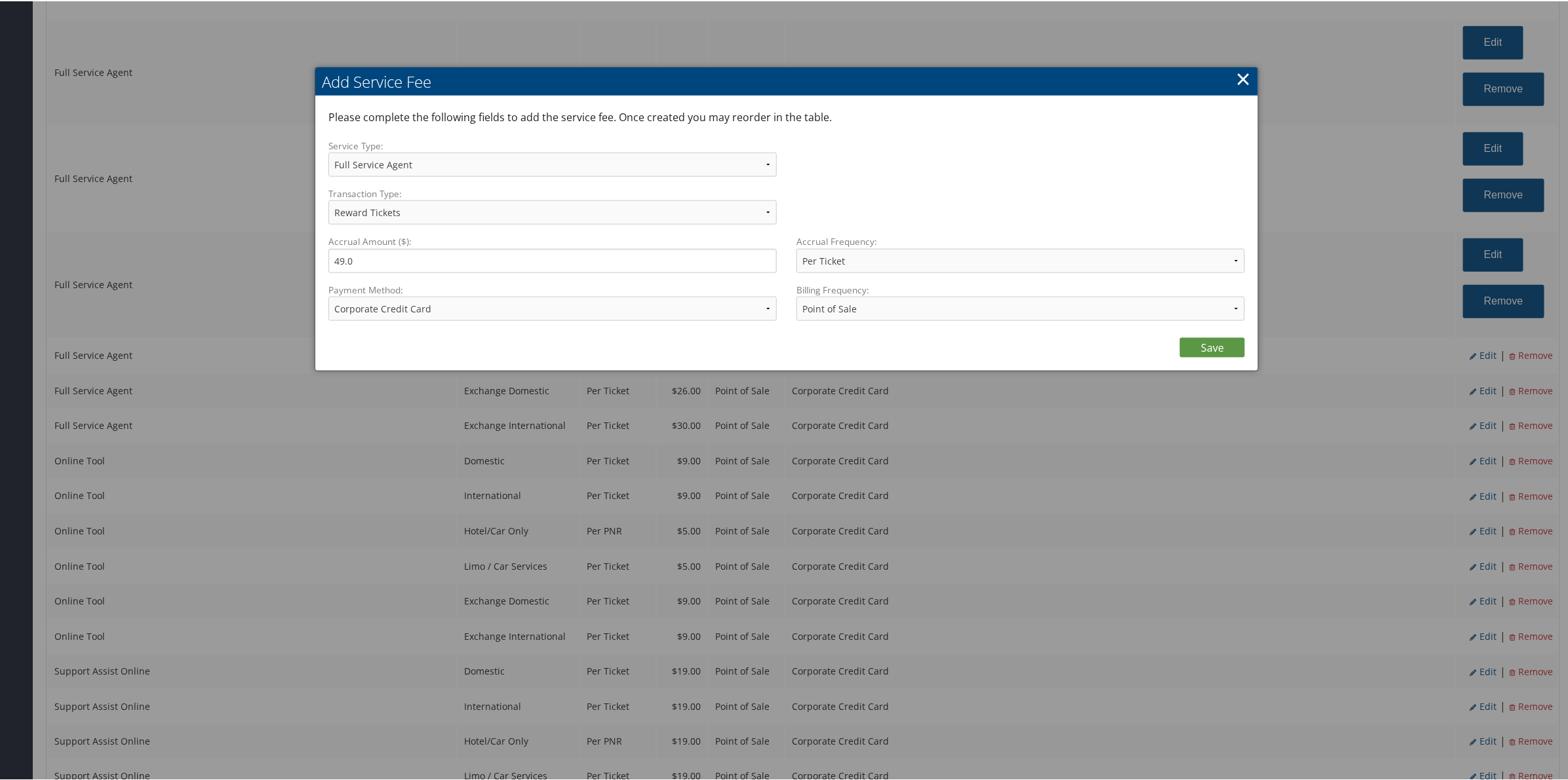
click at [482, 321] on div "Payment Method: ACH Transfer Cash / Check (AR) Corporate Credit Card Ghost Cred…" at bounding box center [557, 306] width 458 height 48
click at [477, 308] on select "ACH Transfer Cash / Check (AR) Corporate Credit Card Ghost Credit Card Hotel Gu…" at bounding box center [553, 307] width 448 height 24
select select "2_1206"
click at [329, 296] on select "ACH Transfer Cash / Check (AR) Corporate Credit Card Ghost Credit Card Hotel Gu…" at bounding box center [553, 307] width 448 height 24
click at [1186, 349] on link "Save" at bounding box center [1212, 346] width 65 height 20
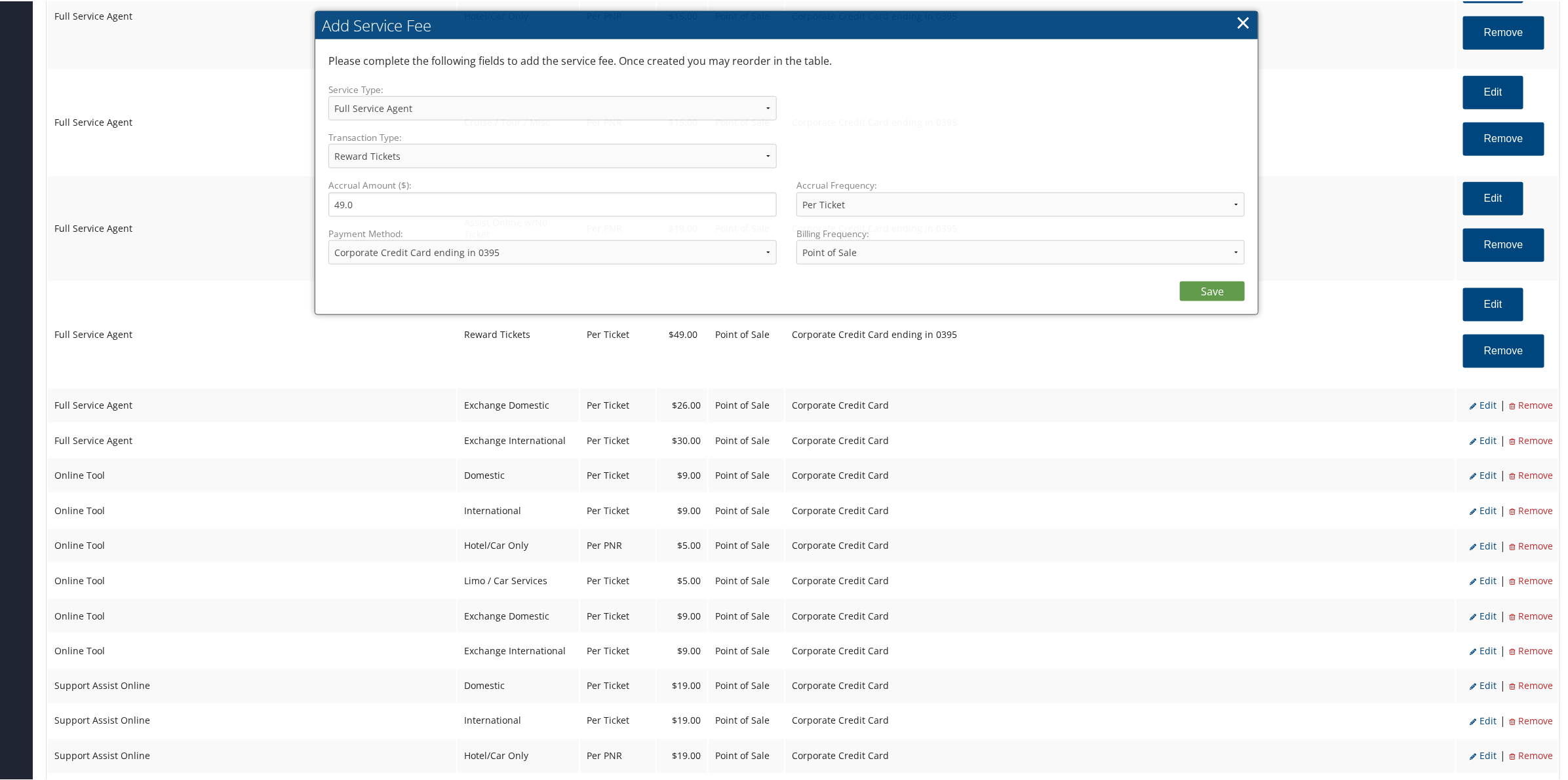
select select "2"
select select "16"
select select "4"
select select "2_1206"
select select "2"
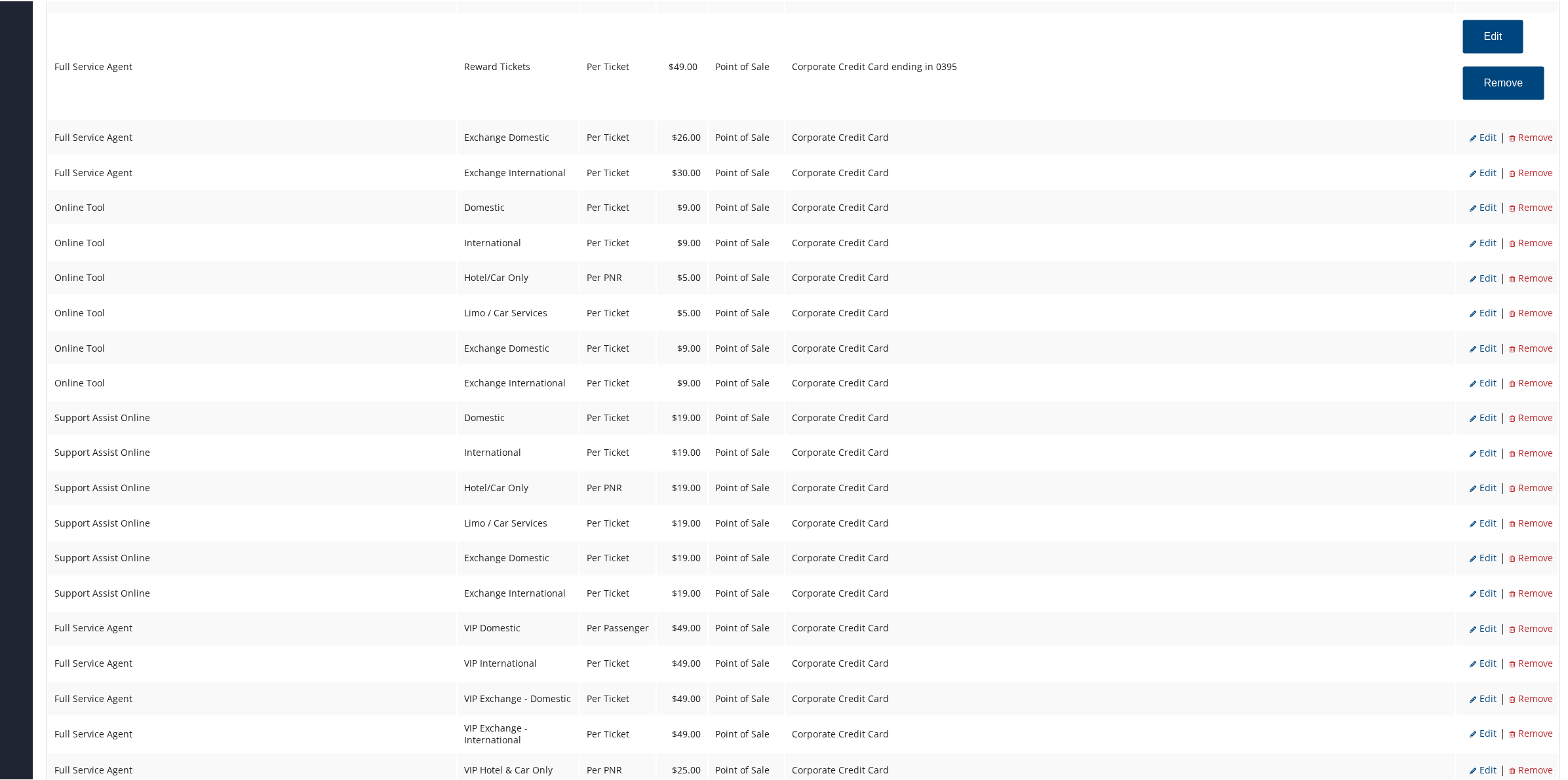
scroll to position [1180, 0]
click at [1487, 133] on span "Edit" at bounding box center [1483, 133] width 27 height 12
select select "24"
type input "26.0"
select select "2"
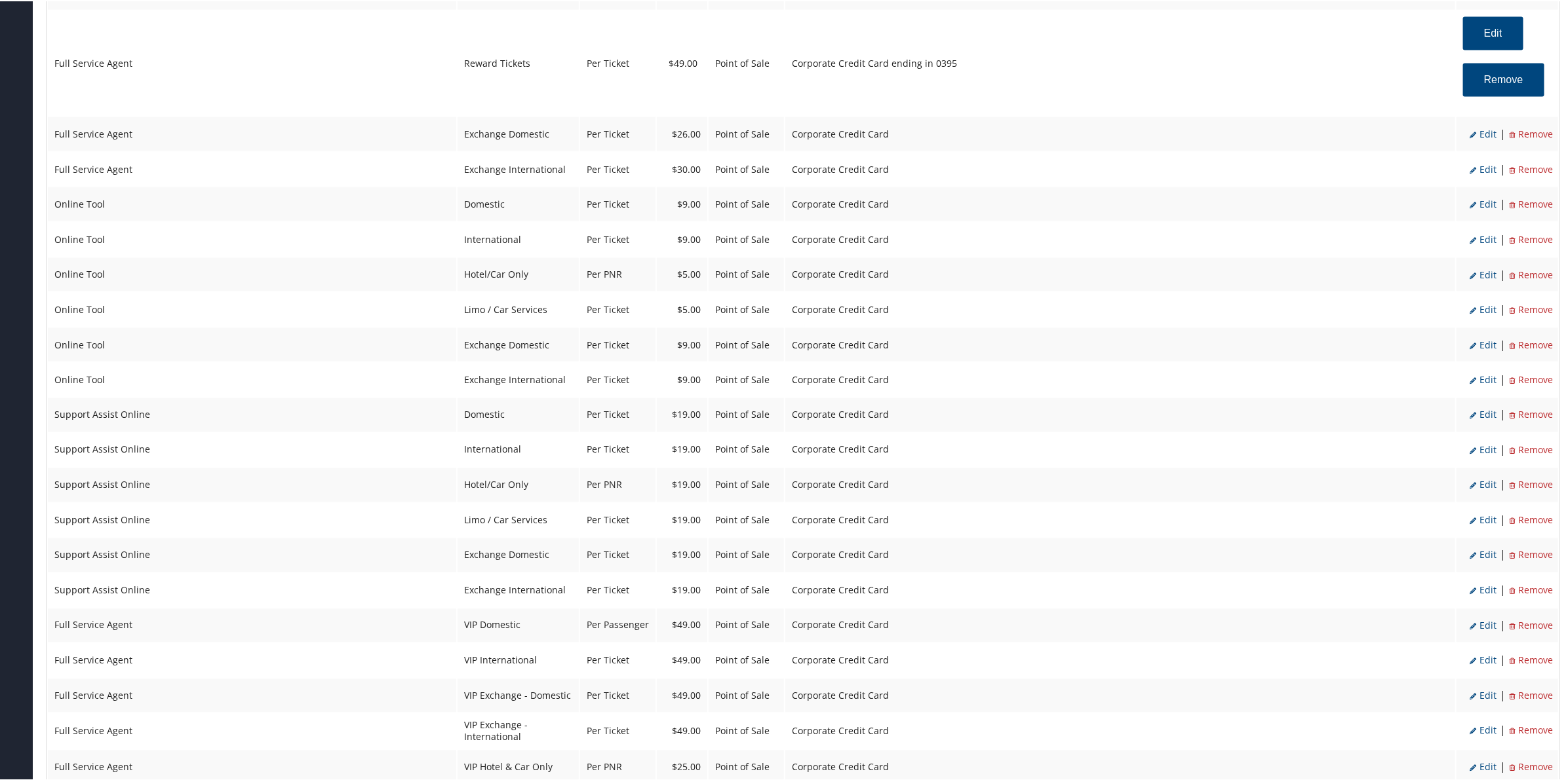
select select "2"
select select "24"
select select "4"
select select "2"
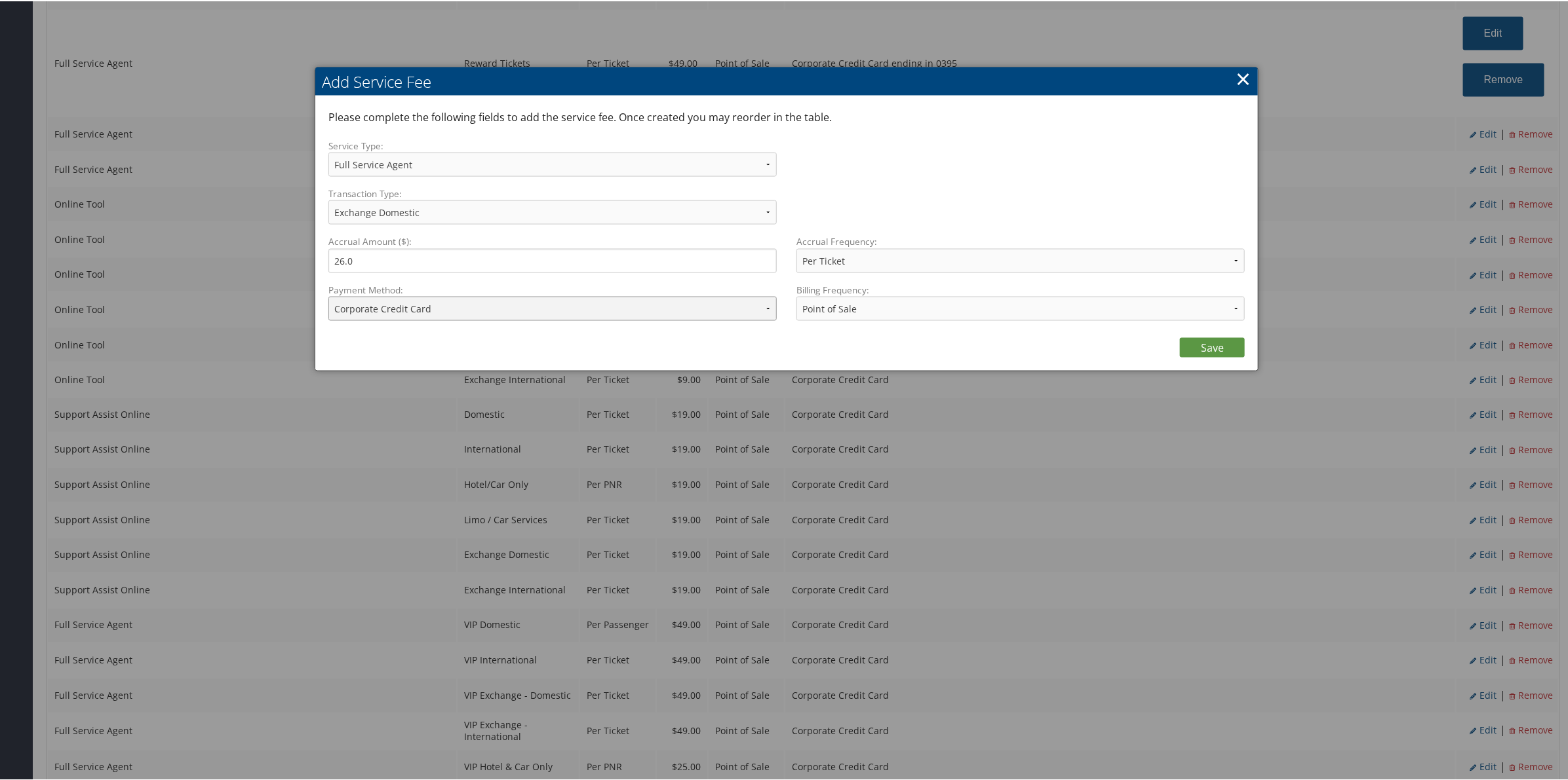
click at [427, 300] on select "ACH Transfer Cash / Check (AR) Corporate Credit Card Ghost Credit Card Hotel Gu…" at bounding box center [553, 307] width 448 height 24
select select "2_1206"
click at [329, 296] on select "ACH Transfer Cash / Check (AR) Corporate Credit Card Ghost Credit Card Hotel Gu…" at bounding box center [553, 307] width 448 height 24
click at [1197, 346] on link "Save" at bounding box center [1212, 346] width 65 height 20
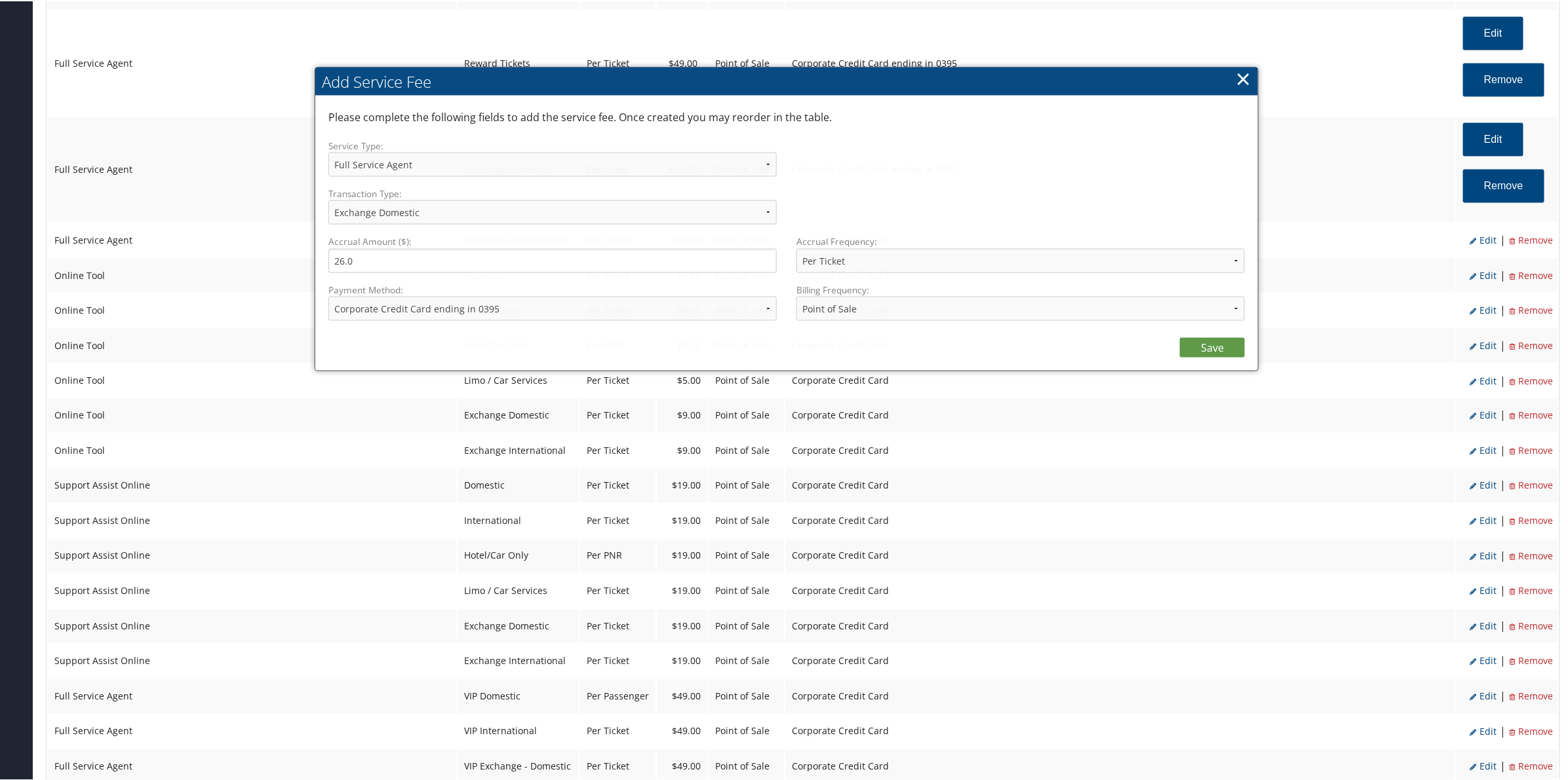
select select "2"
select select "24"
select select "4"
select select "2_1206"
select select "2"
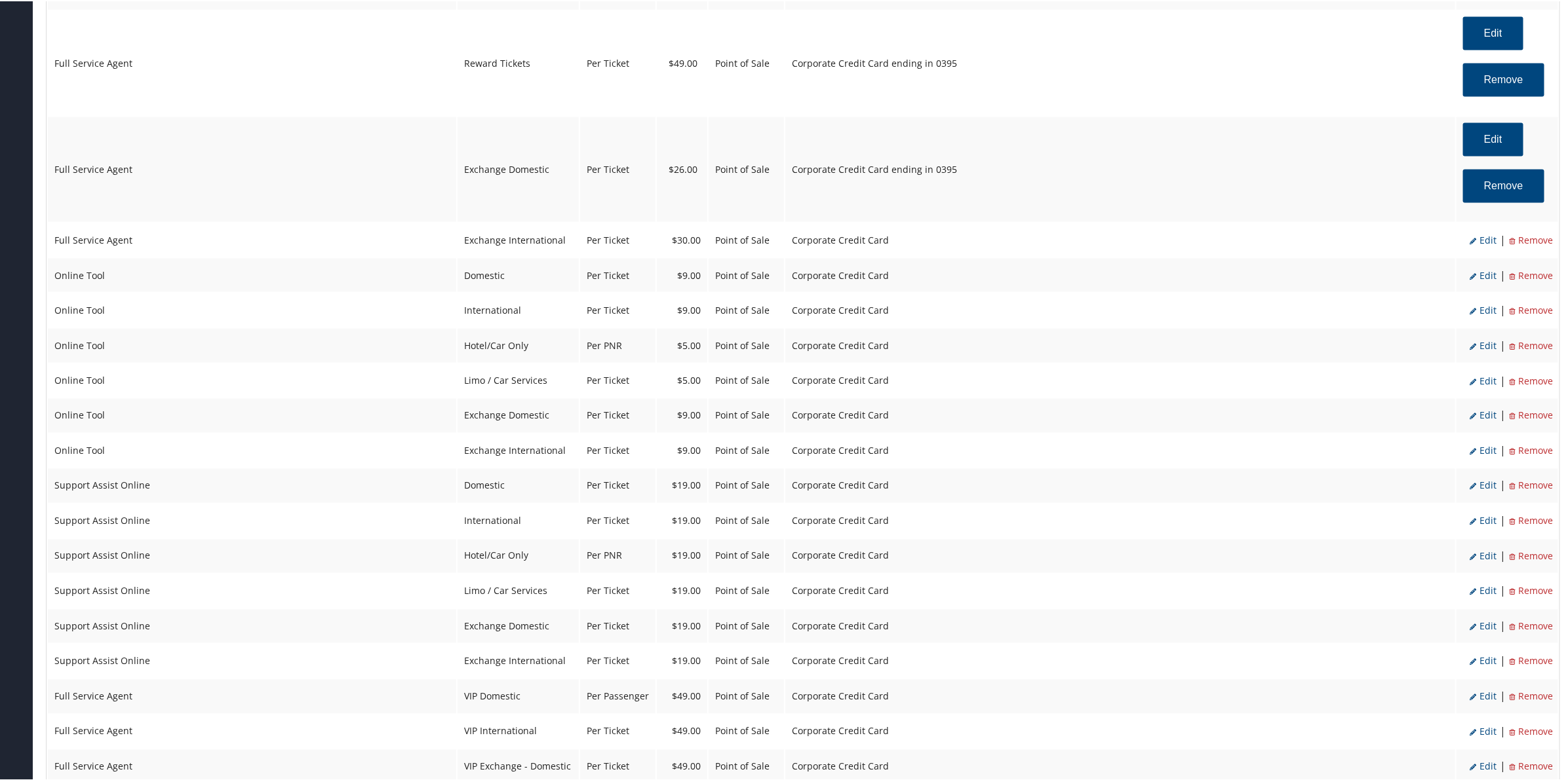
click at [1484, 239] on span "Edit" at bounding box center [1483, 239] width 27 height 12
select select "25"
type input "30.0"
select select "2"
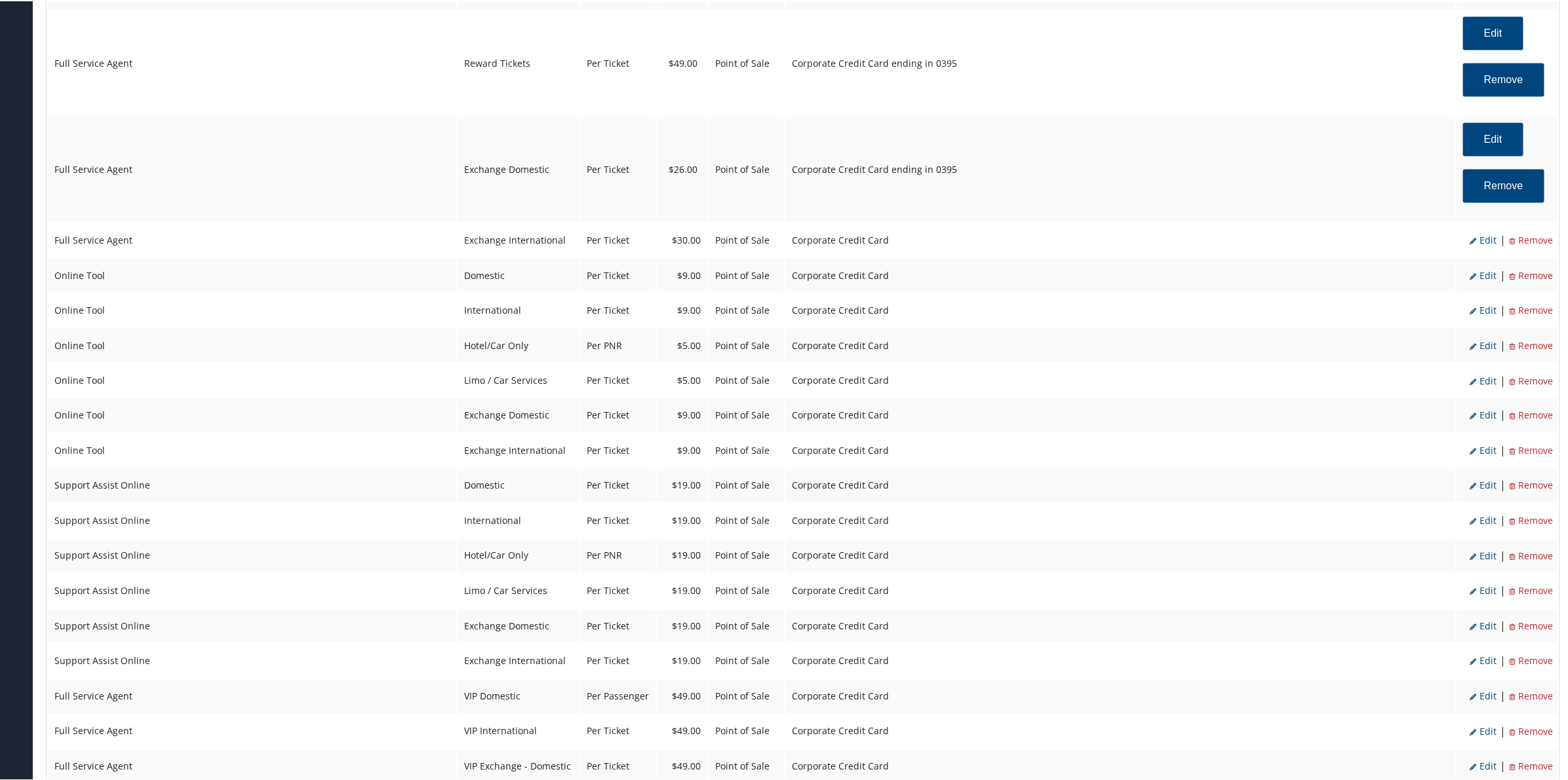
select select "25"
select select "4"
select select "2"
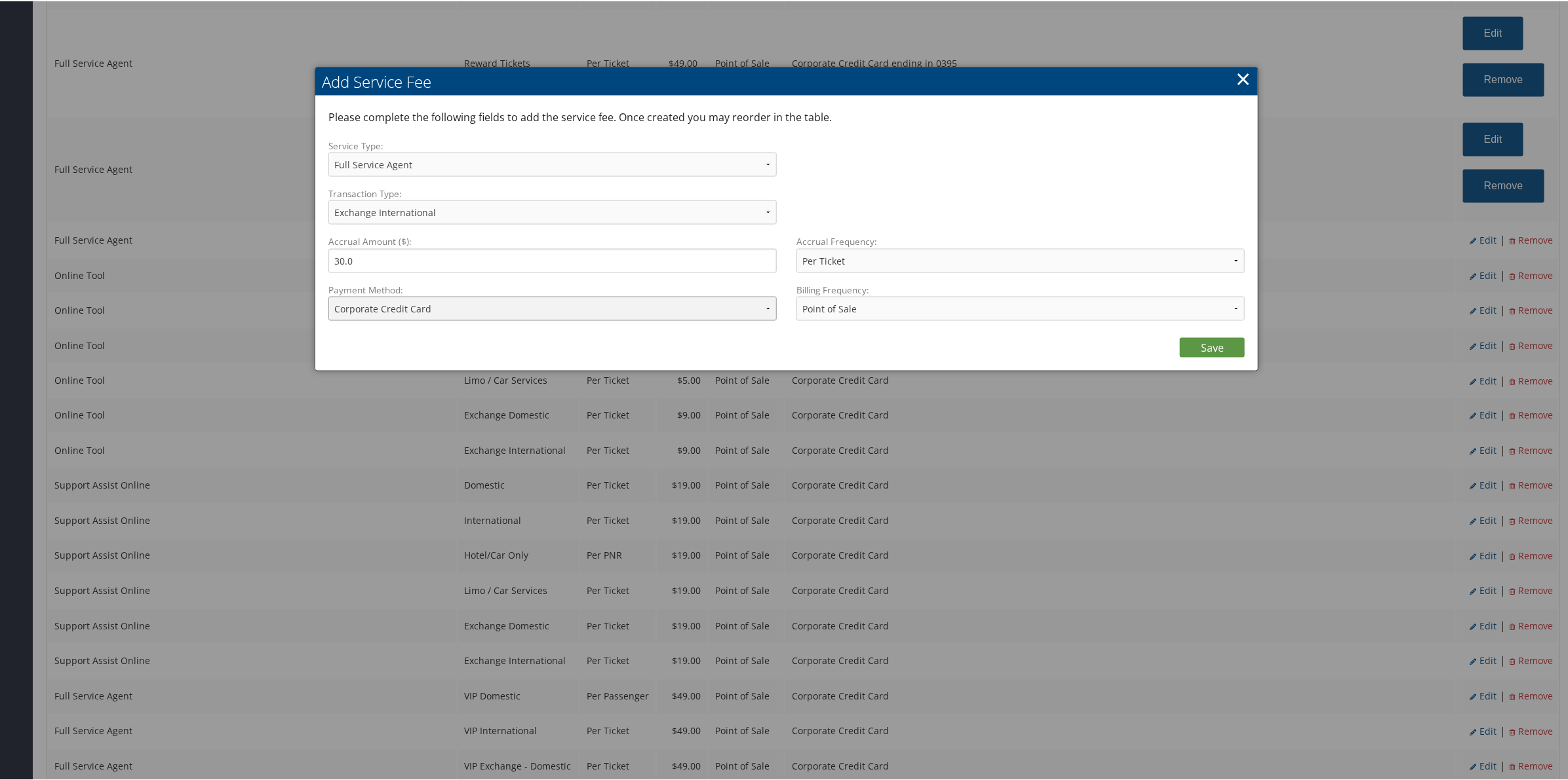
click at [411, 314] on select "ACH Transfer Cash / Check (AR) Corporate Credit Card Ghost Credit Card Hotel Gu…" at bounding box center [553, 307] width 448 height 24
select select "2_1206"
click at [329, 296] on select "ACH Transfer Cash / Check (AR) Corporate Credit Card Ghost Credit Card Hotel Gu…" at bounding box center [553, 307] width 448 height 24
click at [1193, 344] on link "Save" at bounding box center [1212, 346] width 65 height 20
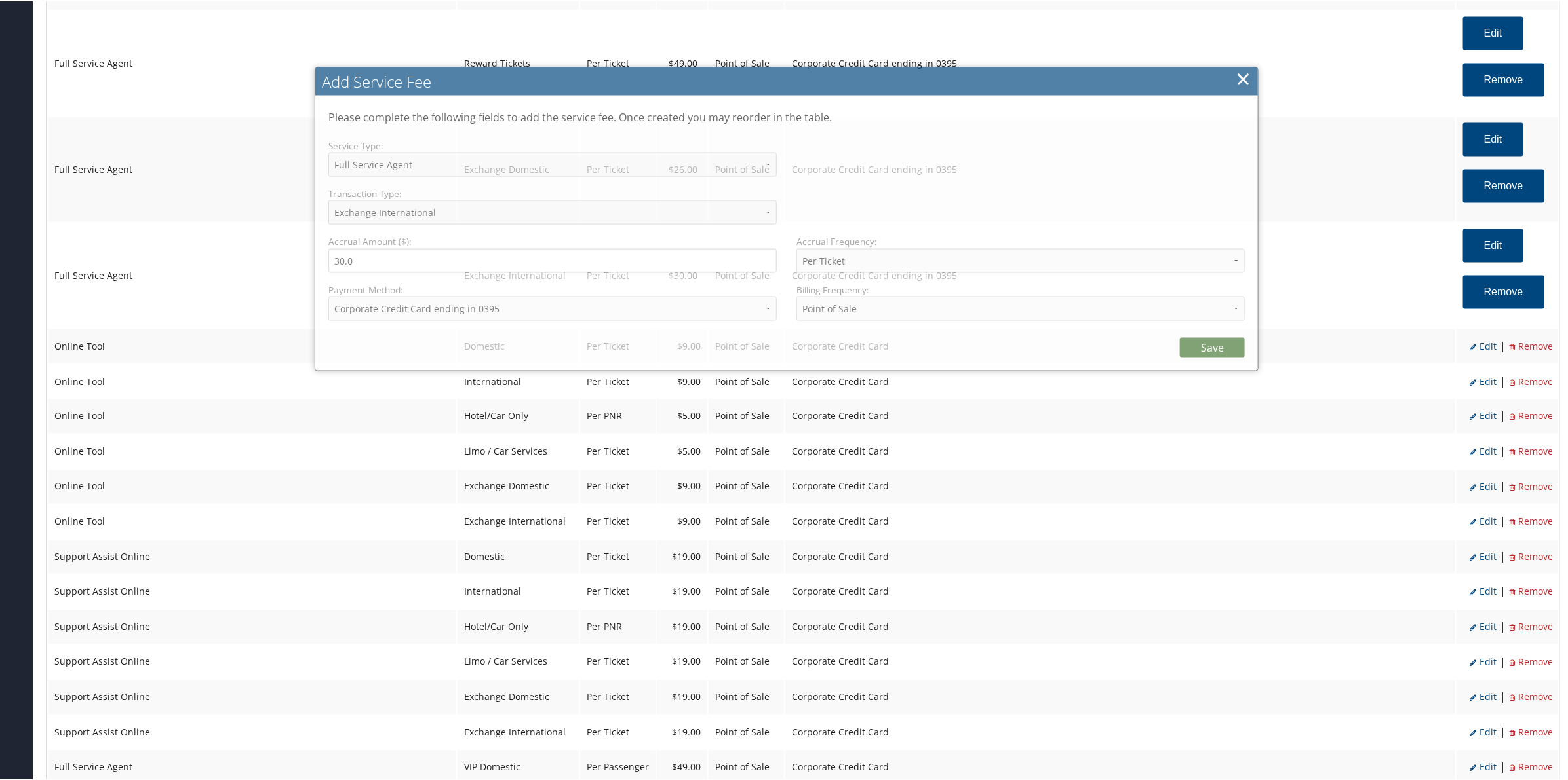
select select "2"
select select "25"
select select "4"
select select "2_1206"
select select "2"
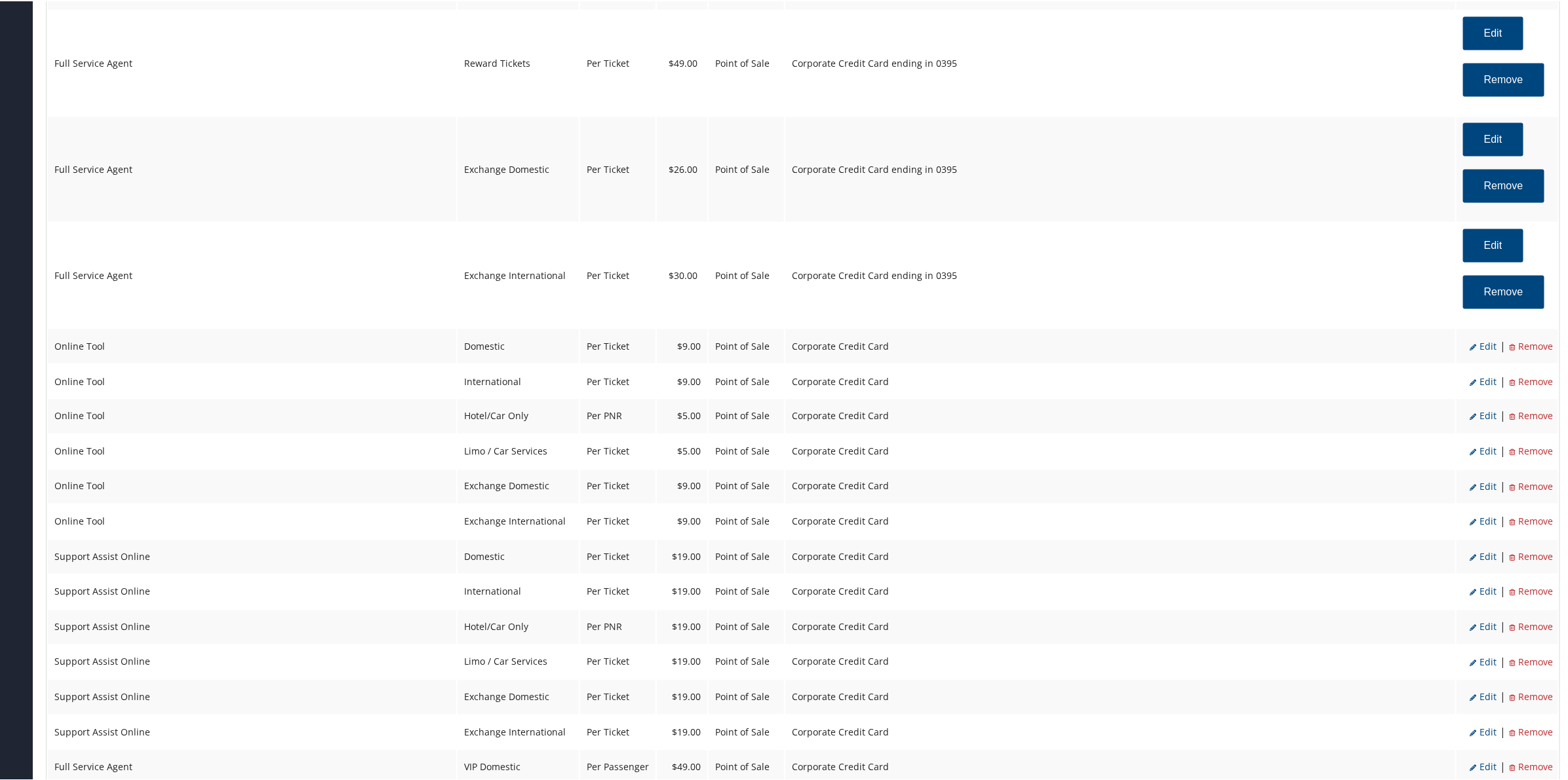
scroll to position [1262, 0]
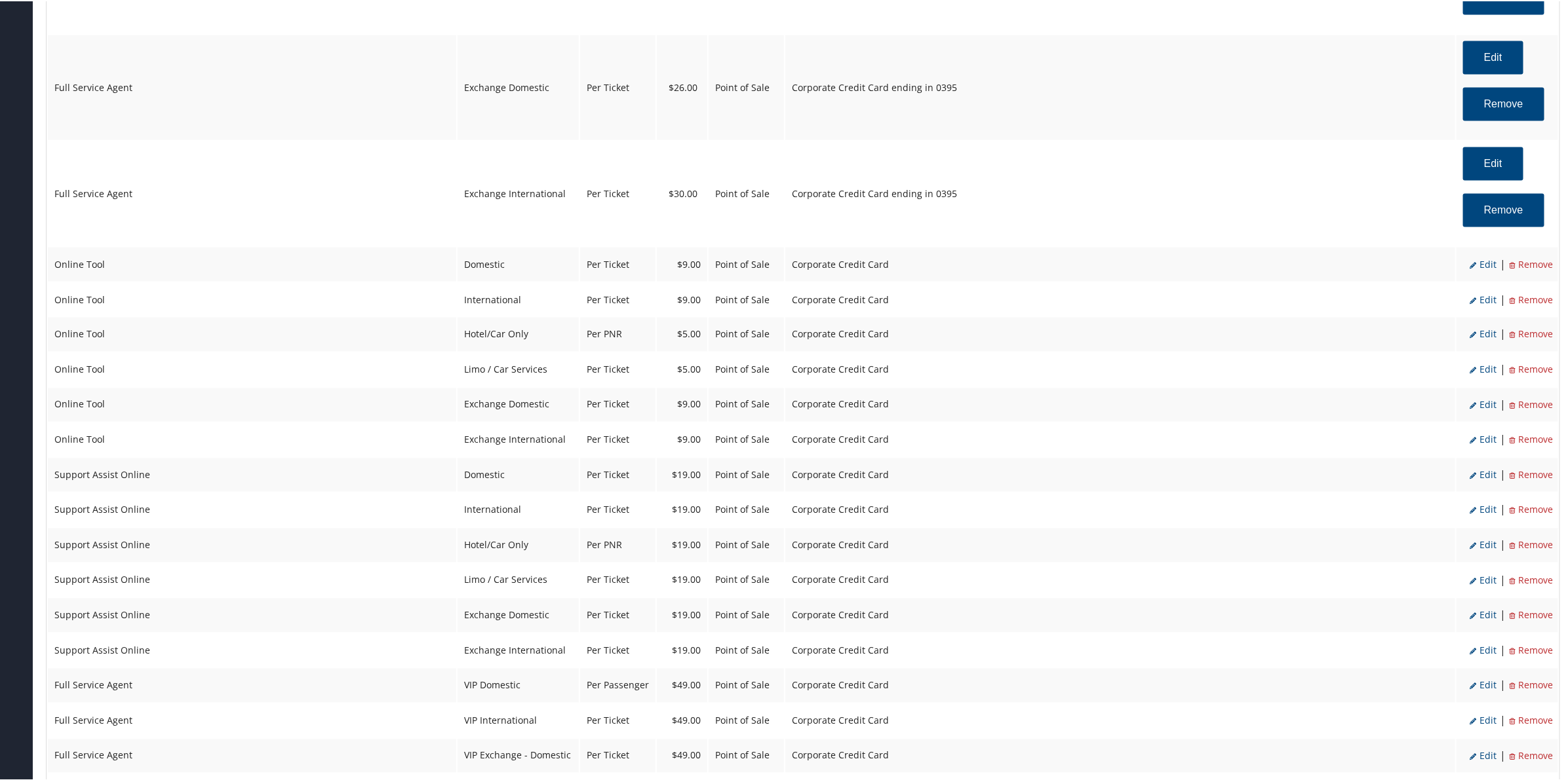
click at [1479, 264] on span "Edit" at bounding box center [1483, 263] width 27 height 12
select select "6"
select select "2"
type input "9.0"
select select "2"
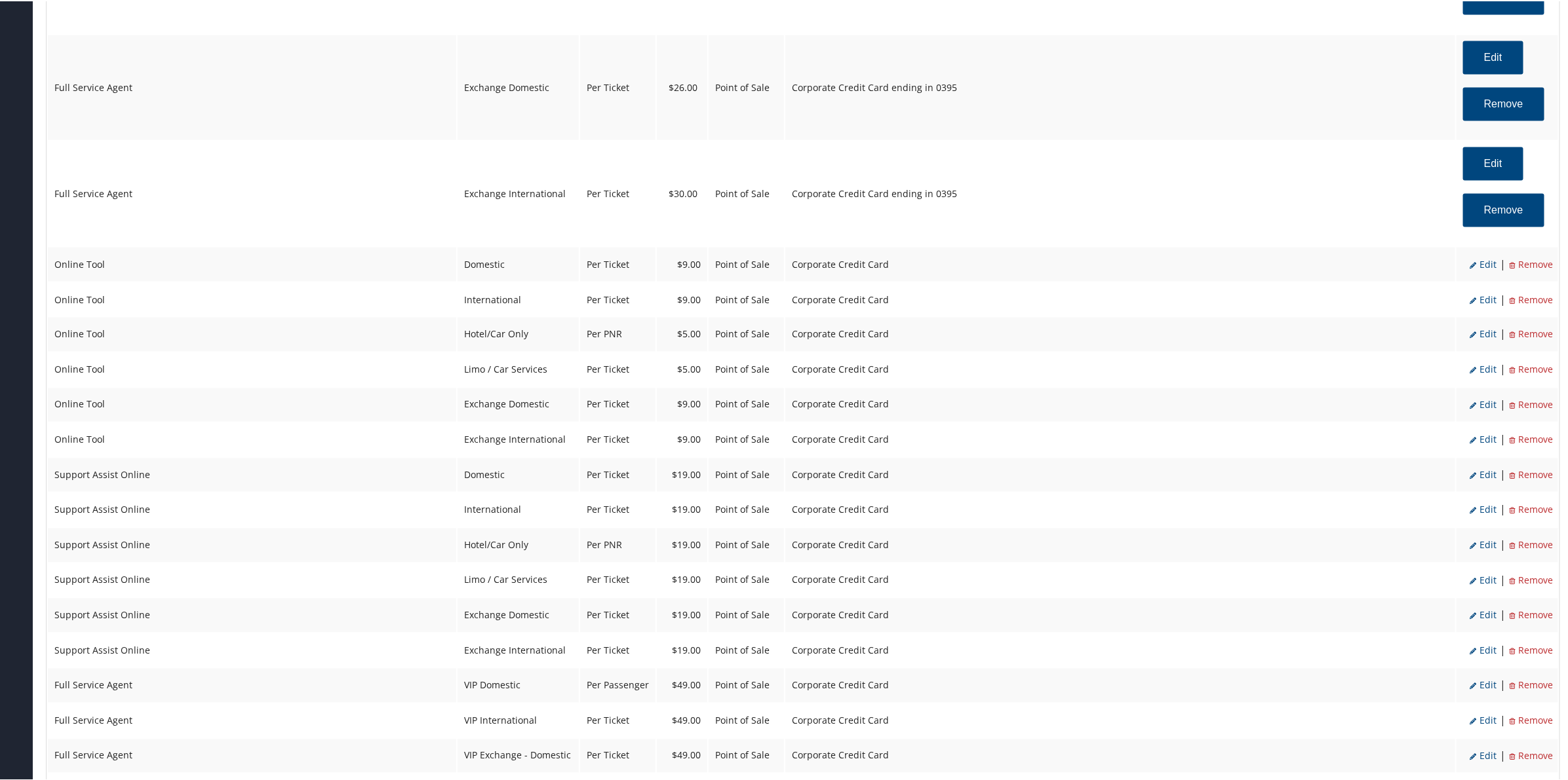
select select "6"
select select "2"
select select "4"
select select "2"
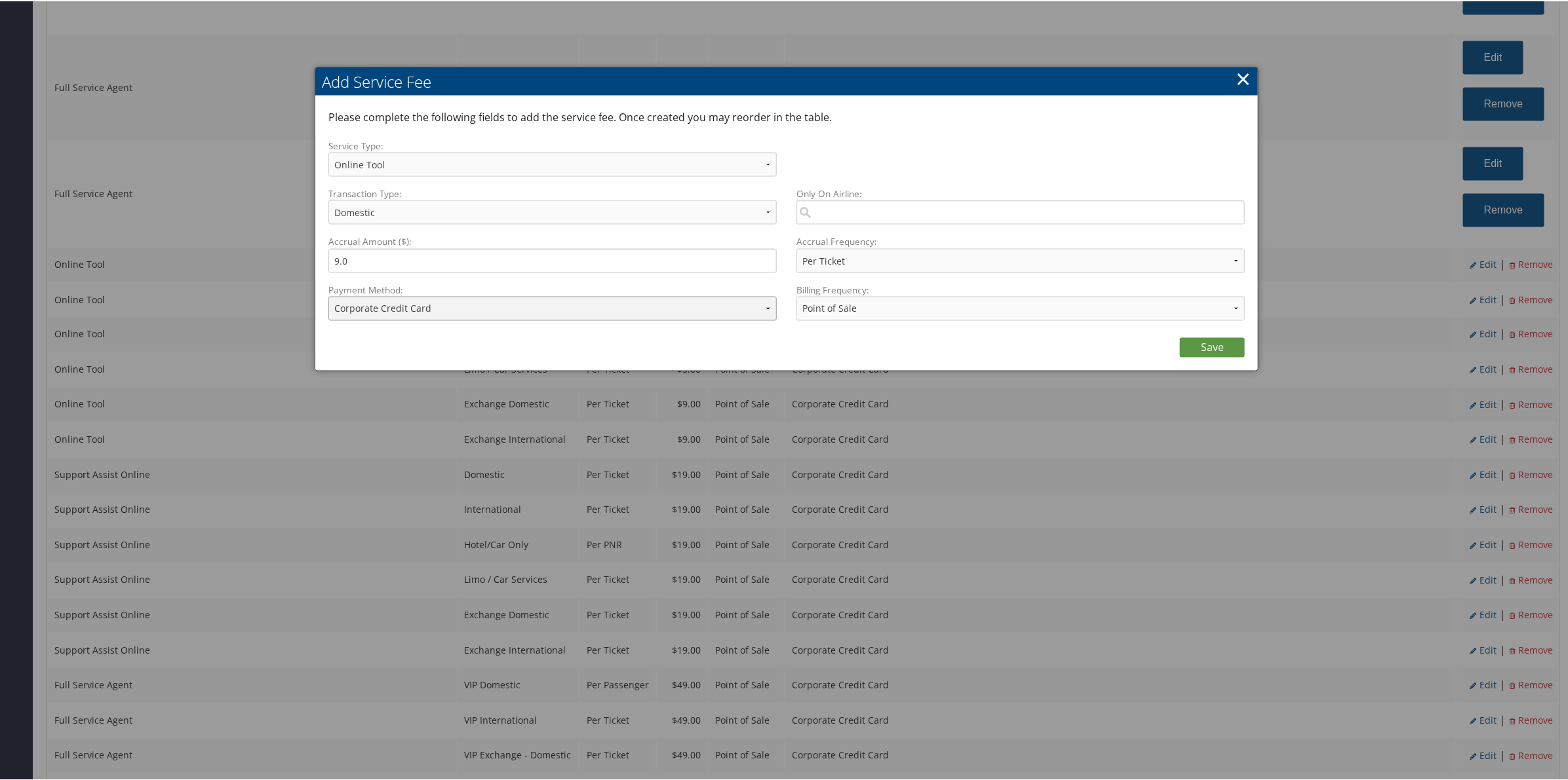
drag, startPoint x: 418, startPoint y: 307, endPoint x: 421, endPoint y: 317, distance: 10.4
click at [418, 310] on select "ACH Transfer Cash / Check (AR) Corporate Credit Card Ghost Credit Card Hotel Gu…" at bounding box center [553, 307] width 448 height 24
select select "2_1206"
click at [329, 296] on select "ACH Transfer Cash / Check (AR) Corporate Credit Card Ghost Credit Card Hotel Gu…" at bounding box center [553, 307] width 448 height 24
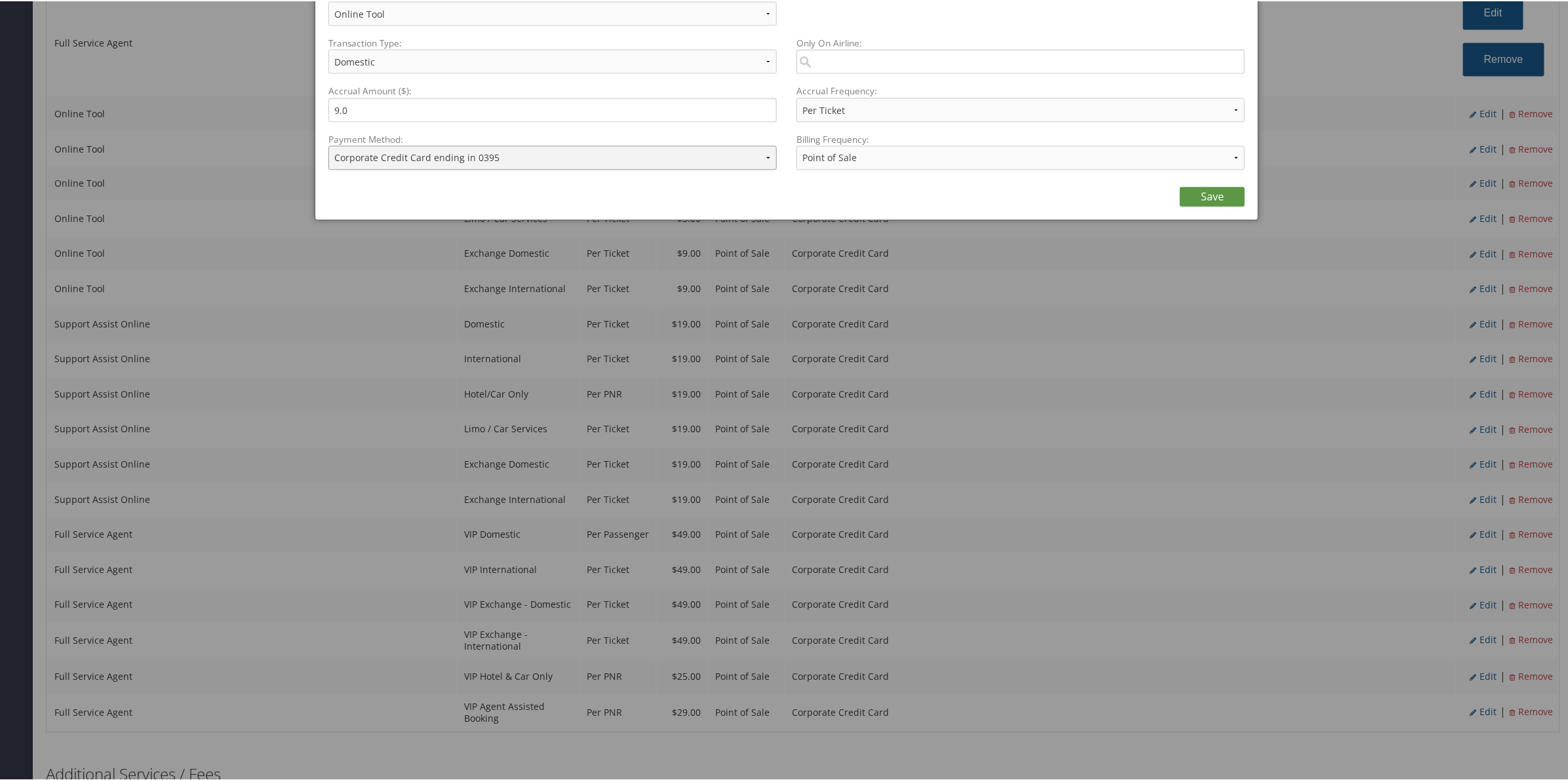
scroll to position [1426, 0]
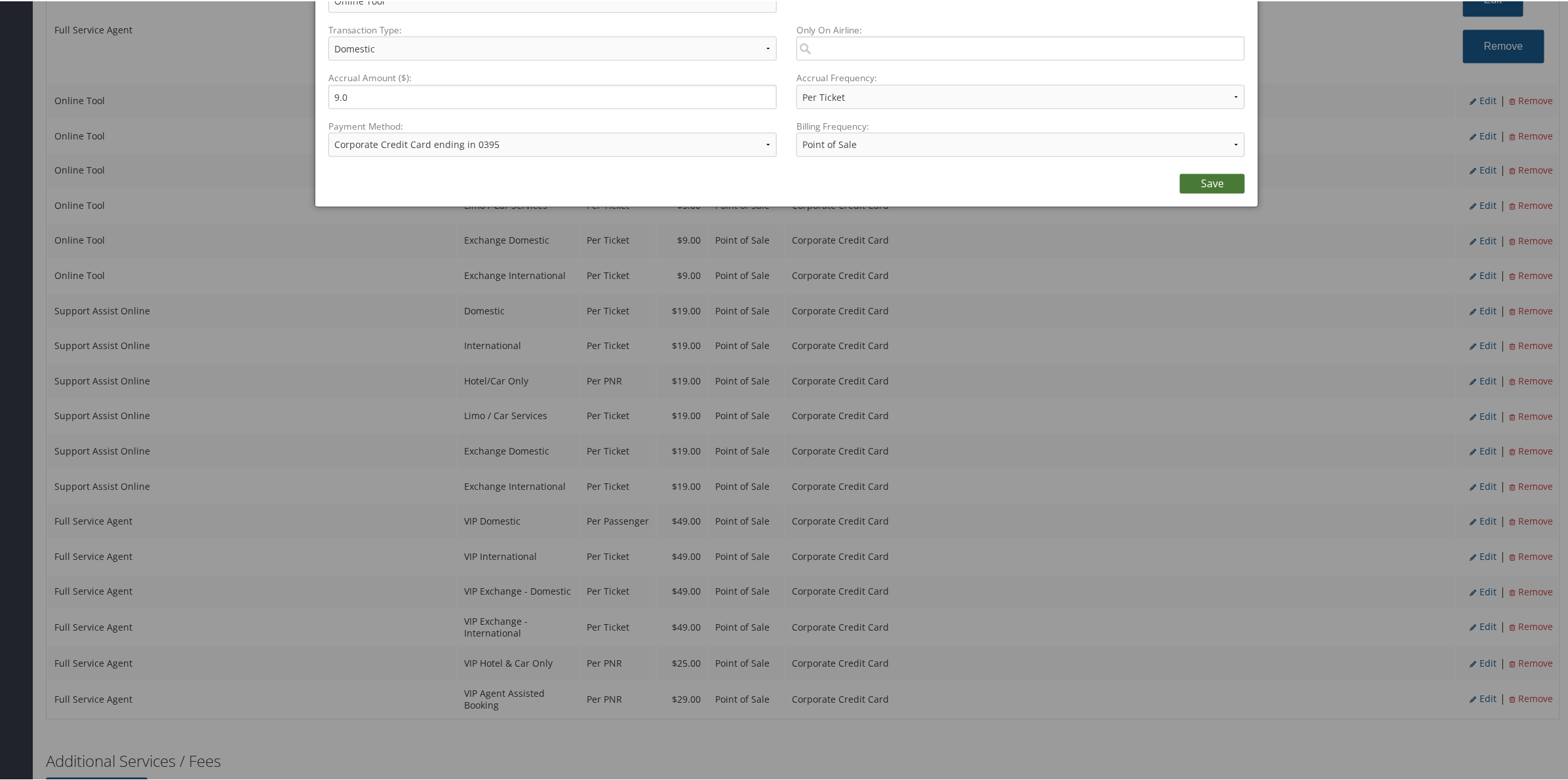
click at [1211, 190] on link "Save" at bounding box center [1212, 183] width 65 height 20
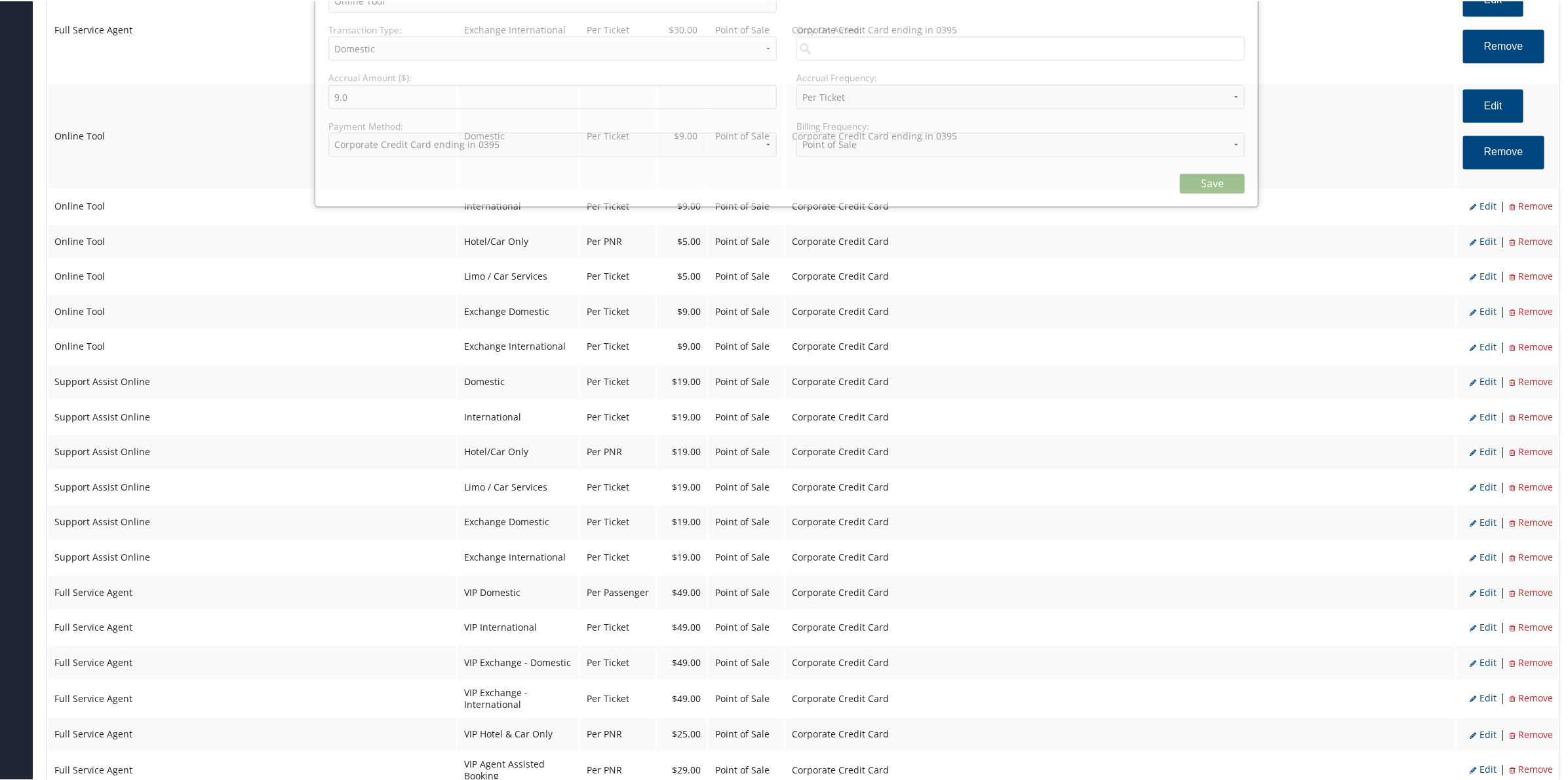
select select "6"
select select "2"
select select "4"
select select "2_1206"
select select "2"
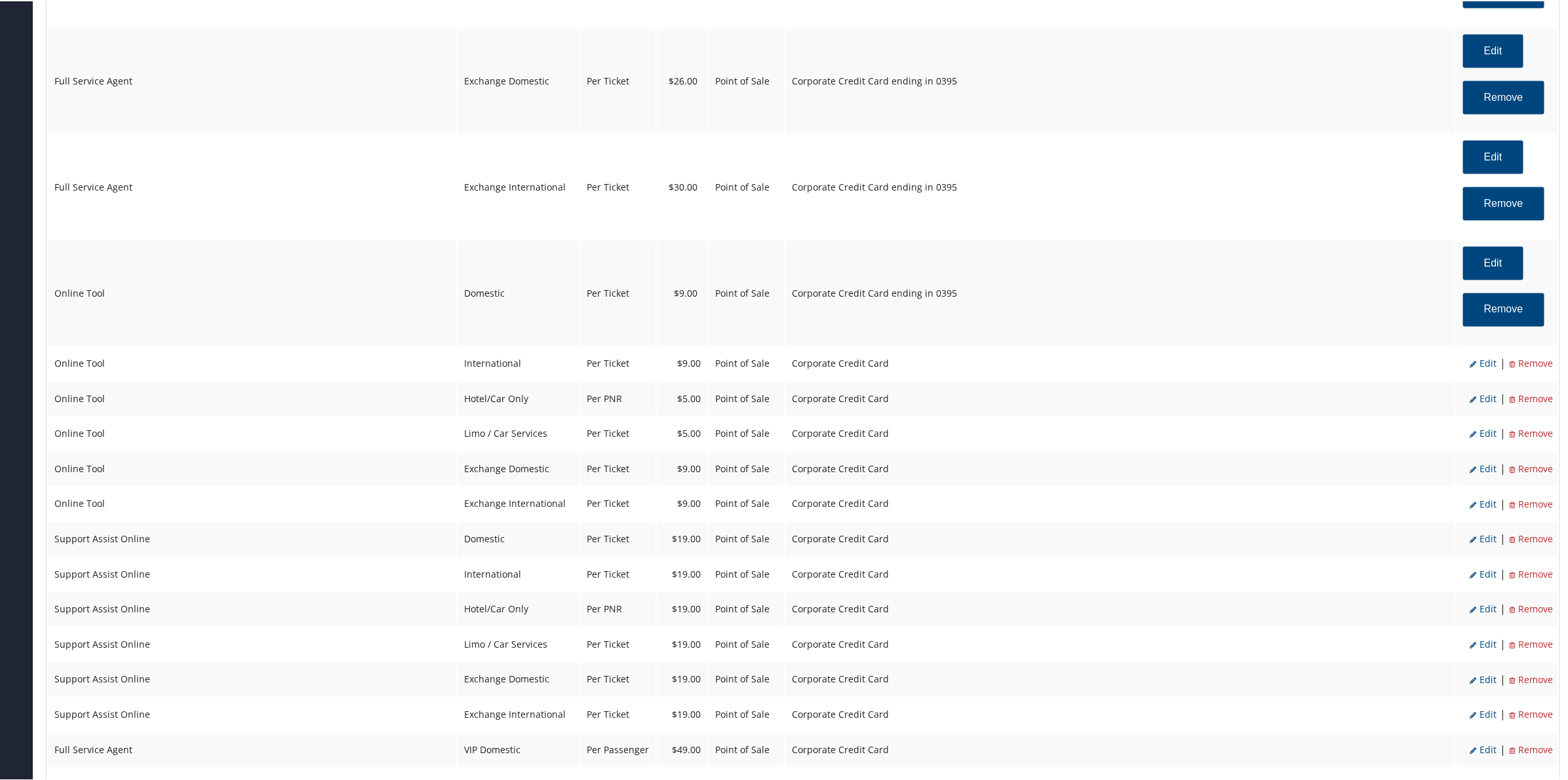
scroll to position [1262, 0]
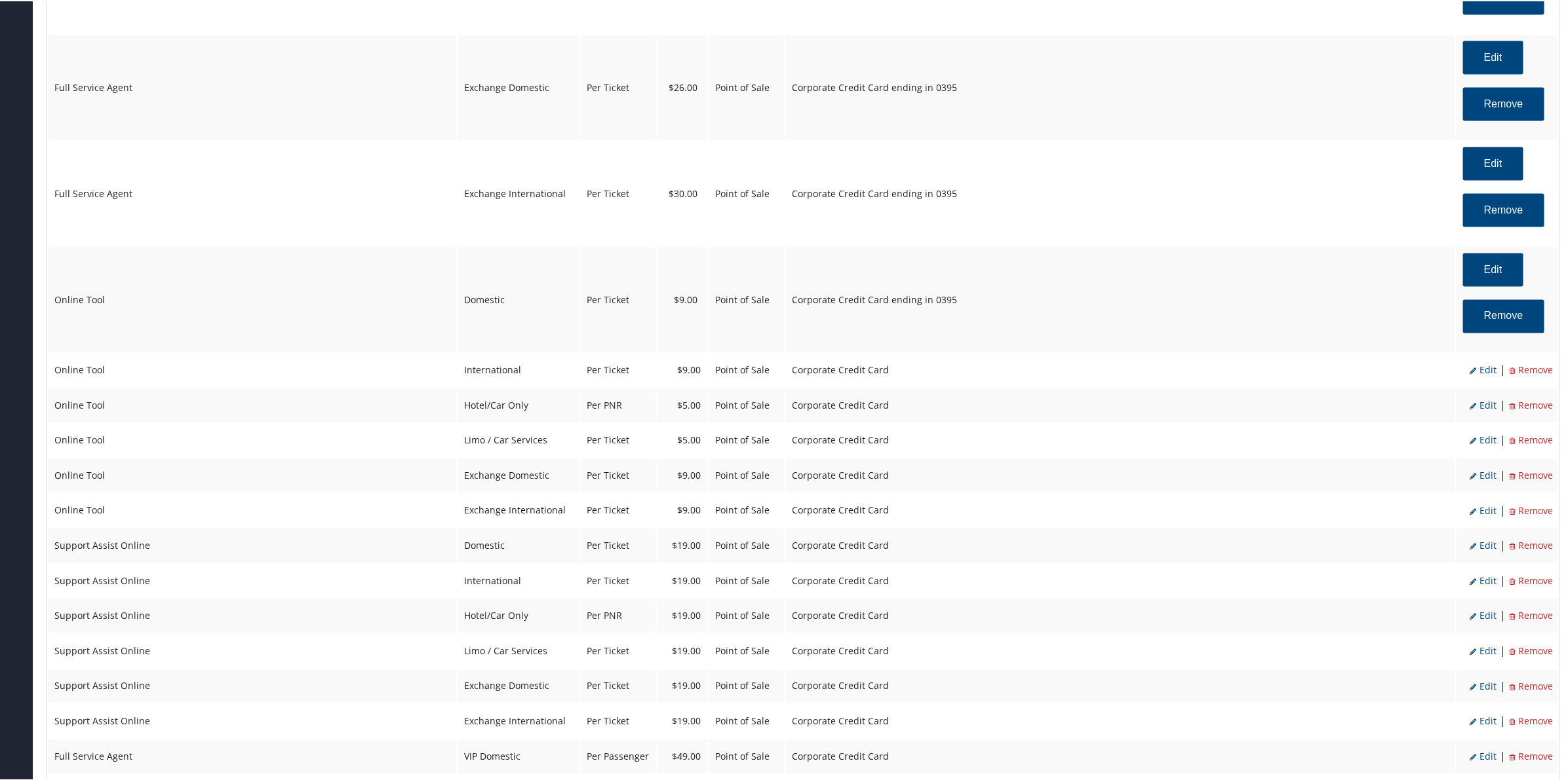
click at [1483, 374] on span "Edit" at bounding box center [1483, 369] width 27 height 12
select select "14"
select select "2"
select select "6"
select select "14"
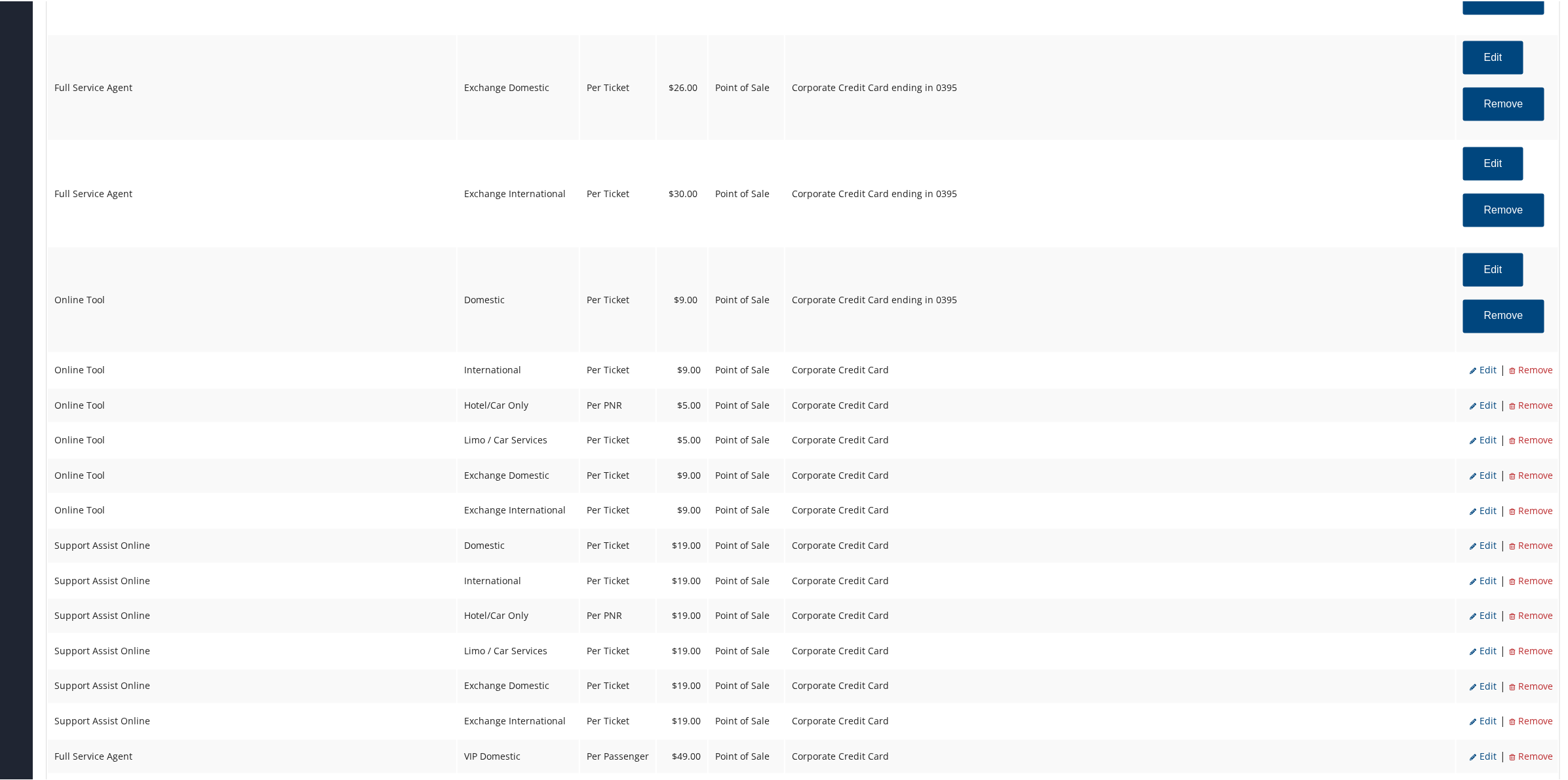
select select "4"
select select "2"
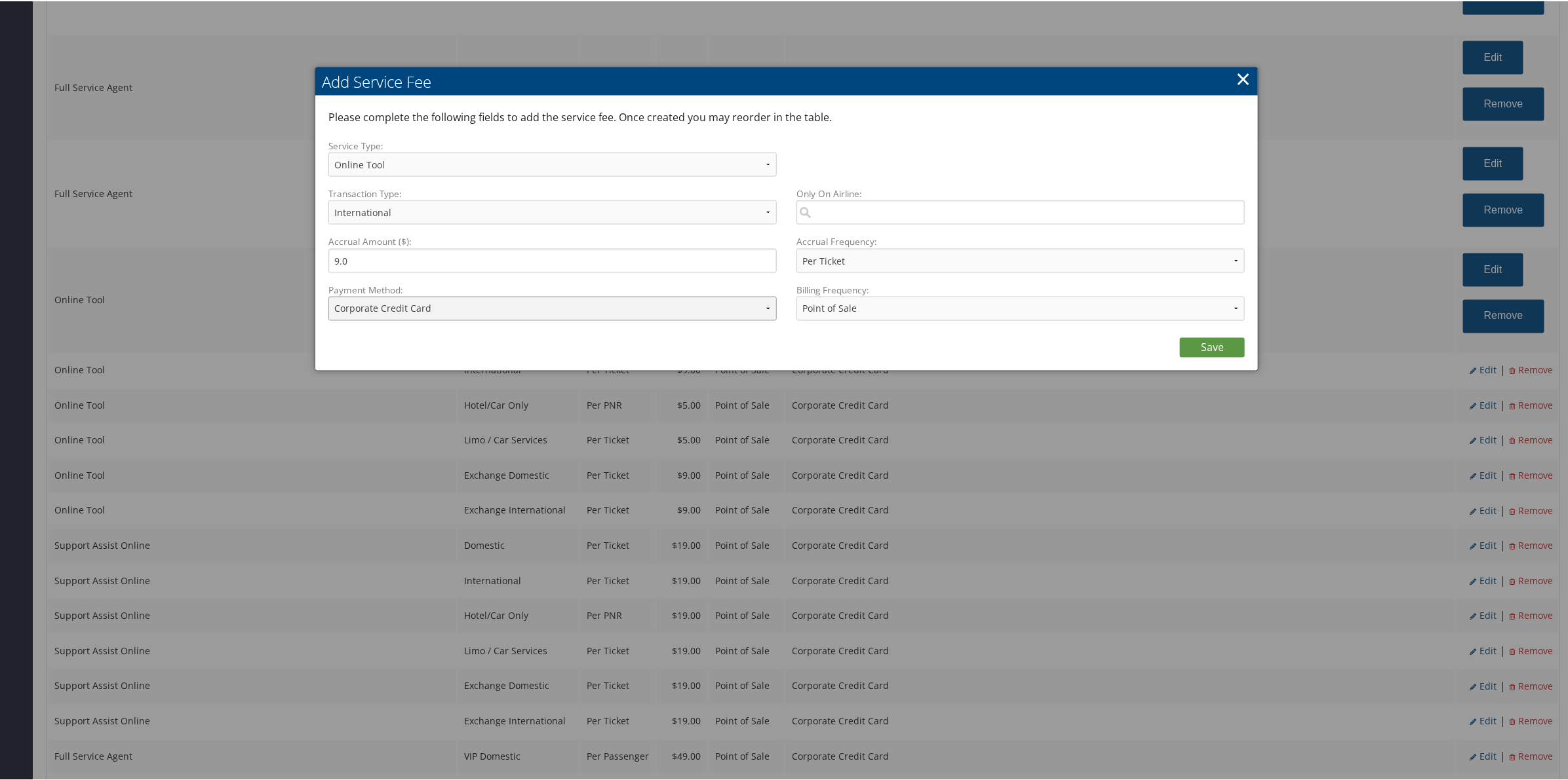
click at [444, 309] on select "ACH Transfer Cash / Check (AR) Corporate Credit Card Ghost Credit Card Hotel Gu…" at bounding box center [553, 307] width 448 height 24
select select "2_1206"
click at [329, 296] on select "ACH Transfer Cash / Check (AR) Corporate Credit Card Ghost Credit Card Hotel Gu…" at bounding box center [553, 307] width 448 height 24
click at [1208, 342] on link "Save" at bounding box center [1212, 346] width 65 height 20
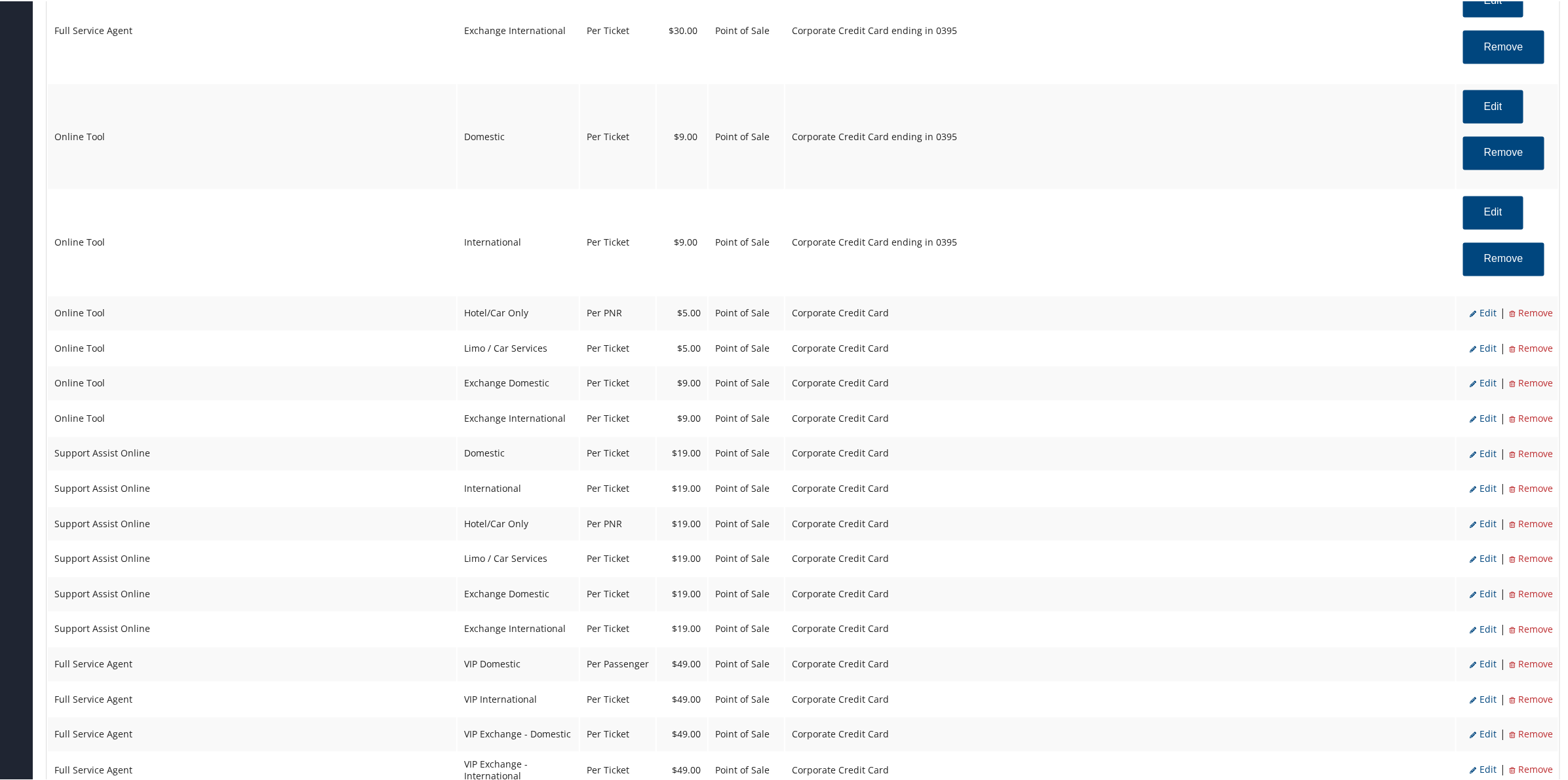
scroll to position [1426, 0]
click at [1483, 317] on span "Edit" at bounding box center [1483, 311] width 27 height 12
select select "6"
type input "5.0"
select select "2"
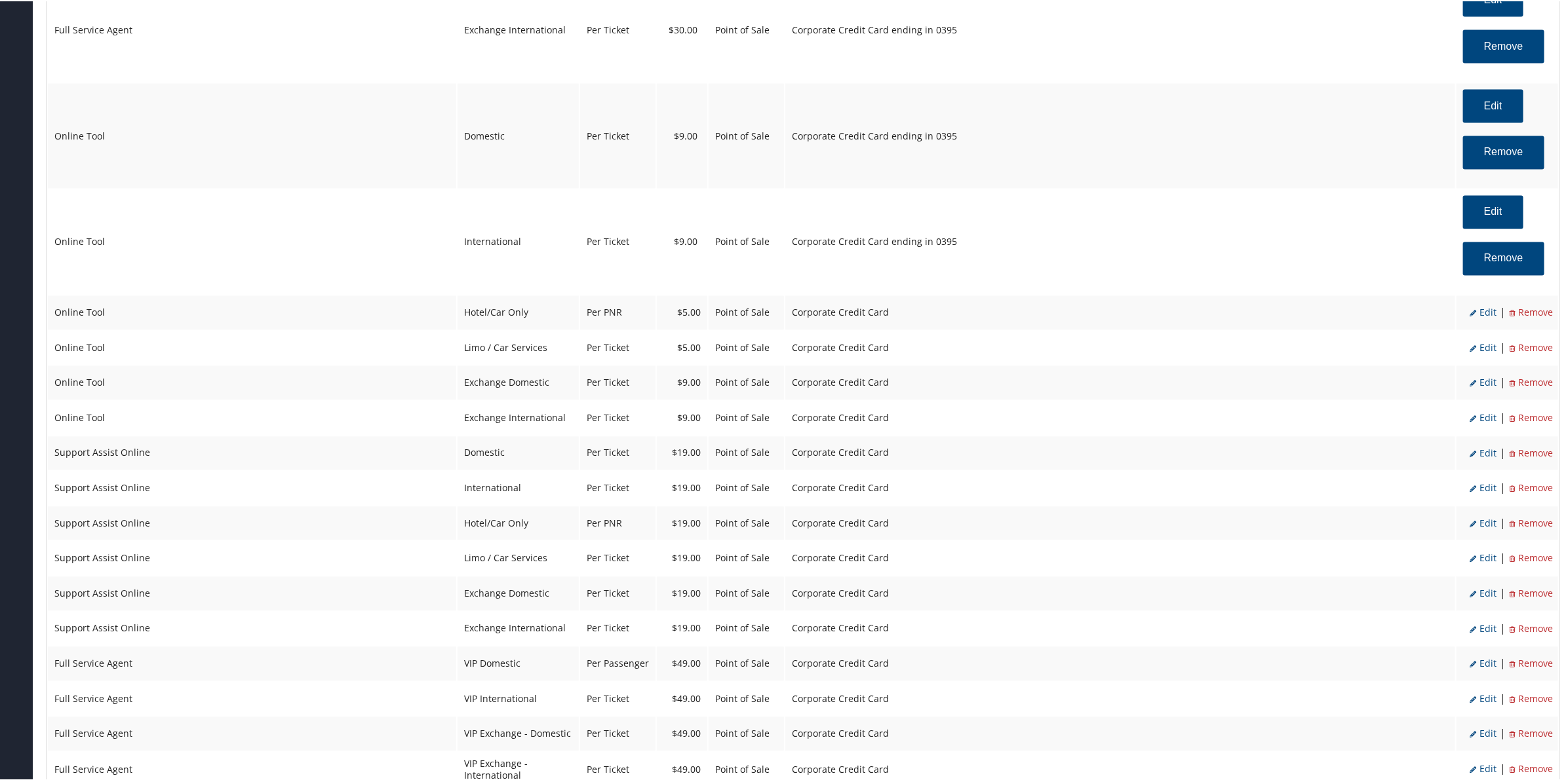
select select "2"
select select "6"
select select "2"
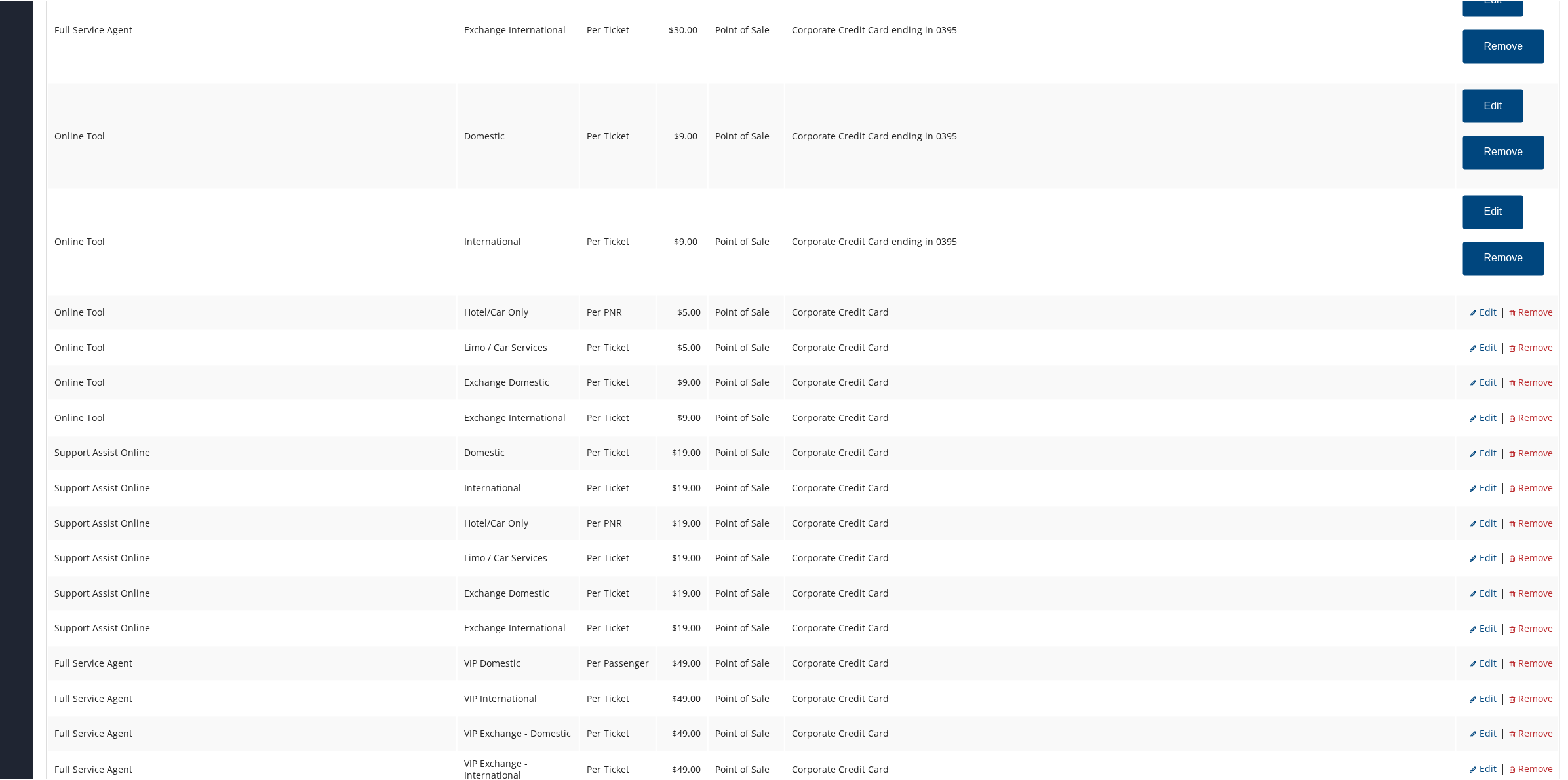
select select "2"
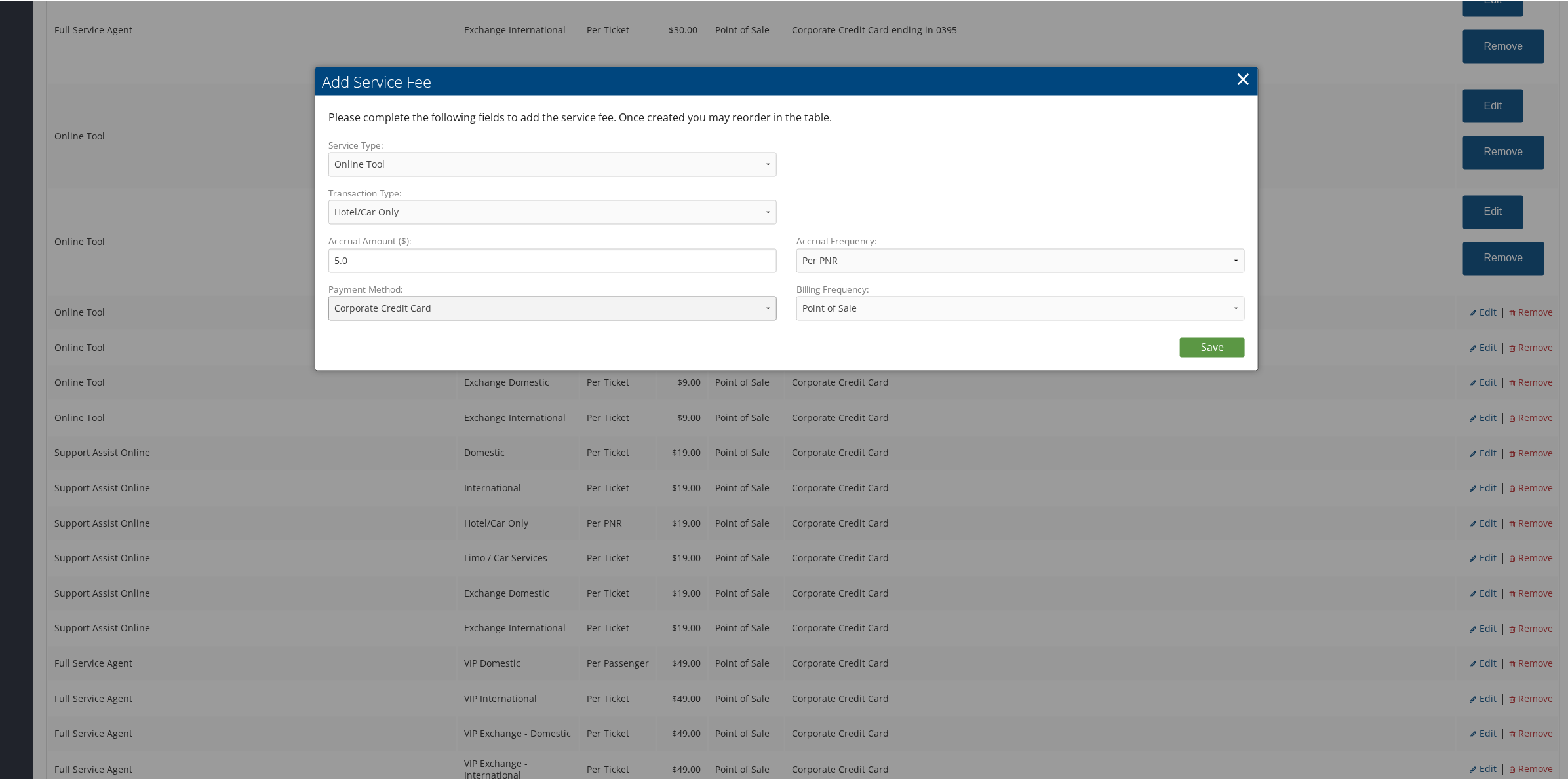
click at [420, 299] on select "ACH Transfer Cash / Check (AR) Corporate Credit Card Ghost Credit Card Hotel Gu…" at bounding box center [553, 307] width 448 height 24
select select "2_1206"
click at [329, 296] on select "ACH Transfer Cash / Check (AR) Corporate Credit Card Ghost Credit Card Hotel Gu…" at bounding box center [553, 307] width 448 height 24
click at [1200, 342] on link "Save" at bounding box center [1212, 346] width 65 height 20
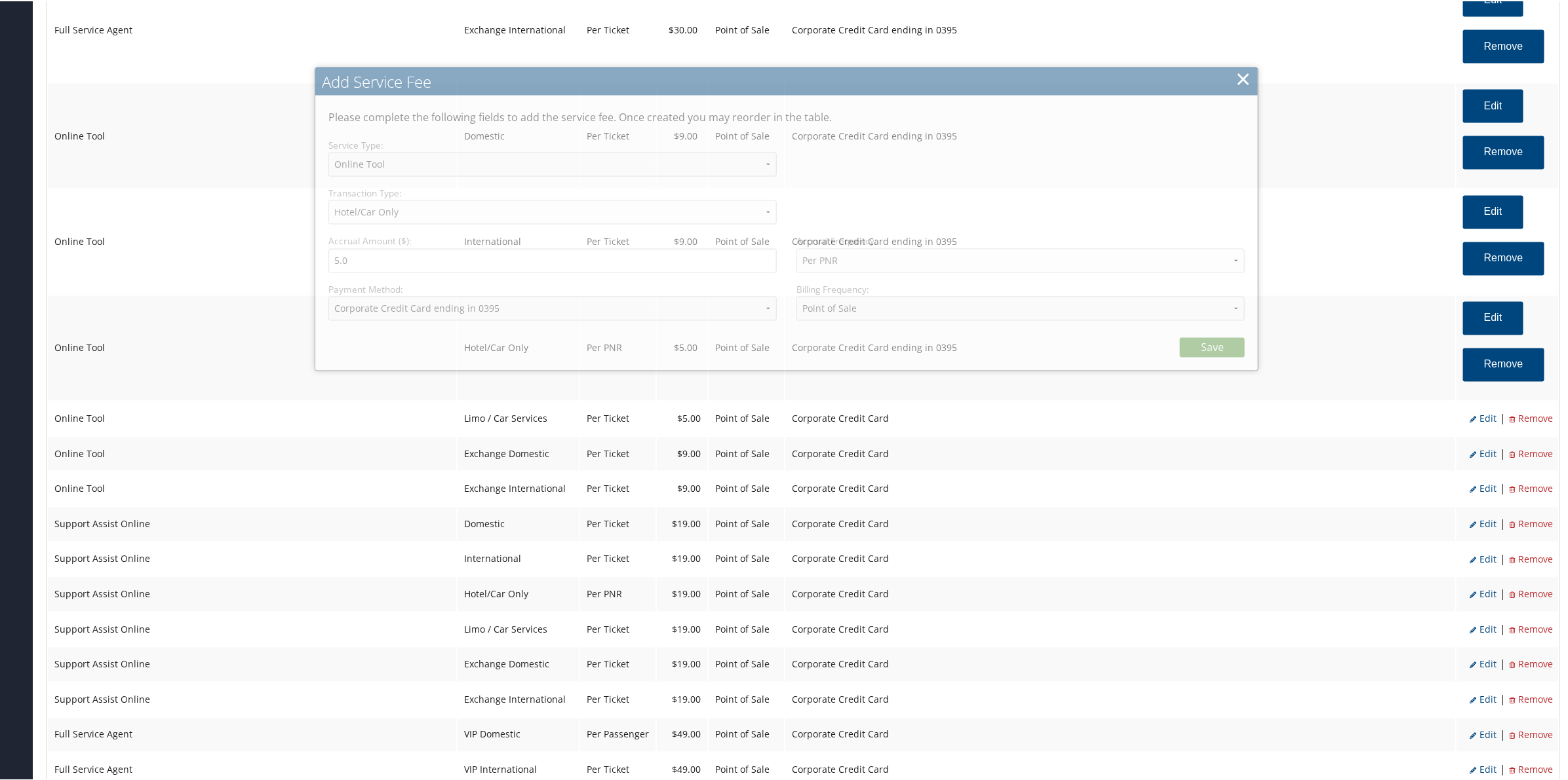
select select "6"
select select "2"
select select "2_1206"
select select "2"
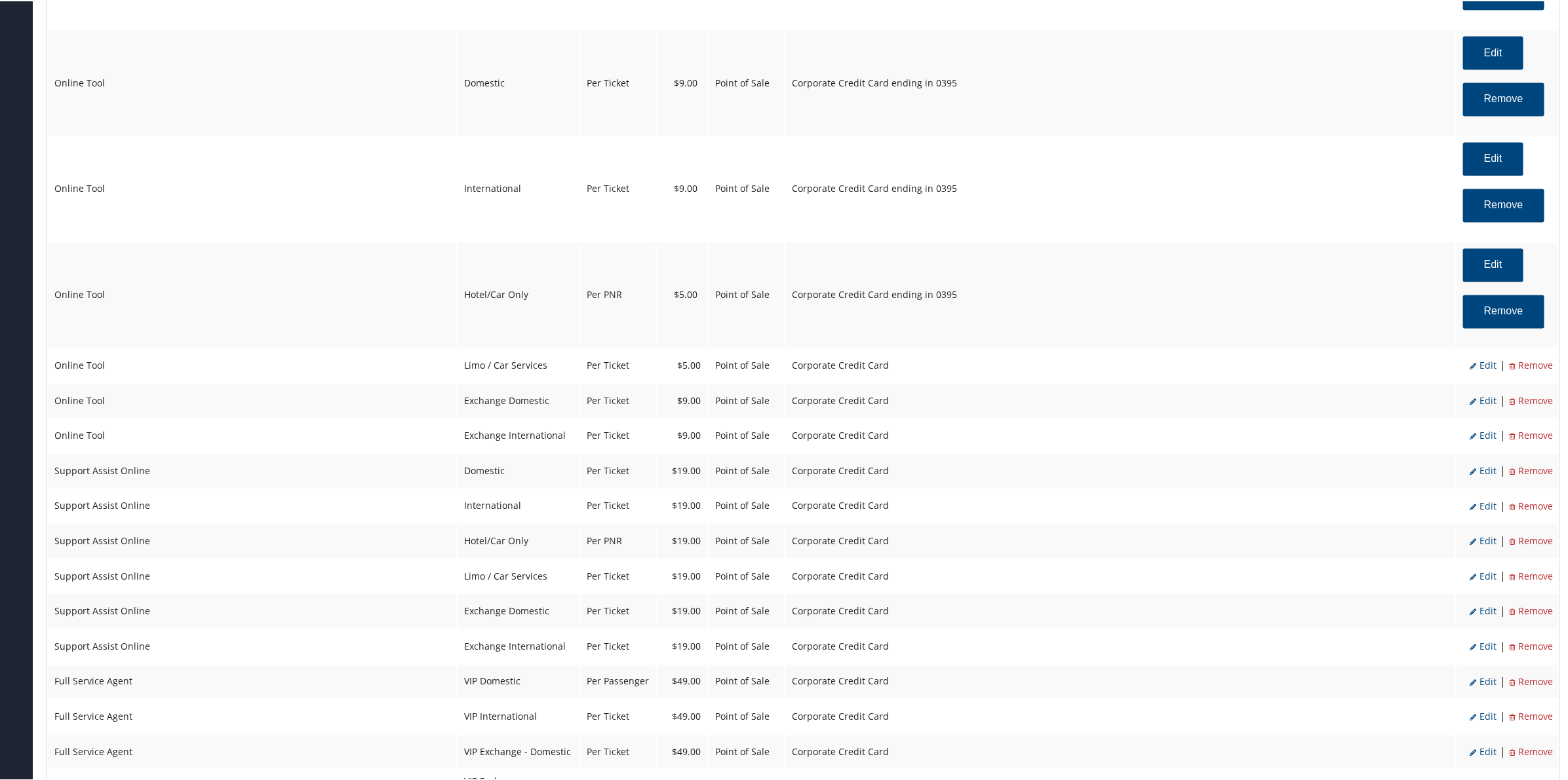
scroll to position [1508, 0]
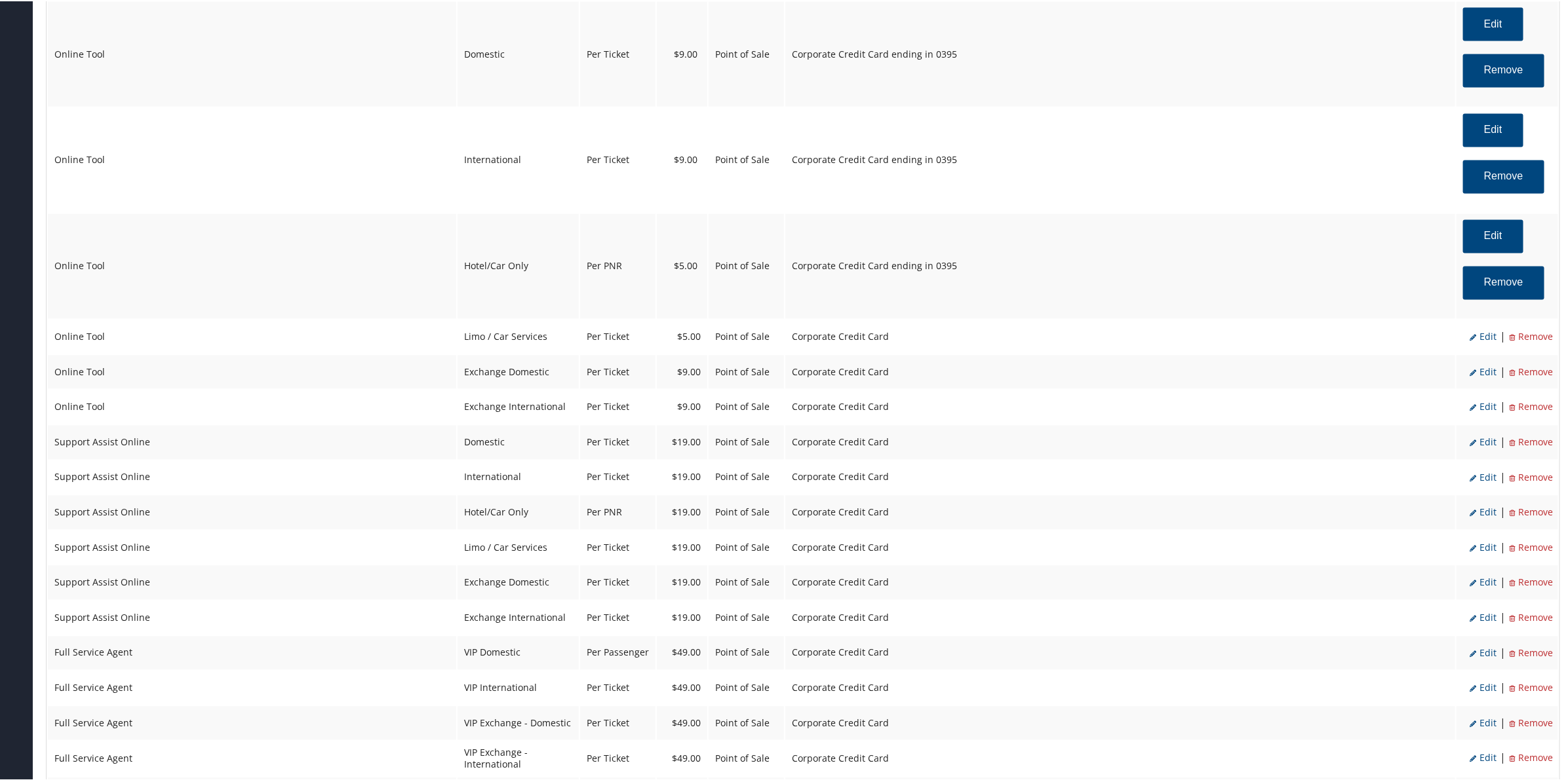
click at [1479, 336] on span "Edit" at bounding box center [1483, 335] width 27 height 12
select select "26"
select select "4"
select select "2"
select select "6"
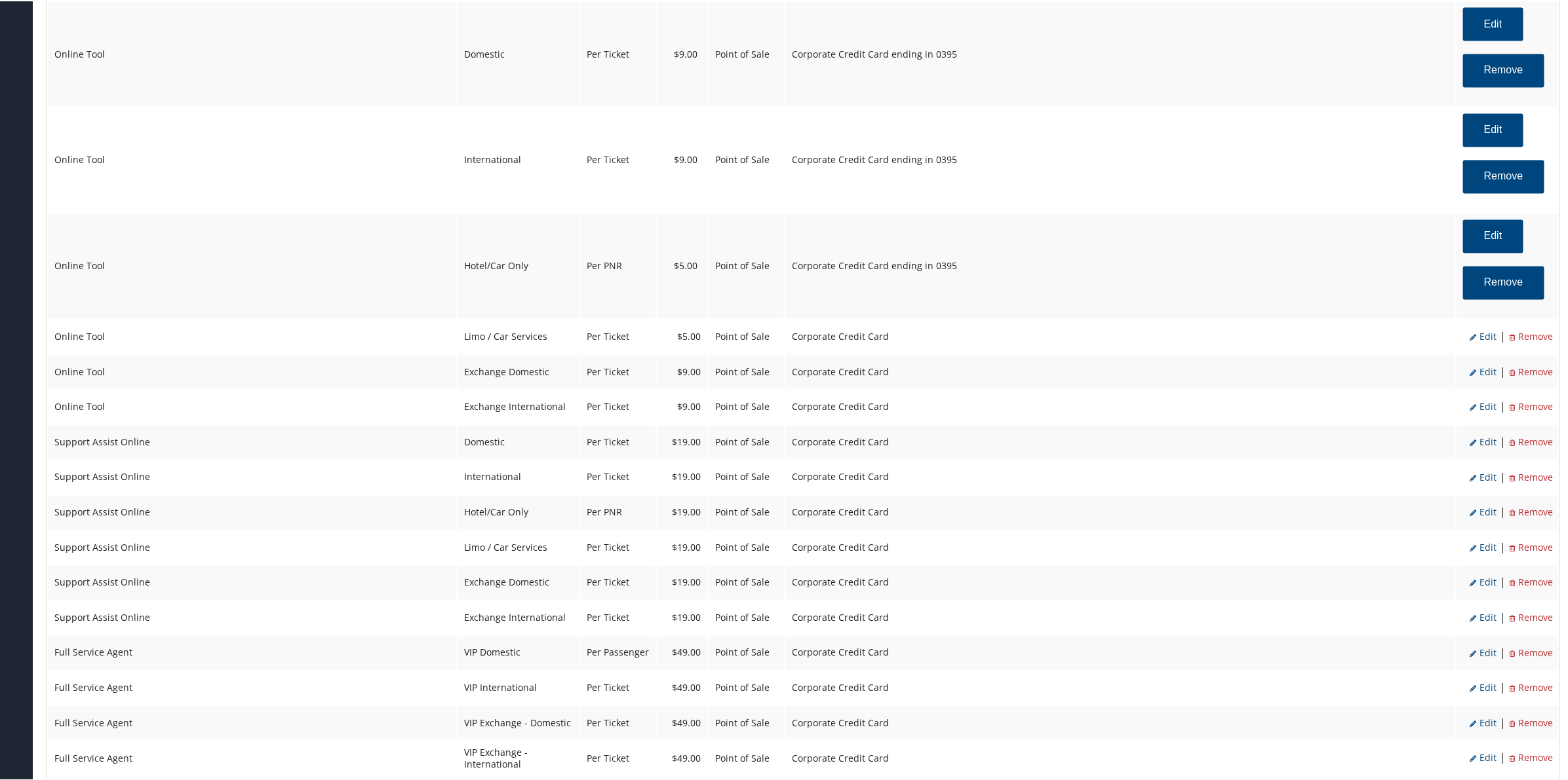
select select "26"
select select "4"
select select "2"
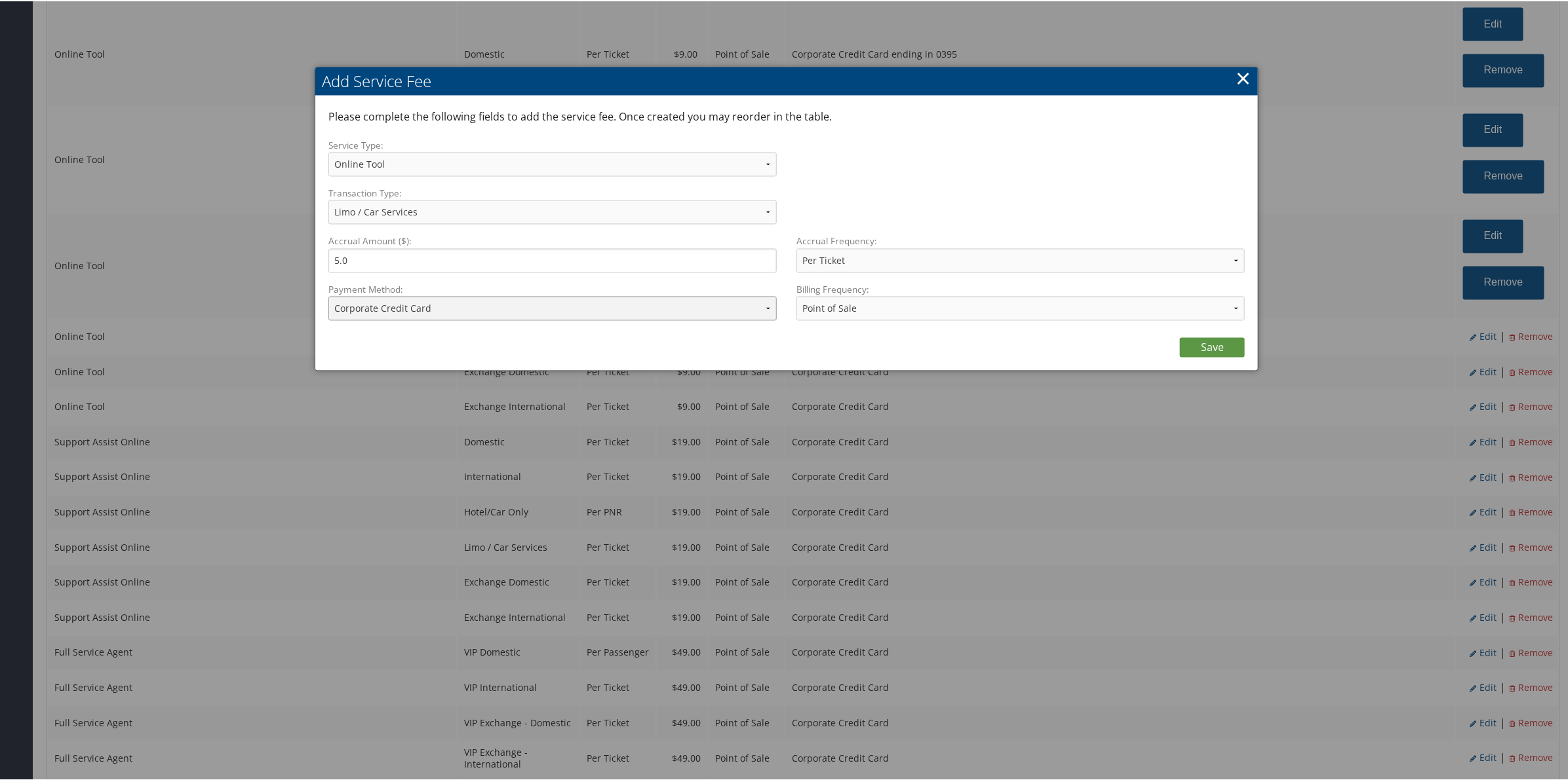
drag, startPoint x: 545, startPoint y: 309, endPoint x: 550, endPoint y: 318, distance: 10.3
click at [546, 311] on select "ACH Transfer Cash / Check (AR) Corporate Credit Card Ghost Credit Card Hotel Gu…" at bounding box center [553, 307] width 448 height 24
select select "2_1206"
click at [329, 296] on select "ACH Transfer Cash / Check (AR) Corporate Credit Card Ghost Credit Card Hotel Gu…" at bounding box center [553, 307] width 448 height 24
click at [1191, 342] on link "Save" at bounding box center [1212, 346] width 65 height 20
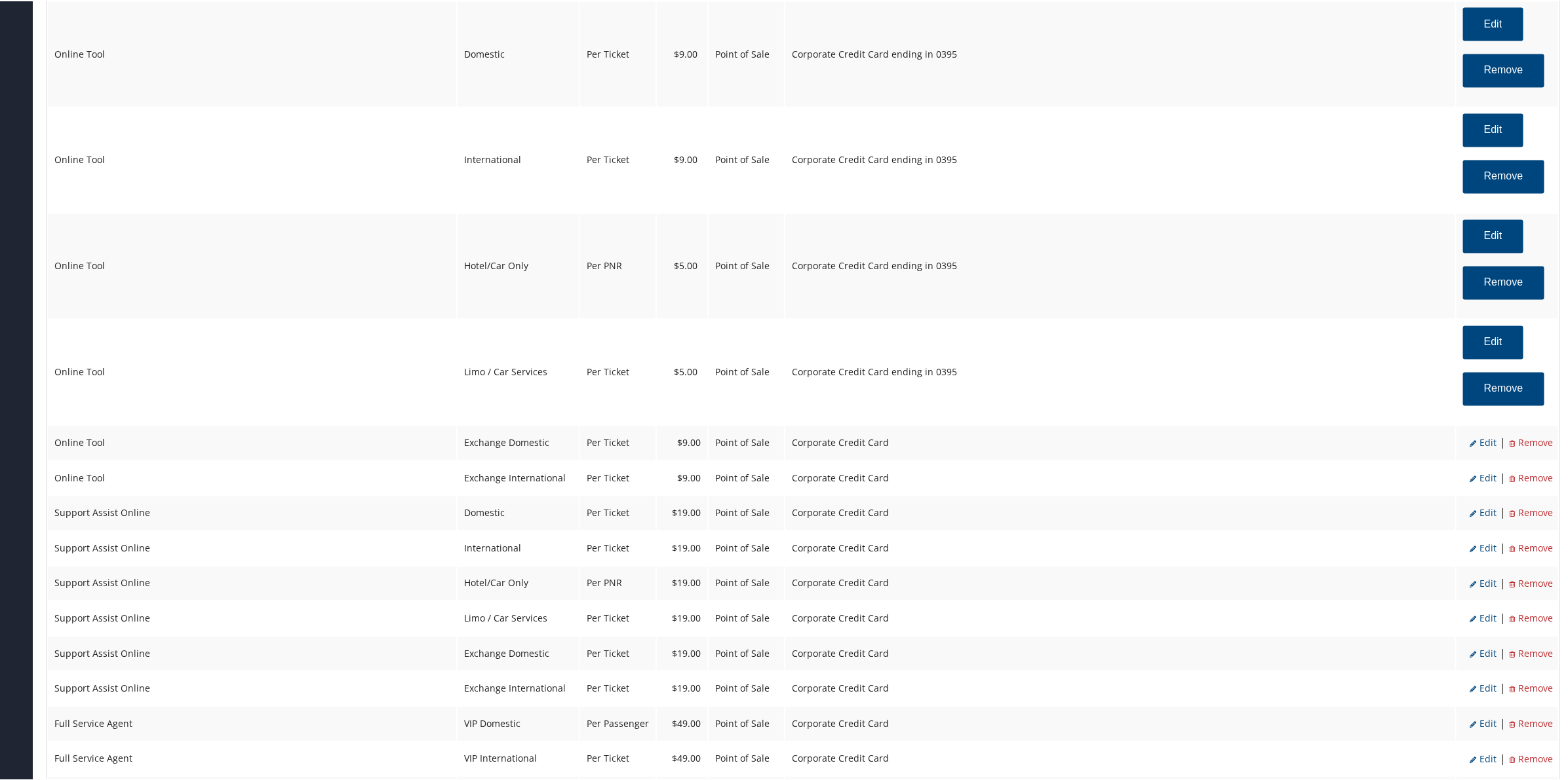
click at [1488, 443] on span "Edit" at bounding box center [1483, 441] width 27 height 12
select select "6"
select select "24"
select select "4"
select select "2"
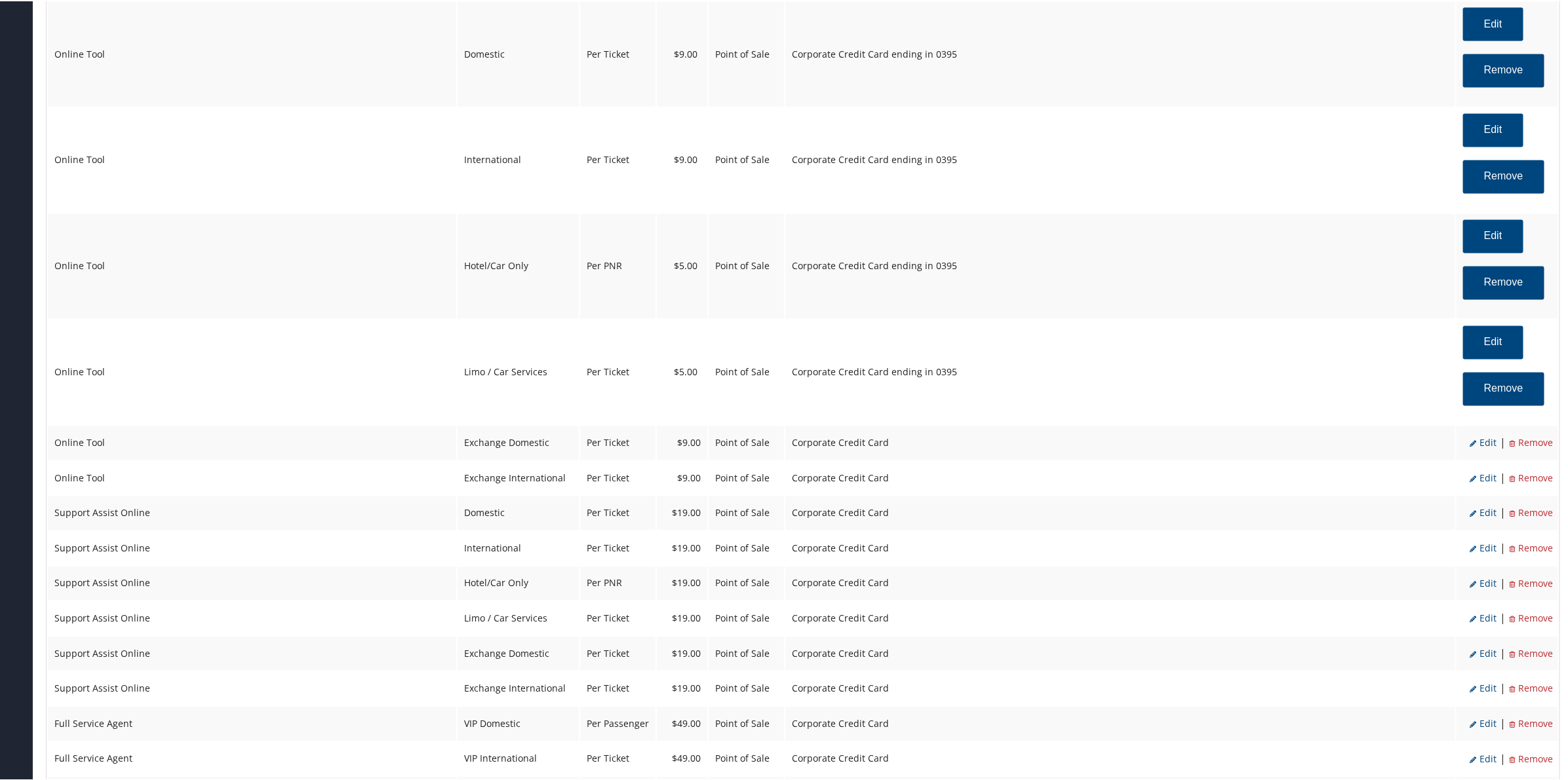
select select "2"
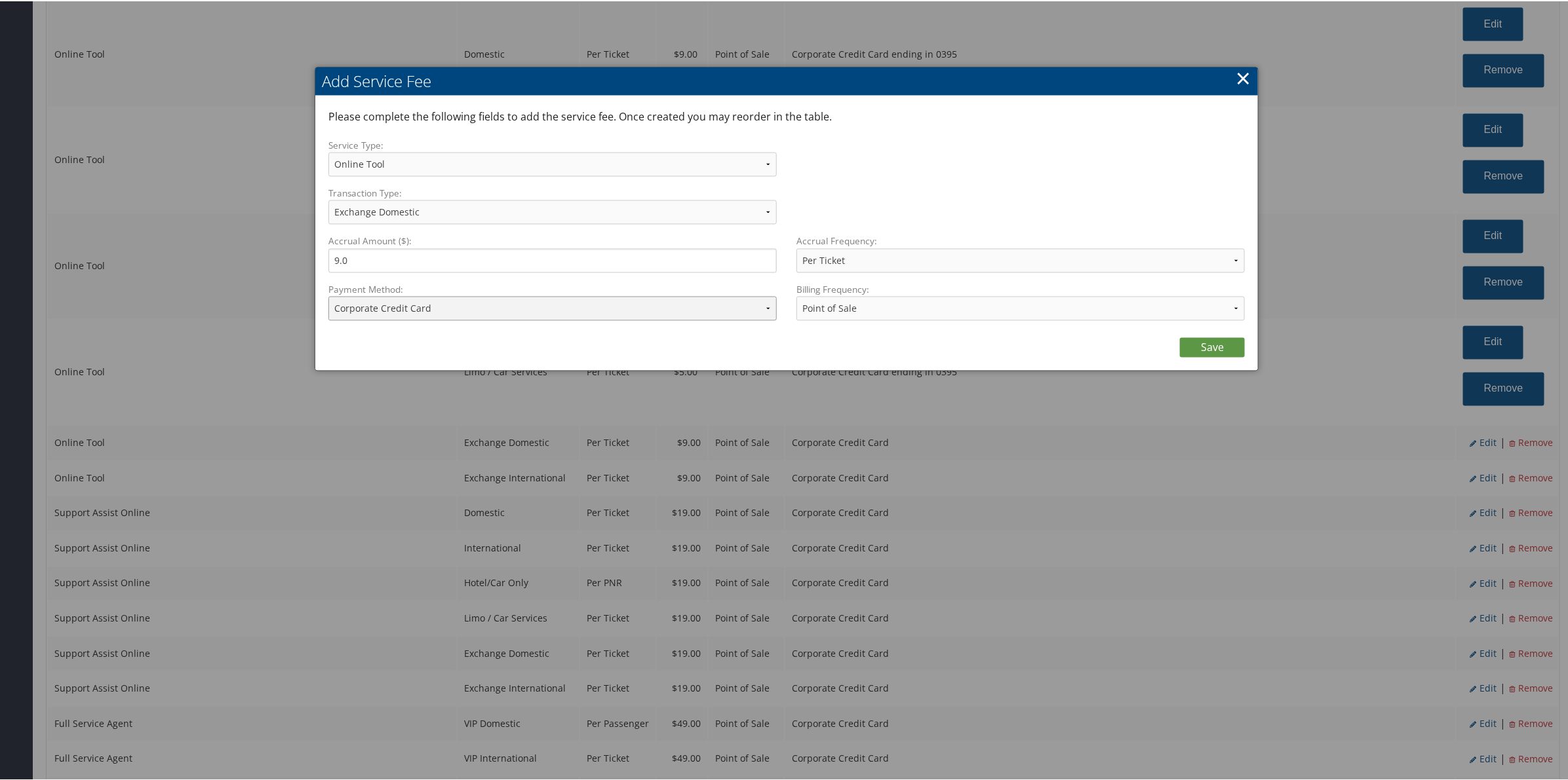
click at [429, 313] on select "ACH Transfer Cash / Check (AR) Corporate Credit Card Ghost Credit Card Hotel Gu…" at bounding box center [553, 307] width 448 height 24
select select "2_1206"
click at [329, 296] on select "ACH Transfer Cash / Check (AR) Corporate Credit Card Ghost Credit Card Hotel Gu…" at bounding box center [553, 307] width 448 height 24
click at [1193, 344] on link "Save" at bounding box center [1212, 346] width 65 height 20
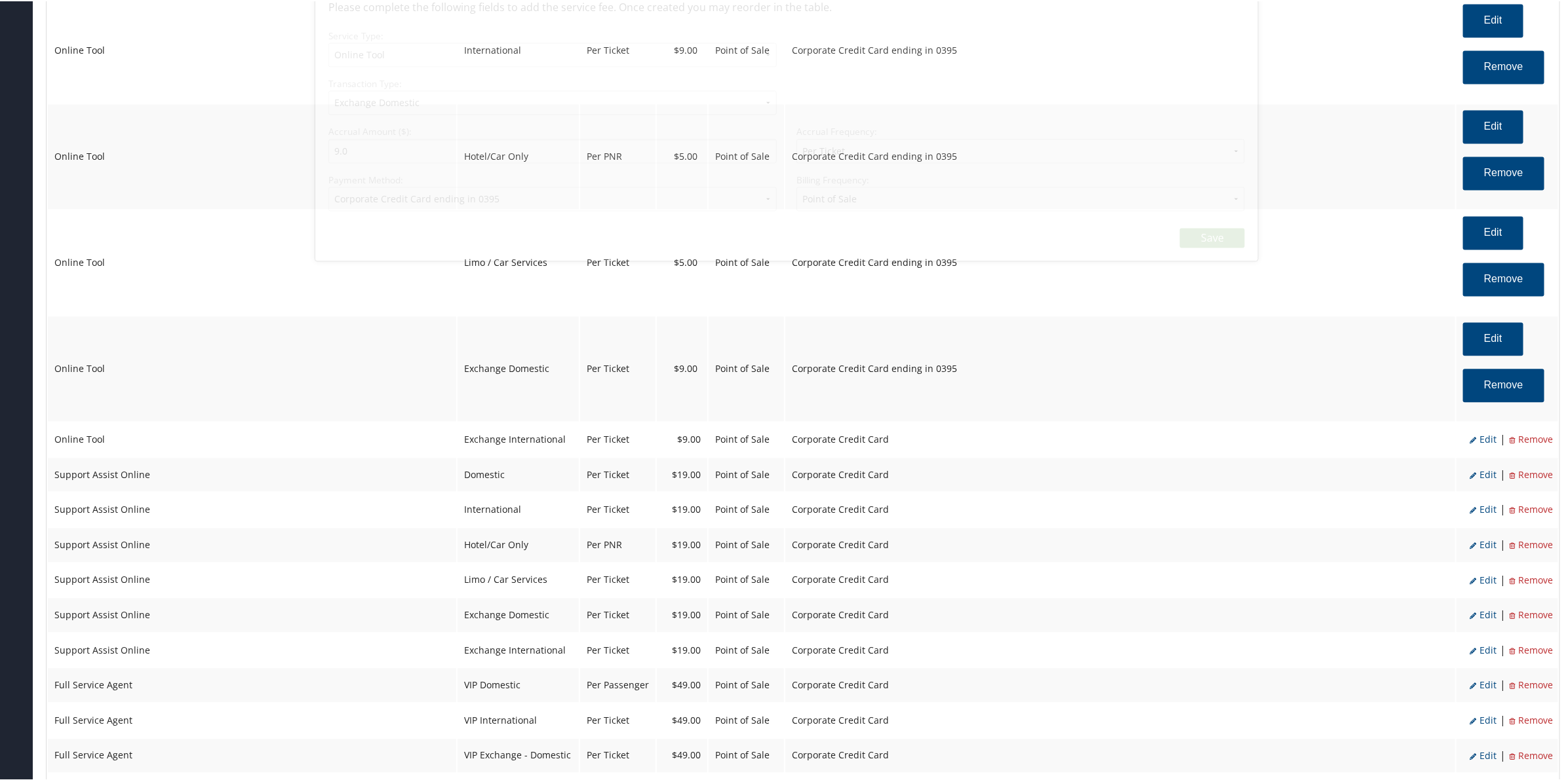
scroll to position [1672, 0]
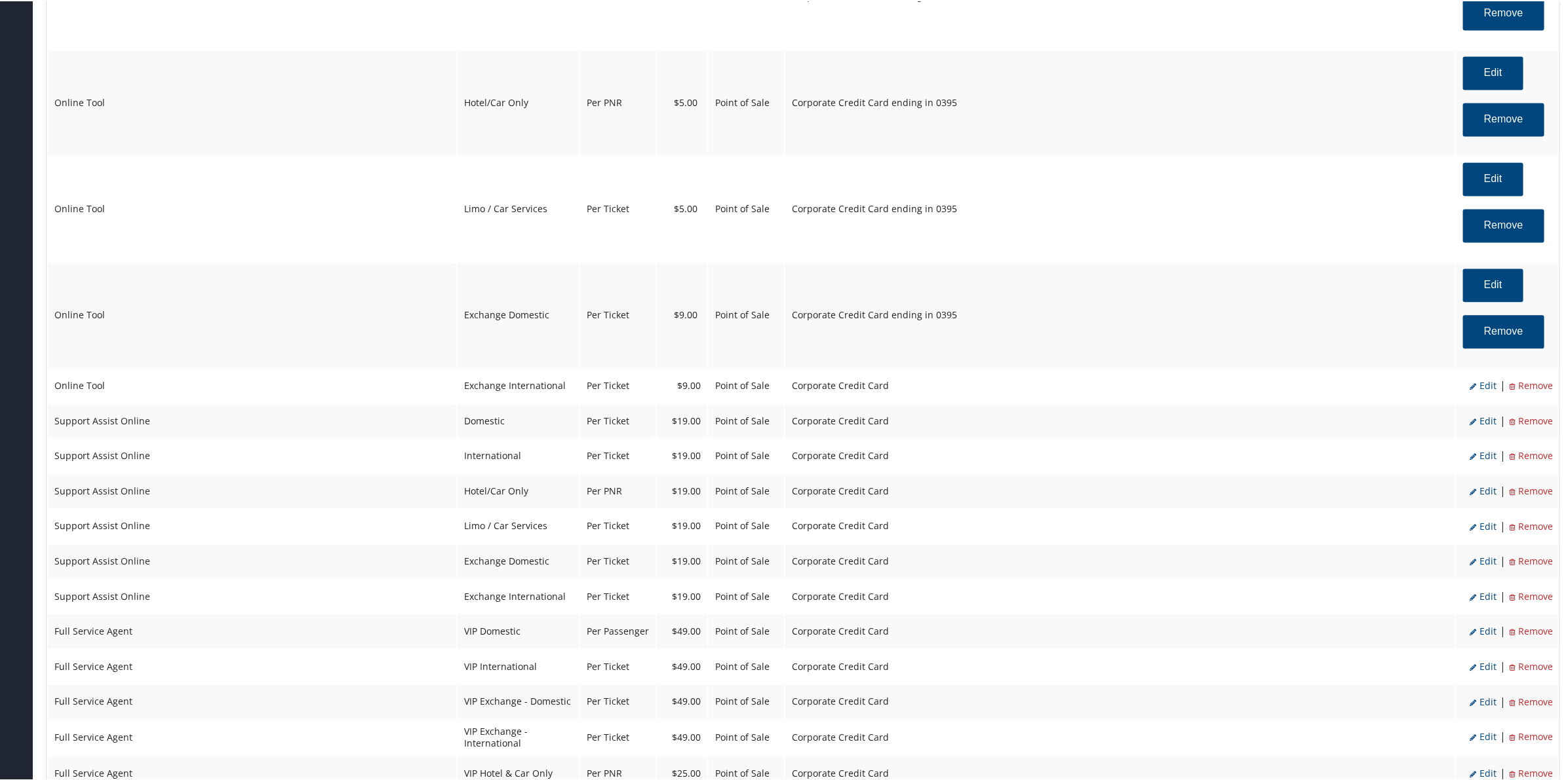
click at [1485, 388] on span "Edit" at bounding box center [1483, 385] width 27 height 12
select select "25"
select select "2"
select select "6"
select select "25"
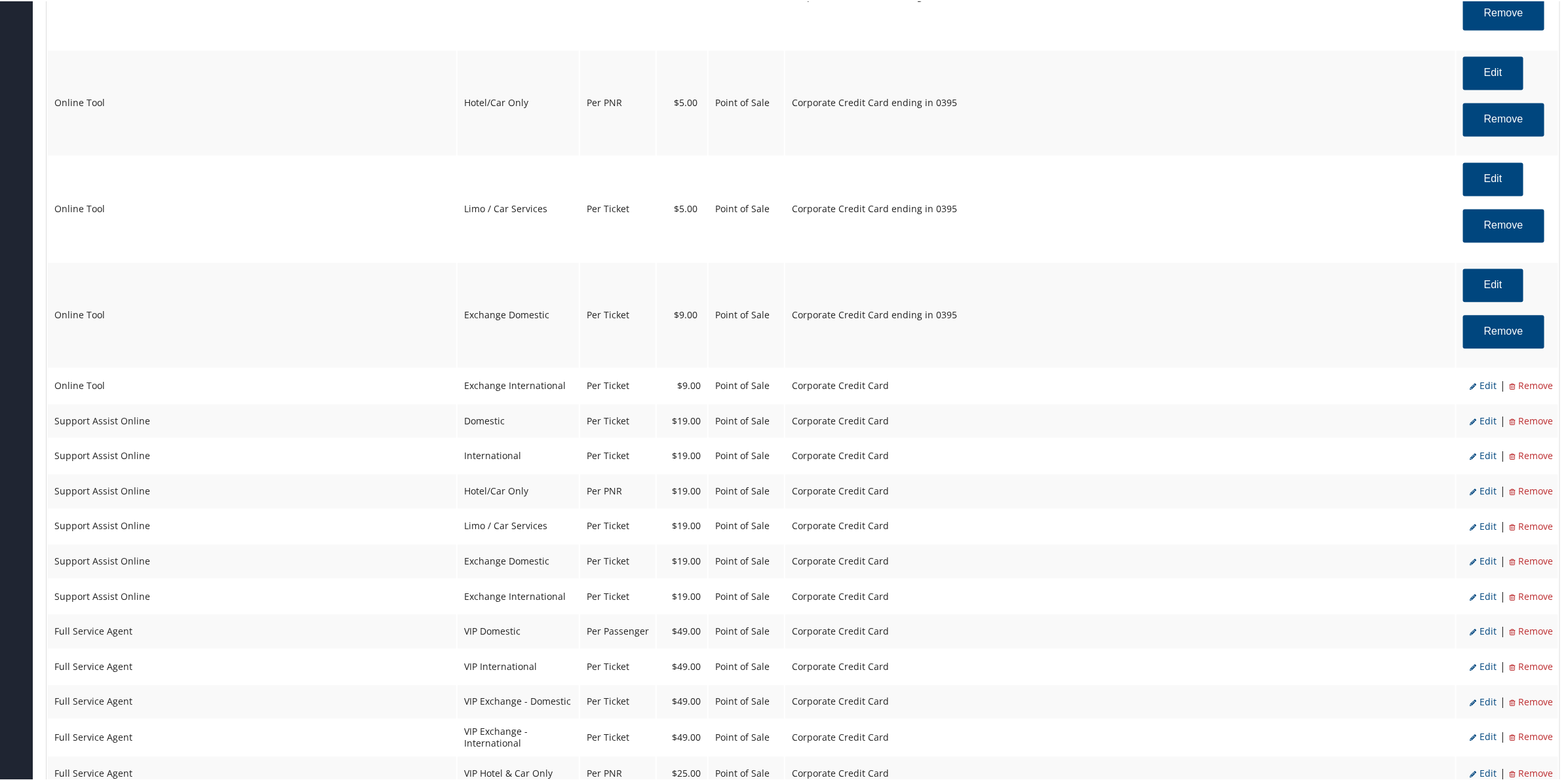
select select "4"
select select "2"
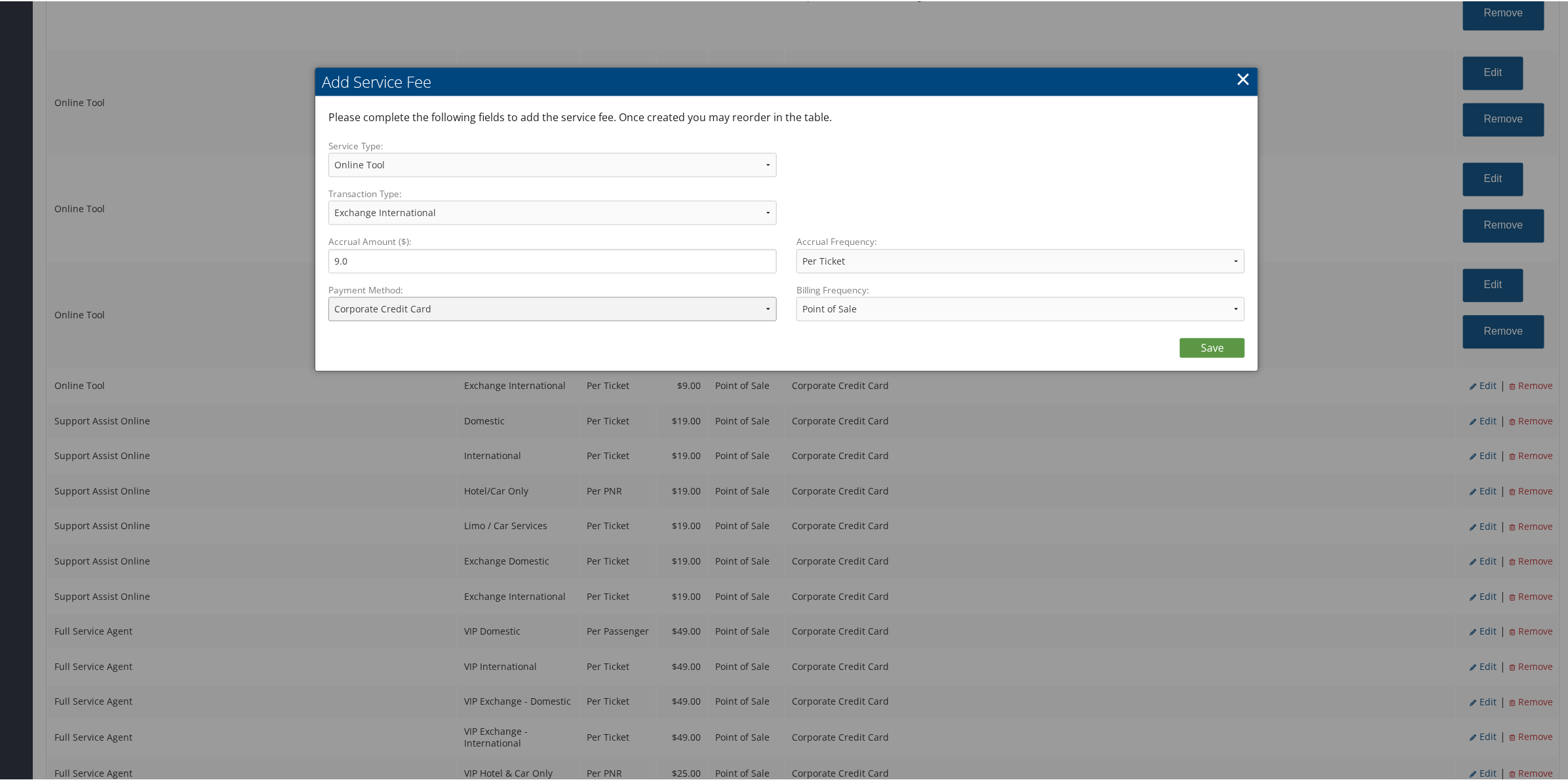
click at [428, 305] on select "ACH Transfer Cash / Check (AR) Corporate Credit Card Ghost Credit Card Hotel Gu…" at bounding box center [553, 307] width 448 height 24
select select "2_1206"
click at [329, 296] on select "ACH Transfer Cash / Check (AR) Corporate Credit Card Ghost Credit Card Hotel Gu…" at bounding box center [553, 307] width 448 height 24
click at [1200, 337] on link "Save" at bounding box center [1212, 346] width 65 height 20
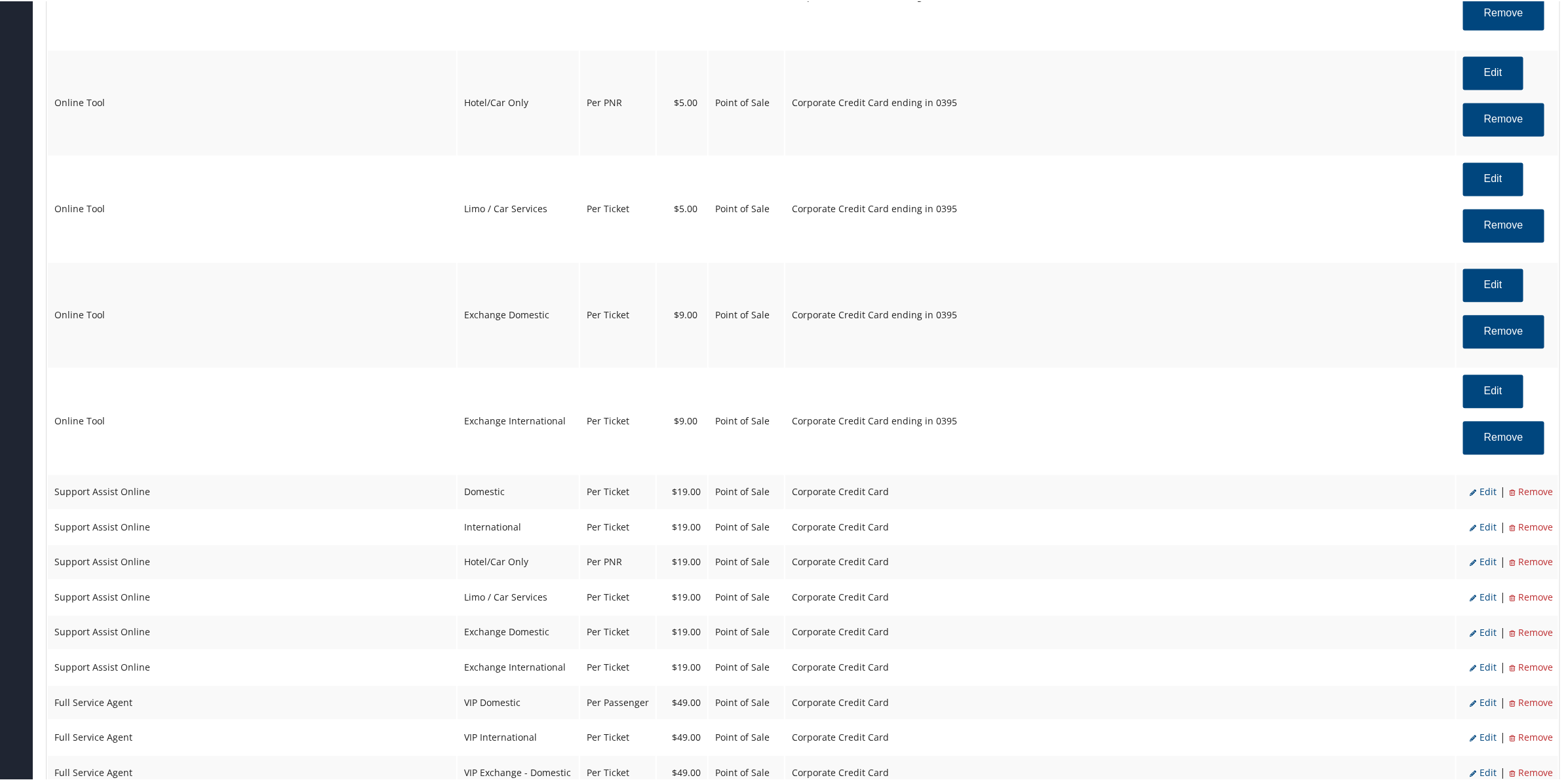
click at [1479, 491] on span "Edit" at bounding box center [1483, 491] width 27 height 12
select select "12"
select select "2"
select select "4"
select select "2"
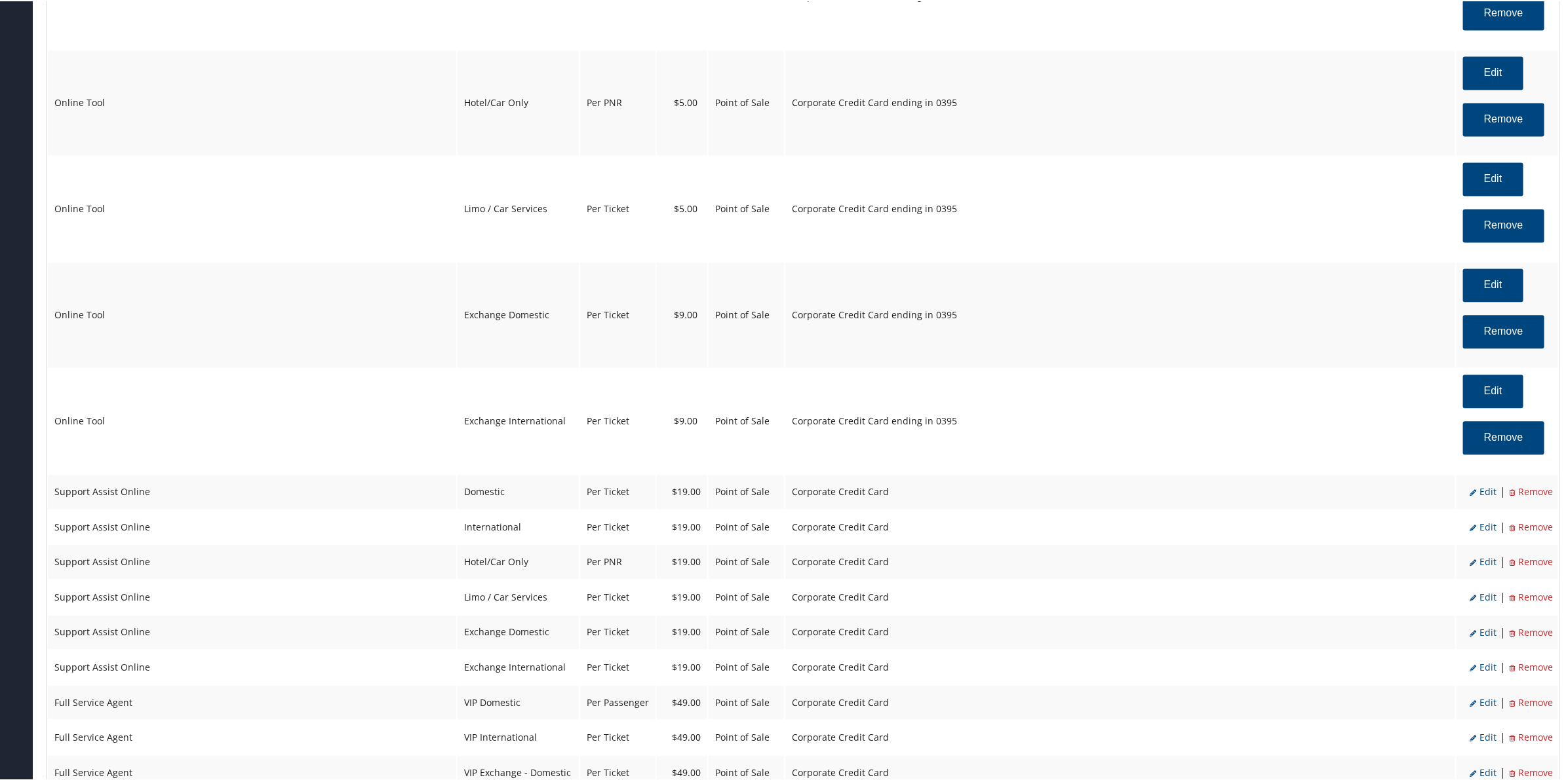
select select "2"
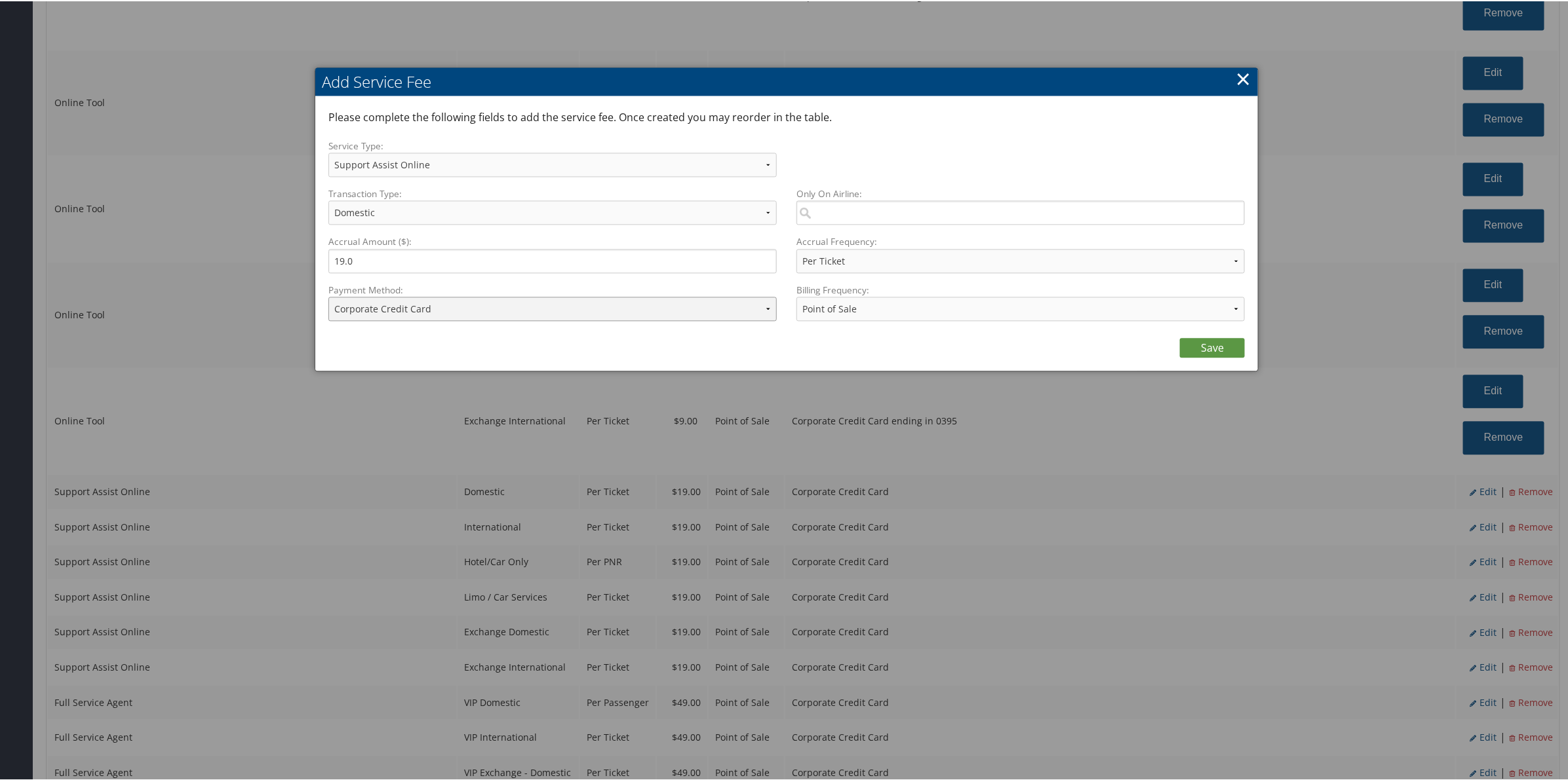
drag, startPoint x: 500, startPoint y: 303, endPoint x: 503, endPoint y: 311, distance: 8.5
click at [500, 303] on select "ACH Transfer Cash / Check (AR) Corporate Credit Card Ghost Credit Card Hotel Gu…" at bounding box center [553, 307] width 448 height 24
select select "2_1206"
click at [329, 296] on select "ACH Transfer Cash / Check (AR) Corporate Credit Card Ghost Credit Card Hotel Gu…" at bounding box center [553, 307] width 448 height 24
click at [1208, 353] on link "Save" at bounding box center [1212, 346] width 65 height 20
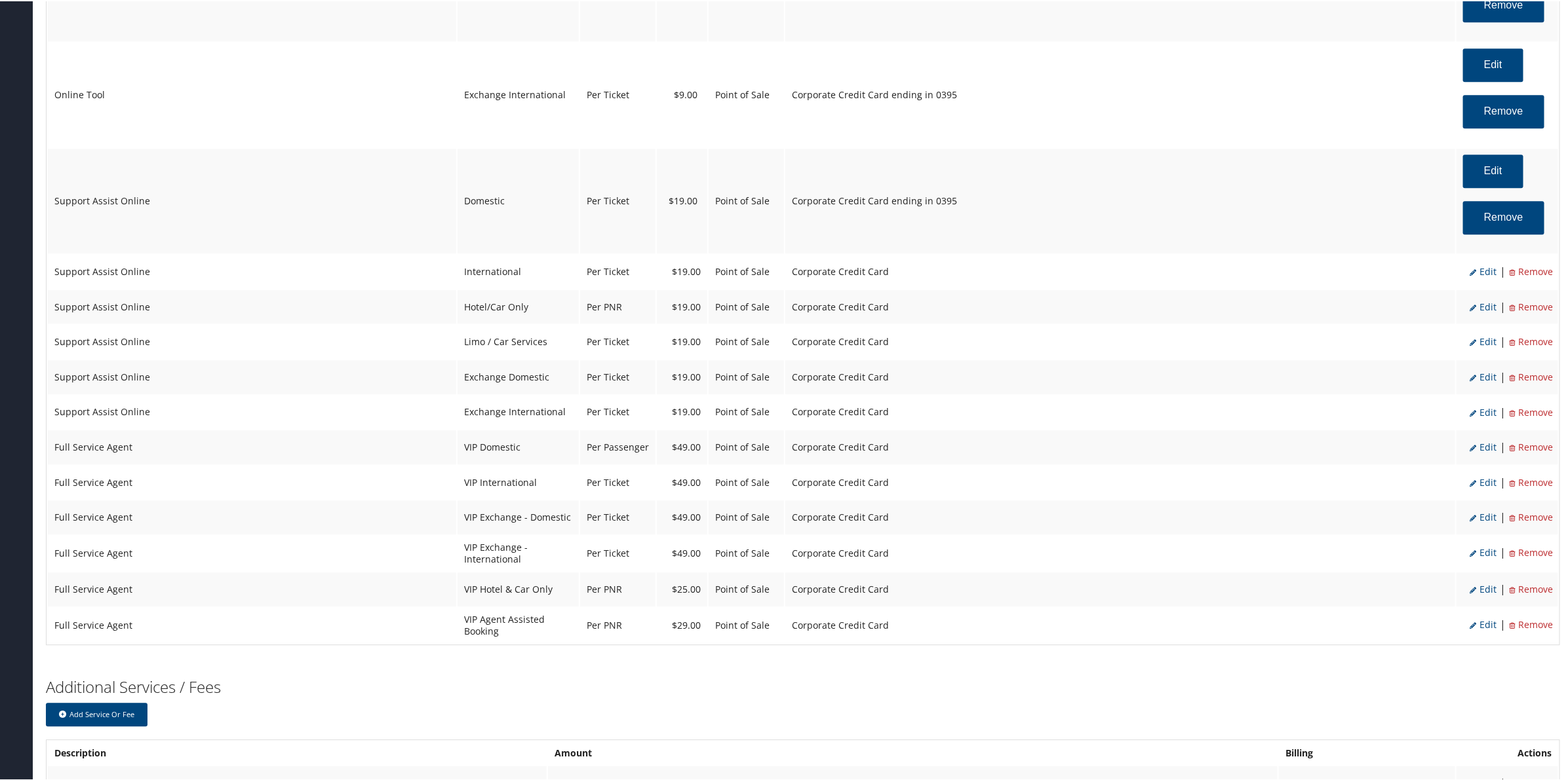
scroll to position [1999, 0]
click at [1484, 275] on span "Edit" at bounding box center [1483, 269] width 27 height 12
select select "14"
select select "2"
select select "12"
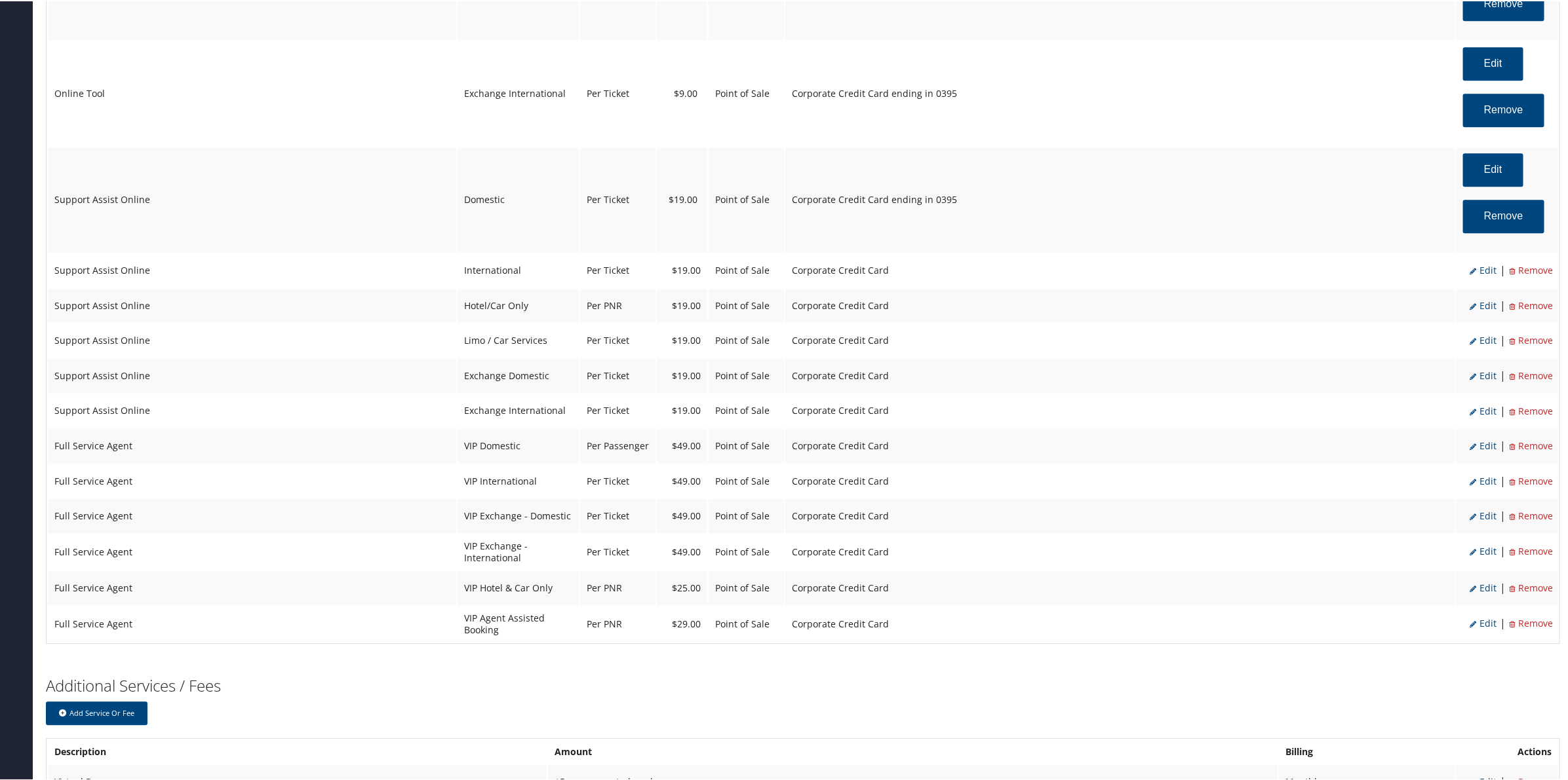
select select "14"
select select "4"
select select "2"
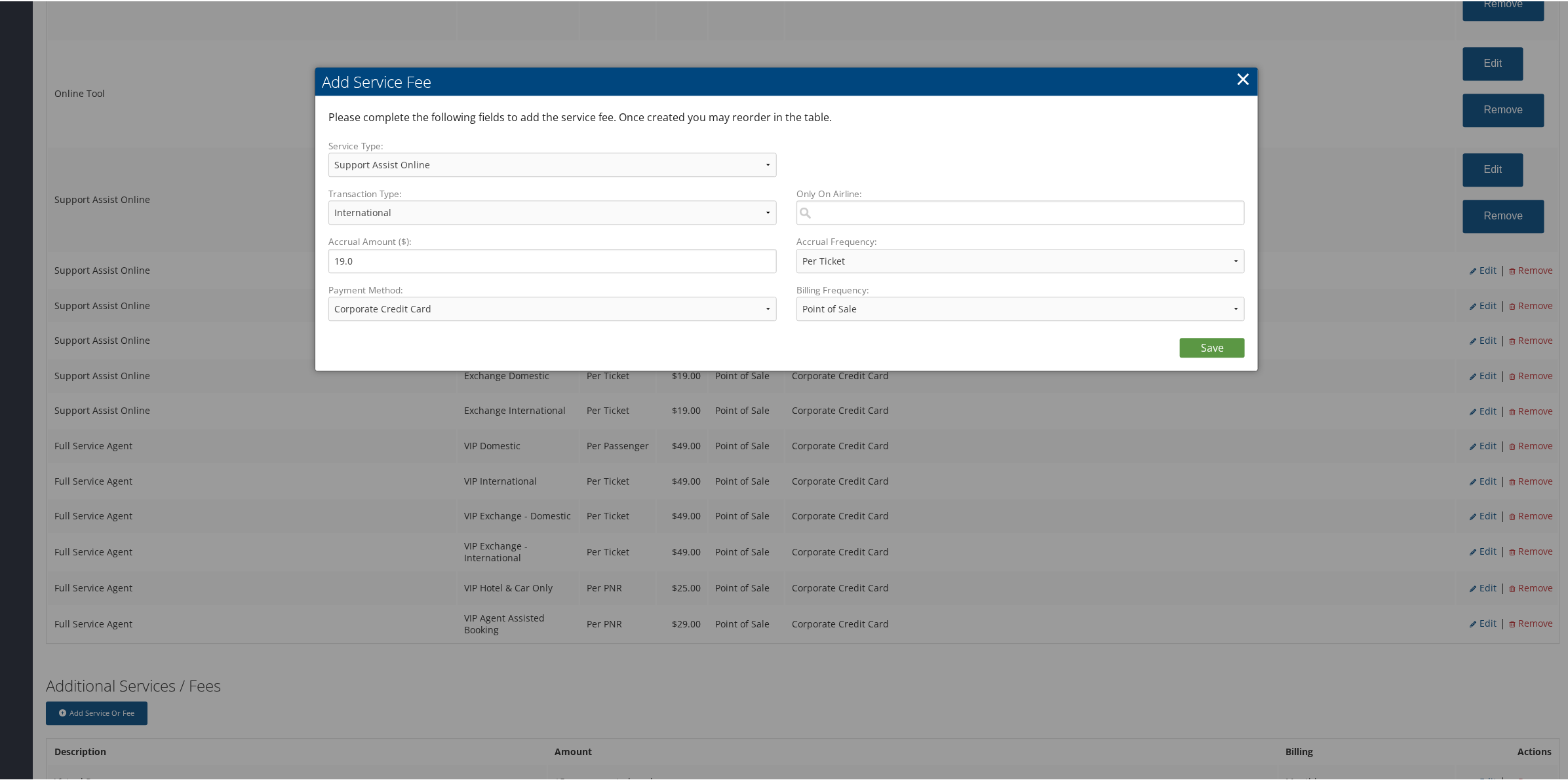
click at [588, 292] on label "Payment Method:" at bounding box center [553, 289] width 448 height 13
click at [588, 296] on select "ACH Transfer Cash / Check (AR) Corporate Credit Card Ghost Credit Card Hotel Gu…" at bounding box center [553, 307] width 448 height 24
select select "2_1206"
click at [329, 296] on select "ACH Transfer Cash / Check (AR) Corporate Credit Card Ghost Credit Card Hotel Gu…" at bounding box center [553, 307] width 448 height 24
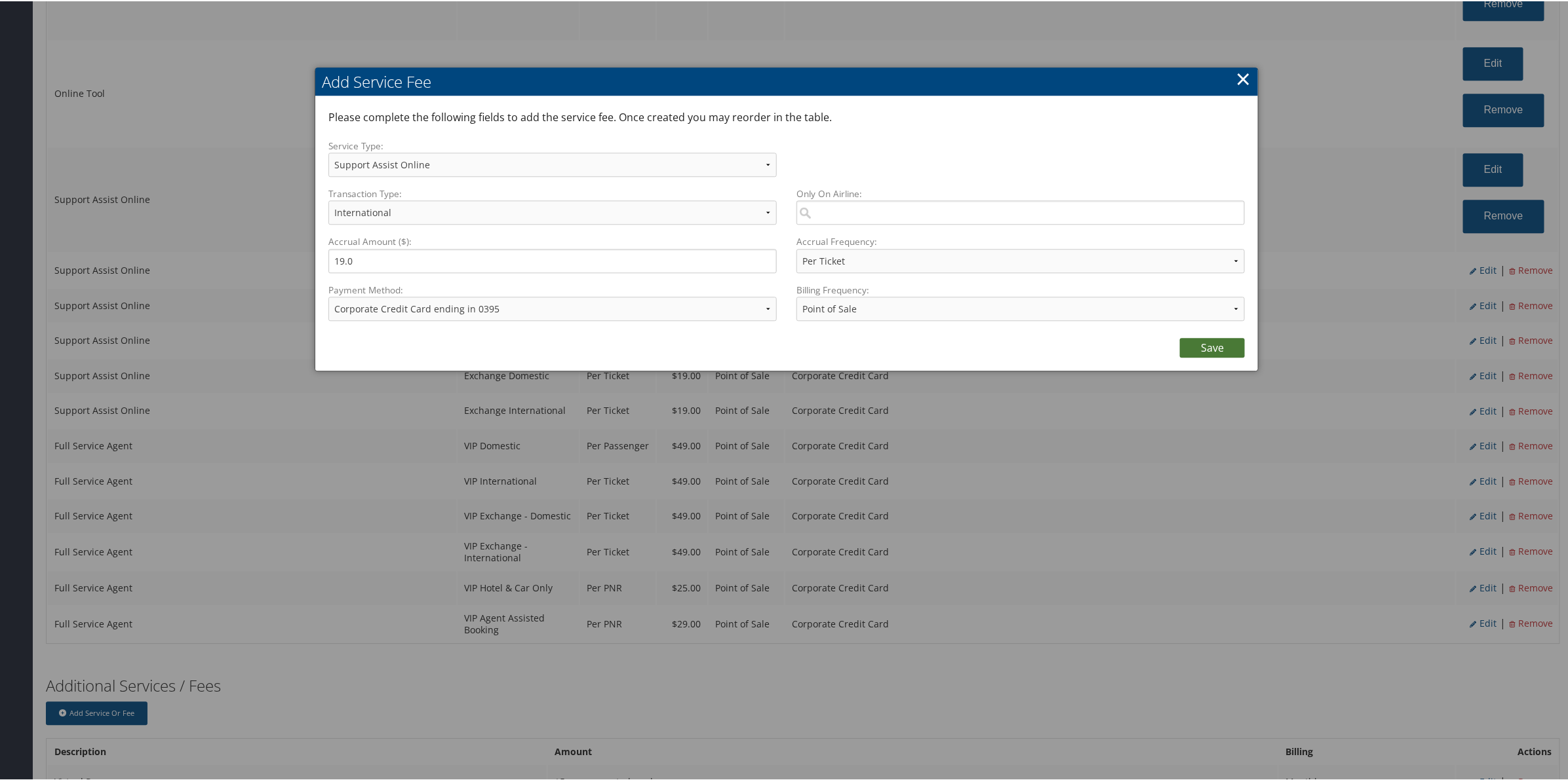
click at [1211, 353] on link "Save" at bounding box center [1212, 346] width 65 height 20
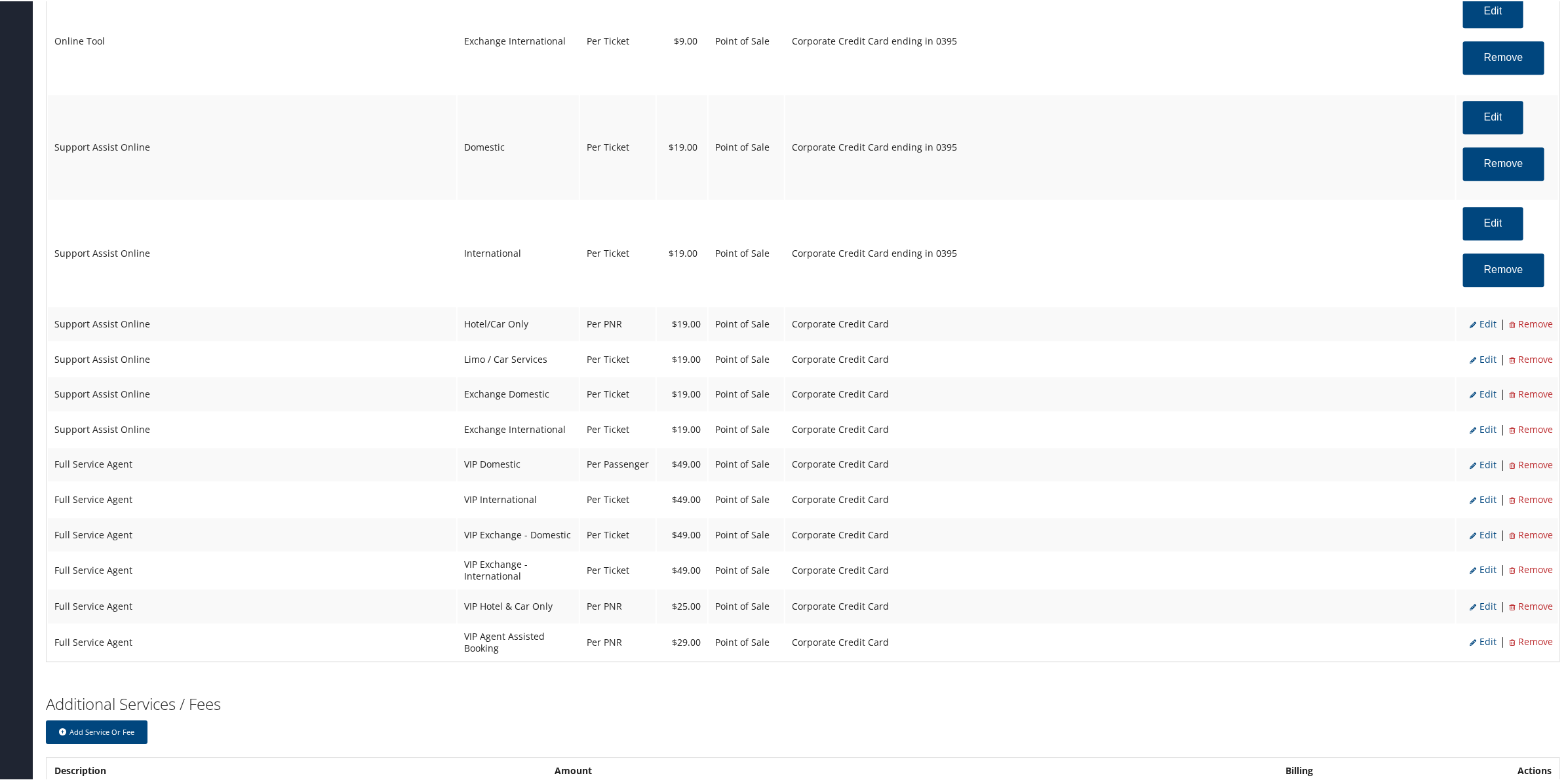
scroll to position [2081, 0]
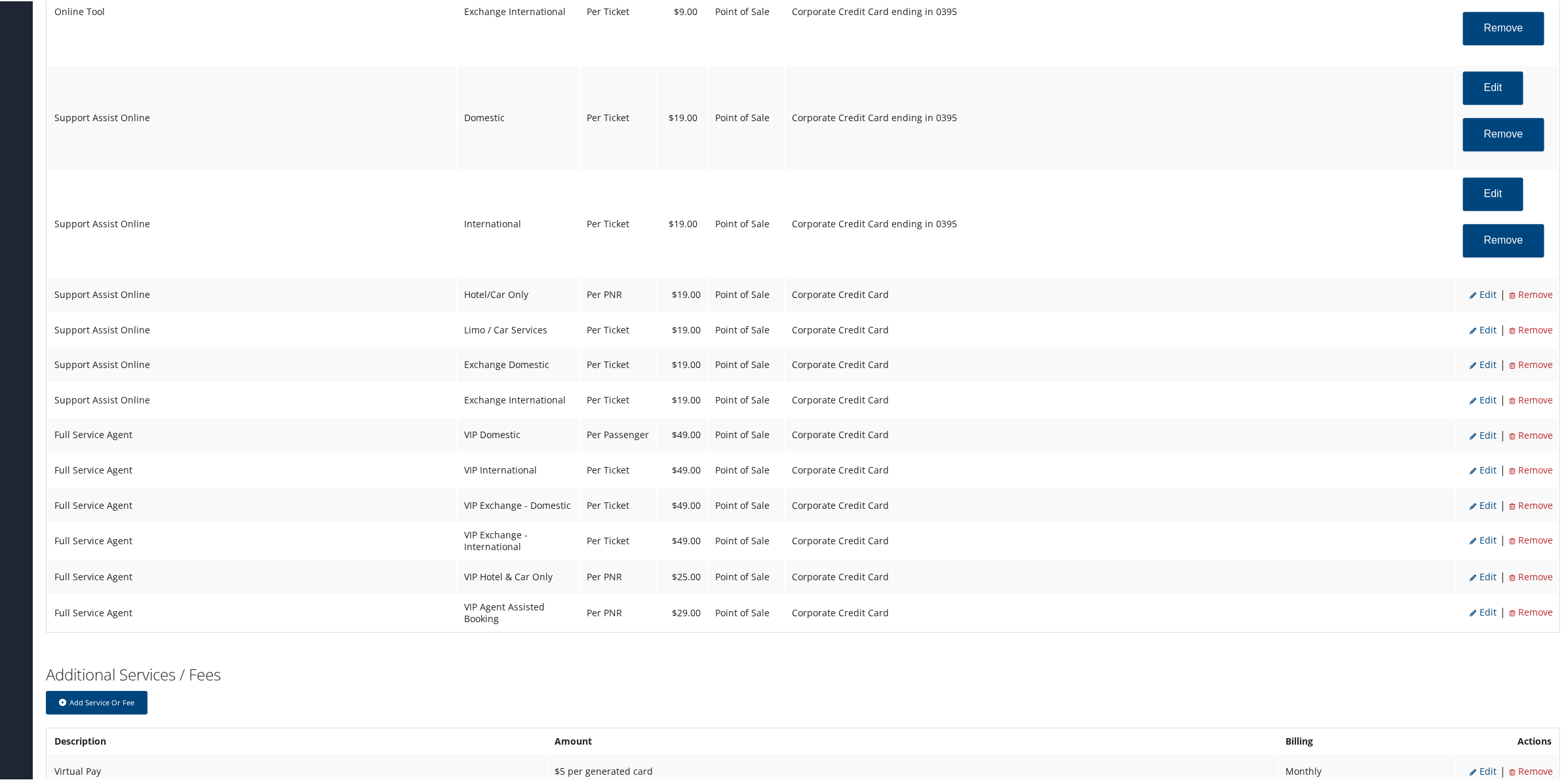
click at [1482, 299] on span "Edit" at bounding box center [1483, 293] width 27 height 12
select select "6"
select select "2"
select select "12"
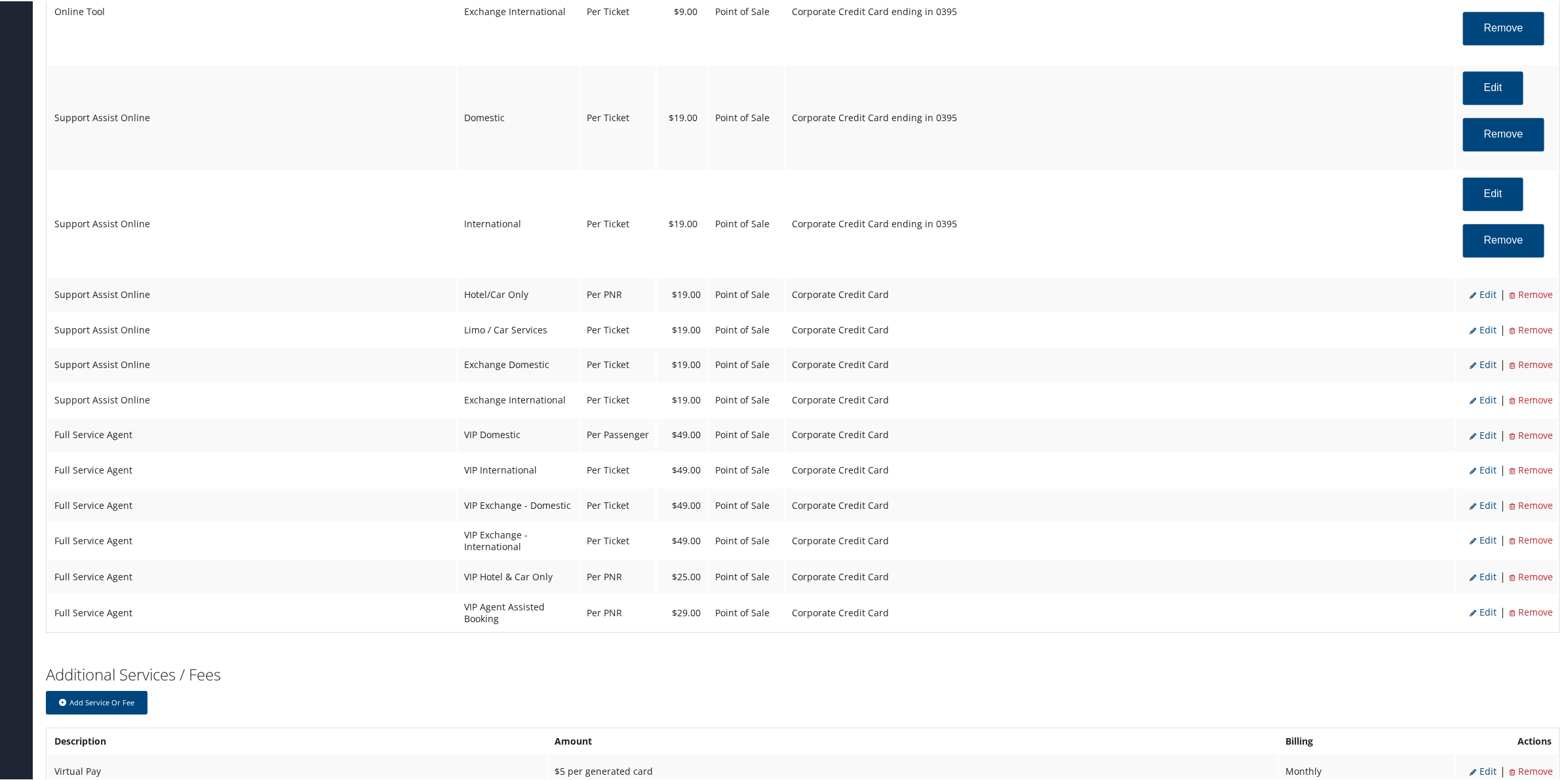
select select "6"
select select "2"
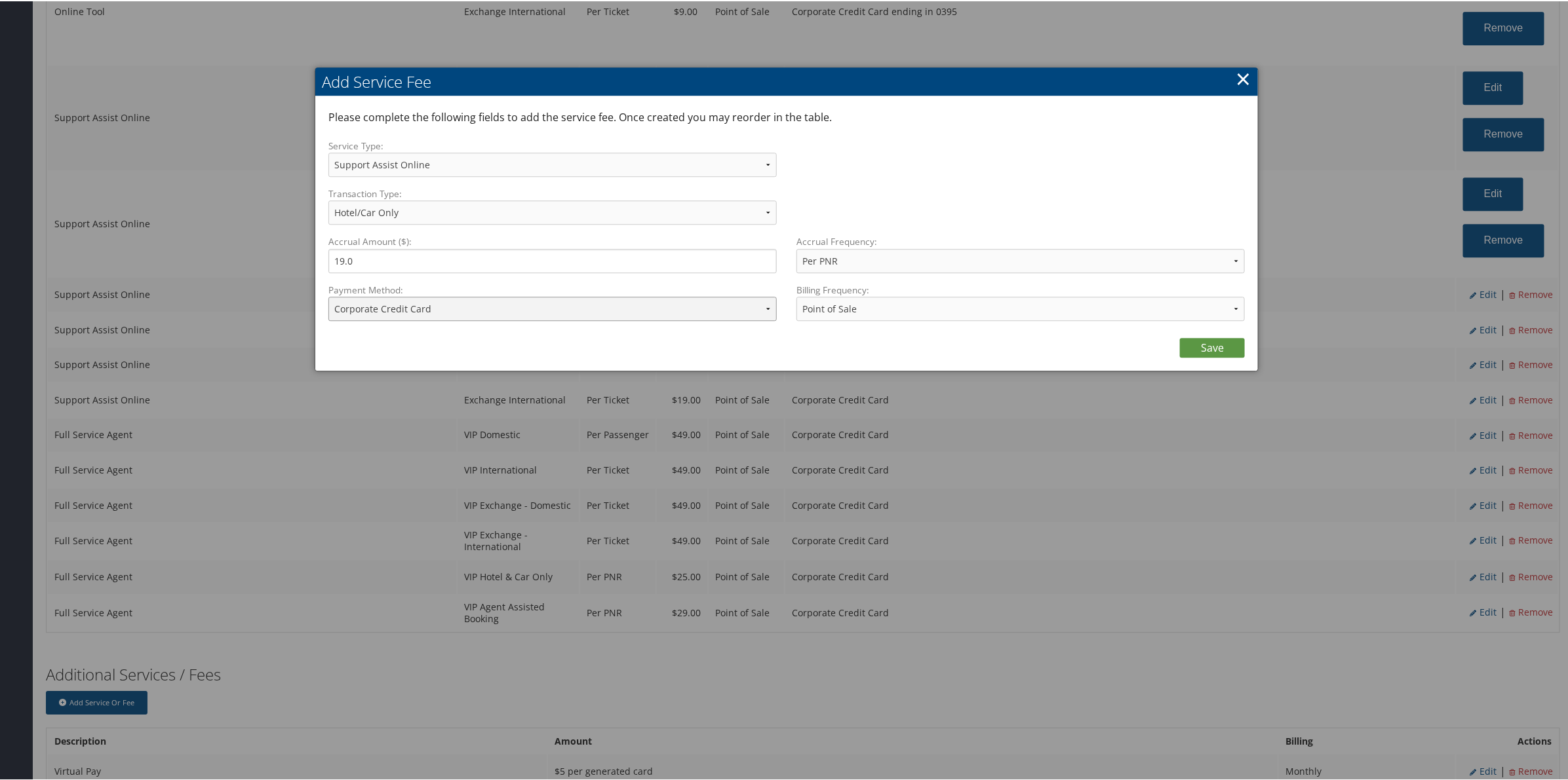
drag, startPoint x: 538, startPoint y: 303, endPoint x: 536, endPoint y: 313, distance: 10.2
click at [538, 303] on select "ACH Transfer Cash / Check (AR) Corporate Credit Card Ghost Credit Card Hotel Gu…" at bounding box center [553, 307] width 448 height 24
select select "2_1206"
click at [329, 296] on select "ACH Transfer Cash / Check (AR) Corporate Credit Card Ghost Credit Card Hotel Gu…" at bounding box center [553, 307] width 448 height 24
click at [1189, 346] on link "Save" at bounding box center [1212, 346] width 65 height 20
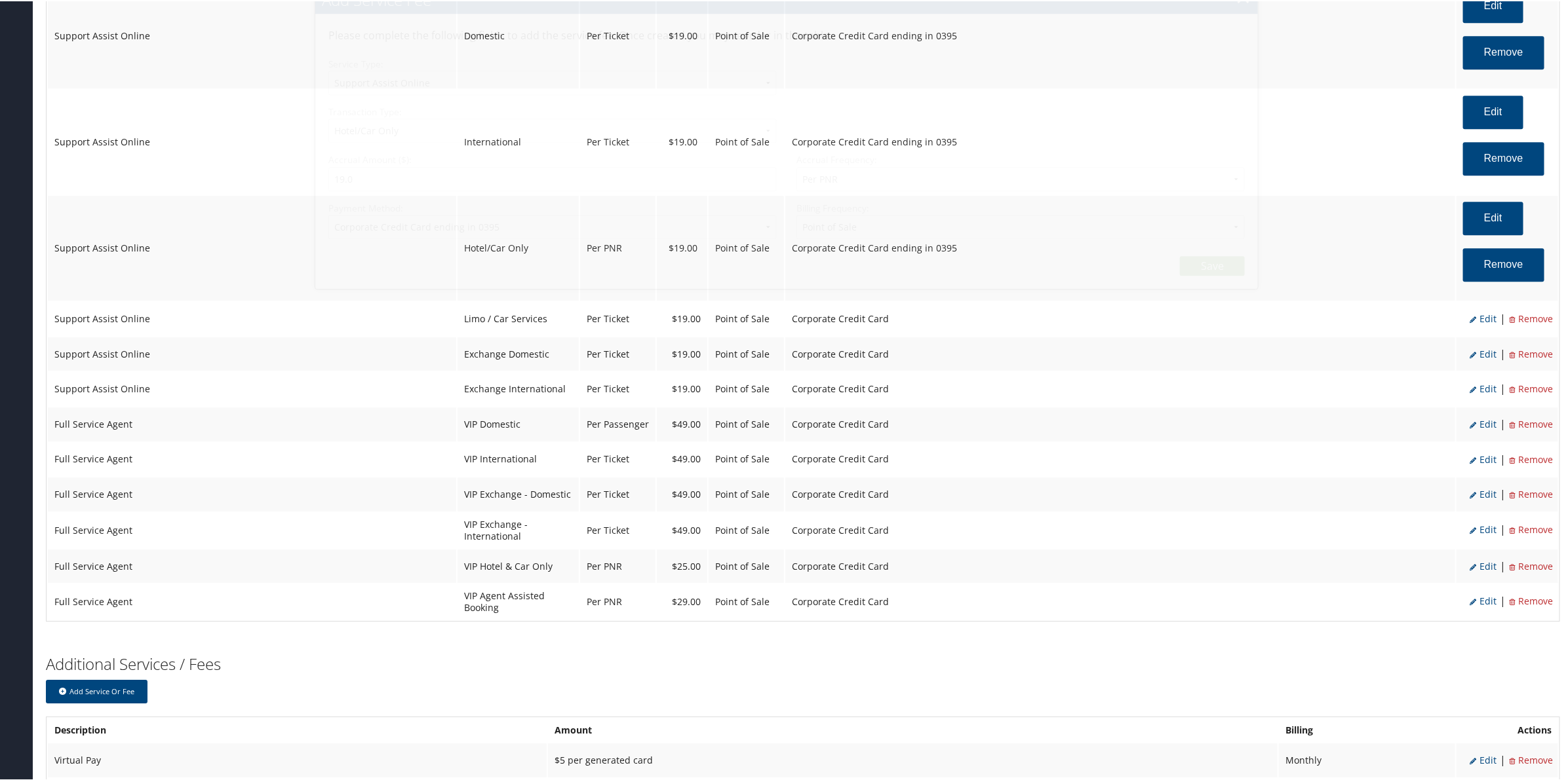
select select "12"
select select "6"
select select "2"
select select "2_1206"
select select "2"
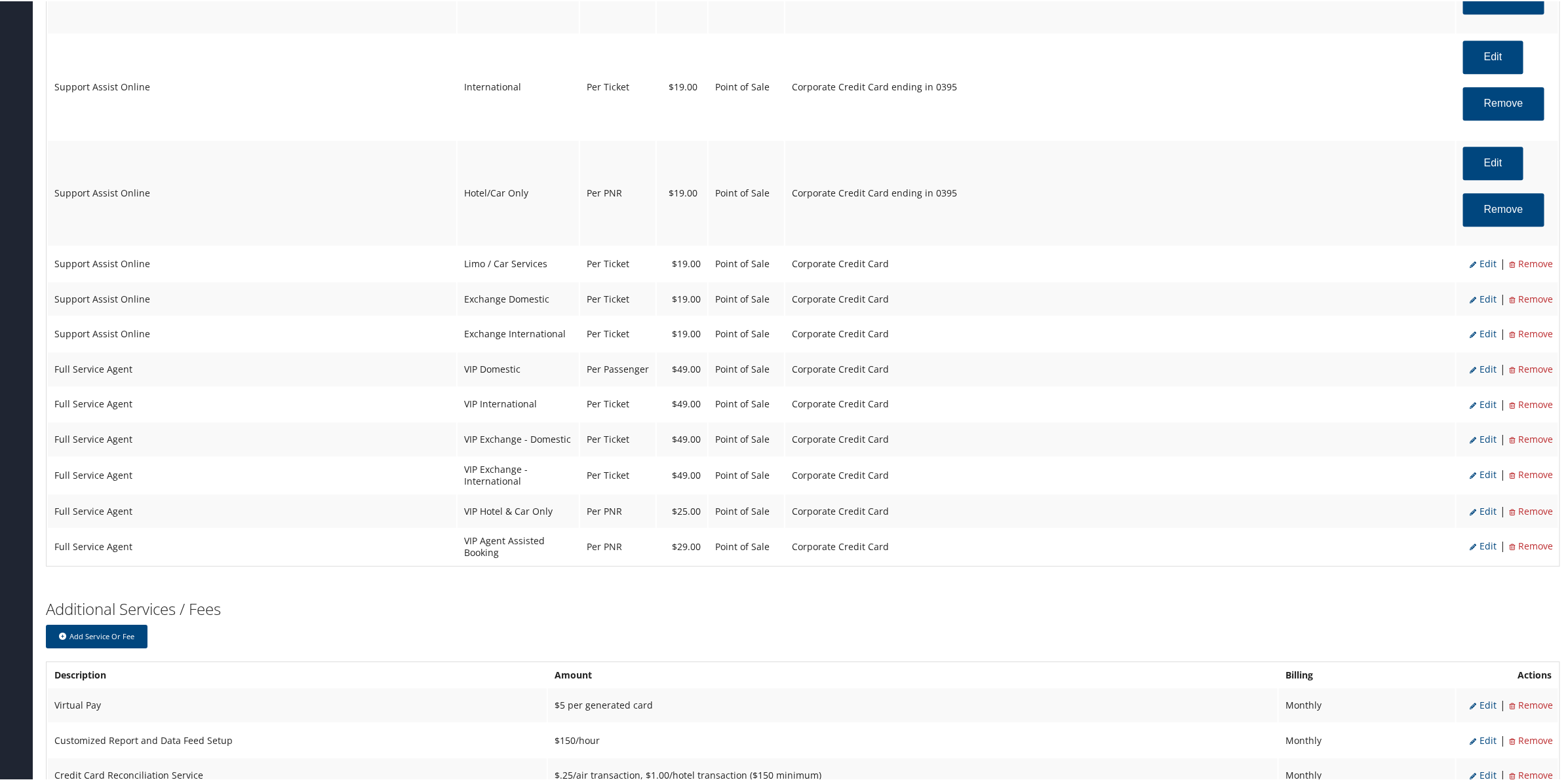
scroll to position [2245, 0]
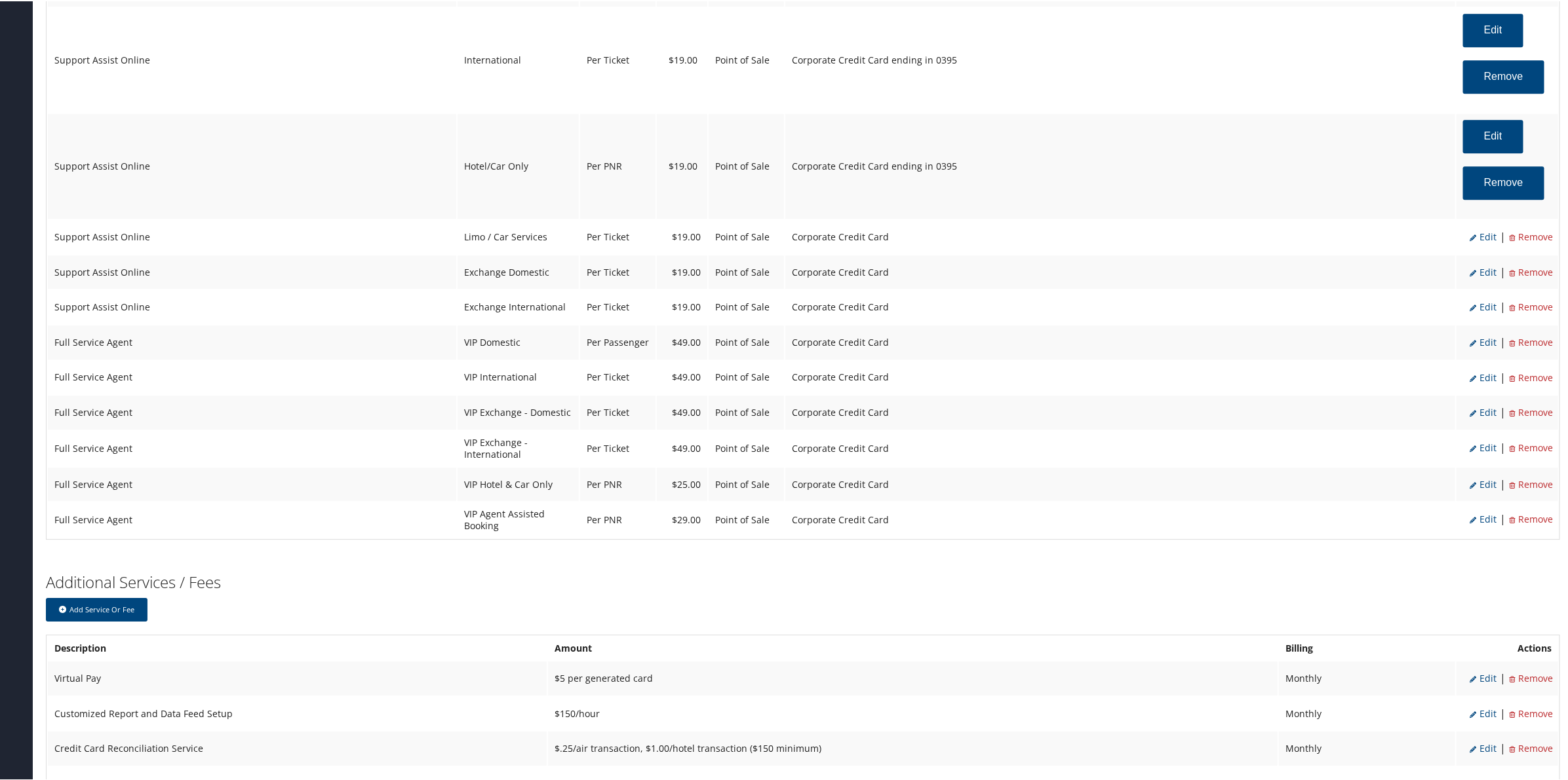
click at [1479, 237] on span "Edit" at bounding box center [1483, 236] width 27 height 12
select select "26"
select select "4"
select select "2"
select select "12"
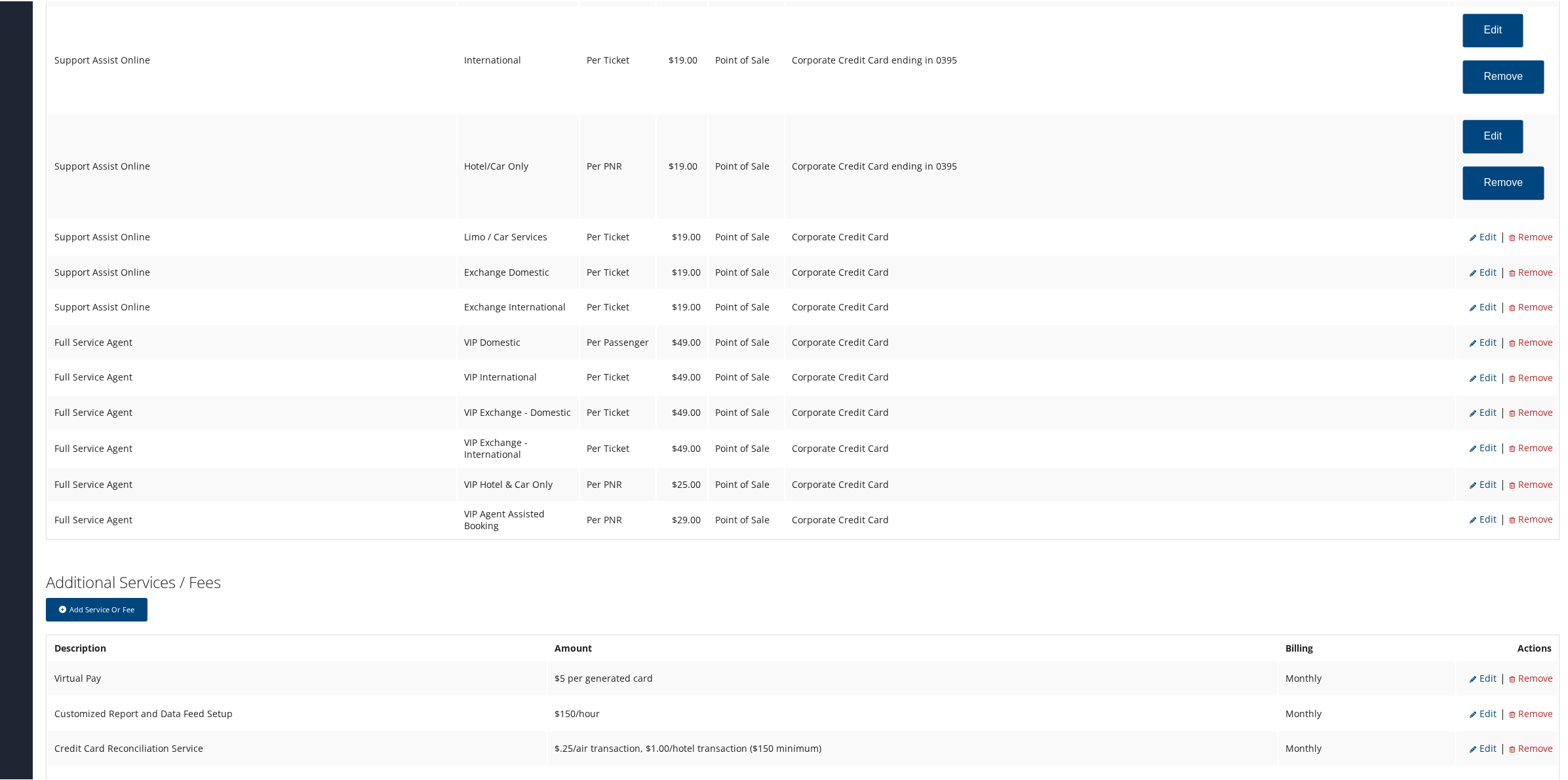
select select "26"
select select "4"
select select "2"
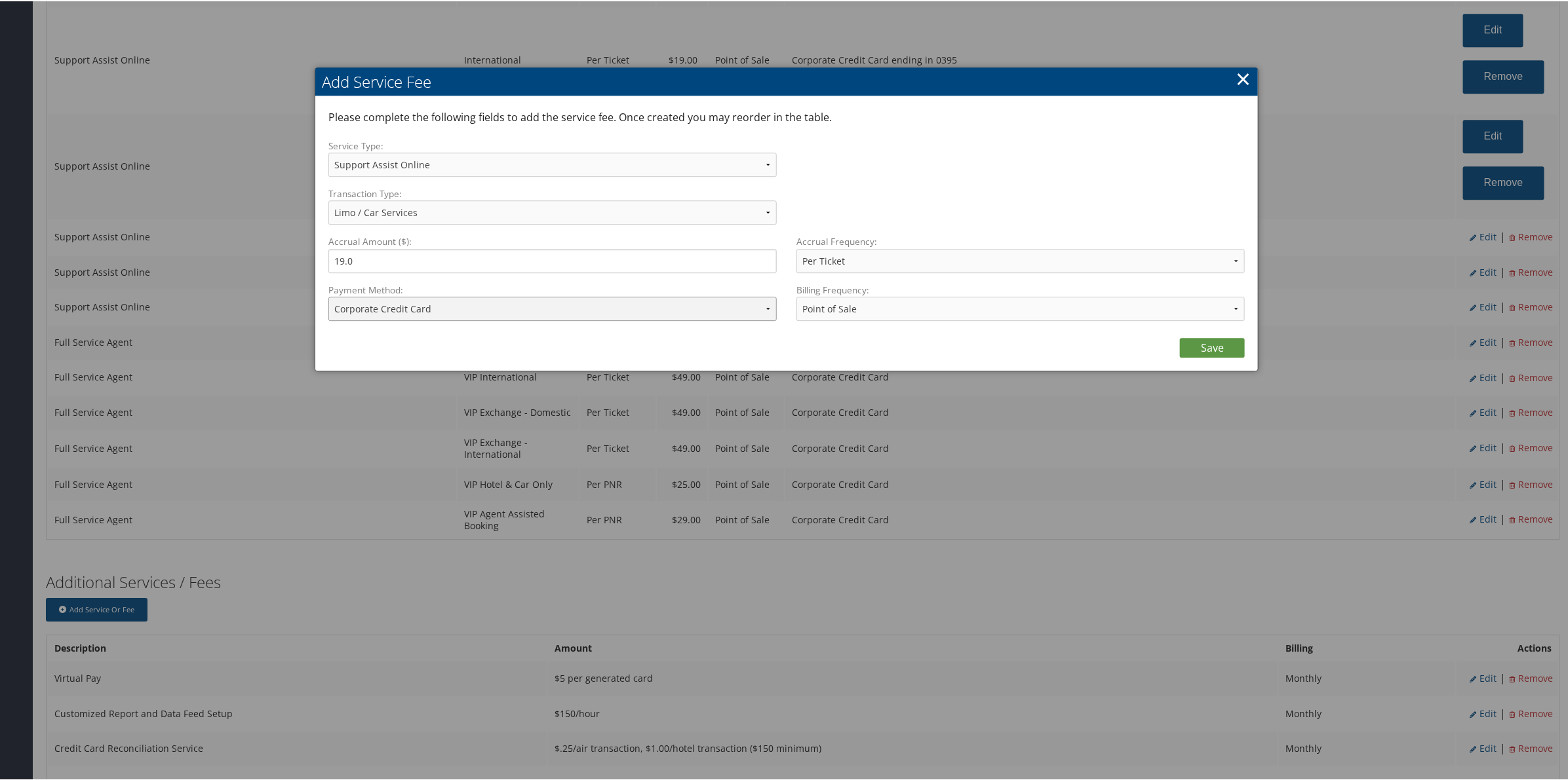
click at [509, 304] on select "ACH Transfer Cash / Check (AR) Corporate Credit Card Ghost Credit Card Hotel Gu…" at bounding box center [553, 307] width 448 height 24
select select "2_1206"
click at [329, 296] on select "ACH Transfer Cash / Check (AR) Corporate Credit Card Ghost Credit Card Hotel Gu…" at bounding box center [553, 307] width 448 height 24
click at [1197, 346] on link "Save" at bounding box center [1212, 346] width 65 height 20
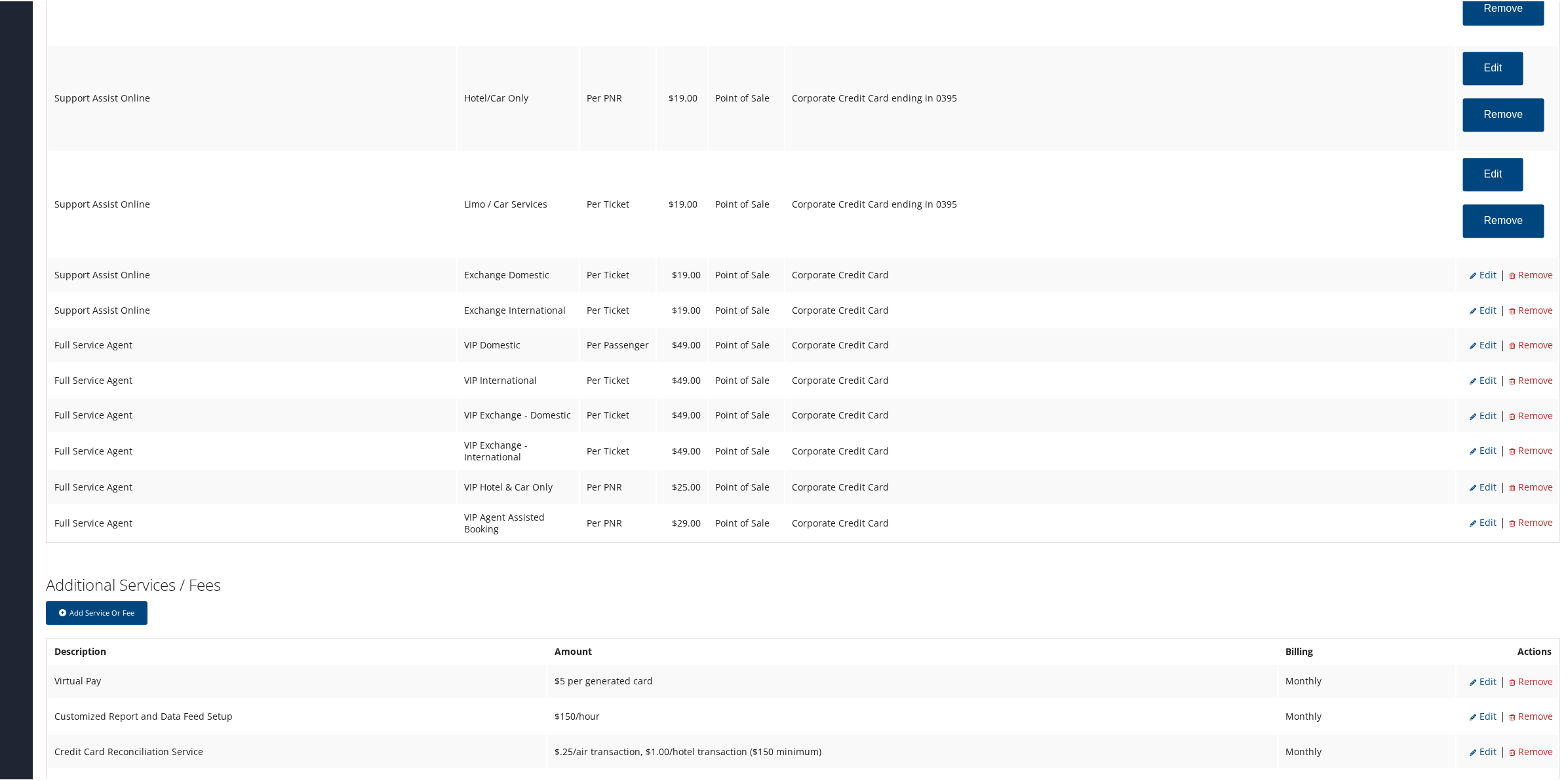
scroll to position [2409, 0]
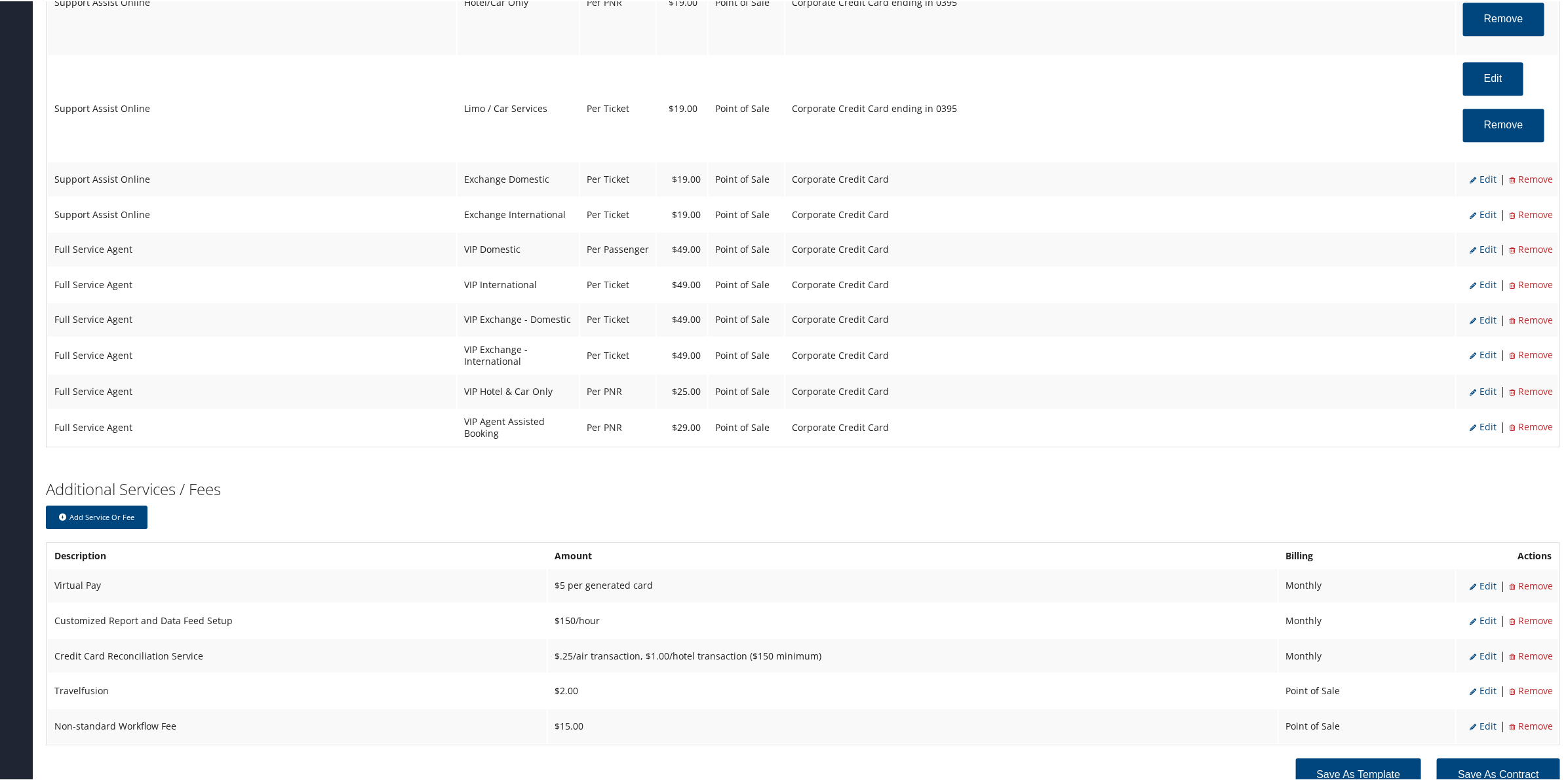
click at [1482, 184] on span "Edit" at bounding box center [1483, 178] width 27 height 12
select select "12"
select select "24"
select select "4"
select select "2"
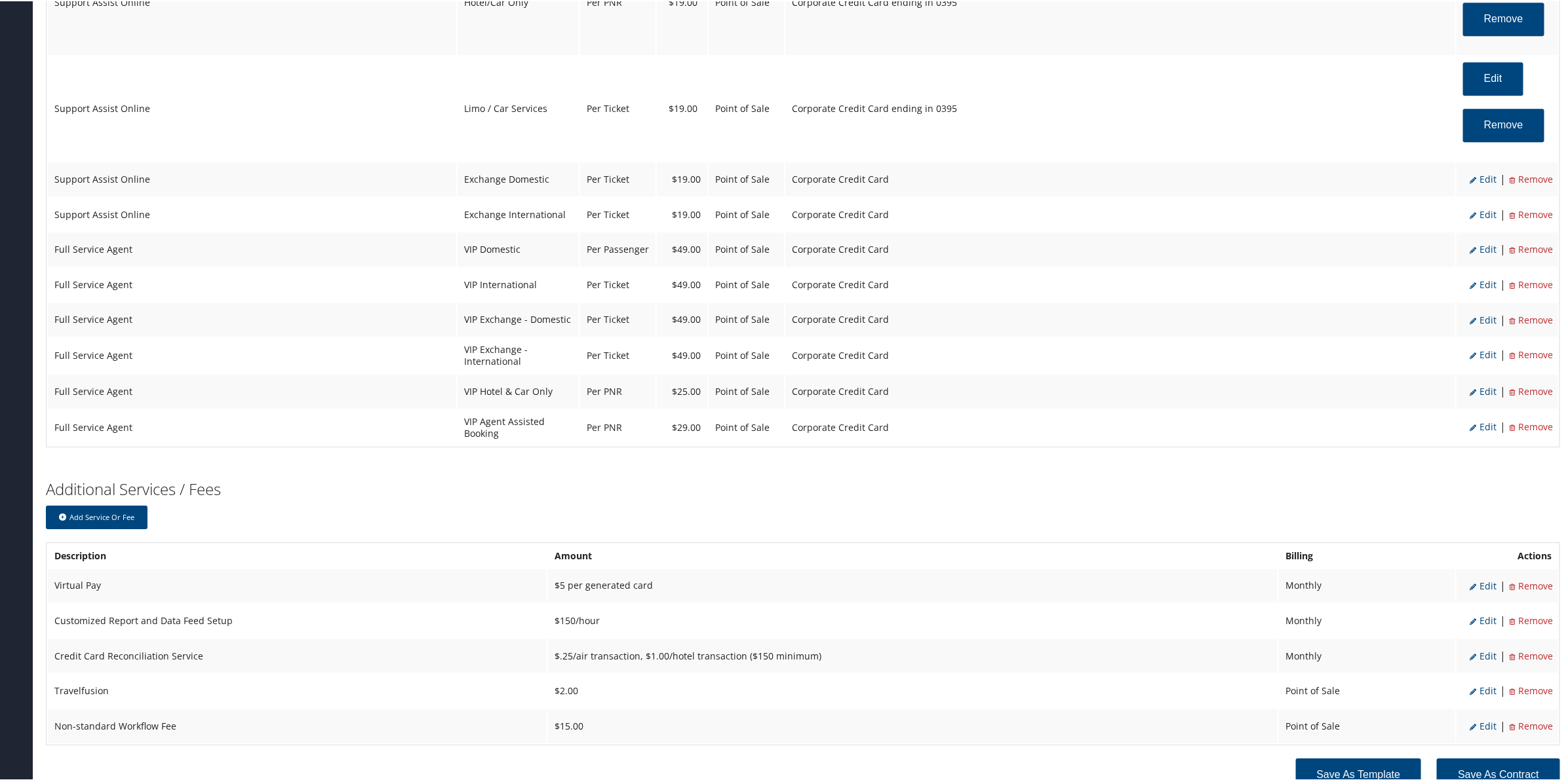
select select "2"
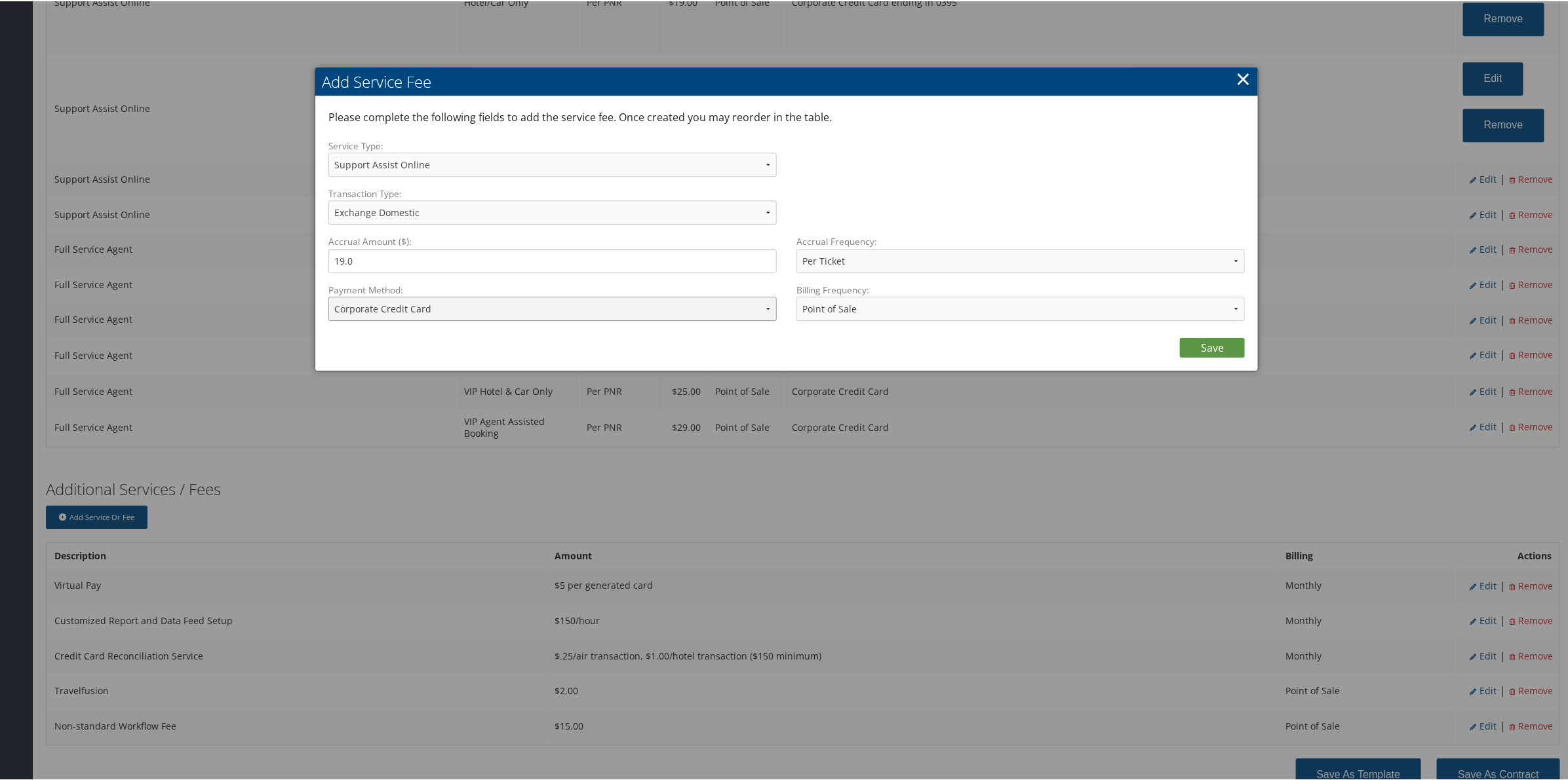
click at [546, 313] on select "ACH Transfer Cash / Check (AR) Corporate Credit Card Ghost Credit Card Hotel Gu…" at bounding box center [553, 307] width 448 height 24
select select "2_1206"
click at [329, 296] on select "ACH Transfer Cash / Check (AR) Corporate Credit Card Ghost Credit Card Hotel Gu…" at bounding box center [553, 307] width 448 height 24
click at [1184, 342] on link "Save" at bounding box center [1212, 346] width 65 height 20
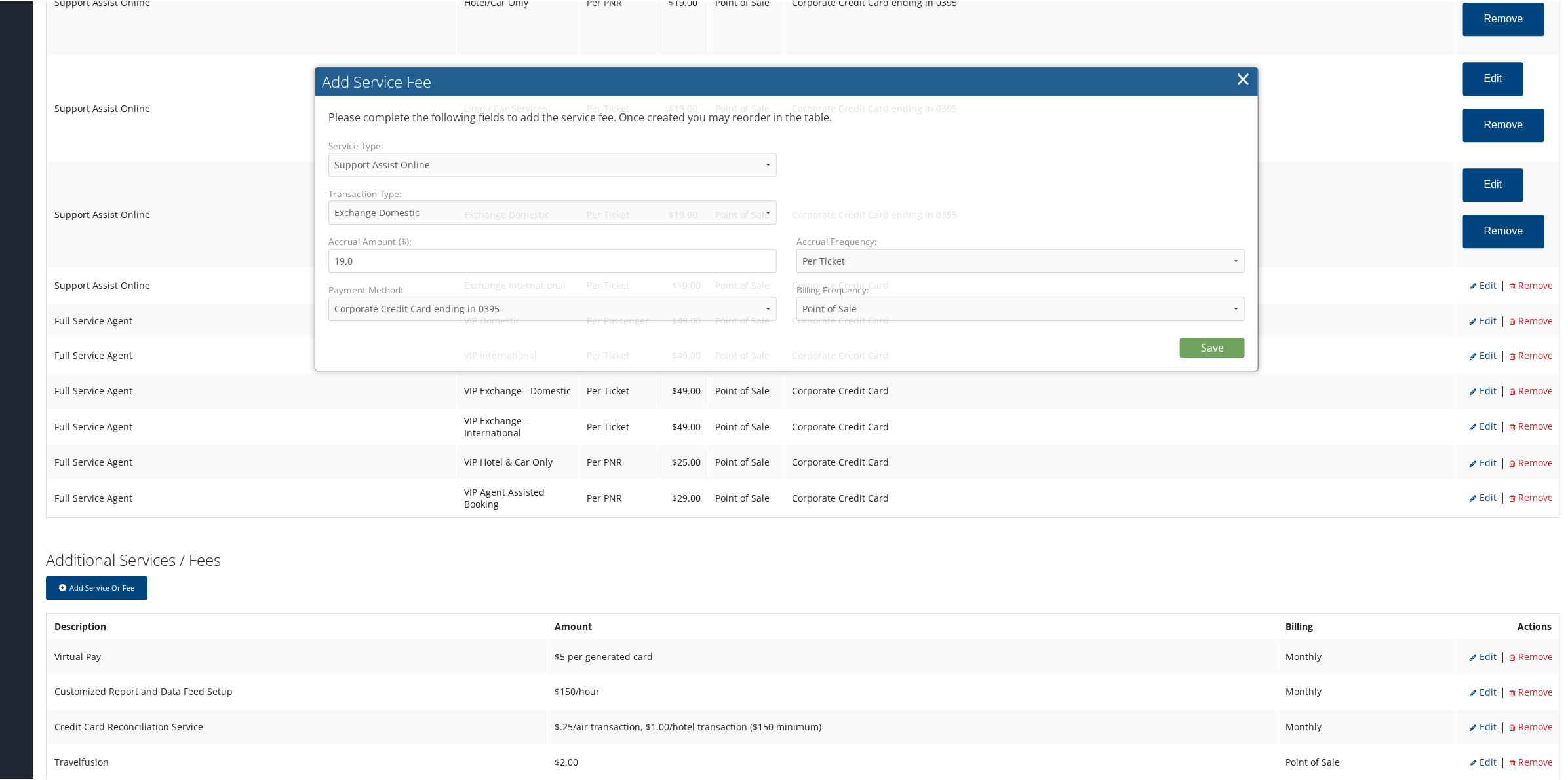
select select "12"
select select "24"
select select "4"
select select "2_1206"
select select "2"
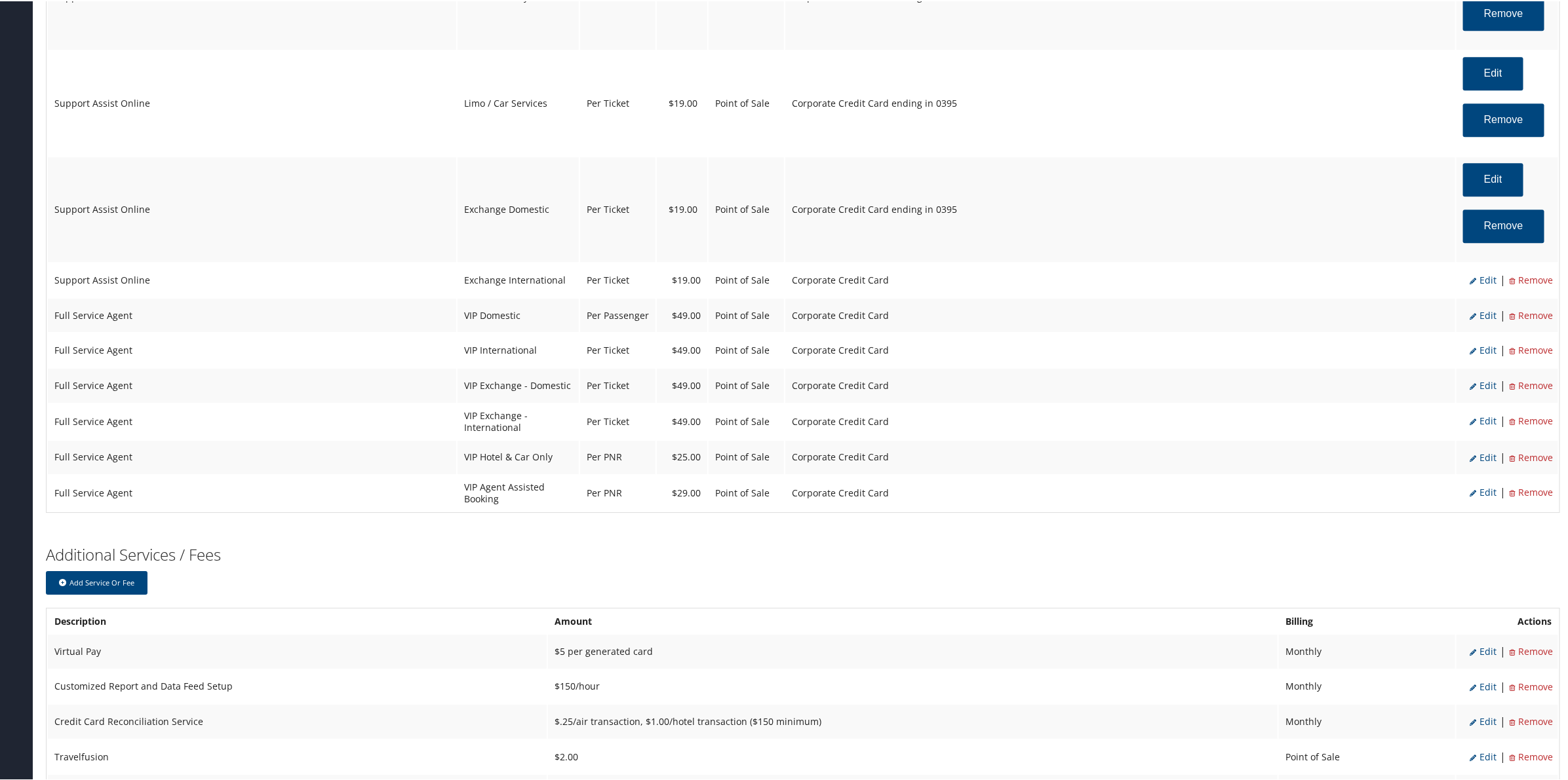
scroll to position [2491, 0]
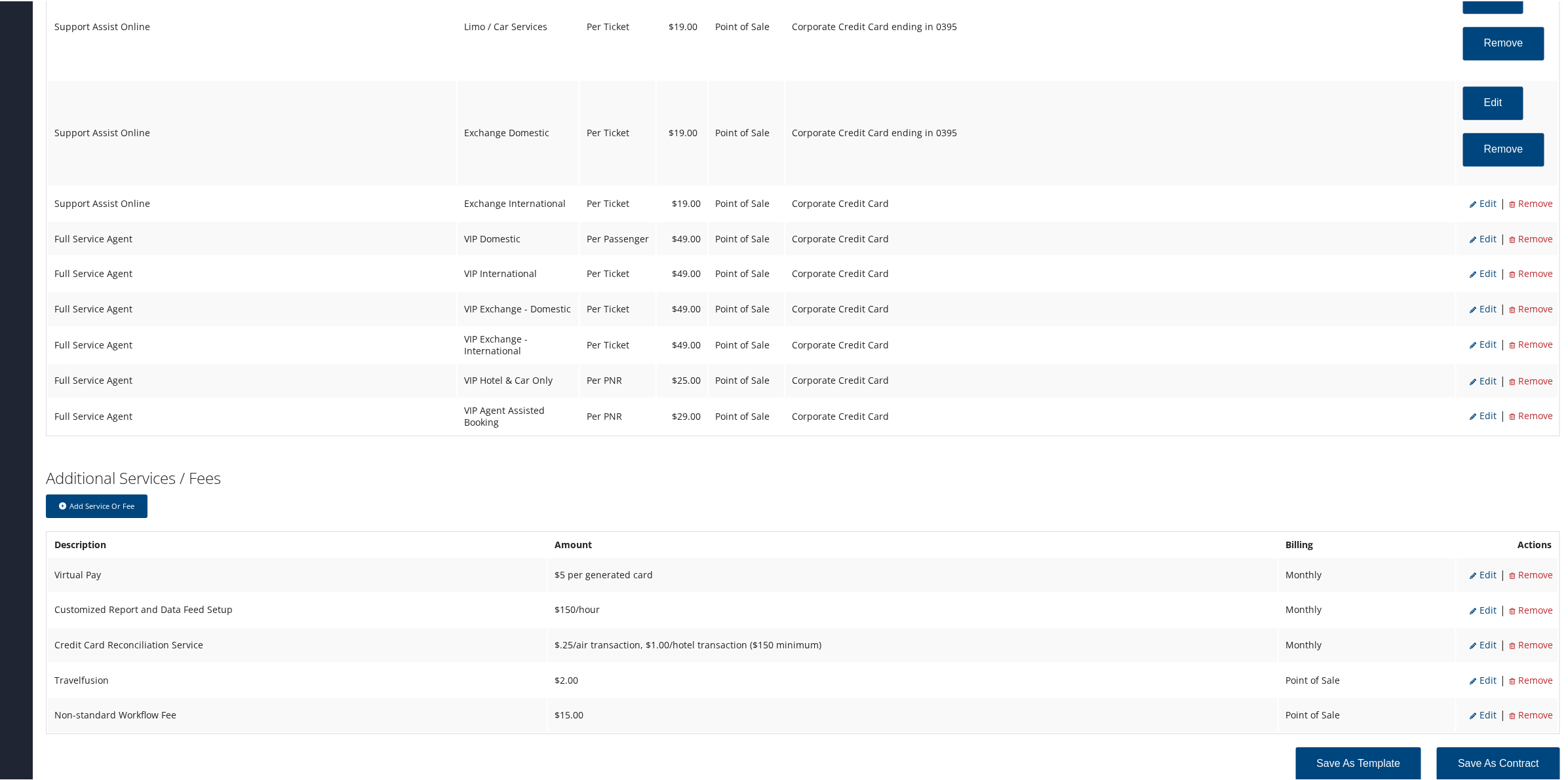
click at [1483, 208] on span "Edit" at bounding box center [1483, 202] width 27 height 12
select select "25"
select select "2"
select select "12"
select select "25"
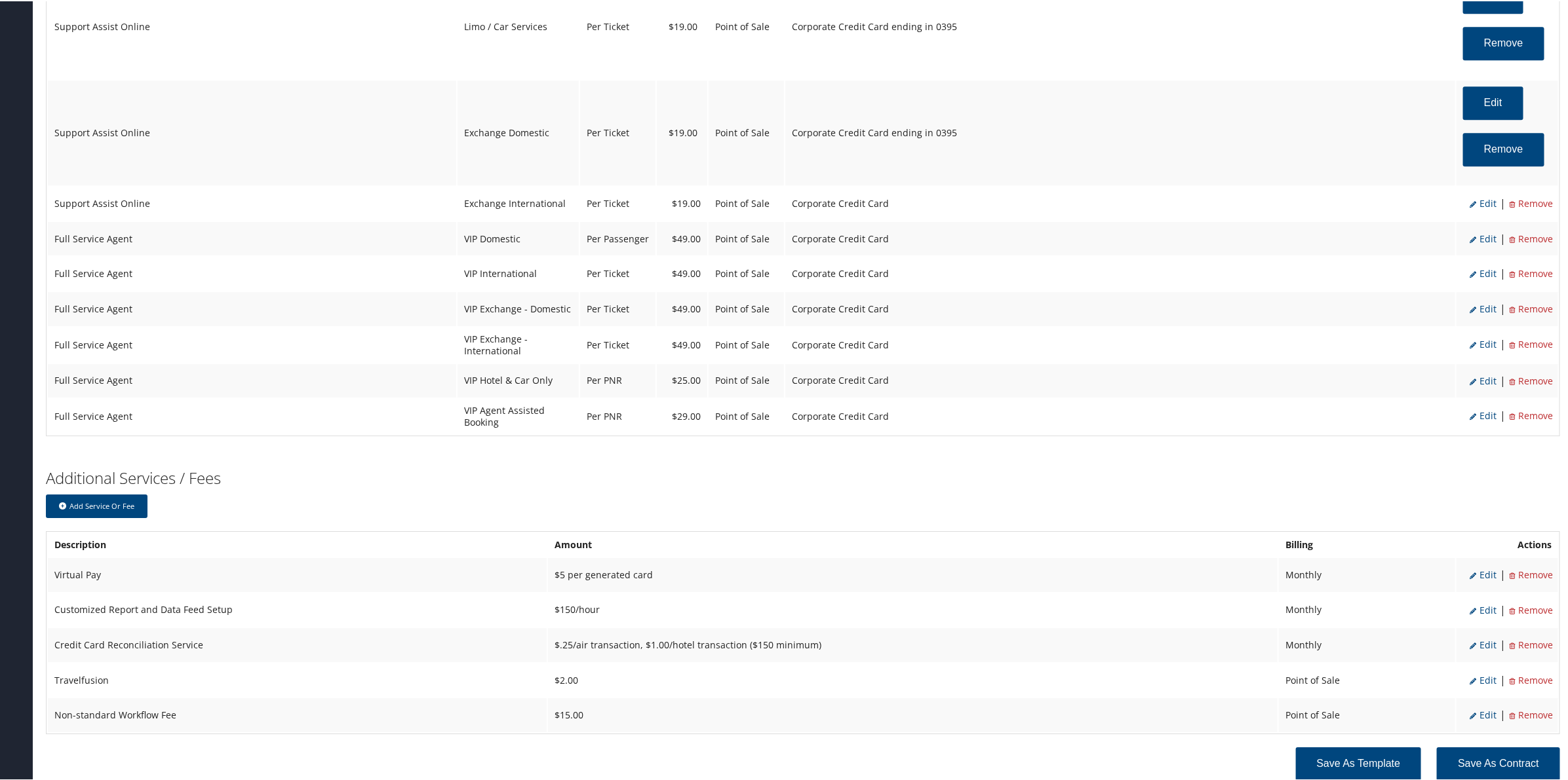
select select "4"
select select "2"
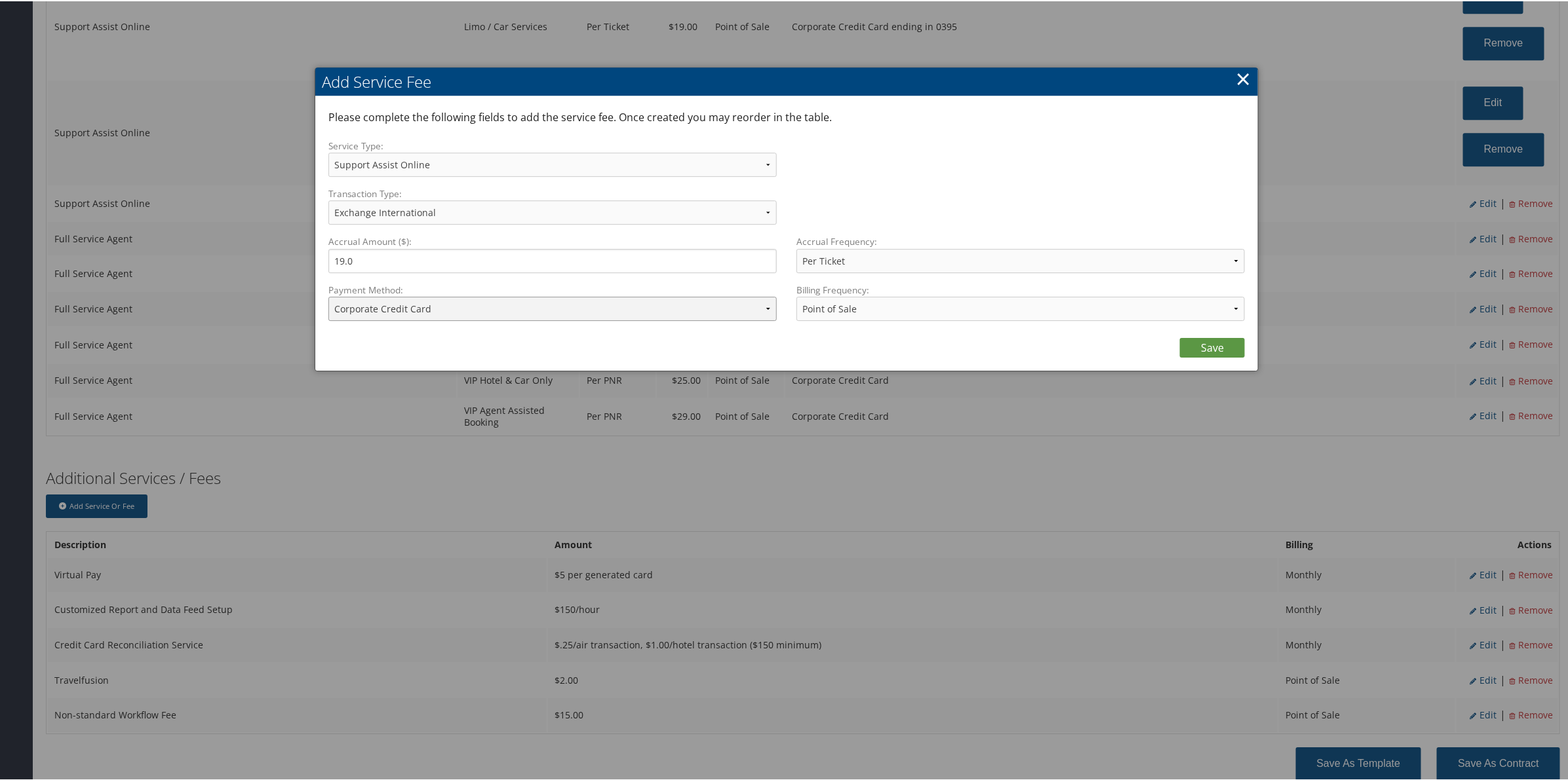
click at [501, 312] on select "ACH Transfer Cash / Check (AR) Corporate Credit Card Ghost Credit Card Hotel Gu…" at bounding box center [553, 307] width 448 height 24
select select "2_1206"
click at [329, 296] on select "ACH Transfer Cash / Check (AR) Corporate Credit Card Ghost Credit Card Hotel Gu…" at bounding box center [553, 307] width 448 height 24
click at [1185, 348] on link "Save" at bounding box center [1212, 346] width 65 height 20
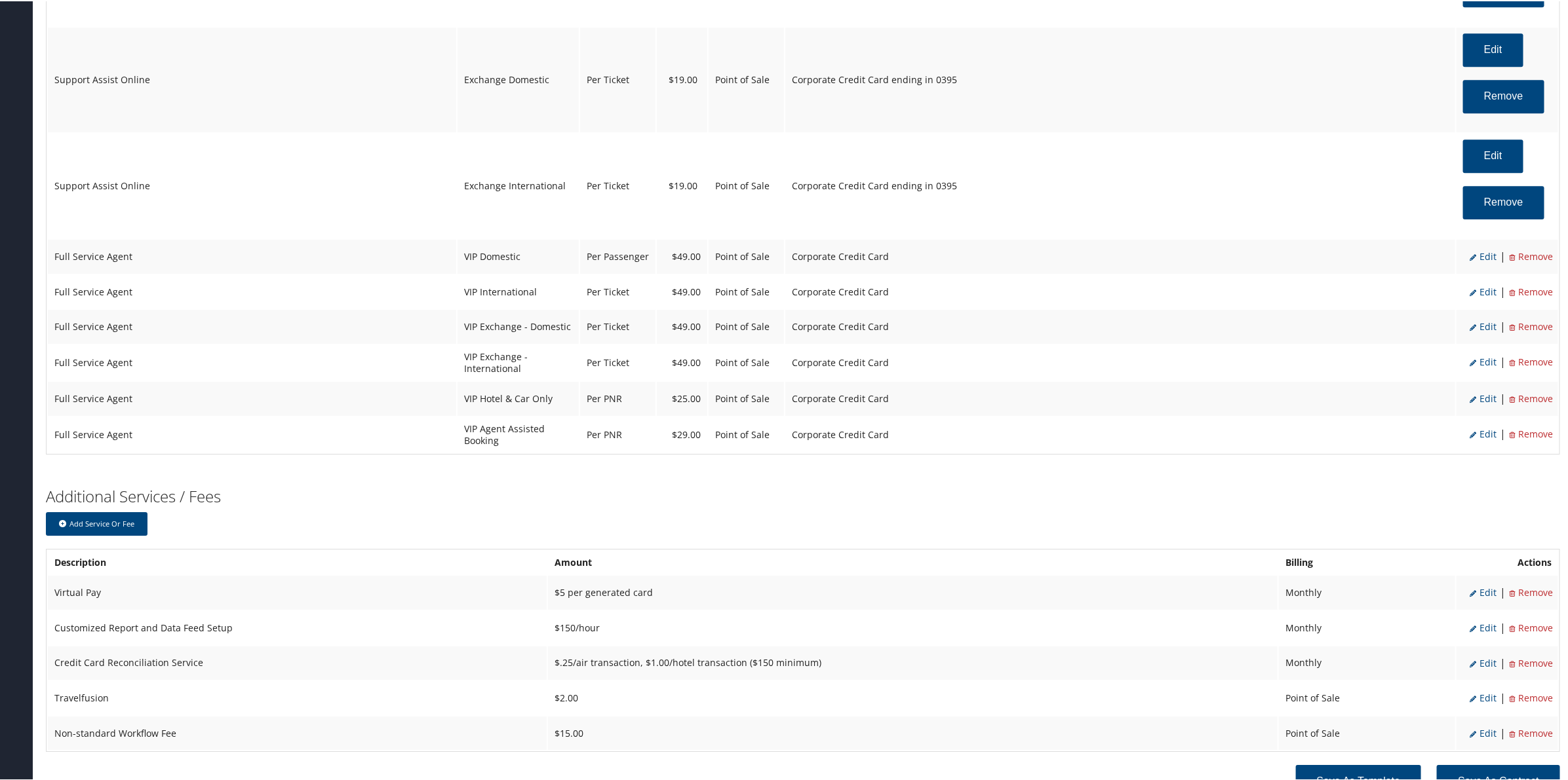
scroll to position [2597, 0]
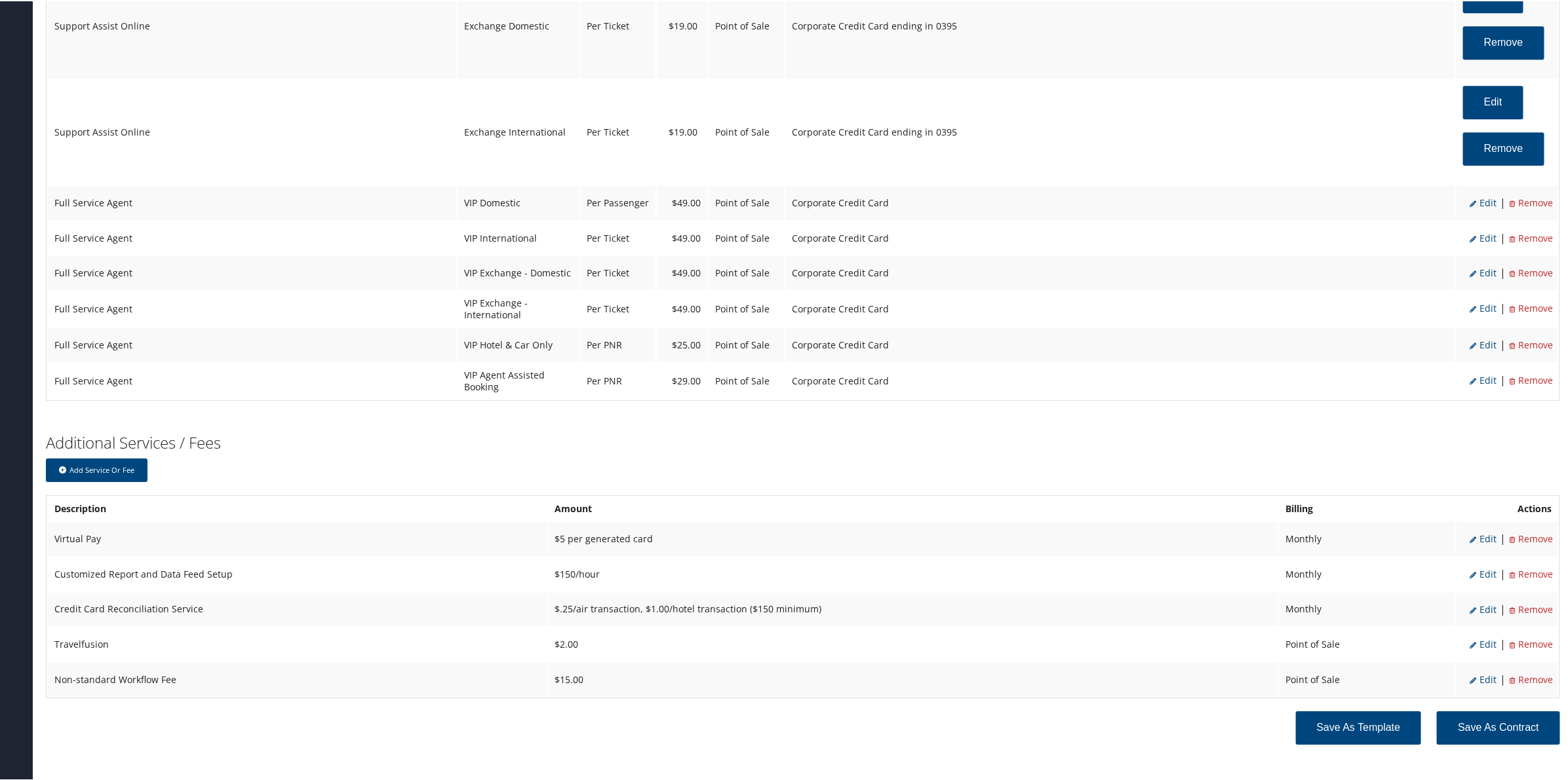
click at [1482, 207] on span "Edit" at bounding box center [1483, 201] width 27 height 12
select select "2"
select select "18"
type input "49.0"
select select "20"
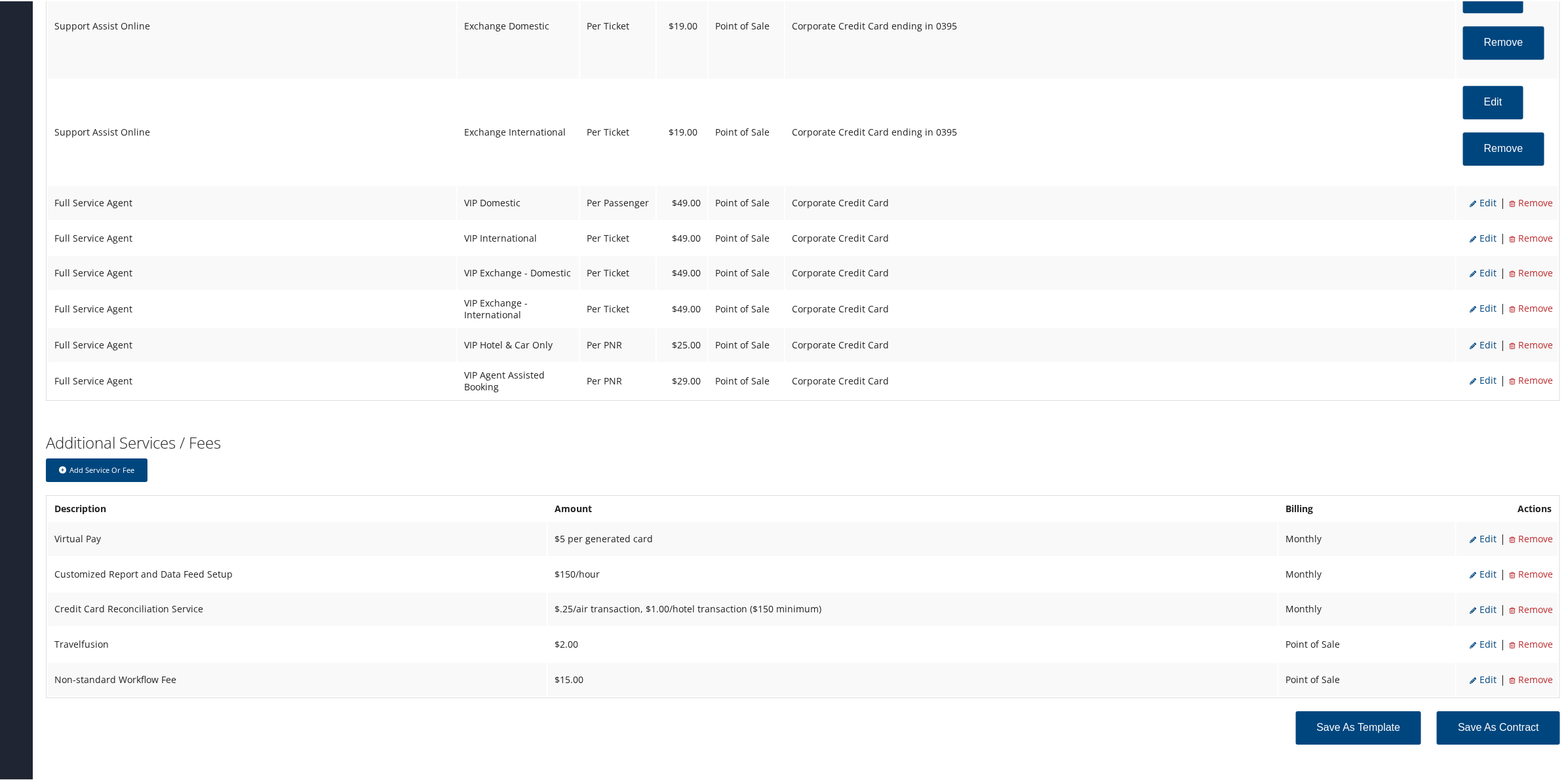
select select "2"
select select "18"
select select "20"
select select "2"
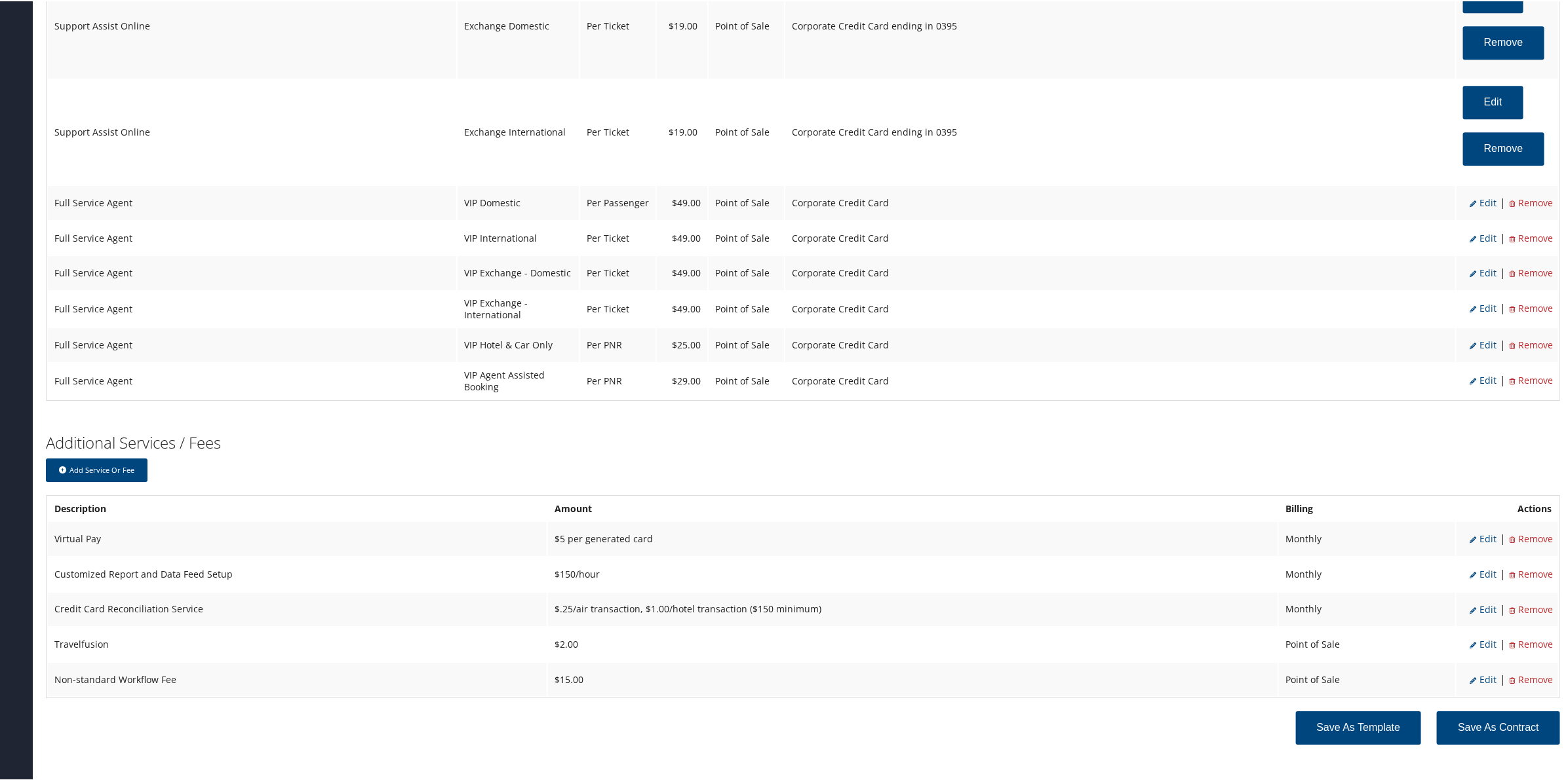
select select "2"
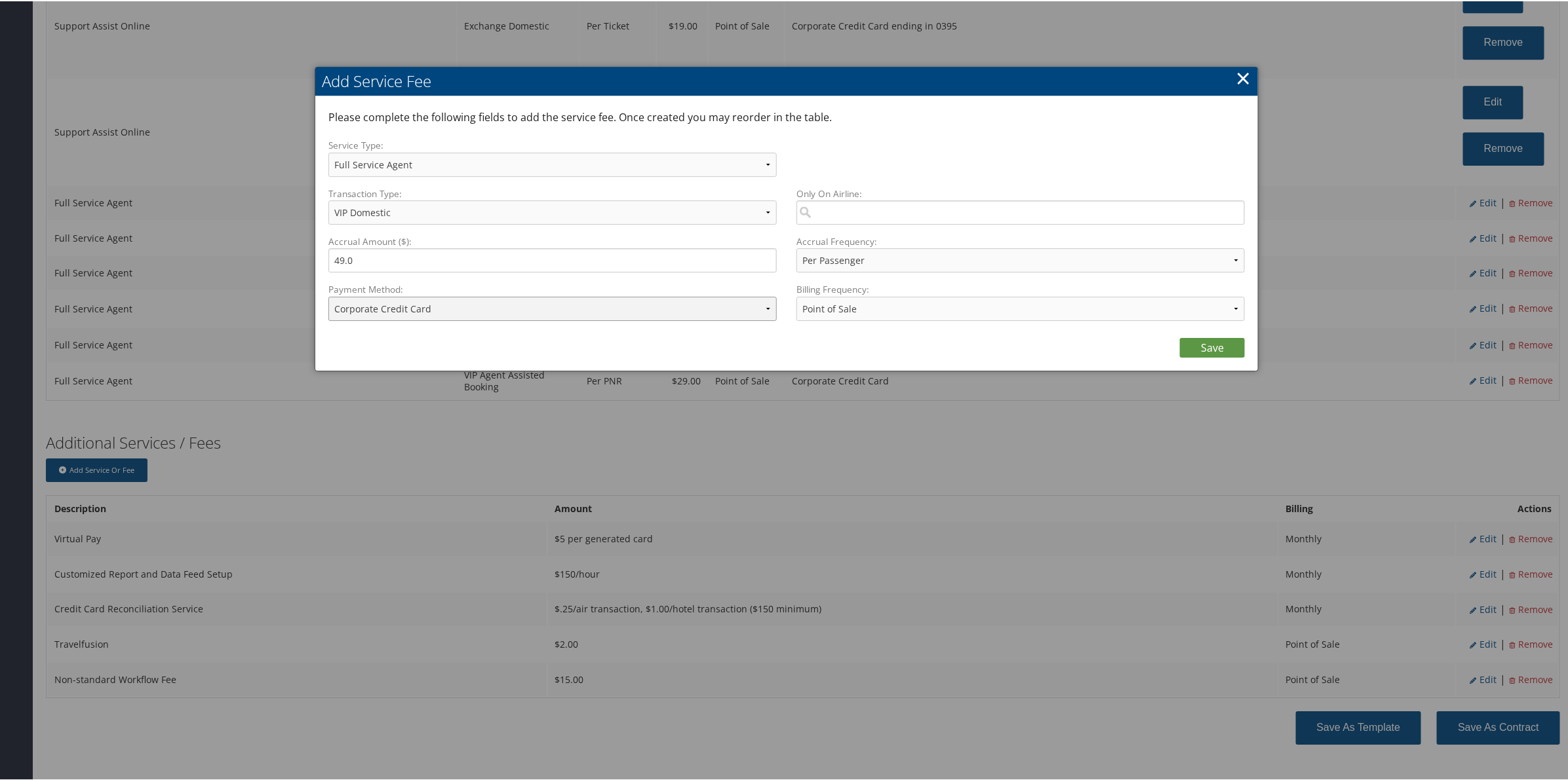
click at [548, 312] on select "ACH Transfer Cash / Check (AR) Corporate Credit Card Ghost Credit Card Hotel Gu…" at bounding box center [553, 307] width 448 height 24
select select "2_1206"
click at [329, 296] on select "ACH Transfer Cash / Check (AR) Corporate Credit Card Ghost Credit Card Hotel Gu…" at bounding box center [553, 307] width 448 height 24
click at [1218, 342] on link "Save" at bounding box center [1212, 346] width 65 height 20
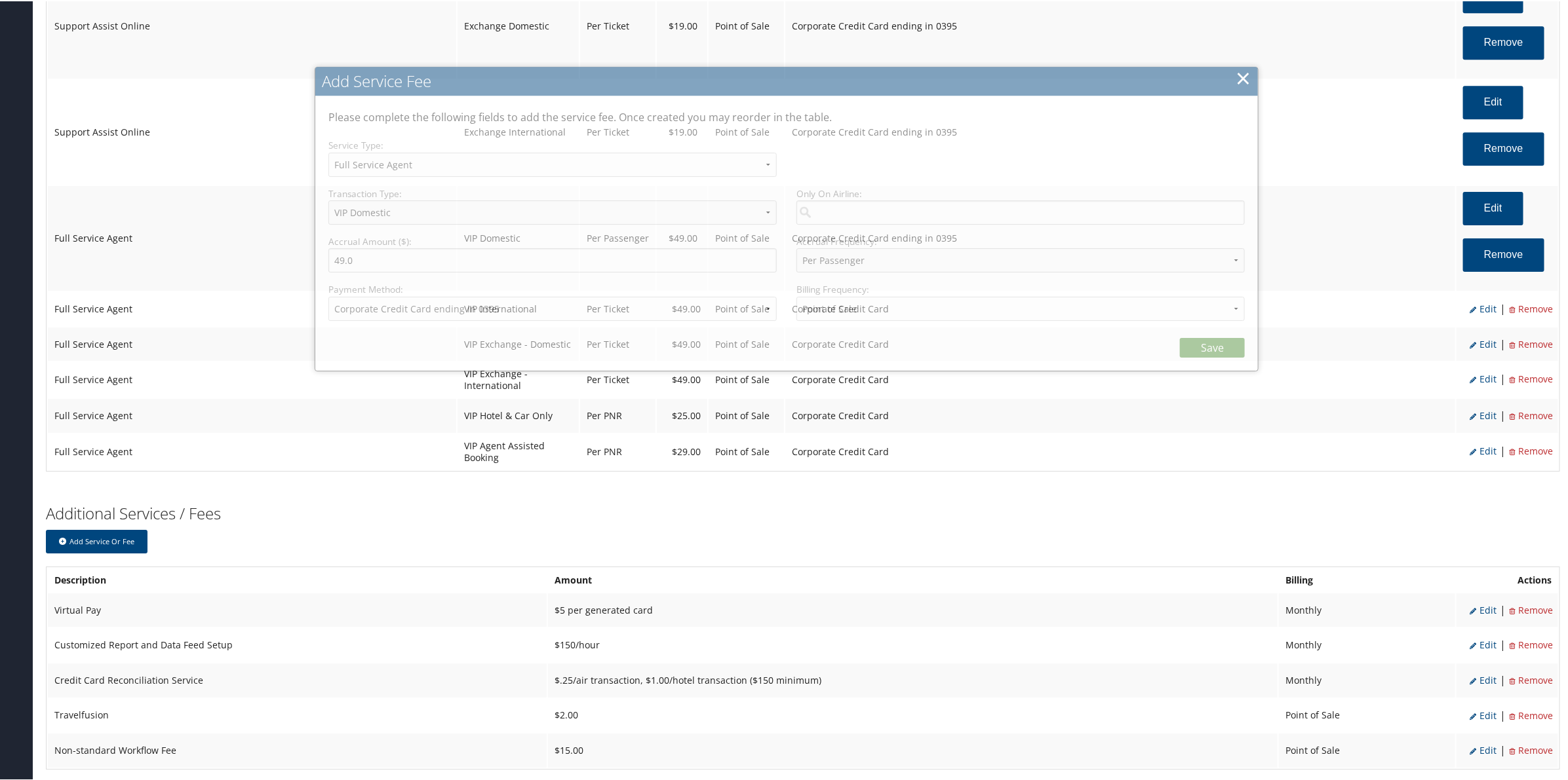
select select "2"
select select "18"
select select "20"
select select "2_1206"
select select "2"
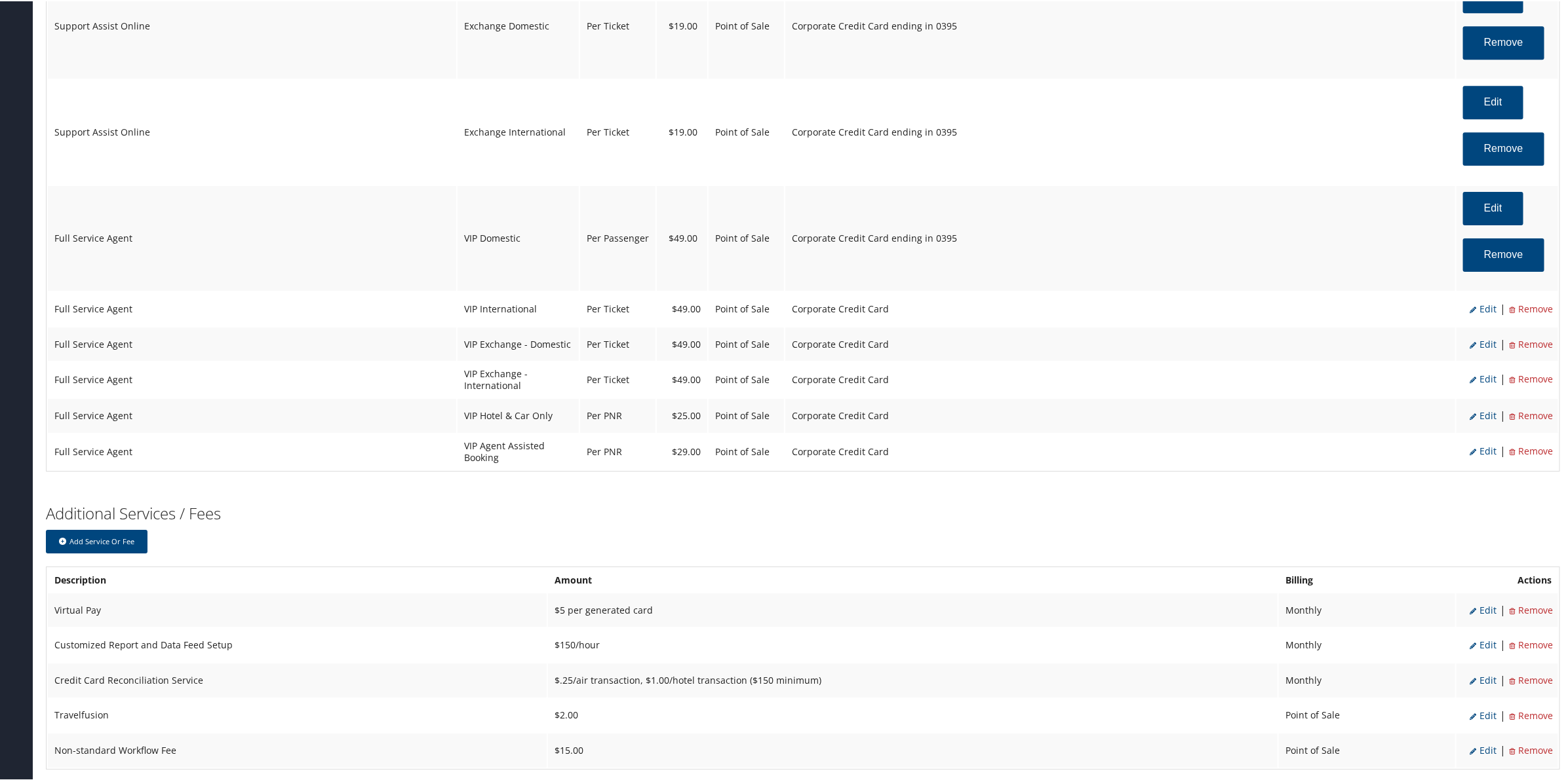
click at [1482, 314] on span "Edit" at bounding box center [1483, 307] width 27 height 12
select select "20"
select select "4"
select select "2"
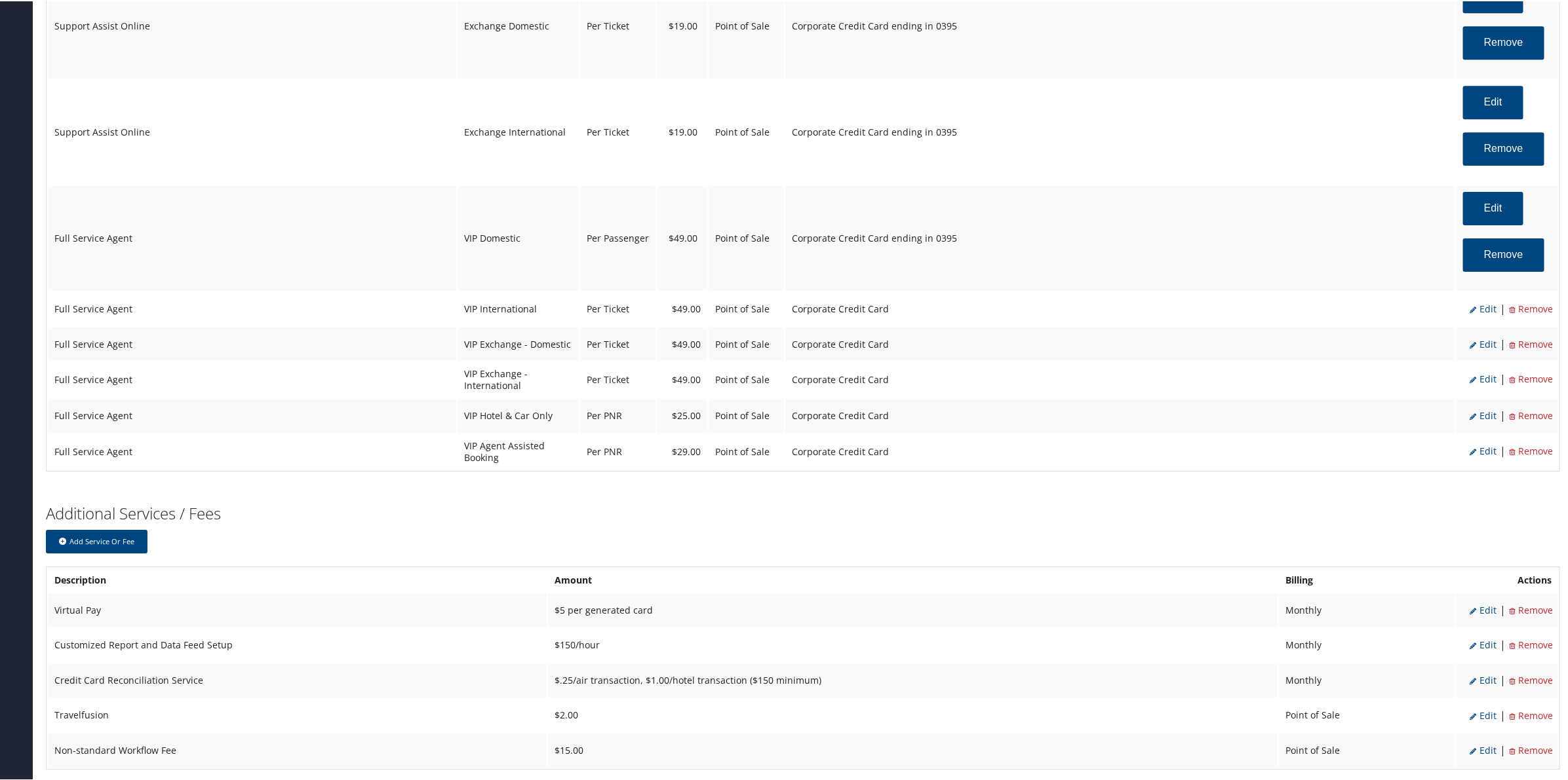
select select "20"
select select "4"
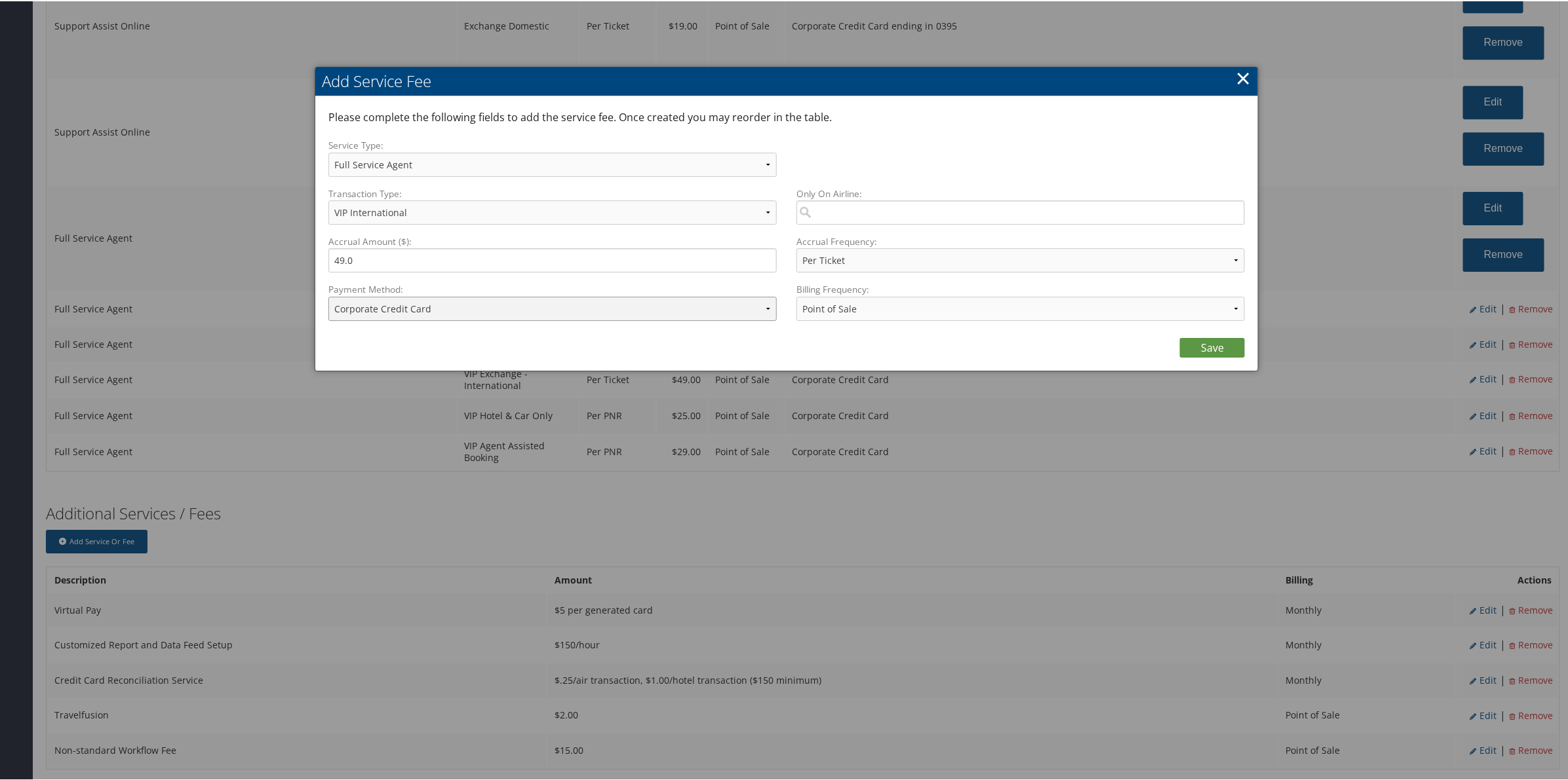
click at [604, 311] on select "ACH Transfer Cash / Check (AR) Corporate Credit Card Ghost Credit Card Hotel Gu…" at bounding box center [553, 307] width 448 height 24
click at [329, 296] on select "ACH Transfer Cash / Check (AR) Corporate Credit Card Ghost Credit Card Hotel Gu…" at bounding box center [553, 307] width 448 height 24
click at [1184, 344] on link "Save" at bounding box center [1212, 346] width 65 height 20
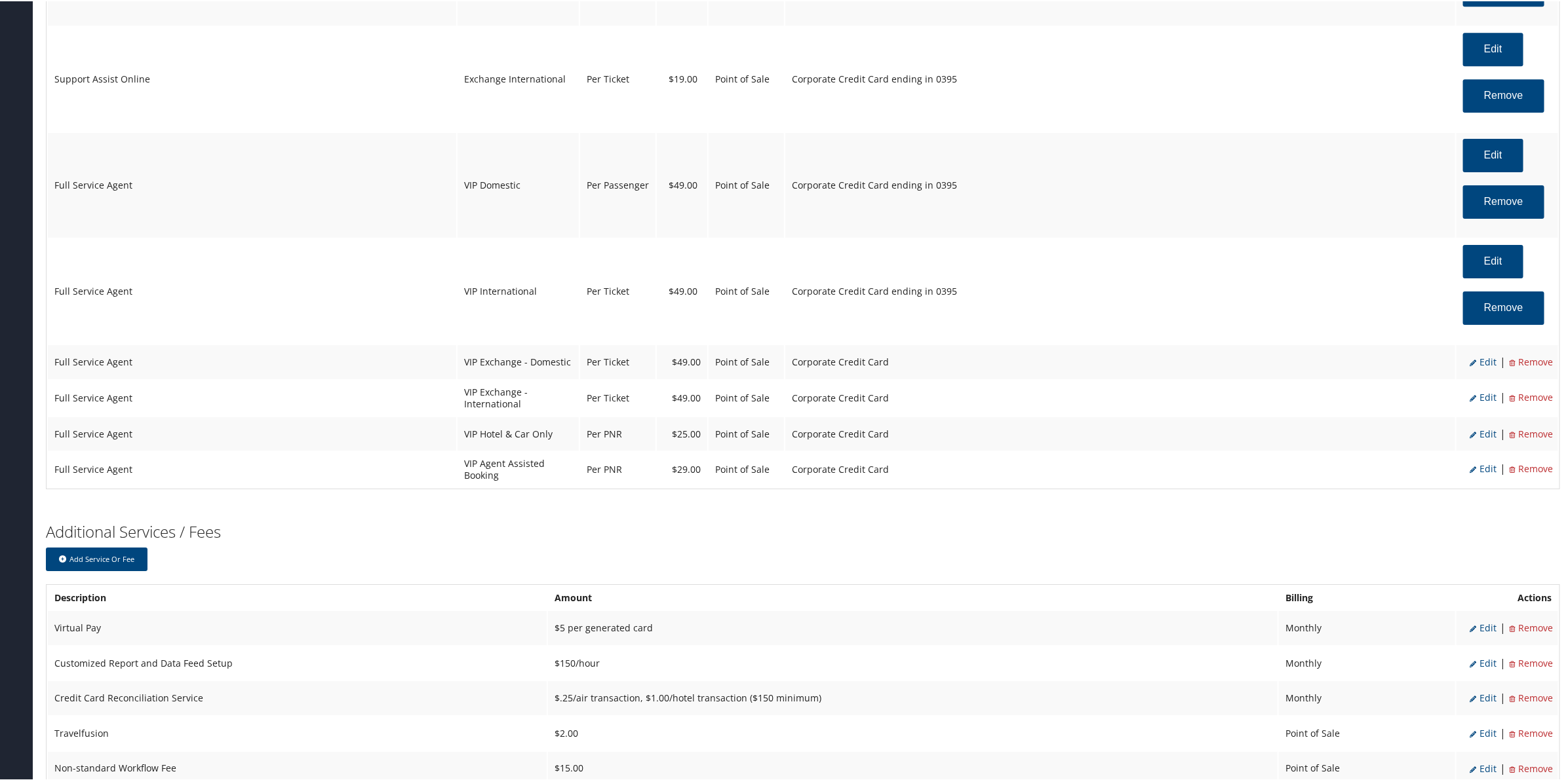
scroll to position [2679, 0]
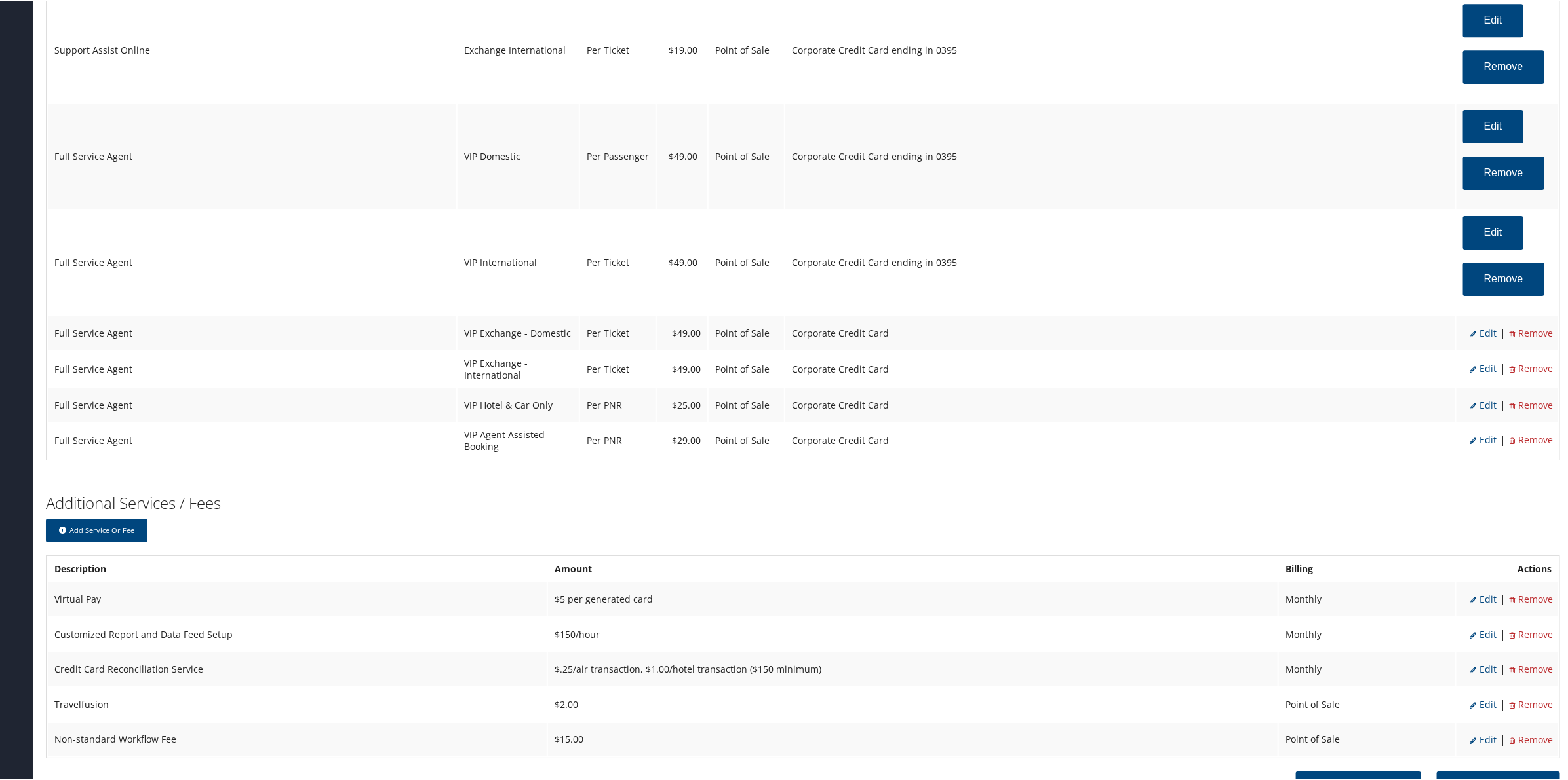
click at [1480, 338] on span "Edit" at bounding box center [1483, 332] width 27 height 12
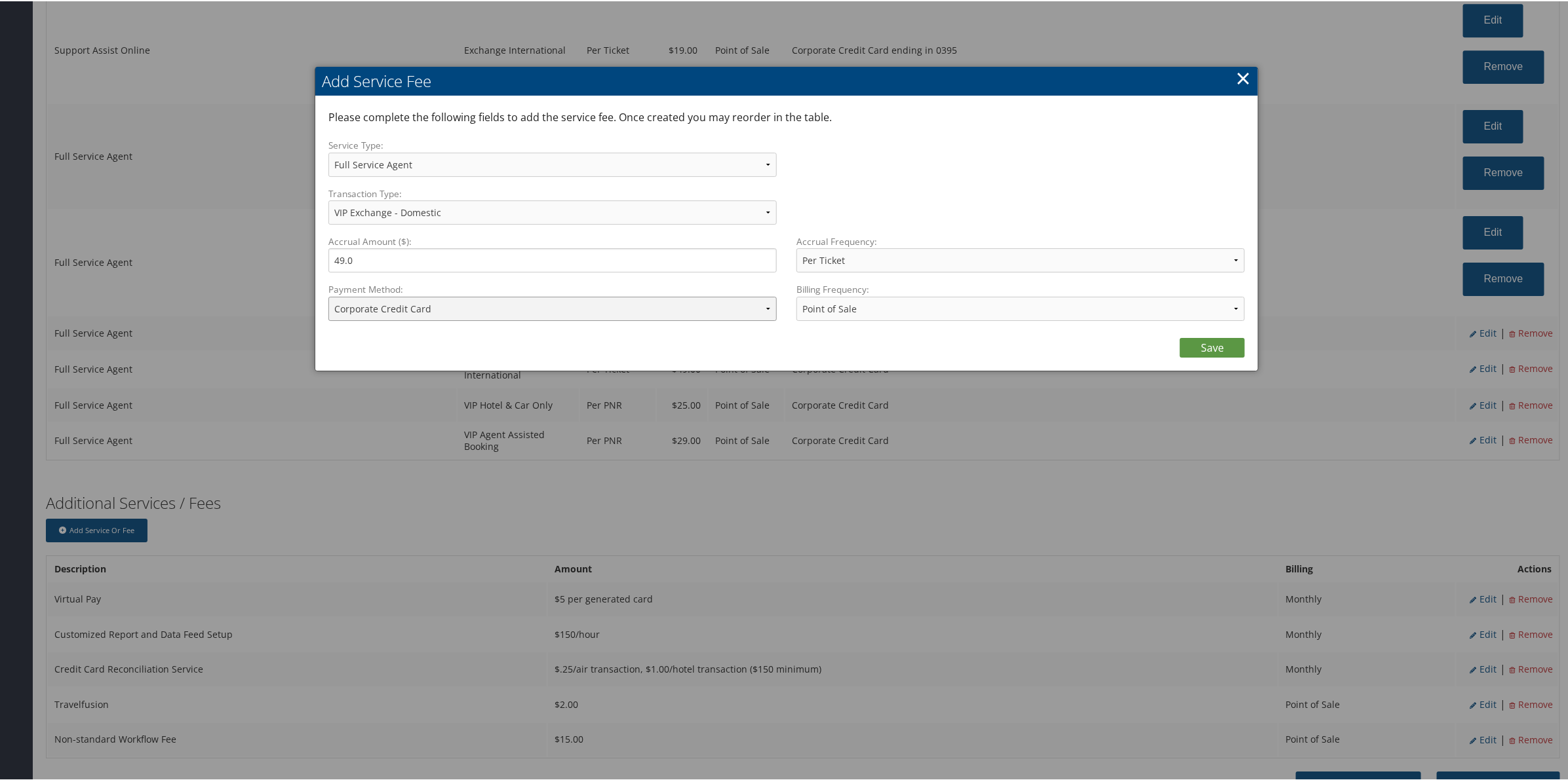
click at [472, 310] on select "ACH Transfer Cash / Check (AR) Corporate Credit Card Ghost Credit Card Hotel Gu…" at bounding box center [553, 307] width 448 height 24
click at [329, 296] on select "ACH Transfer Cash / Check (AR) Corporate Credit Card Ghost Credit Card Hotel Gu…" at bounding box center [553, 307] width 448 height 24
click at [1207, 353] on link "Save" at bounding box center [1212, 346] width 65 height 20
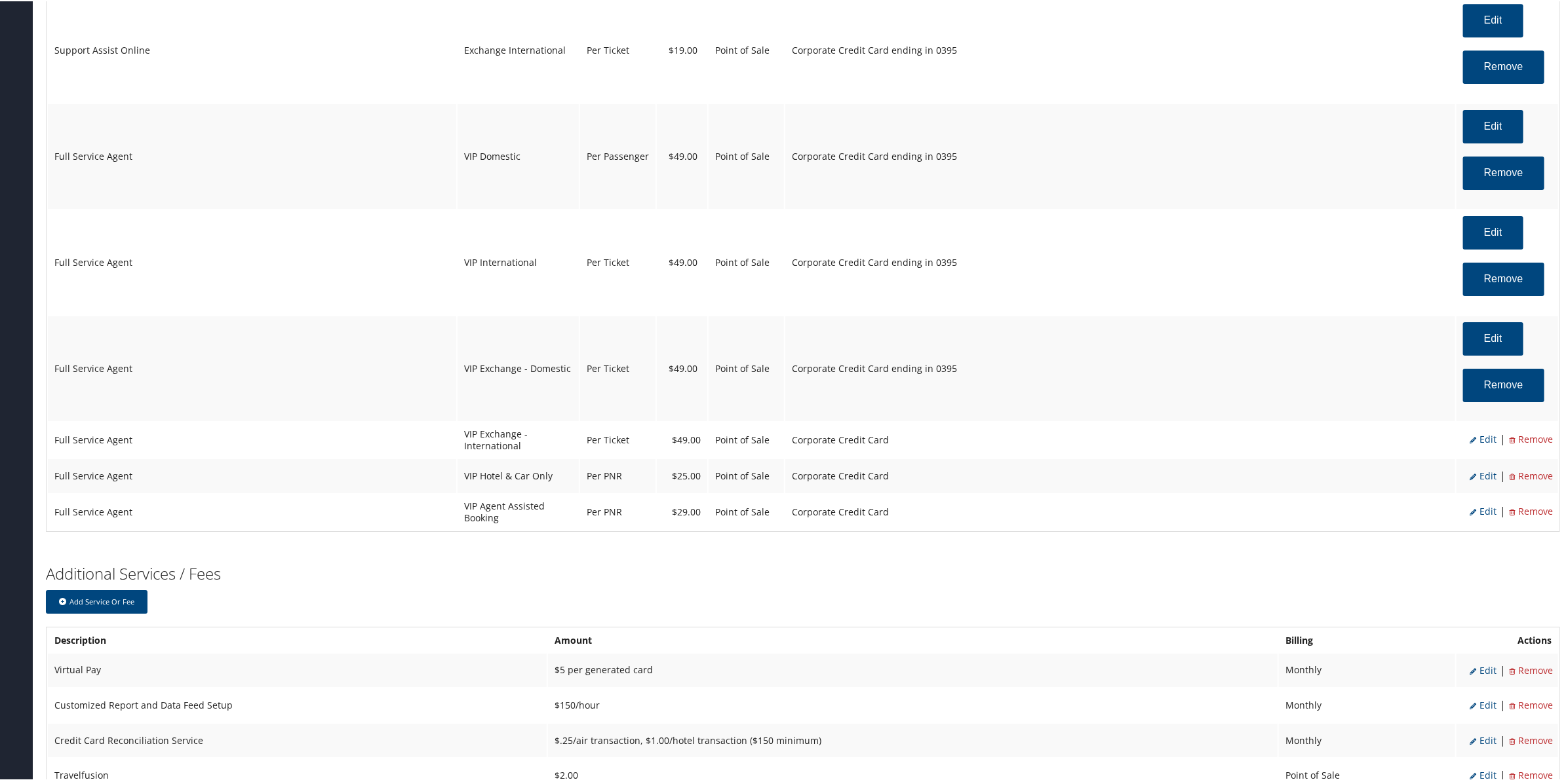
click at [1477, 444] on span "Edit" at bounding box center [1483, 438] width 27 height 12
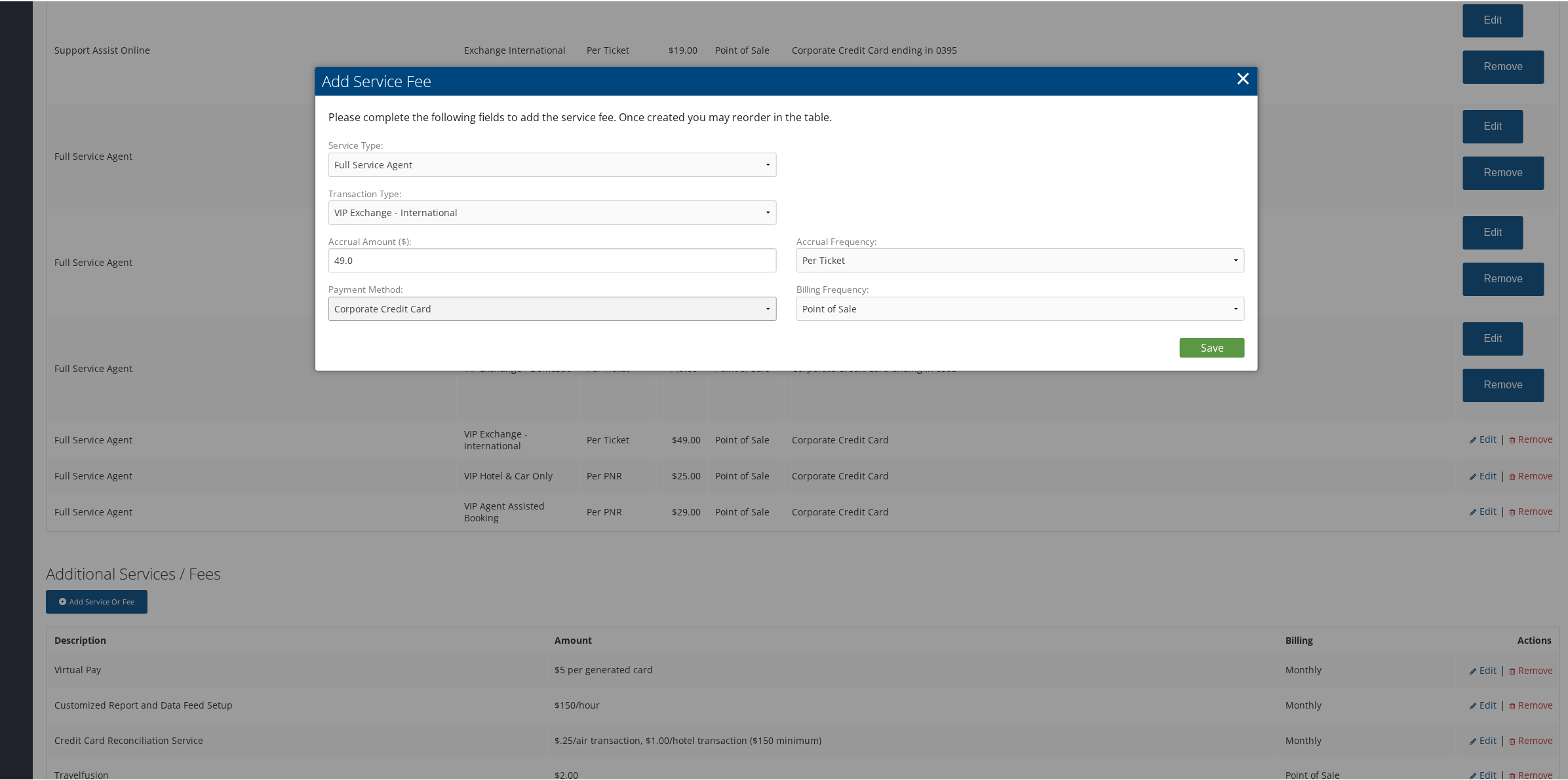
click at [481, 311] on select "ACH Transfer Cash / Check (AR) Corporate Credit Card Ghost Credit Card Hotel Gu…" at bounding box center [553, 307] width 448 height 24
click at [329, 296] on select "ACH Transfer Cash / Check (AR) Corporate Credit Card Ghost Credit Card Hotel Gu…" at bounding box center [553, 307] width 448 height 24
click at [1214, 349] on link "Save" at bounding box center [1212, 346] width 65 height 20
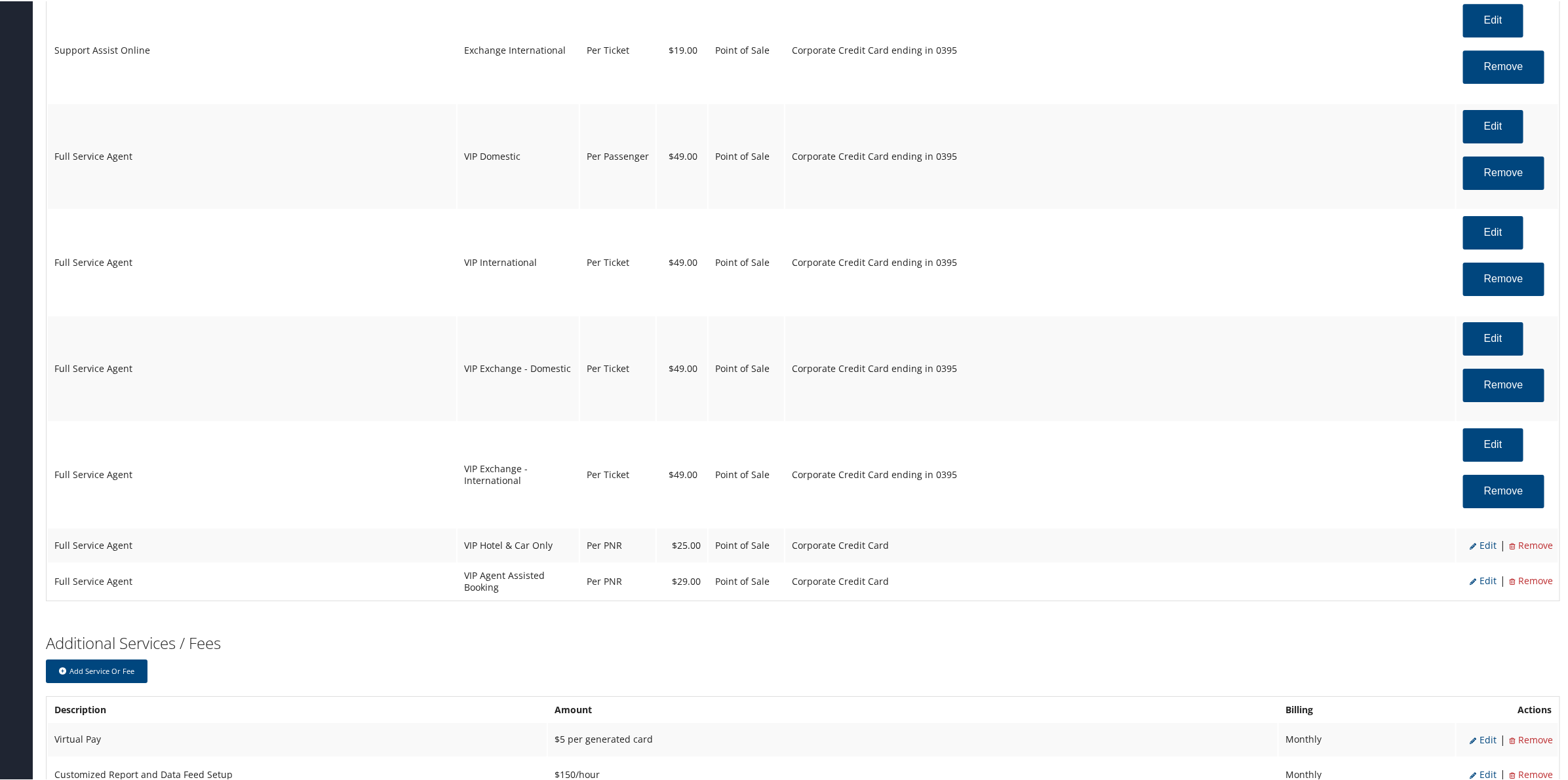
click at [1479, 550] on span "Edit" at bounding box center [1483, 544] width 27 height 12
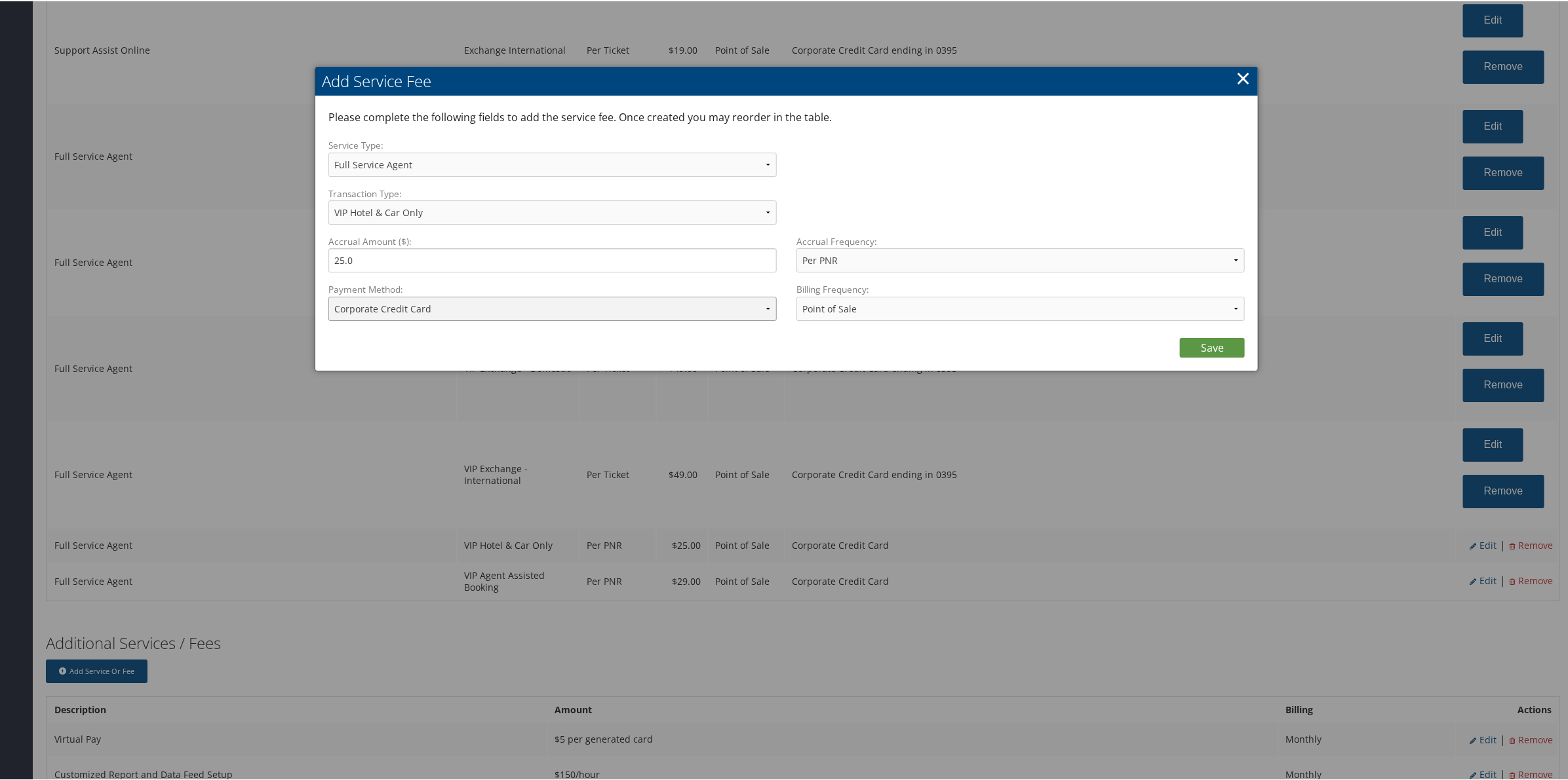
click at [439, 313] on select "ACH Transfer Cash / Check (AR) Corporate Credit Card Ghost Credit Card Hotel Gu…" at bounding box center [553, 307] width 448 height 24
click at [329, 296] on select "ACH Transfer Cash / Check (AR) Corporate Credit Card Ghost Credit Card Hotel Gu…" at bounding box center [553, 307] width 448 height 24
drag, startPoint x: 1210, startPoint y: 342, endPoint x: 1197, endPoint y: 354, distance: 17.7
click at [1211, 346] on link "Save" at bounding box center [1212, 346] width 65 height 20
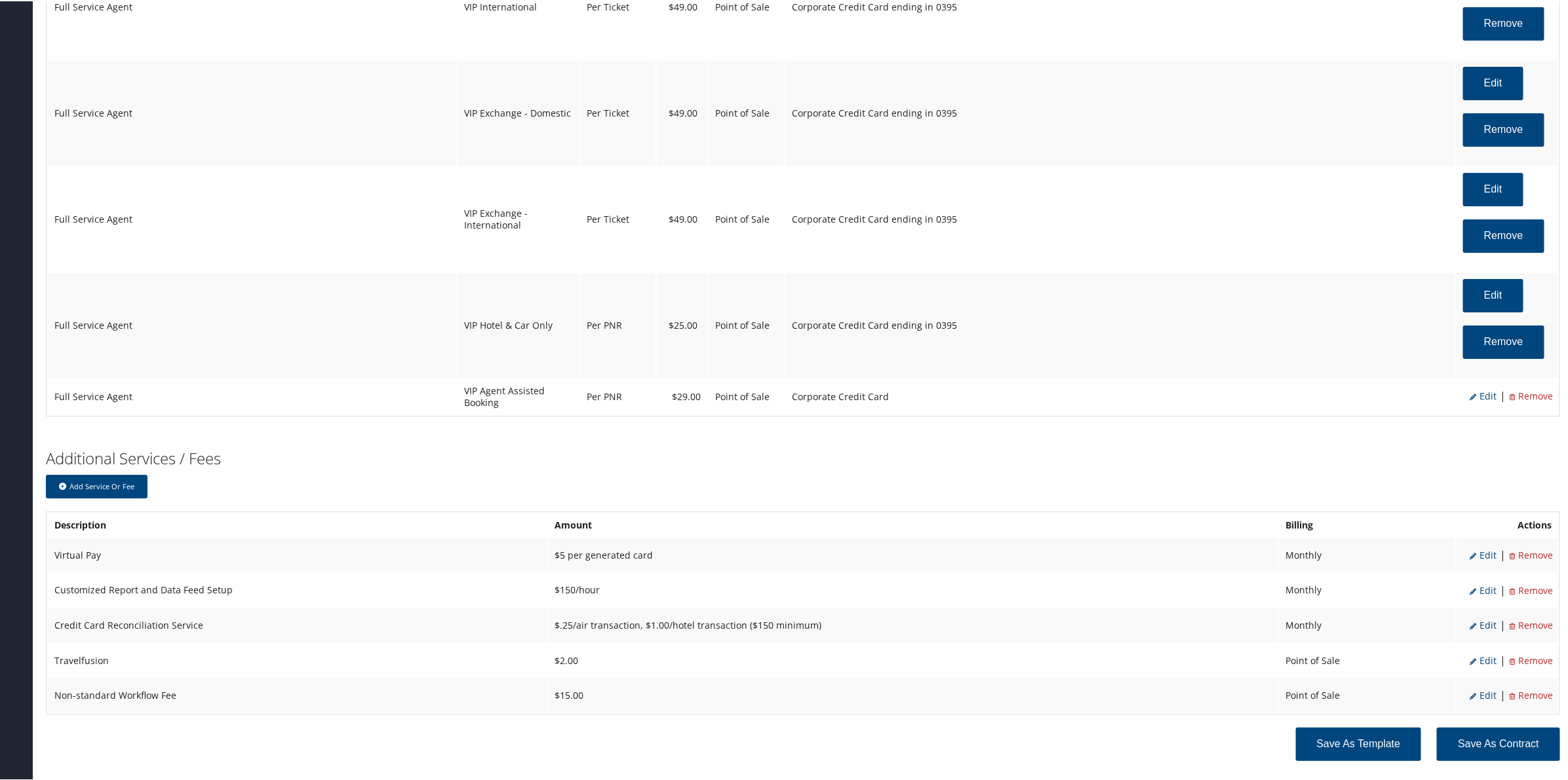
scroll to position [2964, 0]
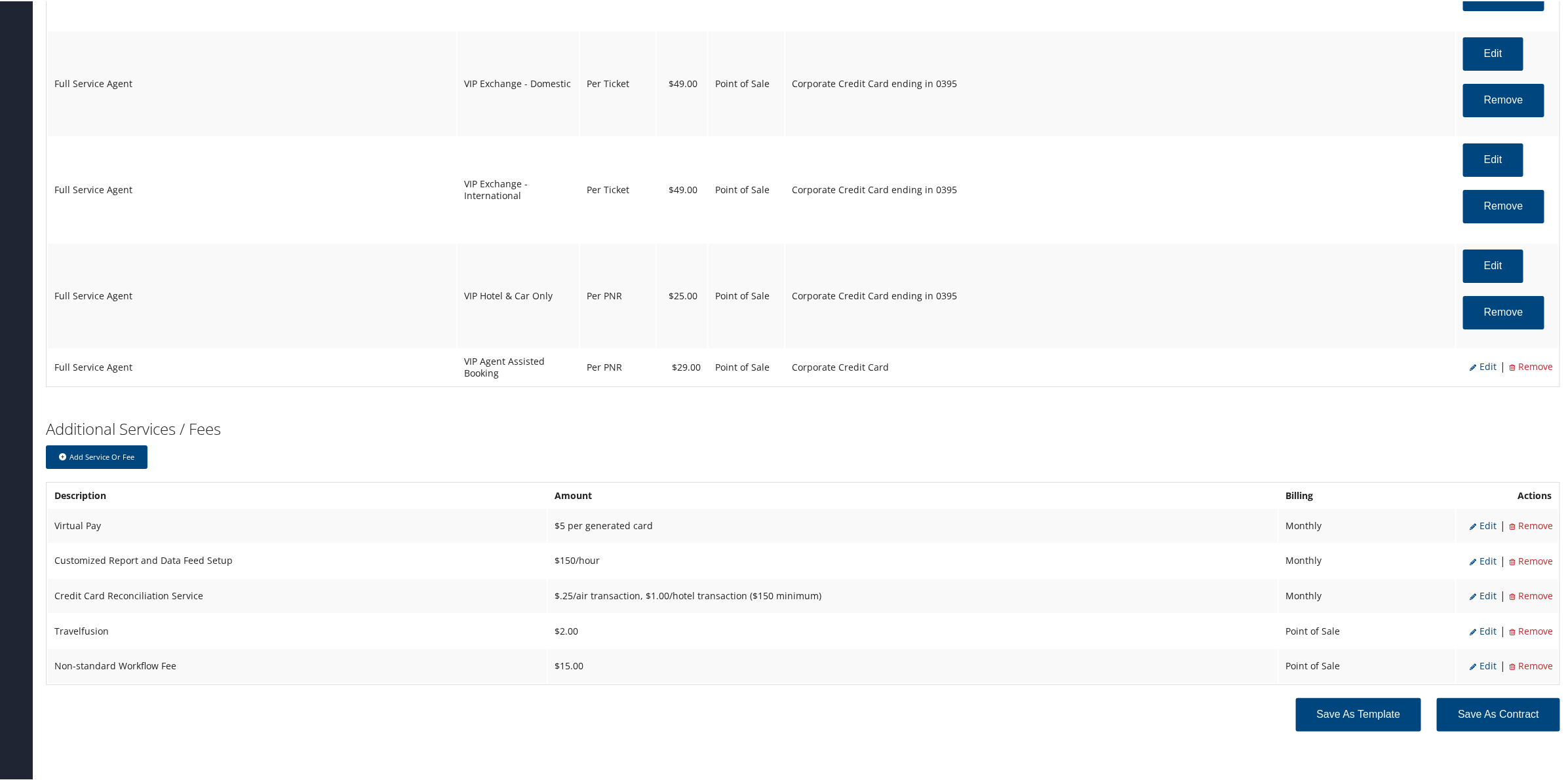
click at [1479, 371] on span "Edit" at bounding box center [1483, 365] width 27 height 12
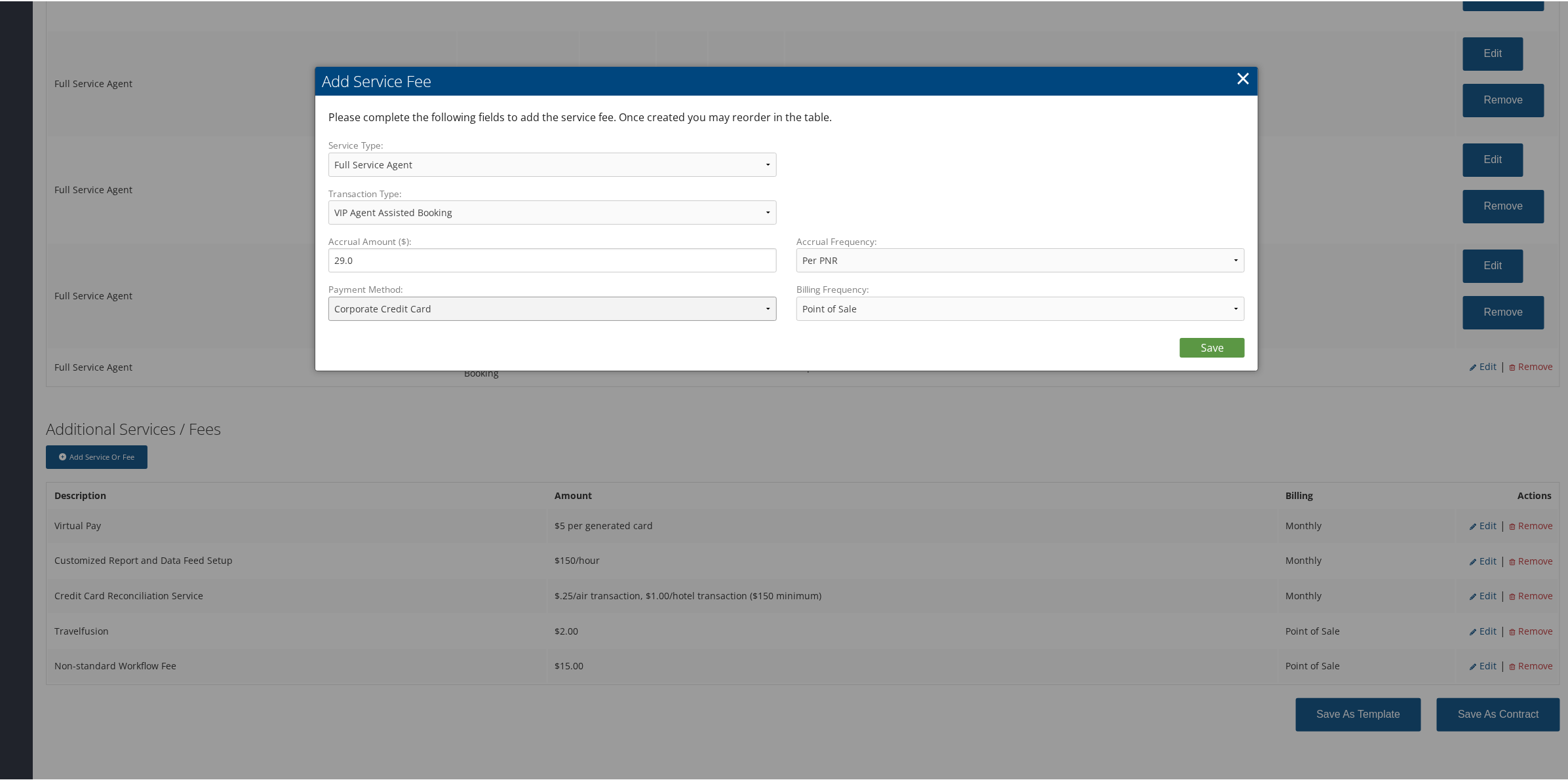
click at [475, 310] on select "ACH Transfer Cash / Check (AR) Corporate Credit Card Ghost Credit Card Hotel Gu…" at bounding box center [553, 307] width 448 height 24
click at [329, 296] on select "ACH Transfer Cash / Check (AR) Corporate Credit Card Ghost Credit Card Hotel Gu…" at bounding box center [553, 307] width 448 height 24
click at [1201, 346] on link "Save" at bounding box center [1212, 346] width 65 height 20
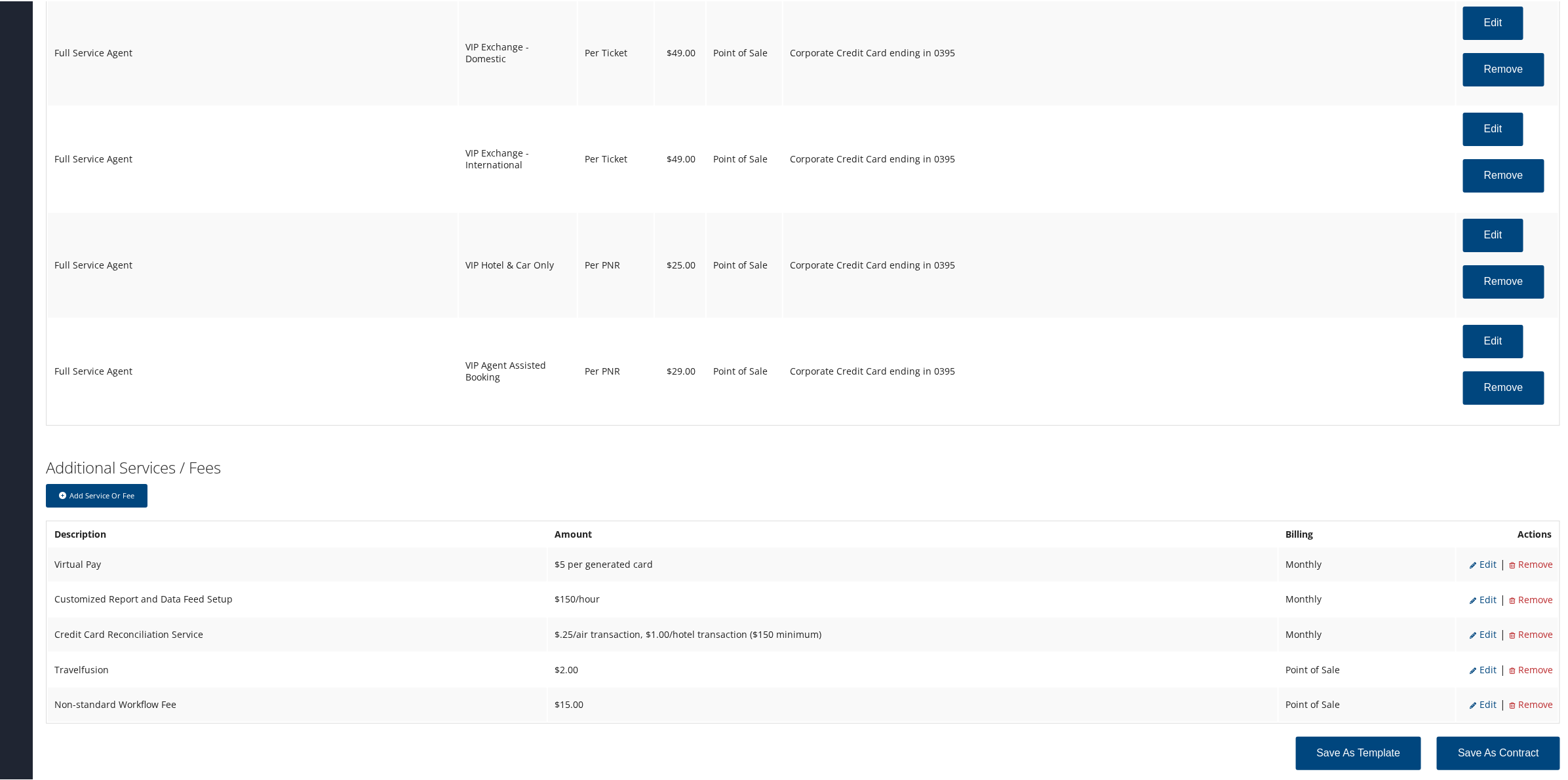
scroll to position [3034, 0]
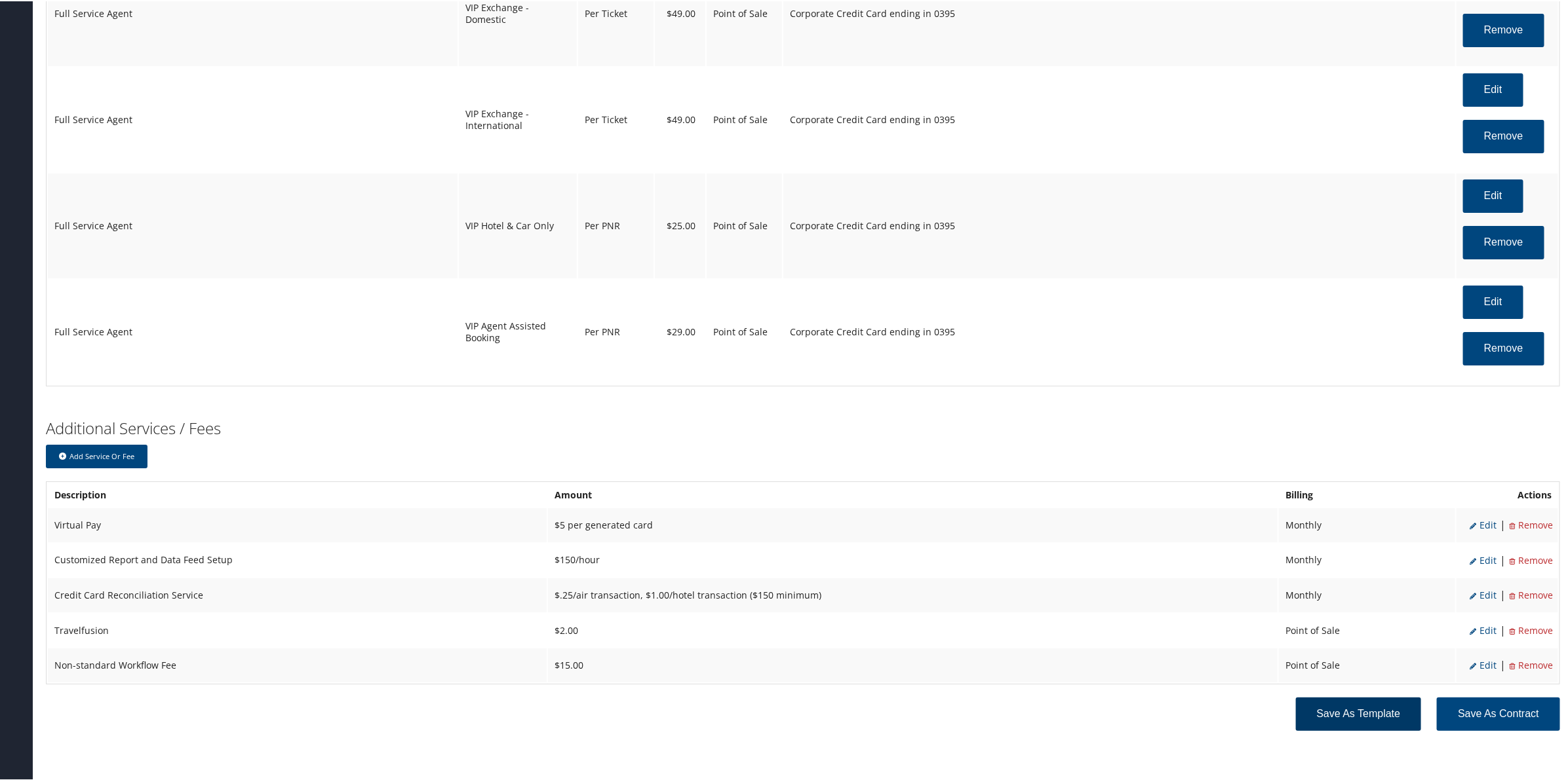
click at [1347, 713] on button "Save as Template" at bounding box center [1358, 713] width 126 height 34
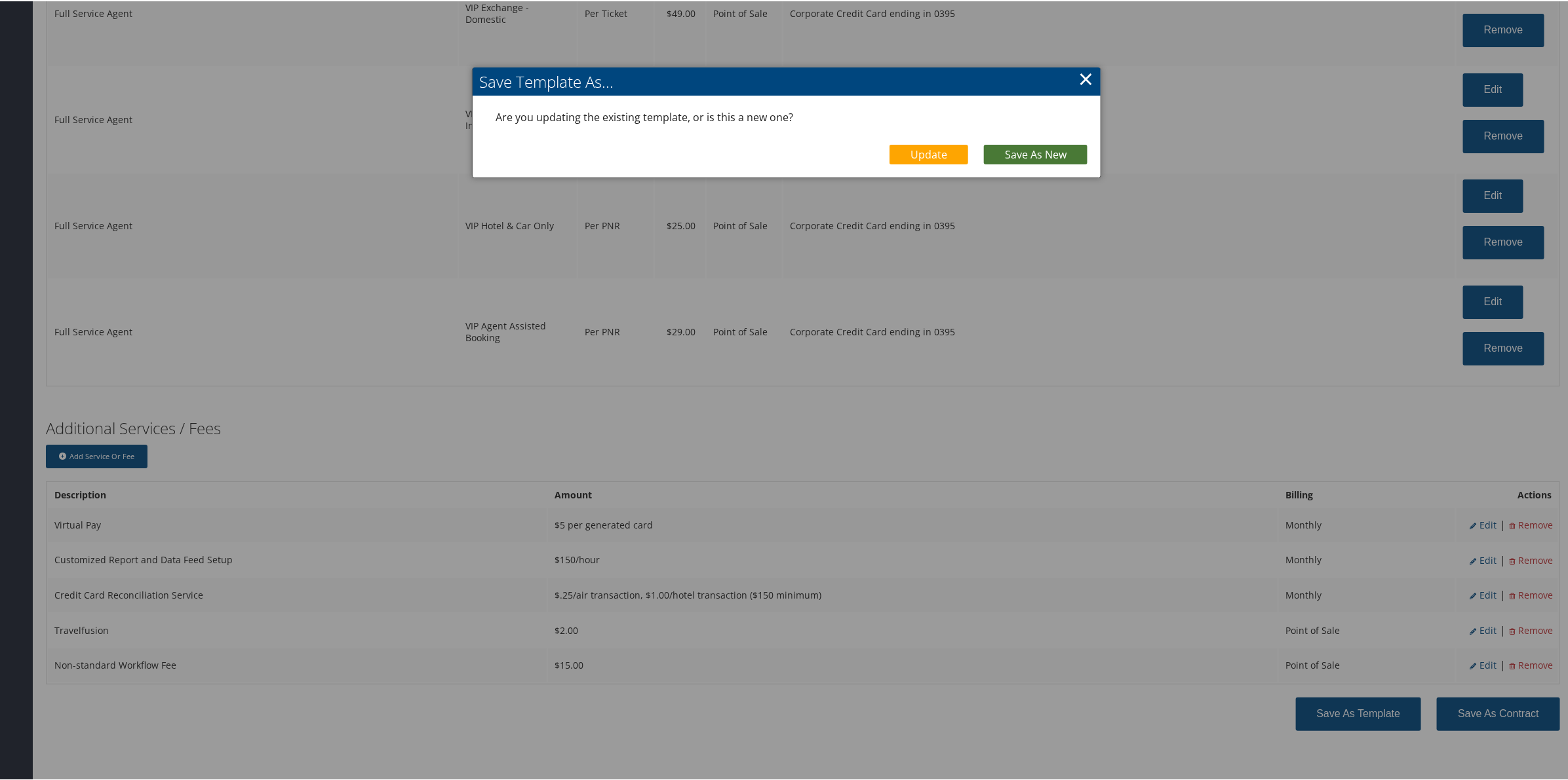
click at [1014, 151] on link "Save As New" at bounding box center [1035, 153] width 104 height 20
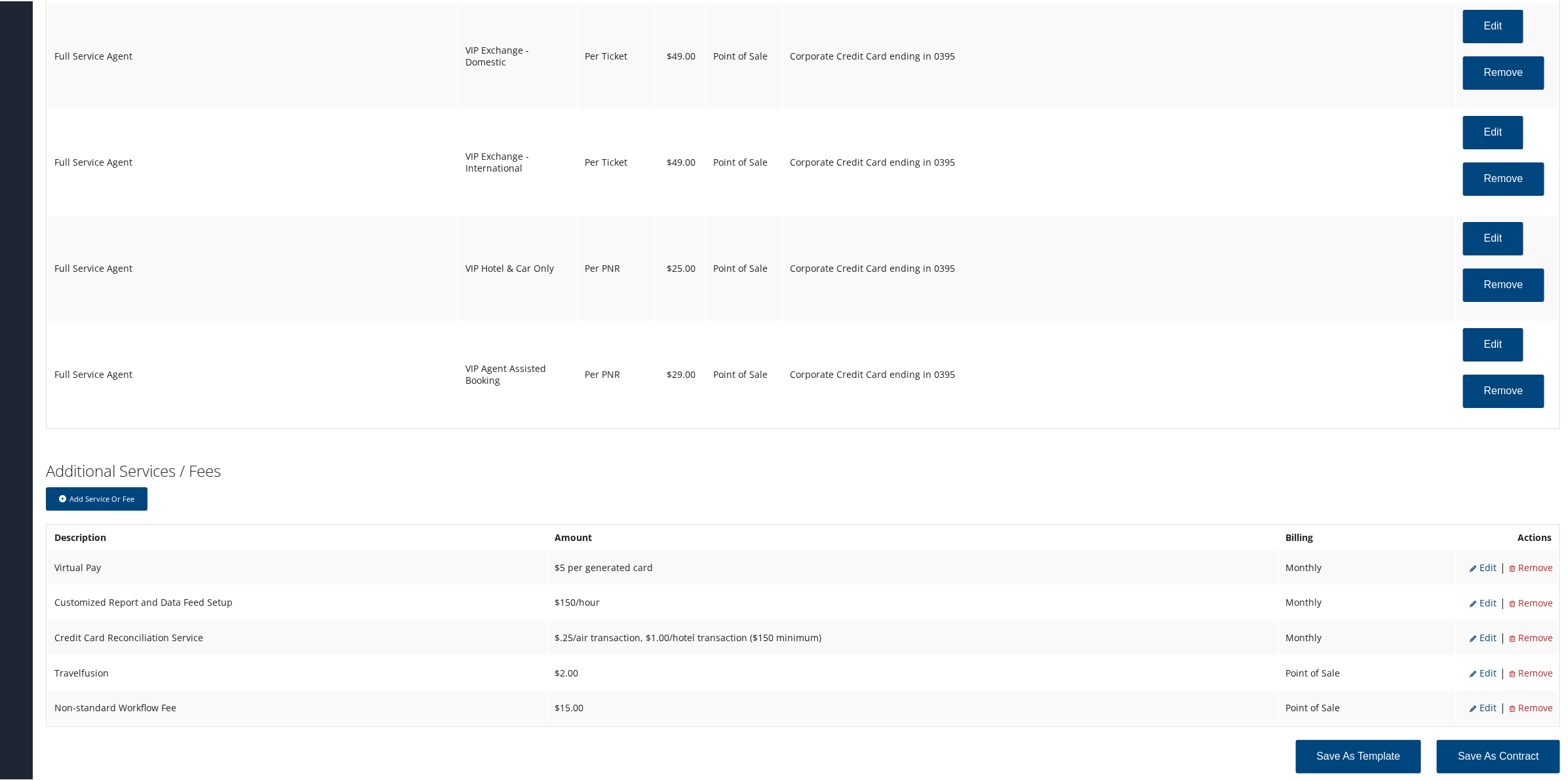
scroll to position [3076, 0]
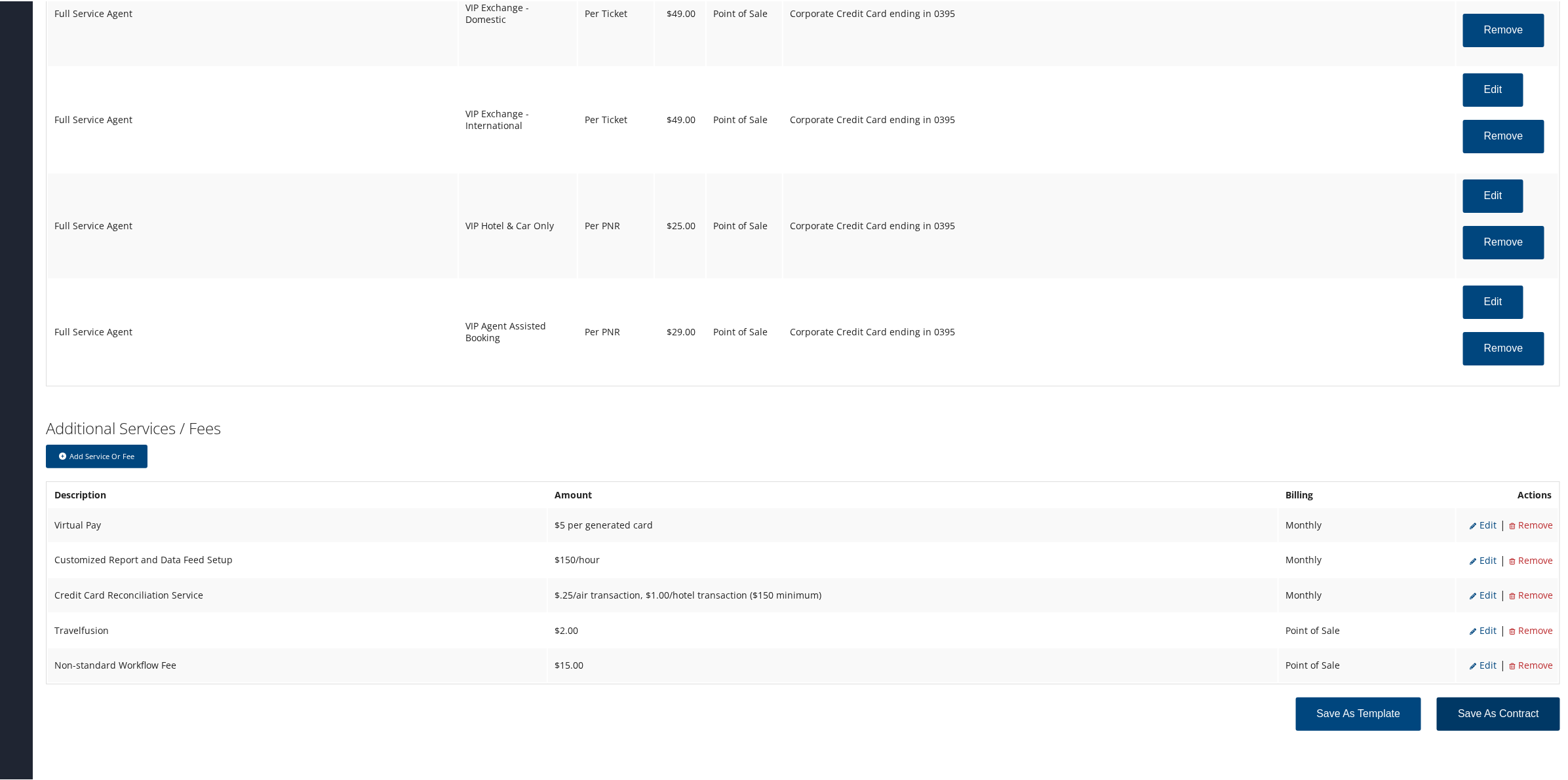
click at [1511, 712] on button "Save as Contract" at bounding box center [1499, 713] width 123 height 34
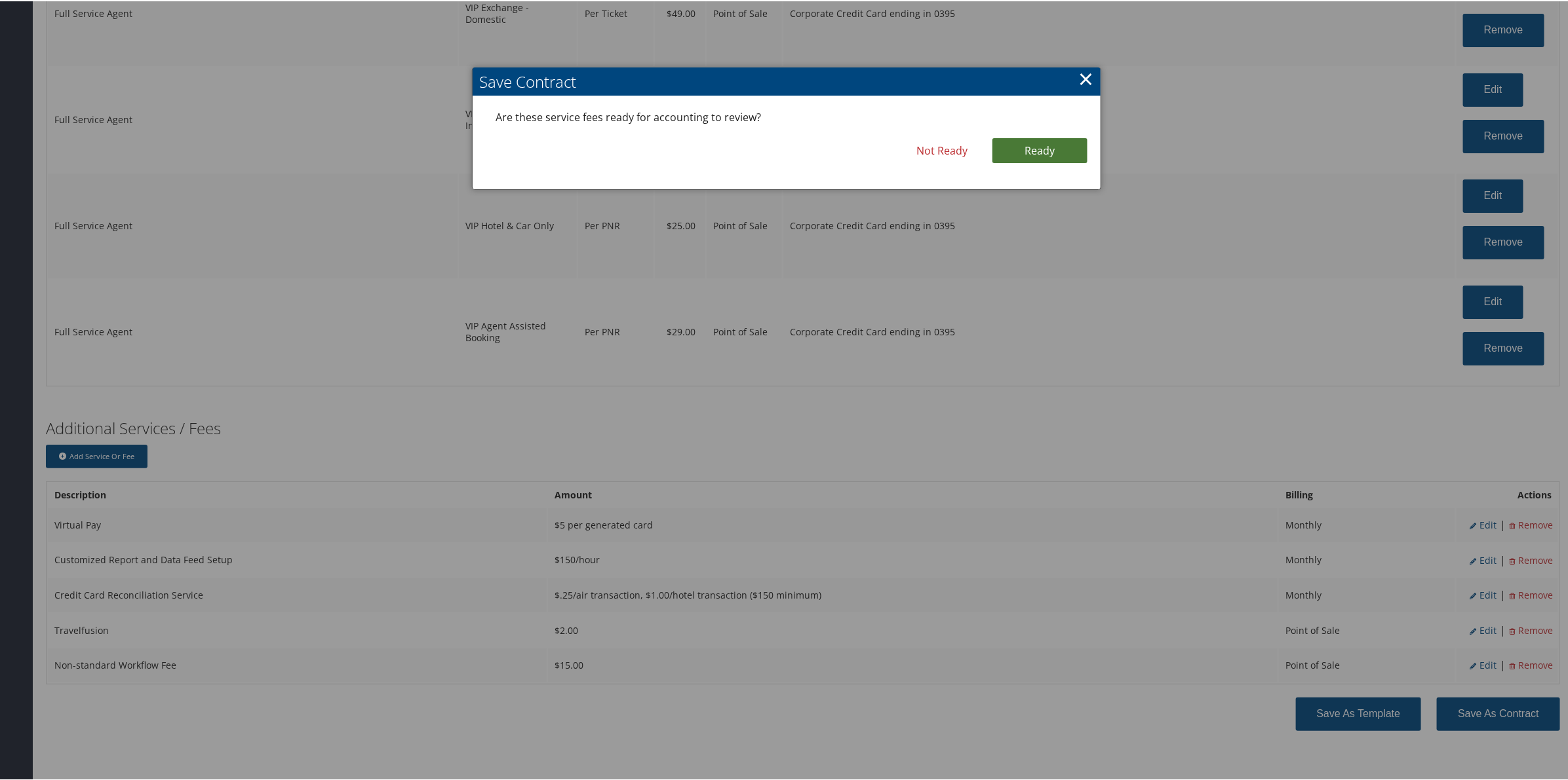
click at [1041, 149] on link "Ready" at bounding box center [1040, 150] width 95 height 25
